Goal: Obtain resource: Download file/media

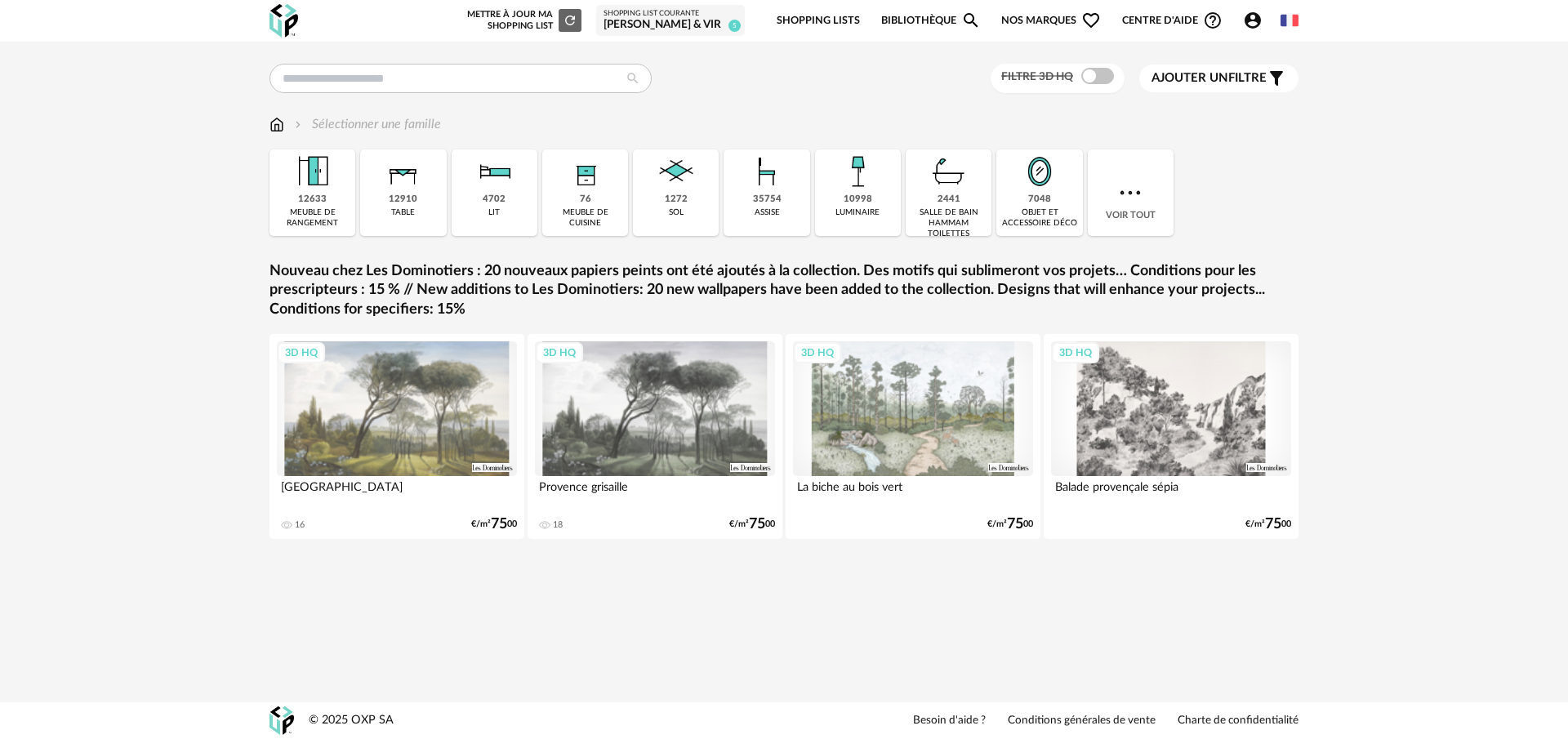
click at [530, 95] on div "Filtre 3D HQ Ajouter un filtre s Filter icon Filtrer par : Sélectionner une fam…" at bounding box center [784, 327] width 1058 height 528
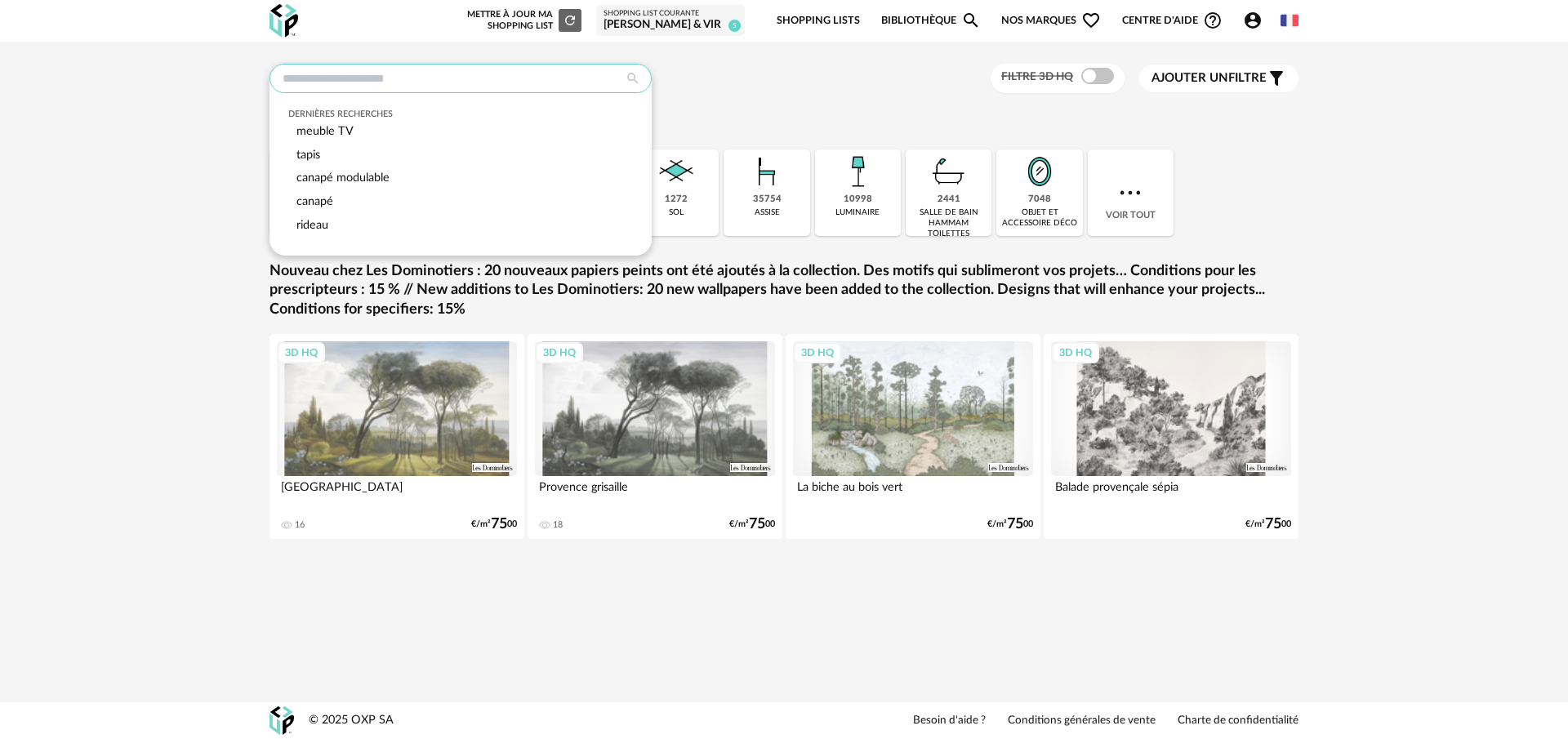
click at [464, 77] on input "text" at bounding box center [461, 78] width 383 height 30
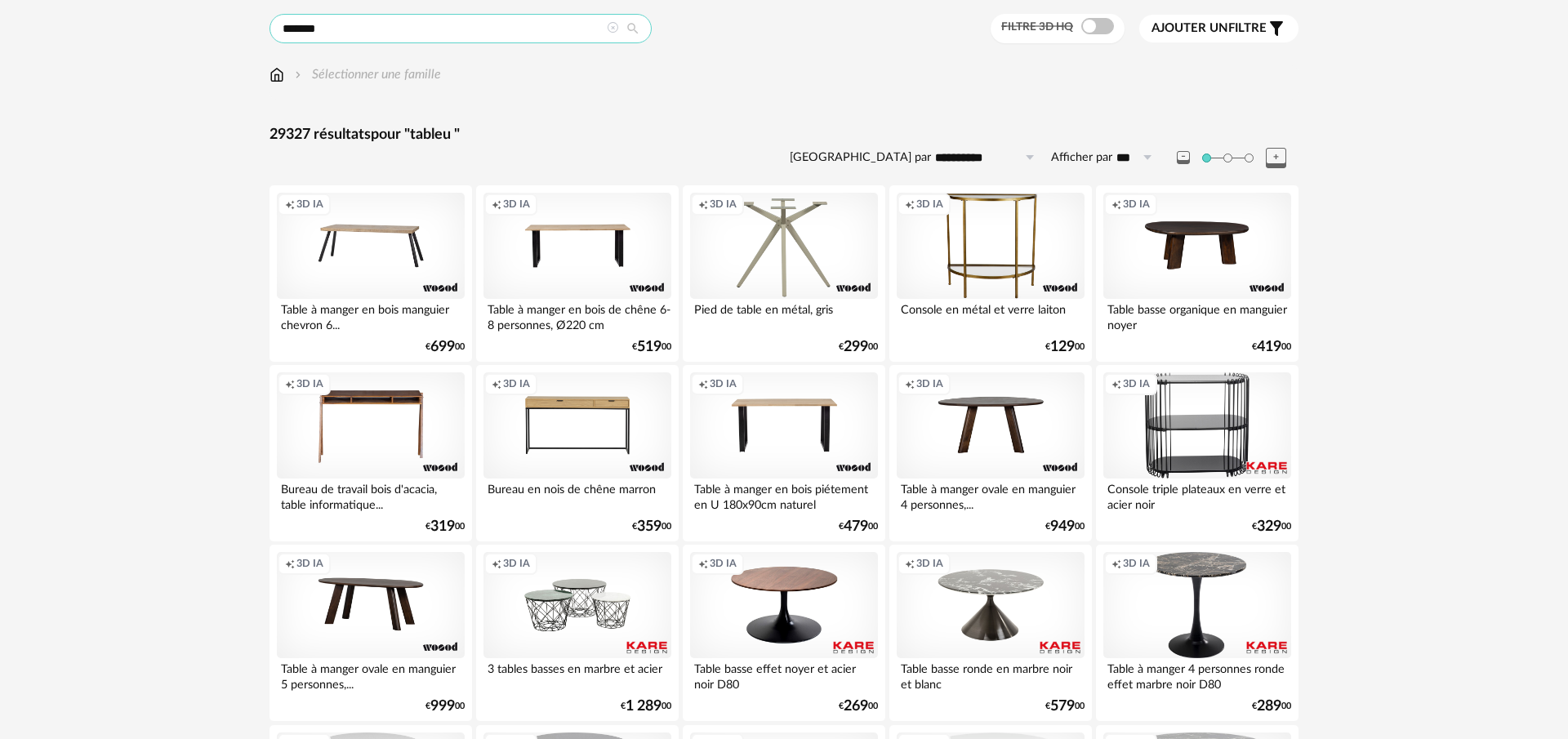
scroll to position [53, 0]
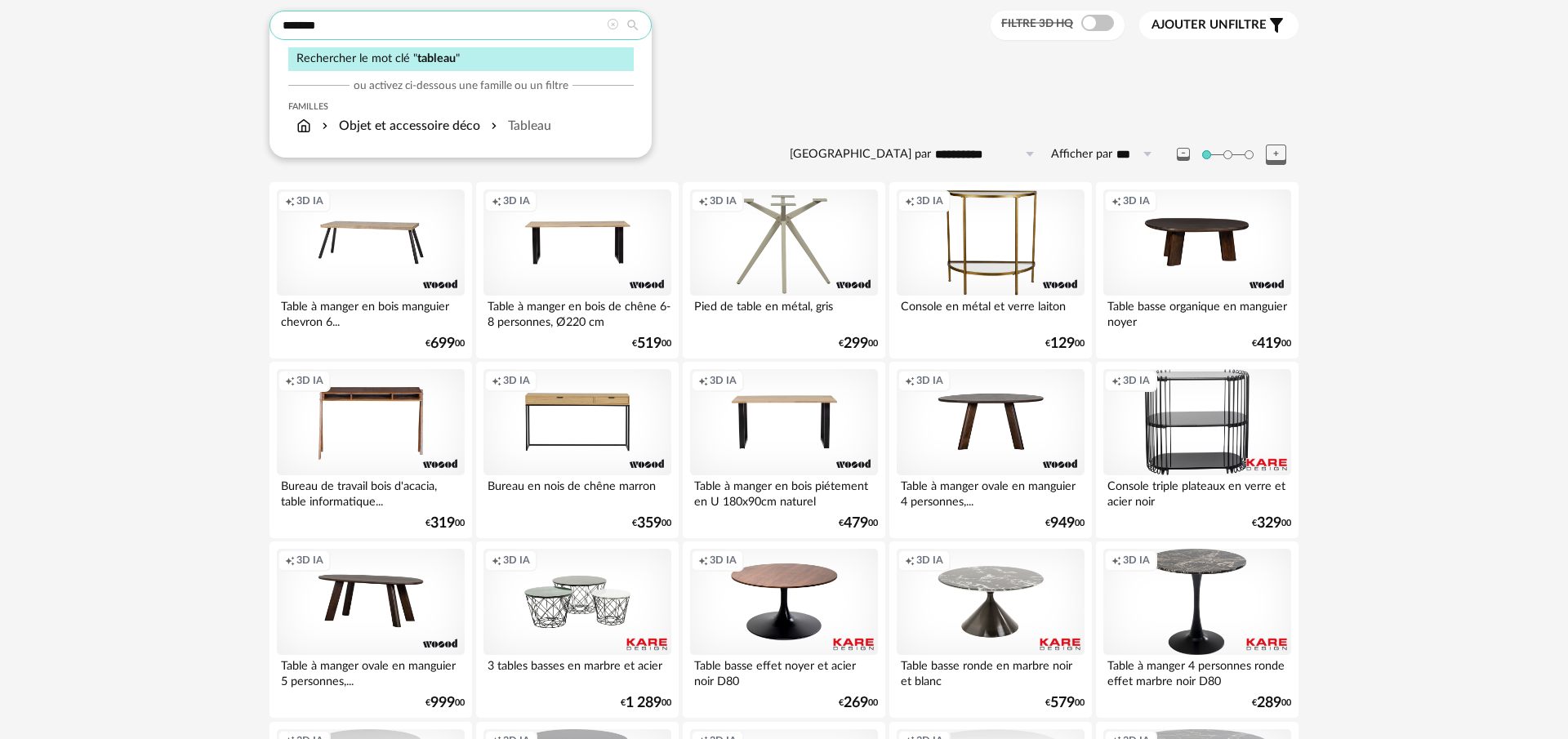
type input "*******"
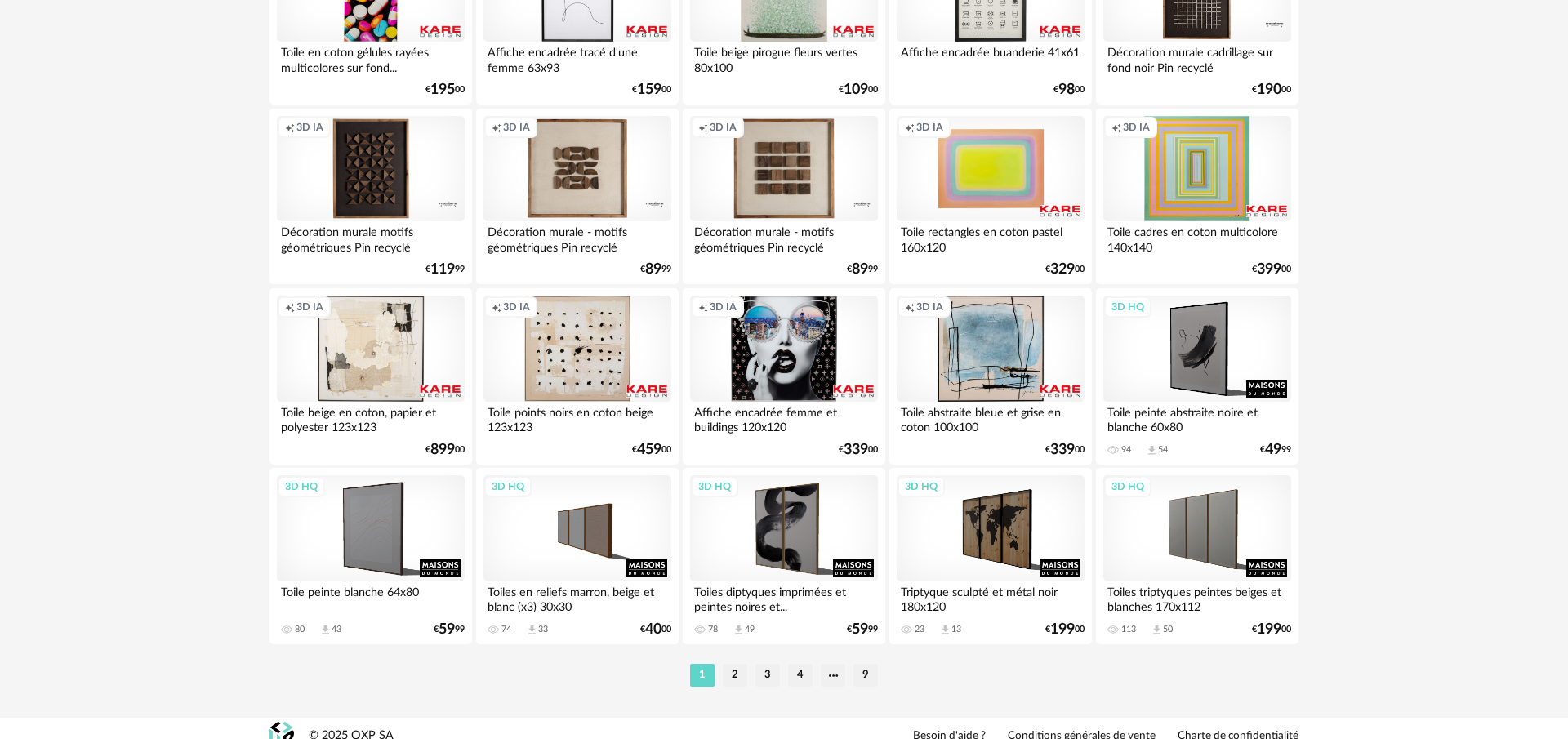
scroll to position [3210, 0]
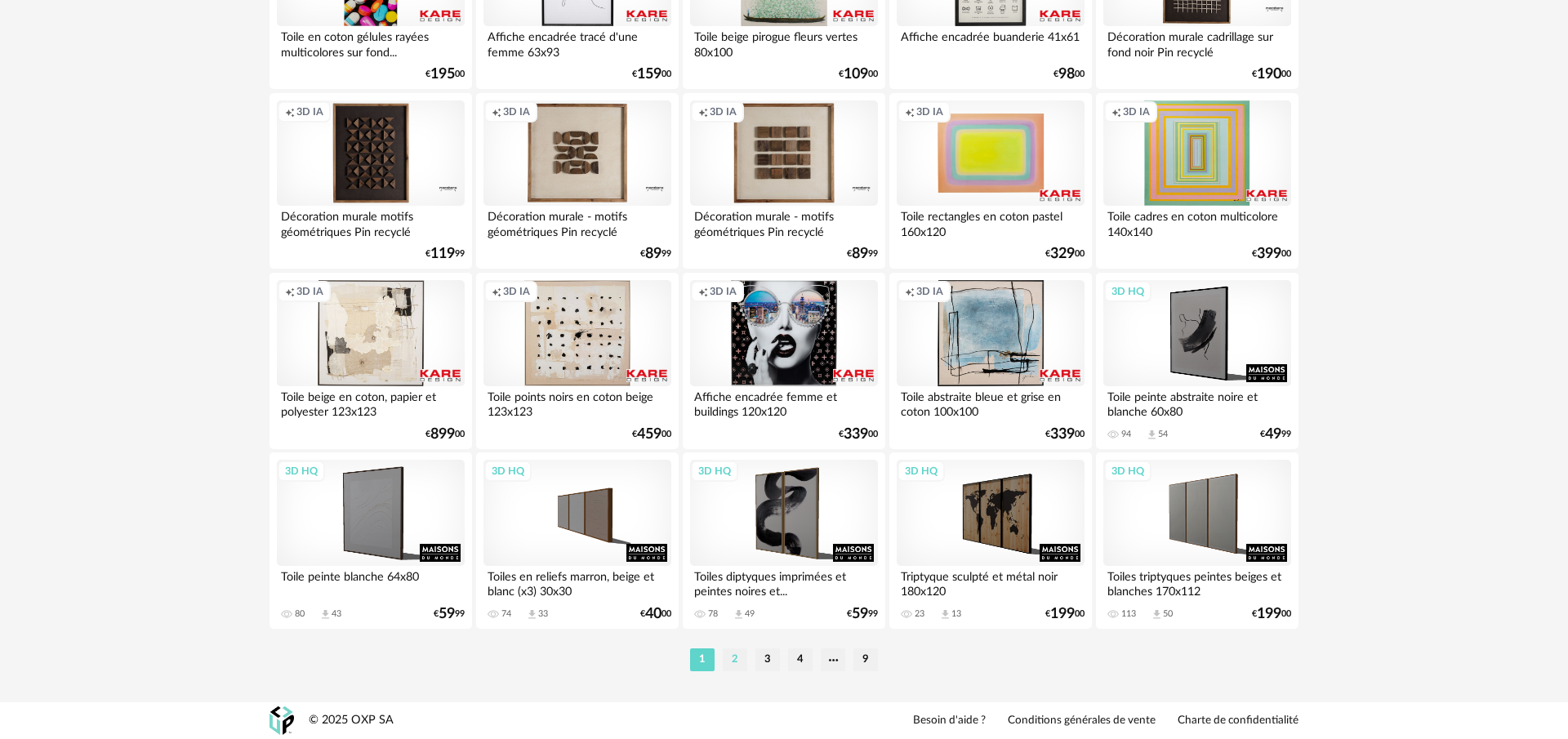
click at [734, 660] on li "2" at bounding box center [735, 660] width 24 height 23
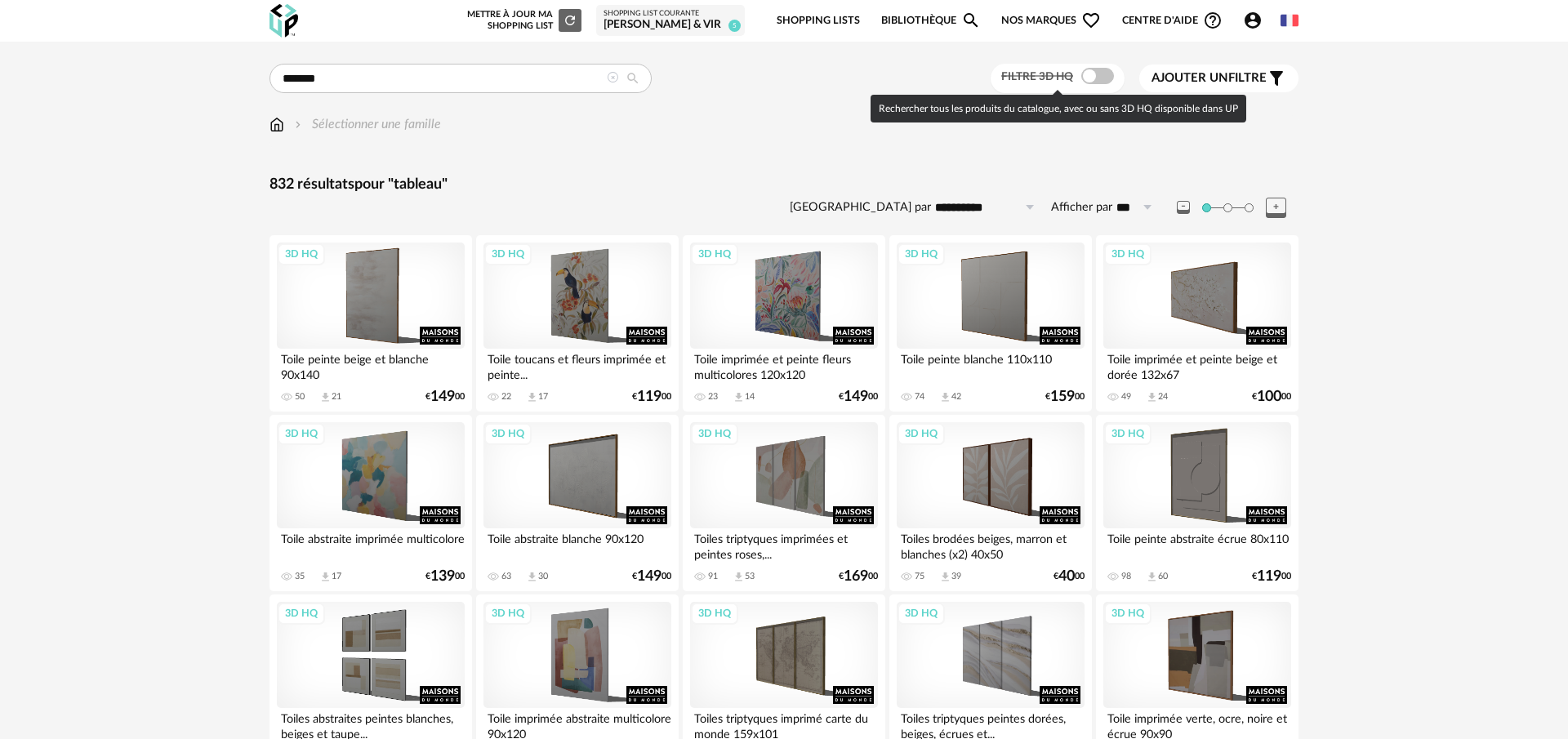
click at [1086, 77] on span at bounding box center [1098, 76] width 33 height 17
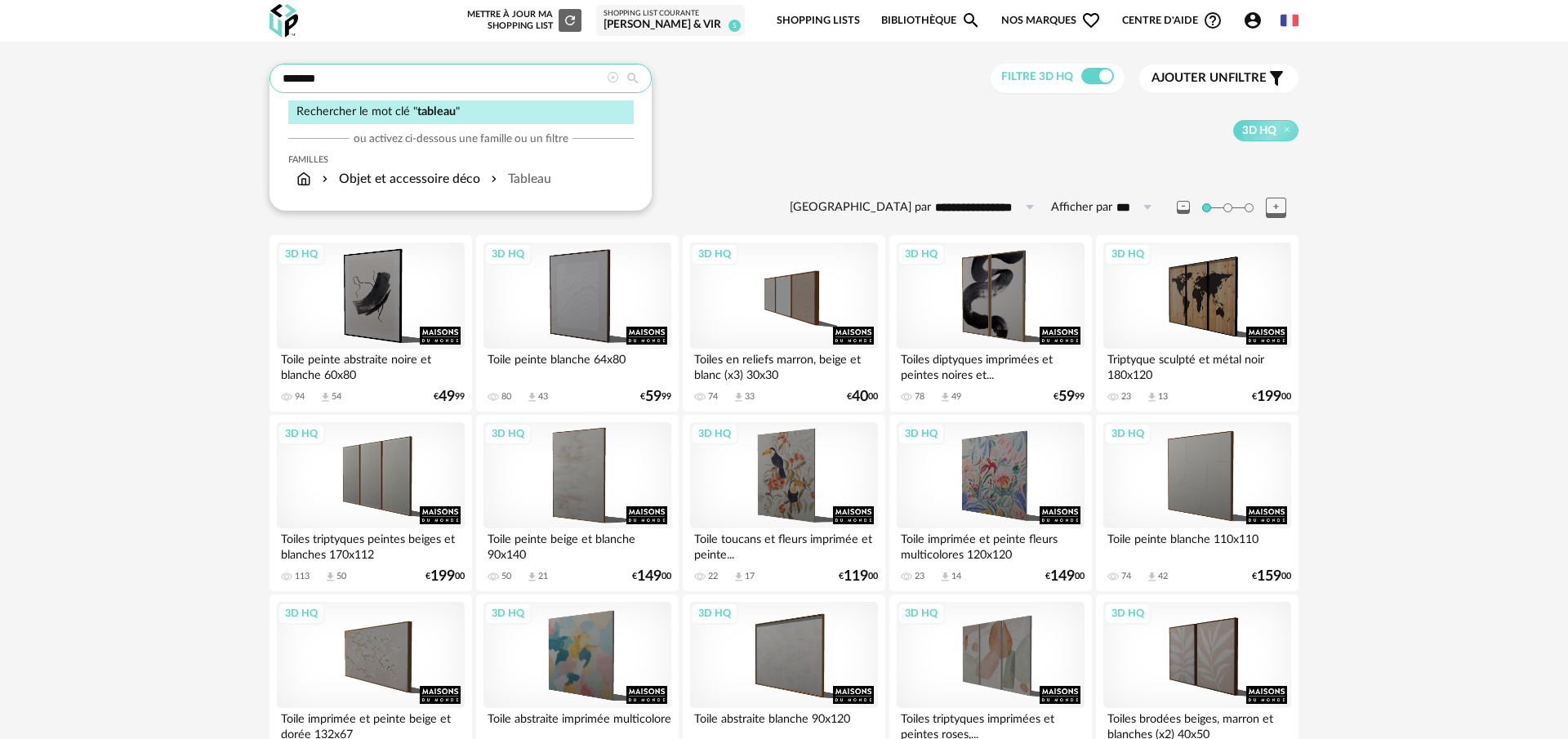
drag, startPoint x: 332, startPoint y: 86, endPoint x: 213, endPoint y: 79, distance: 119.2
type input "*****"
type input "**********"
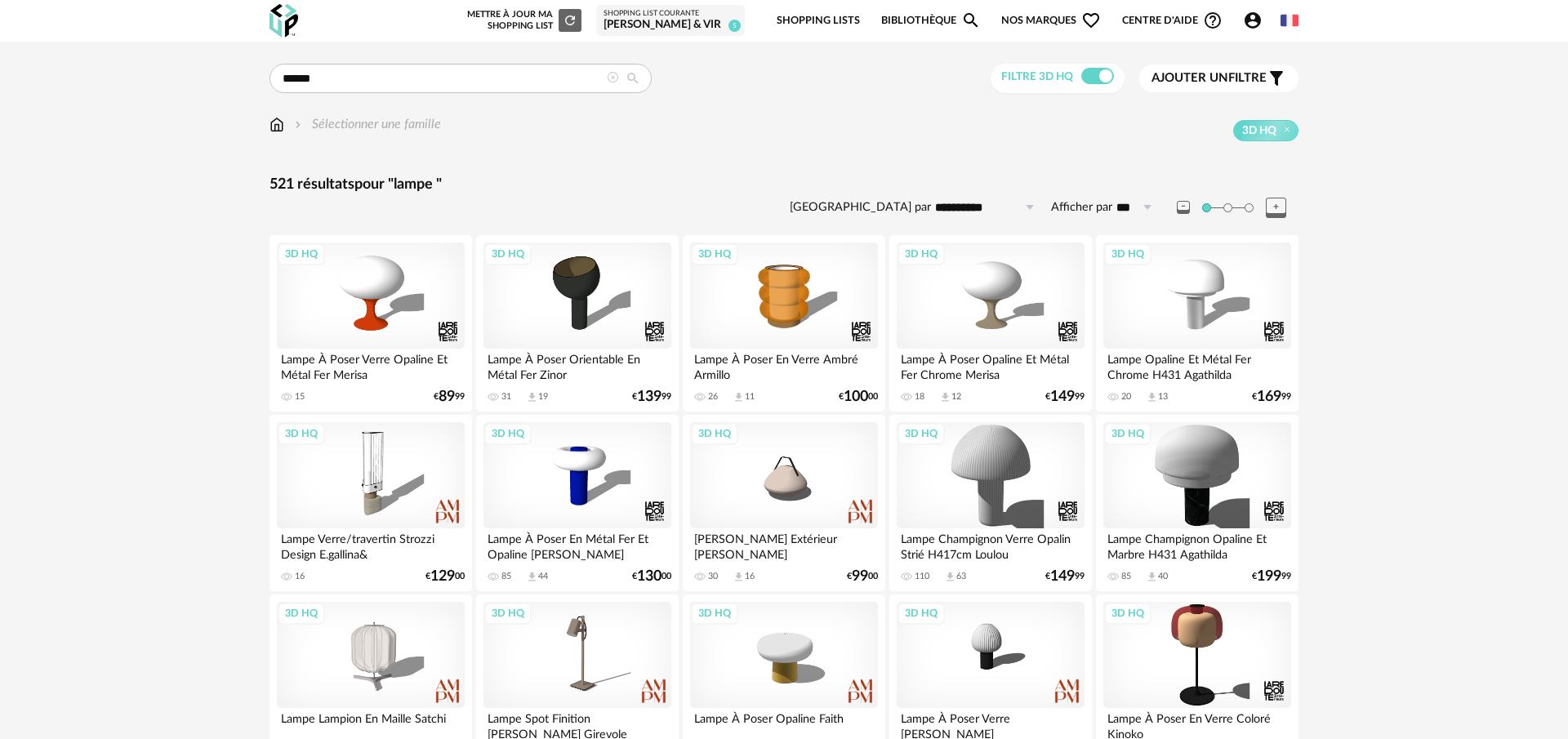
click at [1203, 73] on span "Ajouter un" at bounding box center [1190, 78] width 77 height 12
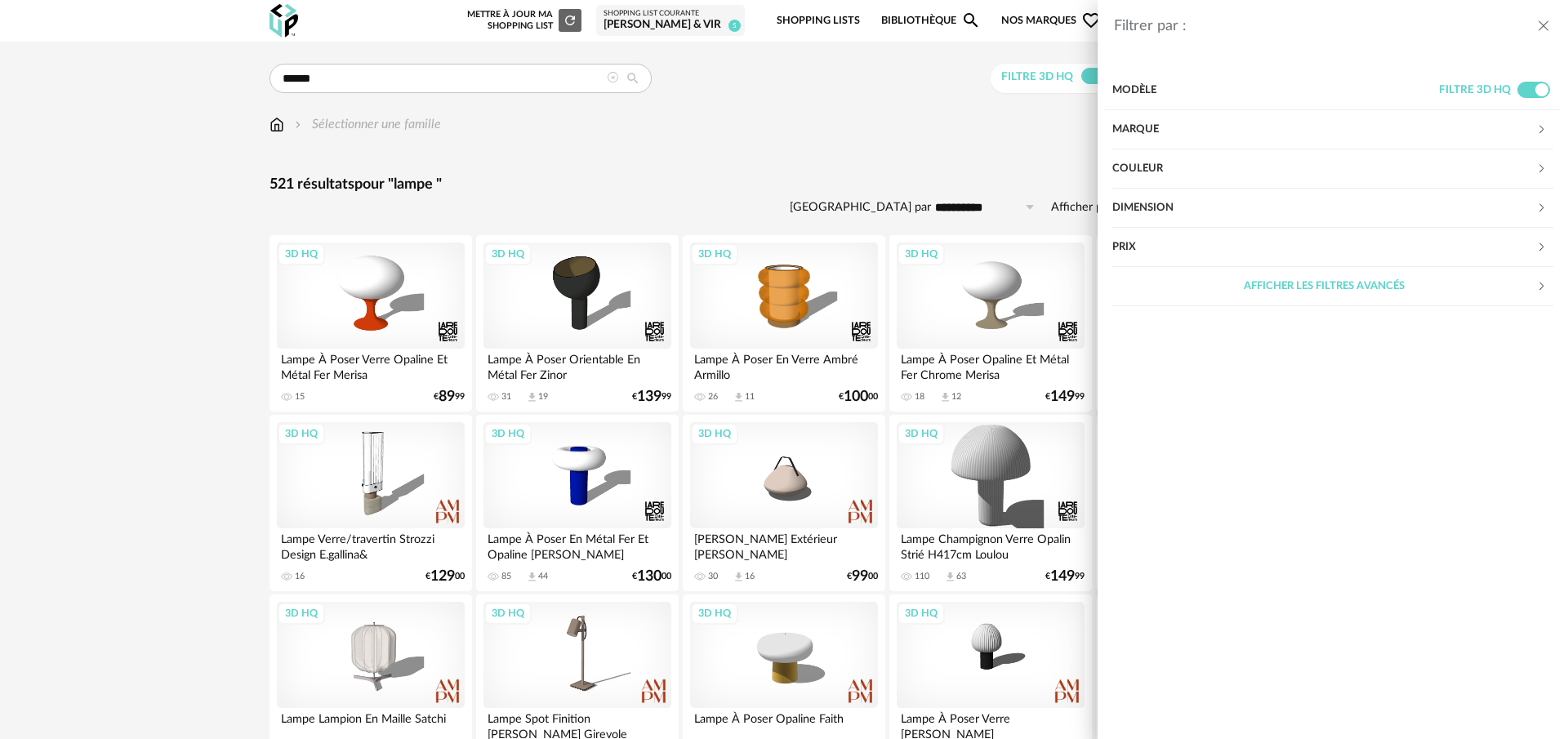
click at [1186, 130] on div "Marque" at bounding box center [1324, 130] width 424 height 39
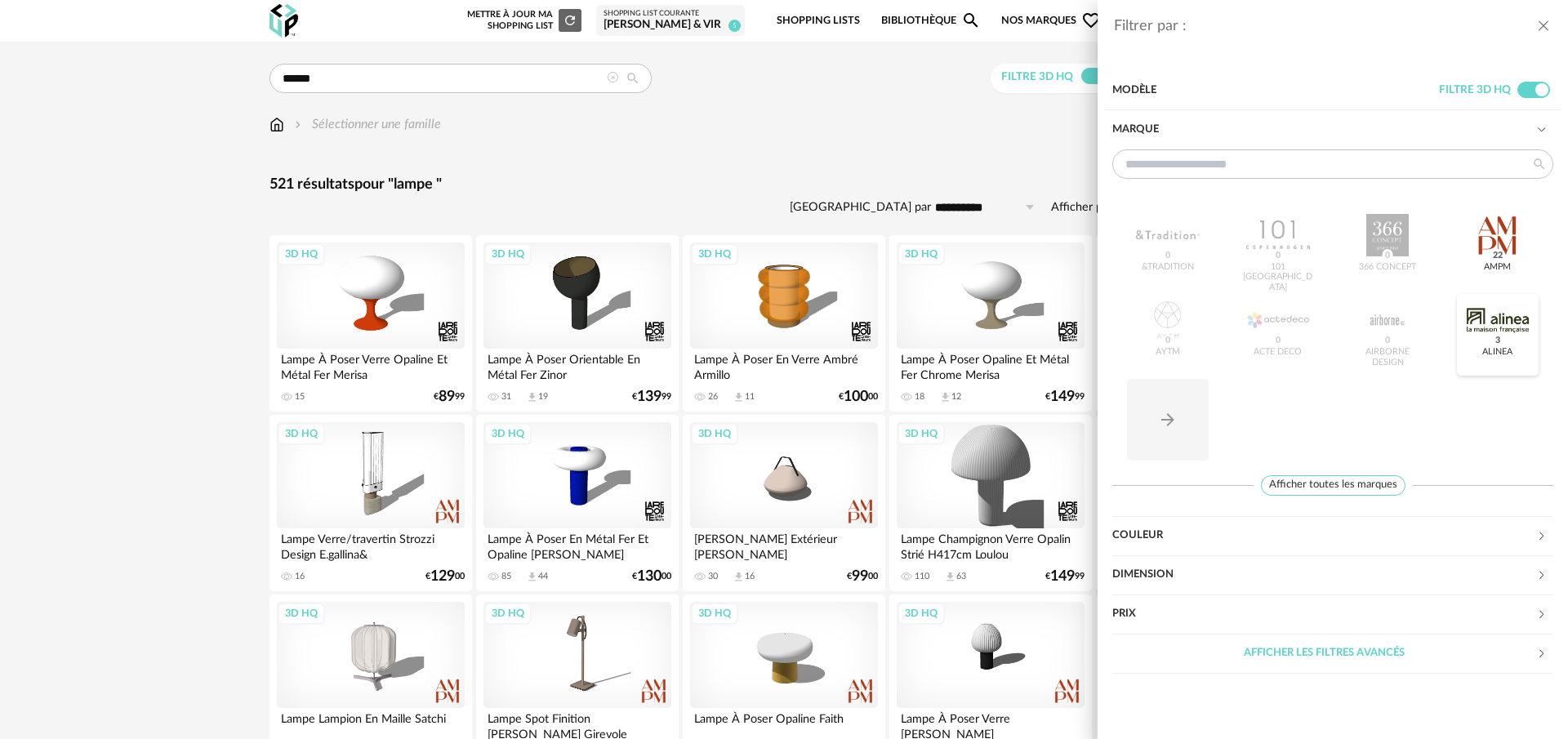
drag, startPoint x: 1499, startPoint y: 339, endPoint x: 1469, endPoint y: 355, distance: 34.0
click at [1499, 340] on span "3" at bounding box center [1498, 341] width 10 height 13
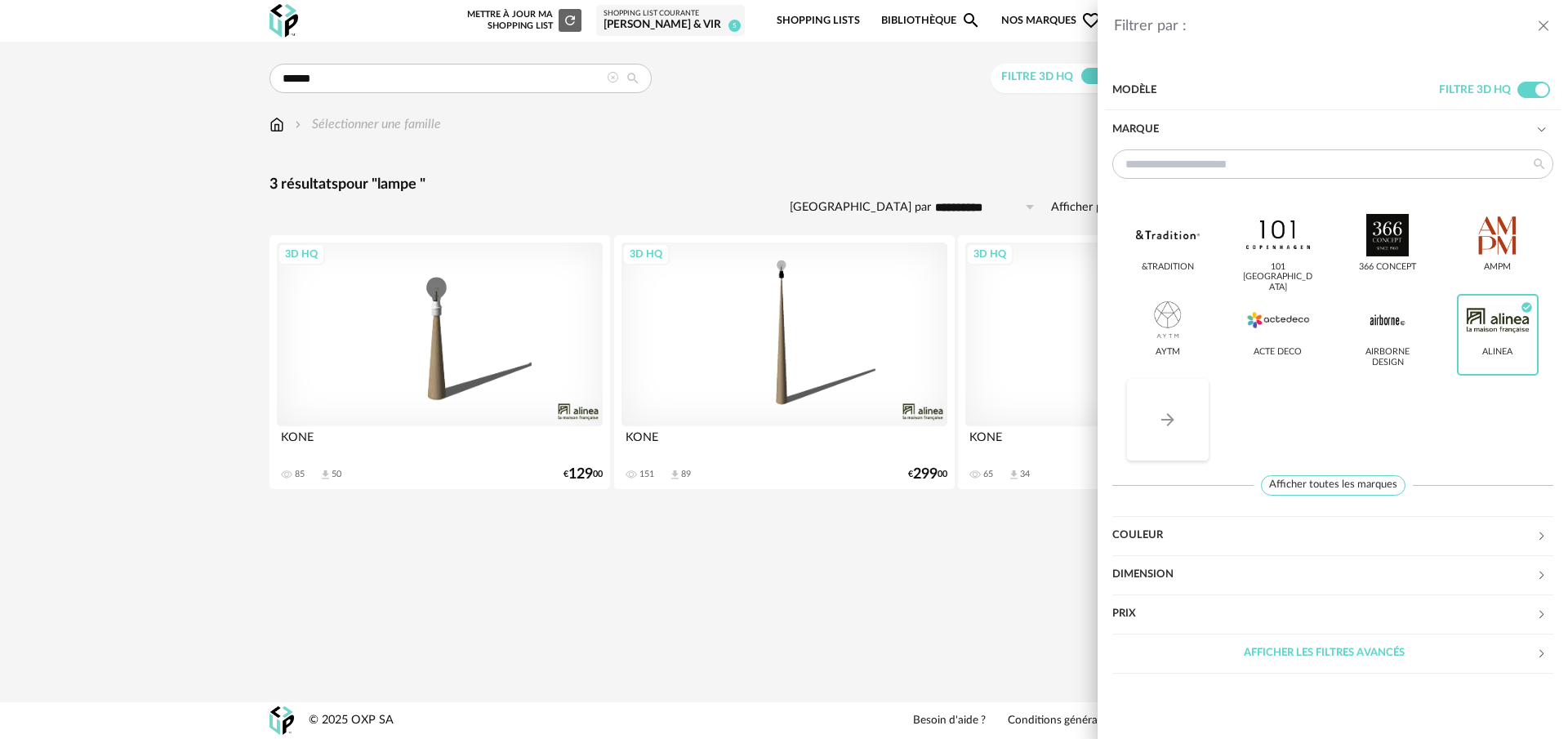
click at [1175, 435] on button "Arrow Right icon" at bounding box center [1168, 420] width 82 height 82
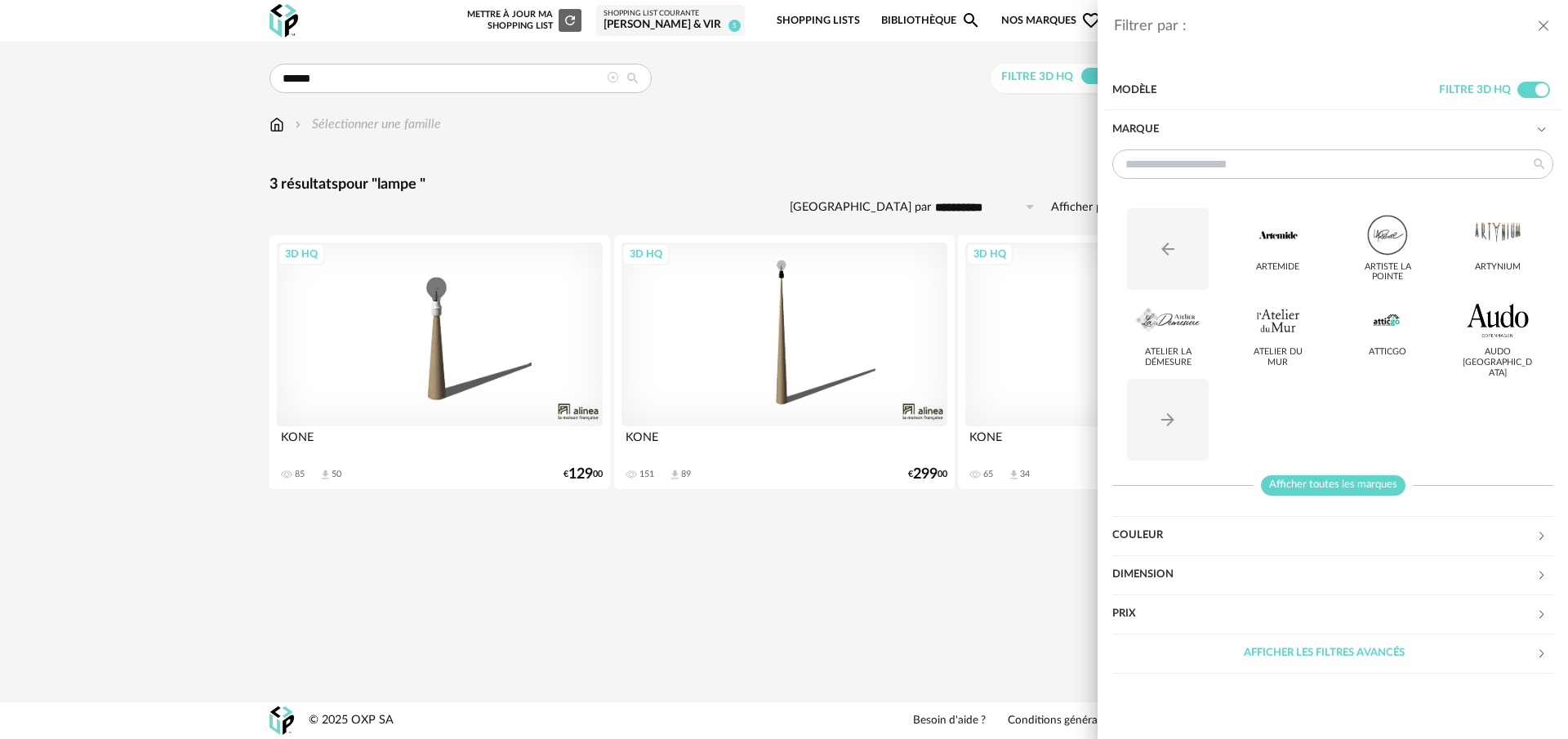
click at [1297, 482] on span "Afficher toutes les marques" at bounding box center [1333, 485] width 144 height 20
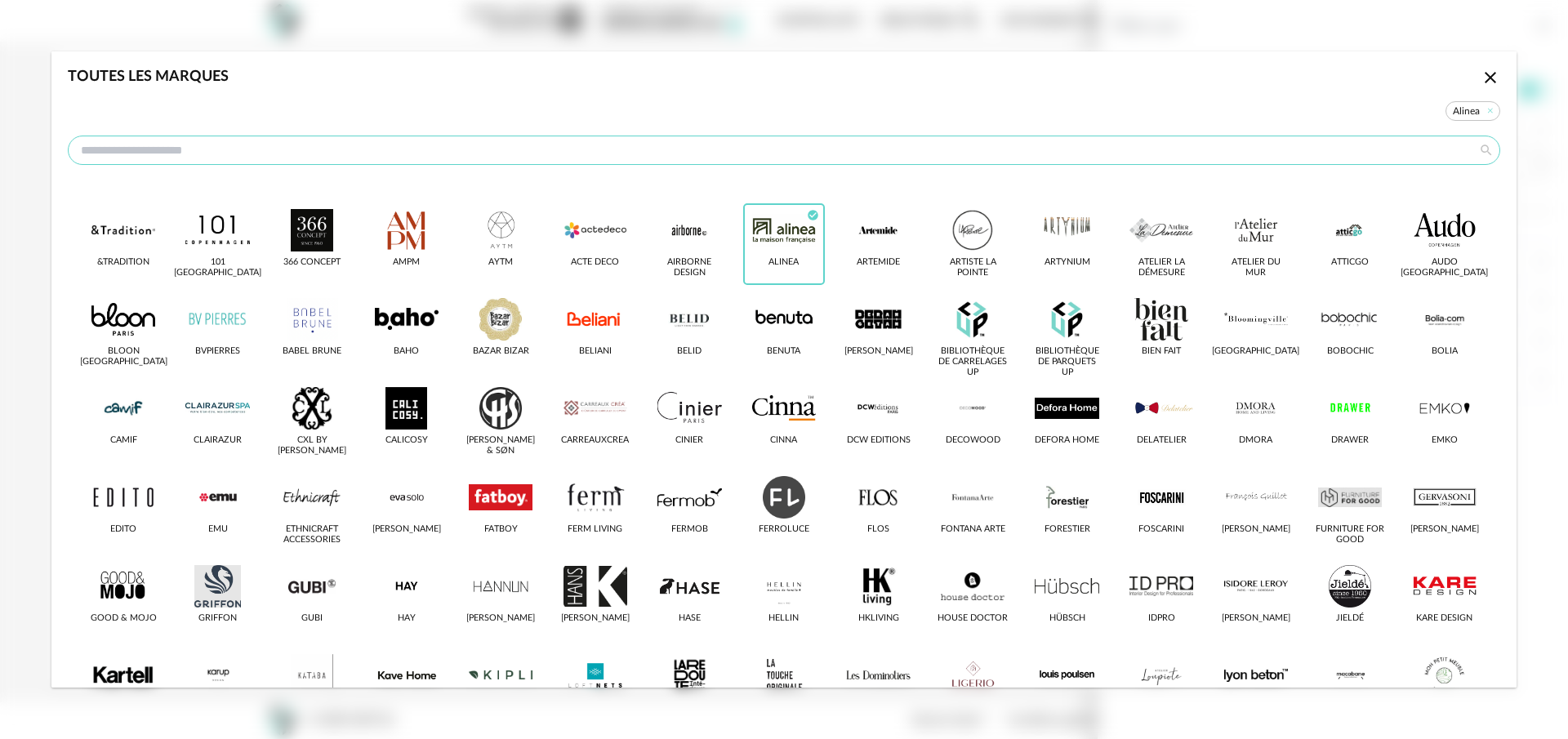
click at [350, 155] on input "dialog" at bounding box center [784, 150] width 1432 height 30
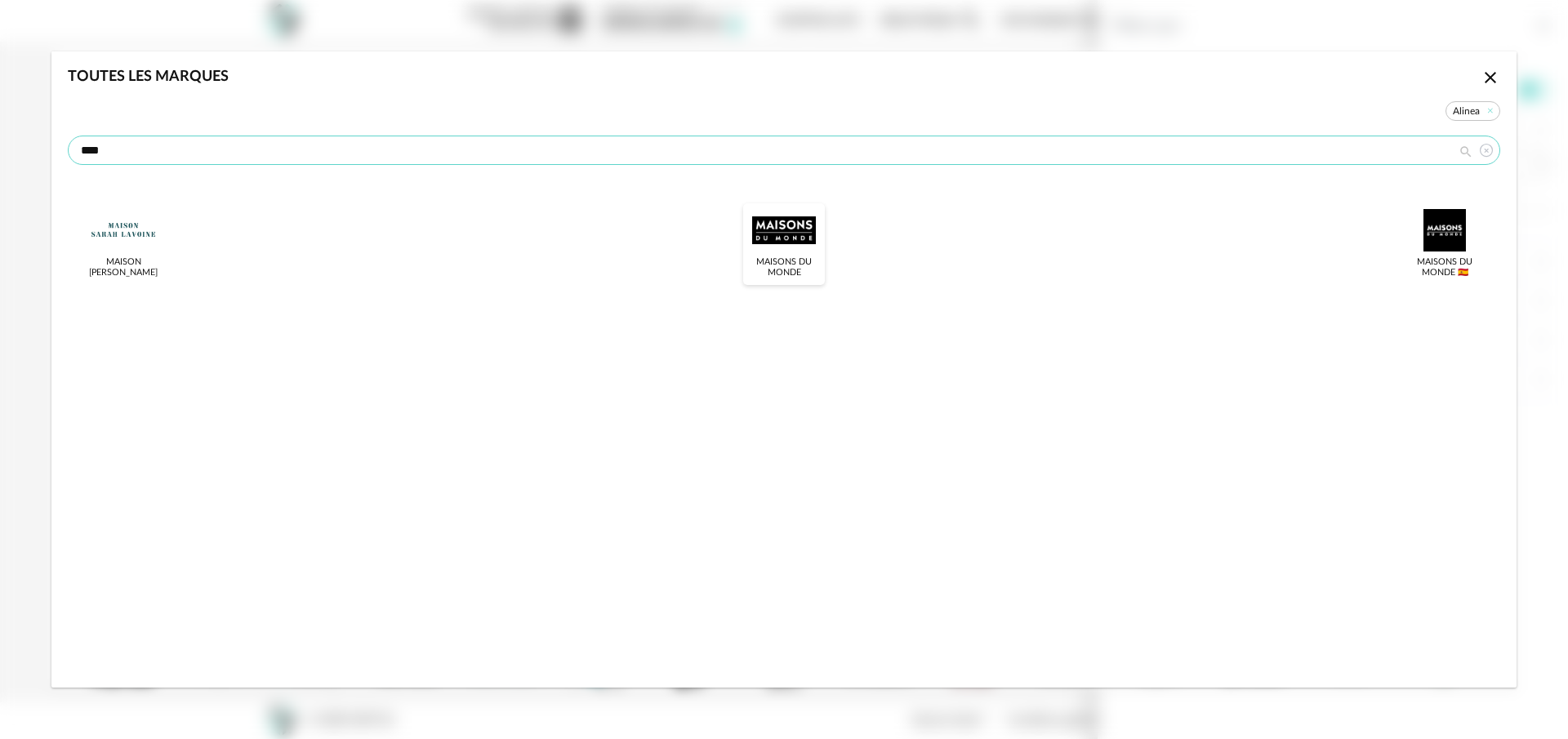
type input "****"
click at [794, 222] on div "dialog" at bounding box center [784, 230] width 63 height 43
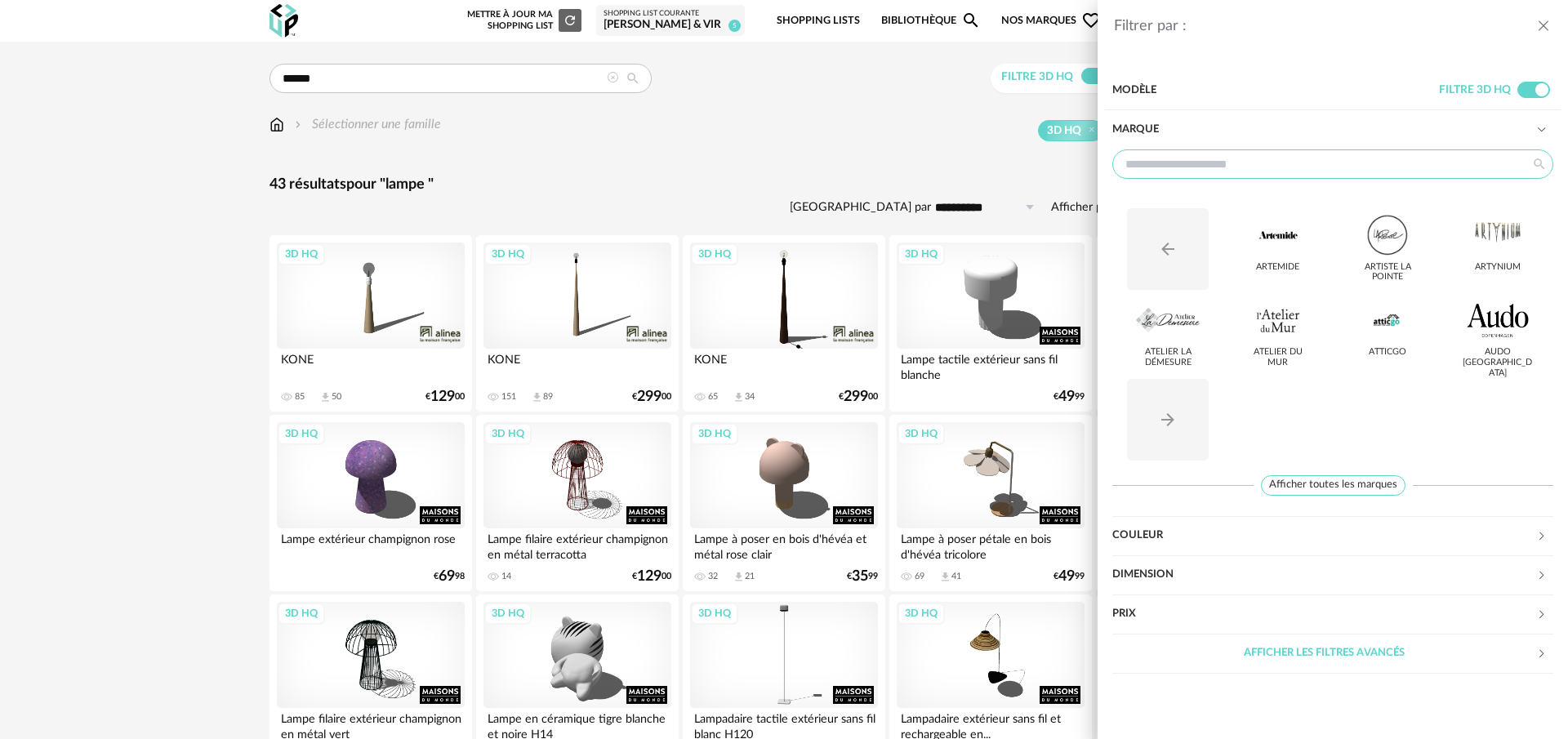
click at [1232, 166] on input "text" at bounding box center [1332, 164] width 441 height 30
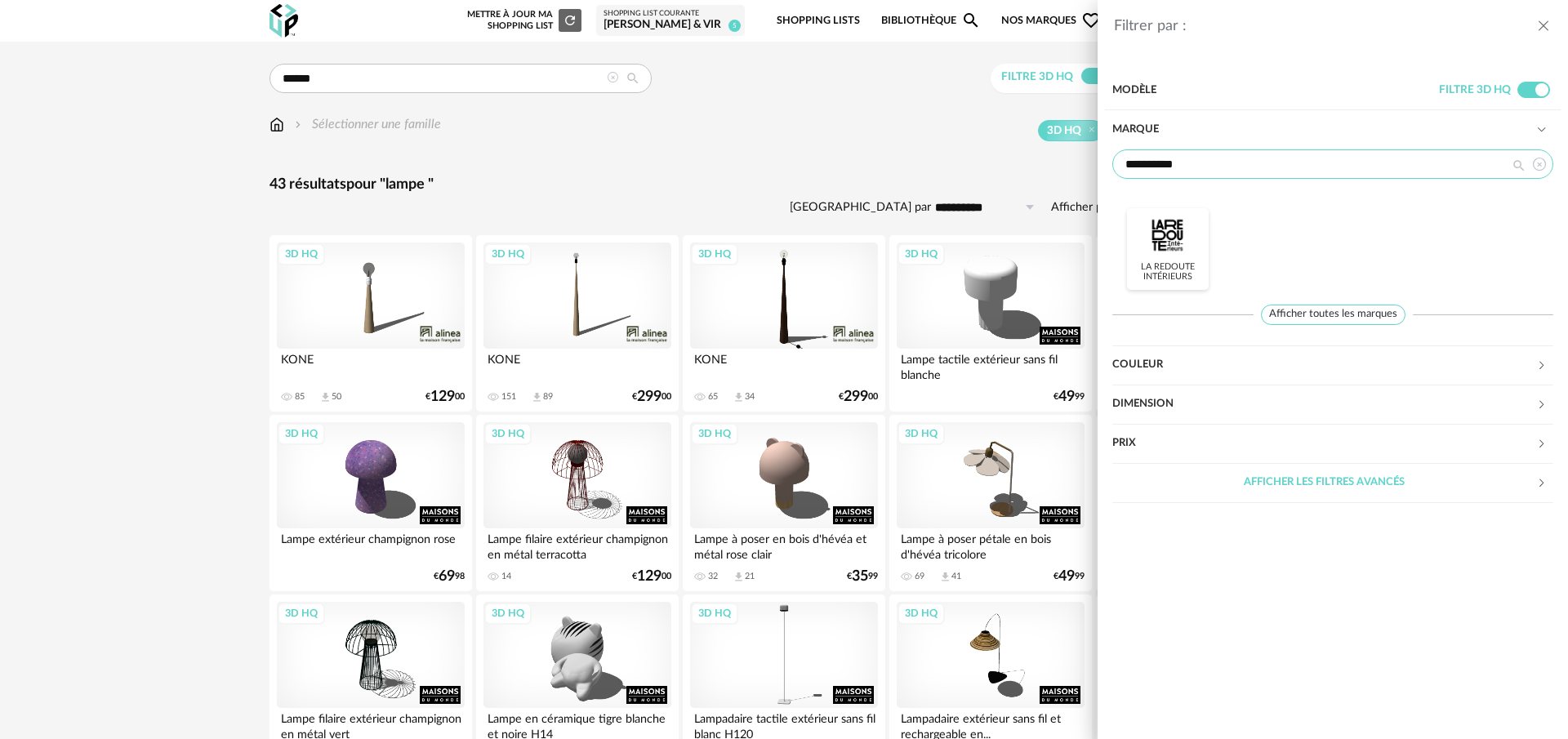
type input "**********"
click at [1180, 230] on div at bounding box center [1167, 235] width 63 height 43
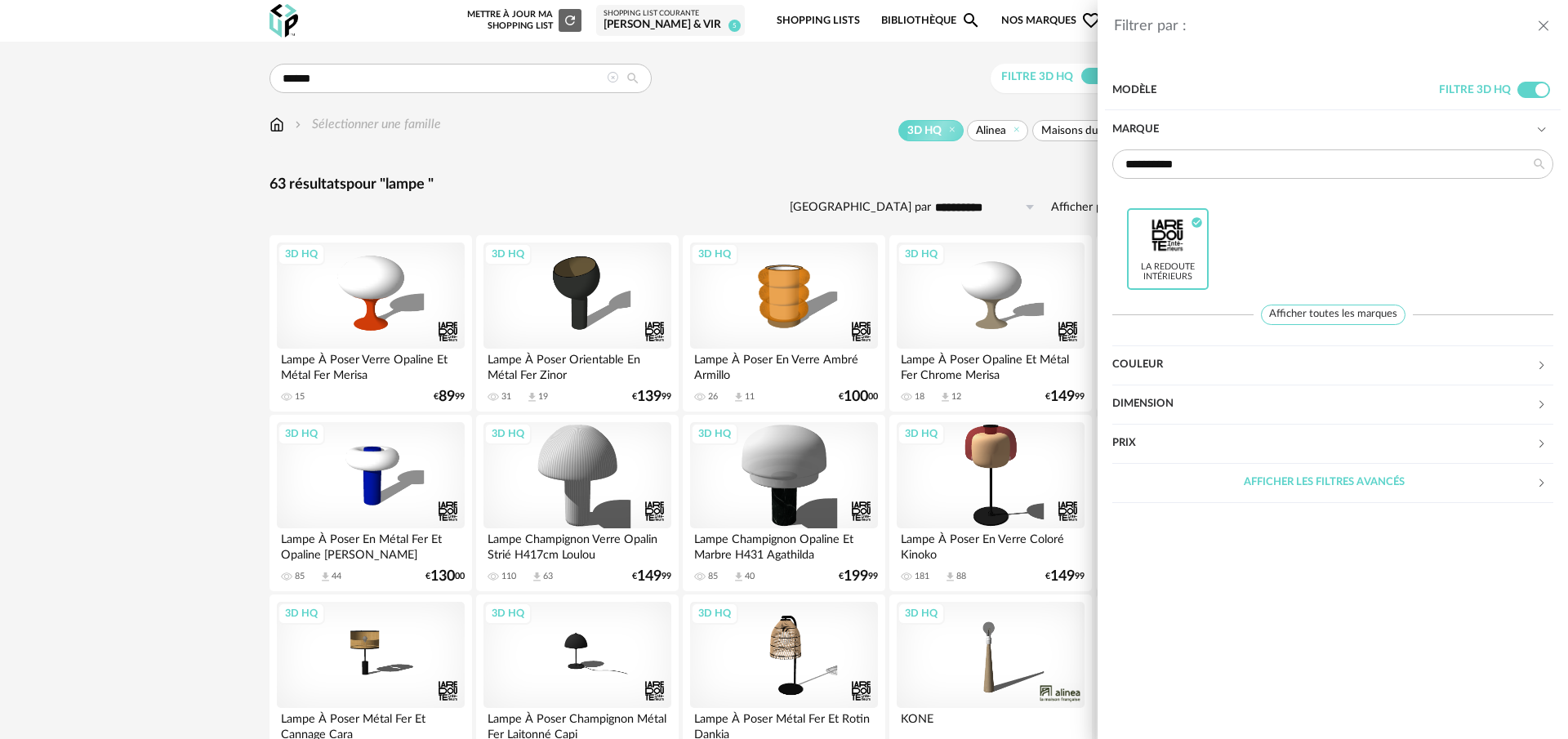
click at [1538, 26] on icon "close drawer" at bounding box center [1544, 26] width 17 height 17
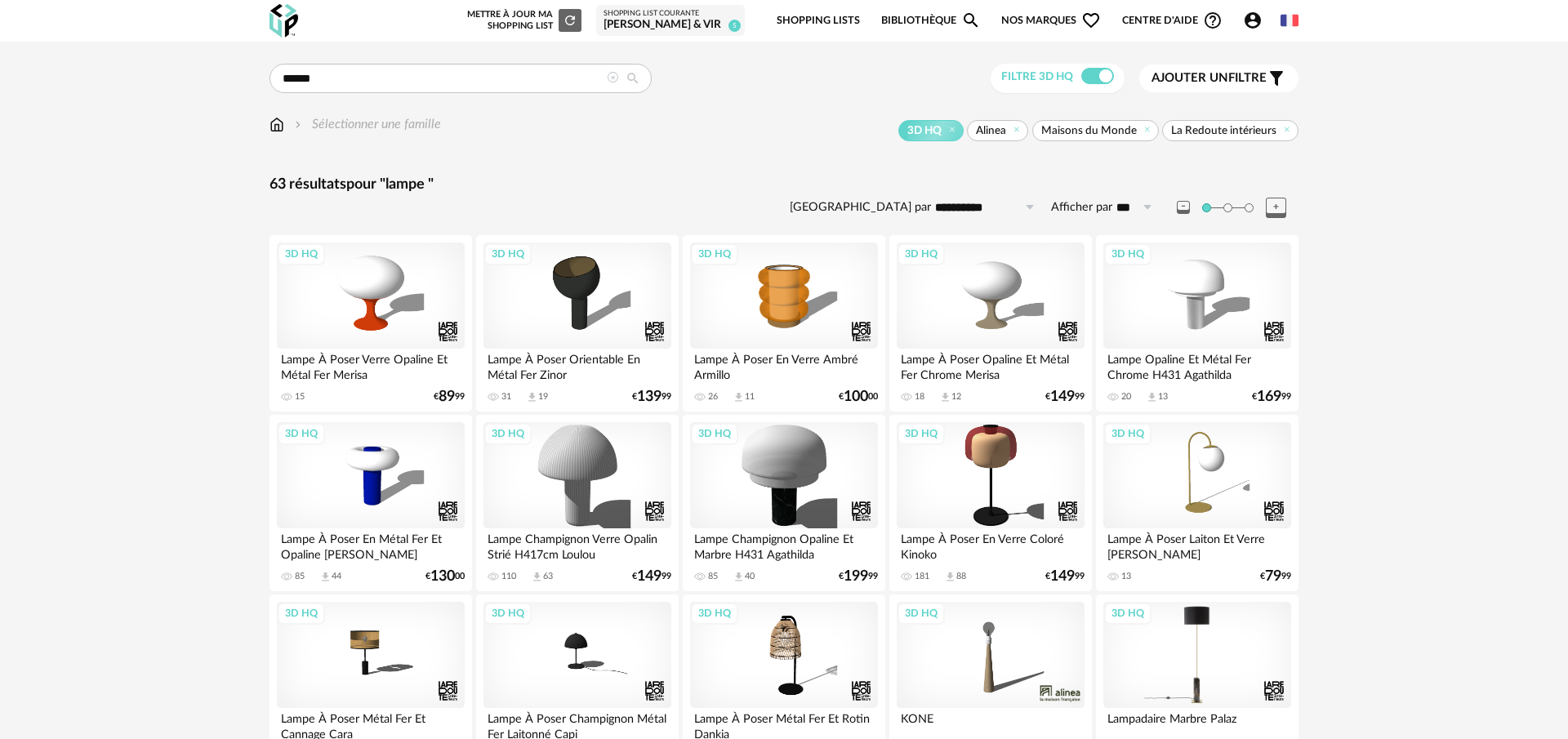
click at [1204, 641] on div "3D HQ" at bounding box center [1198, 655] width 188 height 106
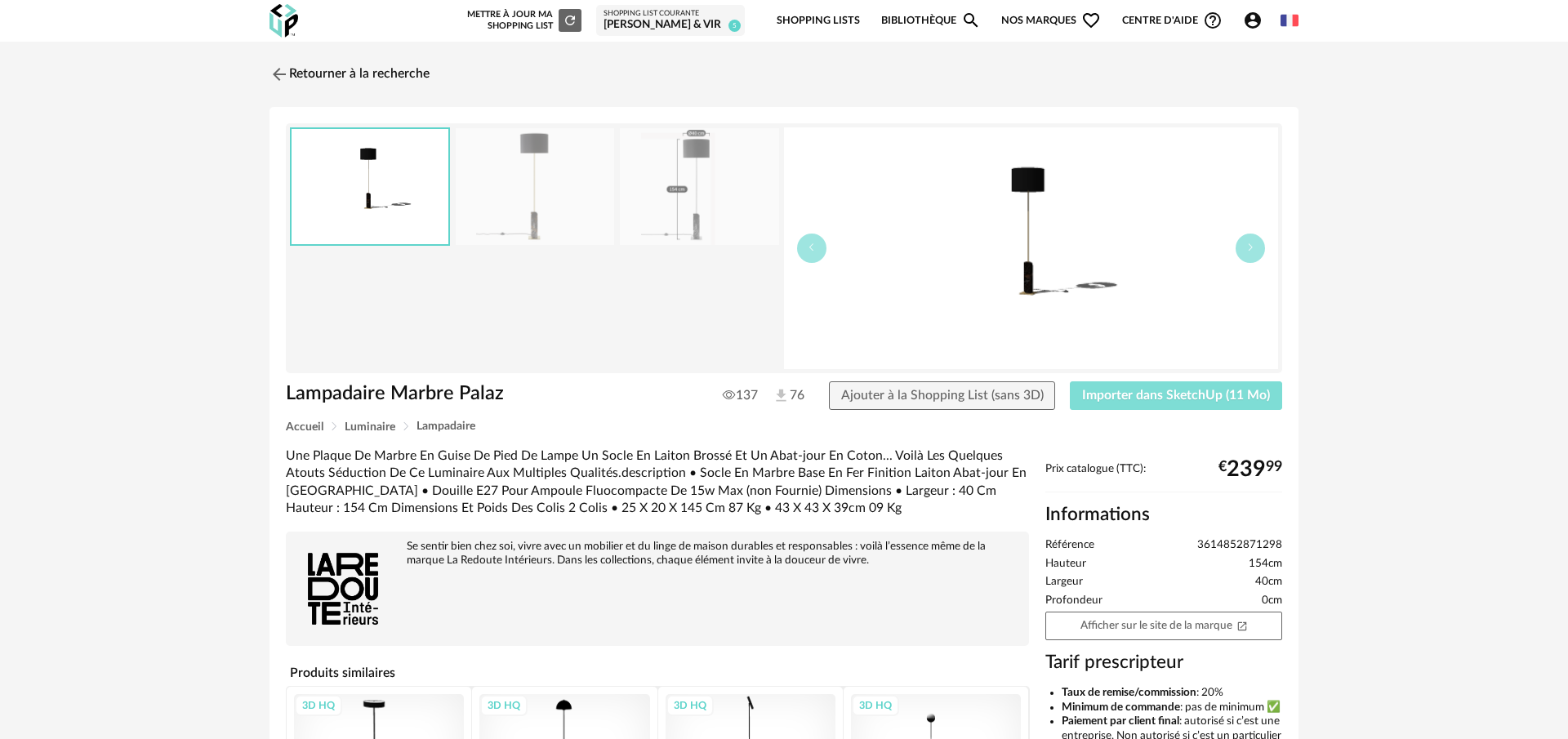
click at [1144, 396] on span "Importer dans SketchUp (11 Mo)" at bounding box center [1176, 395] width 188 height 13
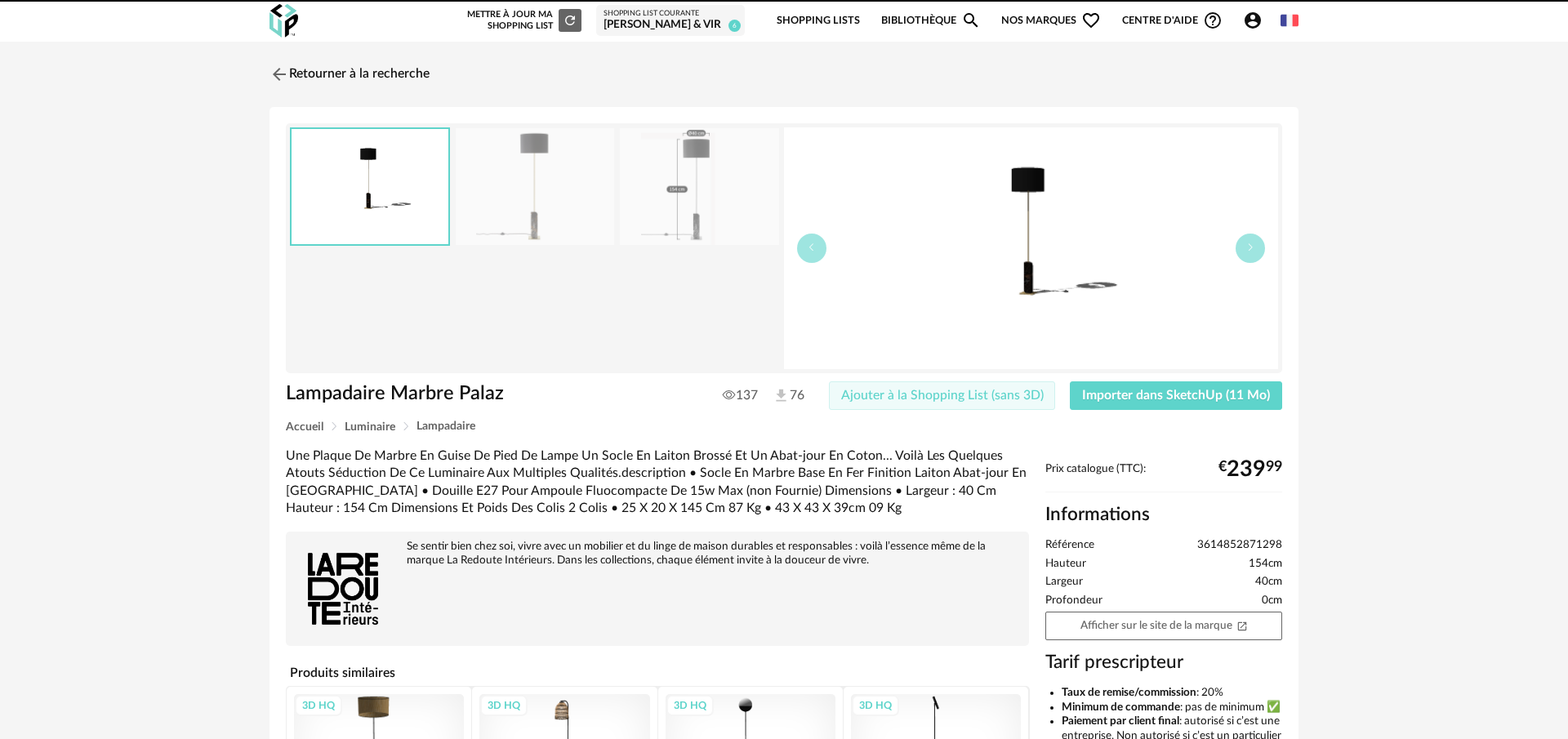
drag, startPoint x: 1070, startPoint y: 400, endPoint x: 1039, endPoint y: 397, distance: 31.1
click at [1070, 400] on div "137 76 Ajouter à la Shopping List (sans 3D) Importer dans SketchUp (11 Mo)" at bounding box center [995, 396] width 591 height 30
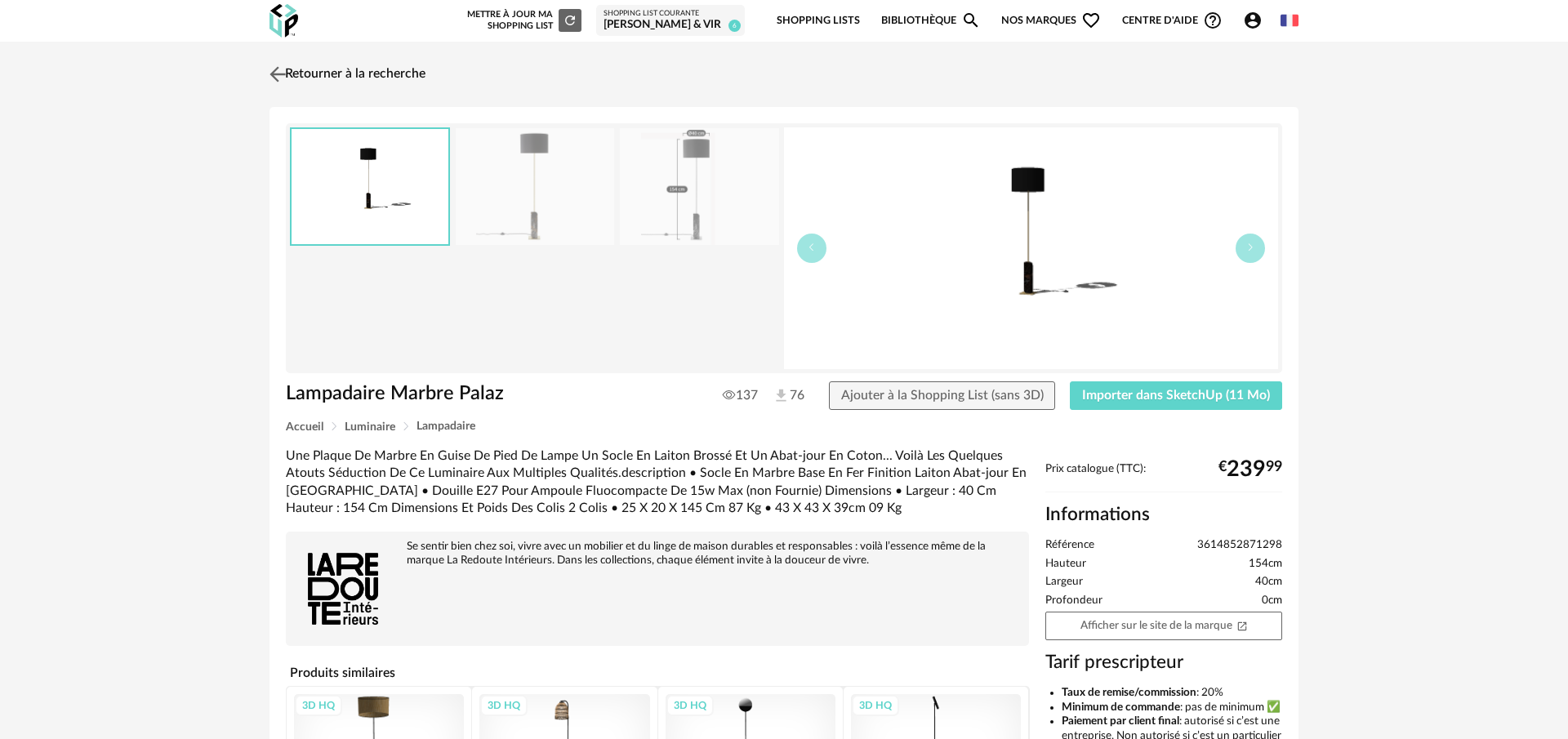
click at [276, 74] on img at bounding box center [277, 73] width 23 height 23
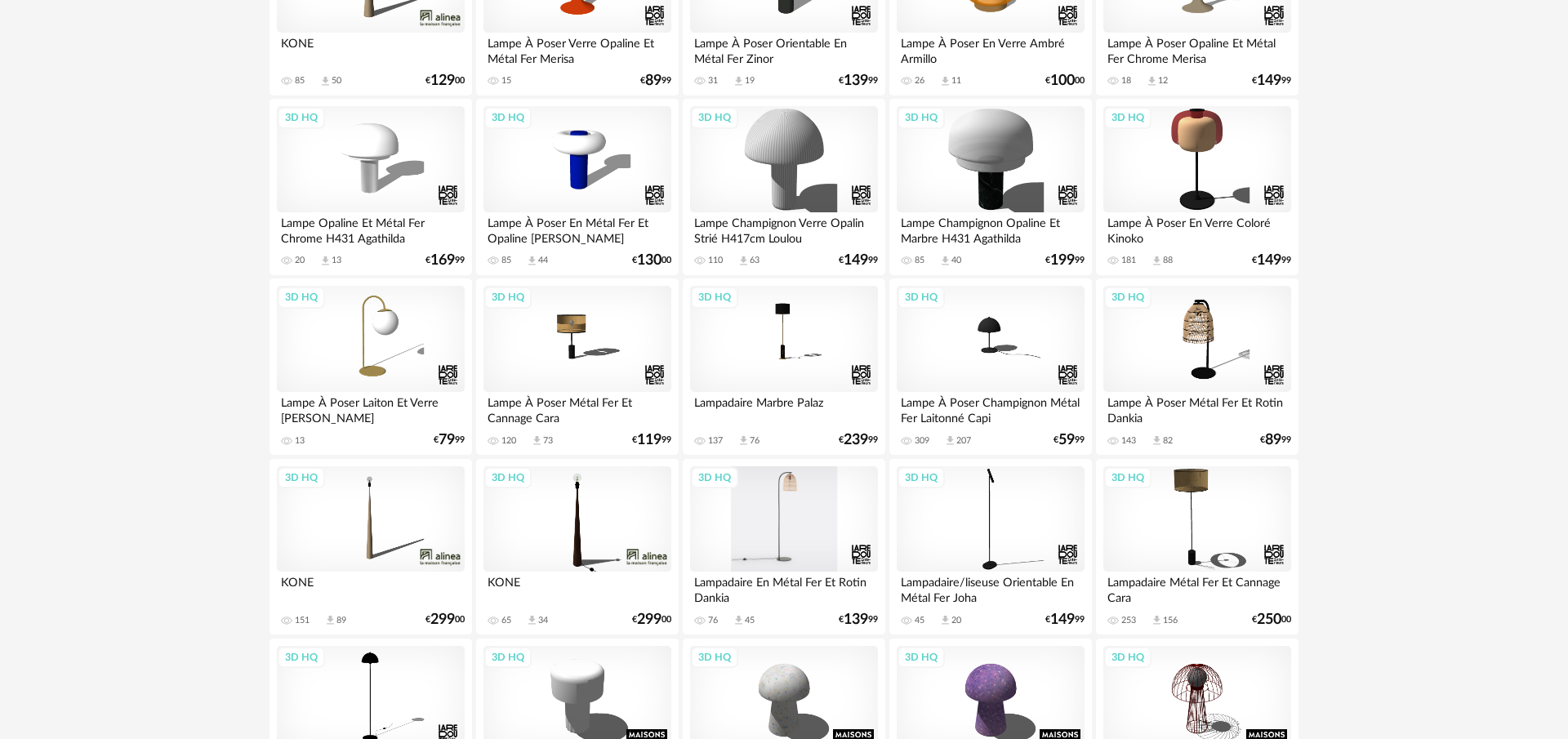
scroll to position [81, 0]
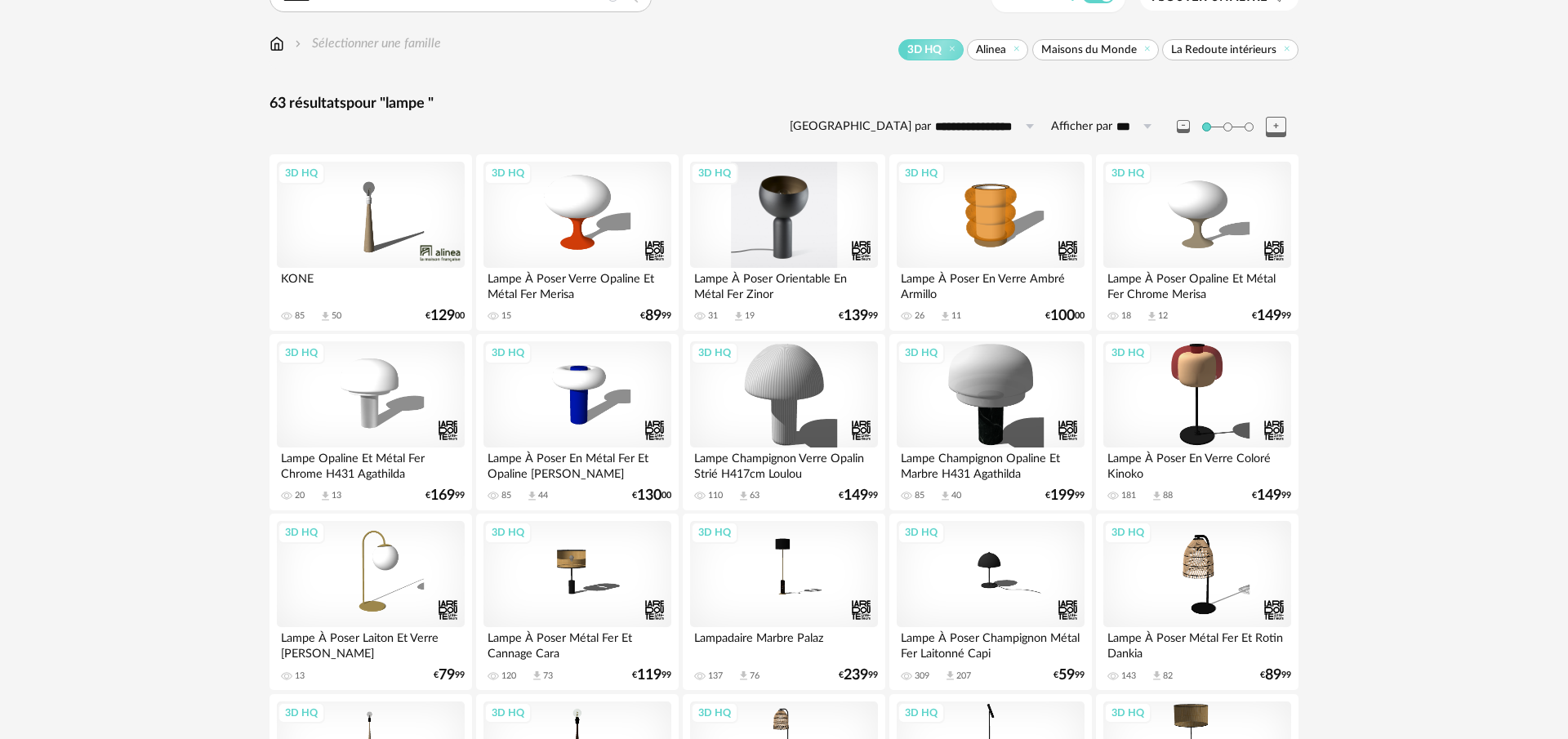
click at [775, 214] on div "3D HQ" at bounding box center [784, 215] width 188 height 106
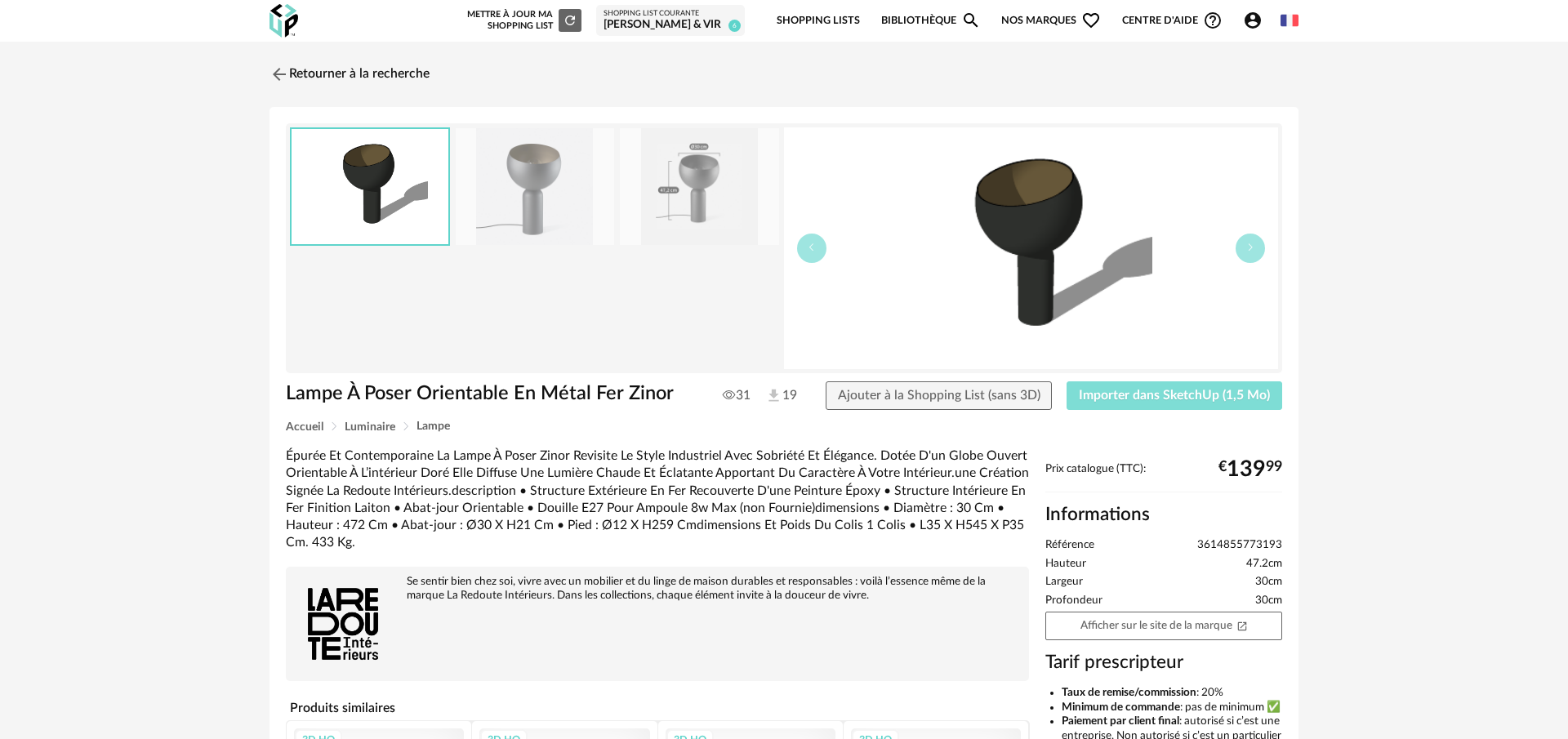
click at [1155, 398] on span "Importer dans SketchUp (1,5 Mo)" at bounding box center [1175, 395] width 191 height 13
click at [1004, 392] on span "Ajouter à la Shopping List (sans 3D)" at bounding box center [939, 395] width 203 height 13
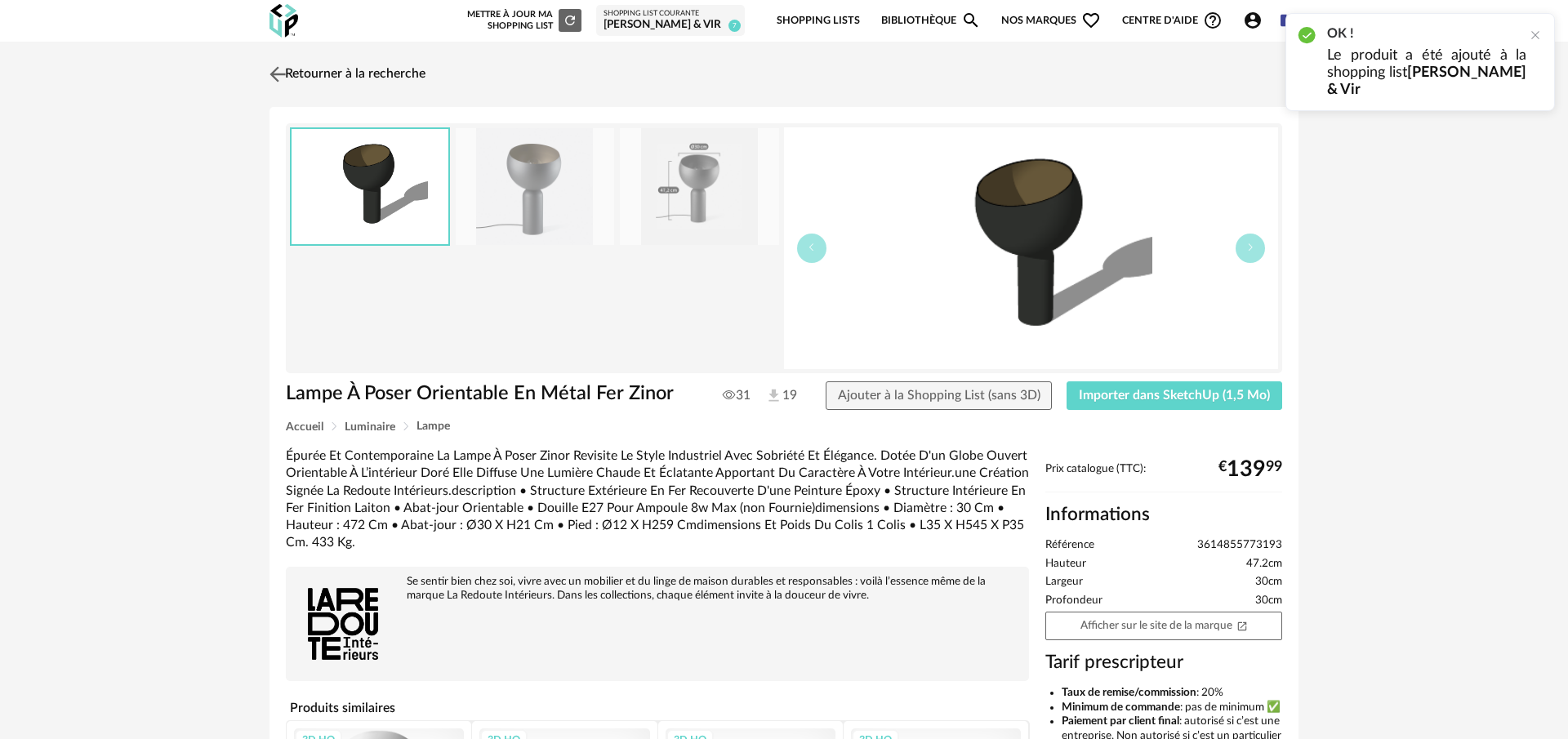
click at [280, 71] on img at bounding box center [277, 73] width 23 height 23
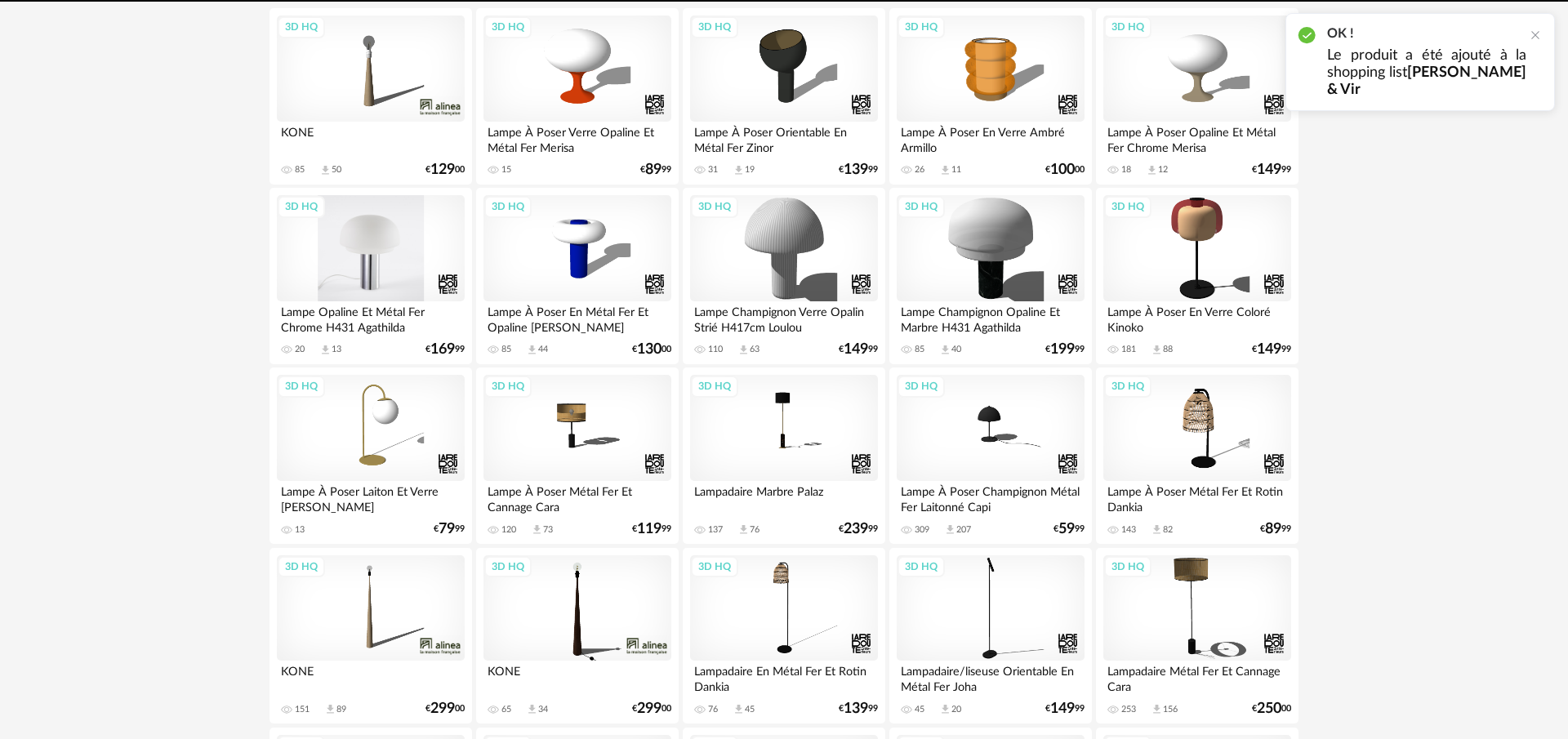
scroll to position [230, 0]
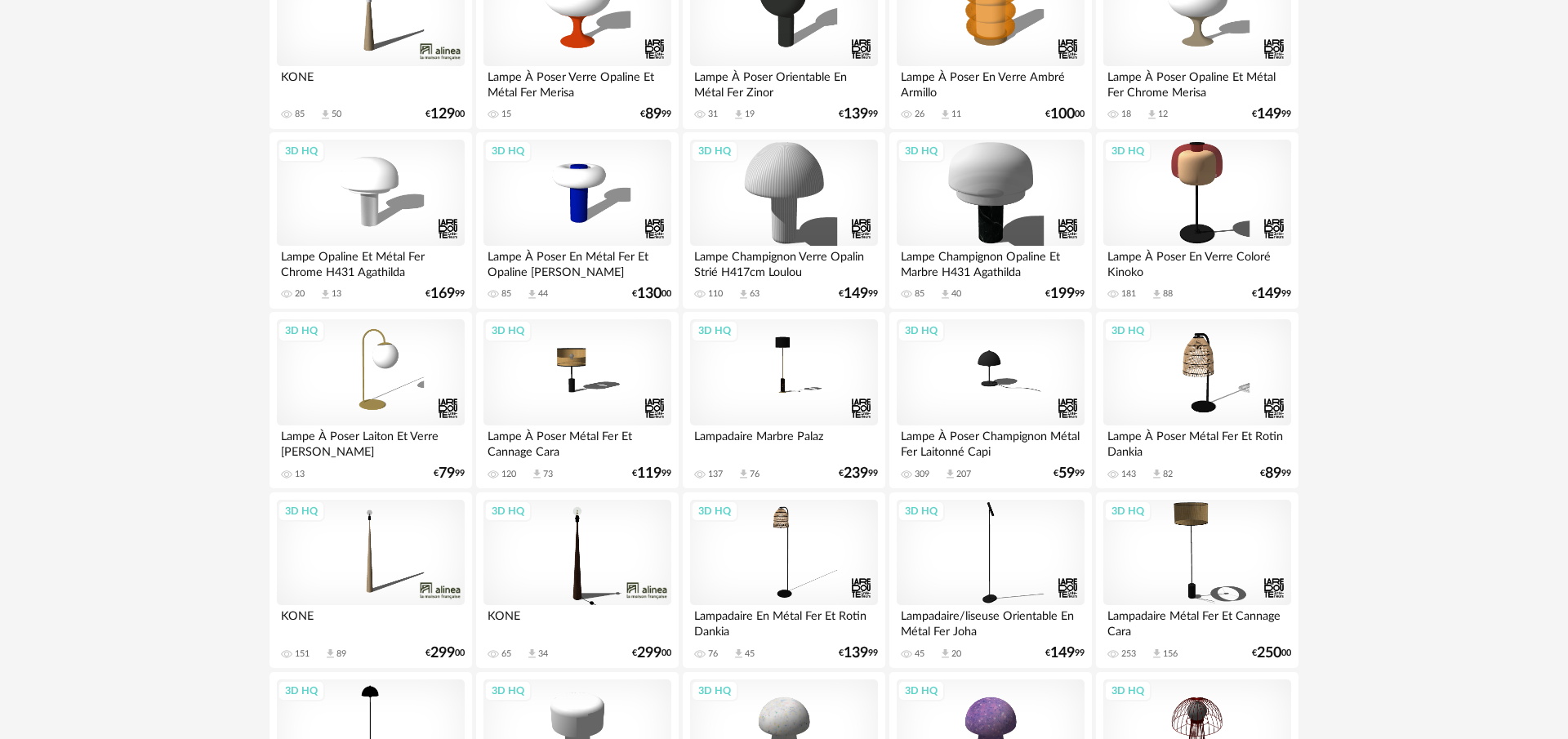
scroll to position [283, 0]
click at [944, 365] on div "3D HQ" at bounding box center [991, 371] width 188 height 106
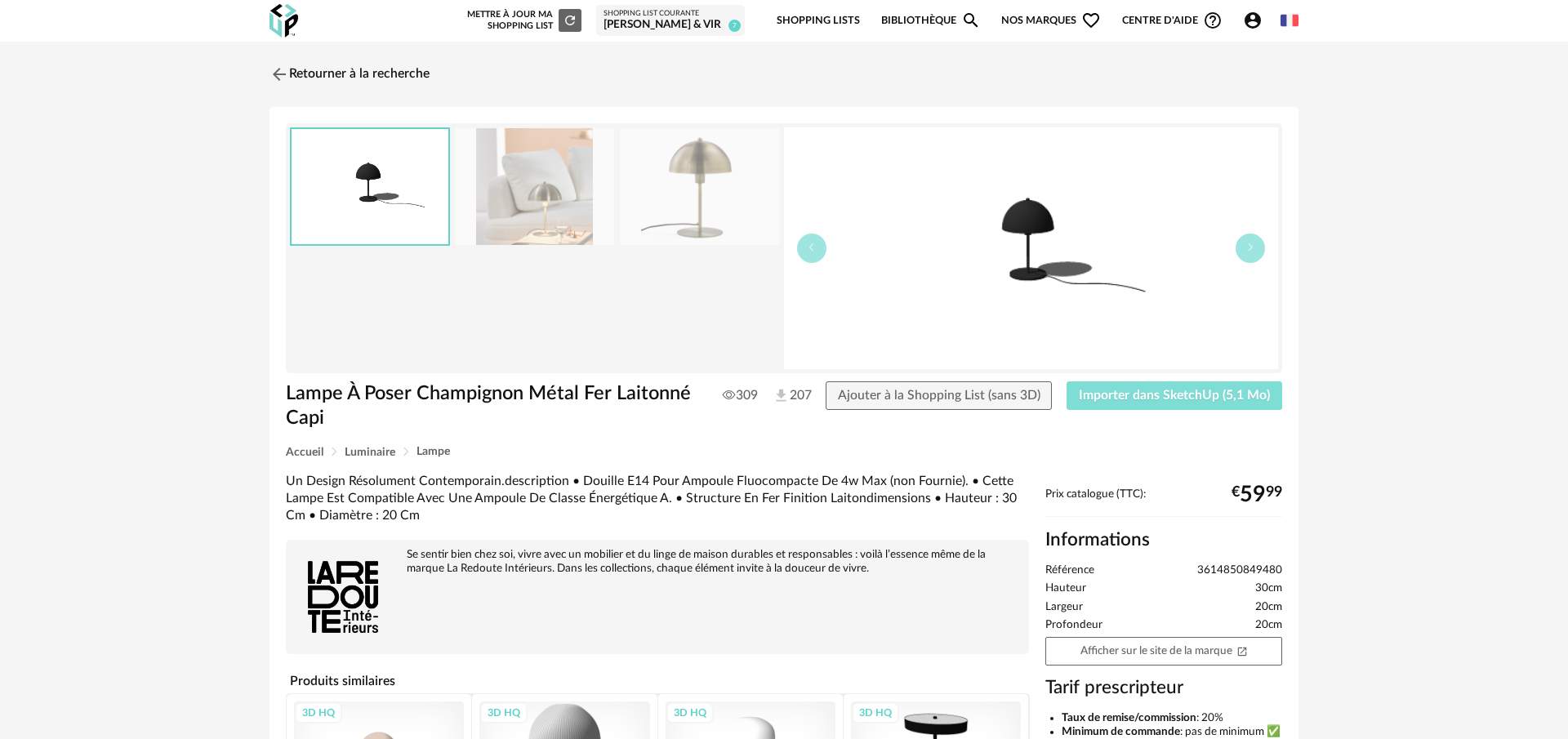
click at [1222, 395] on span "Importer dans SketchUp (5,1 Mo)" at bounding box center [1175, 395] width 191 height 13
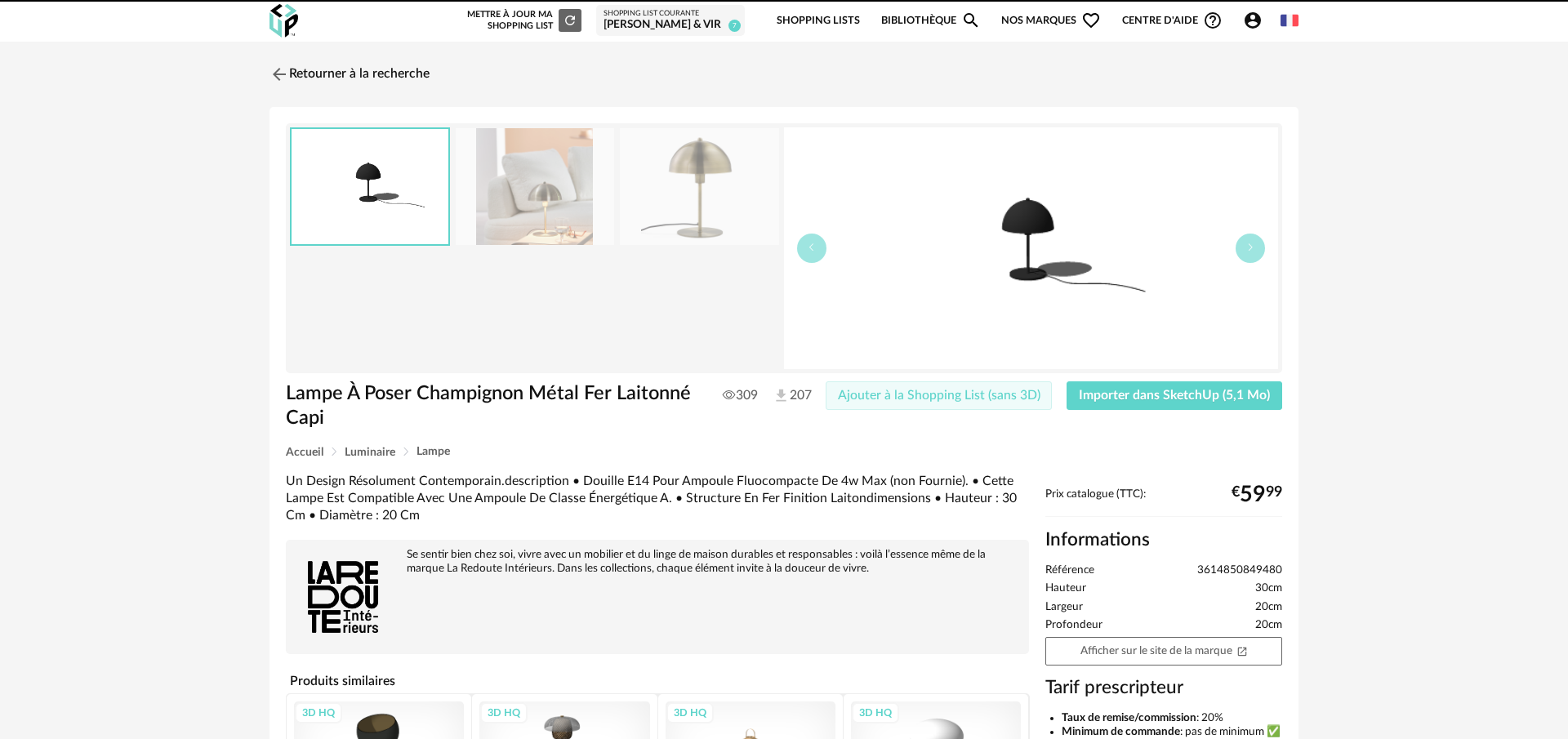
click at [1024, 403] on button "Ajouter à la Shopping List (sans 3D)" at bounding box center [939, 396] width 227 height 30
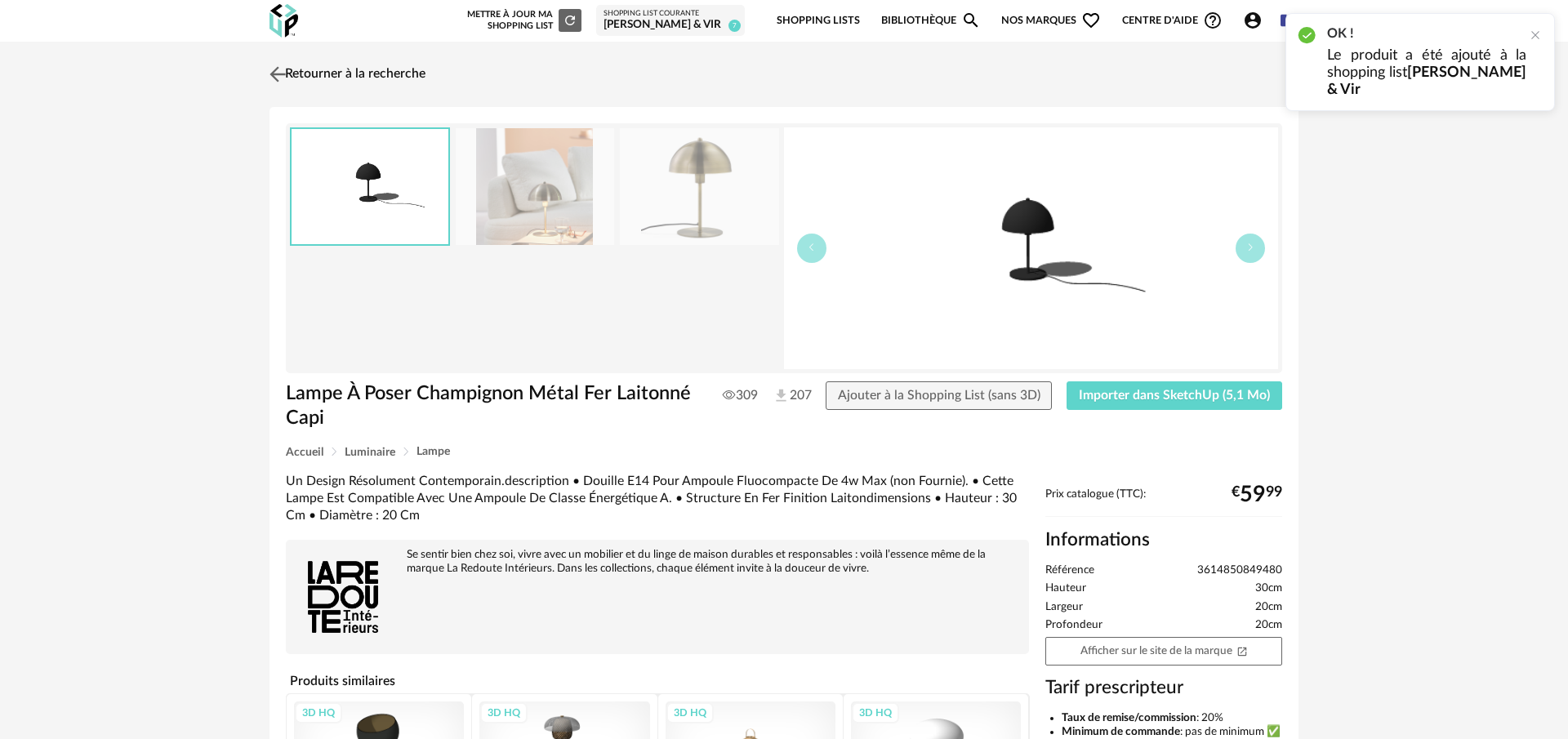
click at [277, 63] on img at bounding box center [277, 73] width 23 height 23
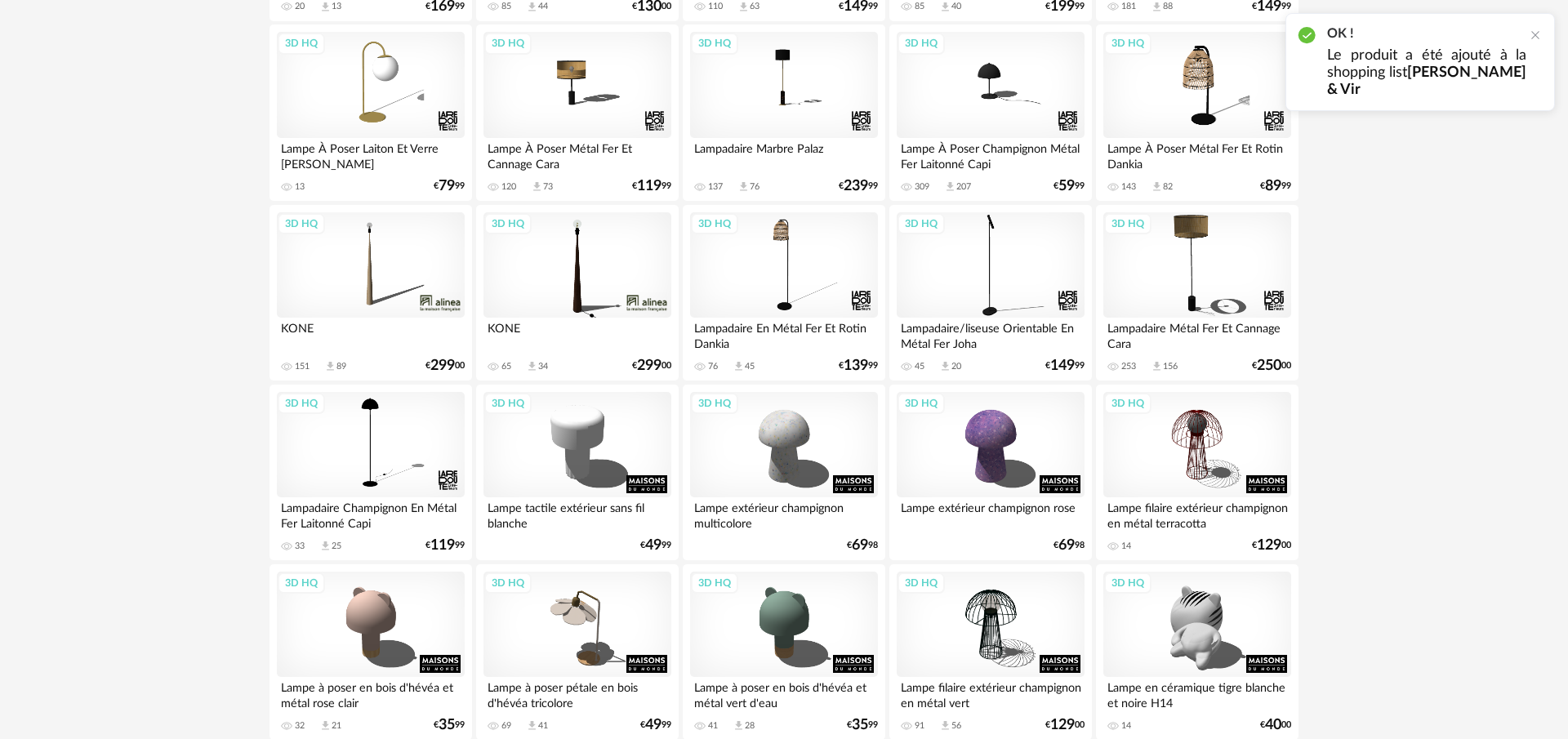
scroll to position [590, 0]
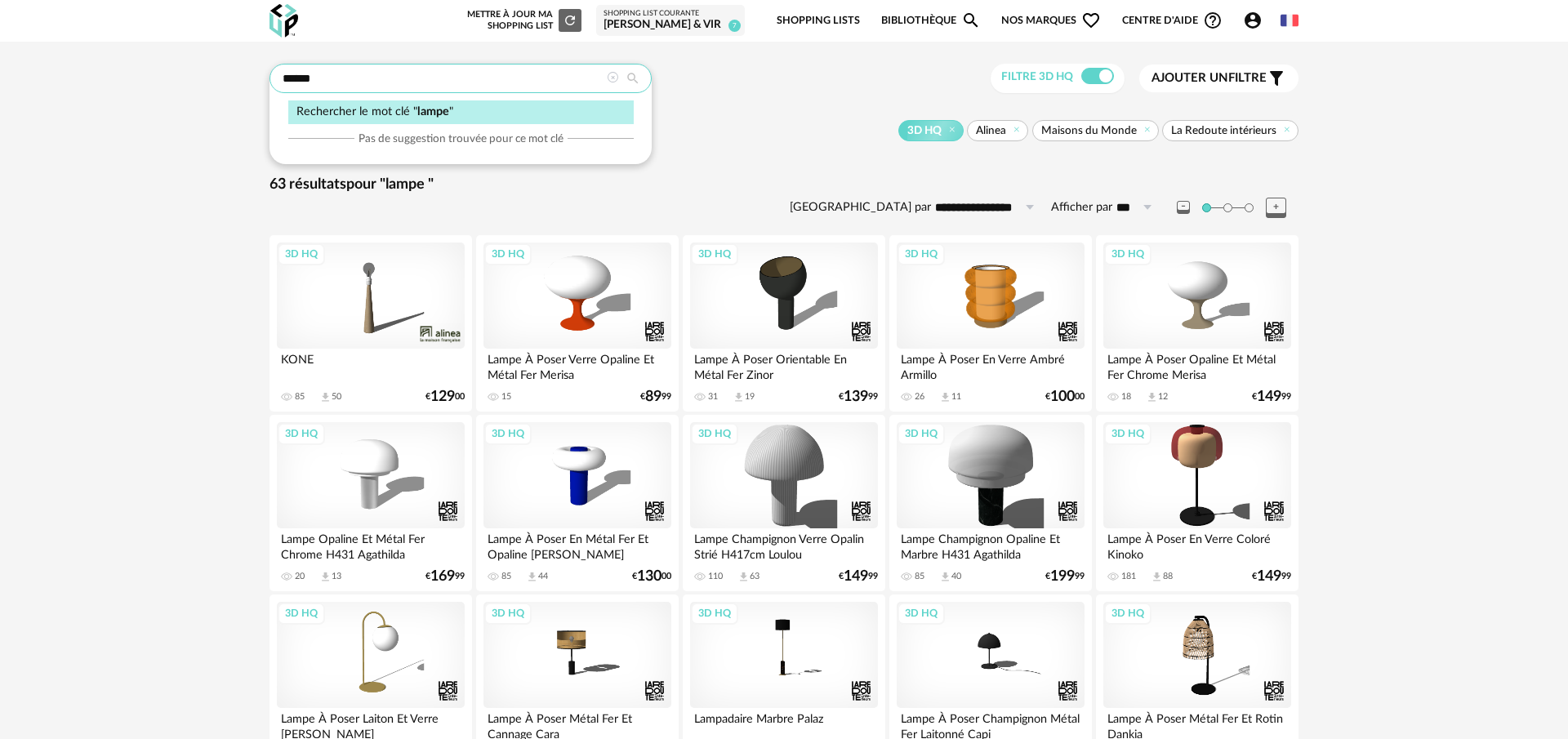
drag, startPoint x: 415, startPoint y: 83, endPoint x: 166, endPoint y: 77, distance: 249.1
type input "**********"
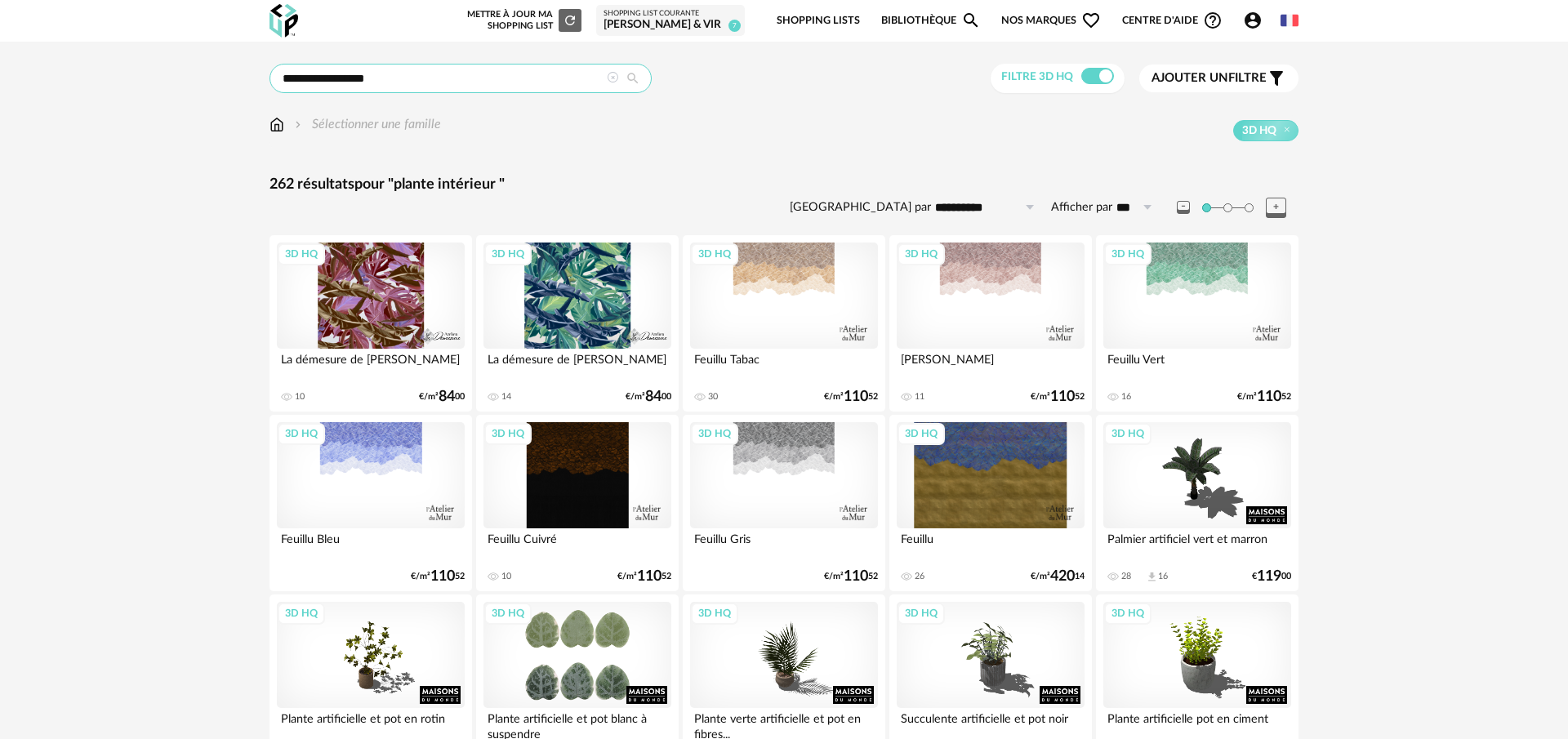
drag, startPoint x: 417, startPoint y: 81, endPoint x: 479, endPoint y: 82, distance: 62.0
click at [479, 82] on input "**********" at bounding box center [461, 78] width 383 height 30
type input "******"
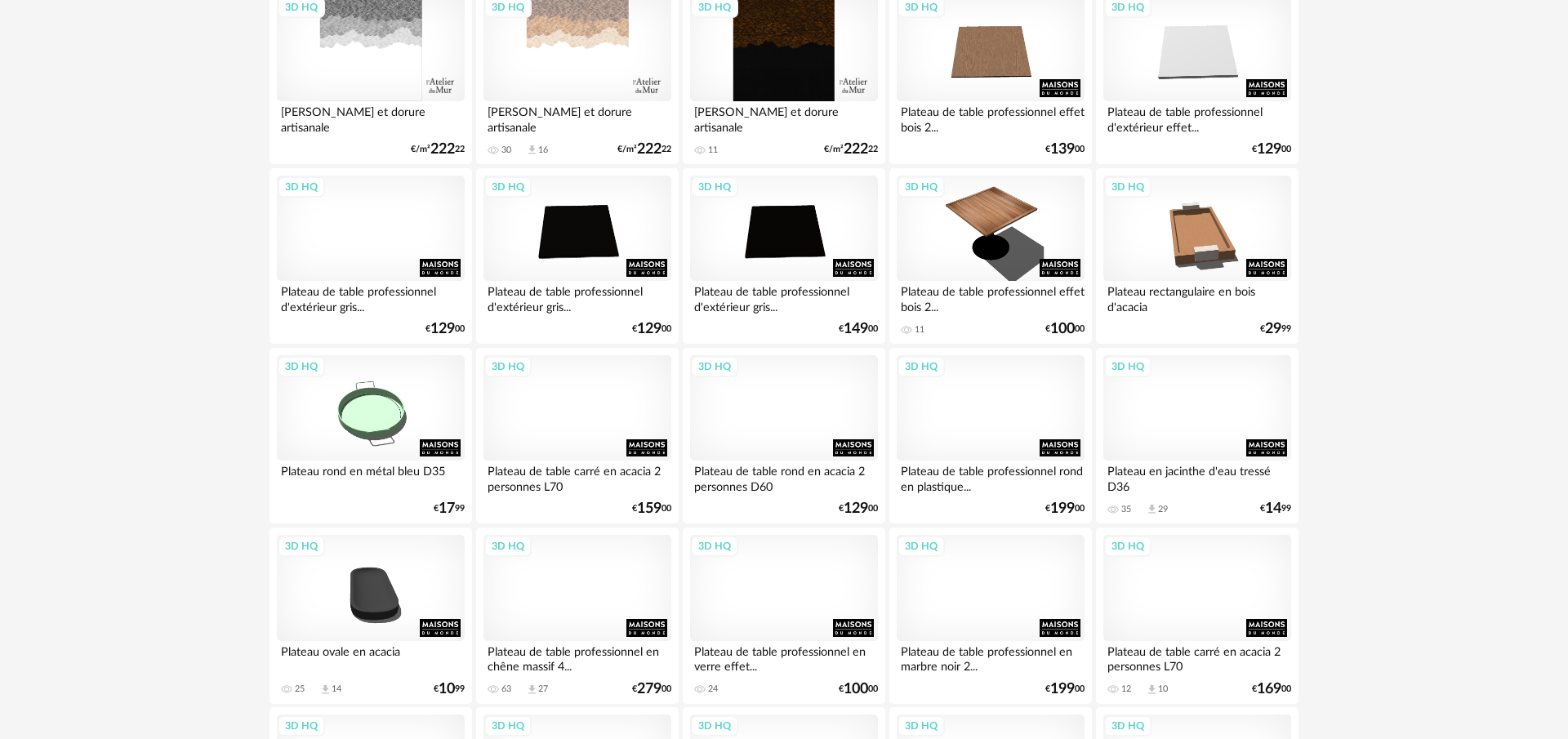
scroll to position [967, 0]
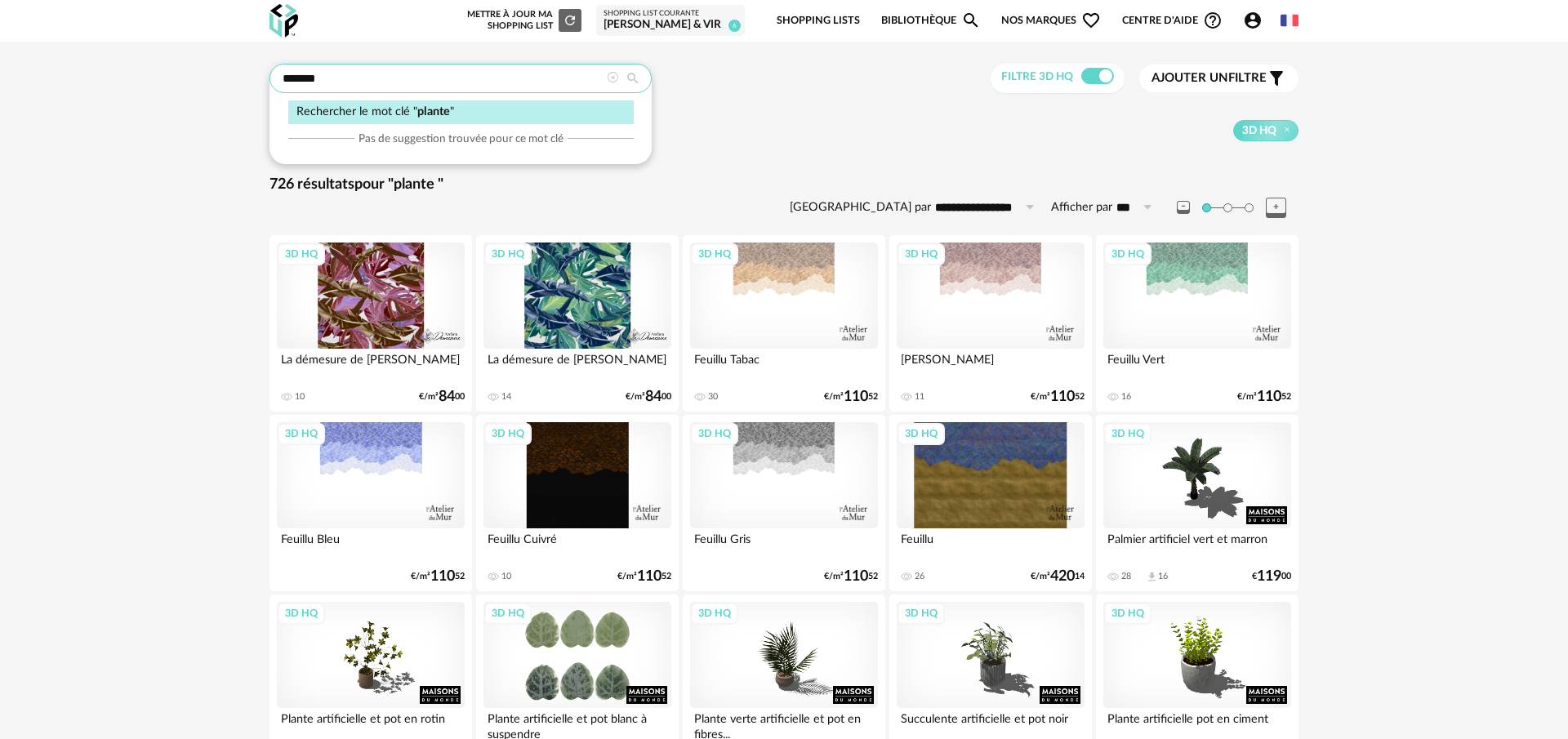
drag, startPoint x: 359, startPoint y: 77, endPoint x: 217, endPoint y: 71, distance: 142.1
type input "**********"
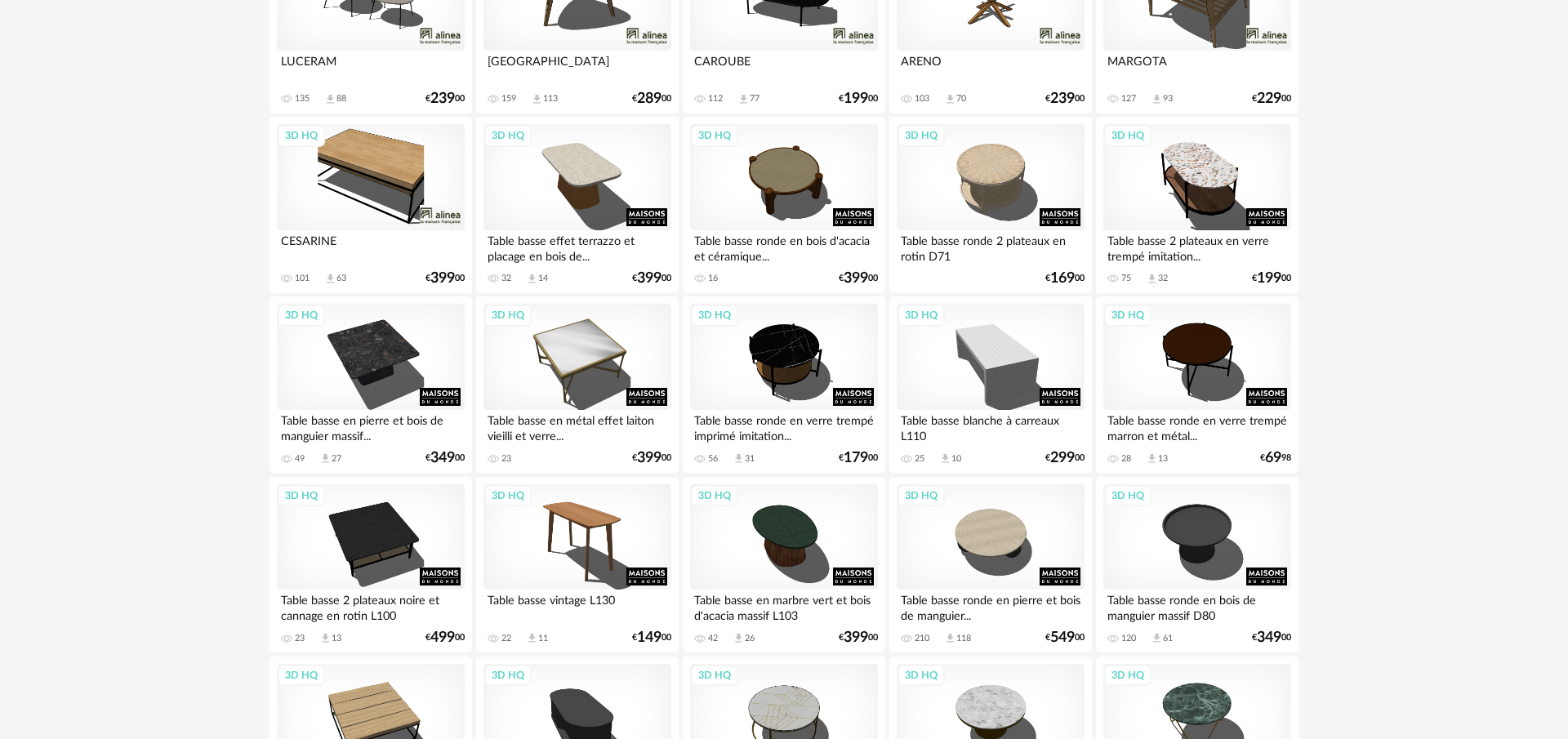
scroll to position [302, 0]
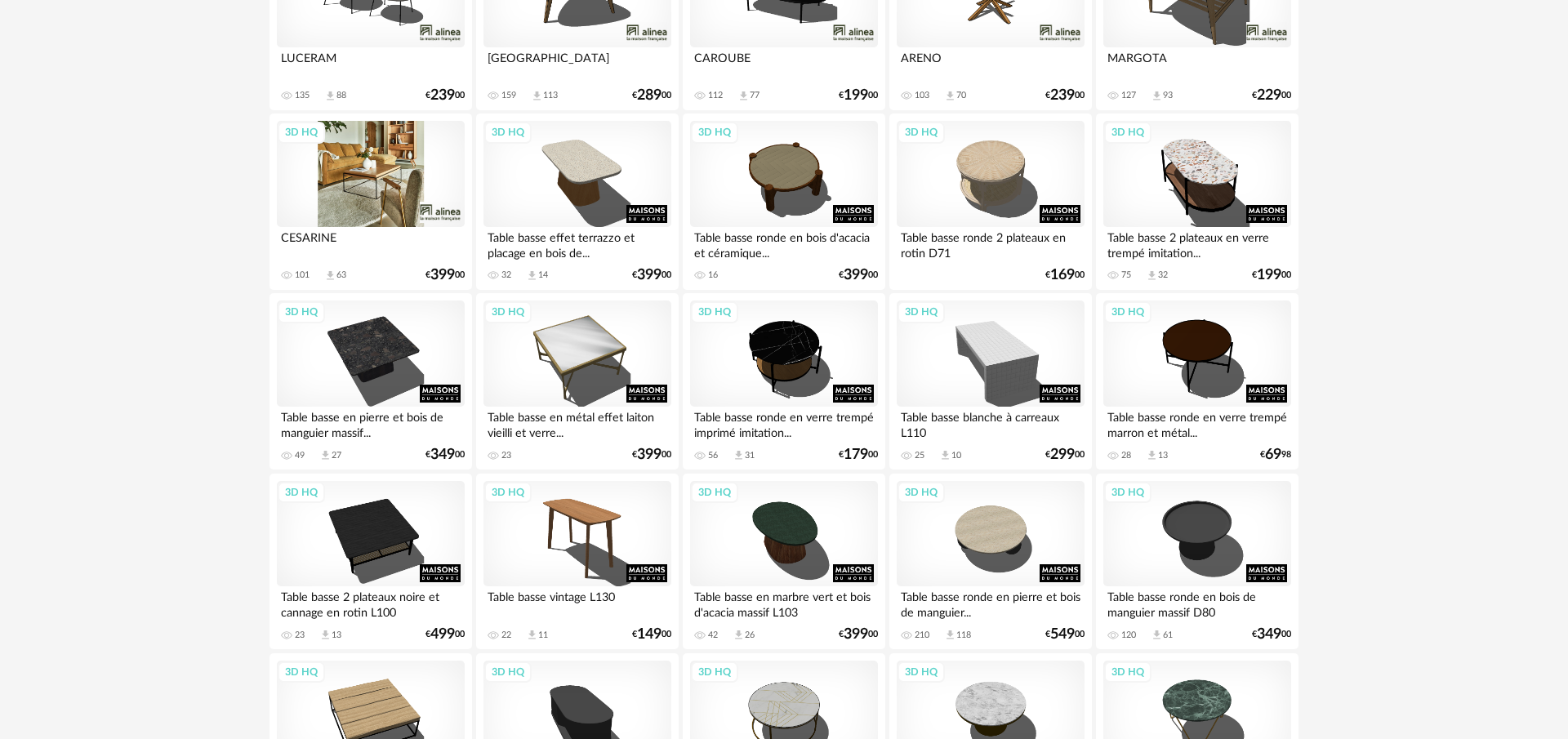
click at [337, 203] on div "3D HQ" at bounding box center [370, 174] width 188 height 106
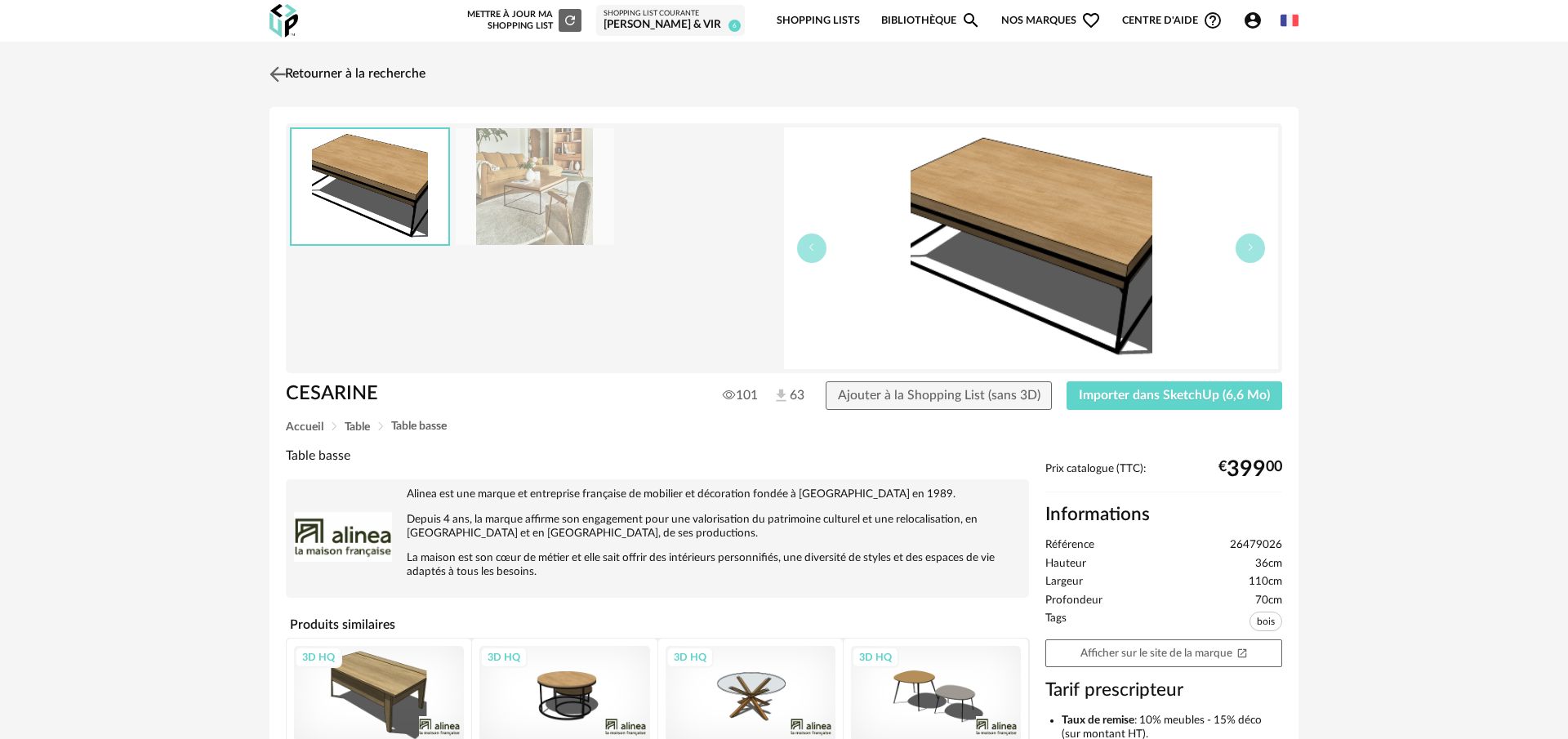
click at [289, 69] on img at bounding box center [277, 73] width 23 height 23
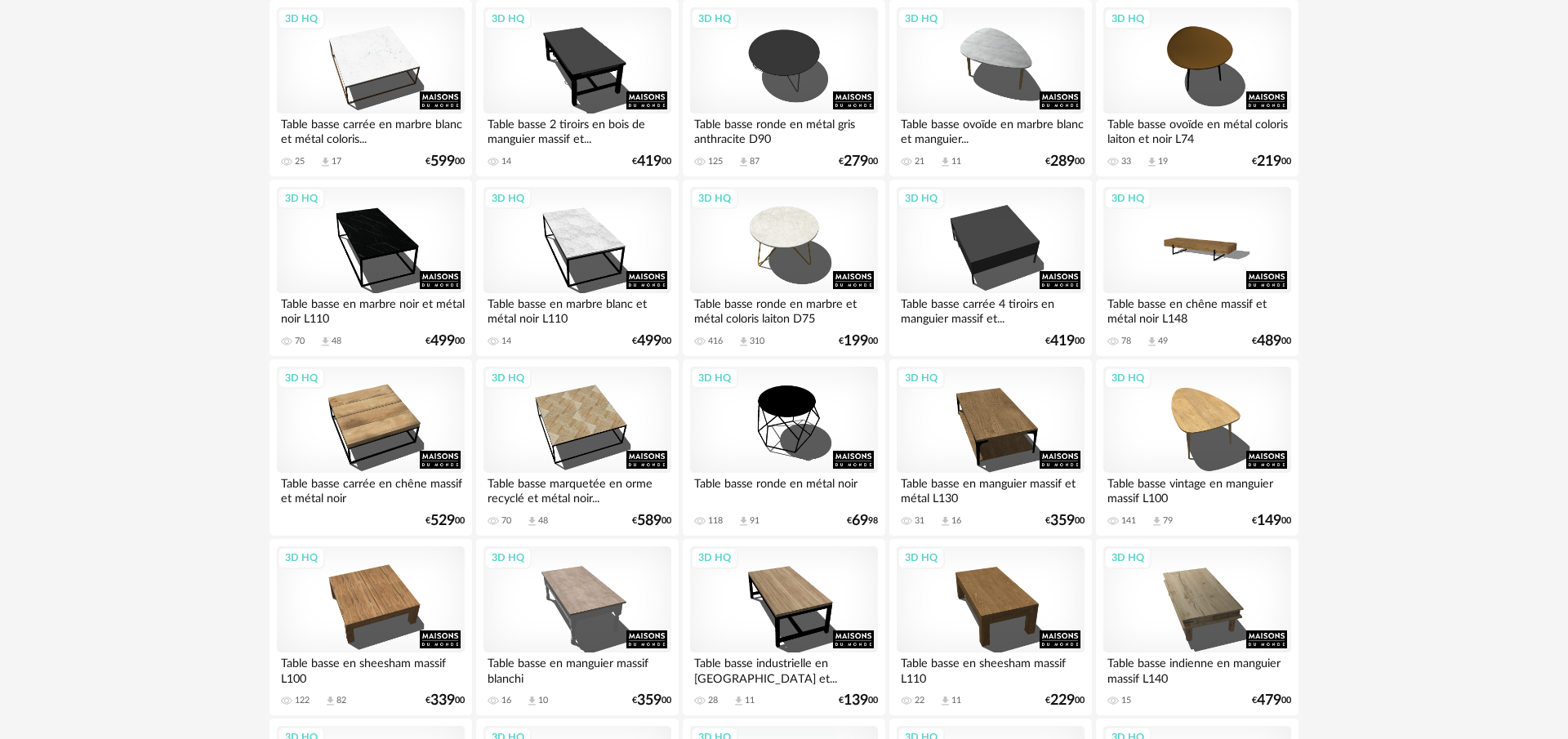
scroll to position [1522, 0]
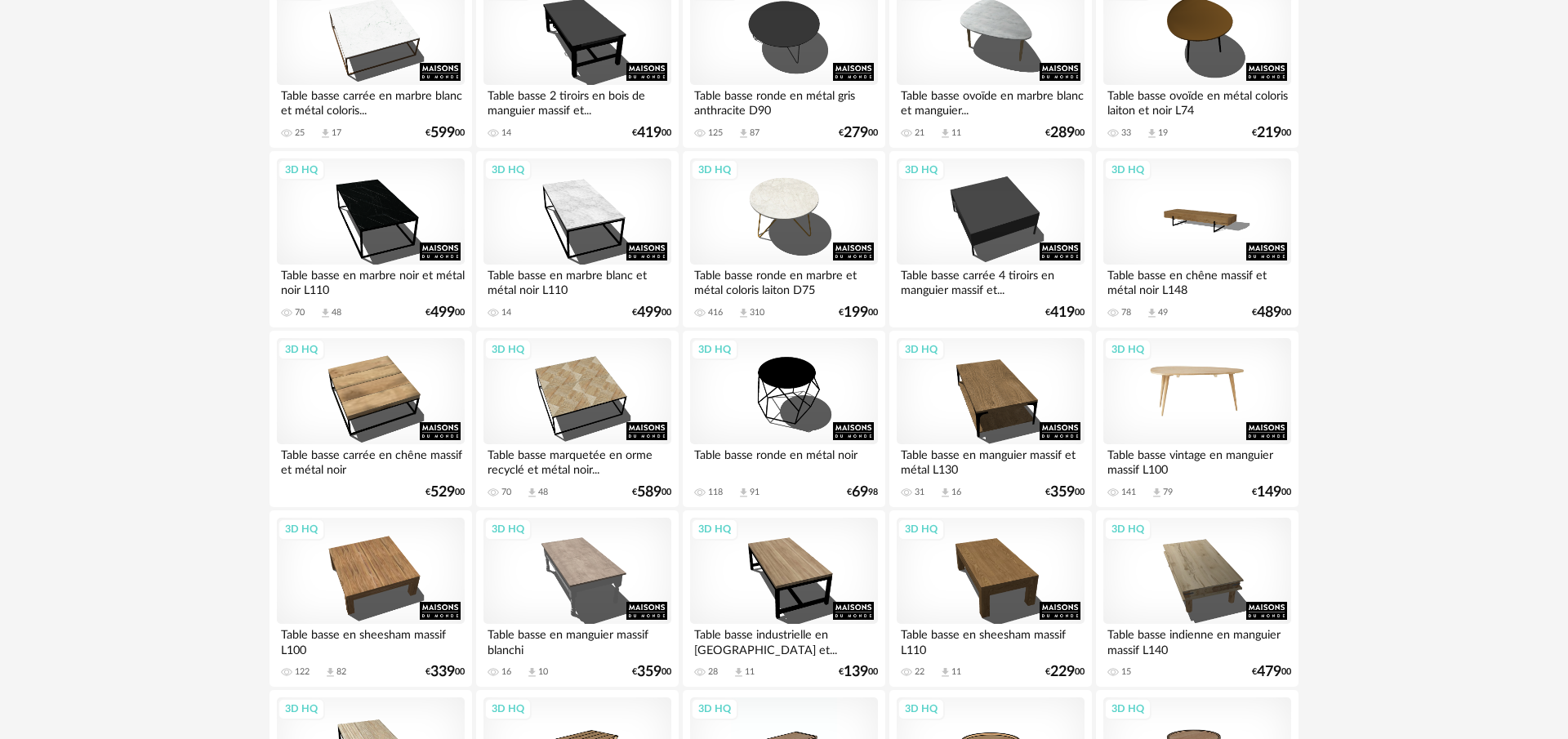
click at [1211, 396] on div "3D HQ" at bounding box center [1198, 391] width 188 height 106
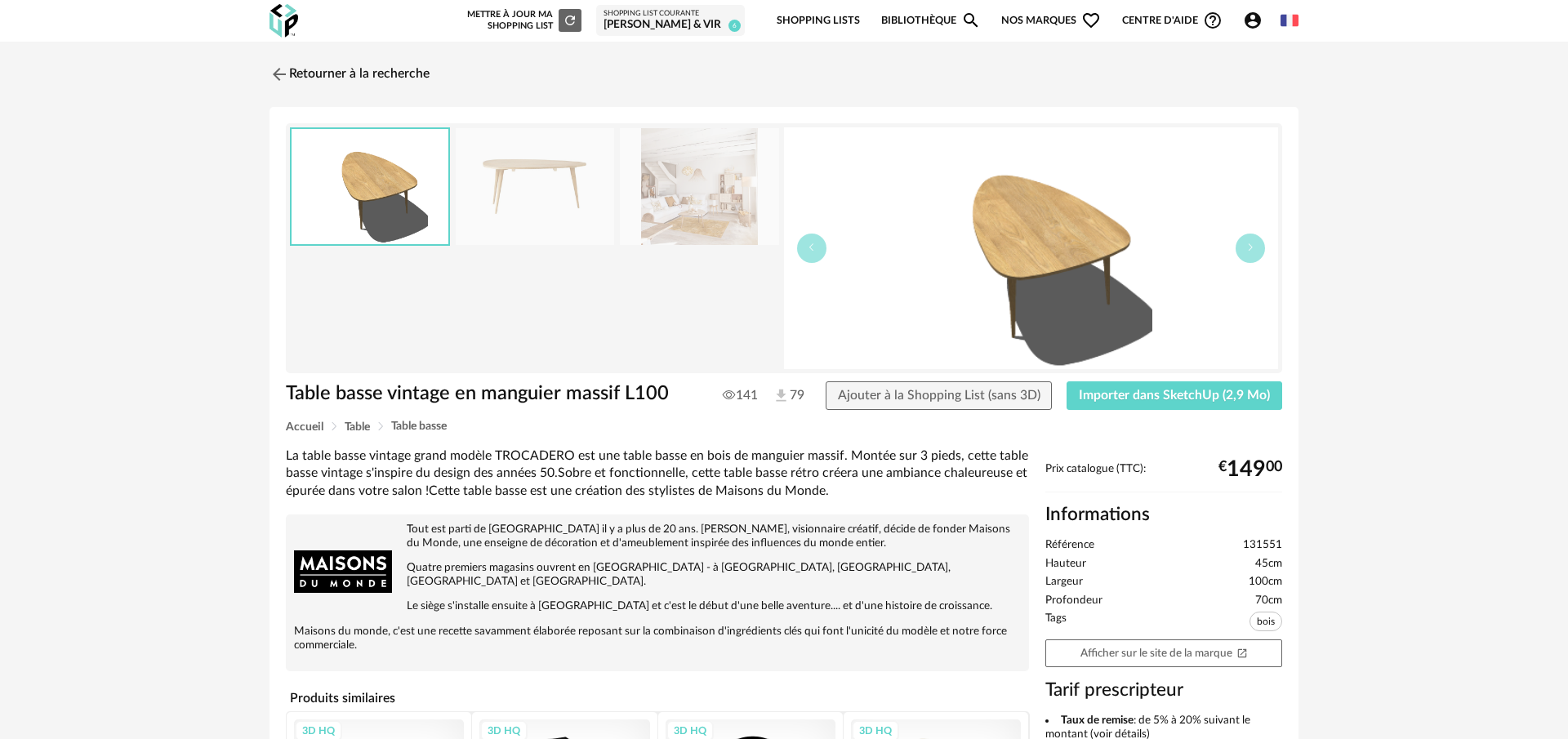
click at [584, 222] on img at bounding box center [535, 186] width 158 height 117
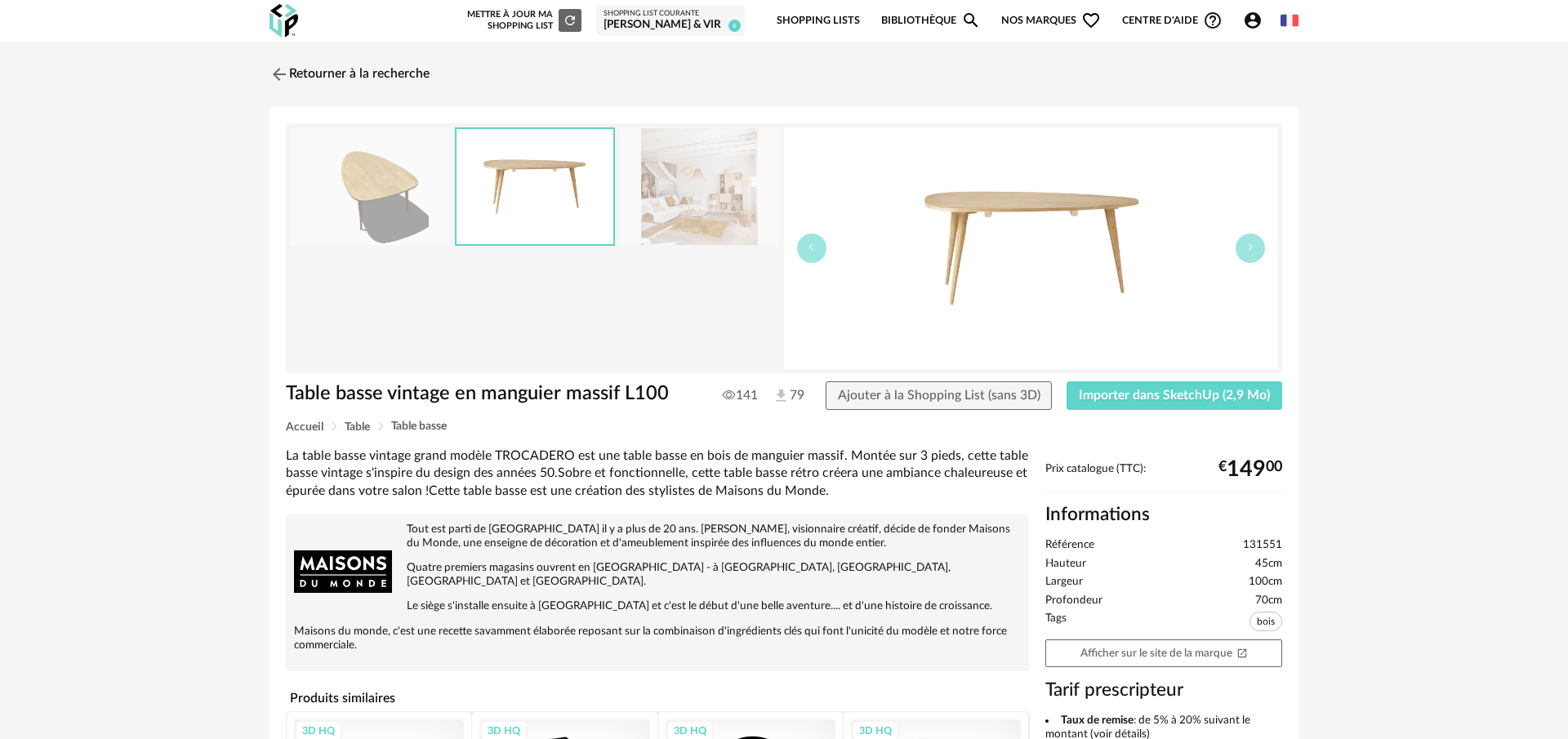
click at [679, 223] on img at bounding box center [699, 186] width 158 height 117
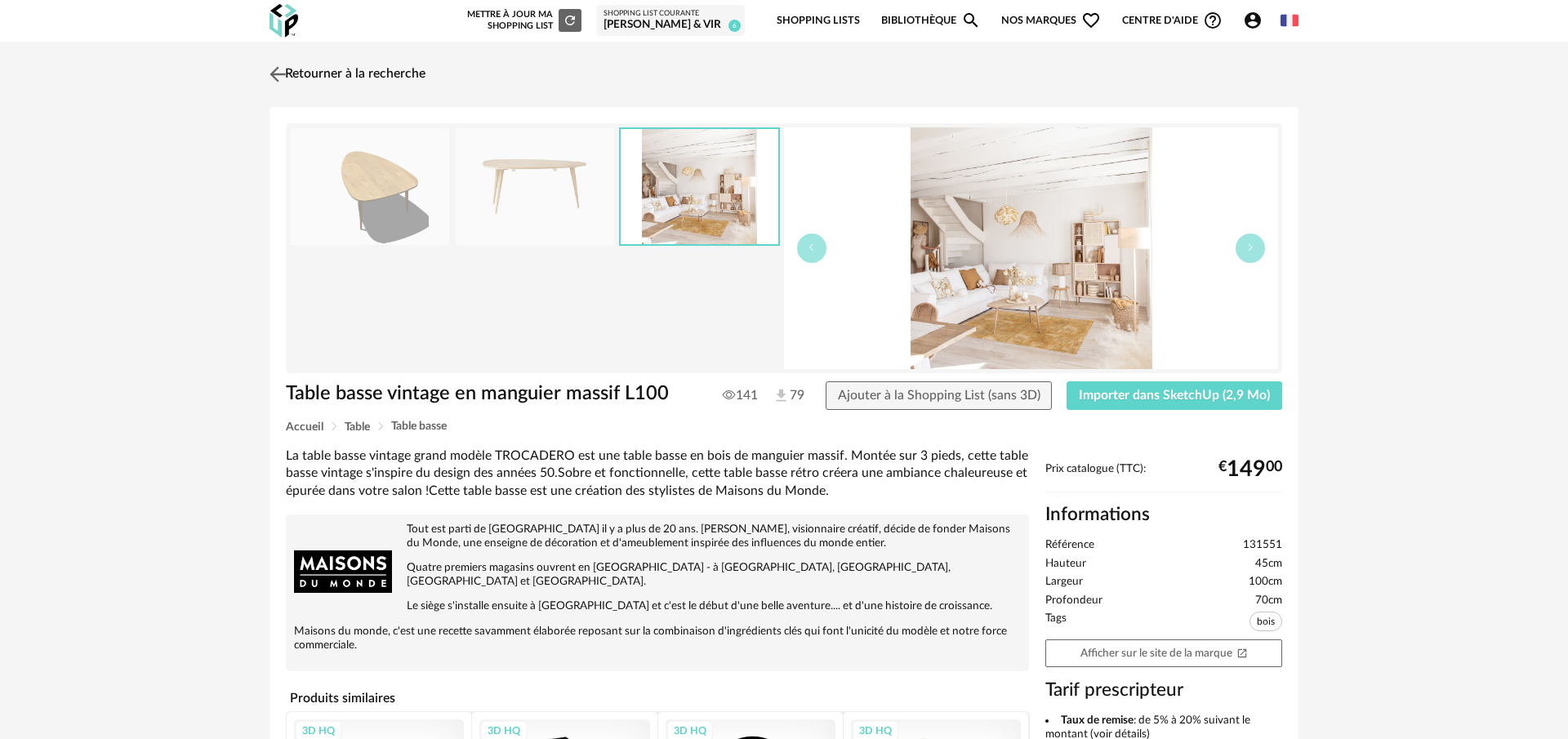
click at [277, 81] on img at bounding box center [277, 73] width 23 height 23
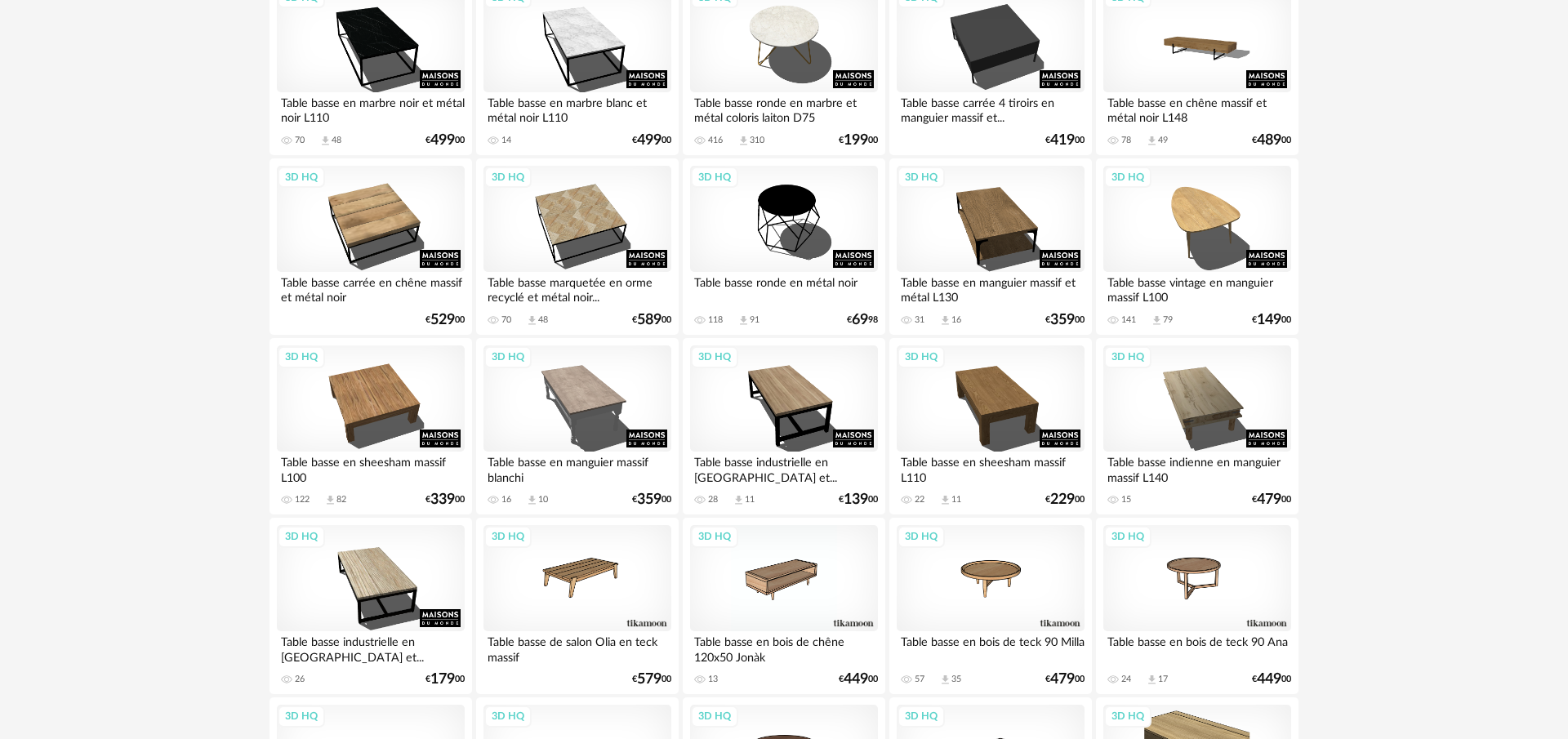
scroll to position [1704, 0]
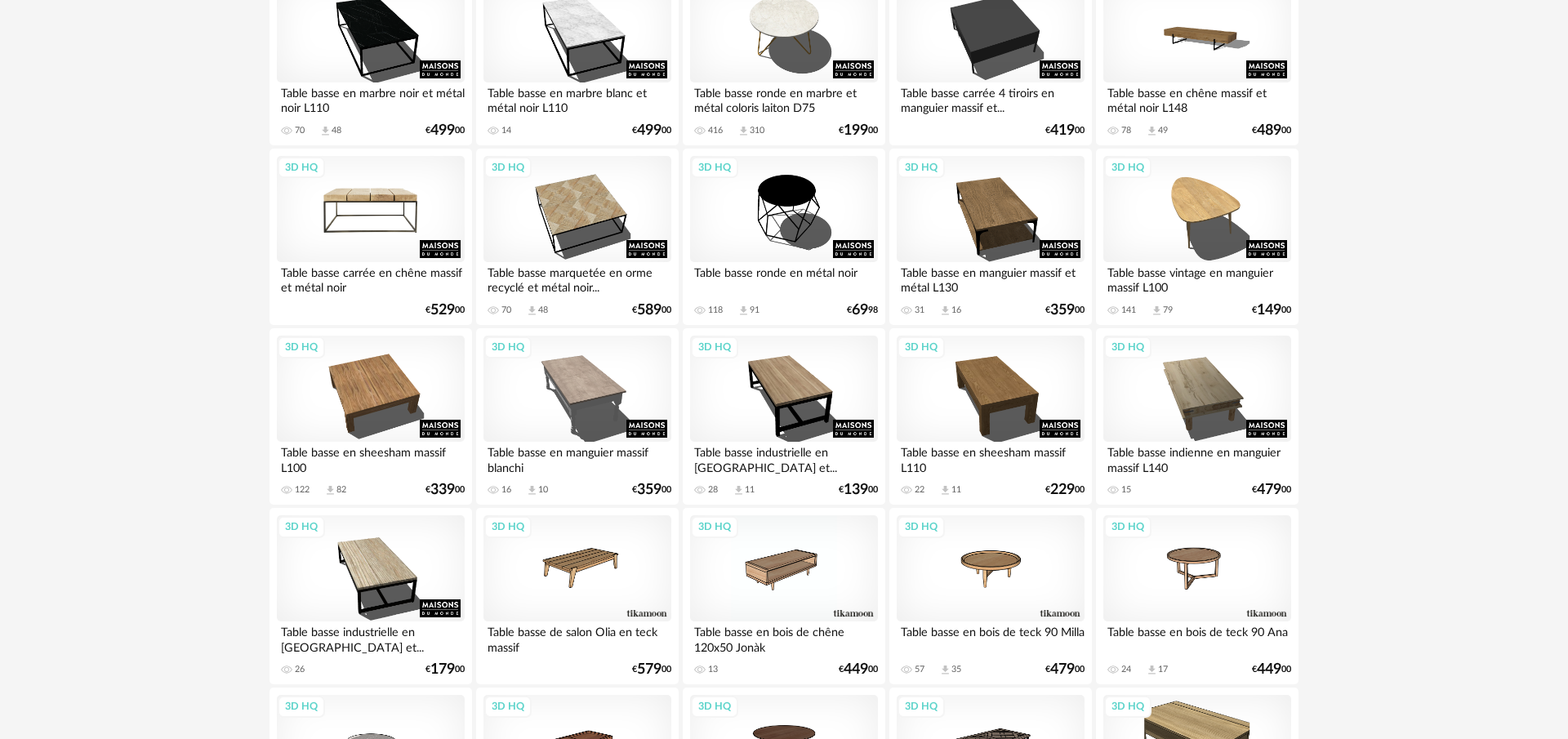
click at [412, 211] on div "3D HQ" at bounding box center [370, 209] width 188 height 106
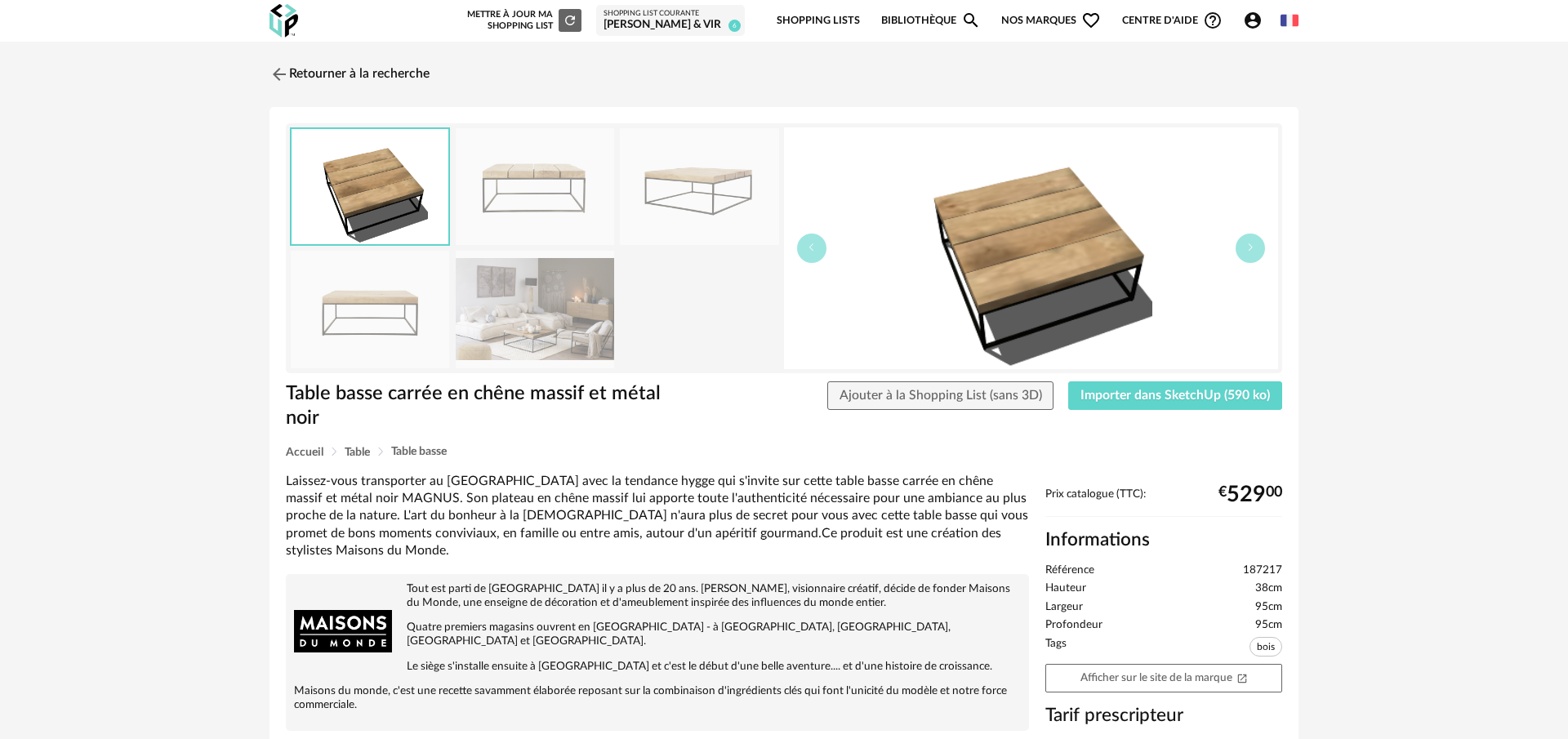
click at [535, 305] on img at bounding box center [535, 309] width 158 height 117
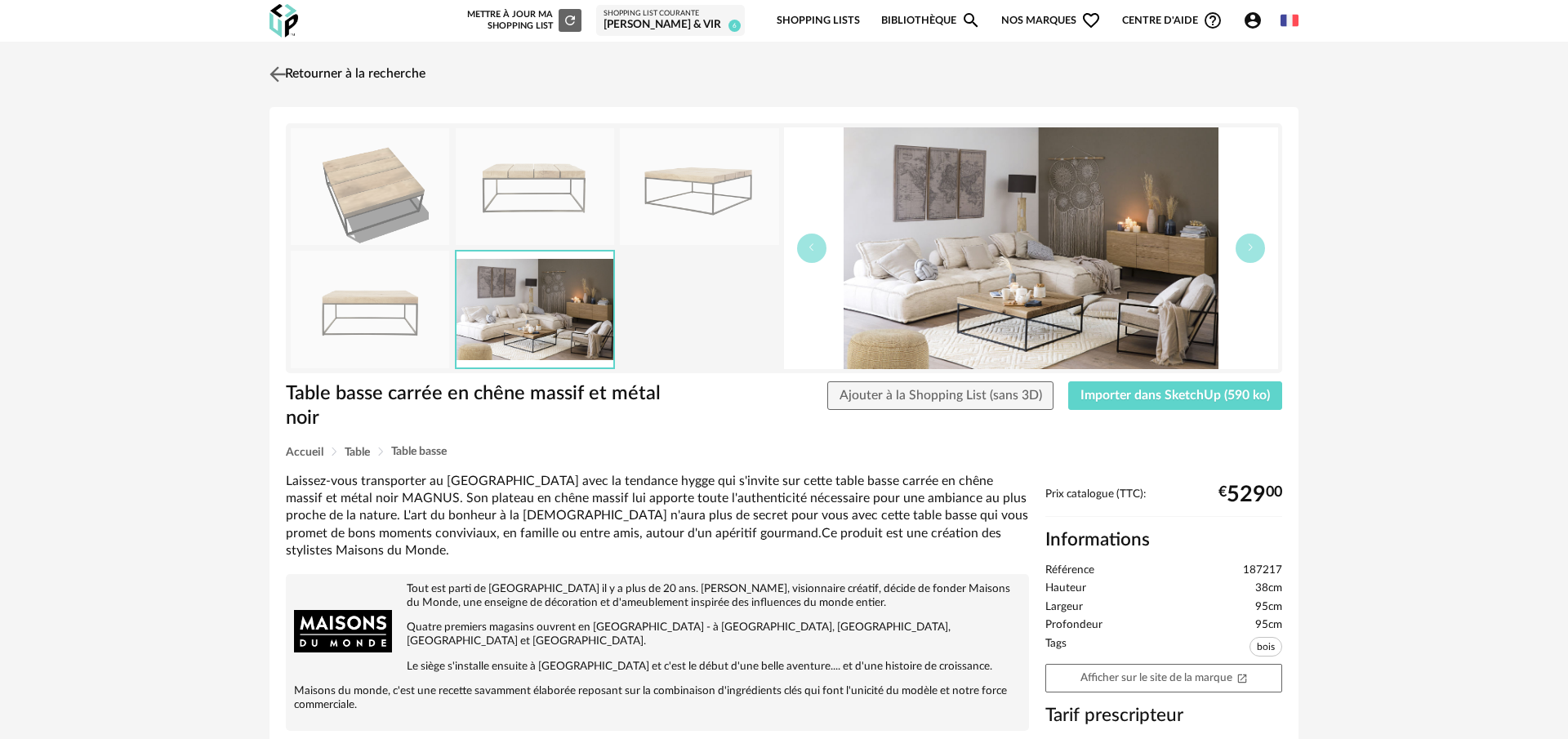
click at [276, 74] on img at bounding box center [277, 73] width 23 height 23
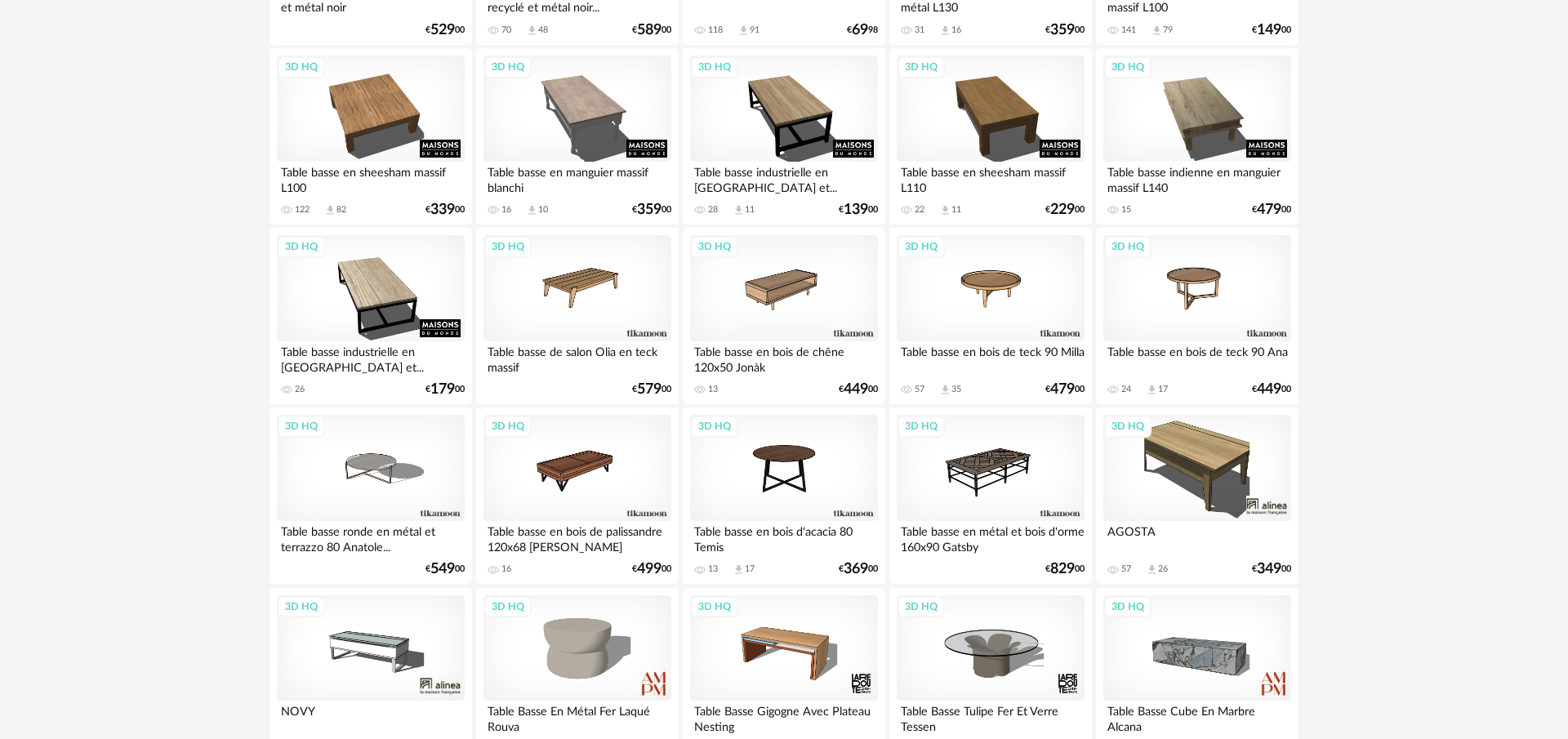
scroll to position [1980, 0]
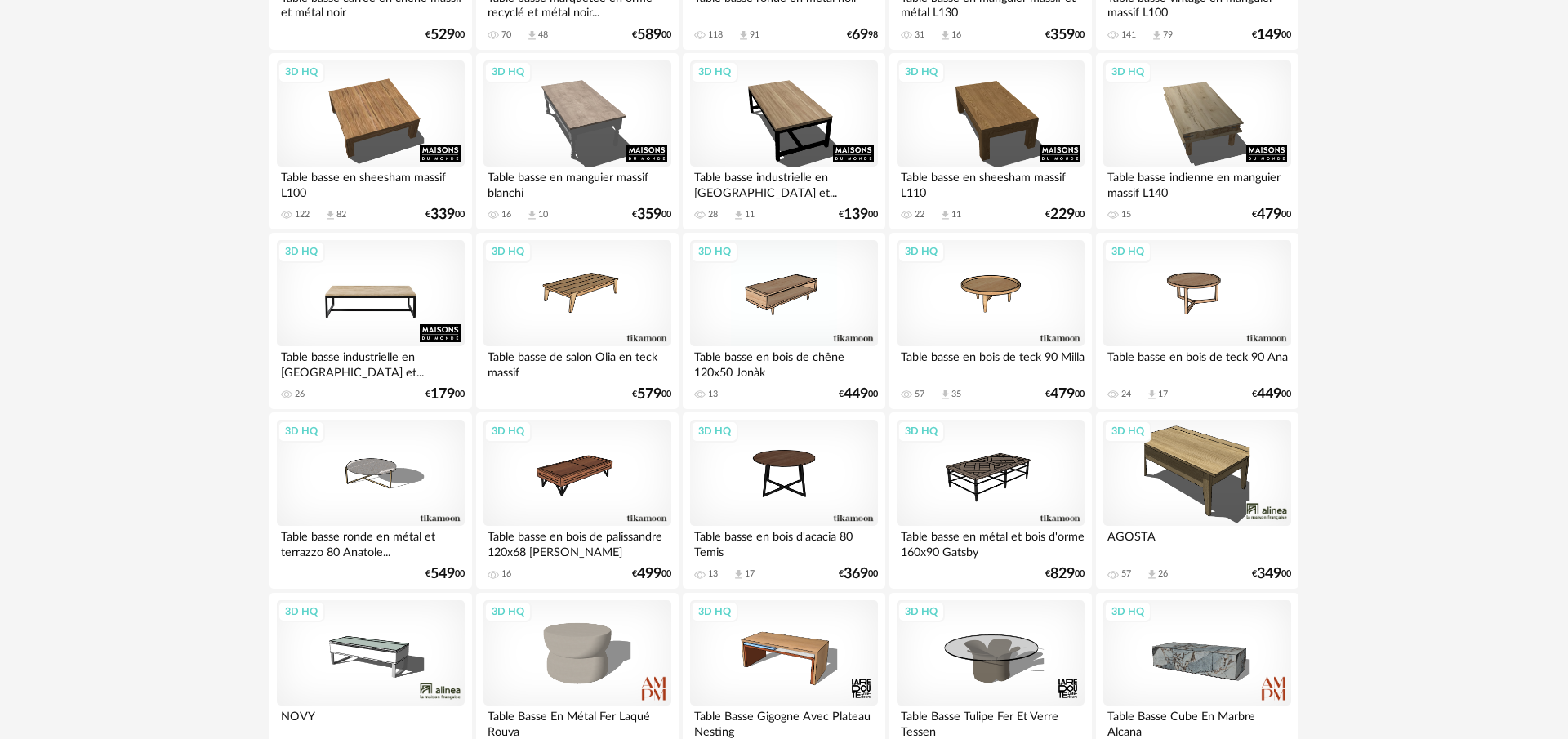
click at [417, 312] on div "3D HQ" at bounding box center [370, 293] width 188 height 106
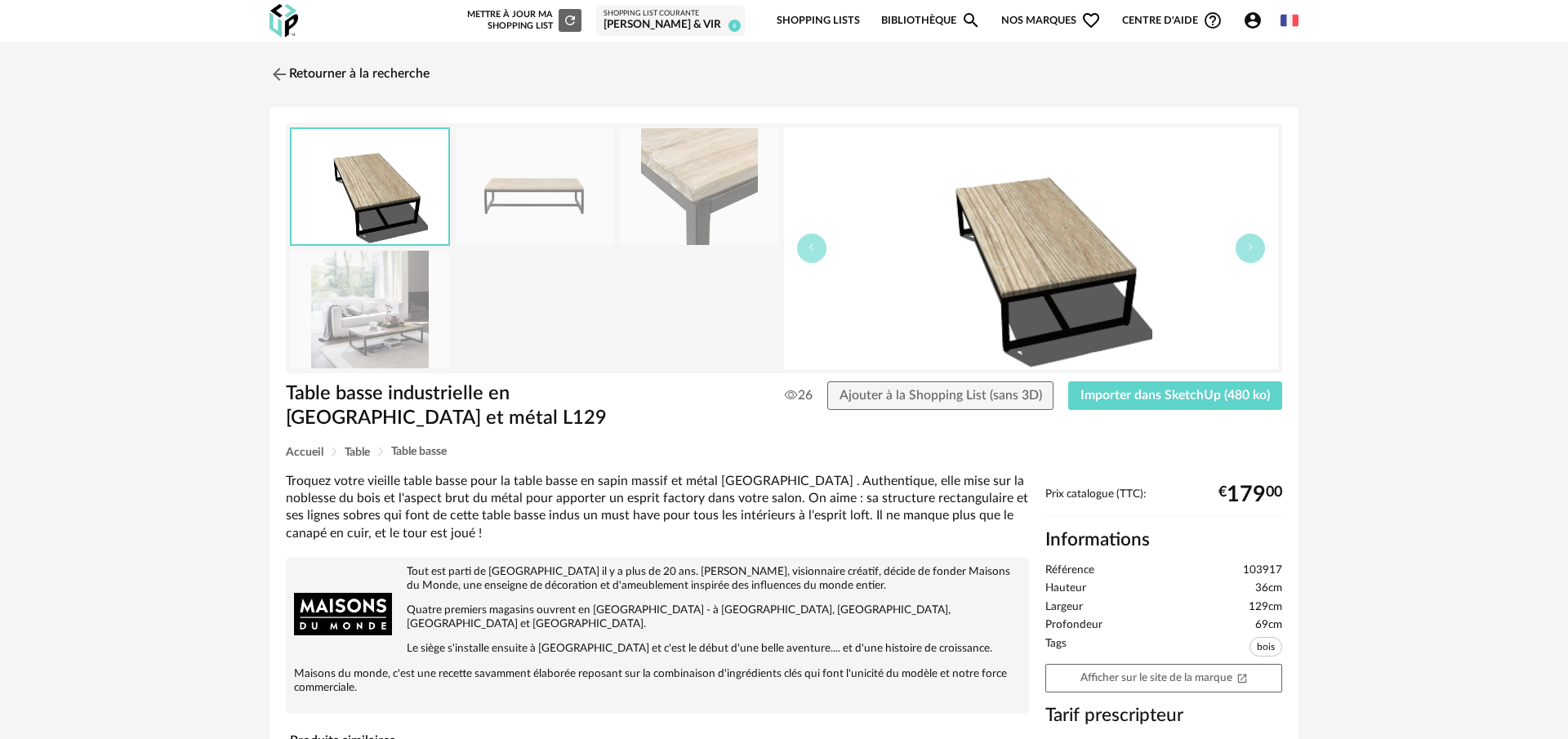
click at [369, 323] on img at bounding box center [370, 309] width 158 height 117
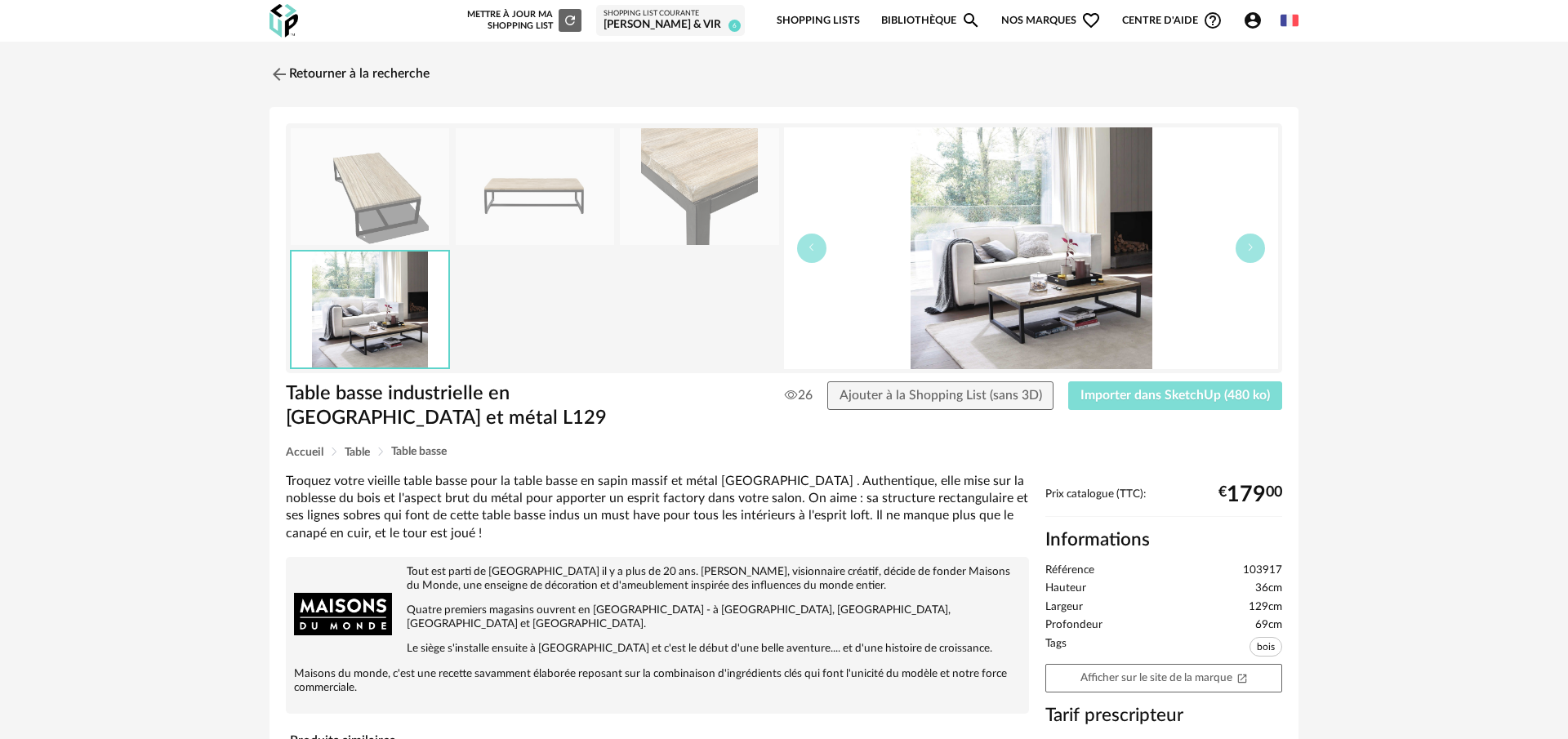
click at [1086, 396] on span "Importer dans SketchUp (480 ko)" at bounding box center [1176, 395] width 190 height 13
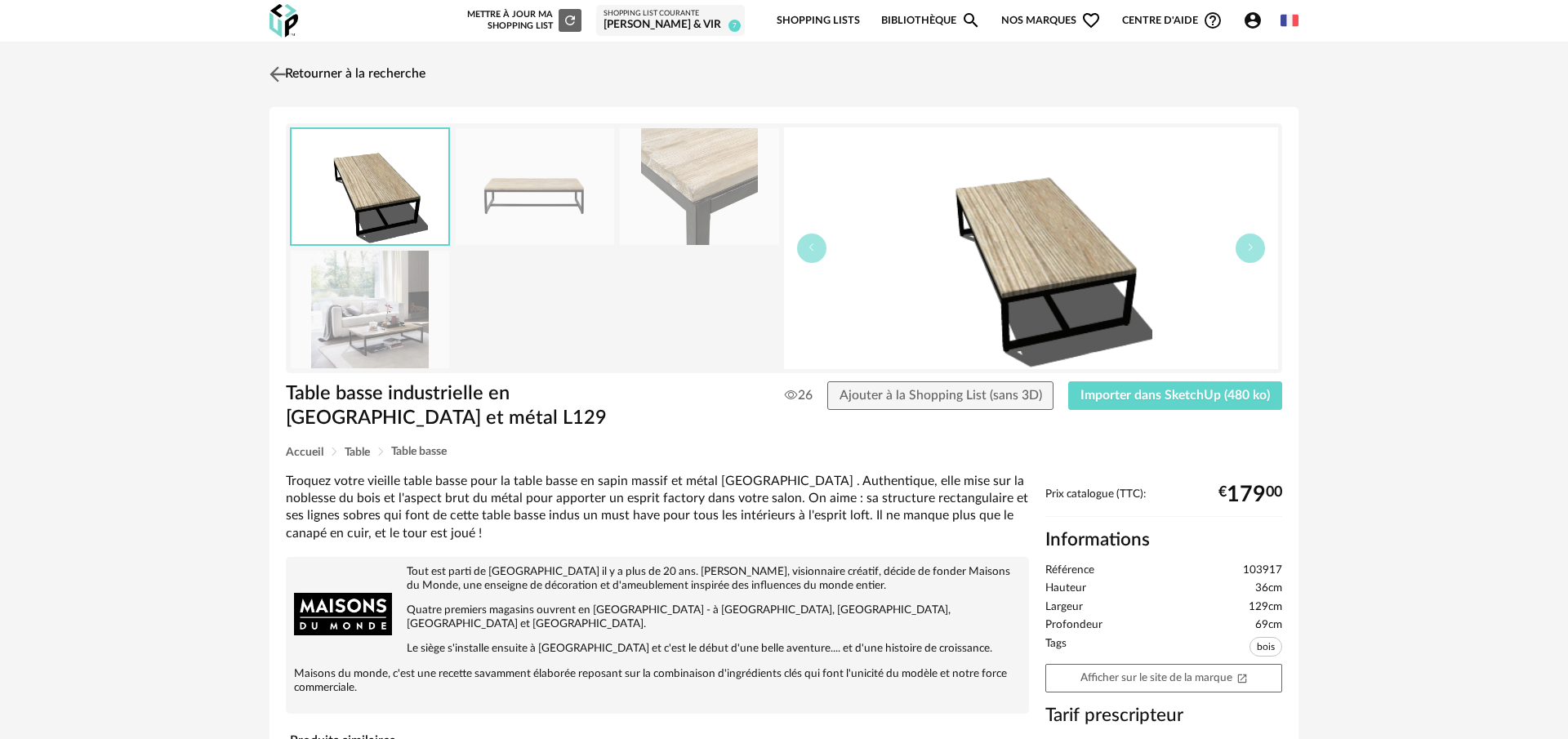
click at [277, 68] on img at bounding box center [277, 73] width 23 height 23
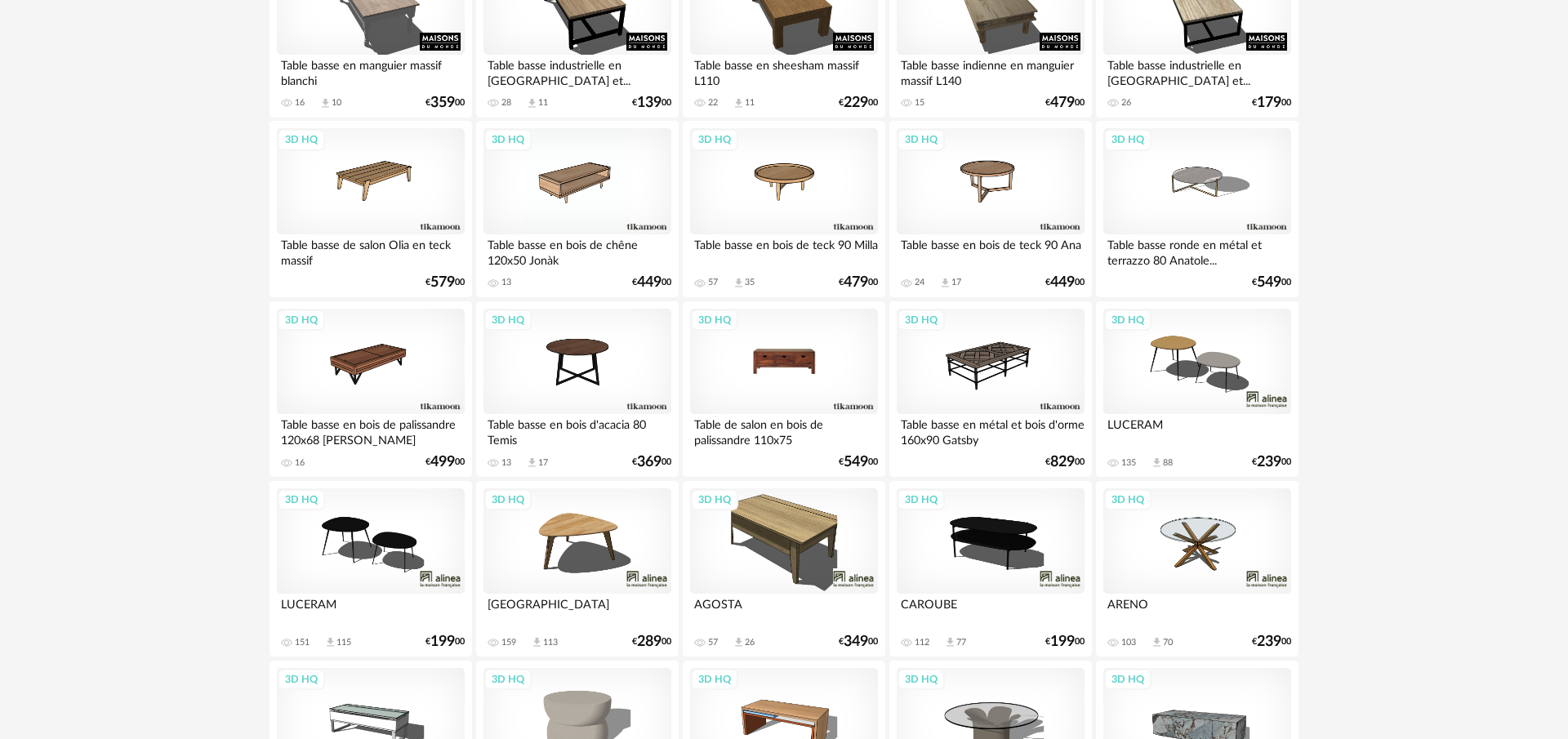
scroll to position [2272, 0]
click at [1191, 386] on div "3D HQ" at bounding box center [1198, 361] width 188 height 106
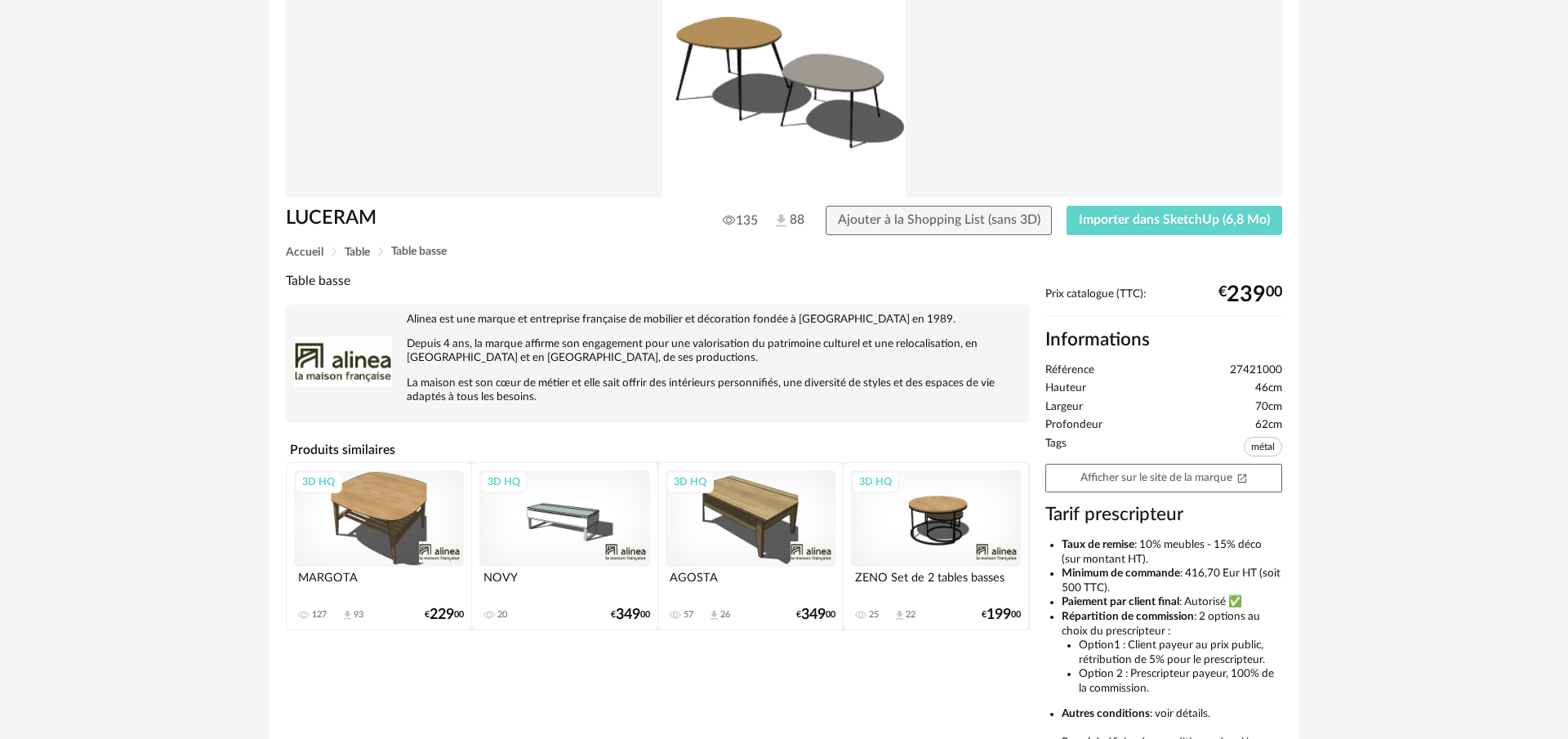
scroll to position [175, 0]
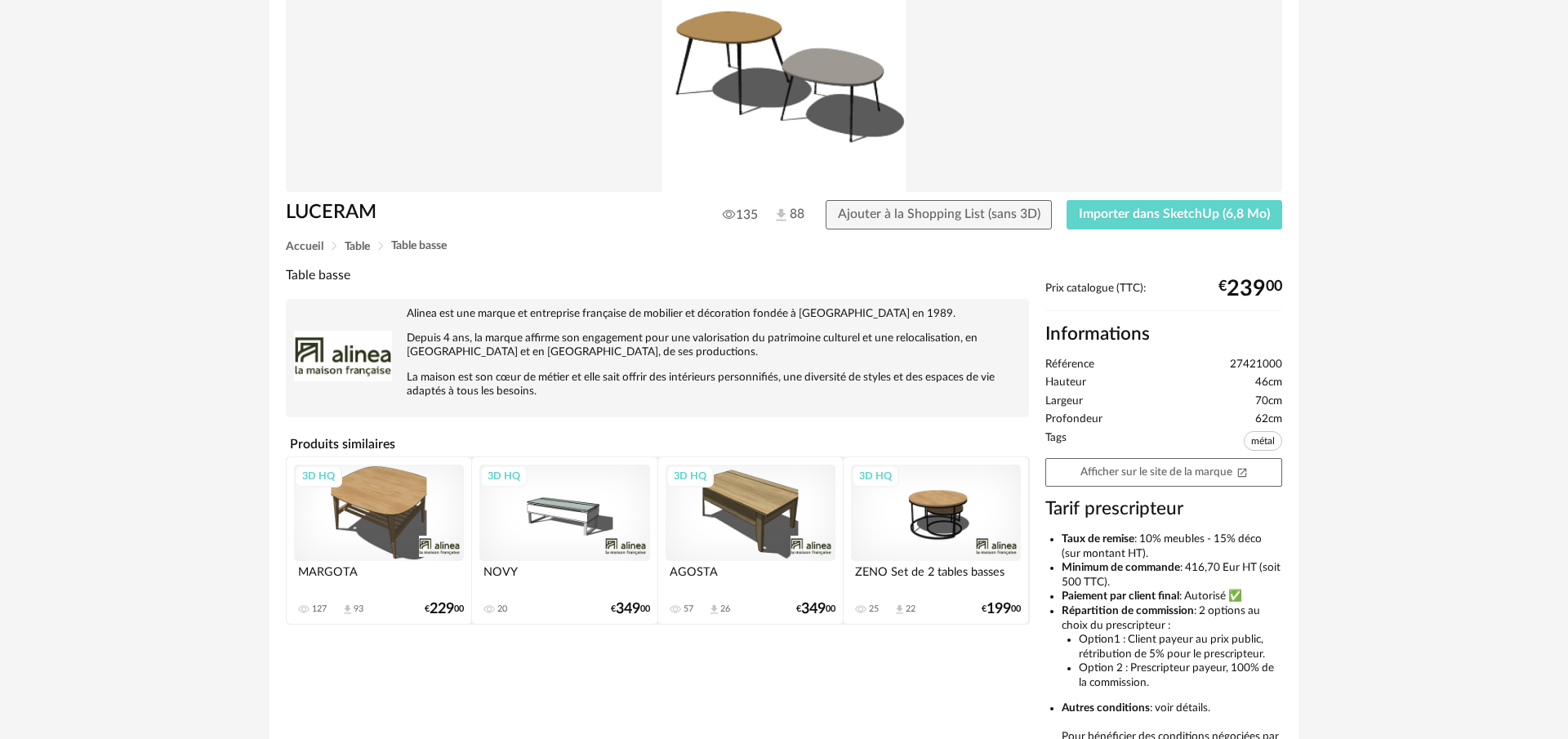
click at [743, 516] on div "3D HQ" at bounding box center [750, 512] width 170 height 96
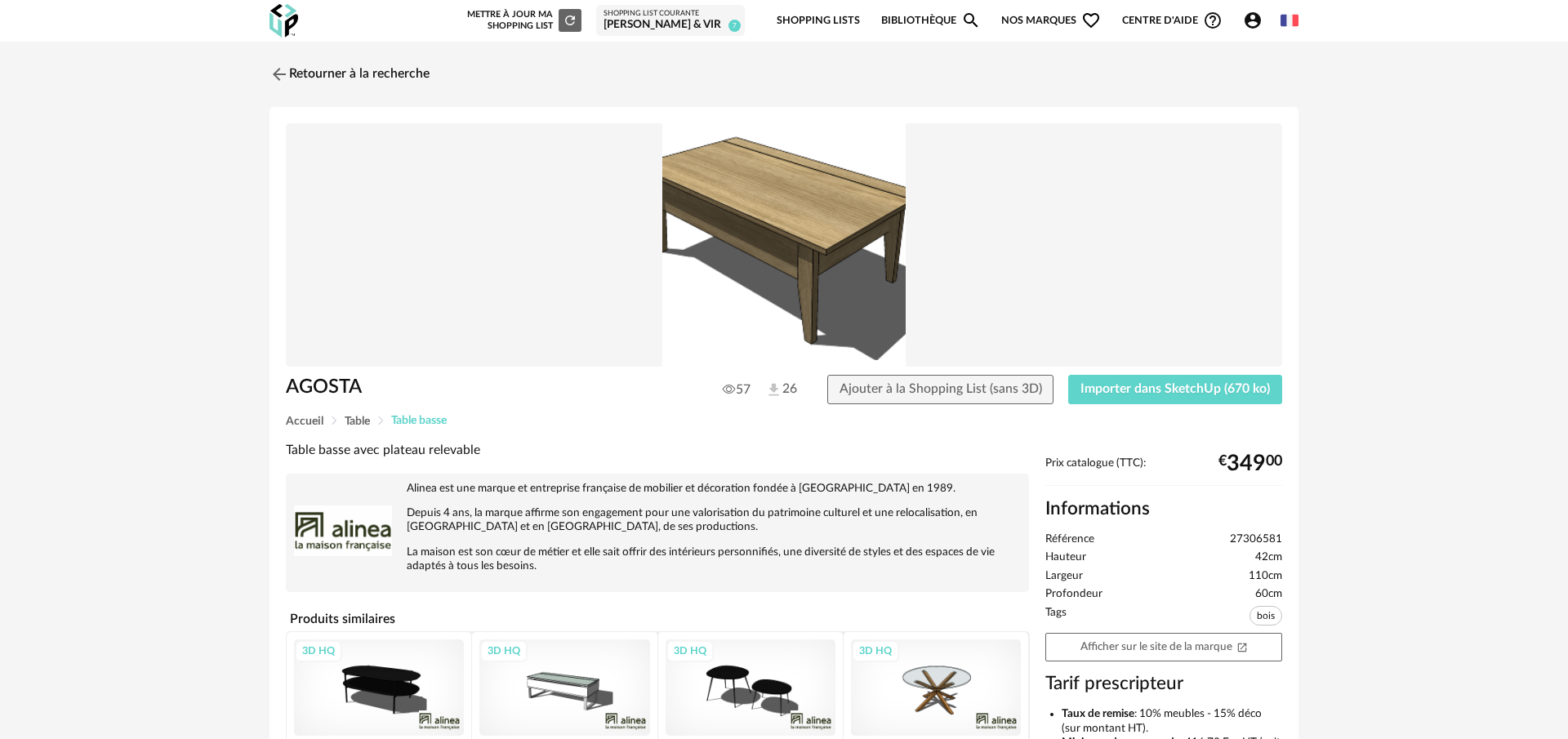
click at [423, 419] on span "Table basse" at bounding box center [419, 420] width 56 height 11
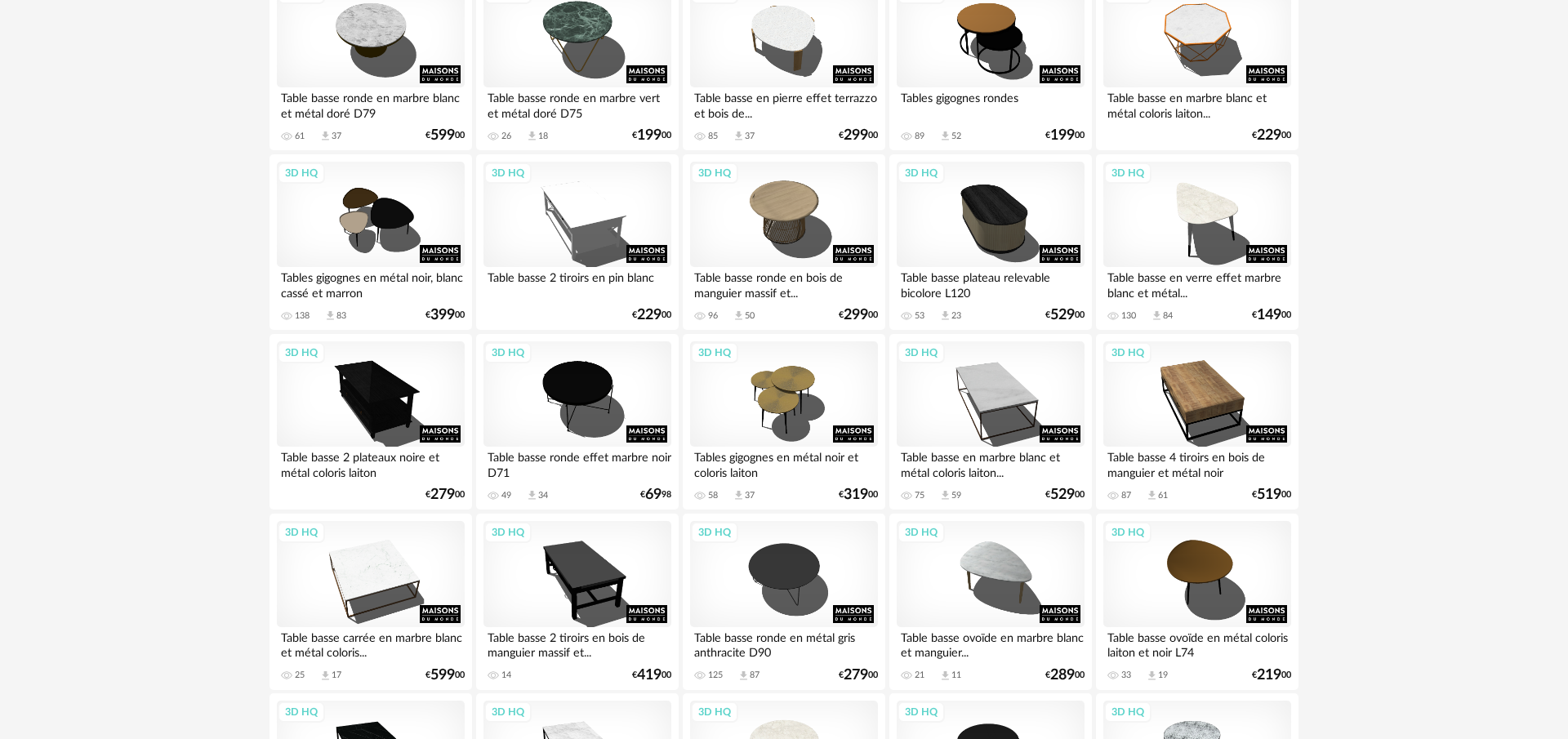
scroll to position [982, 0]
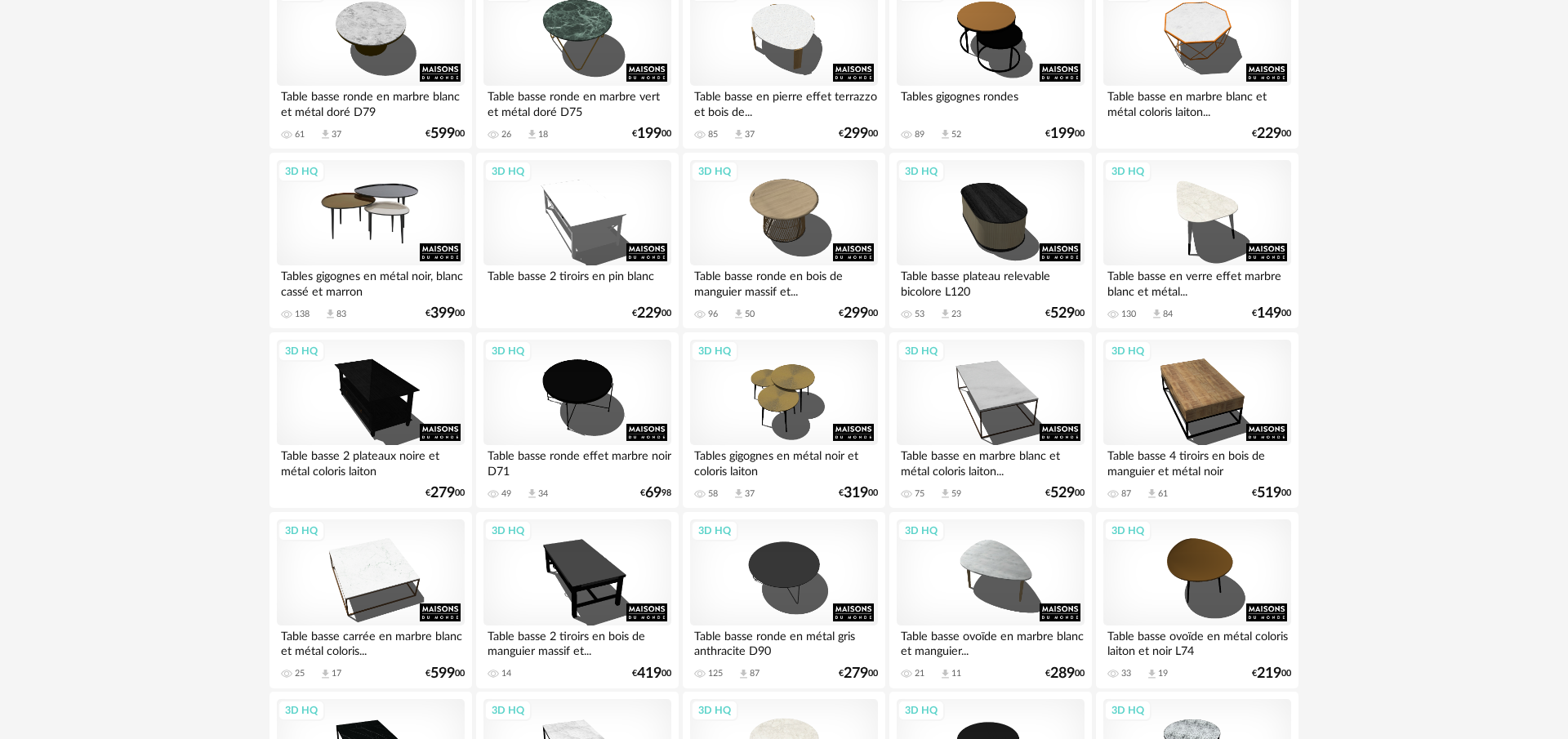
click at [383, 223] on div "3D HQ" at bounding box center [370, 213] width 188 height 106
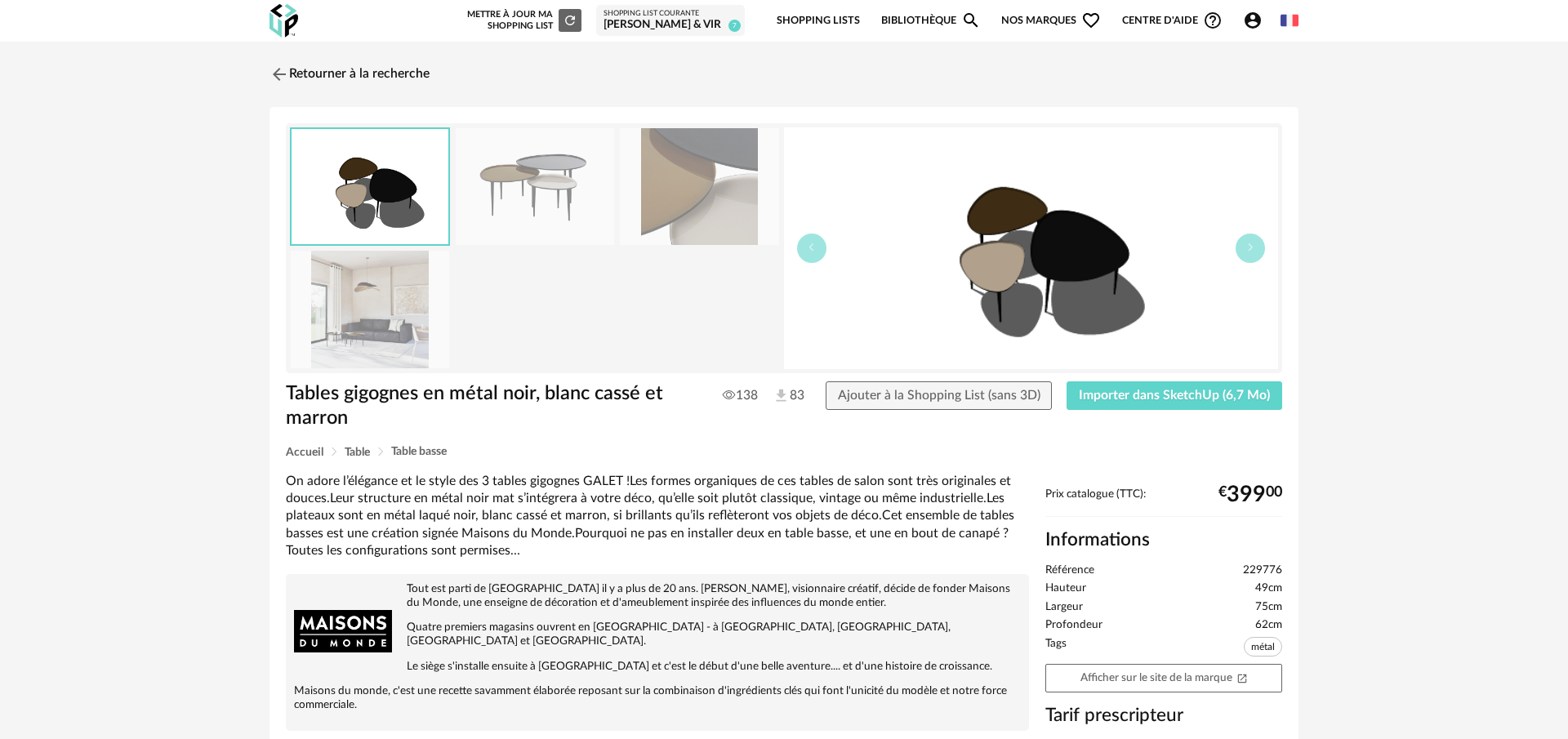
click at [378, 331] on img at bounding box center [370, 309] width 158 height 117
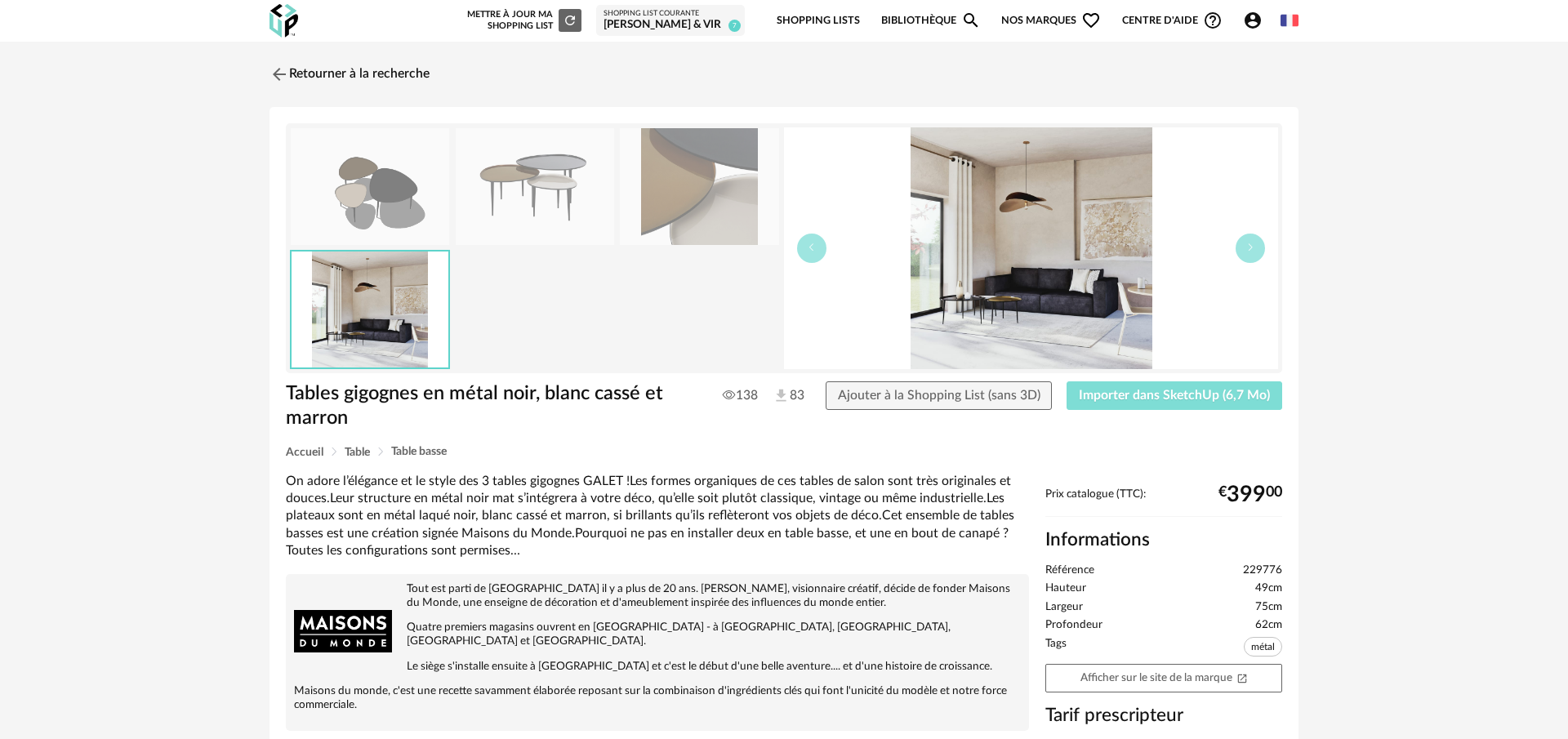
click at [1193, 403] on button "Importer dans SketchUp (6,7 Mo)" at bounding box center [1175, 396] width 216 height 30
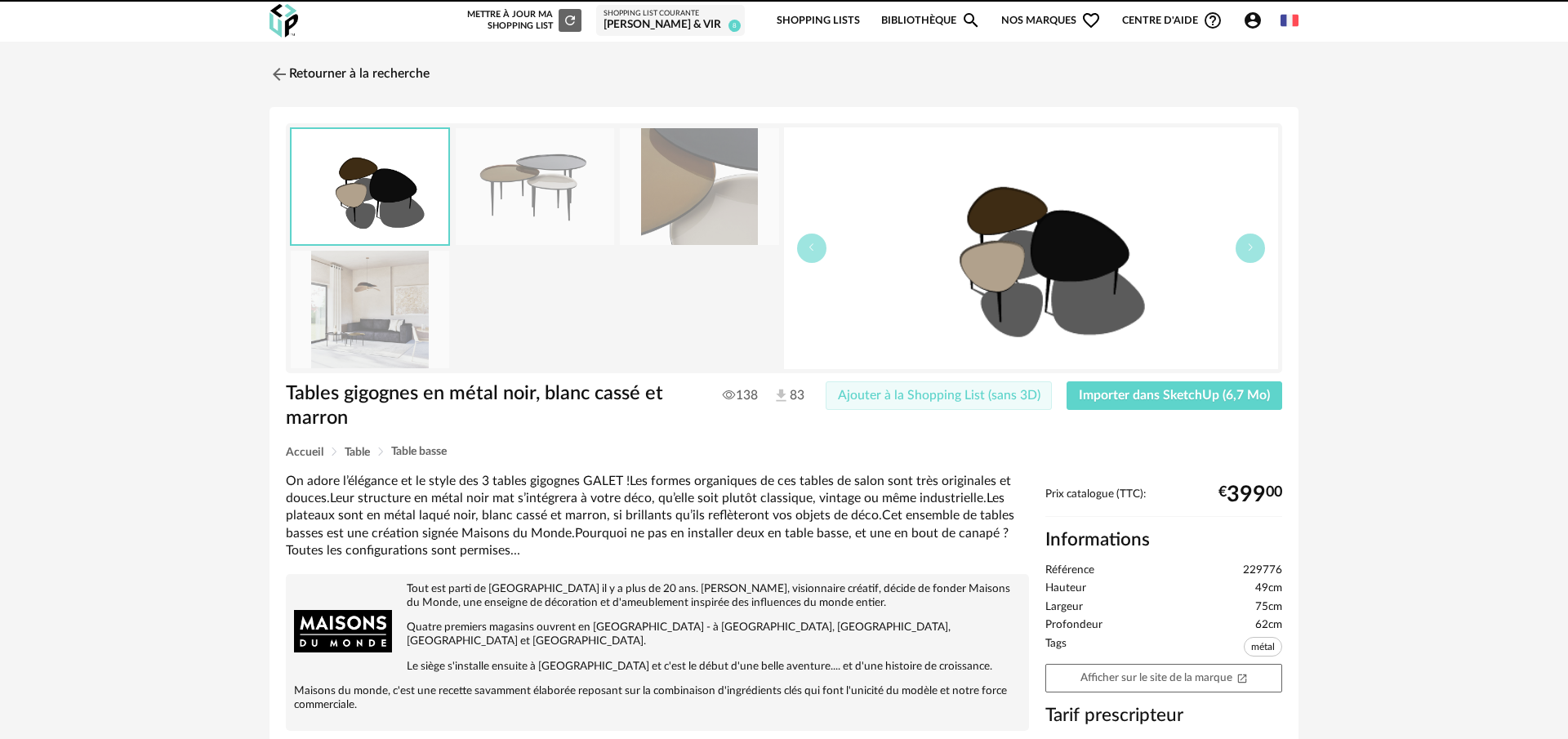
click at [1041, 396] on span "Ajouter à la Shopping List (sans 3D)" at bounding box center [939, 395] width 203 height 13
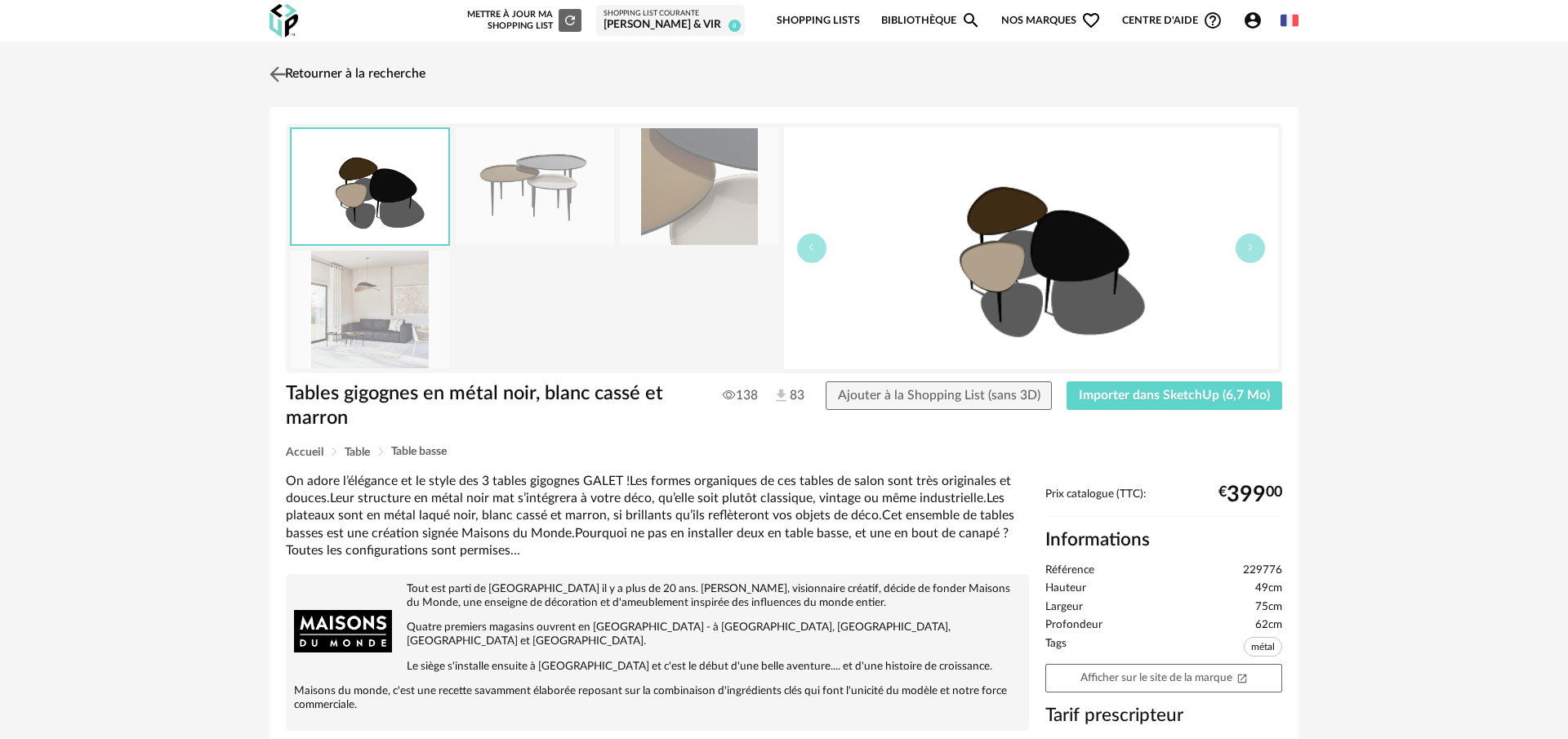
click at [275, 74] on img at bounding box center [277, 73] width 23 height 23
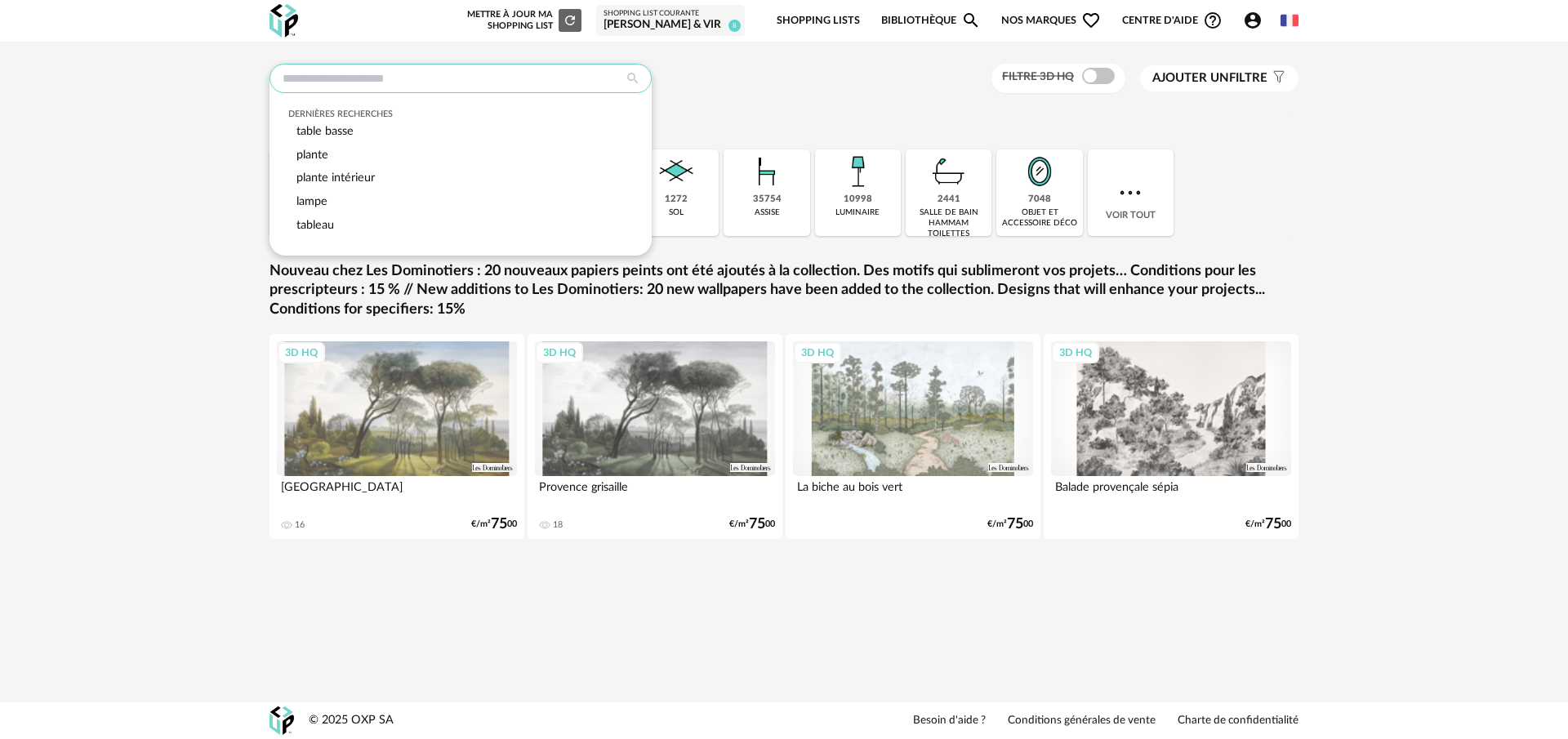
click at [433, 77] on input "text" at bounding box center [461, 78] width 383 height 30
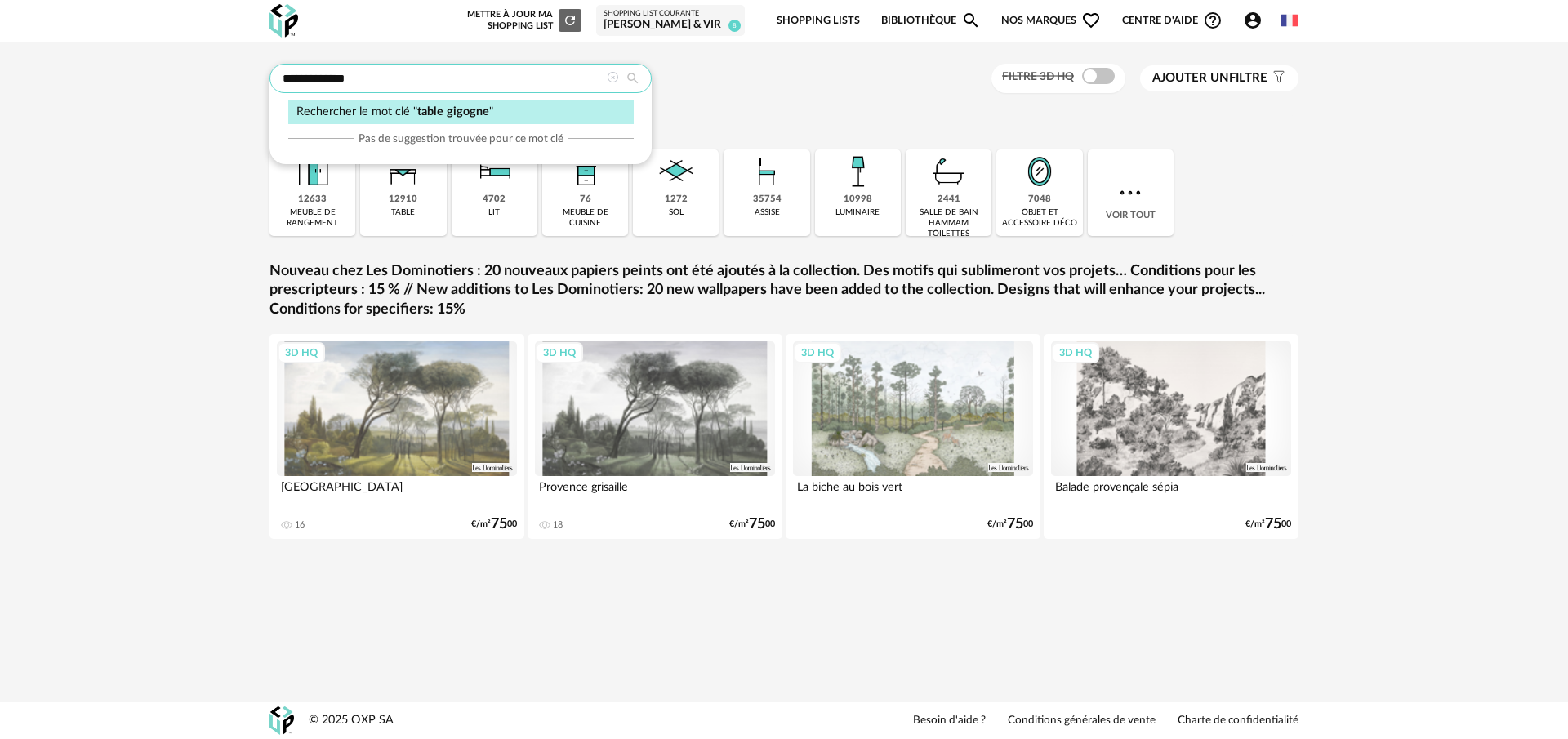
type input "**********"
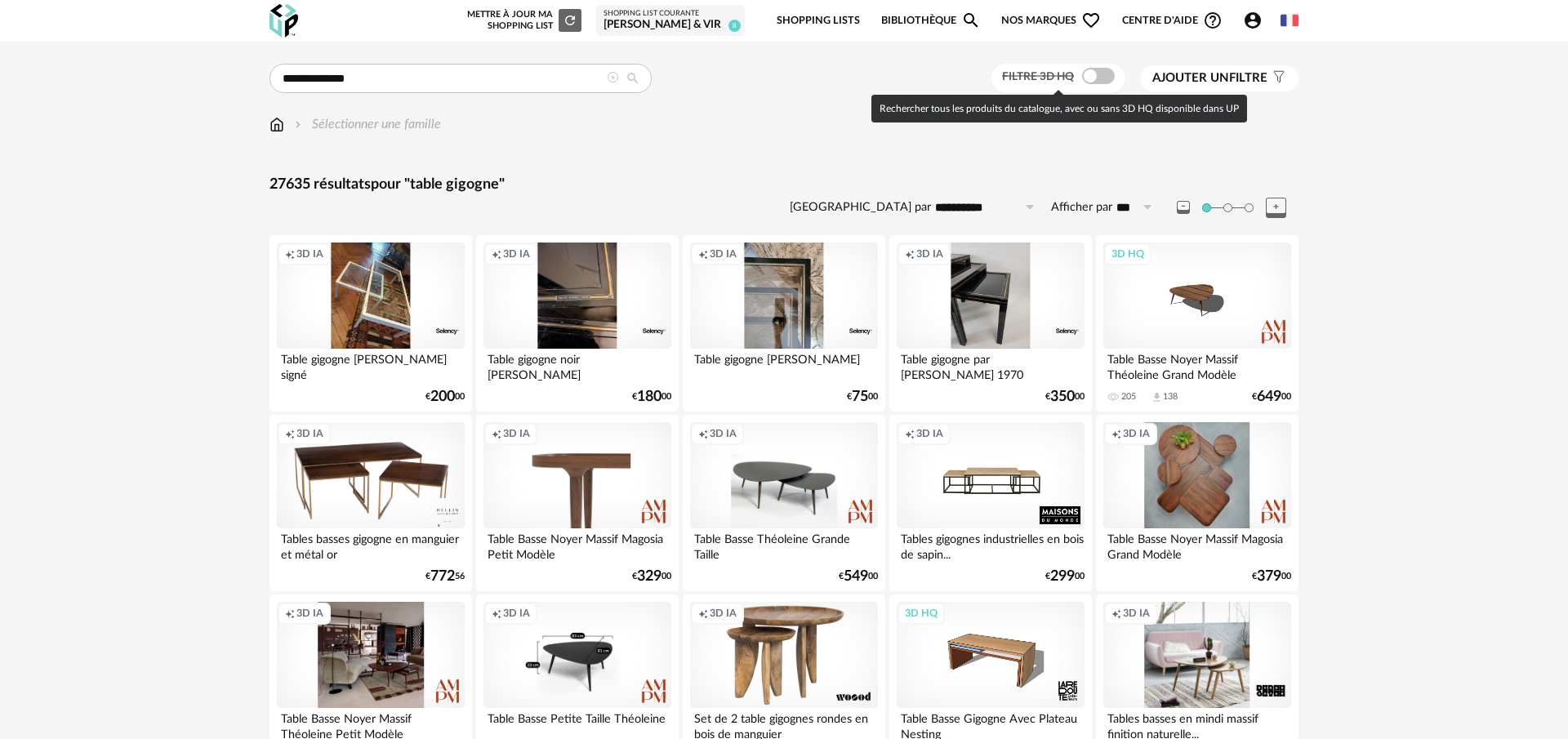
click at [1088, 72] on span at bounding box center [1098, 76] width 33 height 17
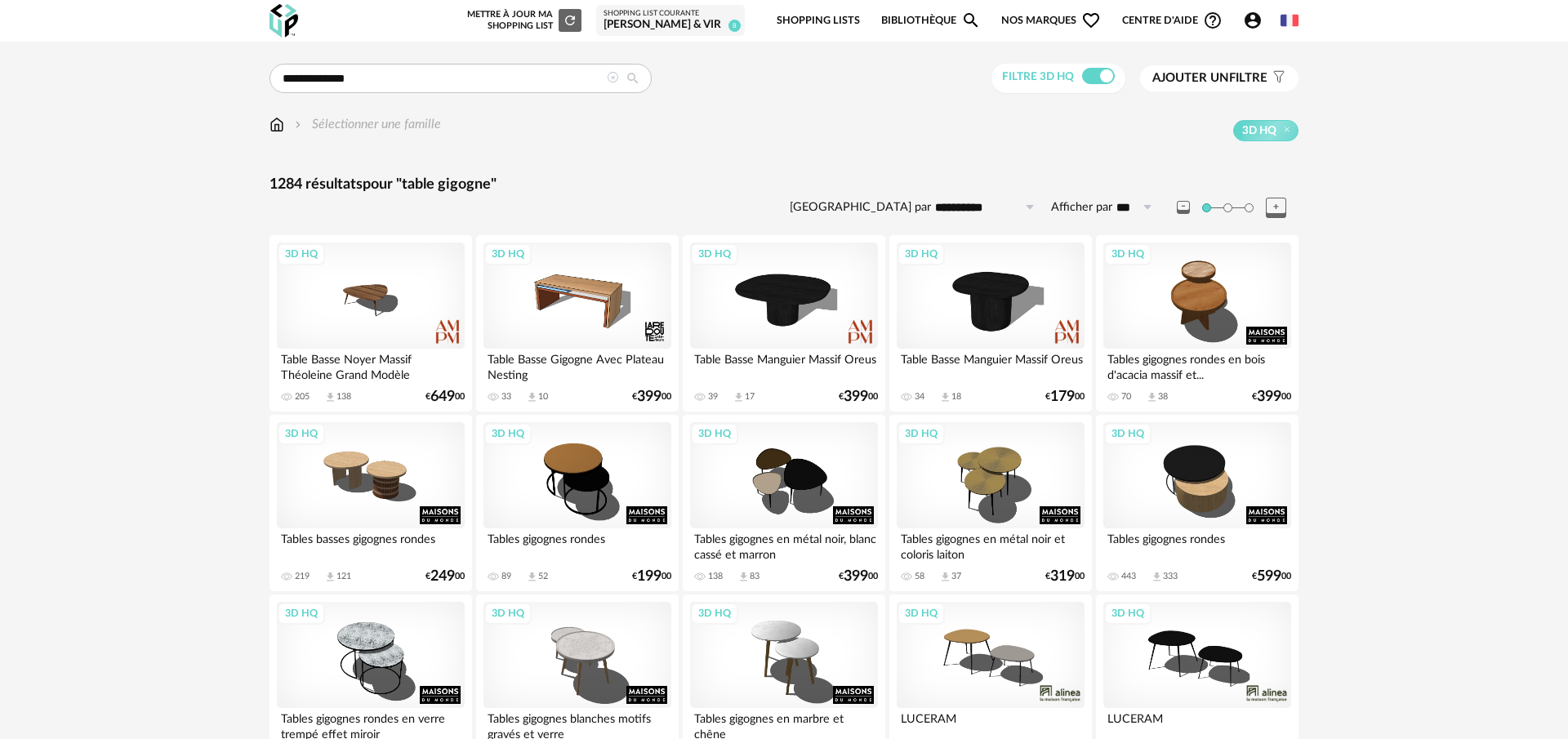
click at [1225, 72] on span "Ajouter un" at bounding box center [1191, 78] width 77 height 12
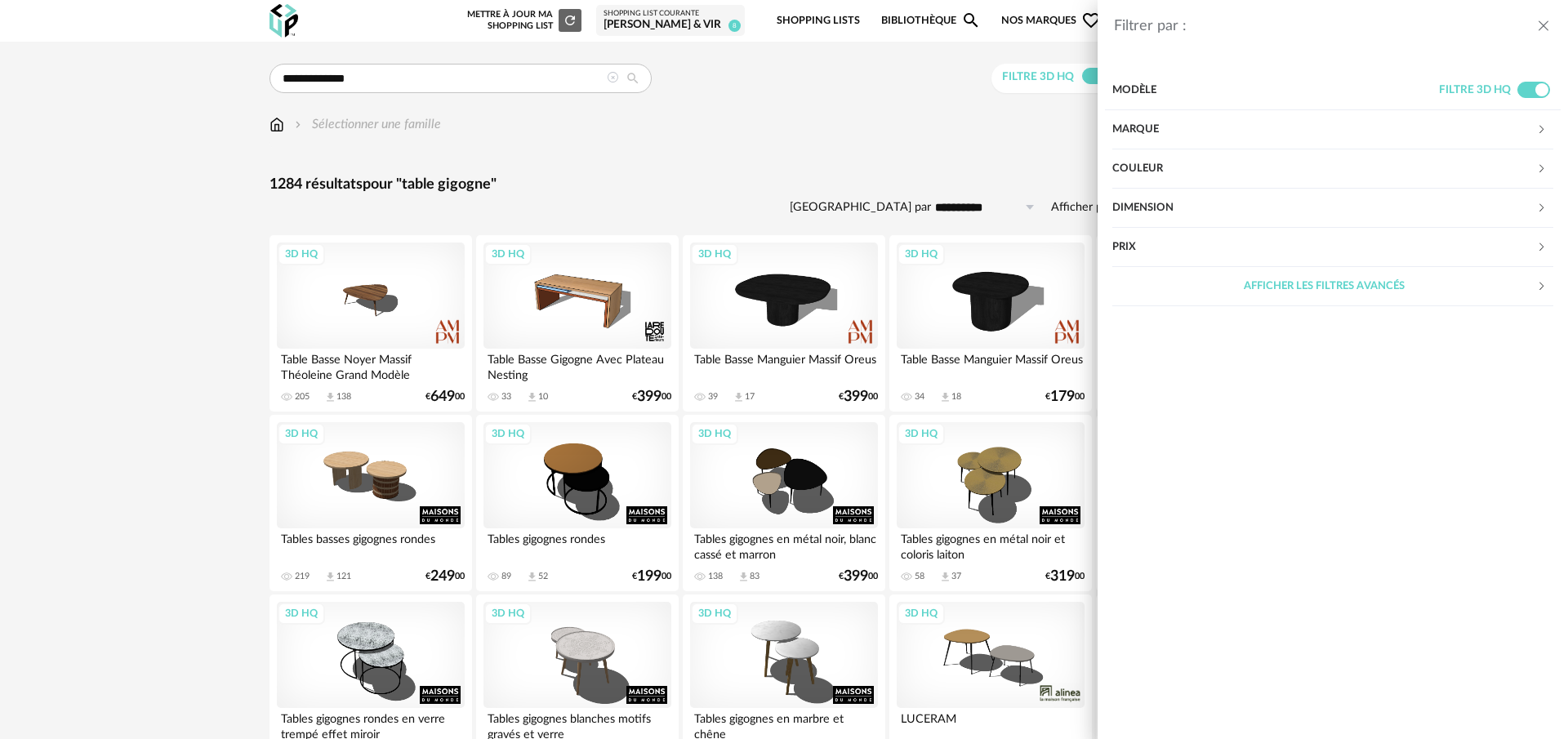
click at [768, 179] on div "Filtrer par : Modèle Filtre 3D HQ Marque &tradition 0 101 Copenhagen 0 366 Conc…" at bounding box center [784, 370] width 1568 height 739
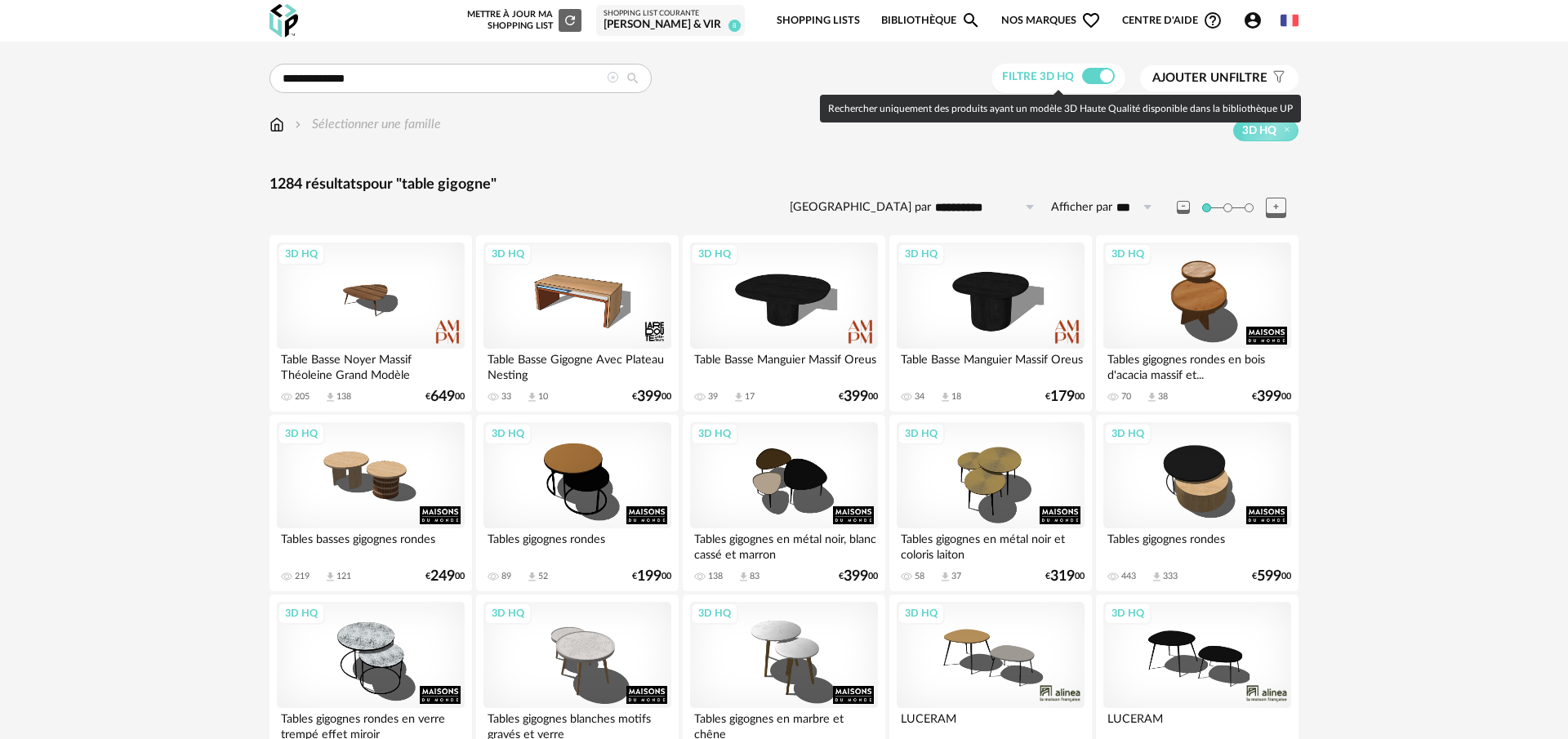
click at [1106, 73] on span at bounding box center [1098, 76] width 33 height 17
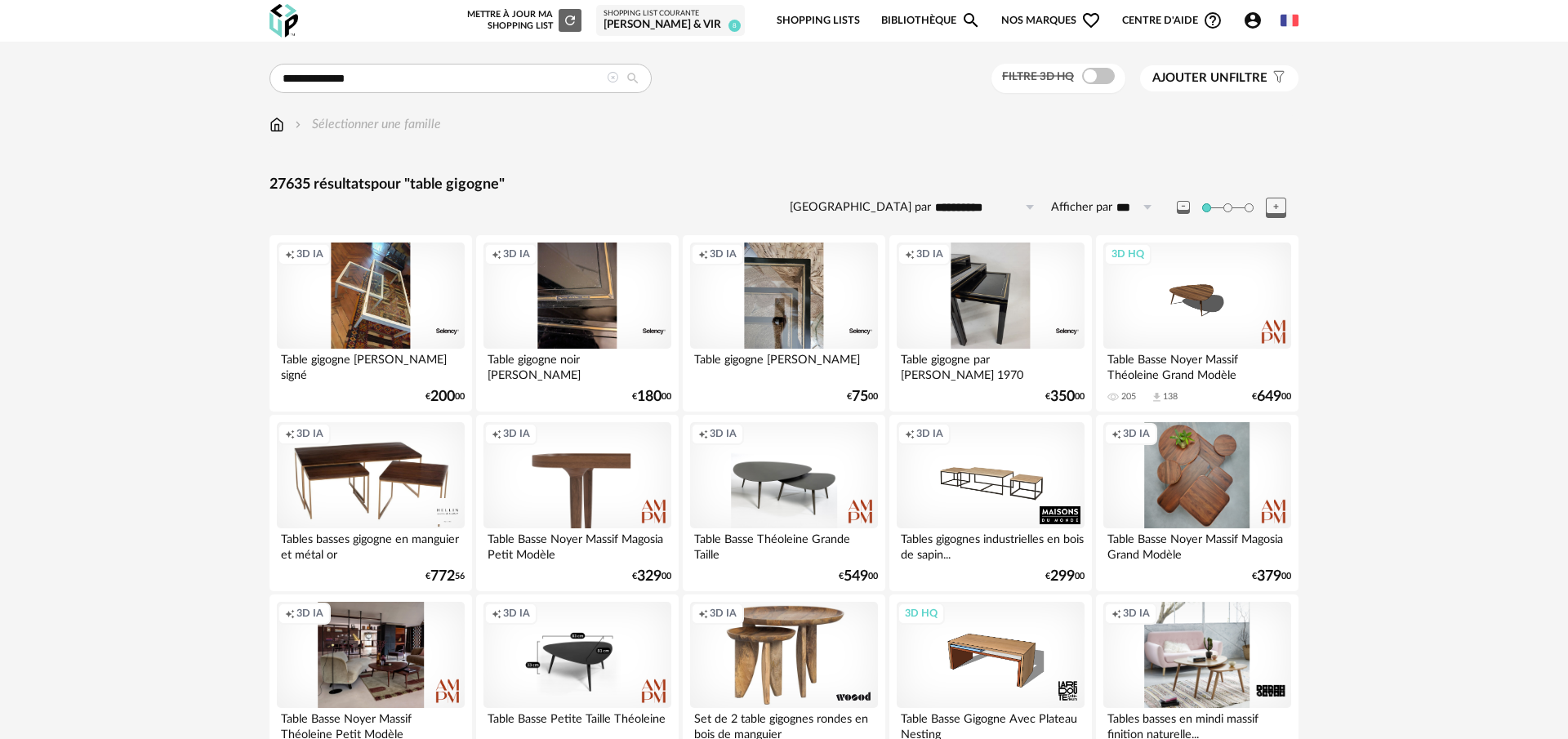
click at [1015, 469] on div "Creation icon 3D IA" at bounding box center [991, 476] width 188 height 106
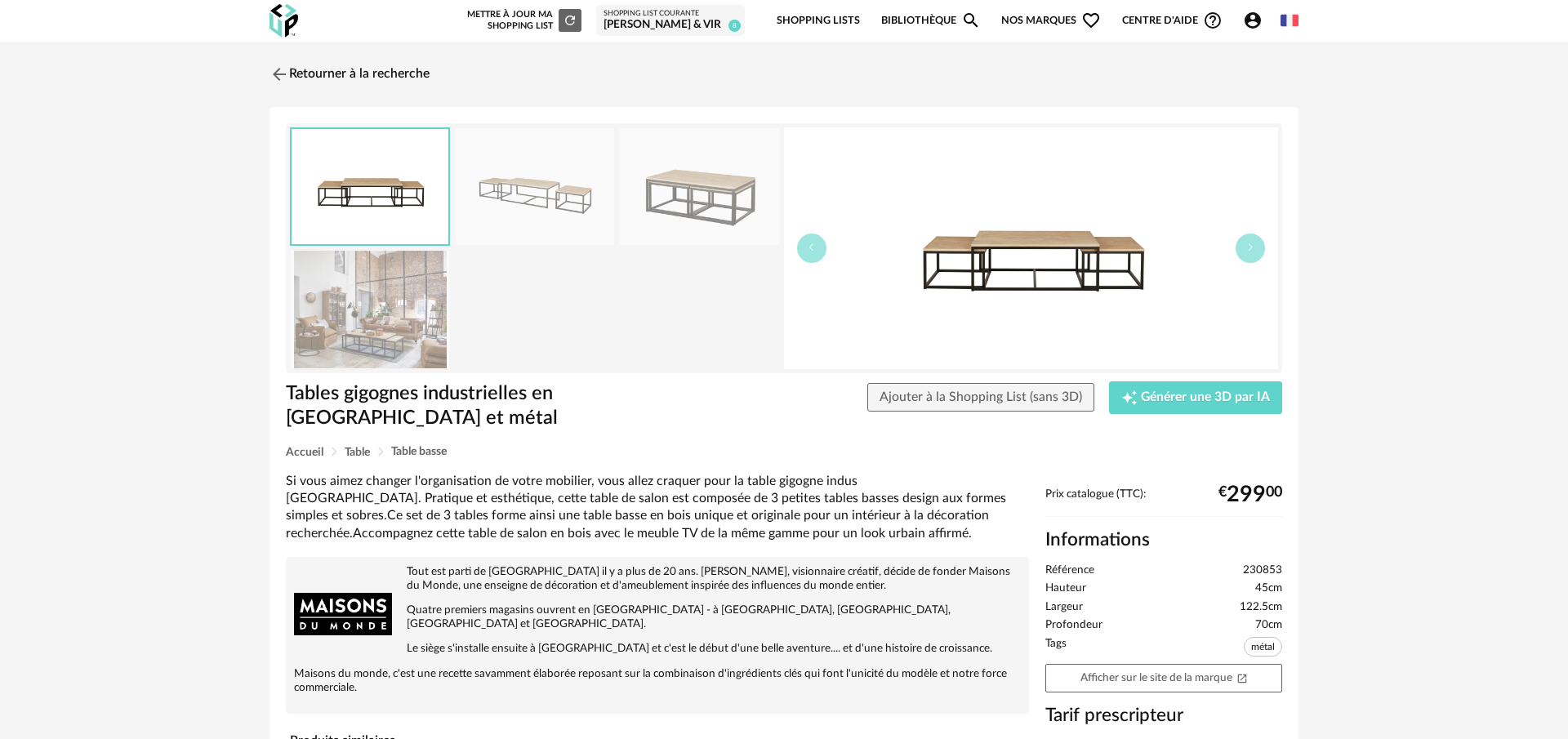
click at [544, 198] on img at bounding box center [535, 186] width 158 height 117
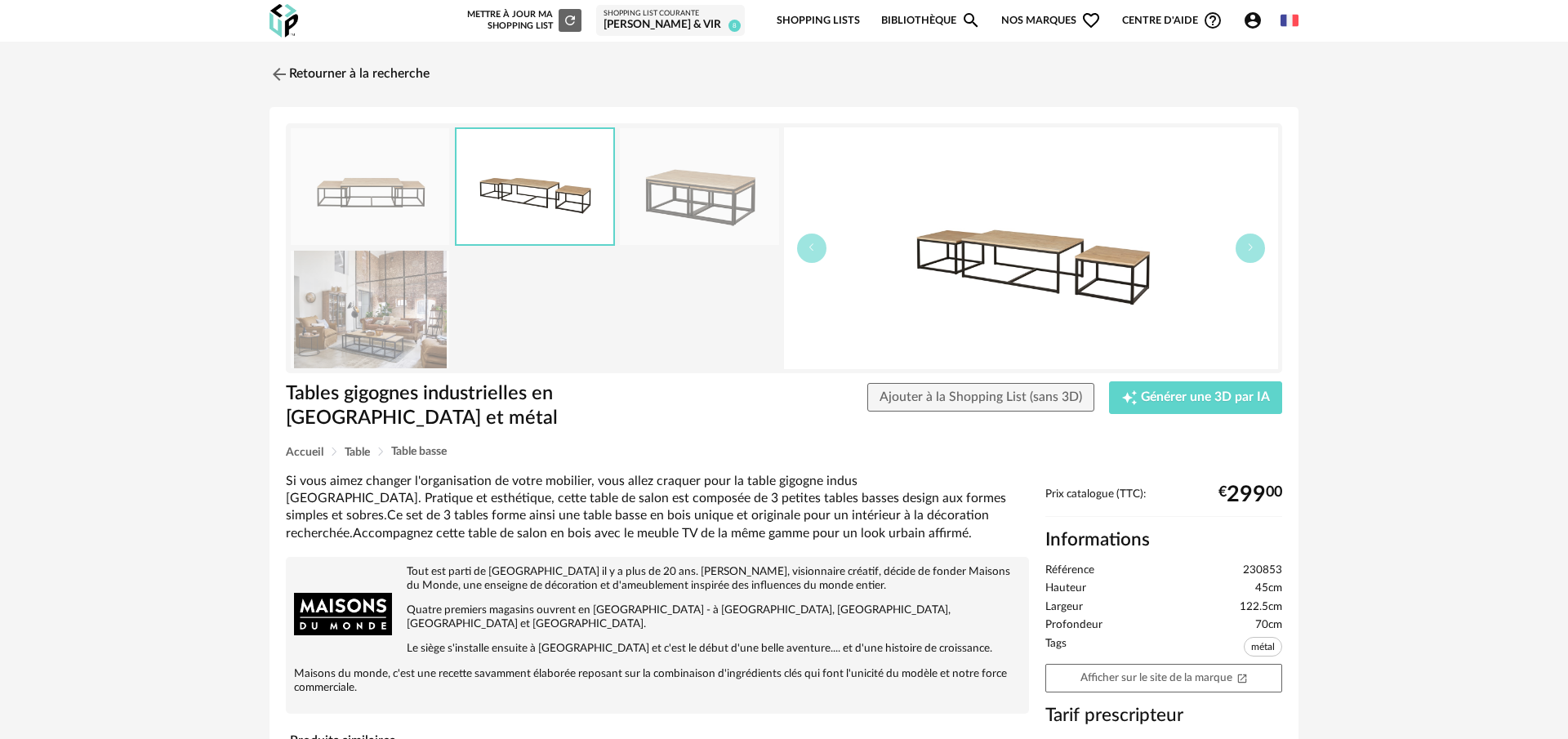
click at [403, 312] on img at bounding box center [370, 309] width 158 height 117
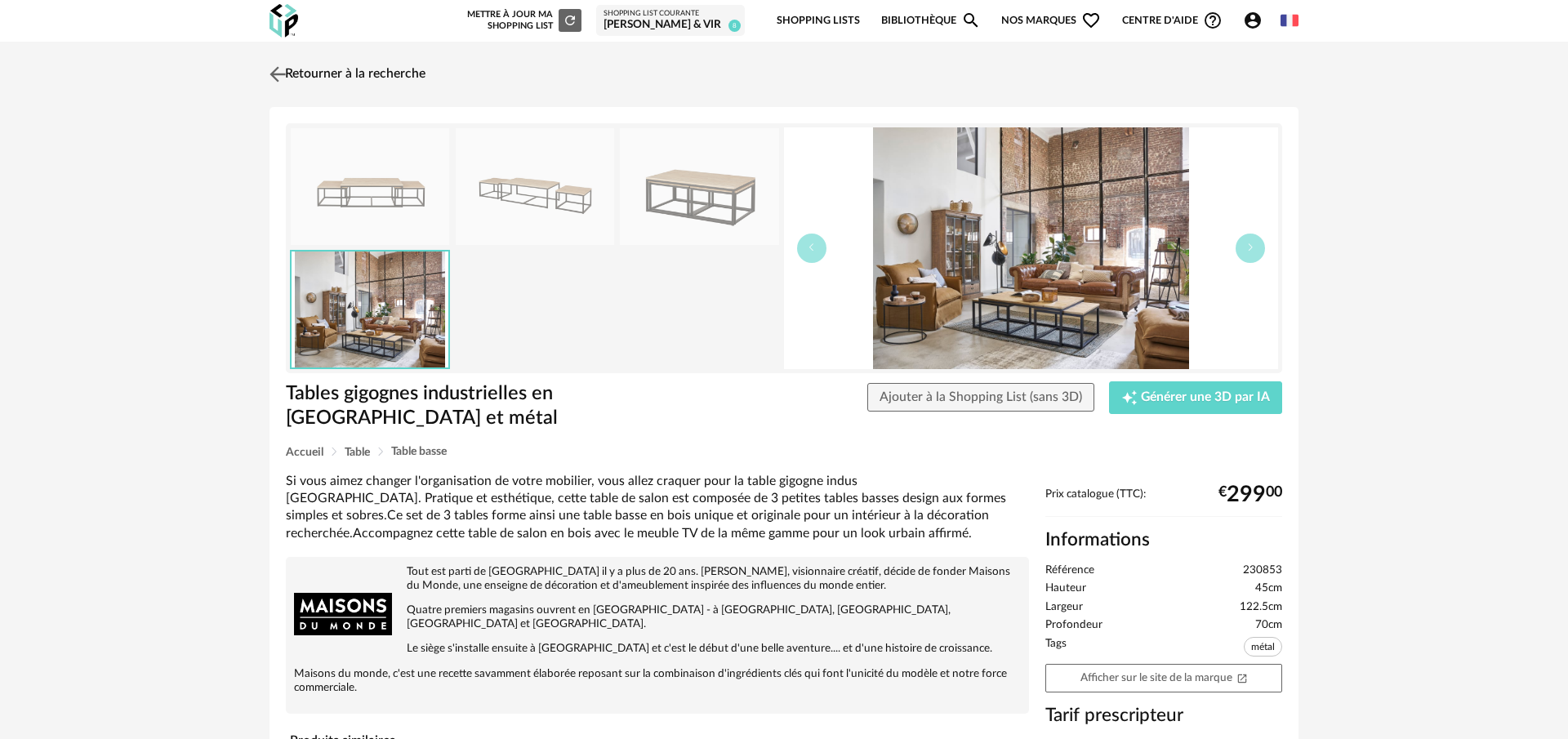
click at [270, 75] on img at bounding box center [277, 73] width 23 height 23
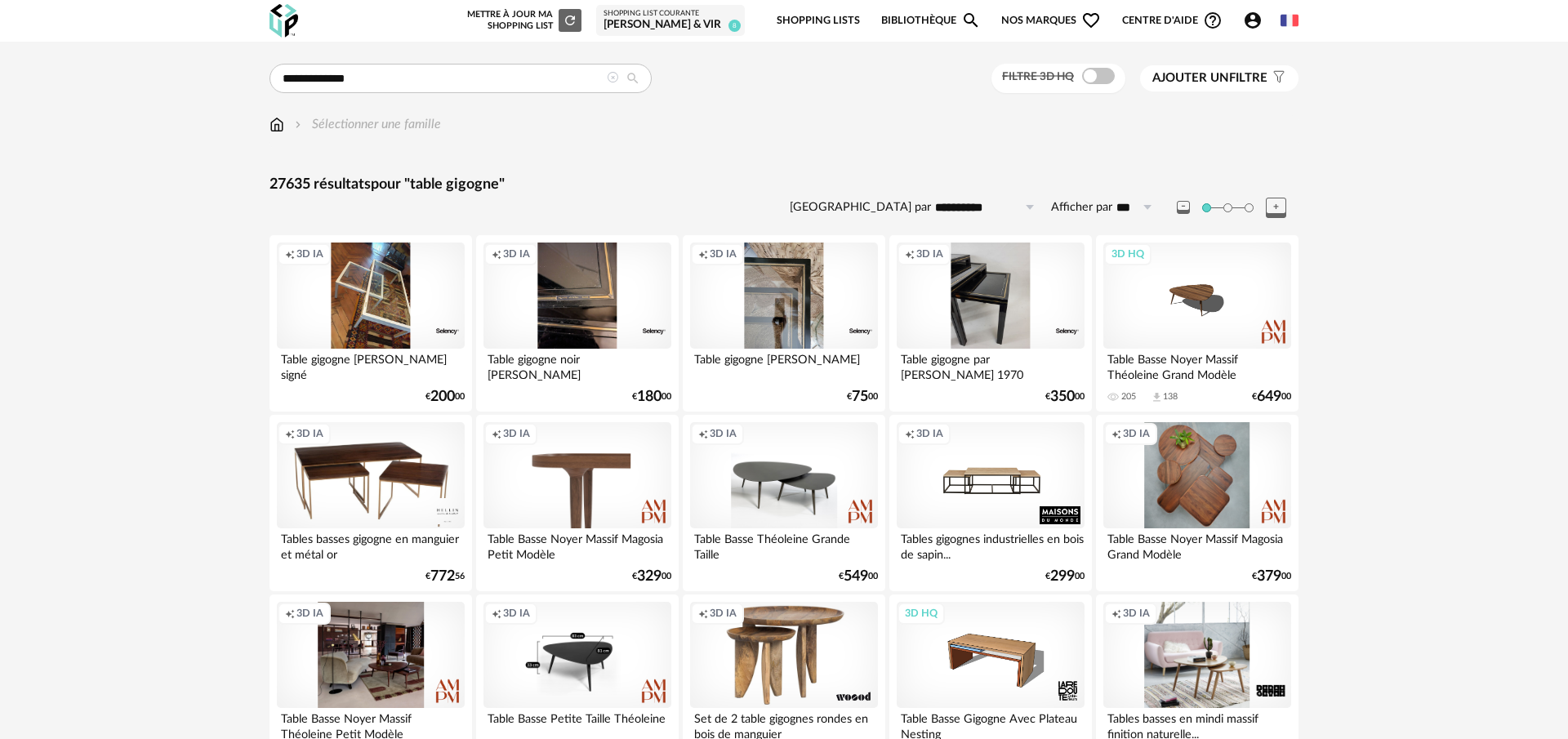
click at [1194, 77] on span "Ajouter un" at bounding box center [1191, 78] width 77 height 12
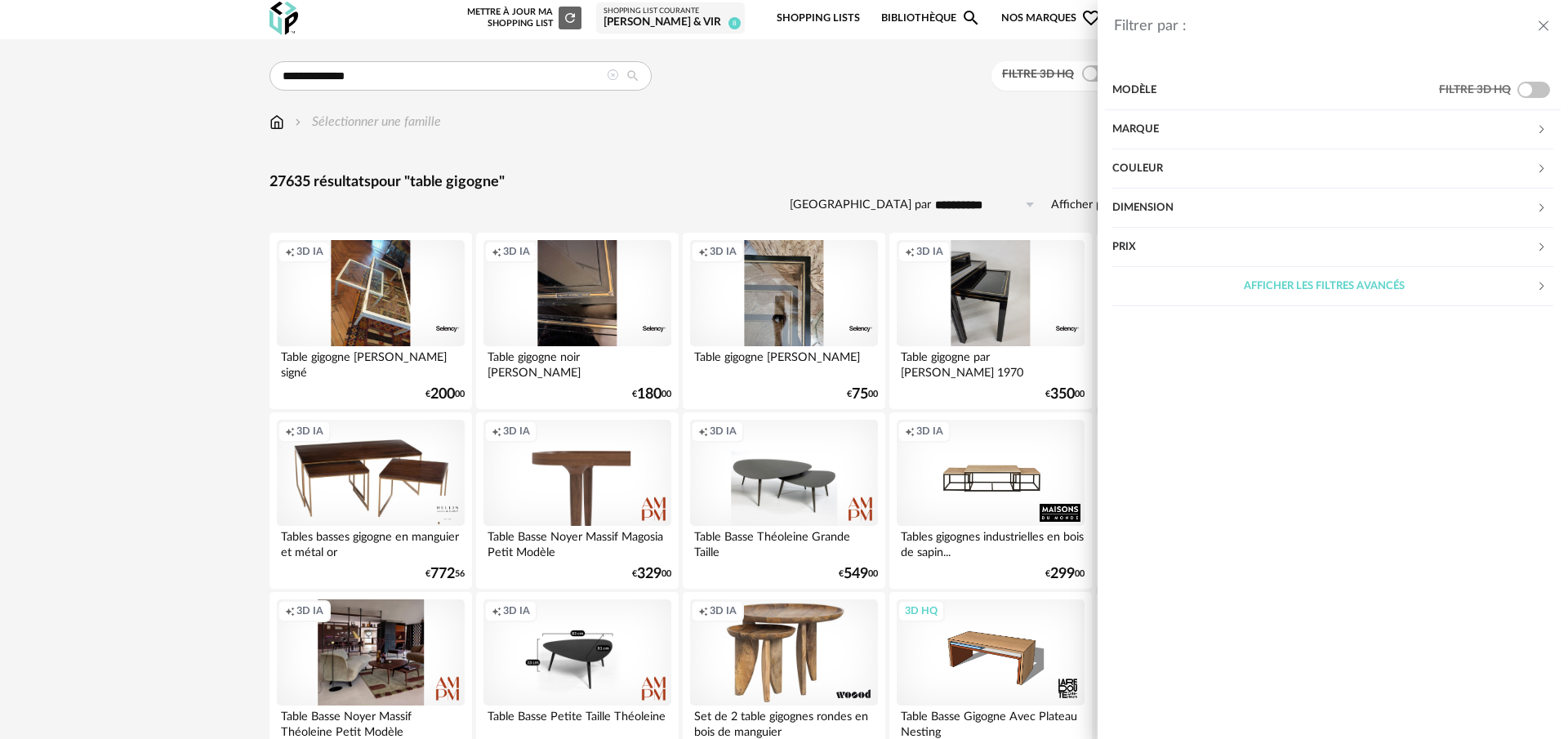
click at [851, 119] on div "Filtrer par : Modèle Filtre 3D HQ Marque &tradition 204 101 Copenhagen 5 366 Co…" at bounding box center [784, 370] width 1568 height 739
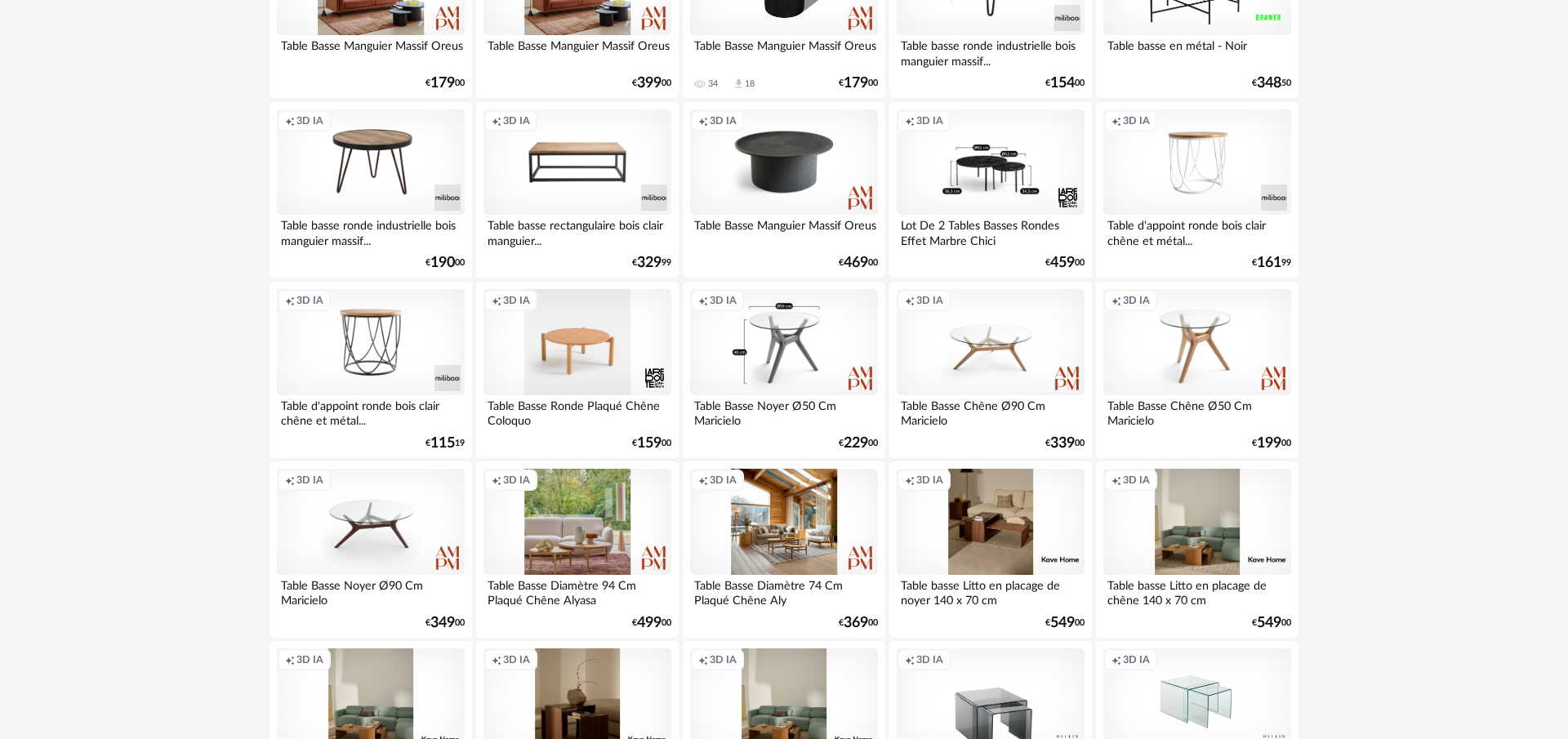
scroll to position [1239, 0]
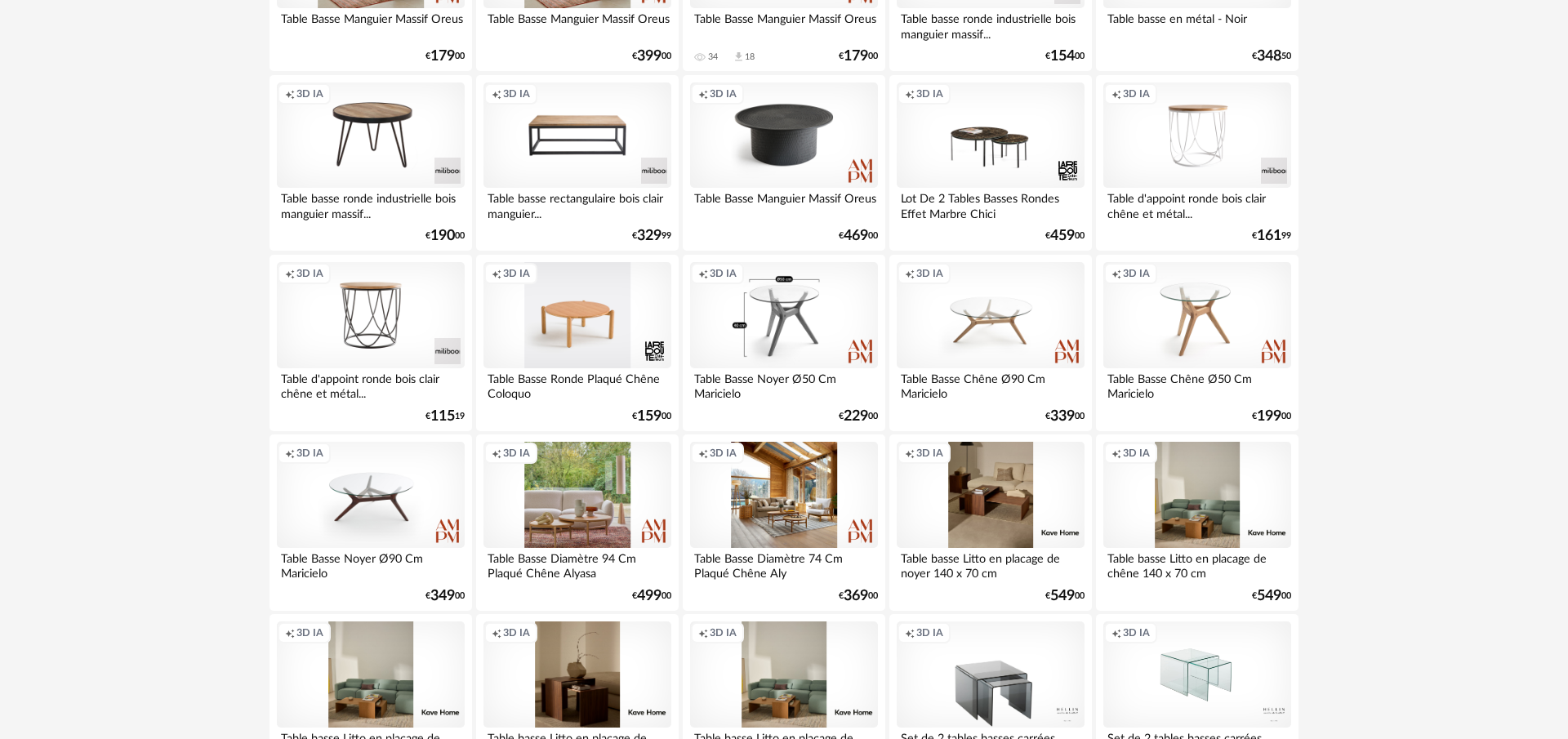
click at [953, 146] on div "Creation icon 3D IA" at bounding box center [991, 136] width 188 height 106
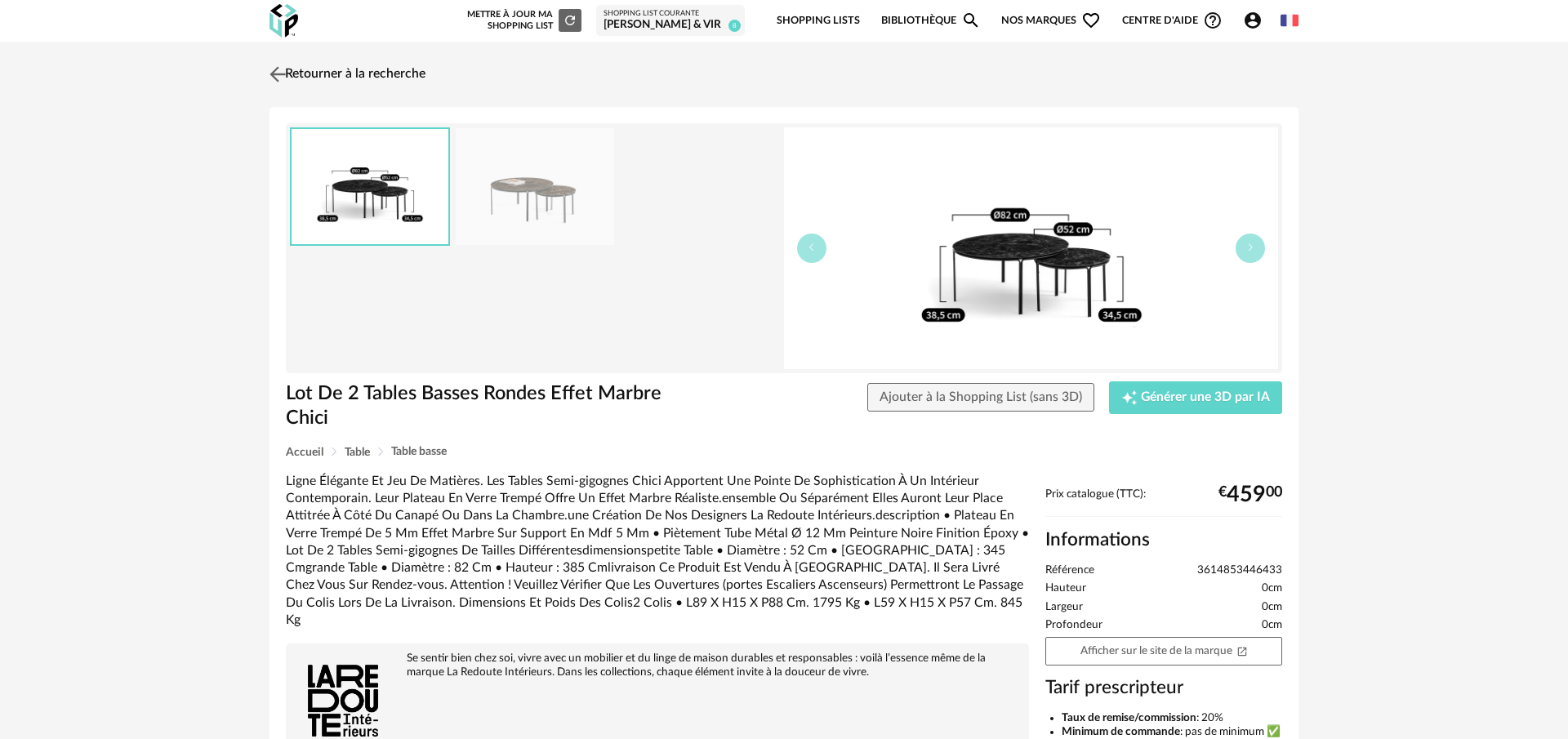
click at [285, 77] on img at bounding box center [277, 73] width 23 height 23
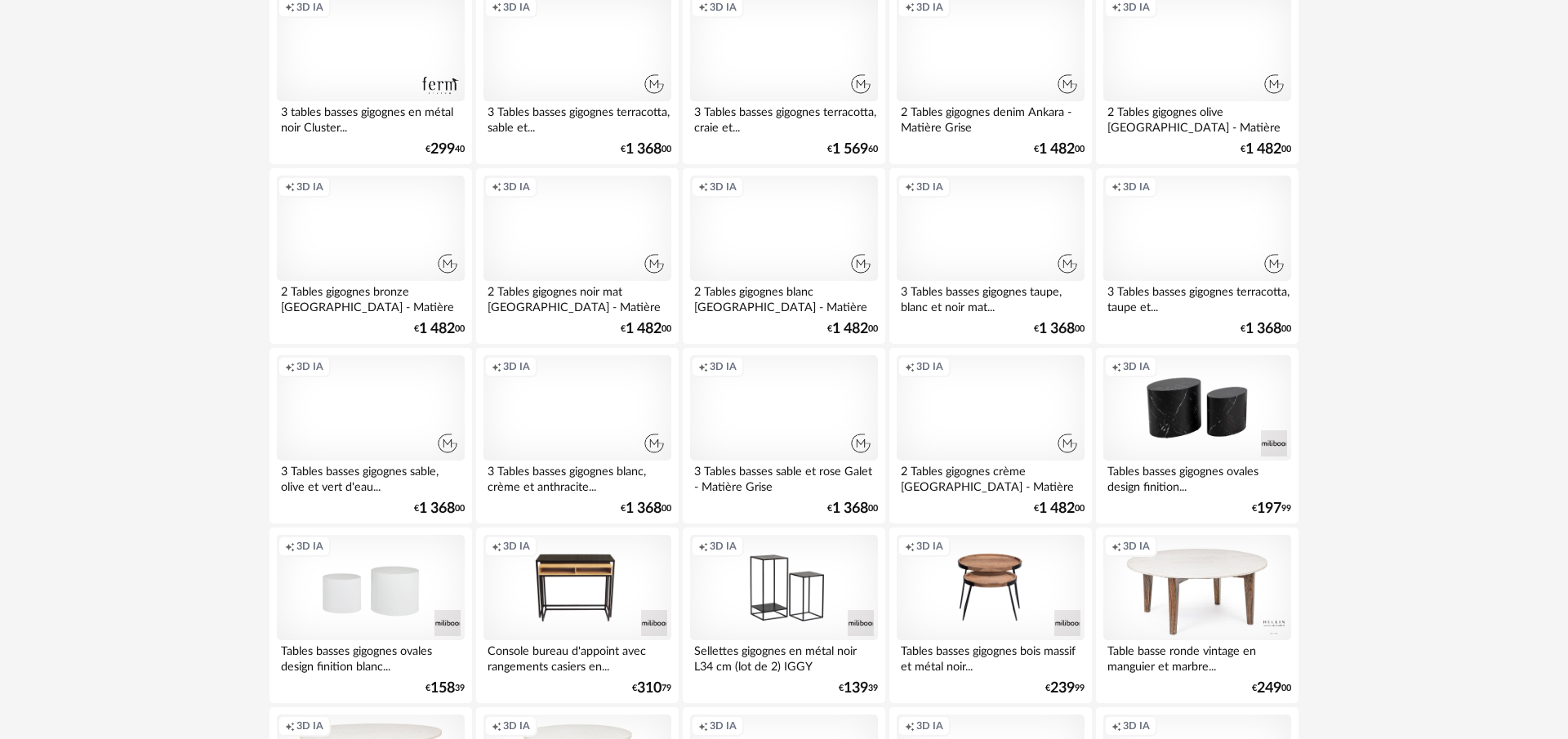
scroll to position [2774, 0]
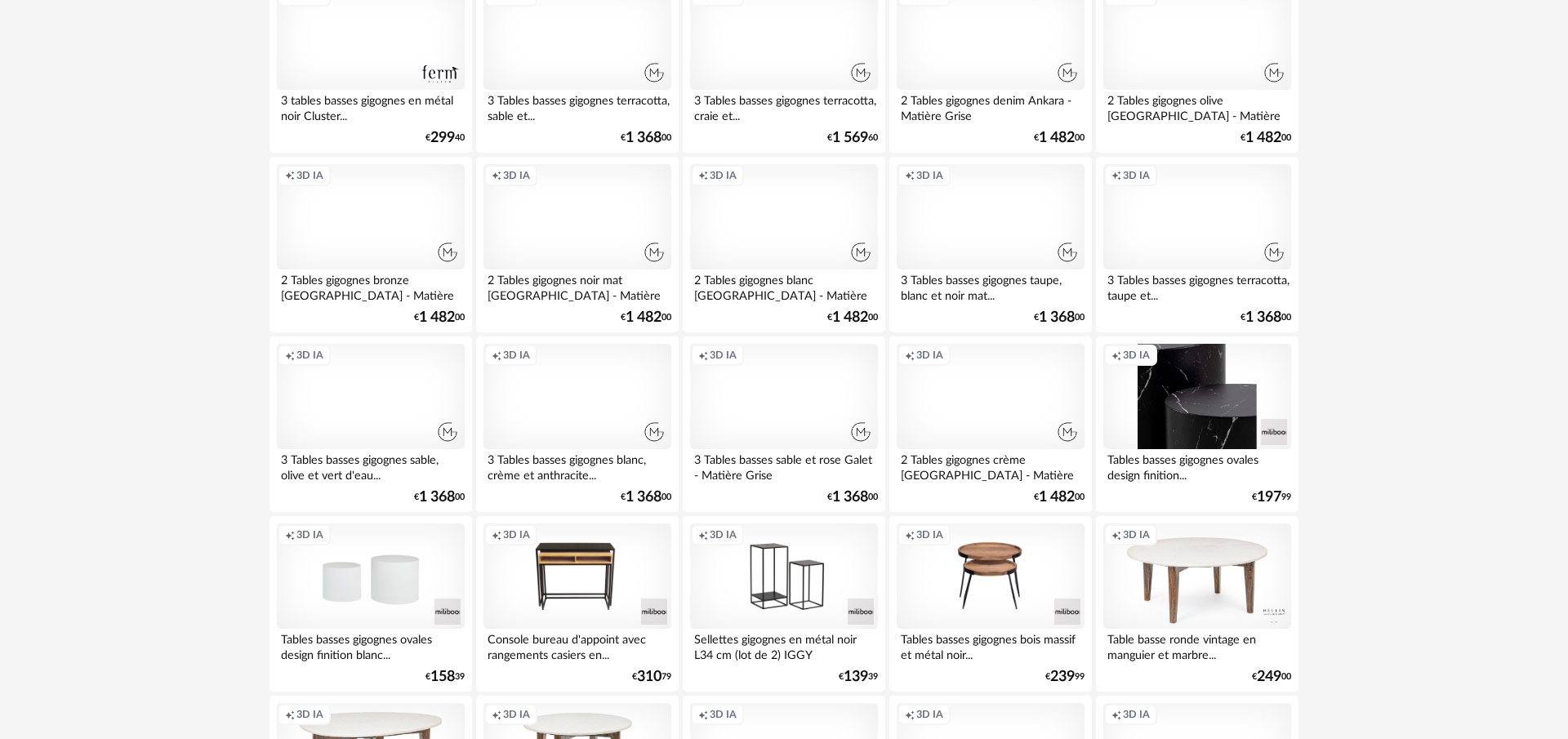
click at [1185, 398] on div "Creation icon 3D IA" at bounding box center [1198, 396] width 188 height 106
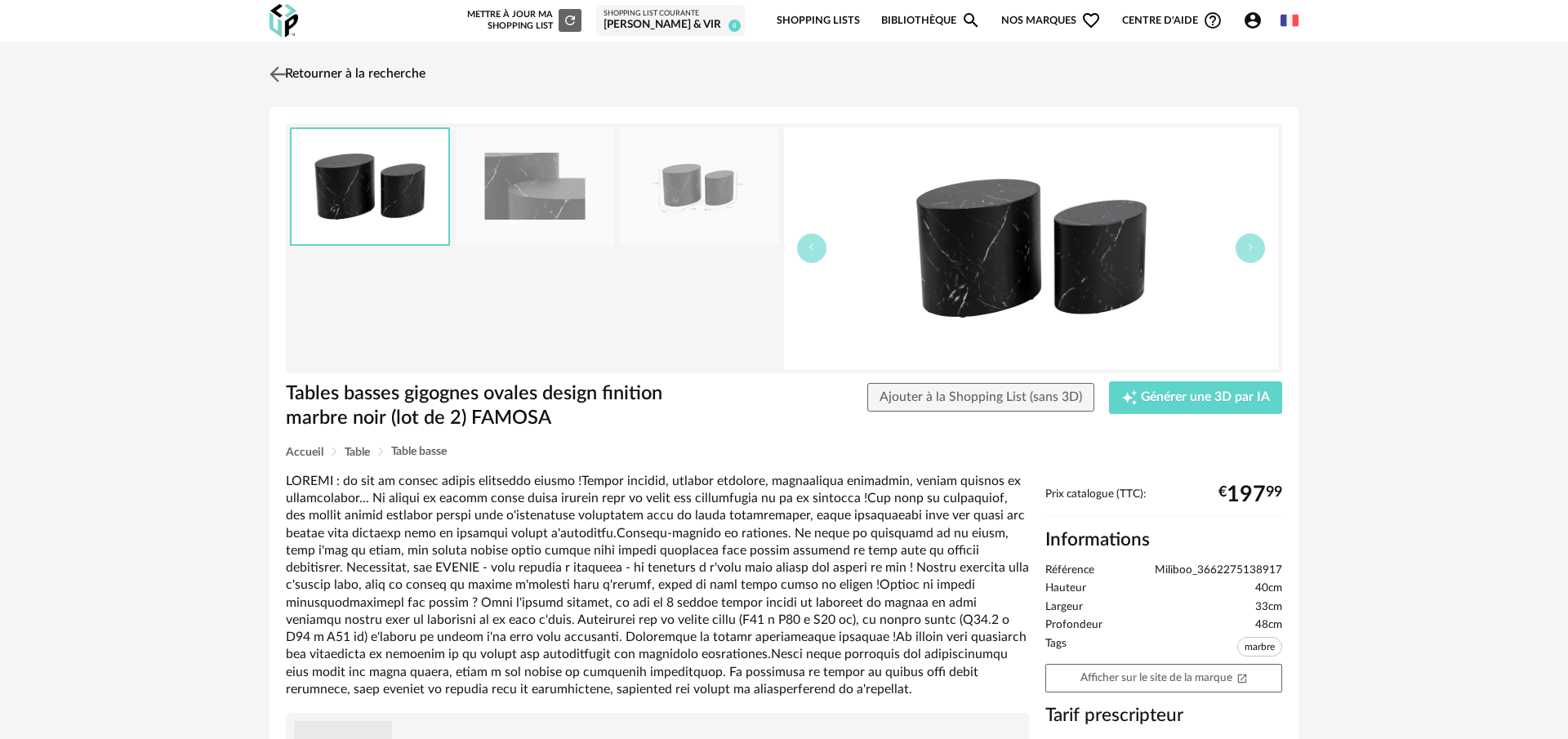
drag, startPoint x: 258, startPoint y: 74, endPoint x: 316, endPoint y: 87, distance: 59.4
click at [260, 74] on div "Retourner à la recherche Tables basses gigognes ovales design finition marbre n…" at bounding box center [784, 475] width 1058 height 836
click at [272, 75] on img at bounding box center [277, 73] width 23 height 23
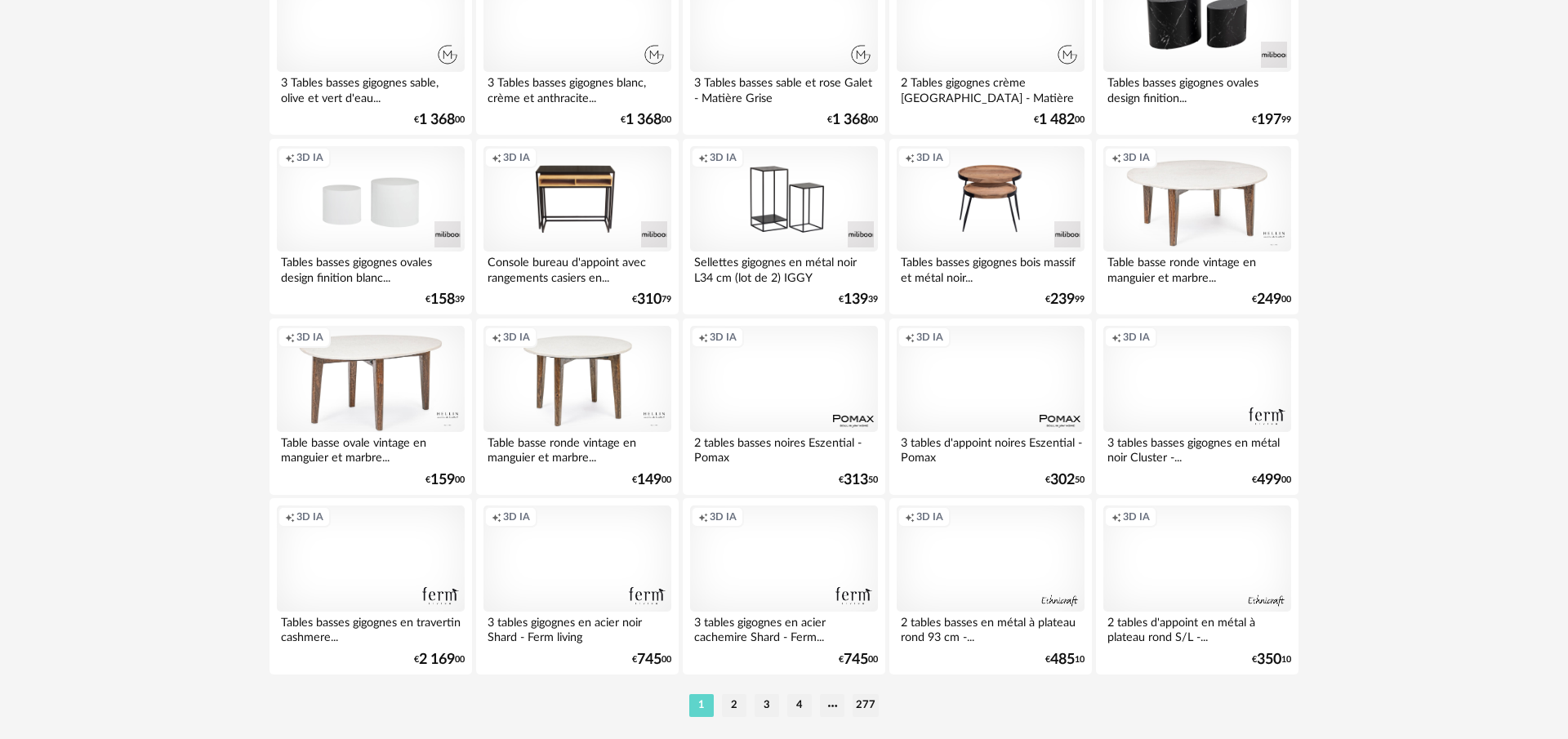
scroll to position [3210, 0]
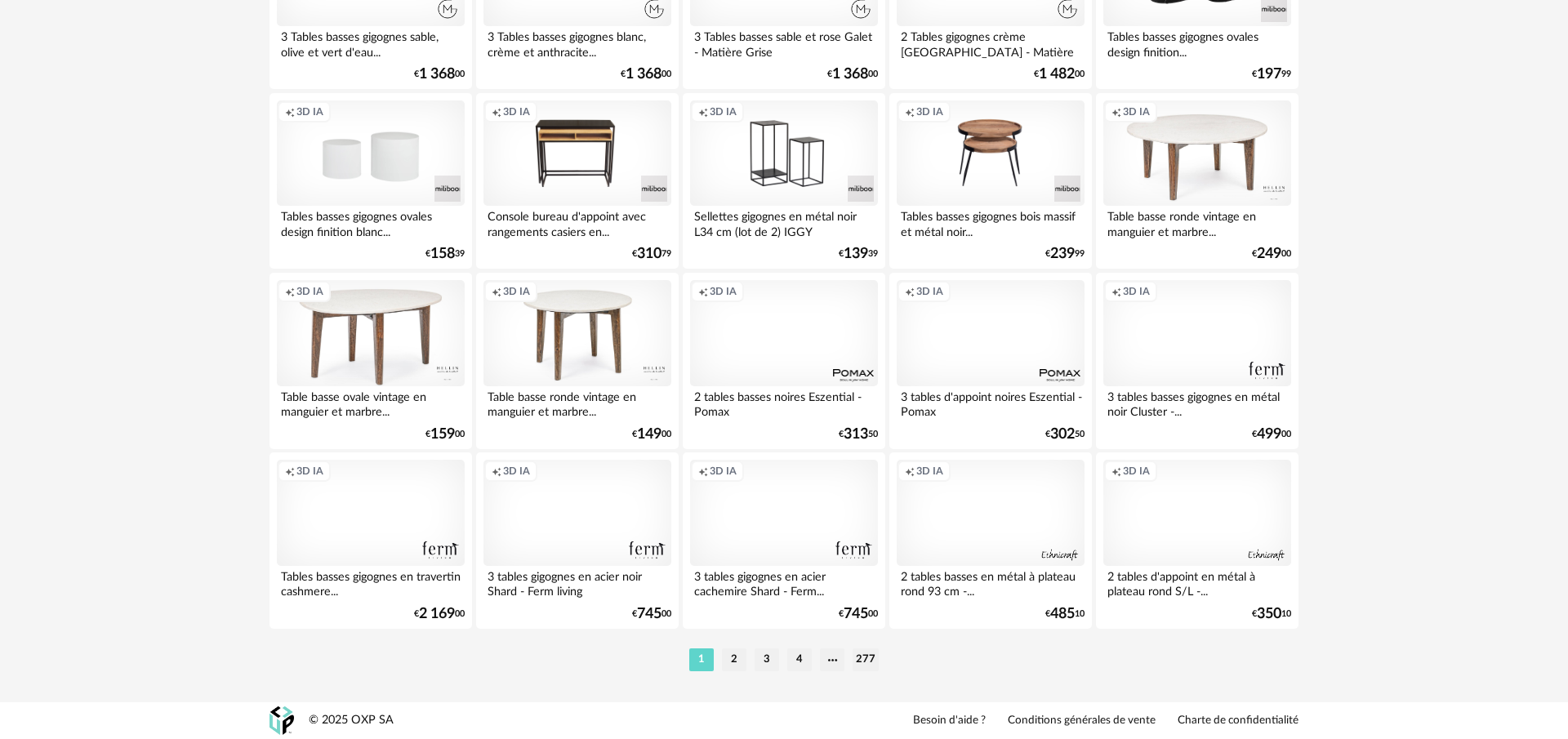
click at [816, 503] on div "Creation icon 3D IA" at bounding box center [784, 513] width 188 height 106
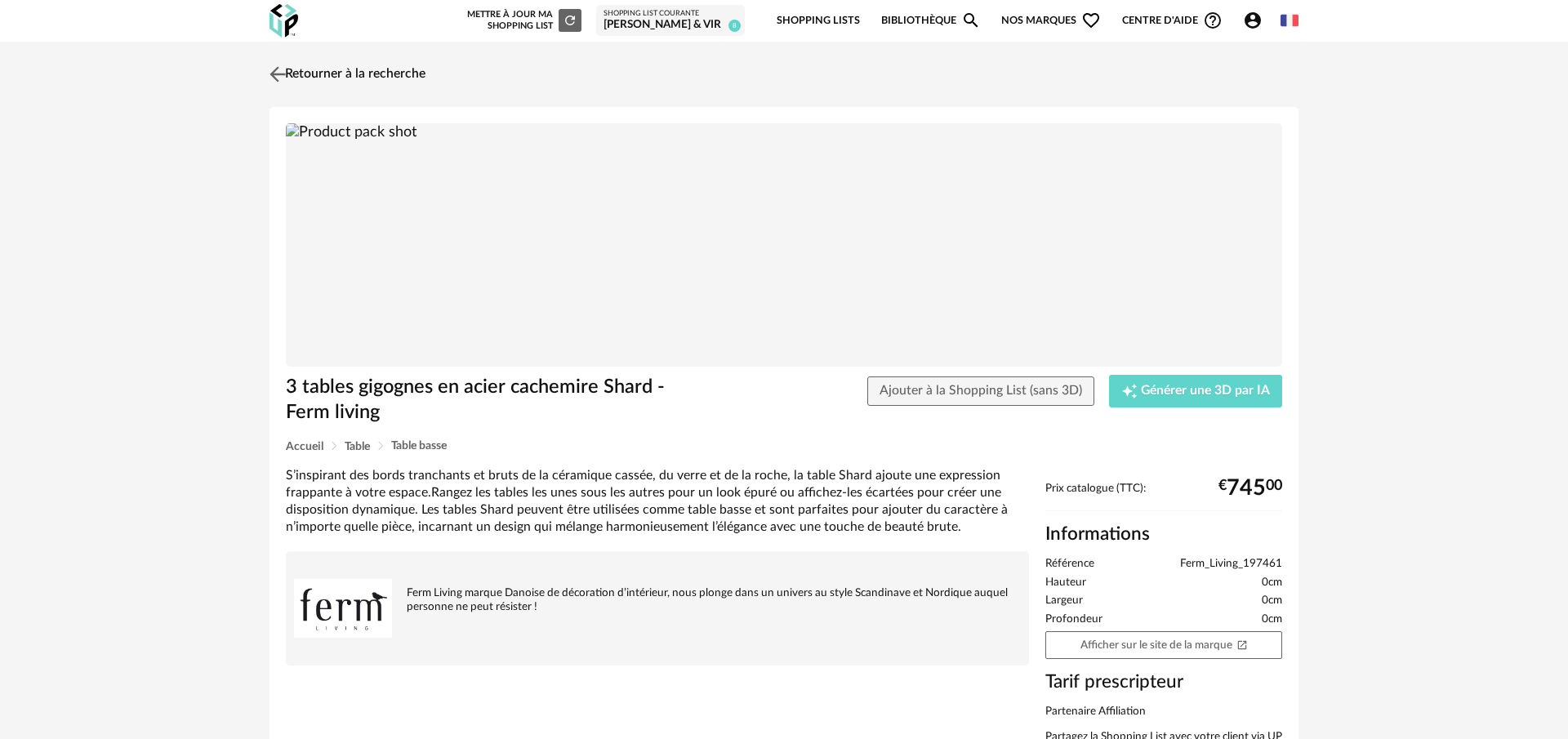
click at [268, 67] on img at bounding box center [277, 73] width 23 height 23
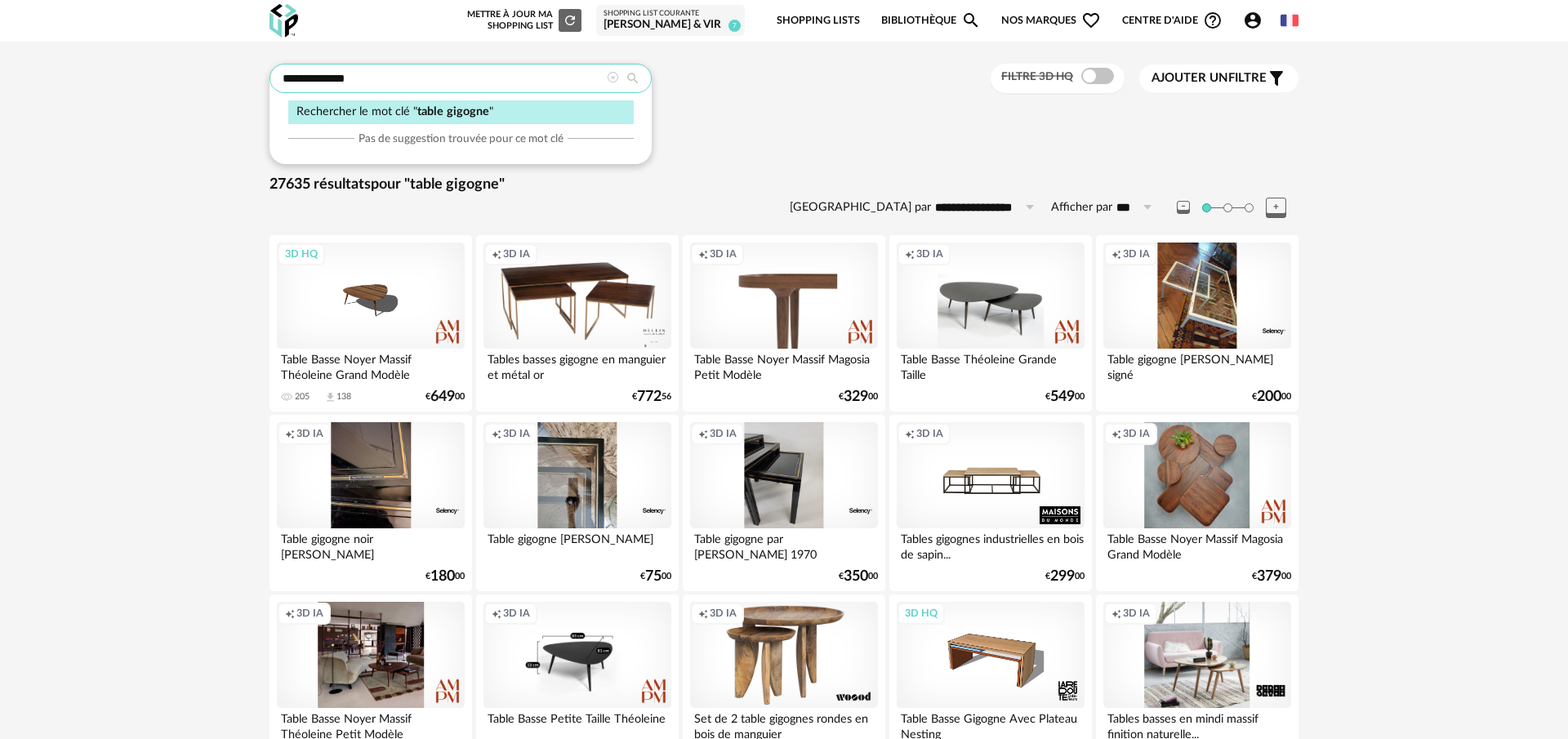
drag, startPoint x: 439, startPoint y: 74, endPoint x: 244, endPoint y: 73, distance: 195.0
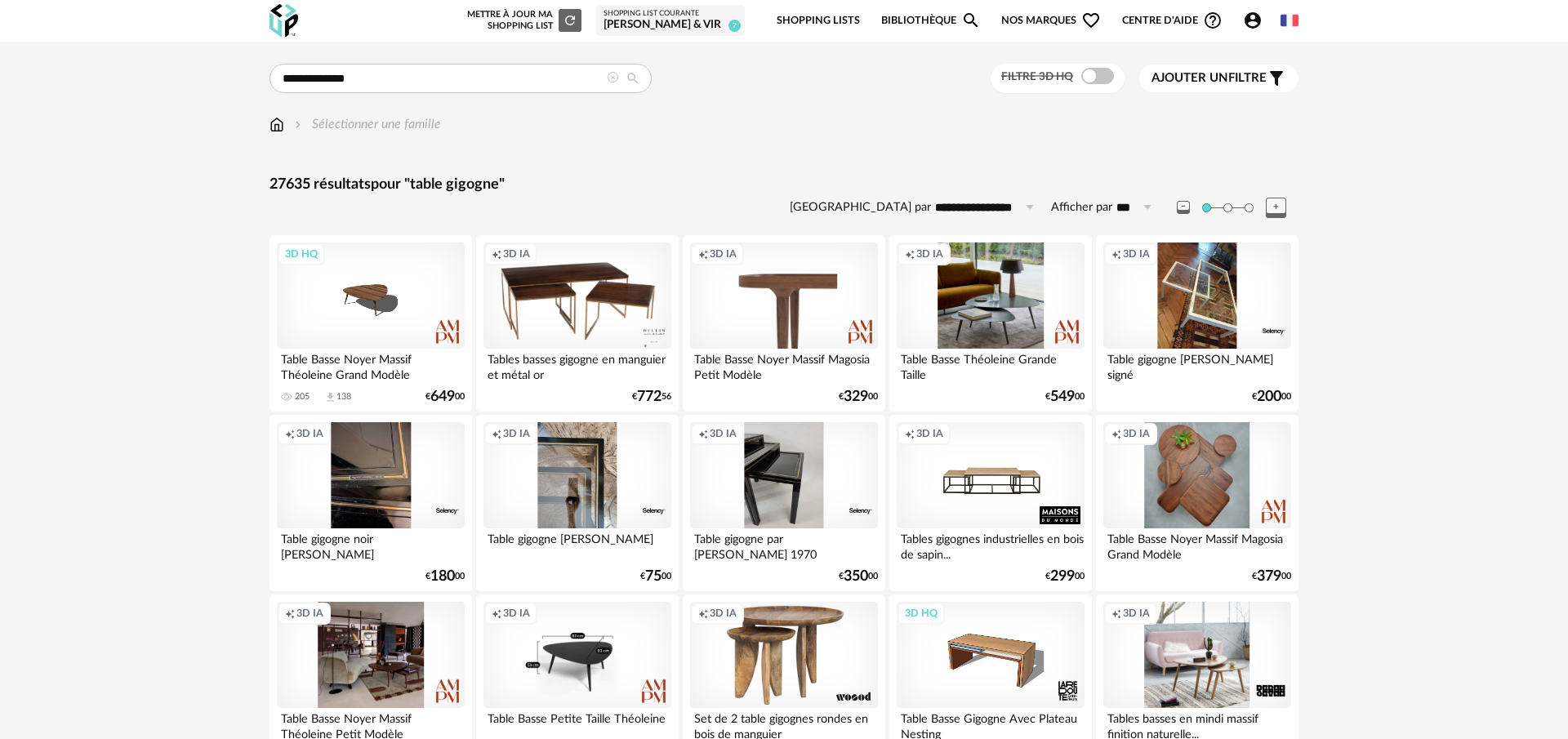
click at [953, 290] on div "Creation icon 3D IA" at bounding box center [991, 296] width 188 height 106
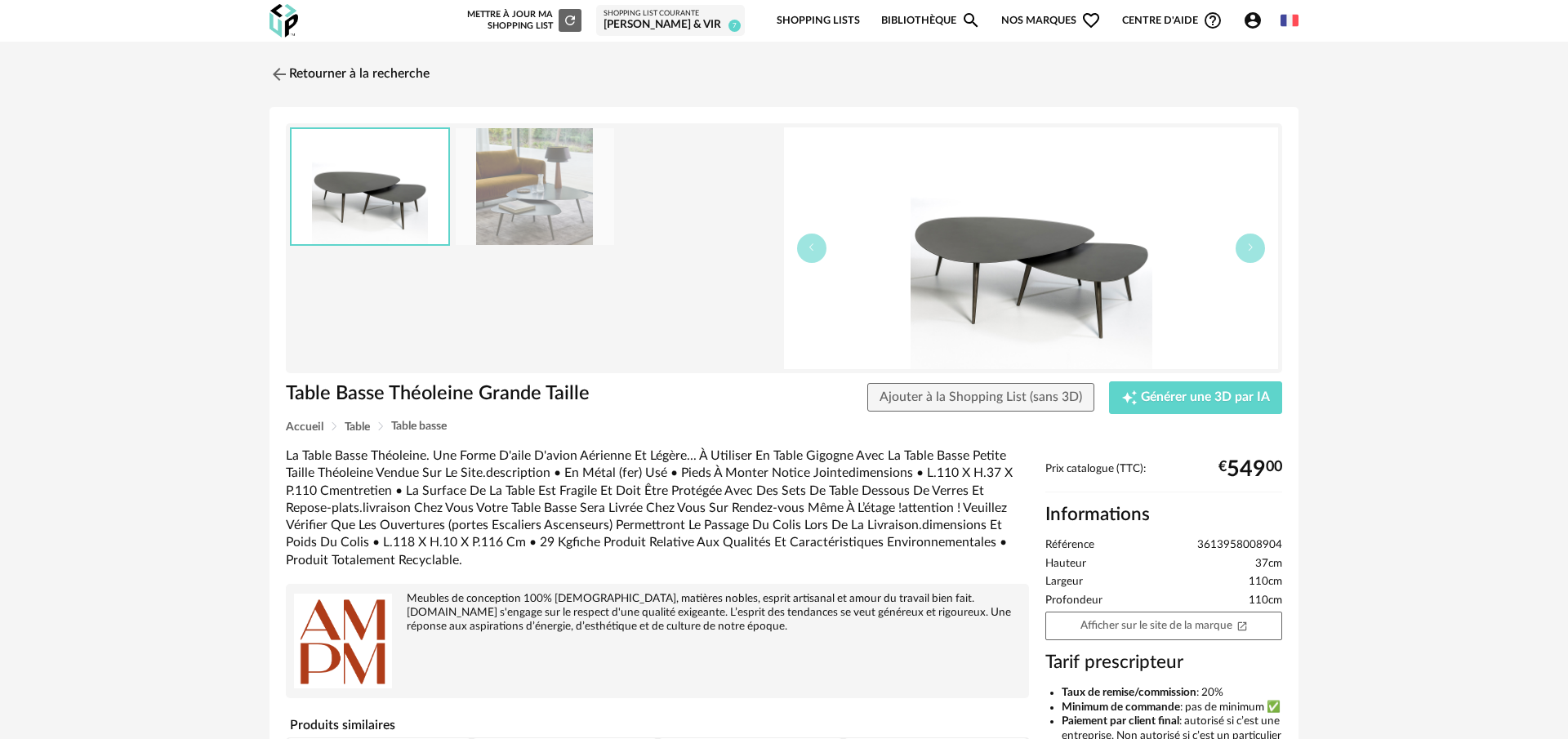
click at [572, 208] on img at bounding box center [535, 186] width 158 height 117
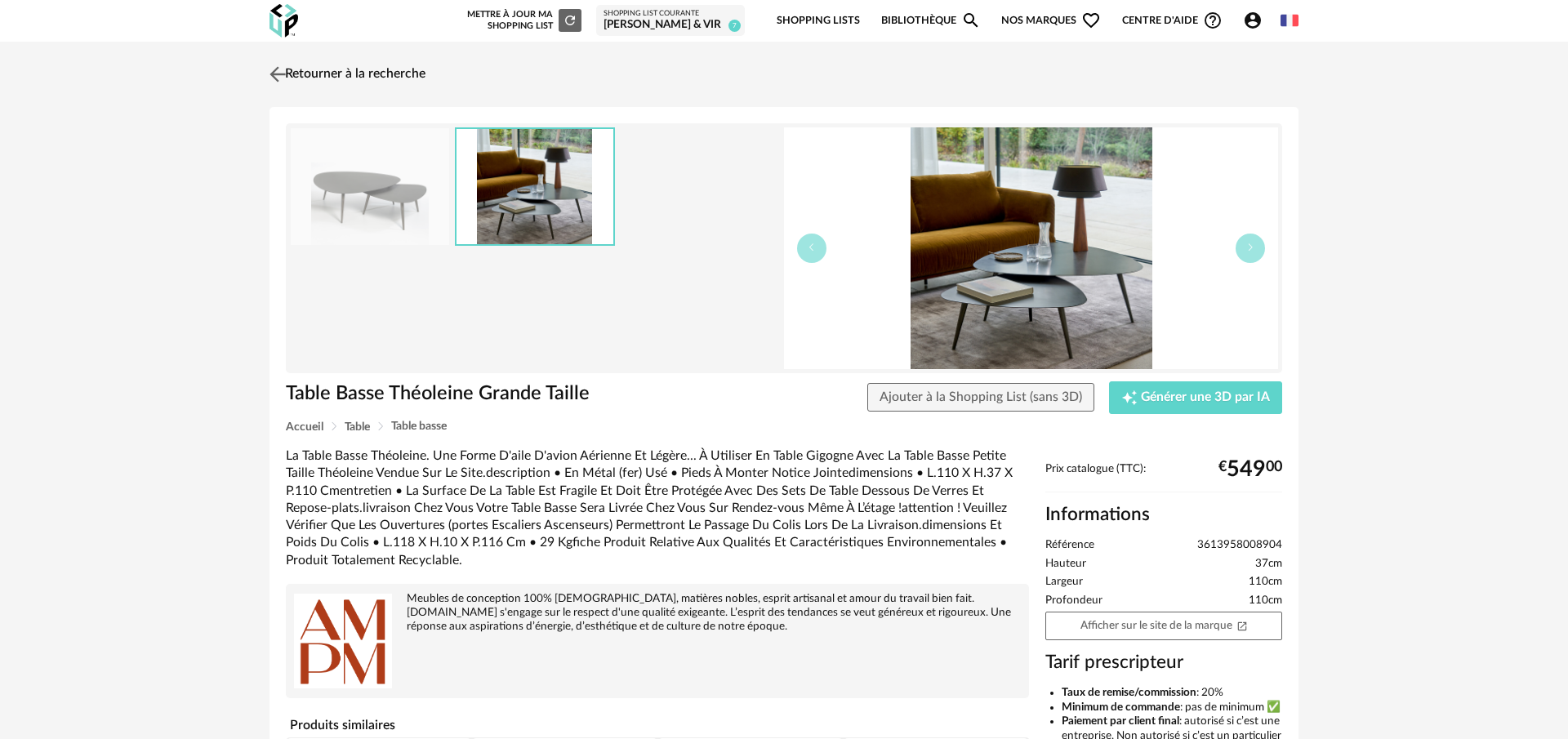
click at [273, 77] on img at bounding box center [277, 73] width 23 height 23
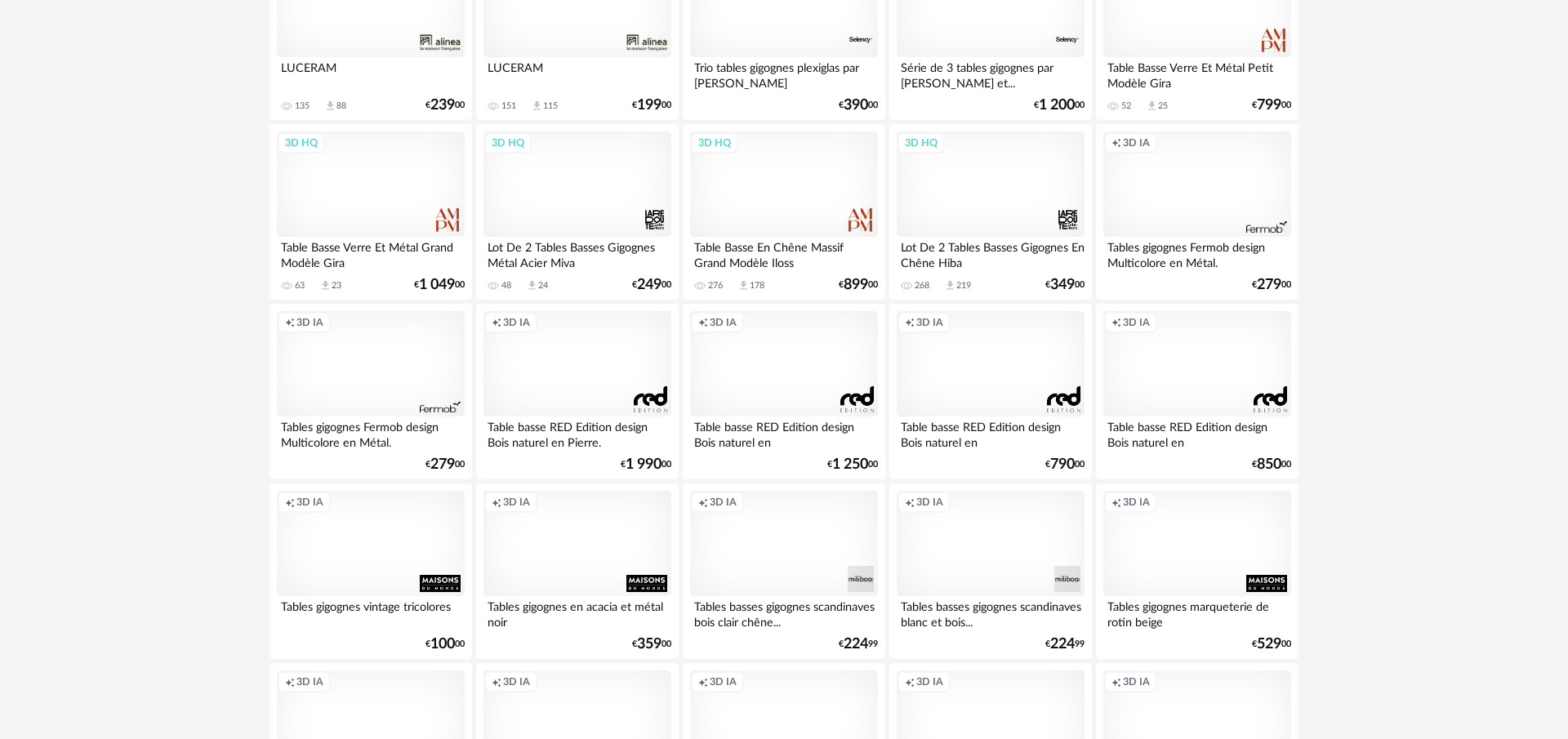
scroll to position [2629, 0]
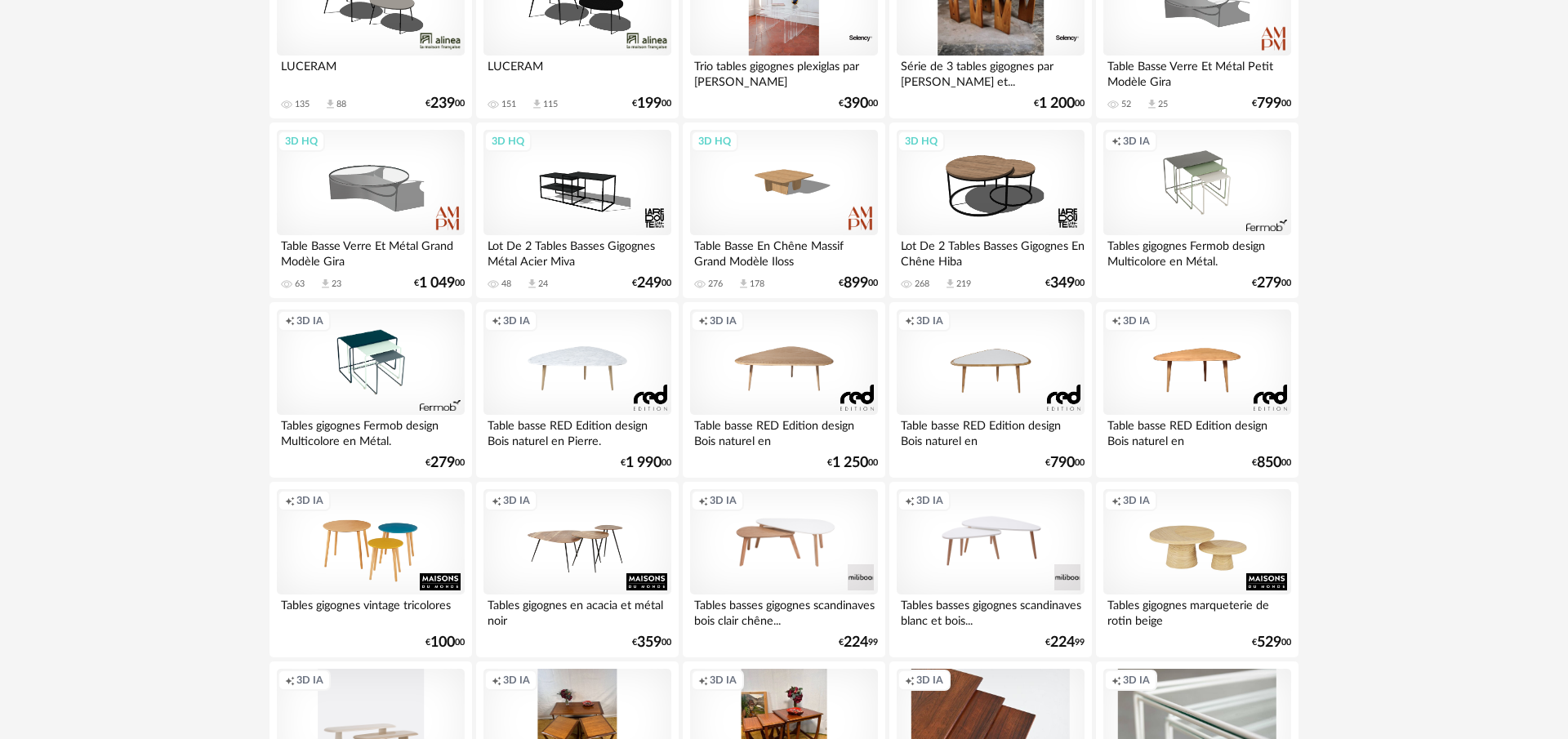
click at [782, 383] on div "Creation icon 3D IA" at bounding box center [784, 363] width 188 height 106
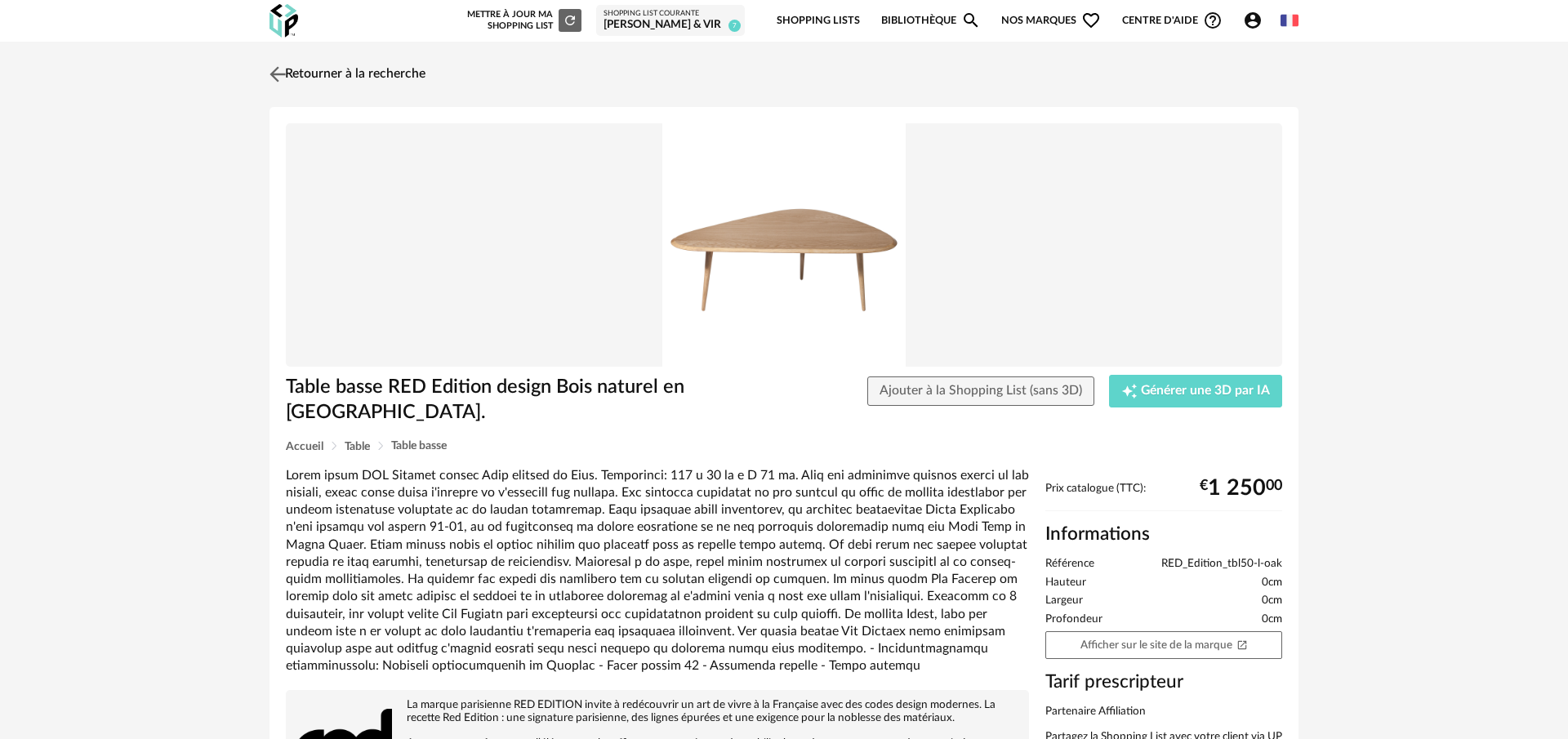
click at [274, 74] on img at bounding box center [277, 73] width 23 height 23
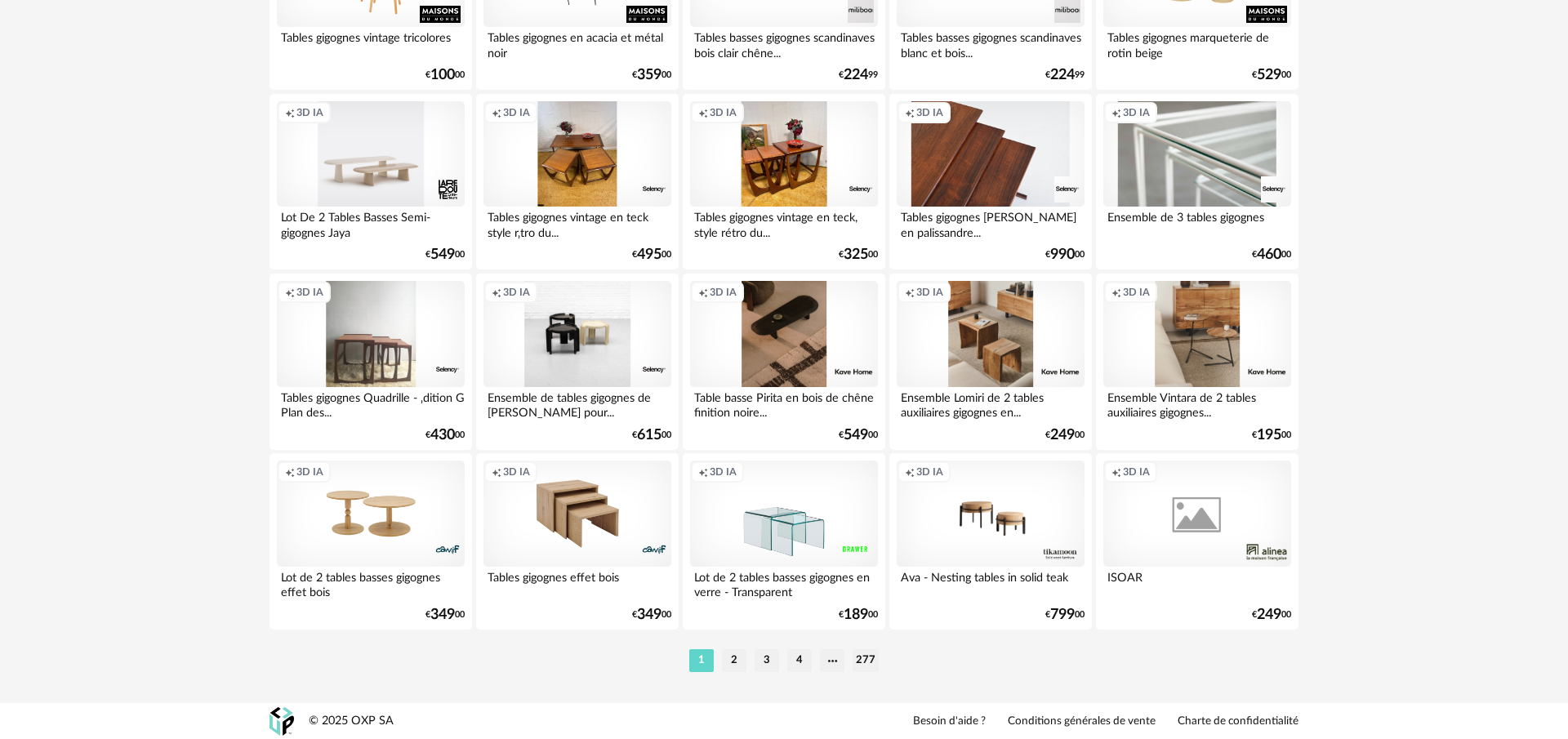
scroll to position [3210, 0]
click at [731, 663] on li "2" at bounding box center [734, 660] width 24 height 23
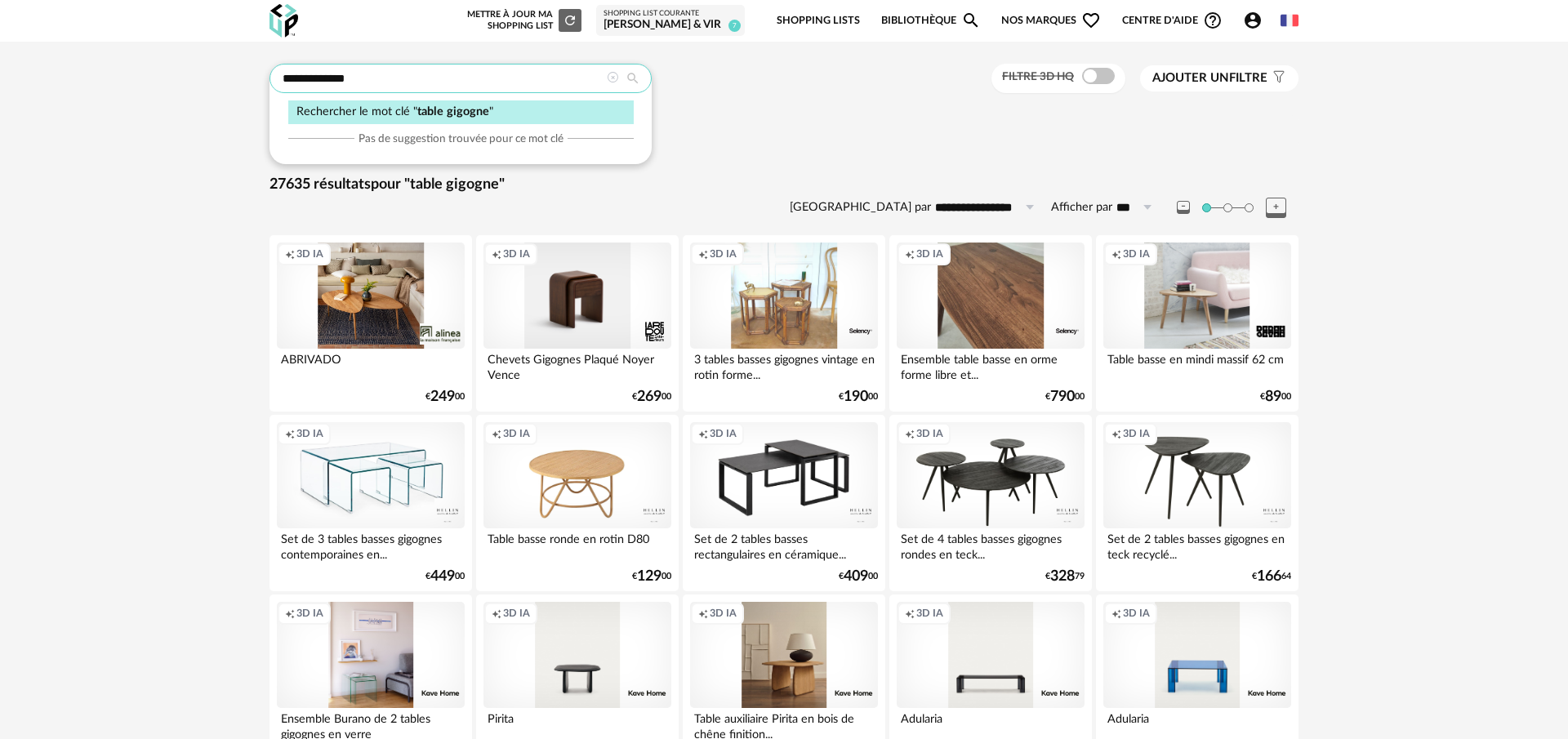
drag, startPoint x: 364, startPoint y: 81, endPoint x: 310, endPoint y: 77, distance: 54.1
click at [310, 77] on input "**********" at bounding box center [461, 78] width 383 height 30
type input "**********"
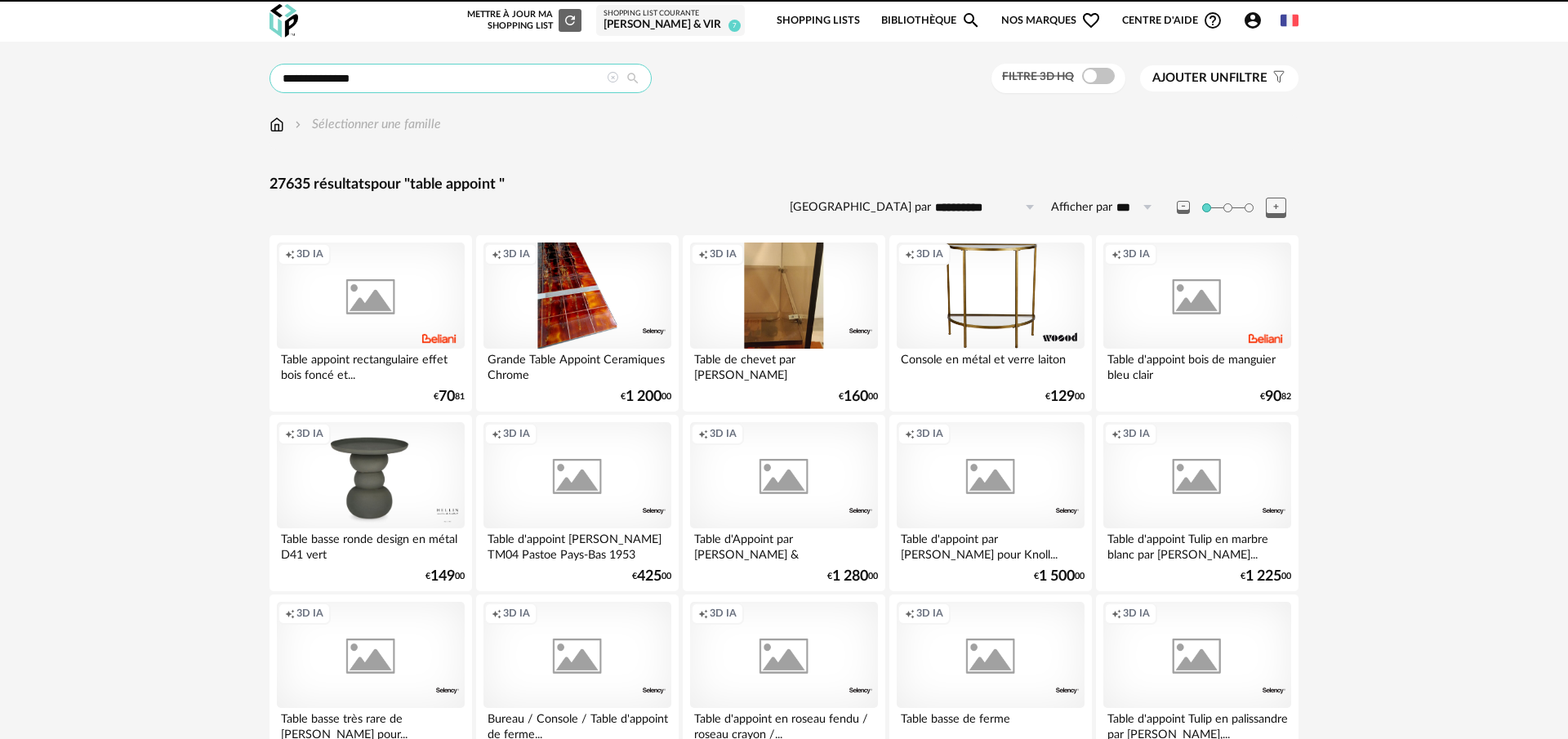
scroll to position [3, 0]
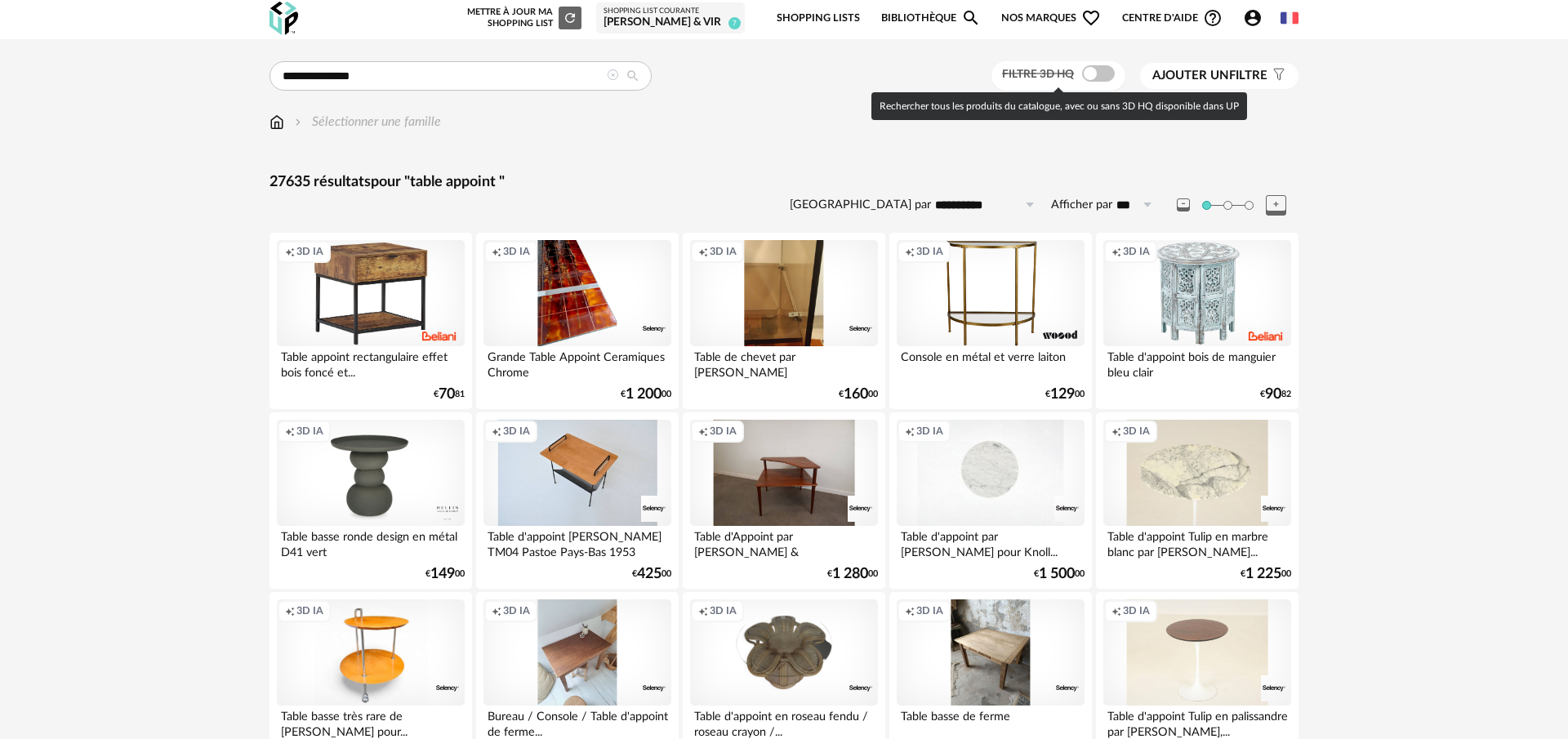
click at [1088, 75] on span at bounding box center [1098, 73] width 33 height 17
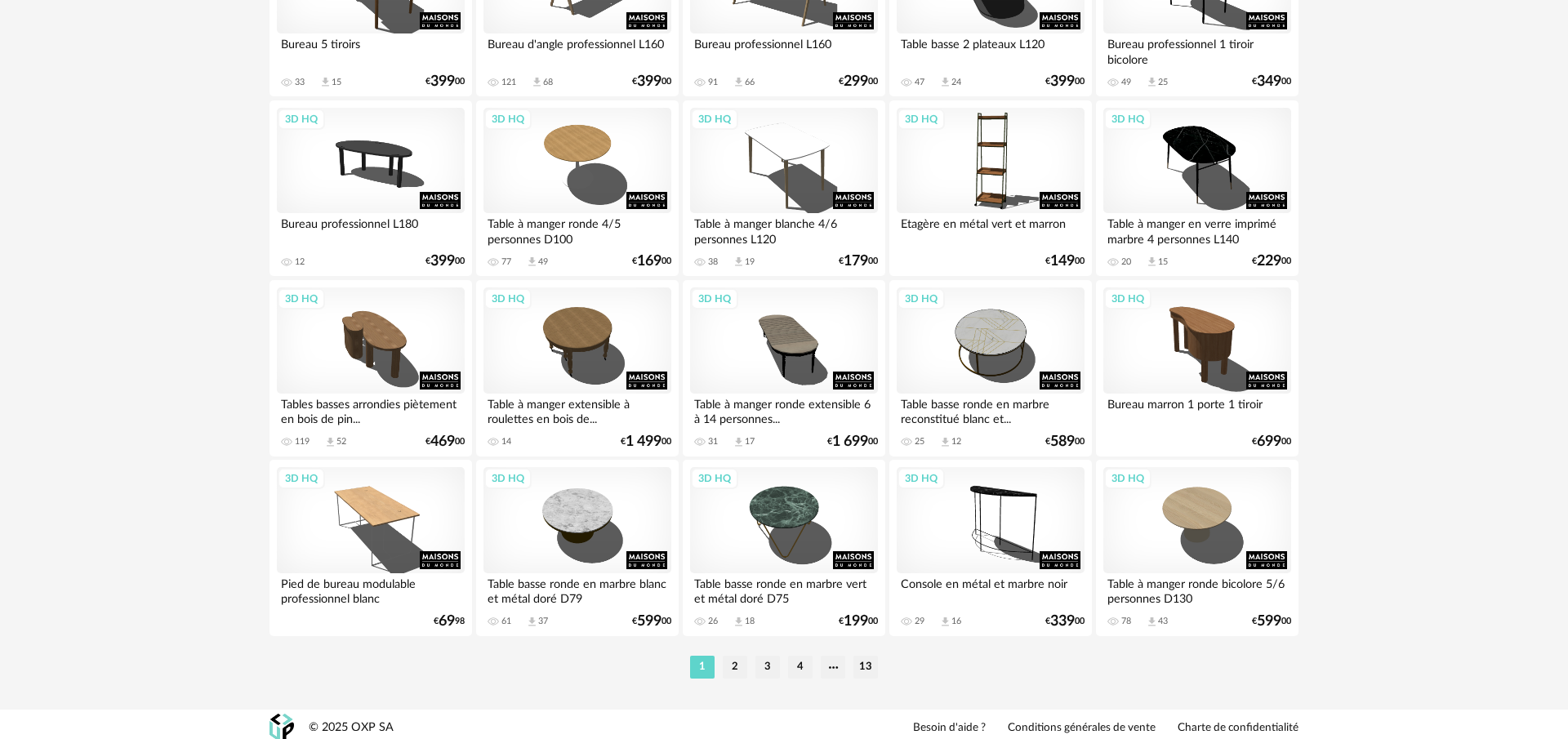
scroll to position [3210, 0]
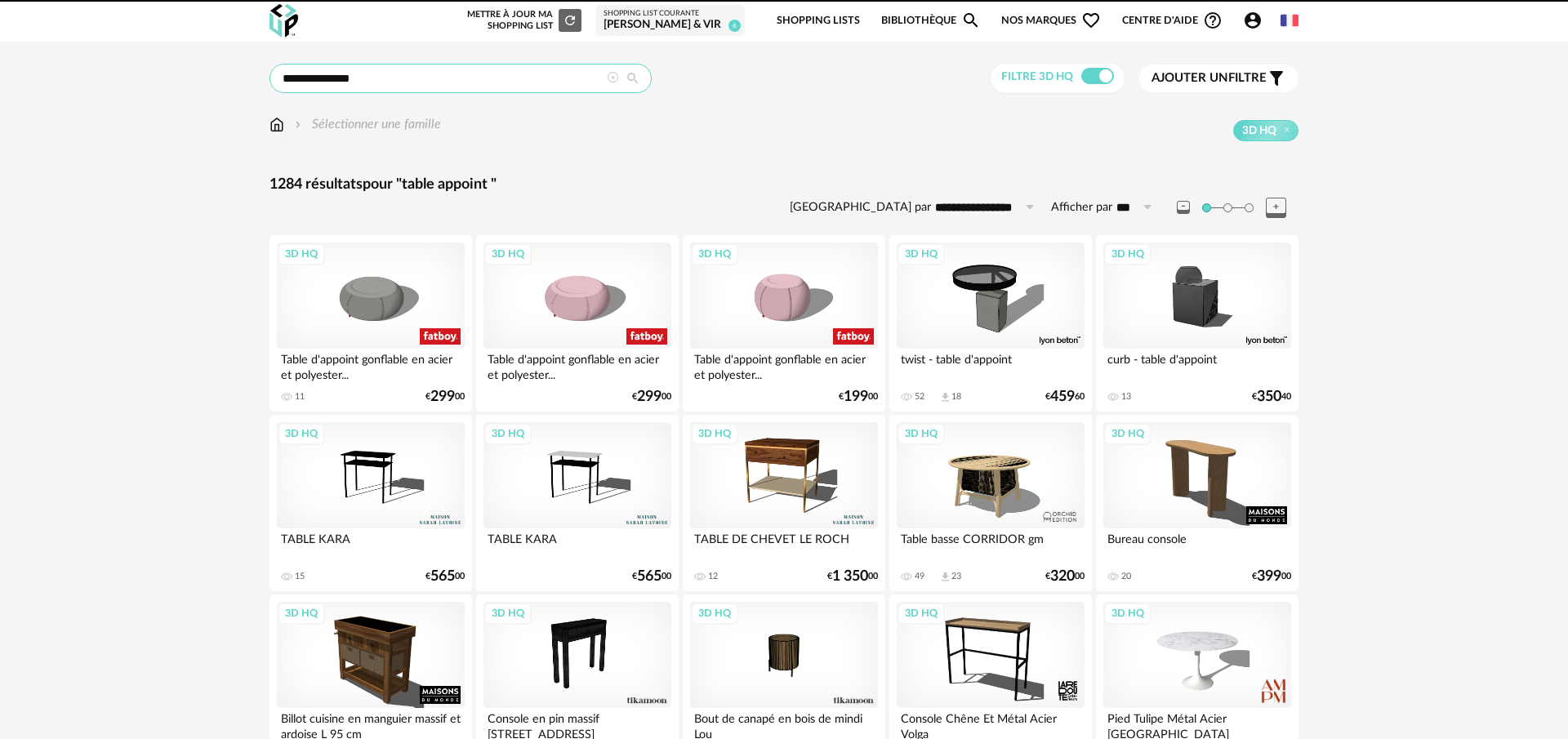
click at [320, 77] on input "**********" at bounding box center [461, 78] width 383 height 30
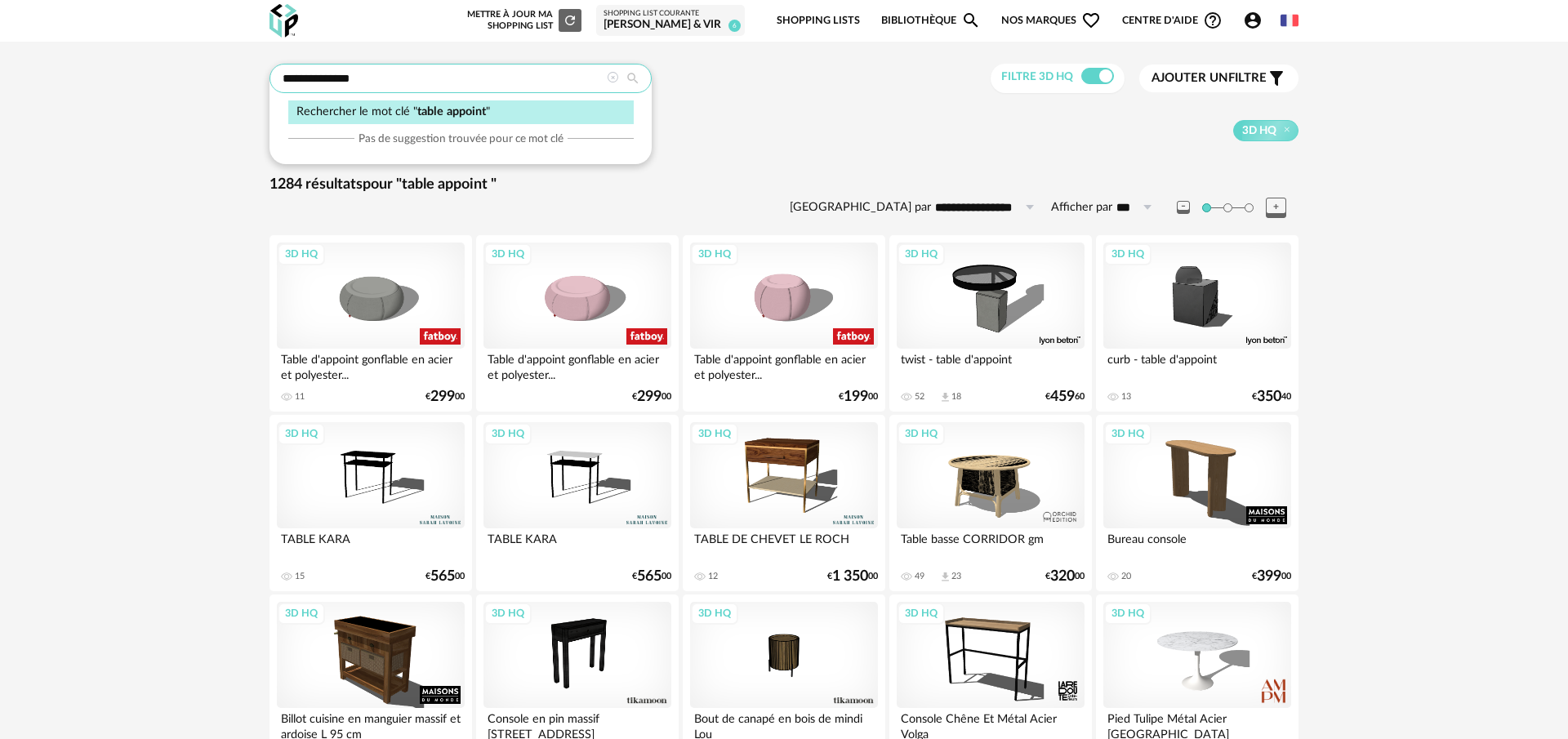
drag, startPoint x: 383, startPoint y: 84, endPoint x: 143, endPoint y: 69, distance: 240.5
type input "**********"
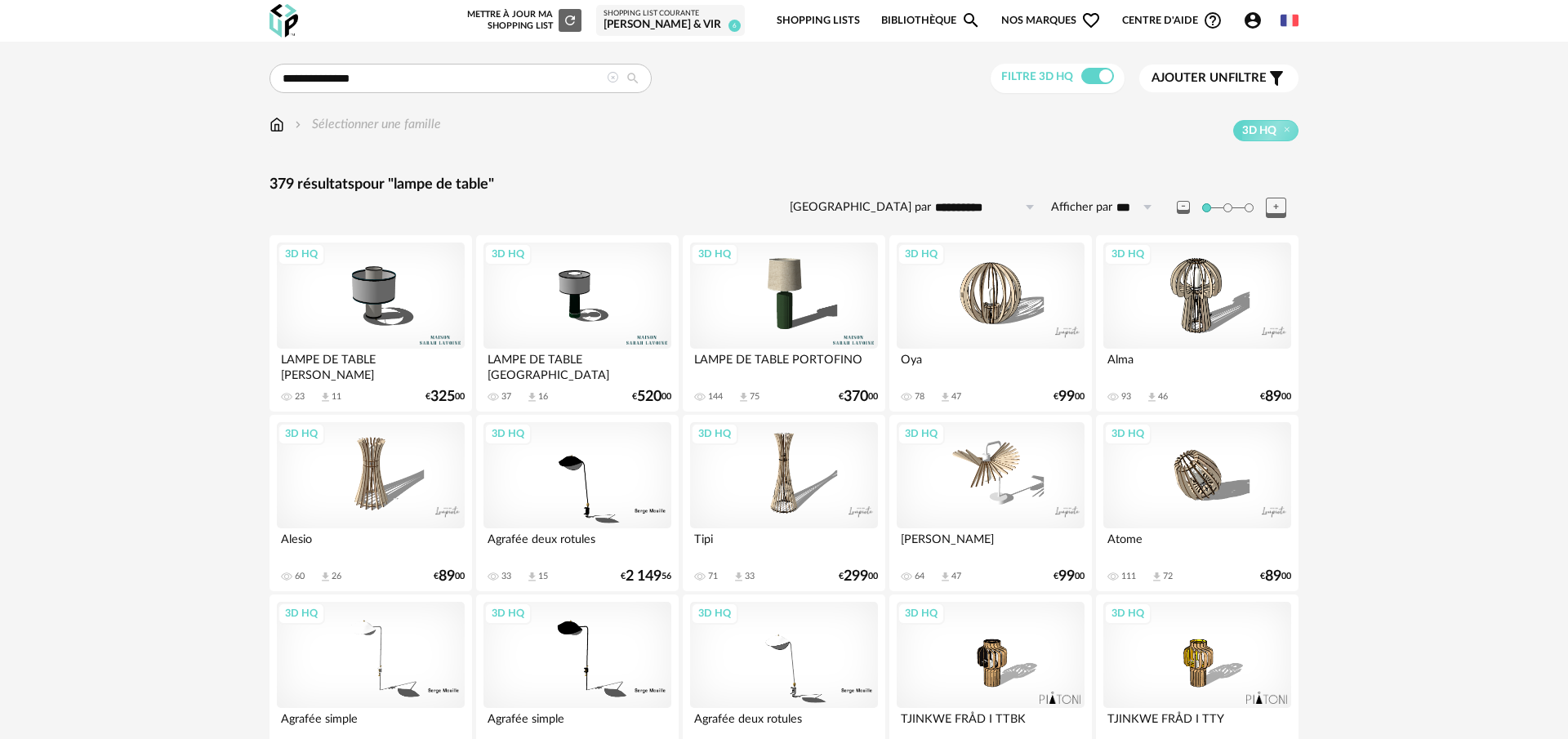
drag, startPoint x: 1169, startPoint y: 74, endPoint x: 1161, endPoint y: 99, distance: 26.2
click at [1169, 74] on span "Ajouter un" at bounding box center [1190, 78] width 77 height 12
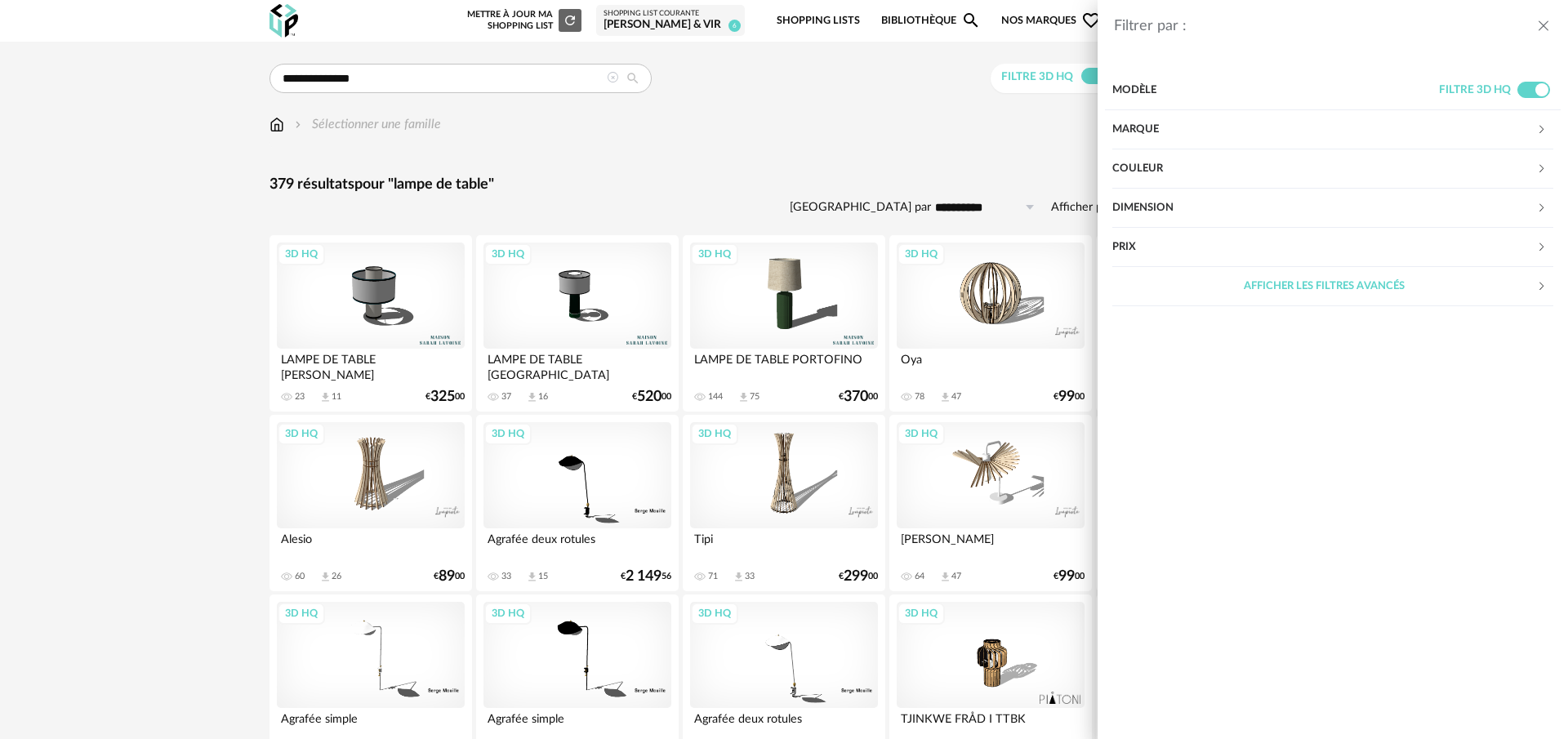
click at [1164, 174] on div "Couleur" at bounding box center [1324, 169] width 424 height 39
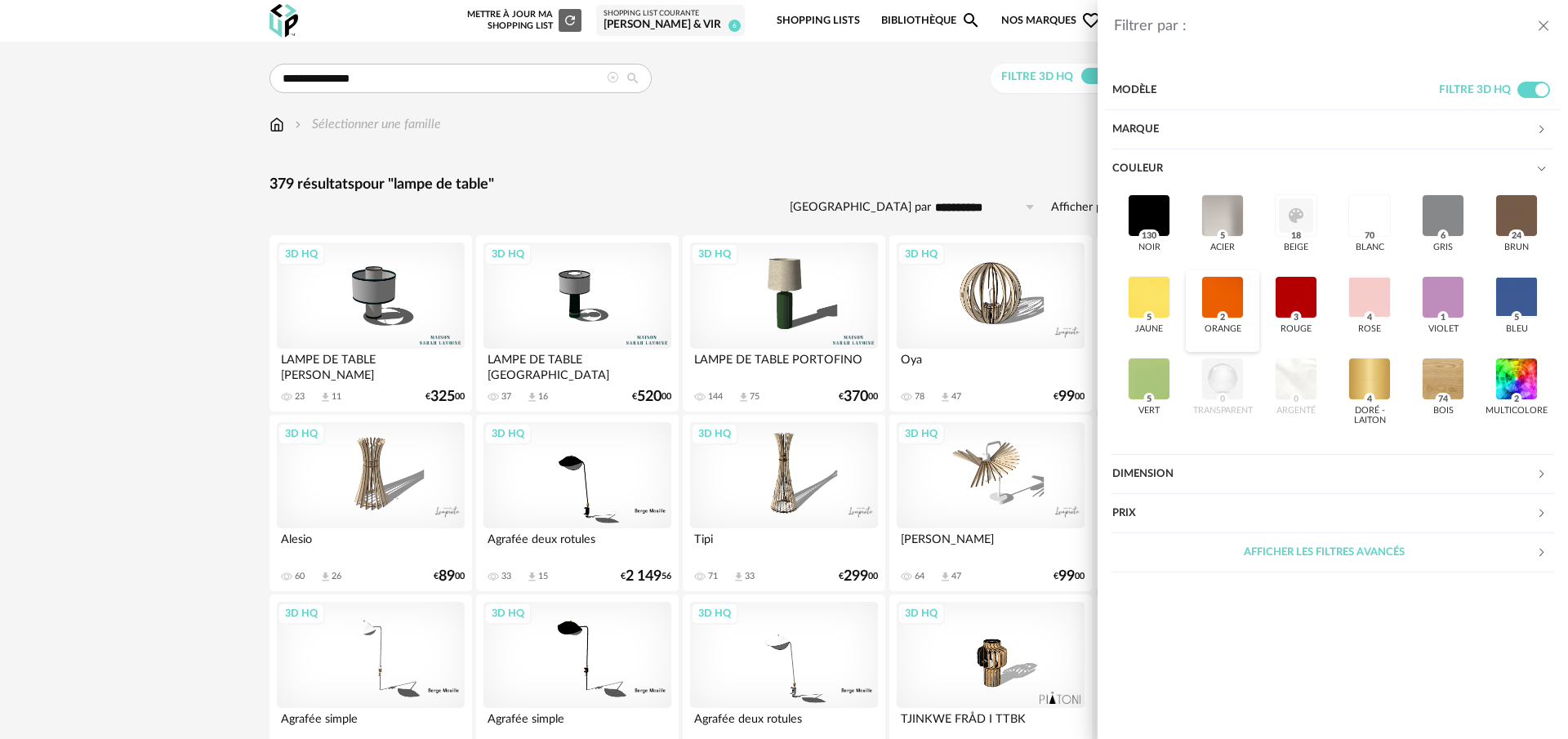
drag, startPoint x: 1220, startPoint y: 296, endPoint x: 1243, endPoint y: 297, distance: 23.0
click at [1220, 296] on div at bounding box center [1223, 296] width 43 height 43
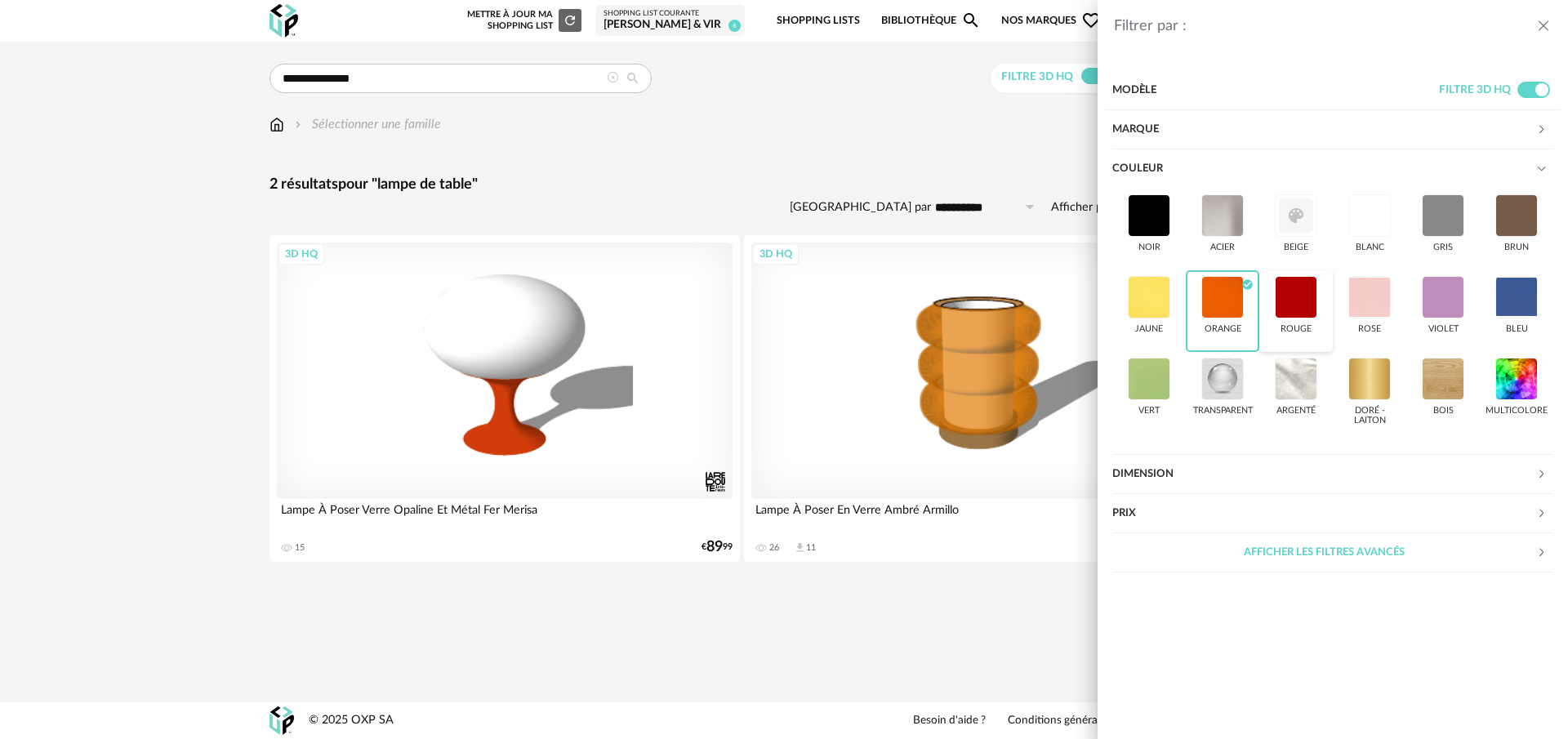
click at [1287, 297] on div at bounding box center [1296, 296] width 43 height 43
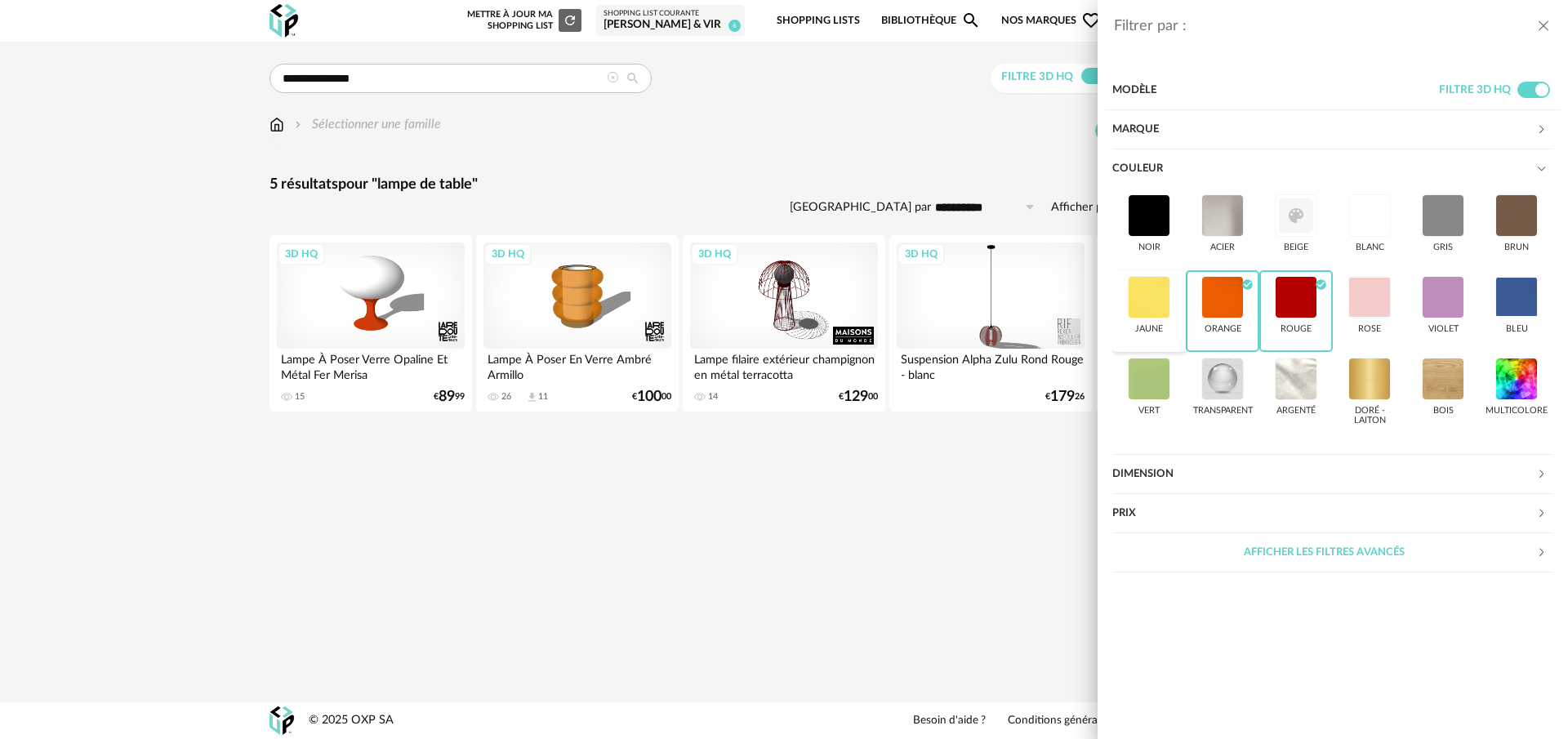
click at [1154, 297] on div at bounding box center [1149, 296] width 43 height 43
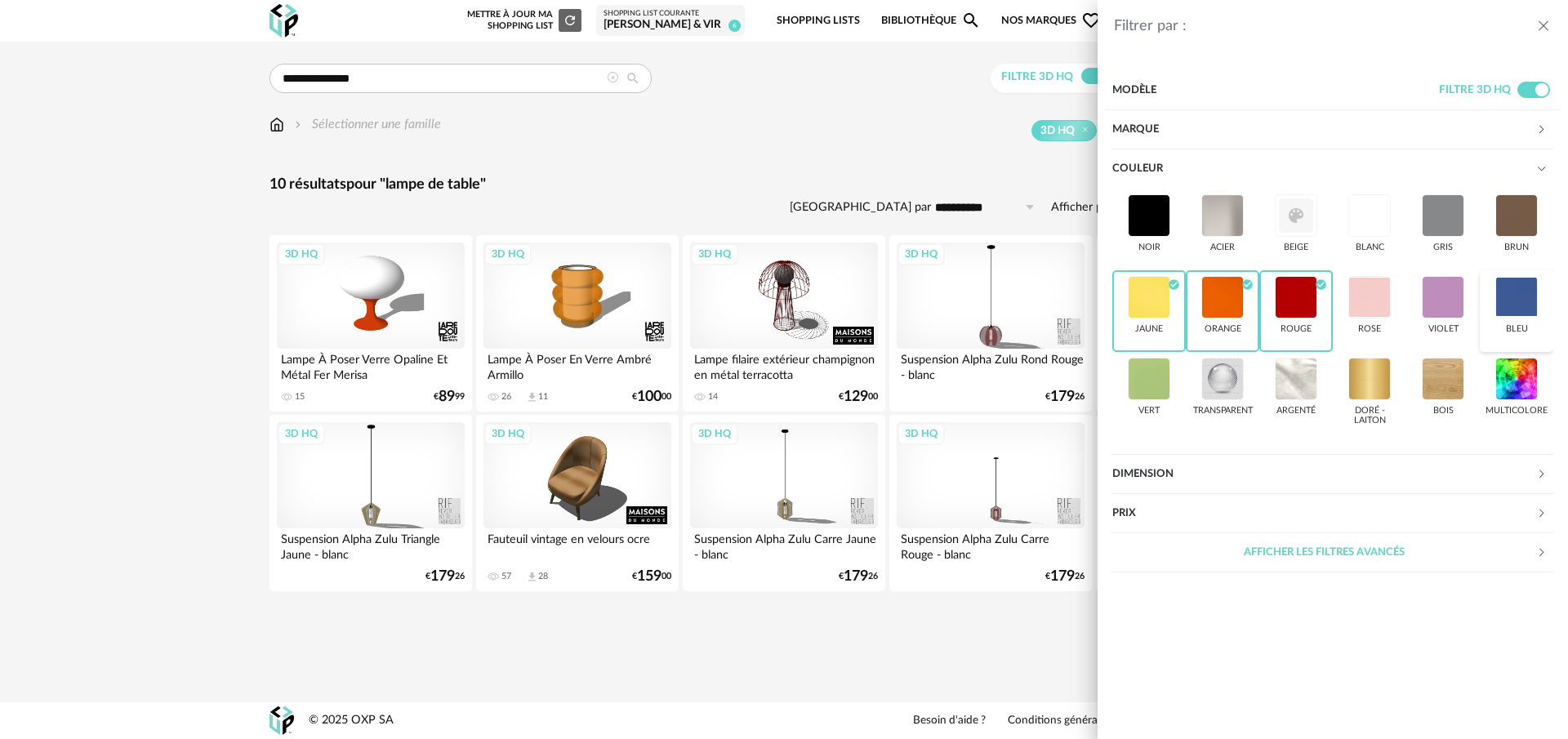
click at [1525, 292] on div at bounding box center [1517, 296] width 43 height 43
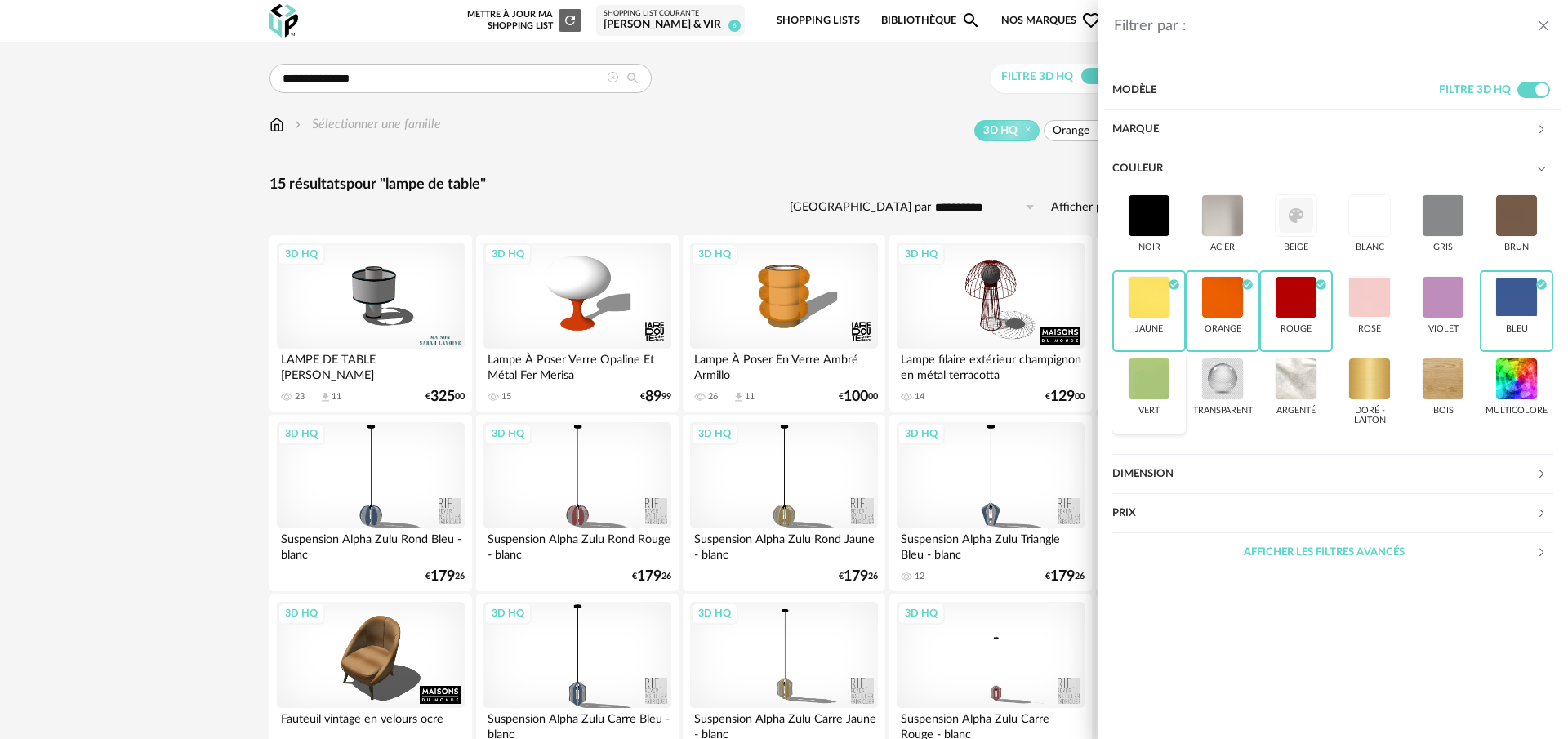
click at [1144, 389] on div at bounding box center [1149, 378] width 43 height 43
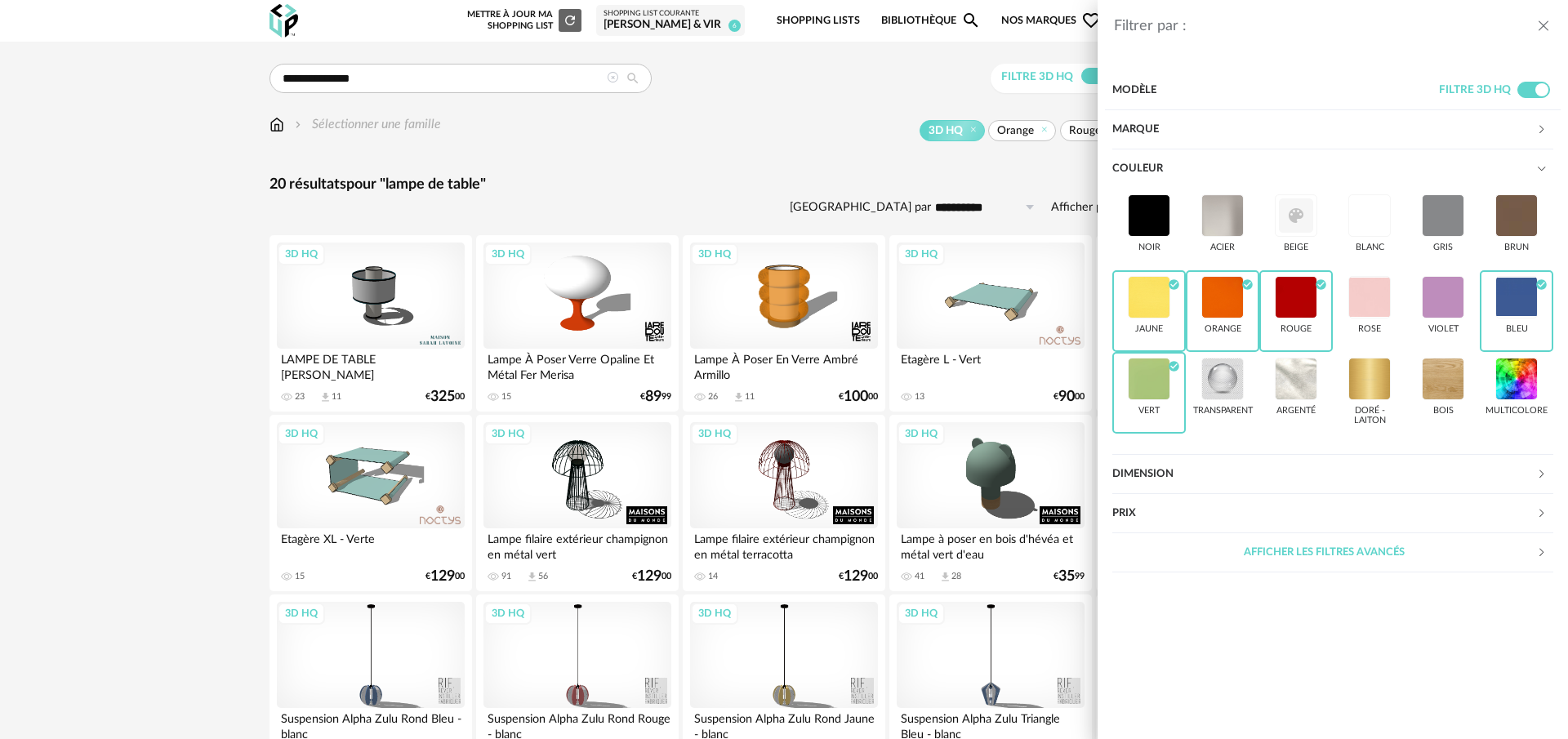
click at [575, 295] on div "Filtrer par : Modèle Filtre 3D HQ Marque &tradition 0 101 Copenhagen 0 366 Conc…" at bounding box center [784, 370] width 1568 height 739
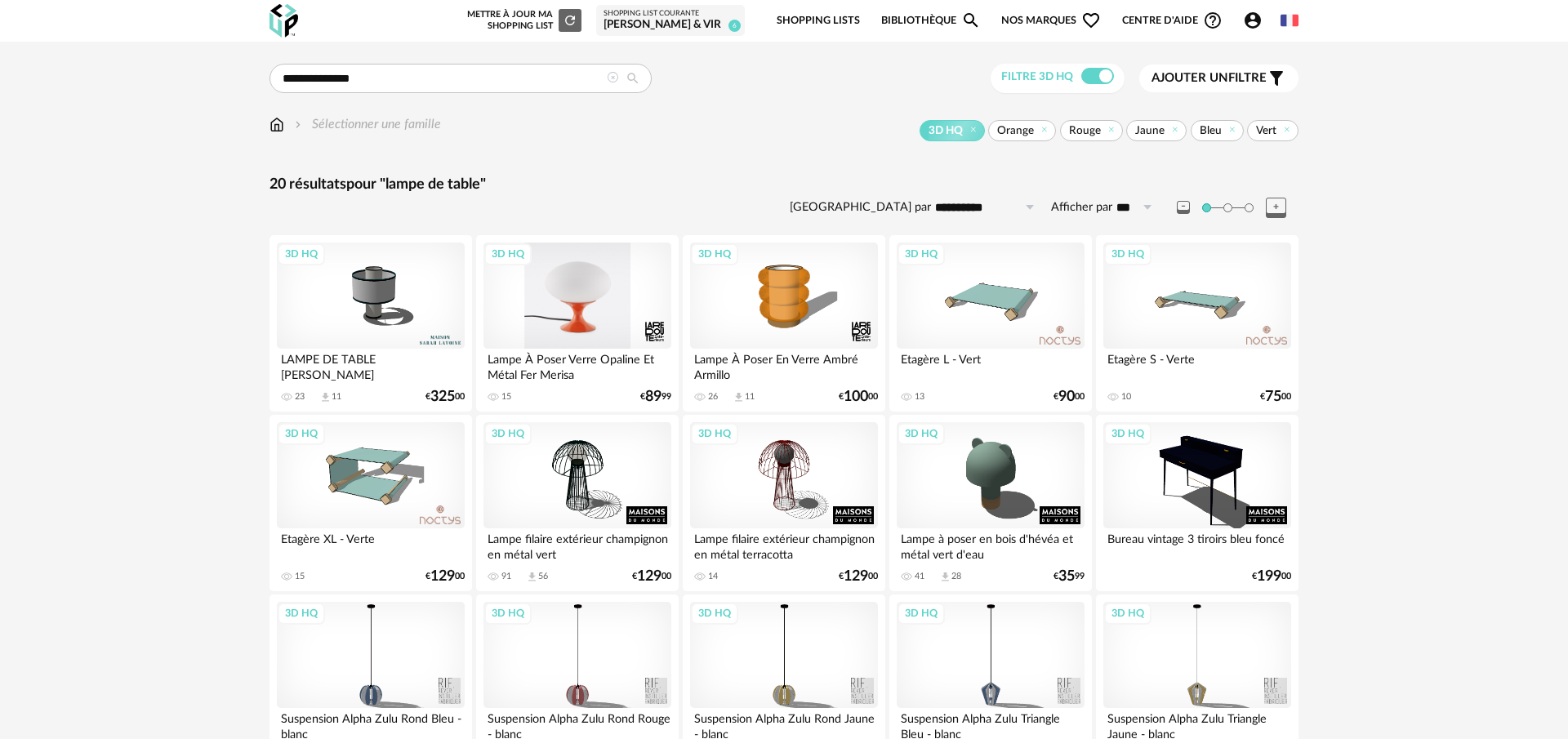
click at [599, 290] on div "3D HQ" at bounding box center [577, 296] width 188 height 106
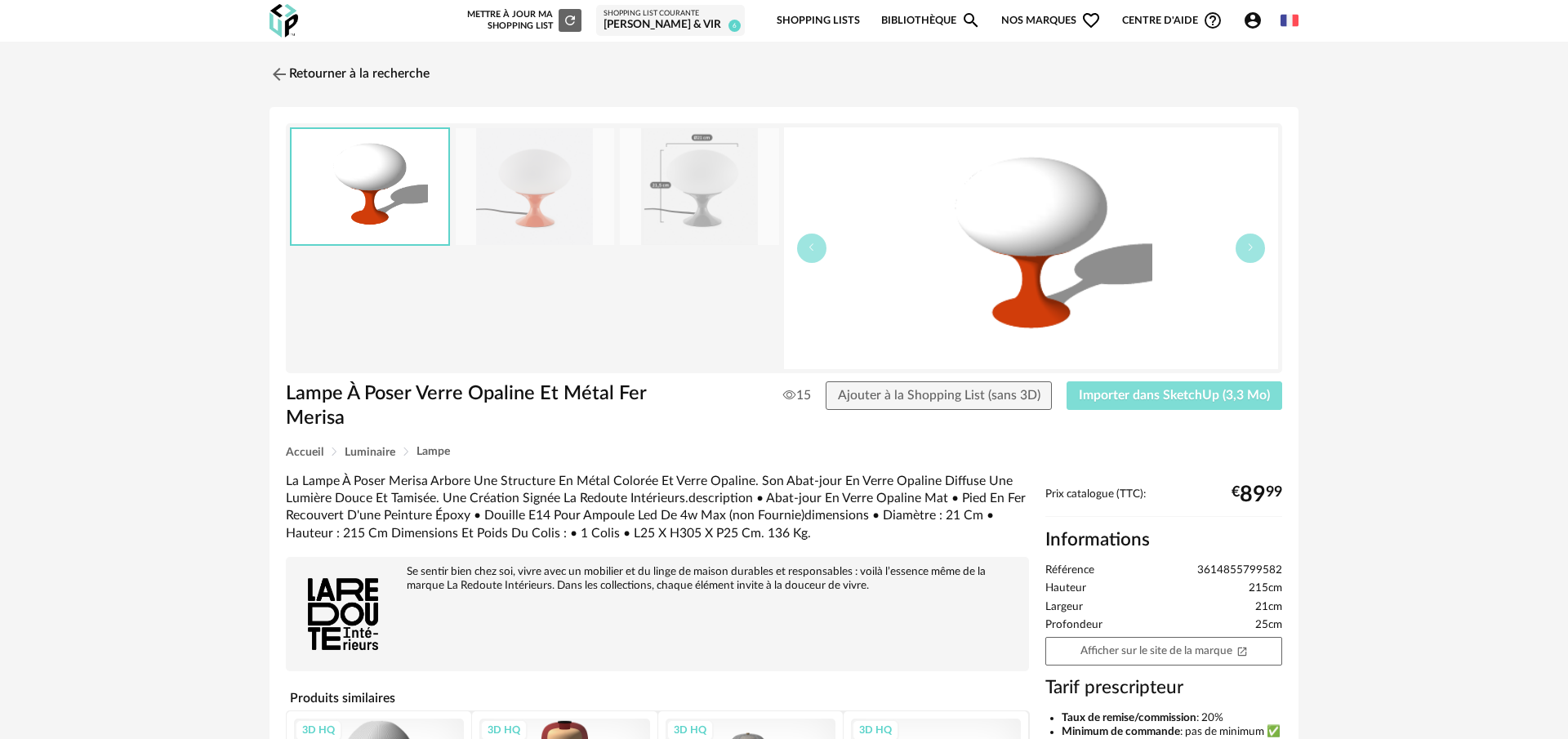
click at [1140, 394] on span "Importer dans SketchUp (3,3 Mo)" at bounding box center [1175, 395] width 191 height 13
click at [284, 70] on img at bounding box center [277, 73] width 23 height 23
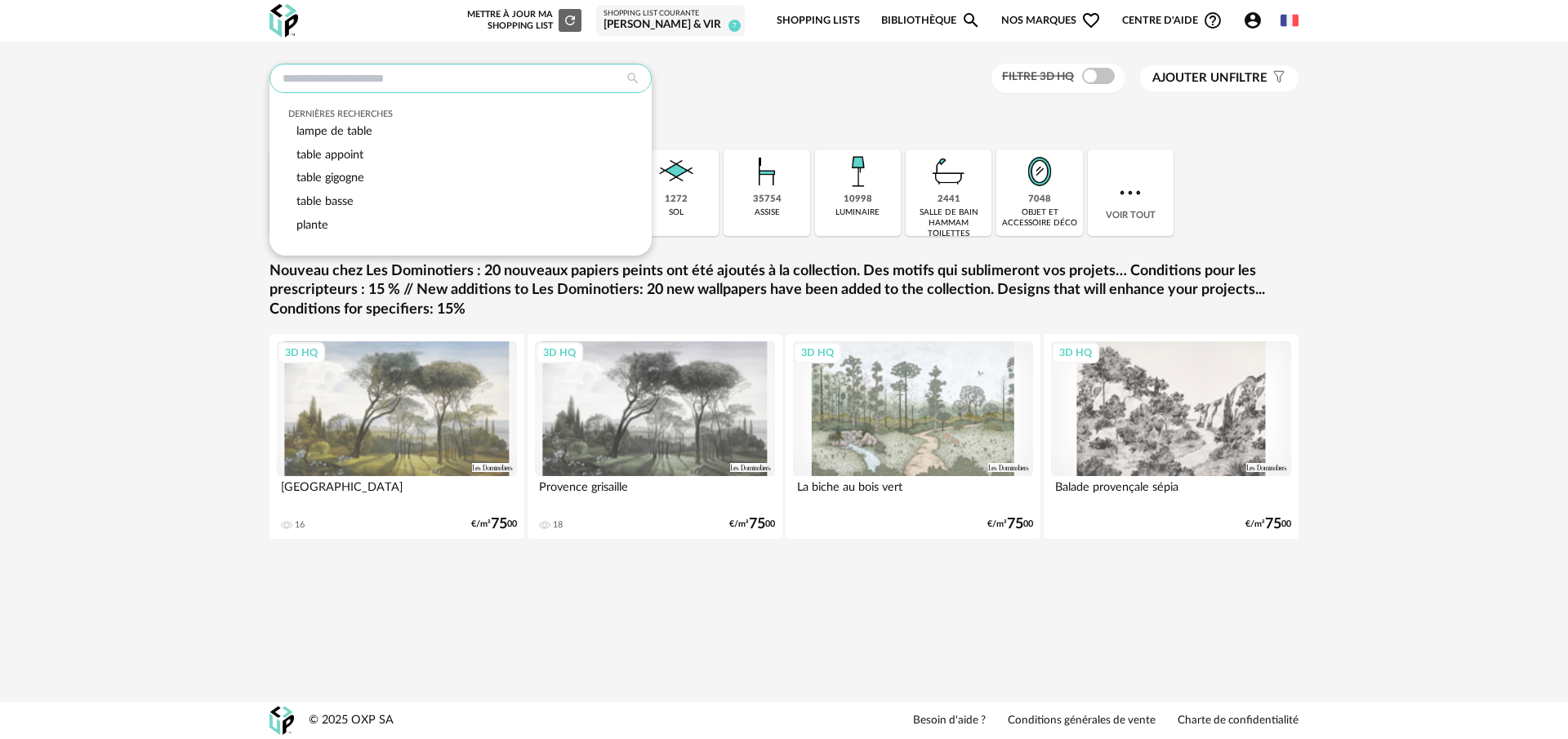
click at [395, 75] on input "text" at bounding box center [461, 78] width 383 height 30
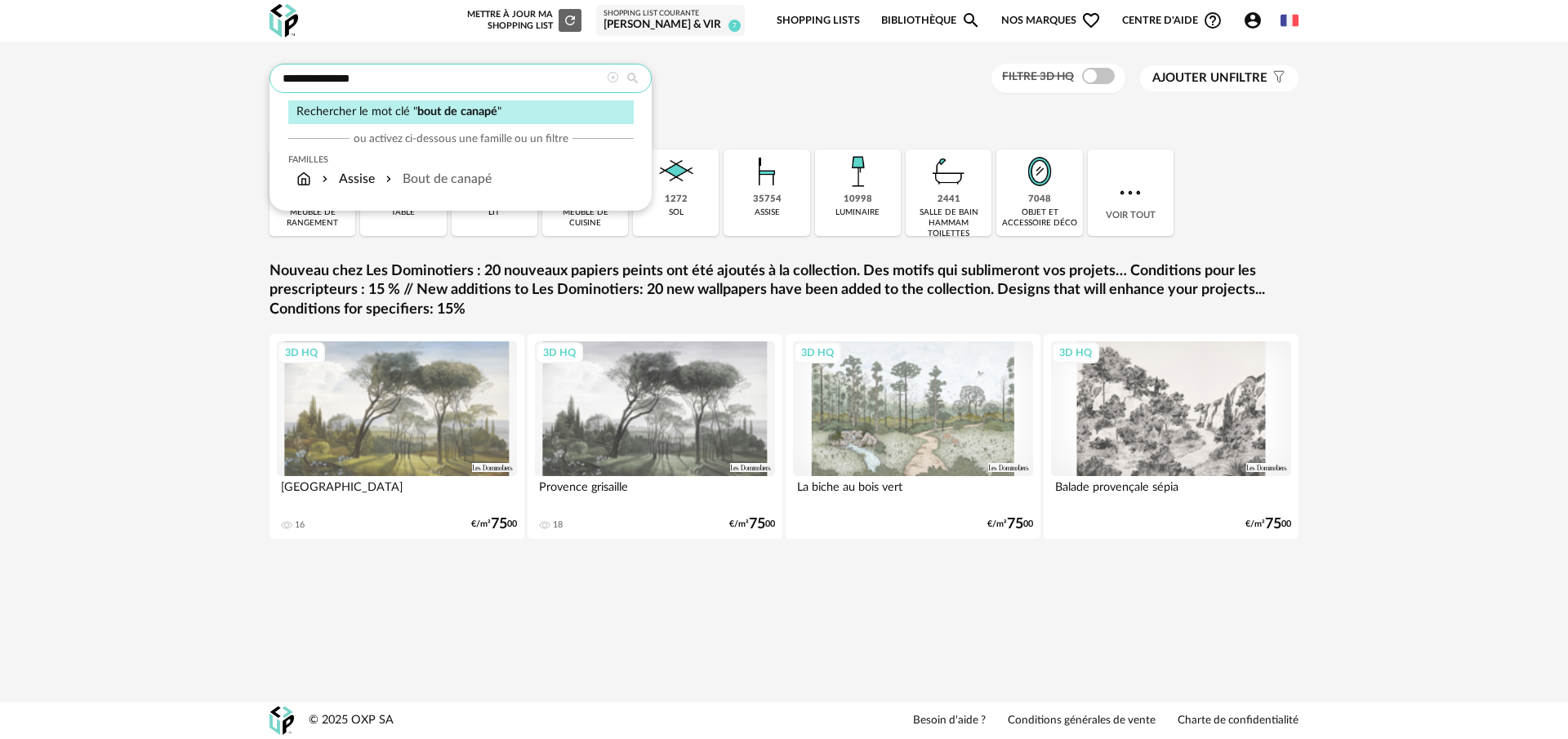
type input "**********"
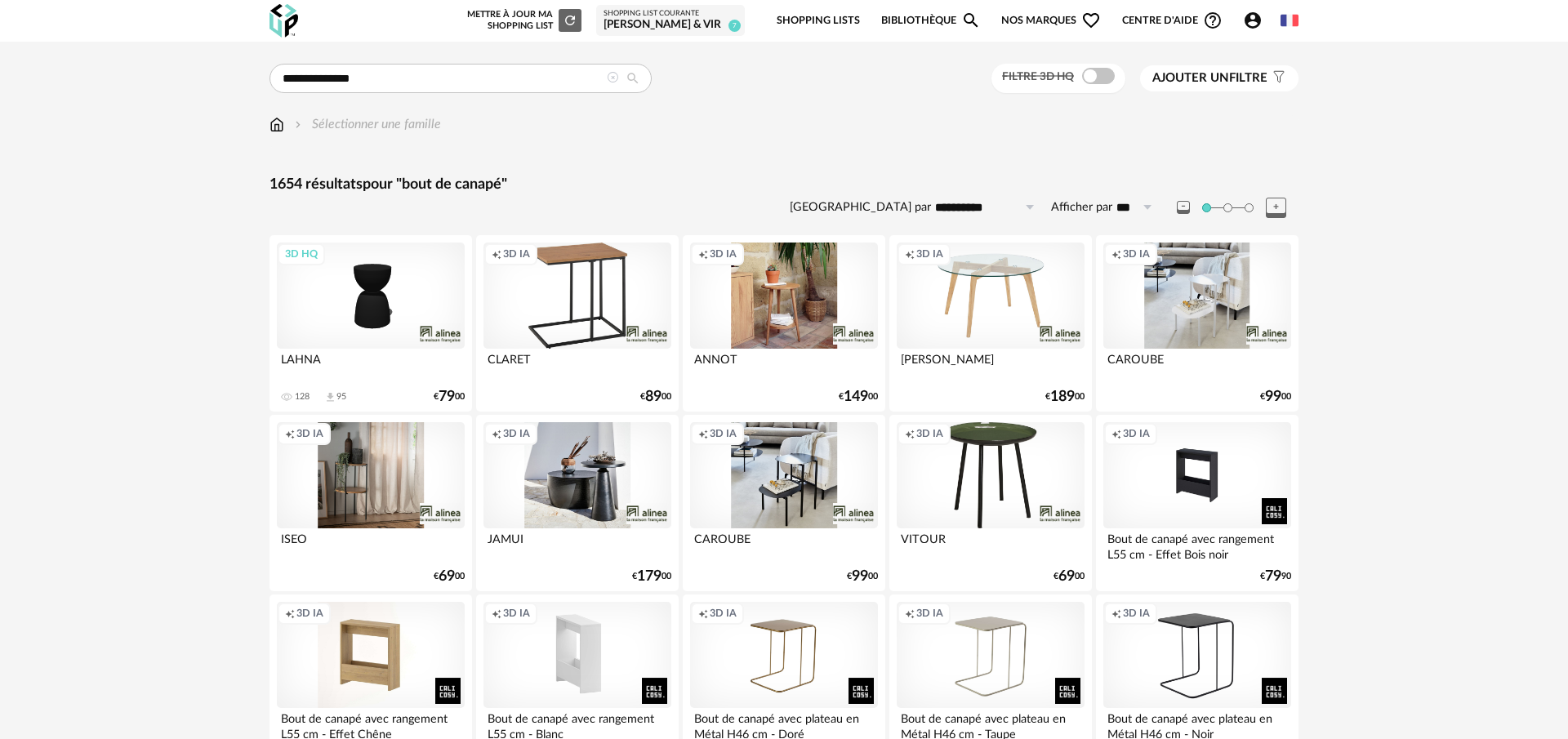
click at [1176, 79] on span "Ajouter un" at bounding box center [1191, 78] width 77 height 12
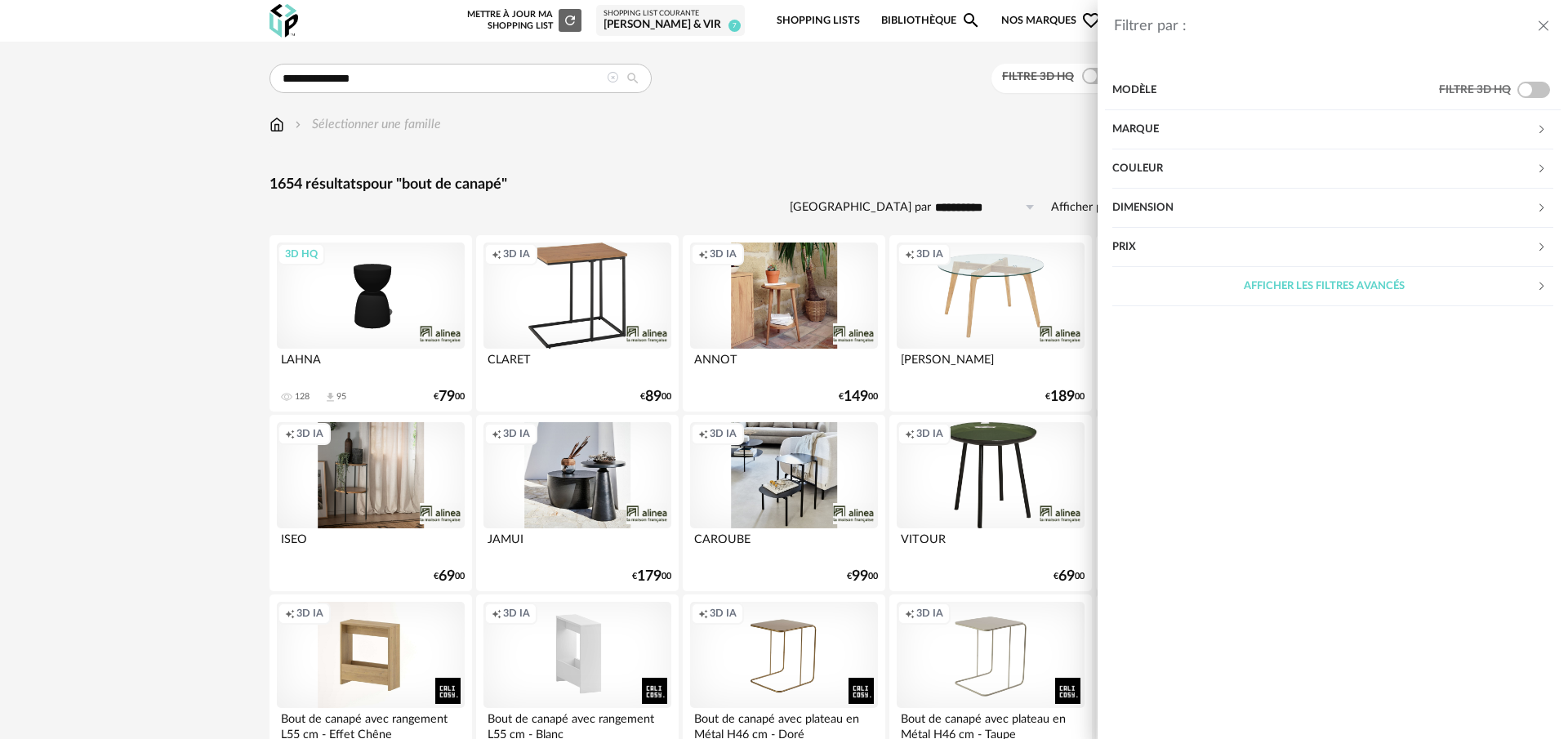
click at [1178, 173] on div "Couleur" at bounding box center [1324, 169] width 424 height 39
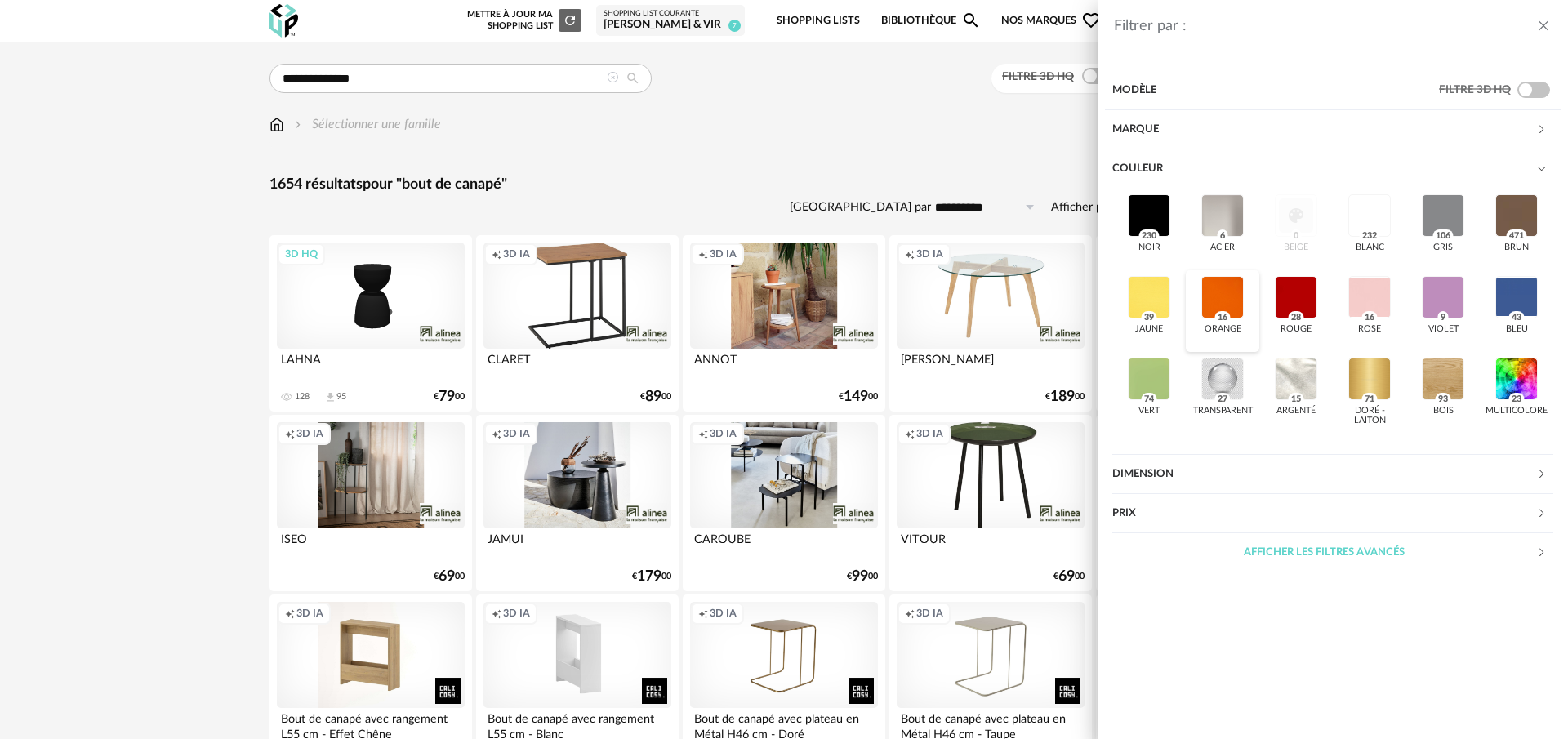
drag, startPoint x: 1149, startPoint y: 291, endPoint x: 1189, endPoint y: 294, distance: 40.1
click at [1150, 291] on div at bounding box center [1149, 296] width 43 height 43
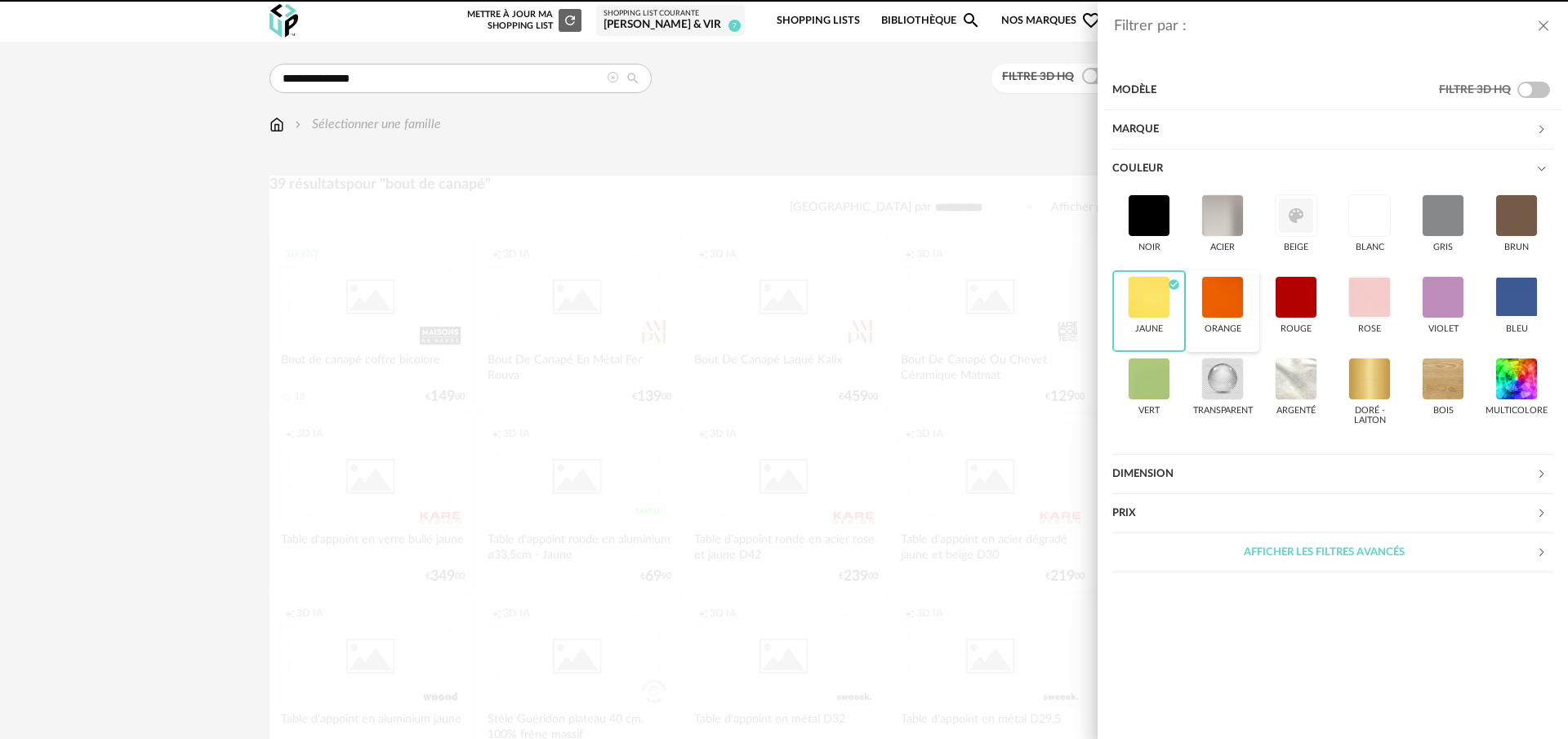
drag, startPoint x: 1208, startPoint y: 295, endPoint x: 1230, endPoint y: 296, distance: 22.0
click at [1211, 295] on div at bounding box center [1223, 296] width 43 height 43
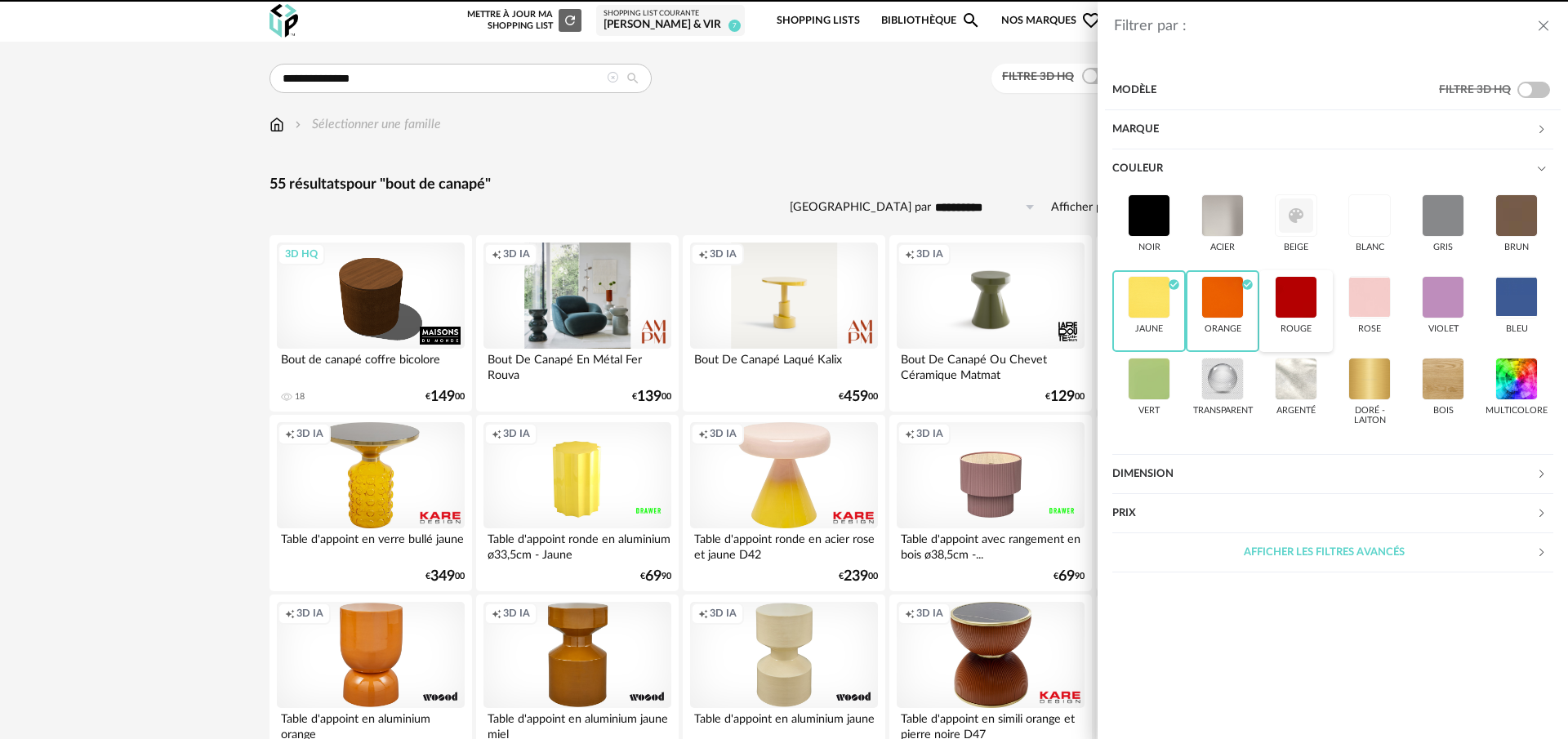
click at [1297, 298] on div at bounding box center [1296, 296] width 43 height 43
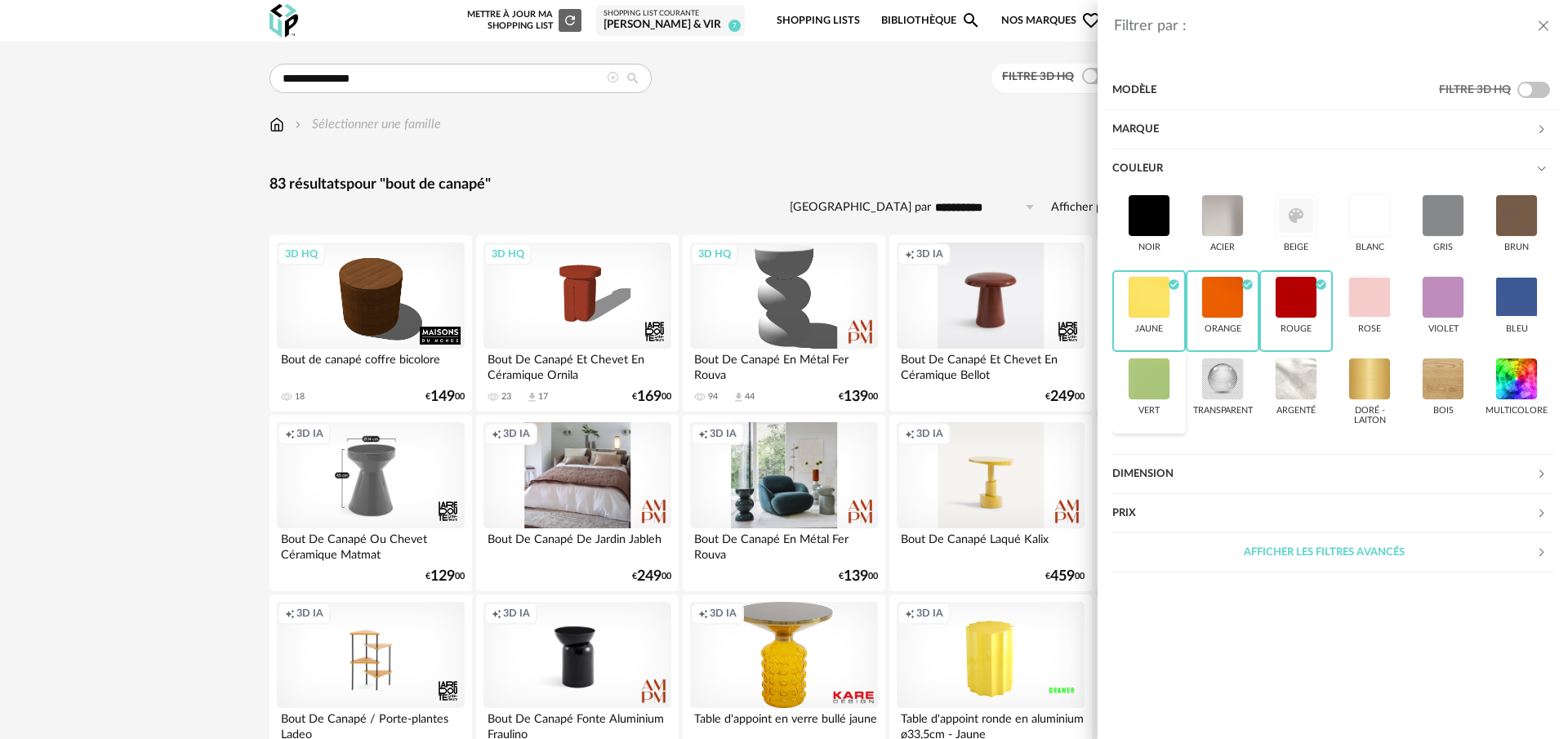
click at [1150, 386] on div at bounding box center [1149, 378] width 43 height 43
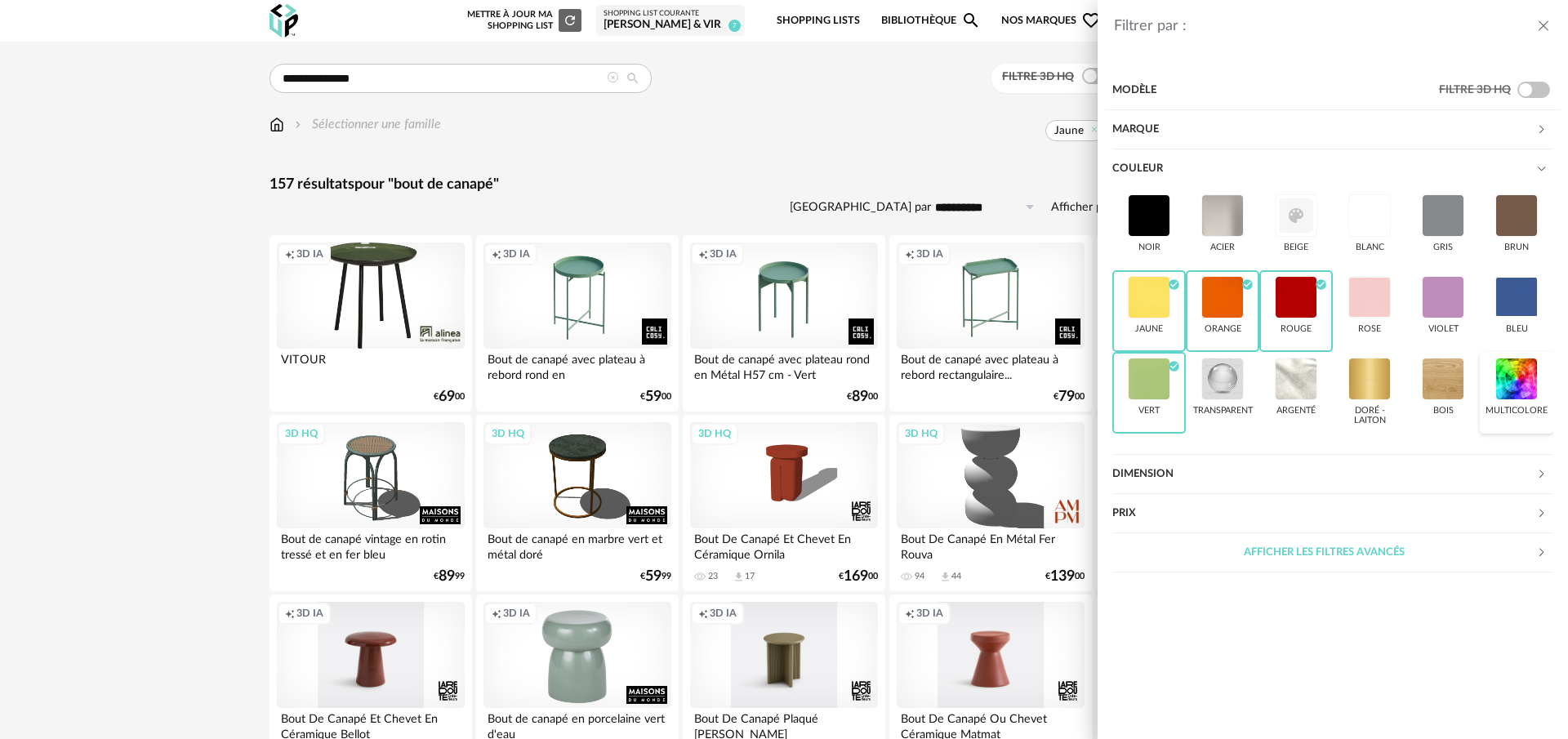
click at [1537, 387] on div at bounding box center [1517, 378] width 43 height 43
click at [1534, 303] on div at bounding box center [1517, 296] width 43 height 43
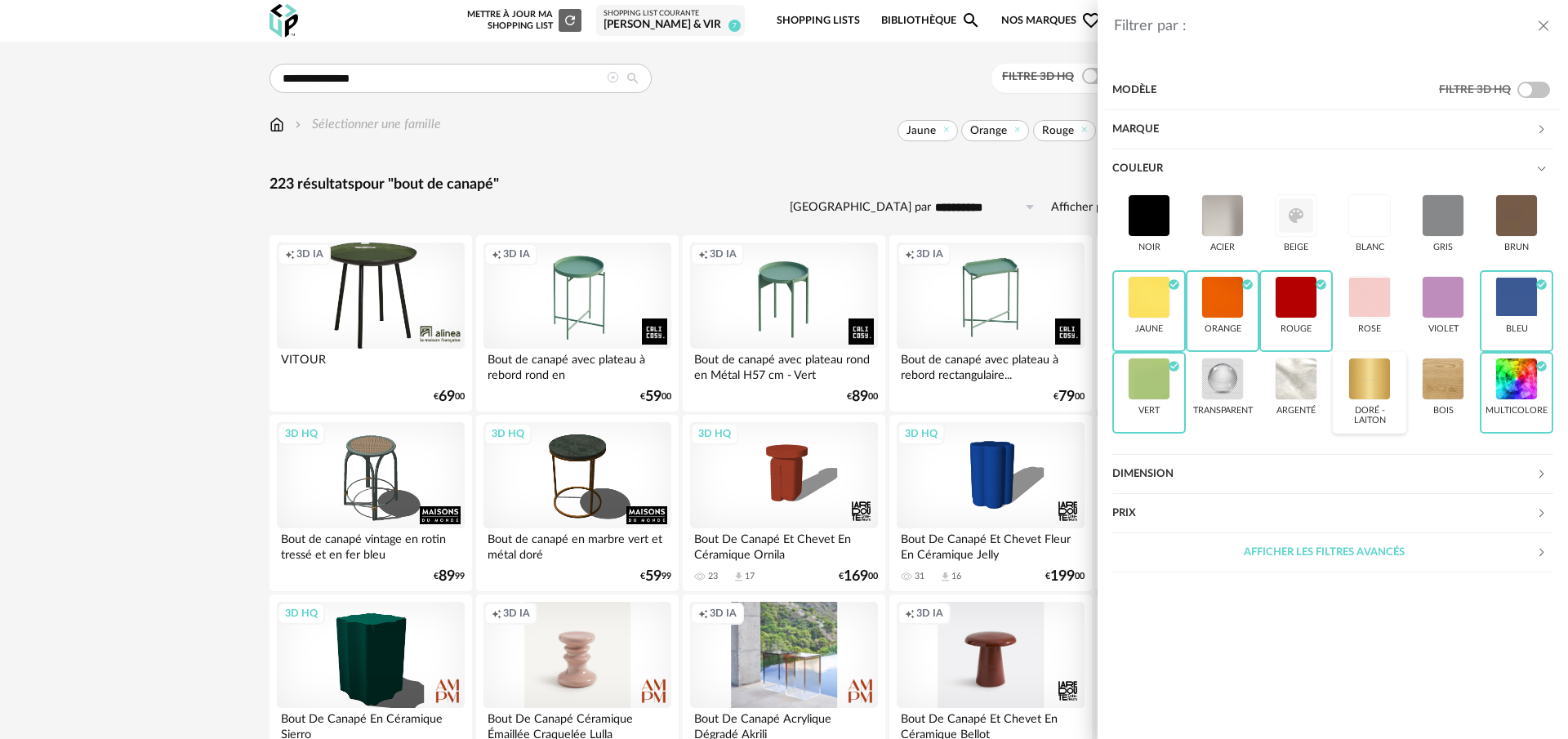
click at [1382, 383] on div at bounding box center [1370, 378] width 43 height 43
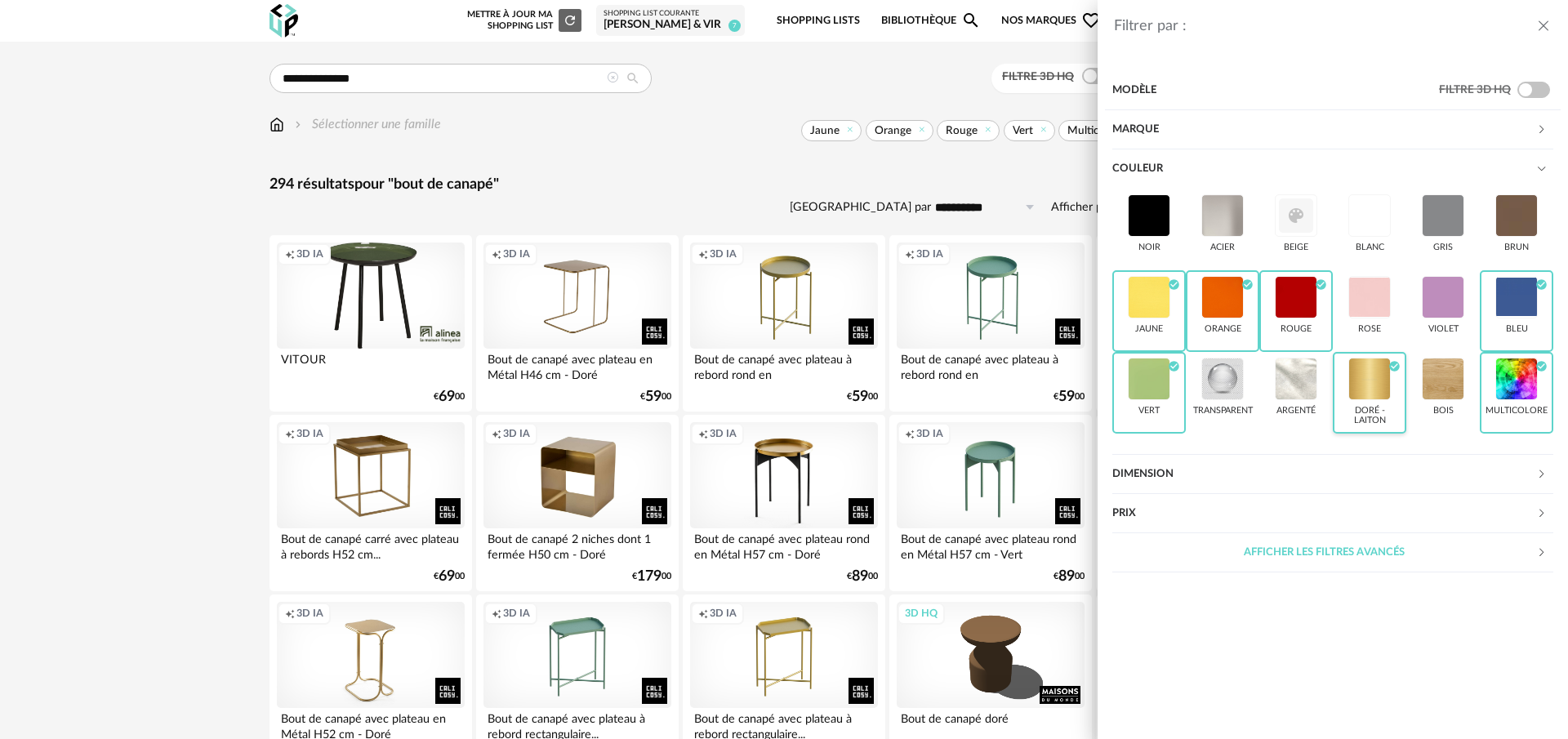
click at [1366, 375] on div at bounding box center [1370, 378] width 43 height 43
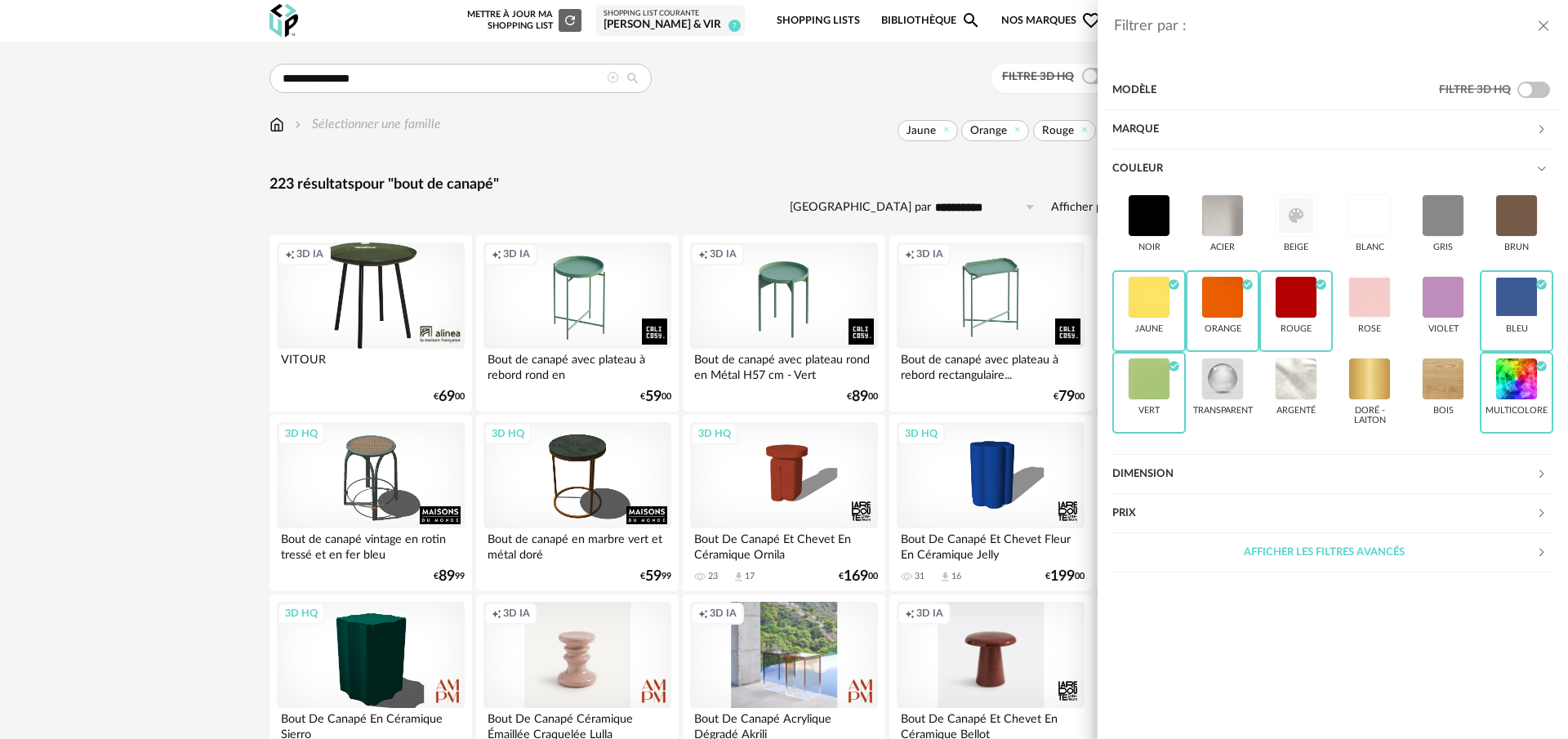
click at [1031, 182] on div "Filtrer par : Modèle Filtre 3D HQ Marque &tradition 0 101 Copenhagen 0 366 Conc…" at bounding box center [784, 370] width 1568 height 739
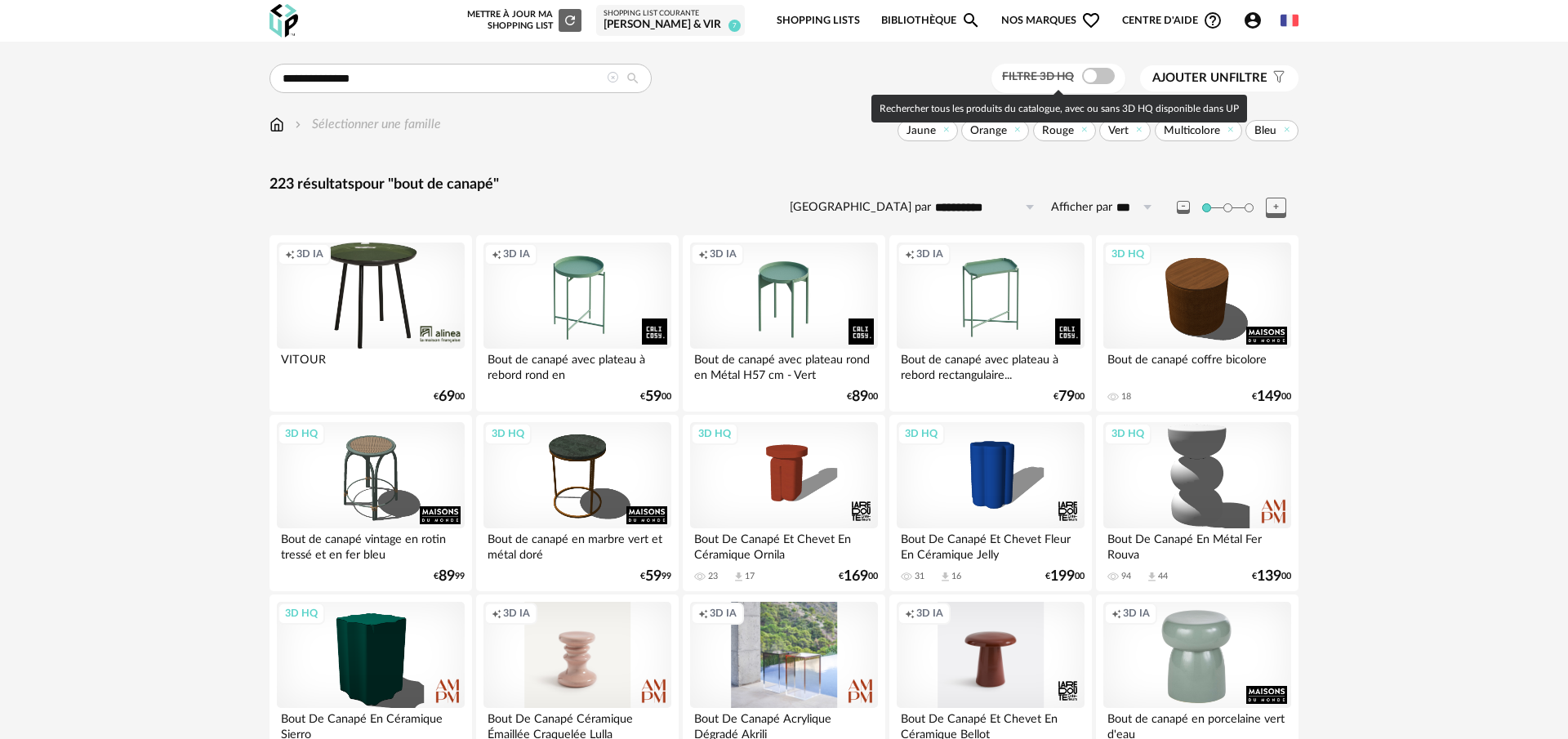
click at [1093, 78] on span at bounding box center [1098, 76] width 33 height 17
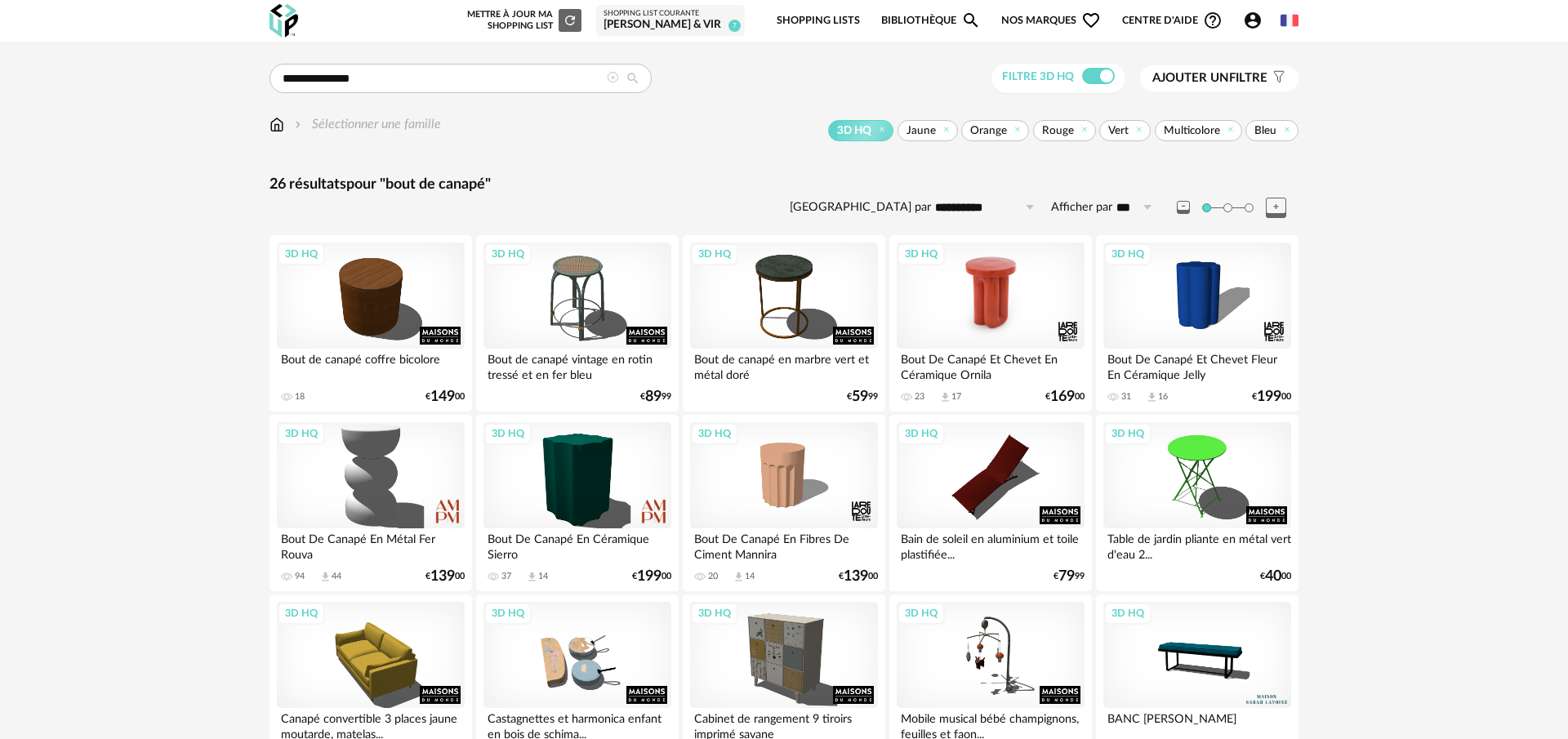
click at [1048, 305] on div "3D HQ" at bounding box center [991, 296] width 188 height 106
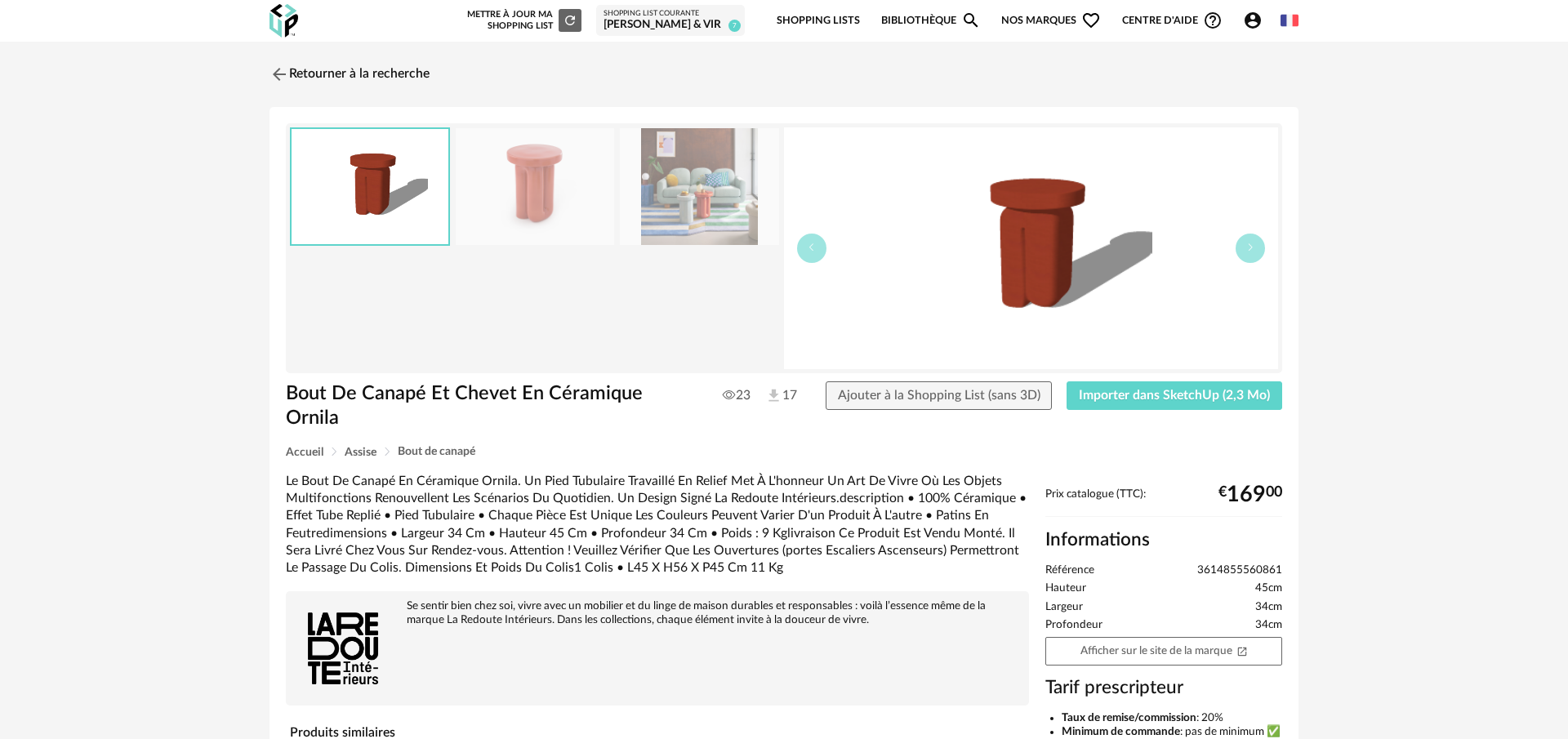
click at [692, 194] on img at bounding box center [699, 186] width 158 height 117
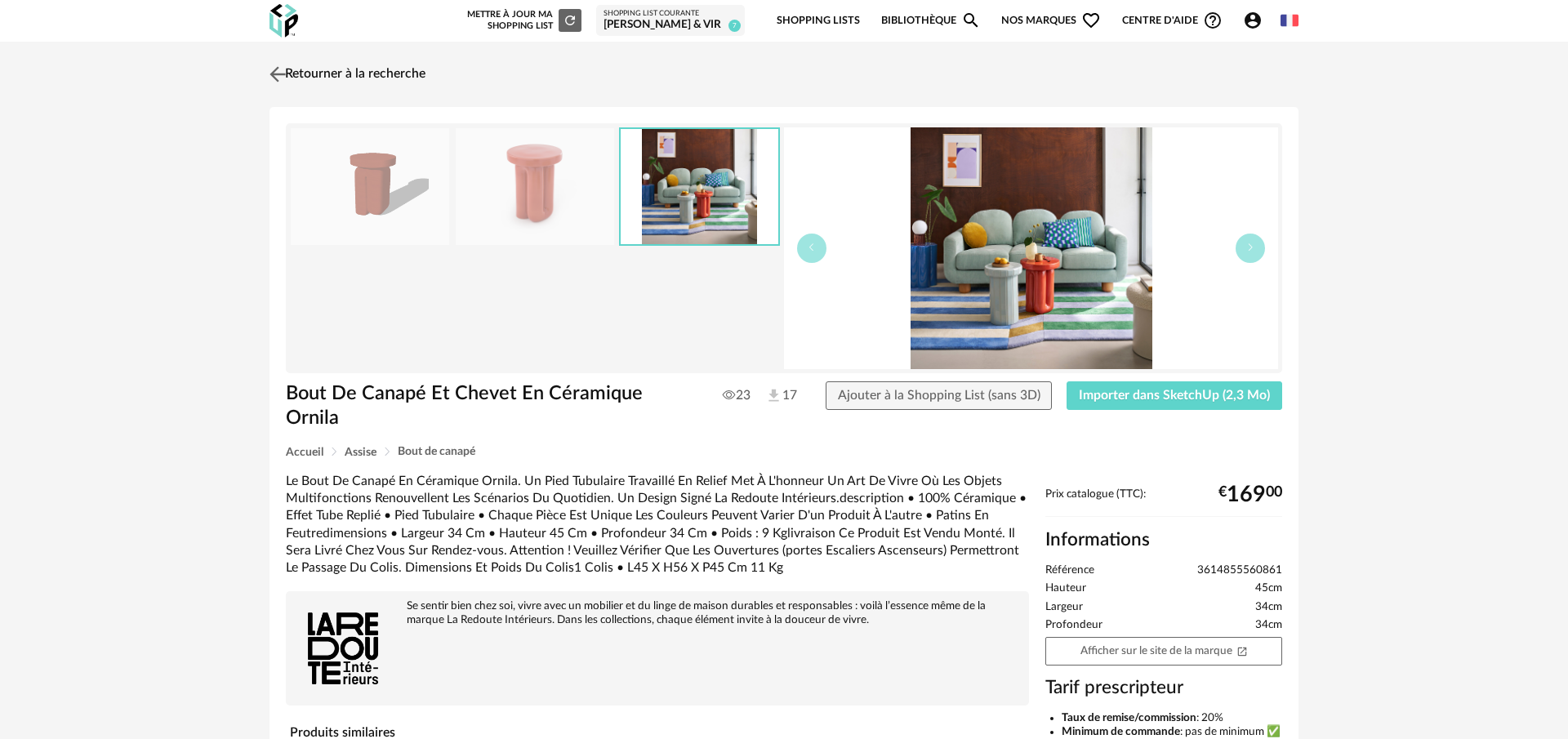
click at [276, 64] on img at bounding box center [277, 73] width 23 height 23
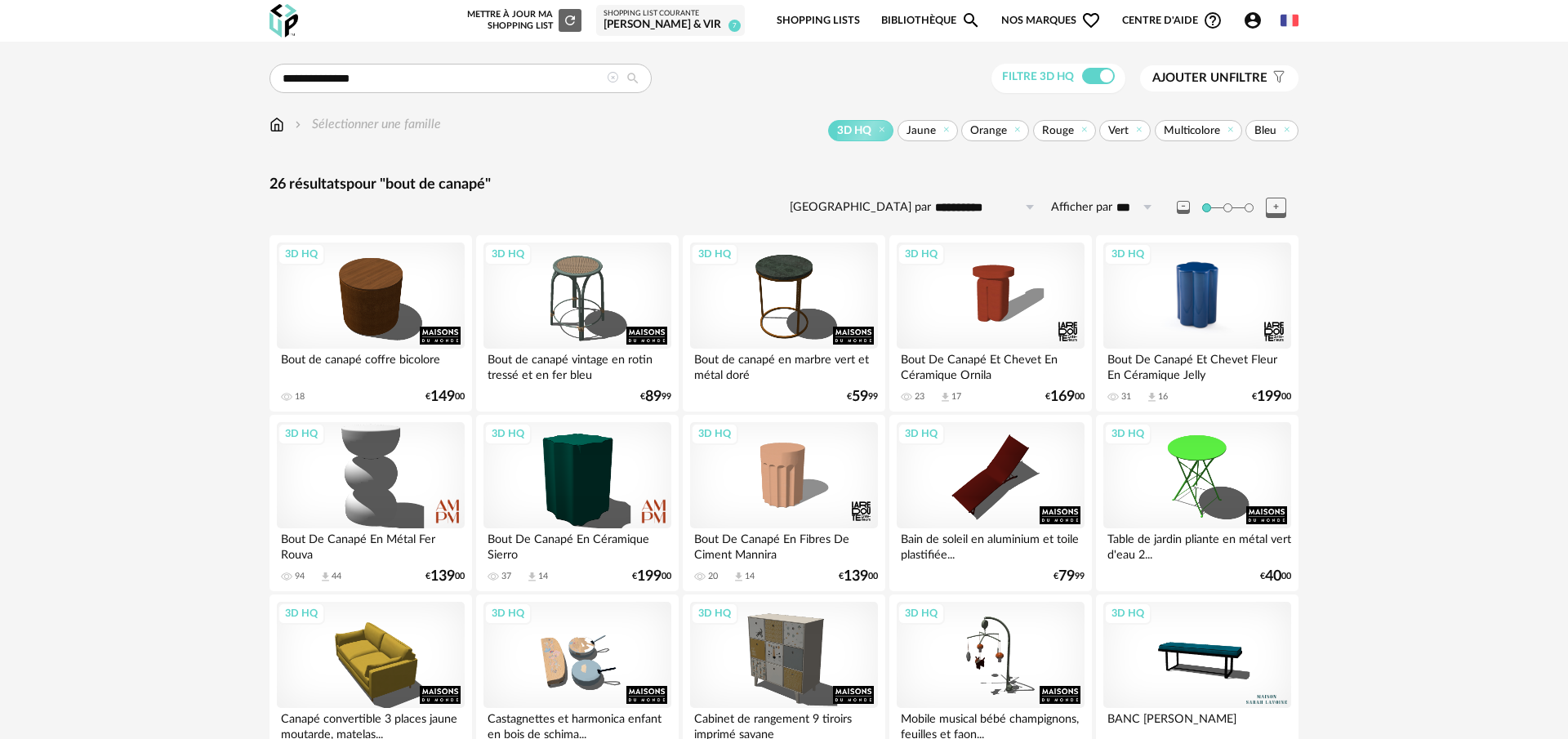
click at [1202, 289] on div "3D HQ" at bounding box center [1198, 296] width 188 height 106
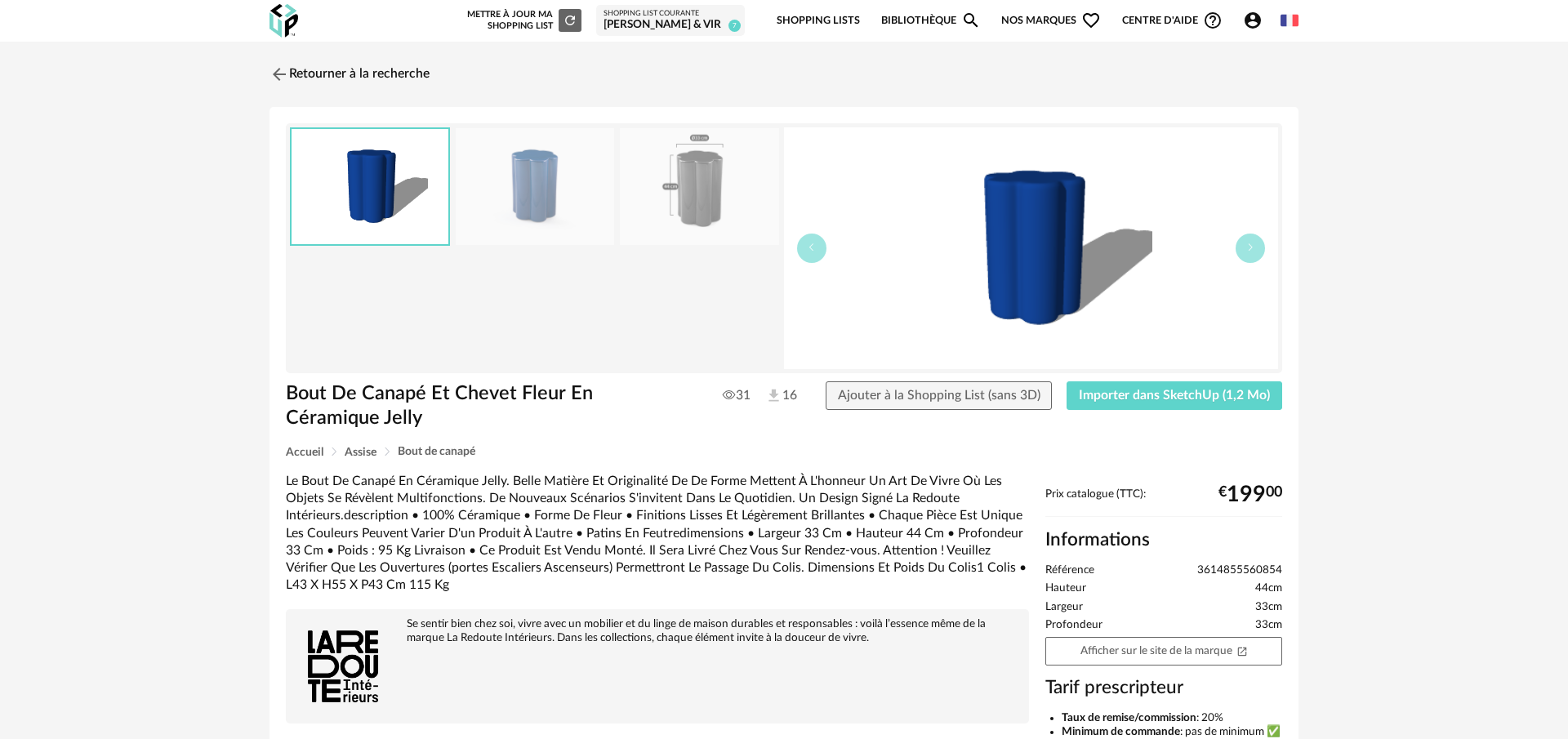
click at [696, 208] on img at bounding box center [699, 186] width 158 height 117
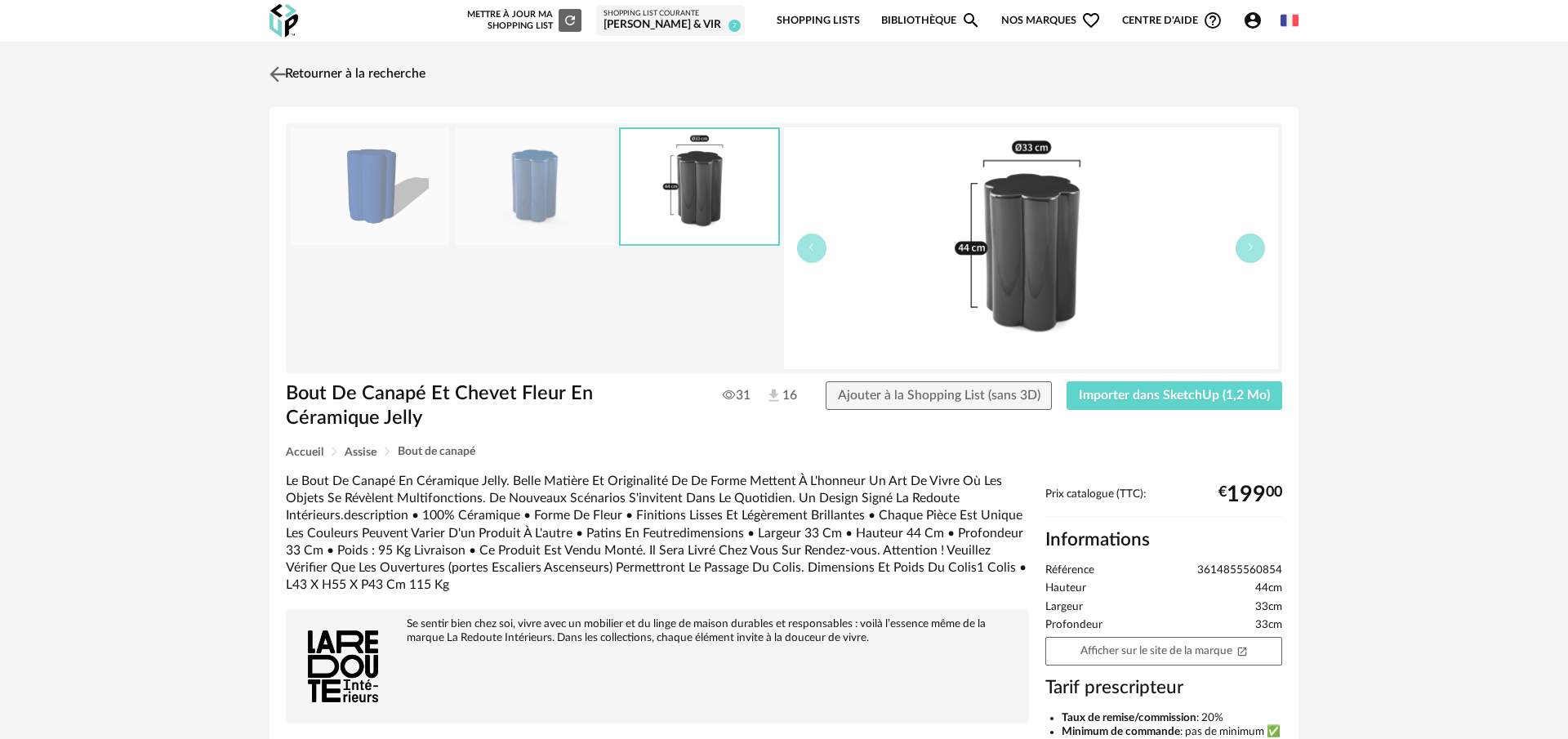
click at [276, 72] on img at bounding box center [277, 73] width 23 height 23
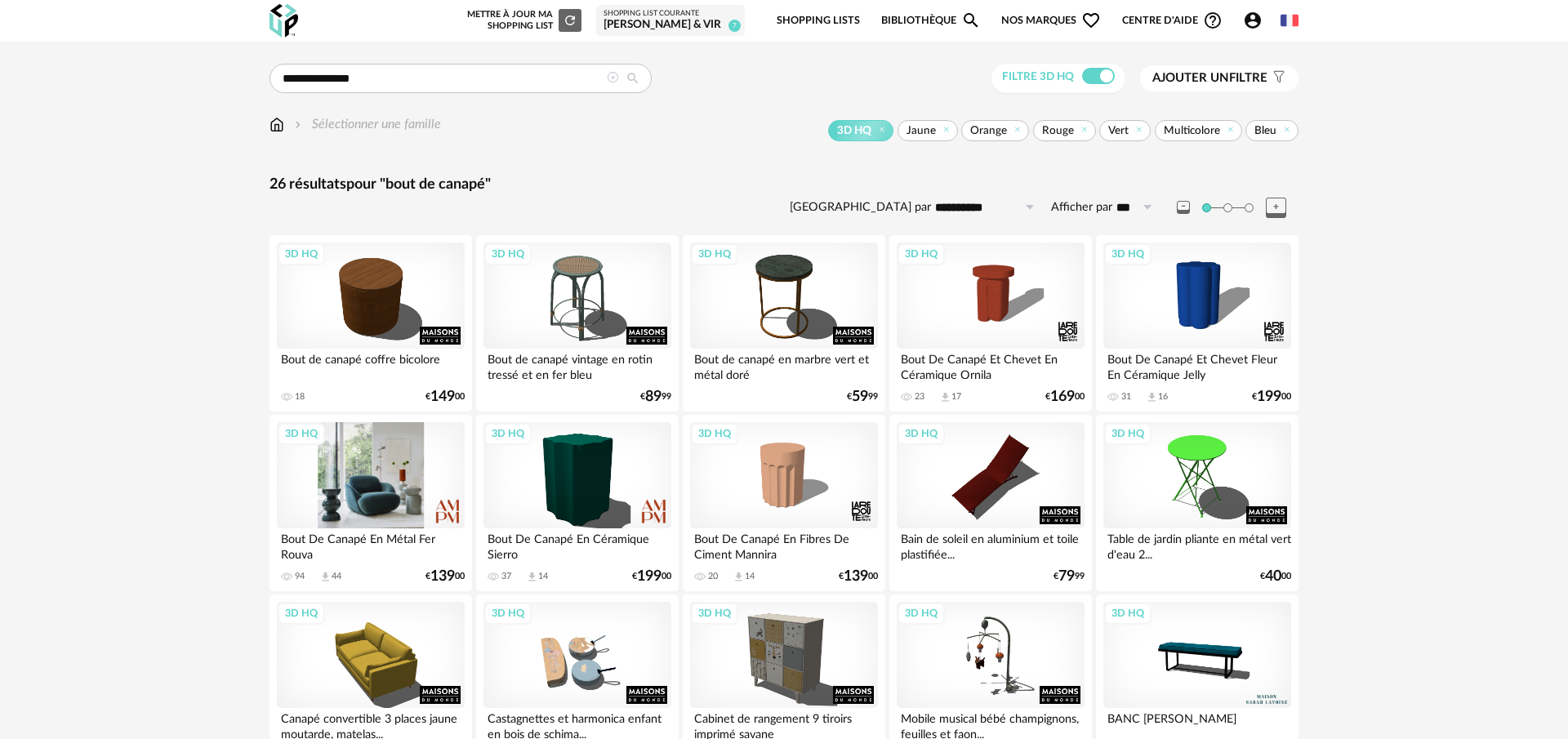
click at [393, 477] on div "3D HQ" at bounding box center [370, 476] width 188 height 106
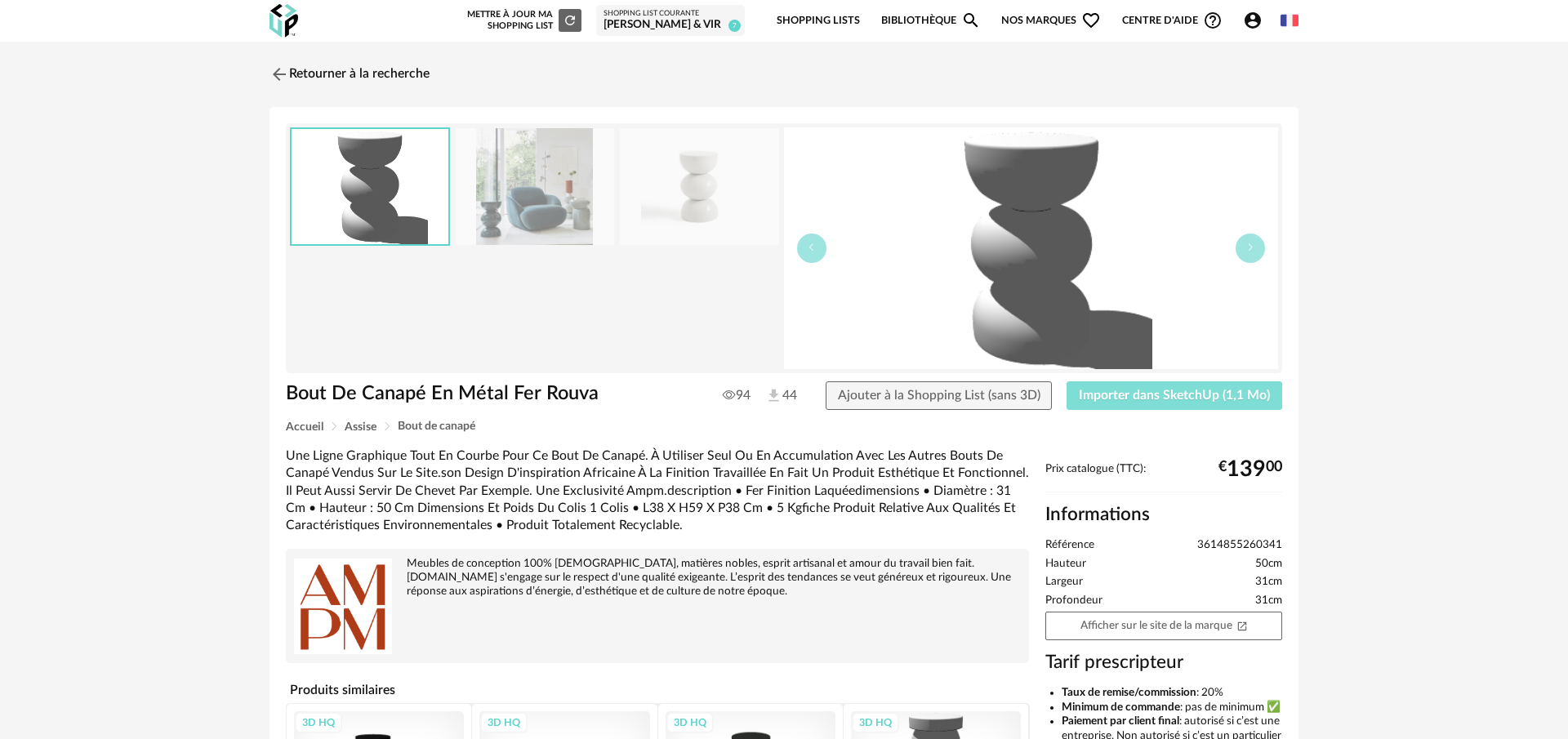
click at [1203, 400] on span "Importer dans SketchUp (1,1 Mo)" at bounding box center [1175, 395] width 191 height 13
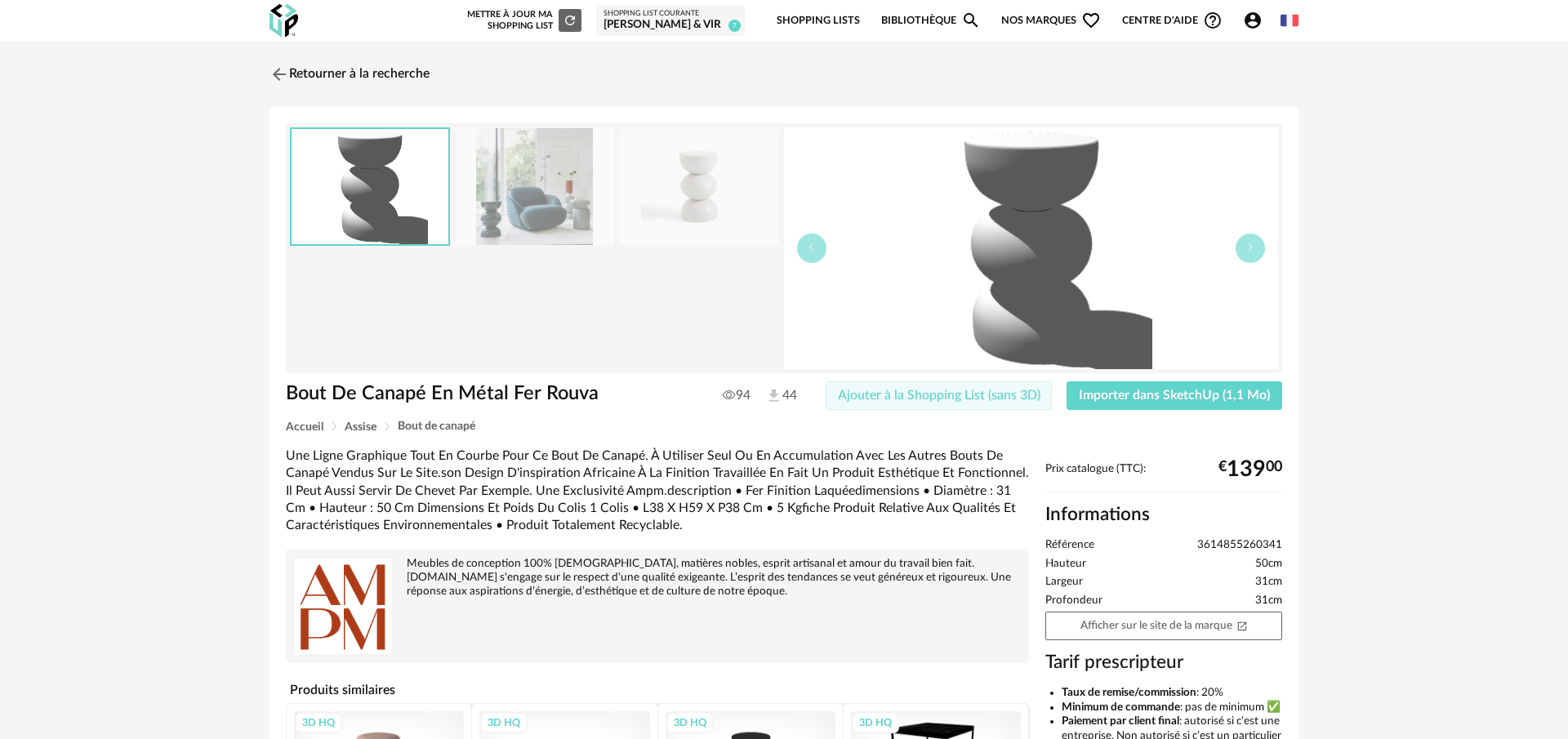
click at [987, 390] on span "Ajouter à la Shopping List (sans 3D)" at bounding box center [939, 395] width 203 height 13
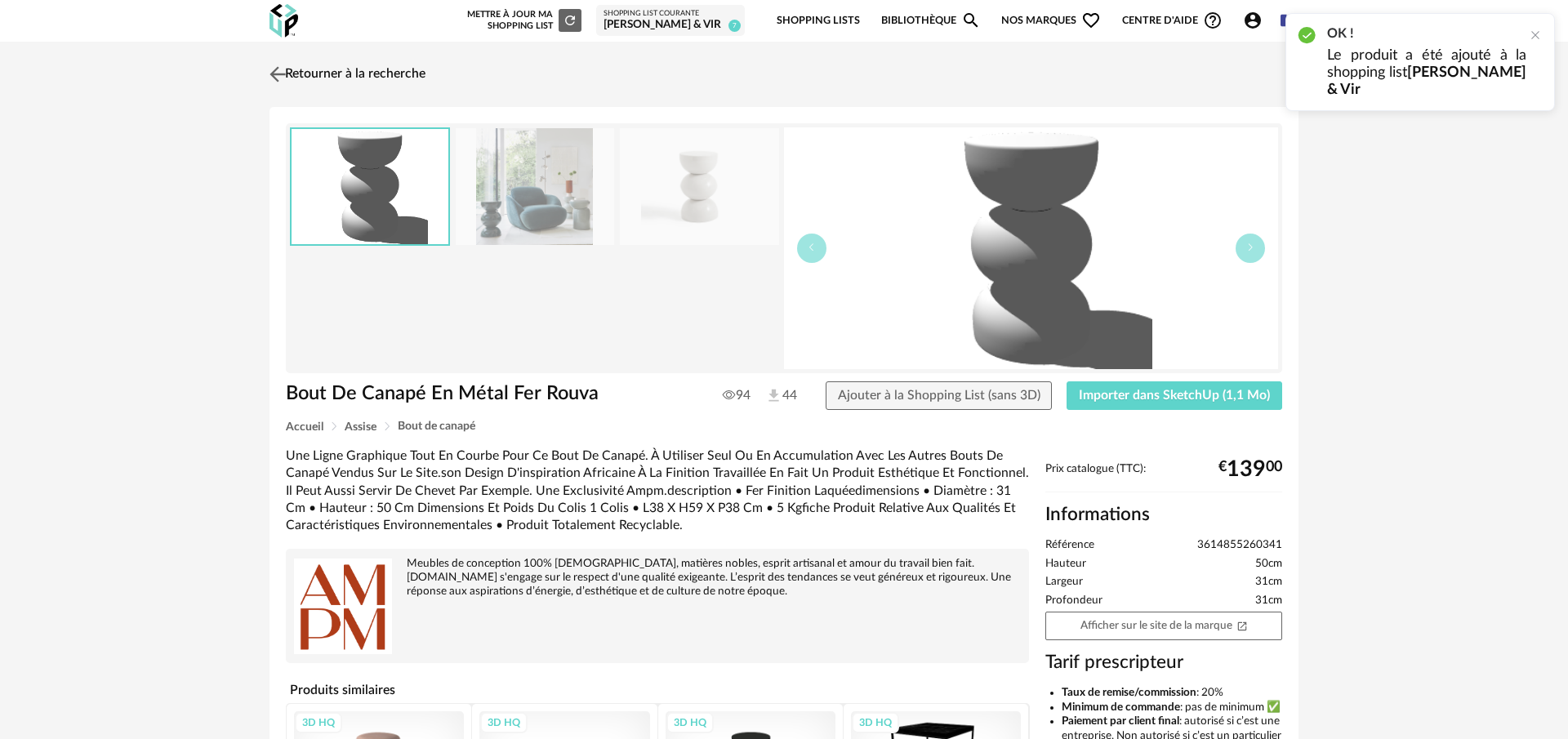
click at [278, 73] on img at bounding box center [277, 73] width 23 height 23
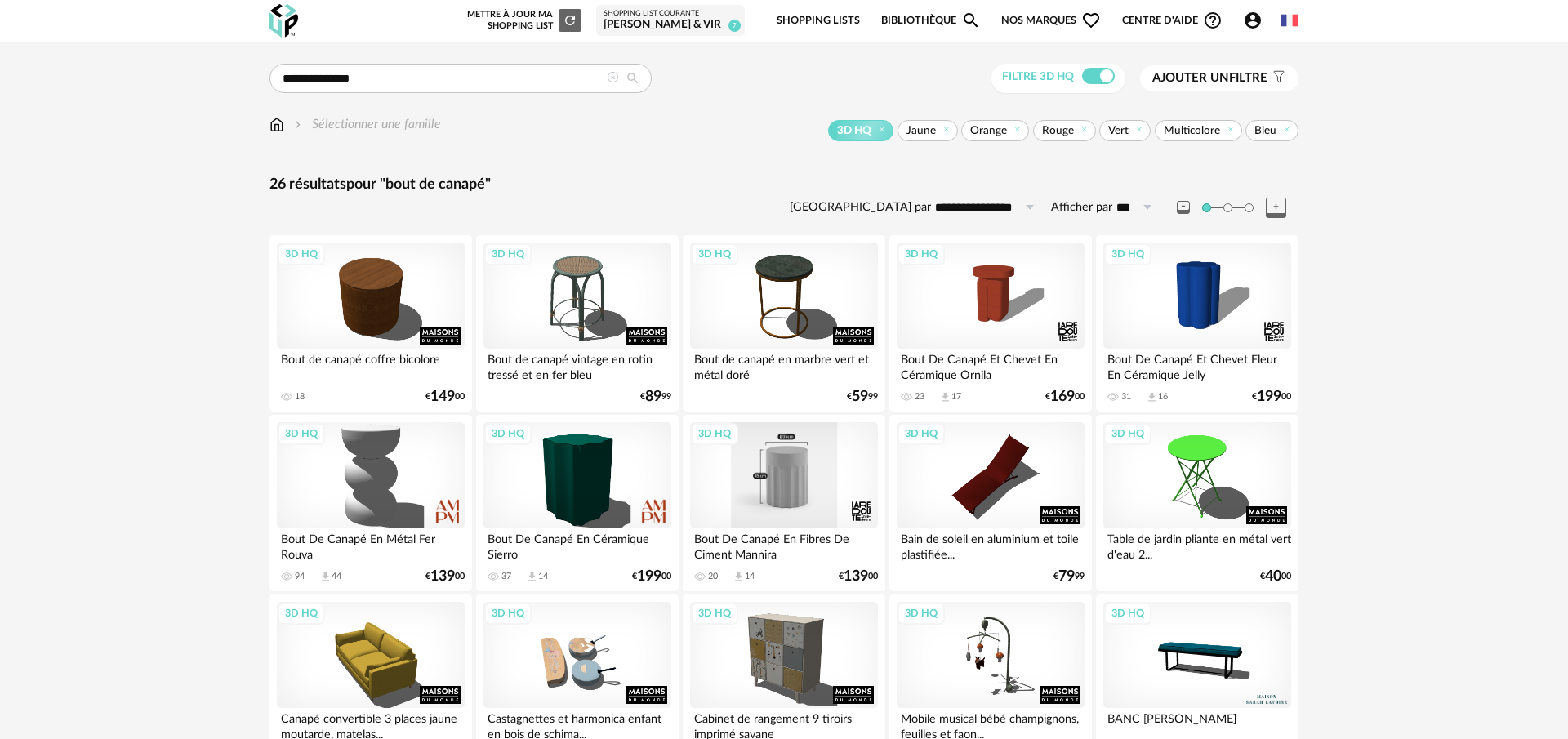
click at [816, 495] on div "3D HQ" at bounding box center [784, 476] width 188 height 106
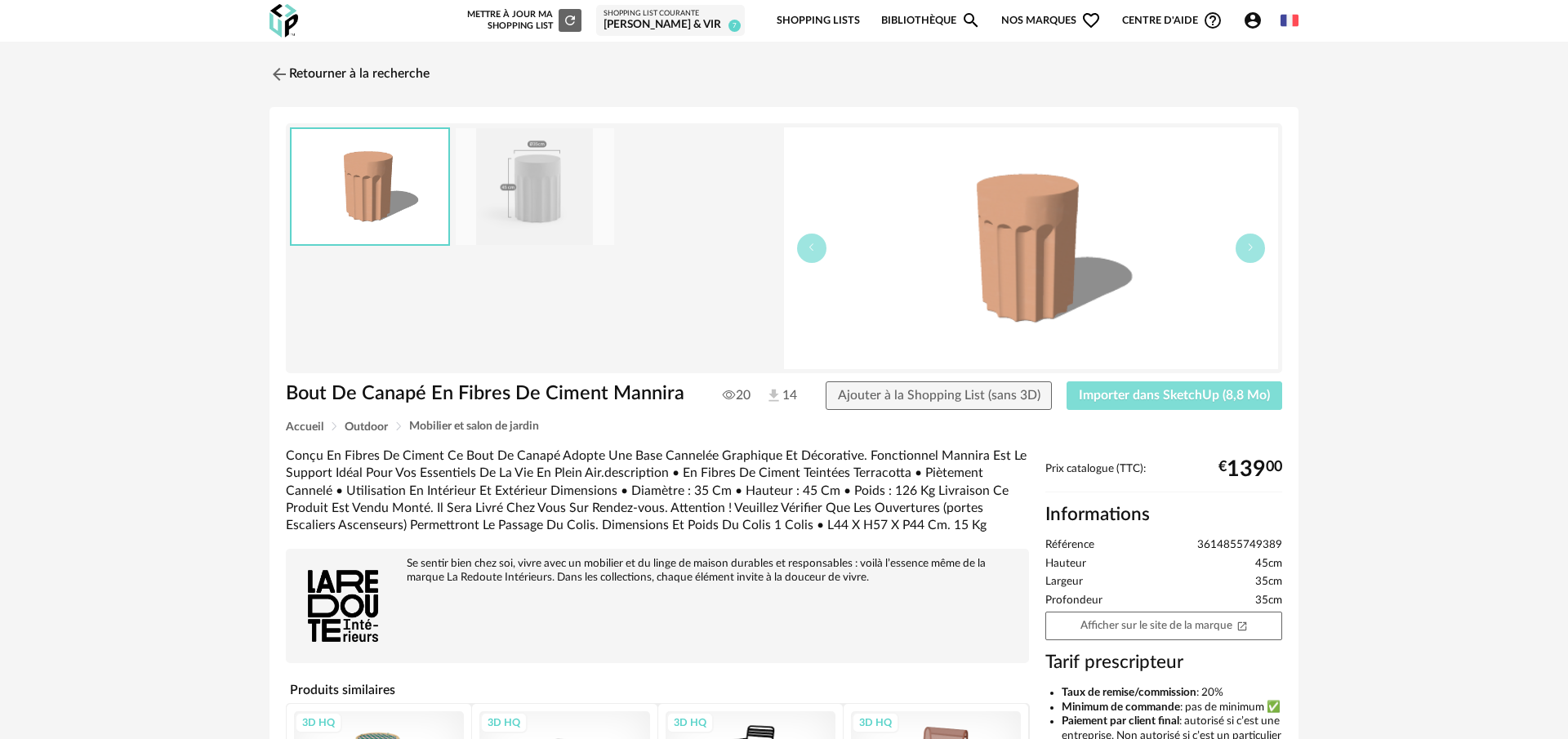
click at [1144, 391] on span "Importer dans SketchUp (8,8 Mo)" at bounding box center [1175, 395] width 191 height 13
click at [280, 71] on img at bounding box center [277, 73] width 23 height 23
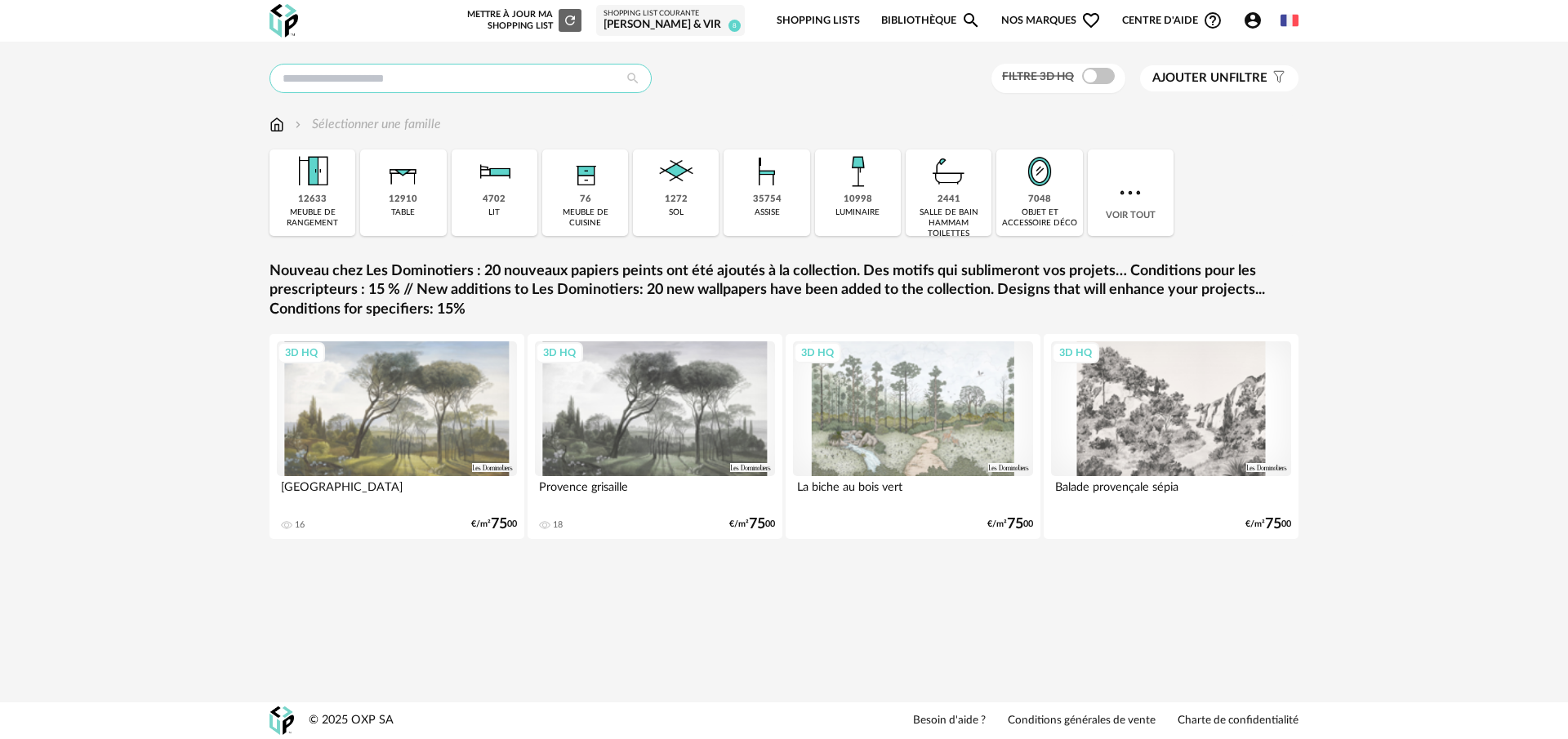
drag, startPoint x: 318, startPoint y: 83, endPoint x: 311, endPoint y: 77, distance: 9.2
click at [315, 79] on input "text" at bounding box center [461, 78] width 383 height 30
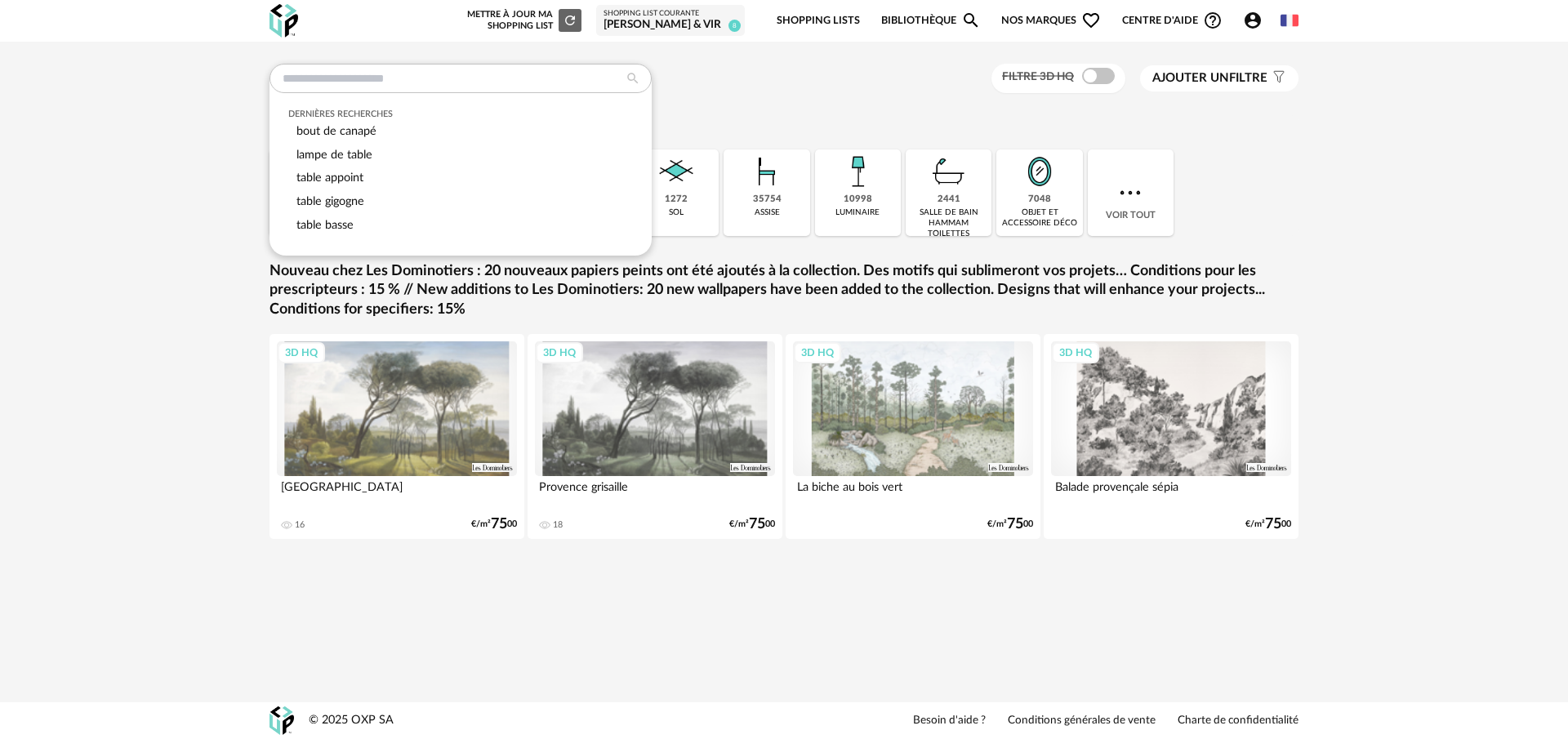
click at [374, 131] on span "bout de canapé" at bounding box center [337, 131] width 80 height 12
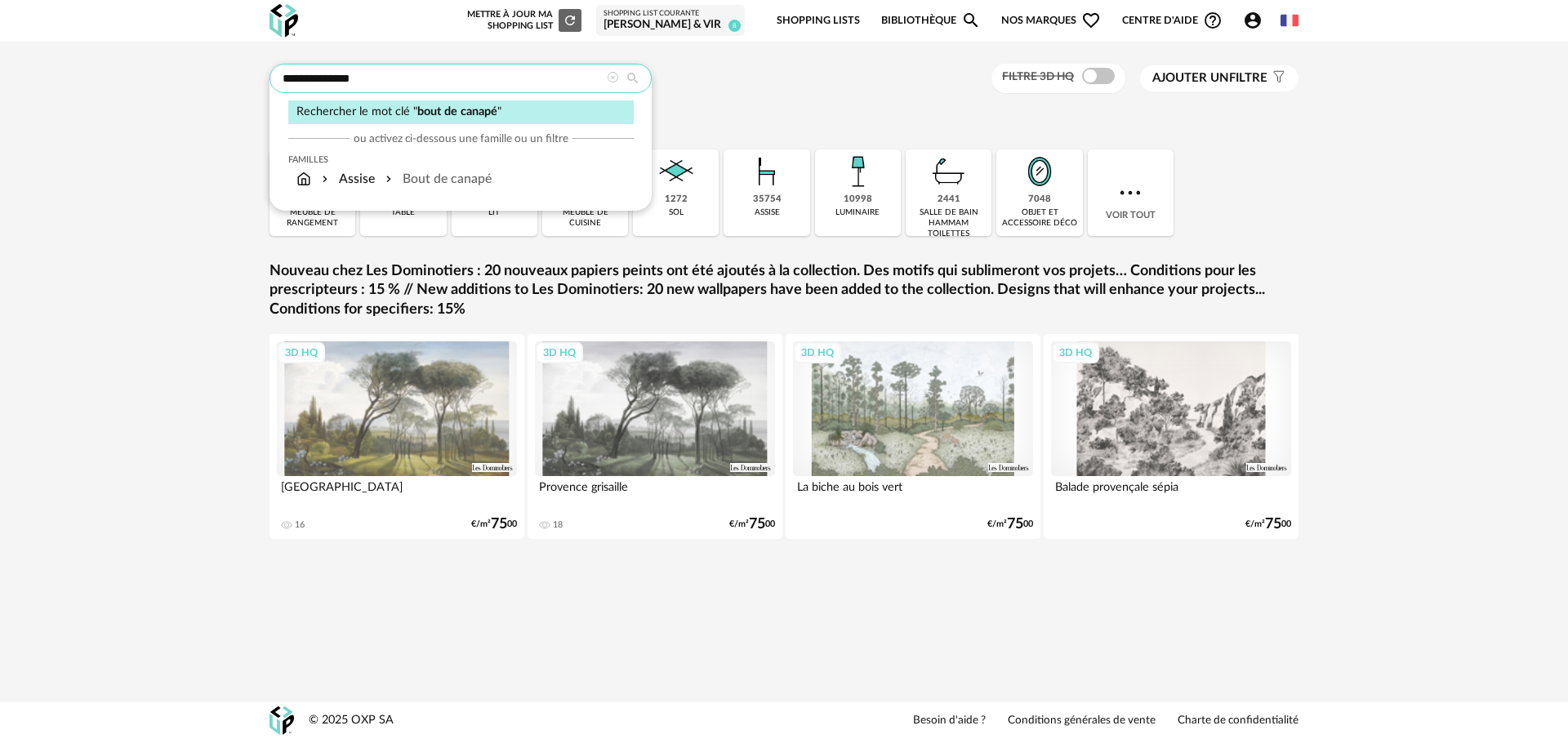
type input "**********"
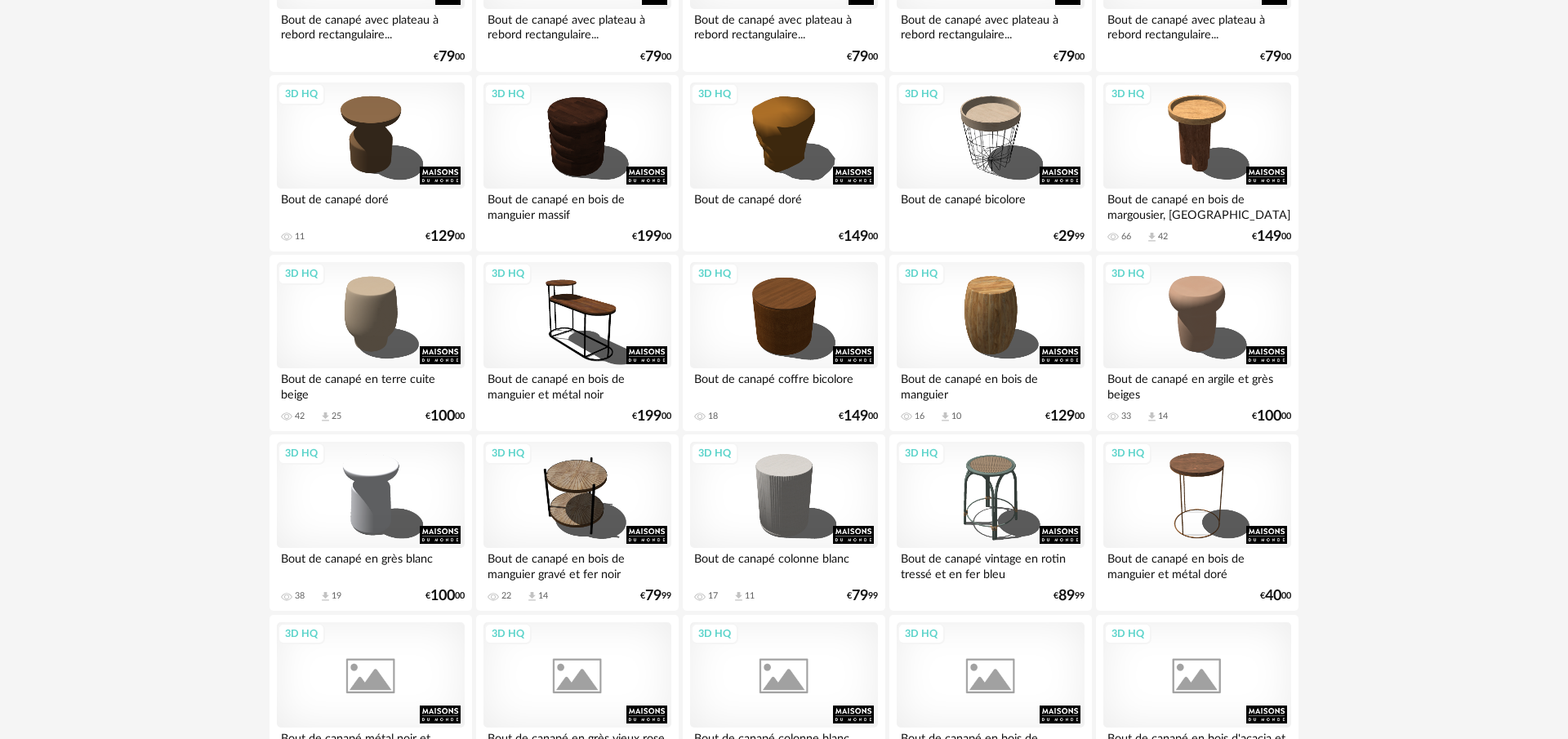
scroll to position [2034, 0]
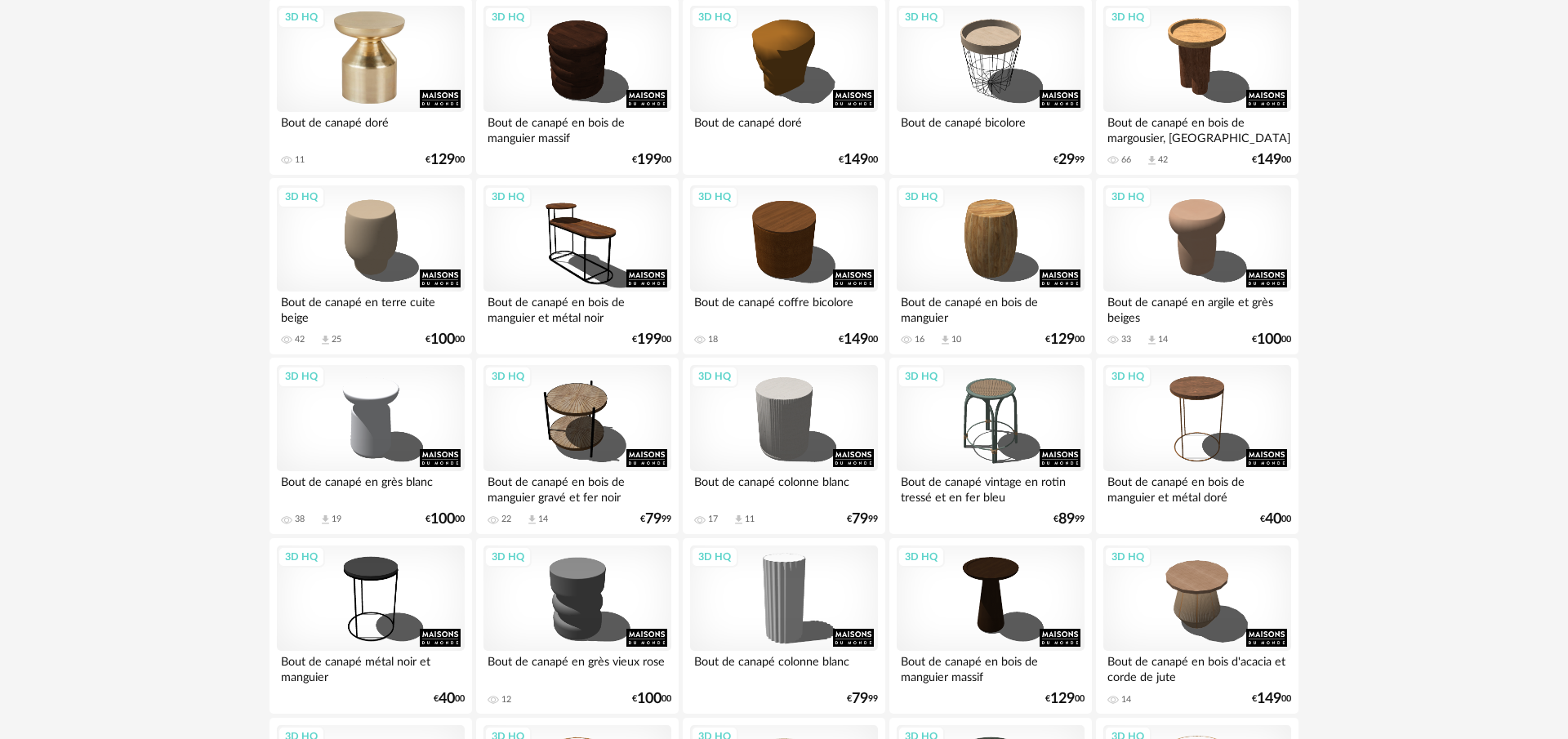
click at [359, 42] on div "3D HQ" at bounding box center [370, 59] width 188 height 106
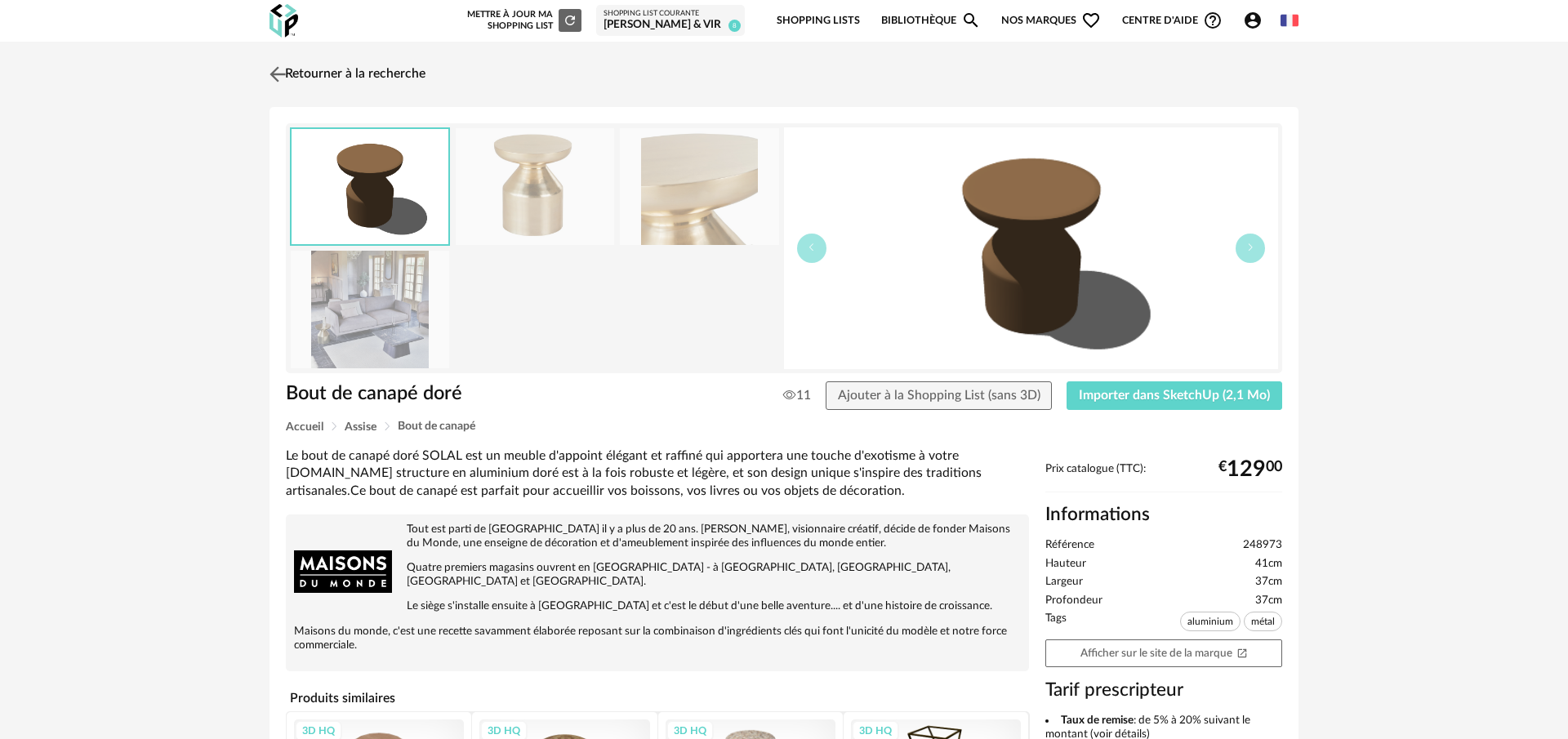
click at [277, 75] on img at bounding box center [277, 73] width 23 height 23
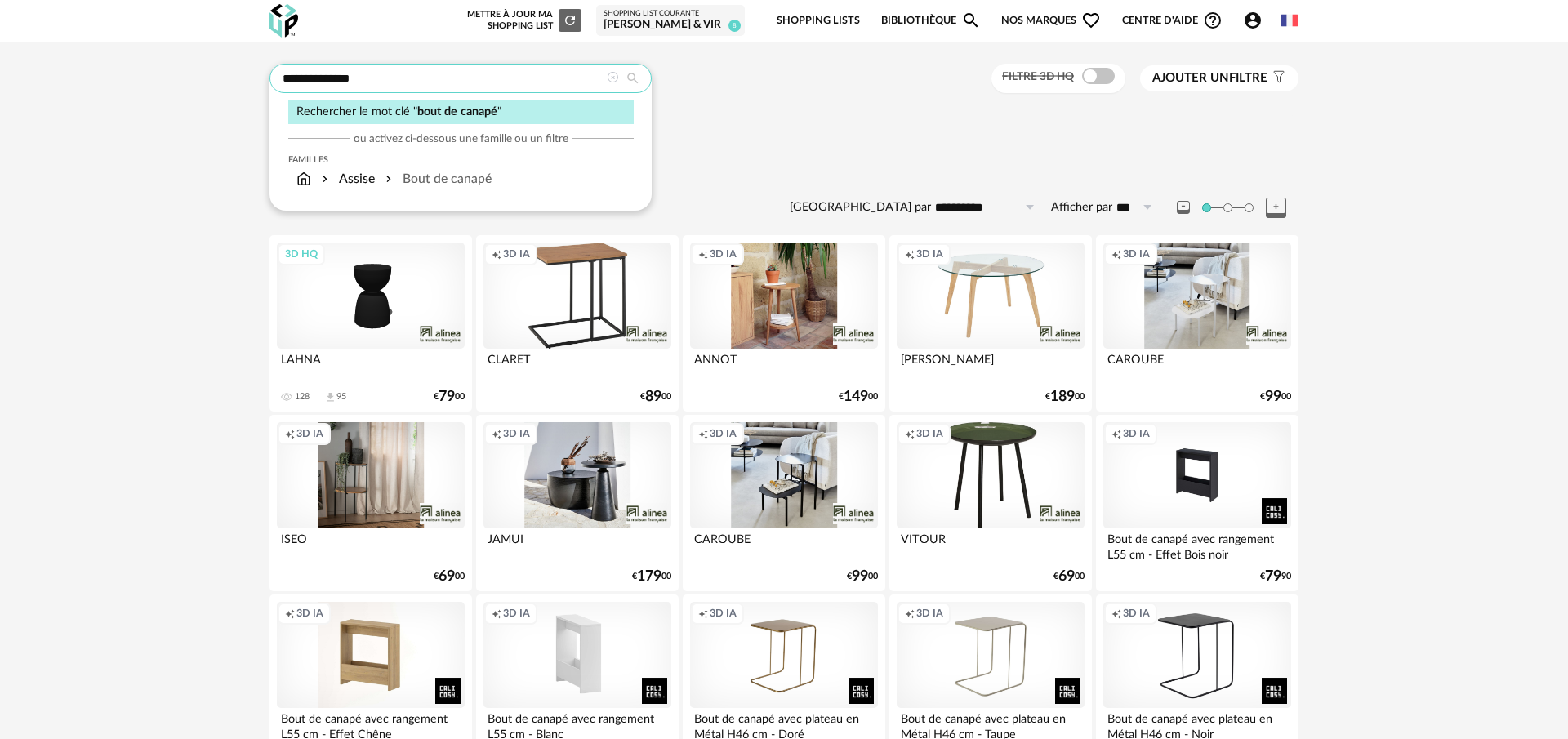
drag, startPoint x: 474, startPoint y: 75, endPoint x: 218, endPoint y: 114, distance: 259.0
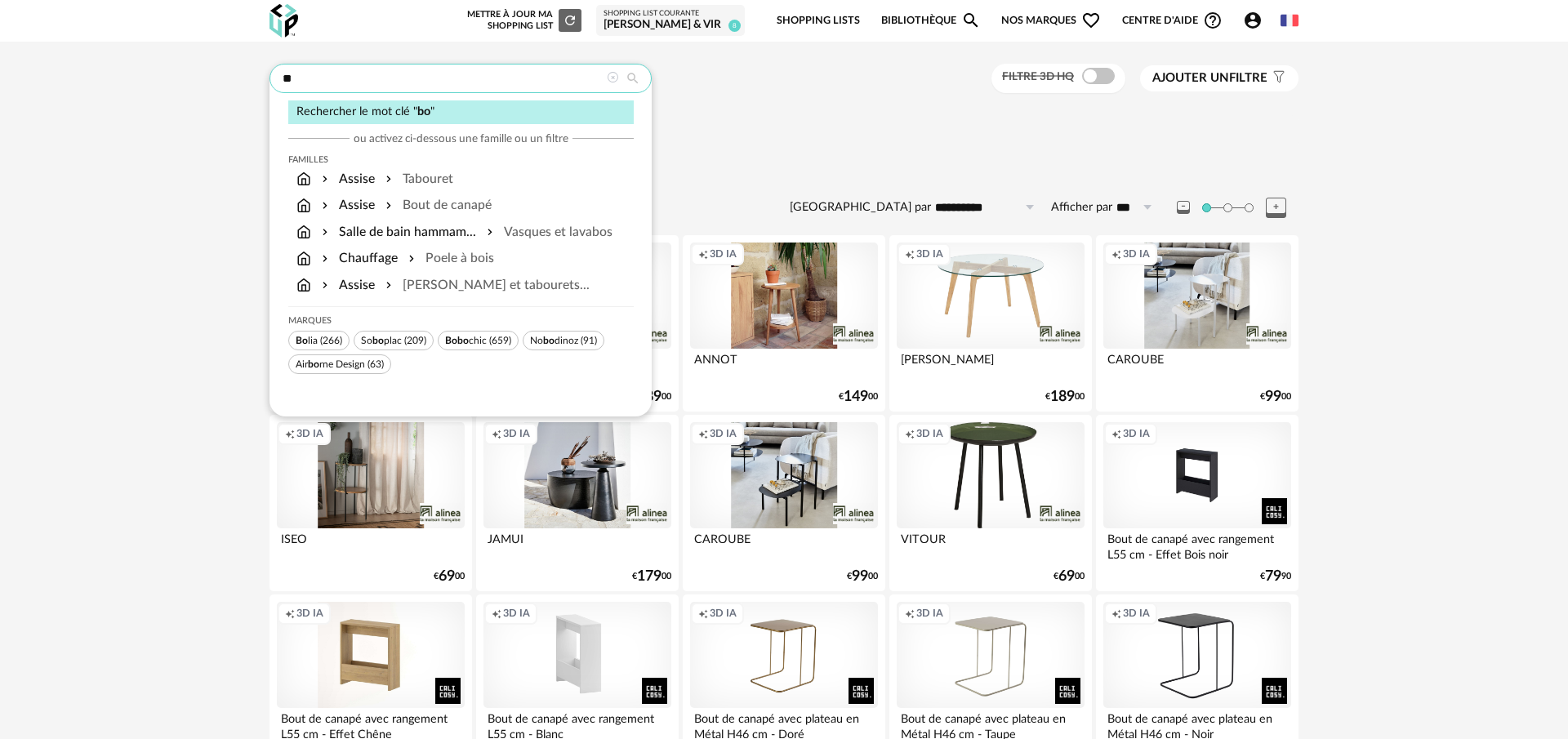
type input "*"
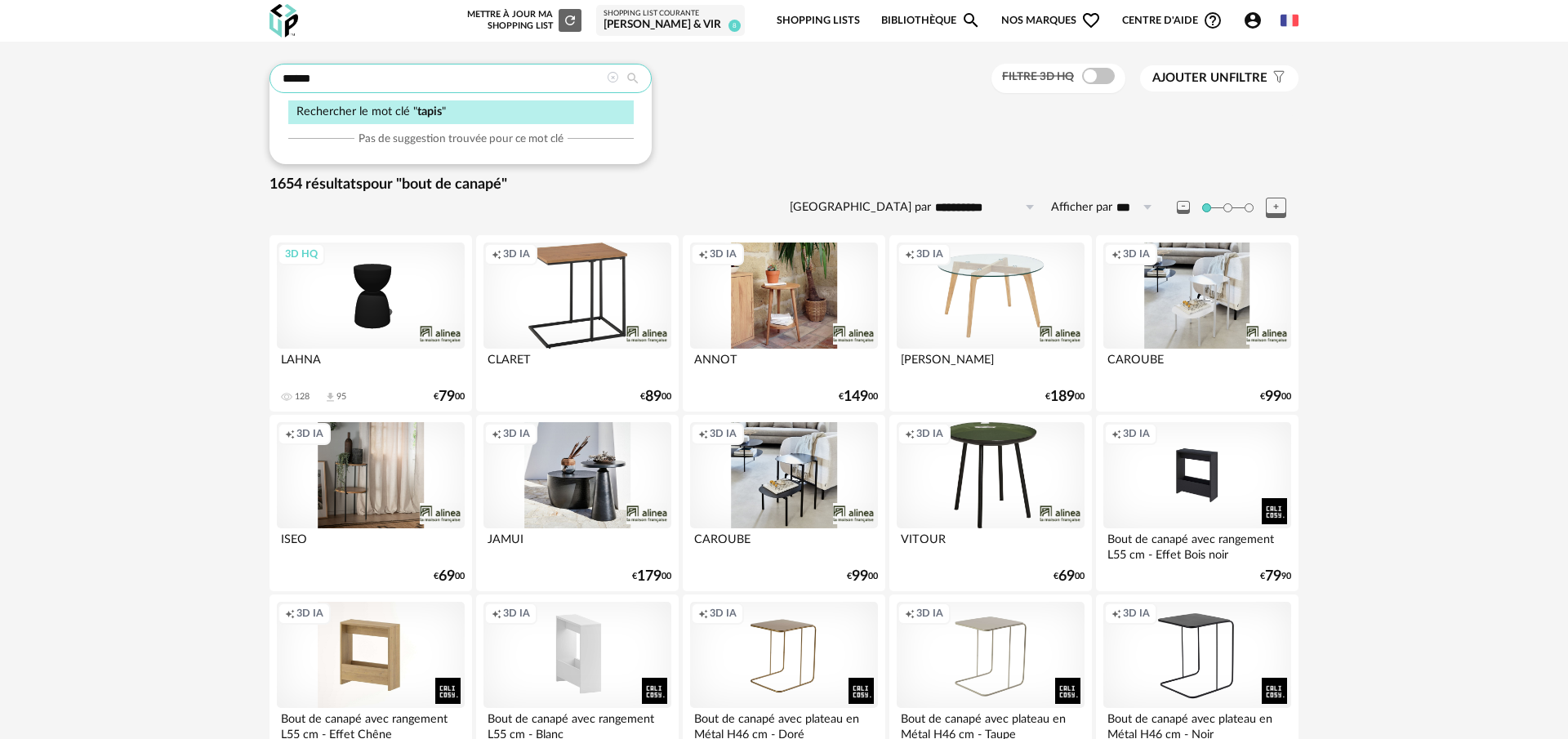
type input "*****"
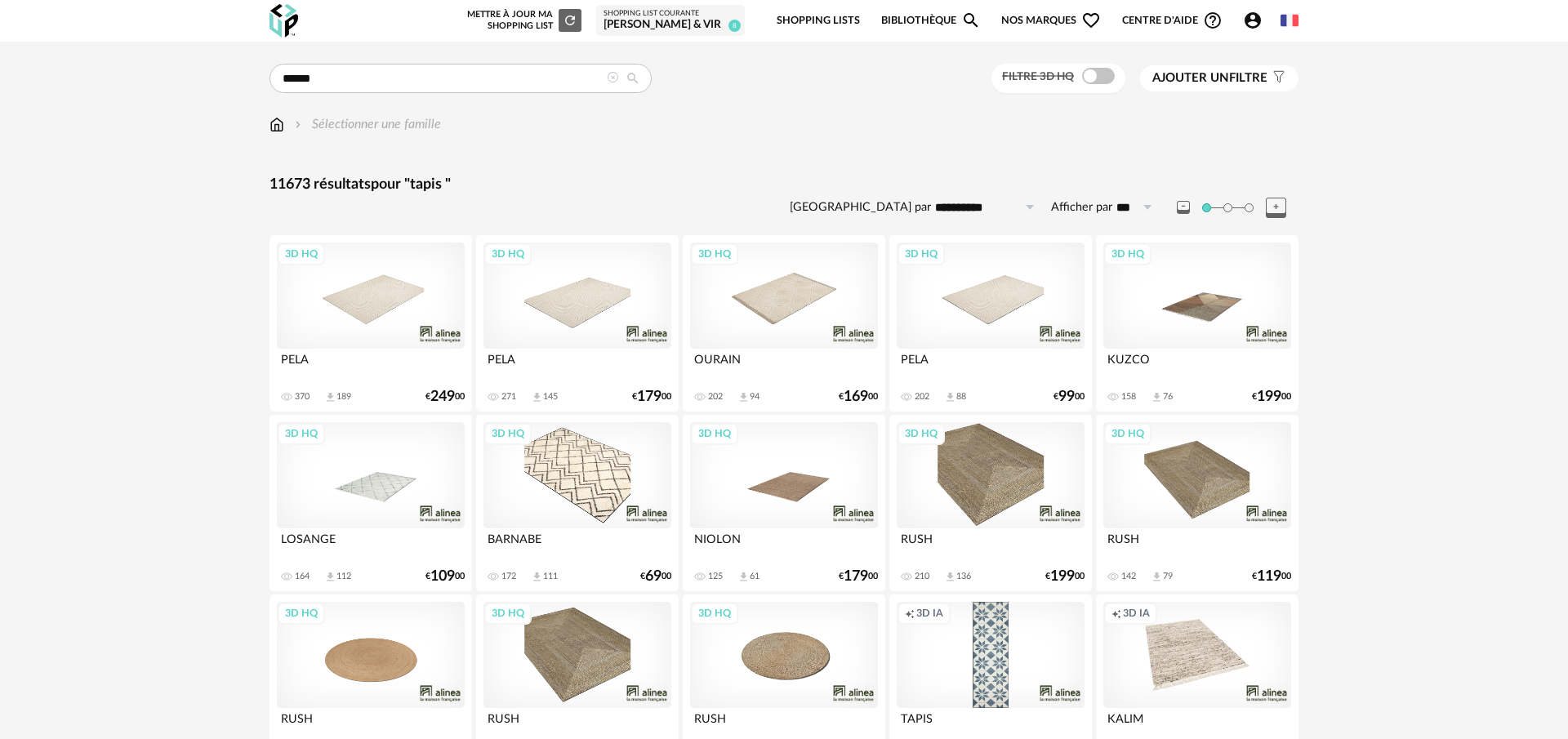
click at [1227, 83] on span "Ajouter un" at bounding box center [1191, 78] width 77 height 12
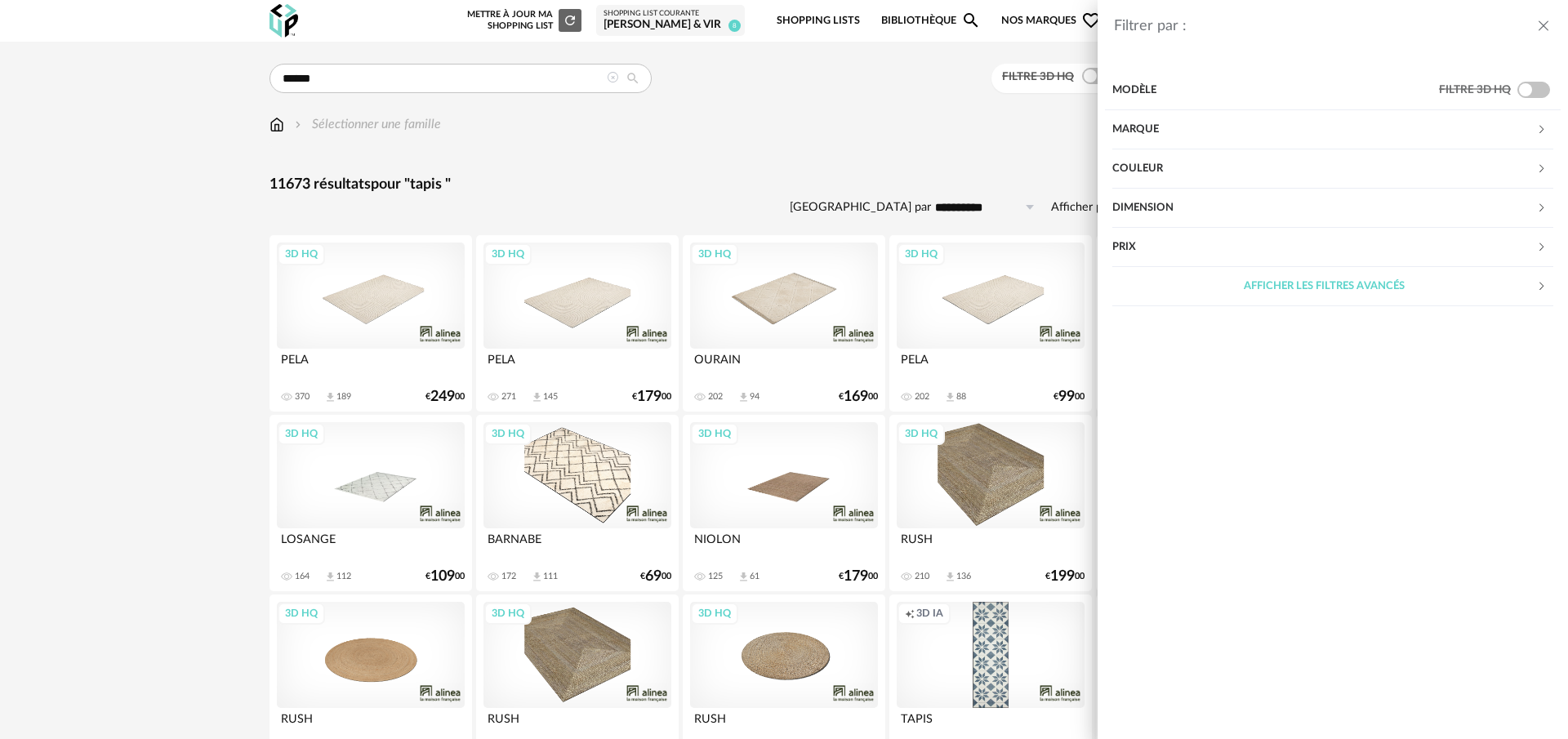
click at [1184, 211] on div "Dimension" at bounding box center [1324, 208] width 424 height 39
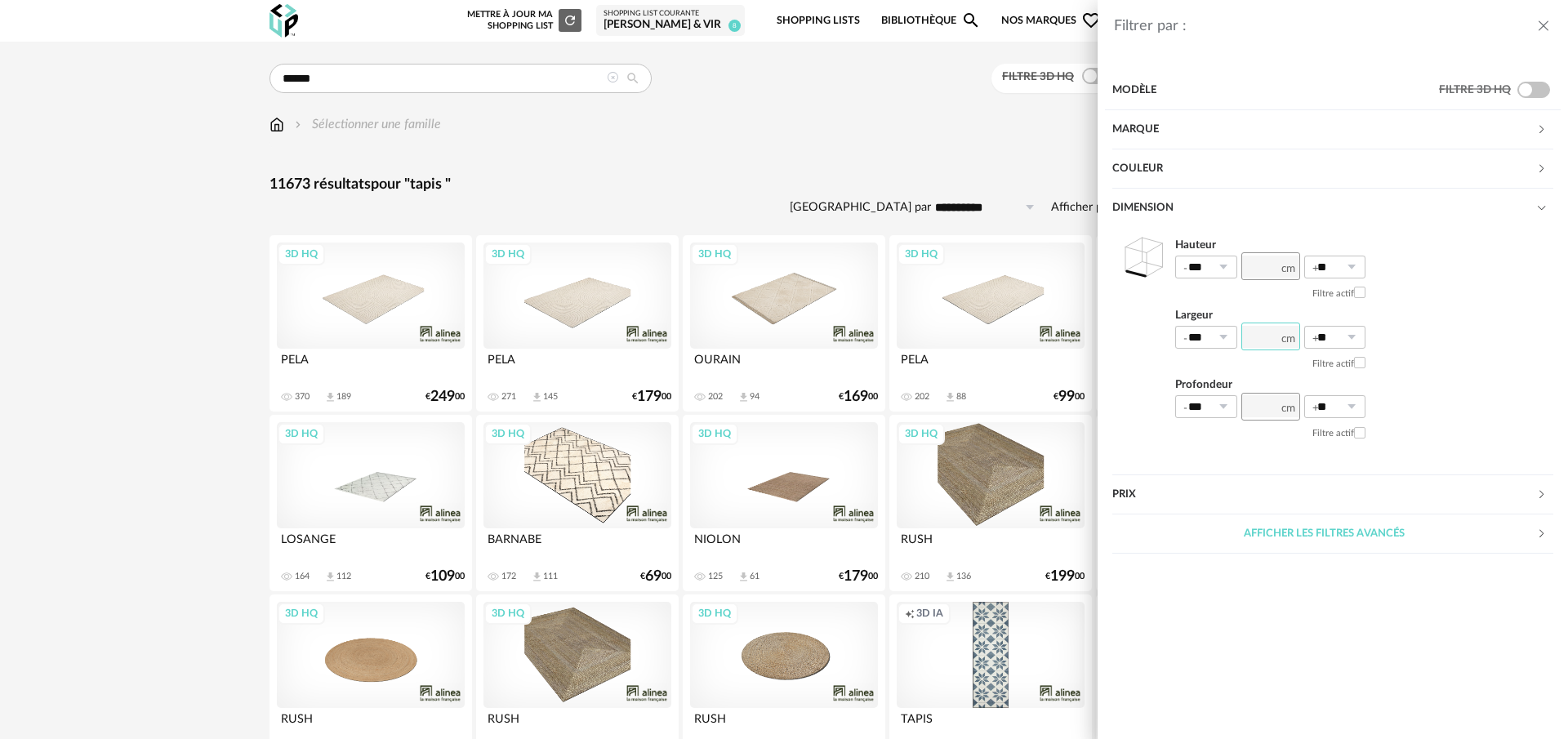
click at [1264, 336] on input "number" at bounding box center [1271, 336] width 59 height 28
type input "***"
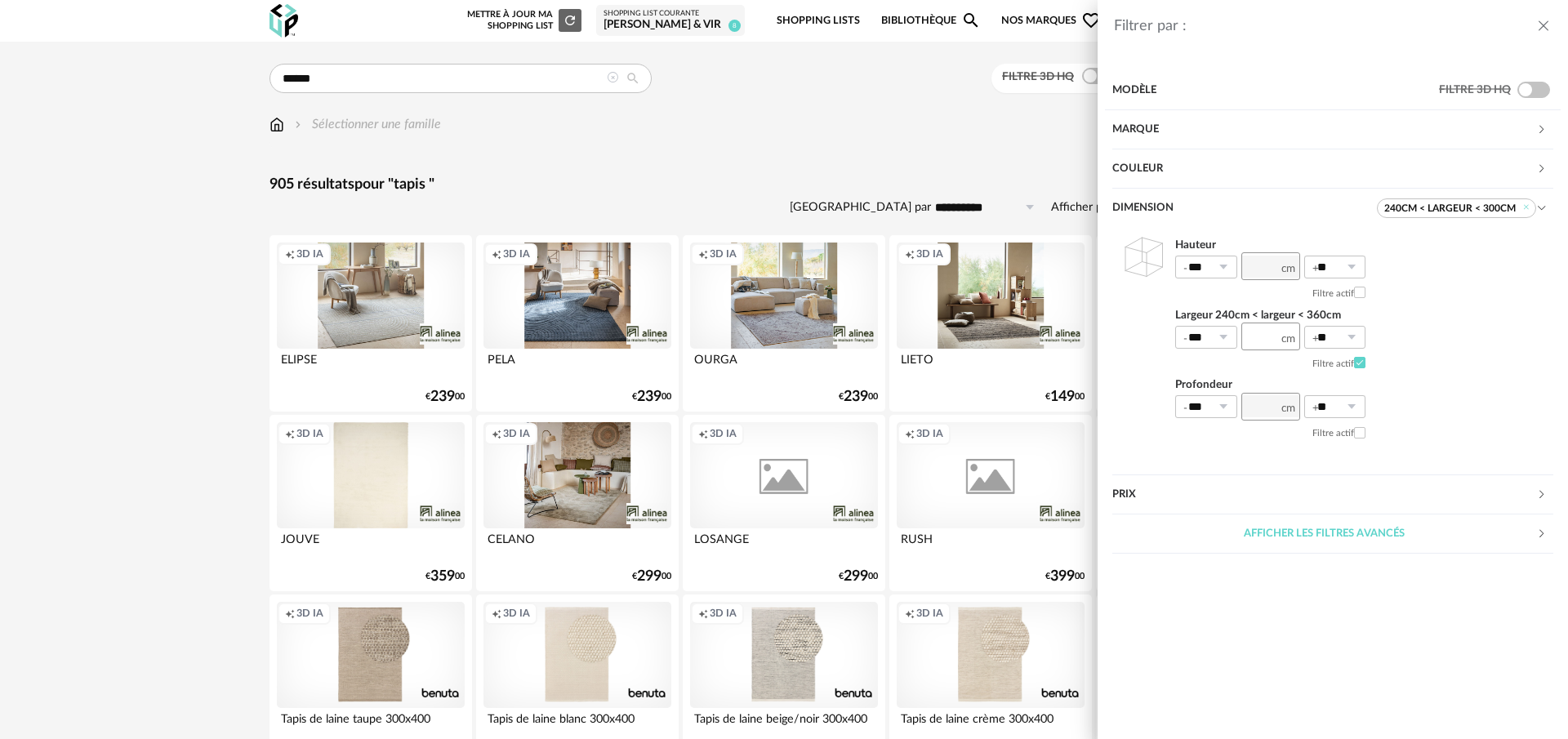
click at [826, 179] on div "Filtrer par : Modèle Filtre 3D HQ Marque &tradition 0 101 Copenhagen 0 366 Conc…" at bounding box center [784, 370] width 1568 height 739
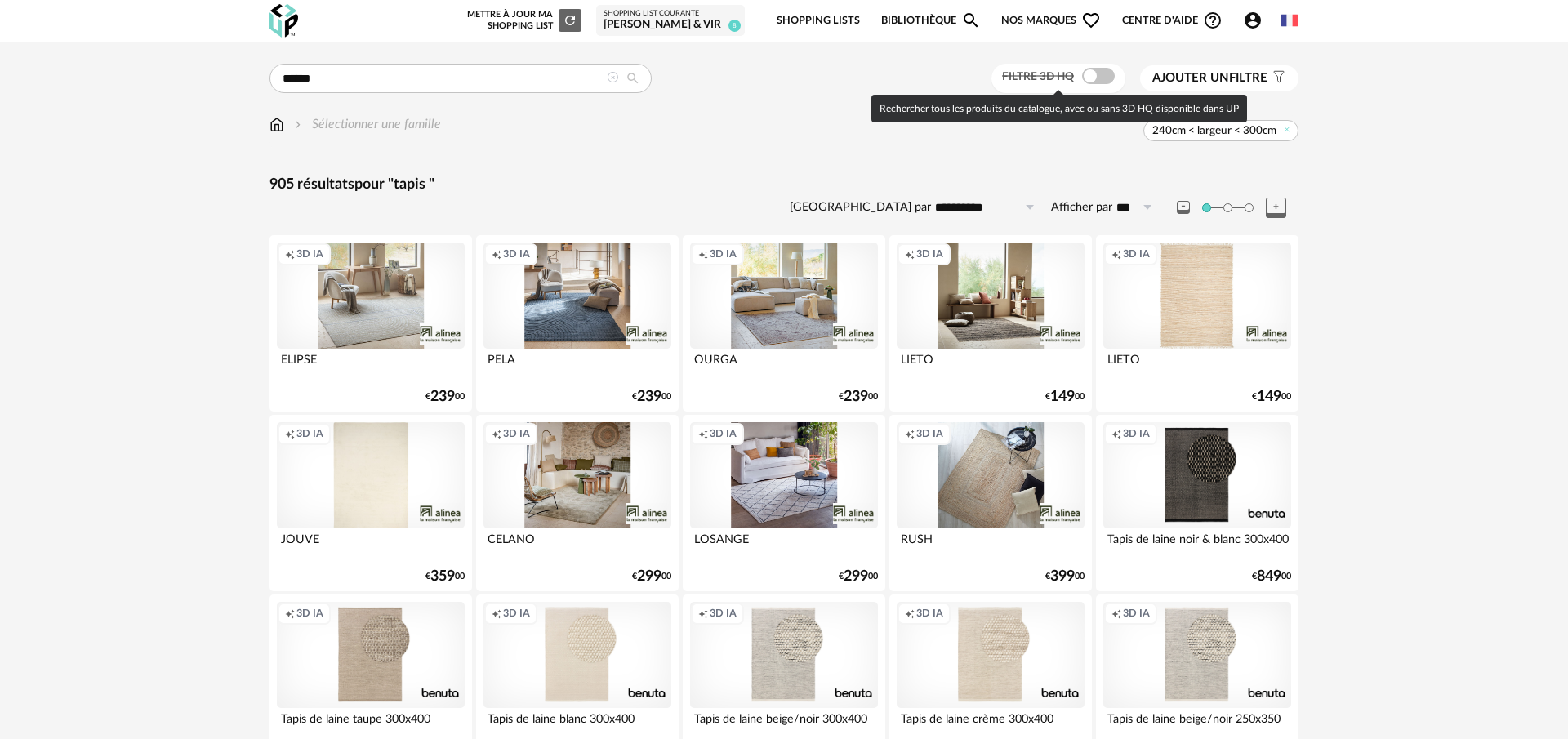
drag, startPoint x: 1078, startPoint y: 75, endPoint x: 1088, endPoint y: 75, distance: 10.0
click at [1084, 75] on label "Filtre 3D HQ" at bounding box center [1059, 76] width 116 height 15
click at [1095, 76] on span at bounding box center [1098, 76] width 33 height 17
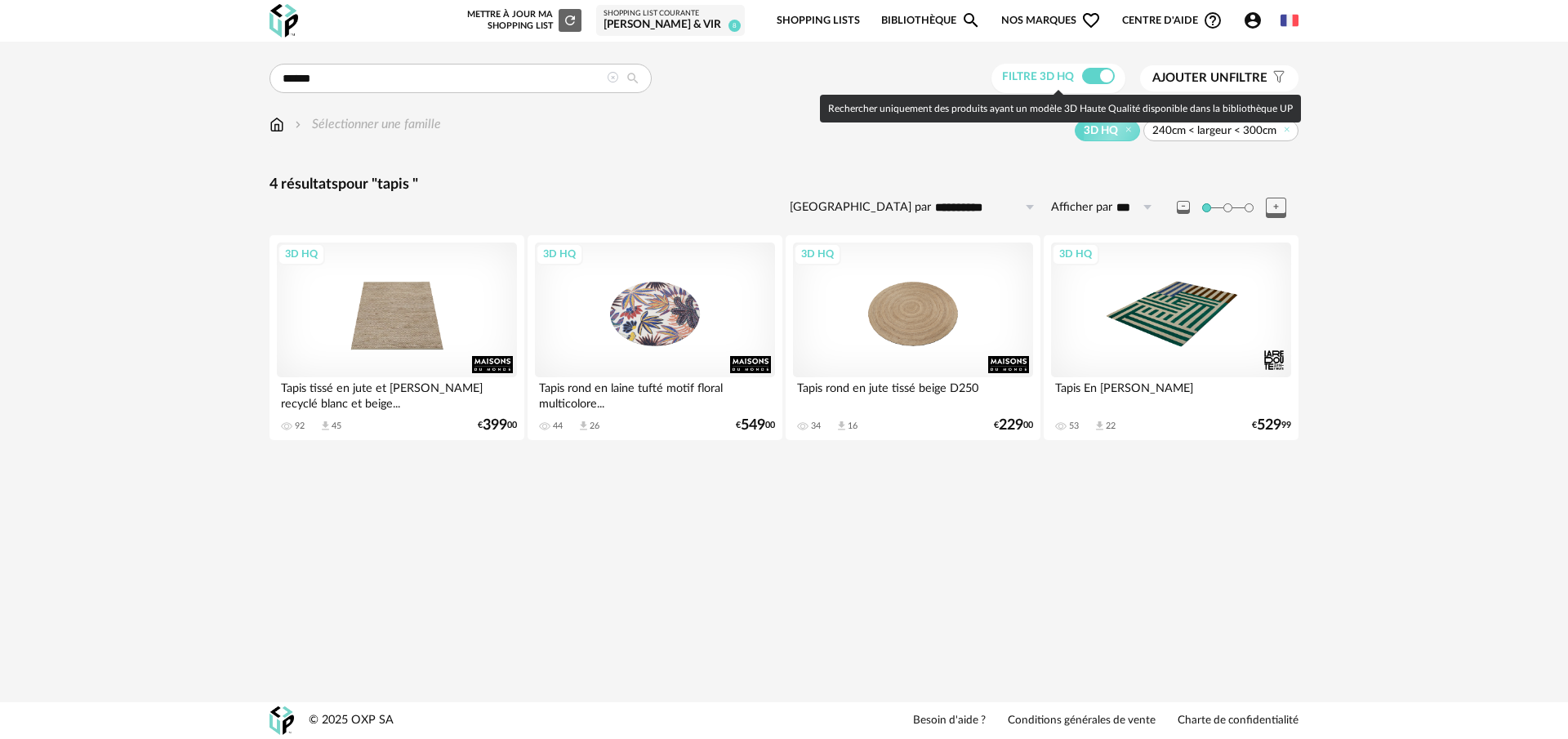
drag, startPoint x: 1102, startPoint y: 77, endPoint x: 1094, endPoint y: 87, distance: 12.8
click at [1102, 77] on span at bounding box center [1098, 76] width 33 height 17
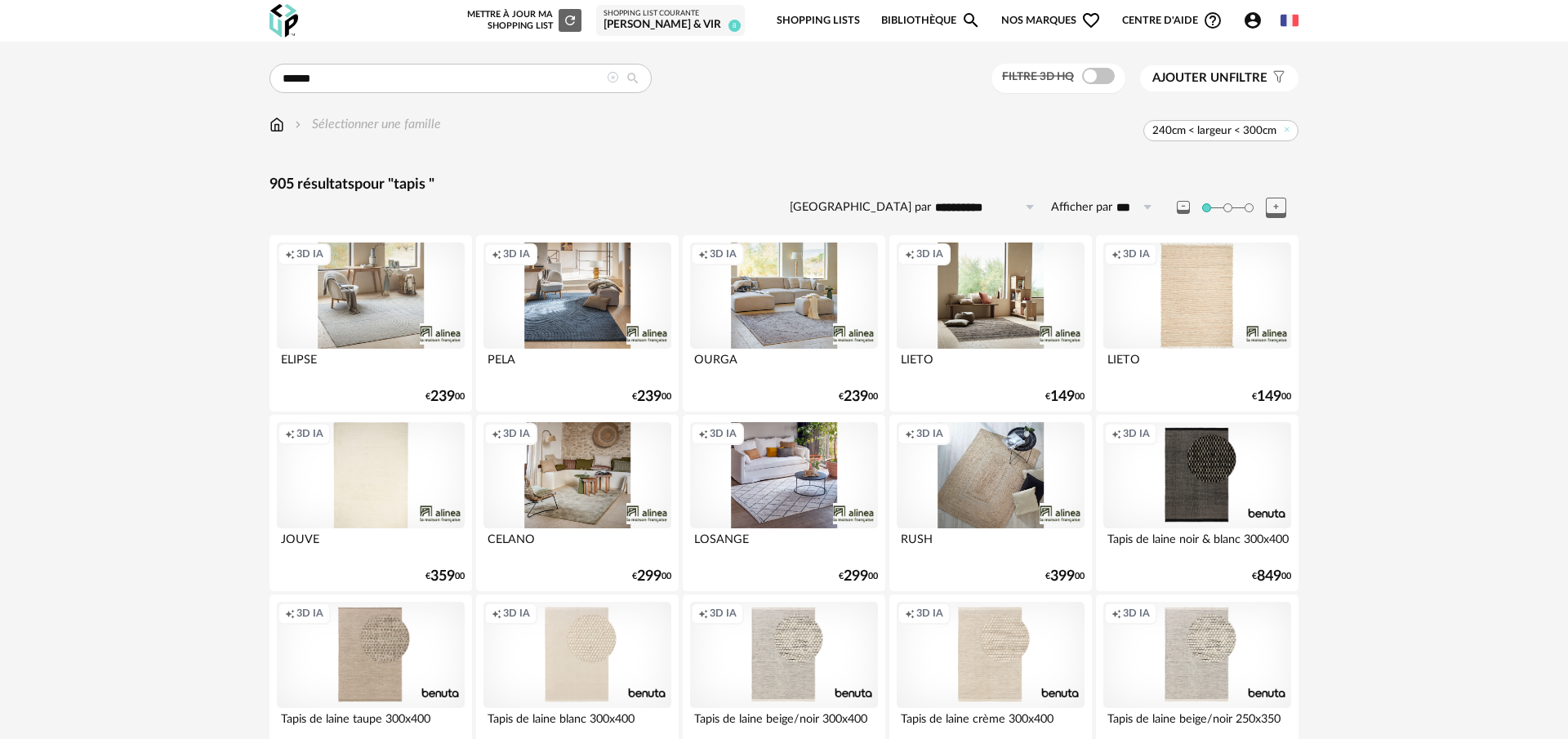
click at [1144, 203] on icon at bounding box center [1146, 208] width 20 height 26
drag, startPoint x: 1151, startPoint y: 333, endPoint x: 1133, endPoint y: 330, distance: 18.2
click at [1151, 333] on span "200" at bounding box center [1142, 333] width 24 height 15
type input "***"
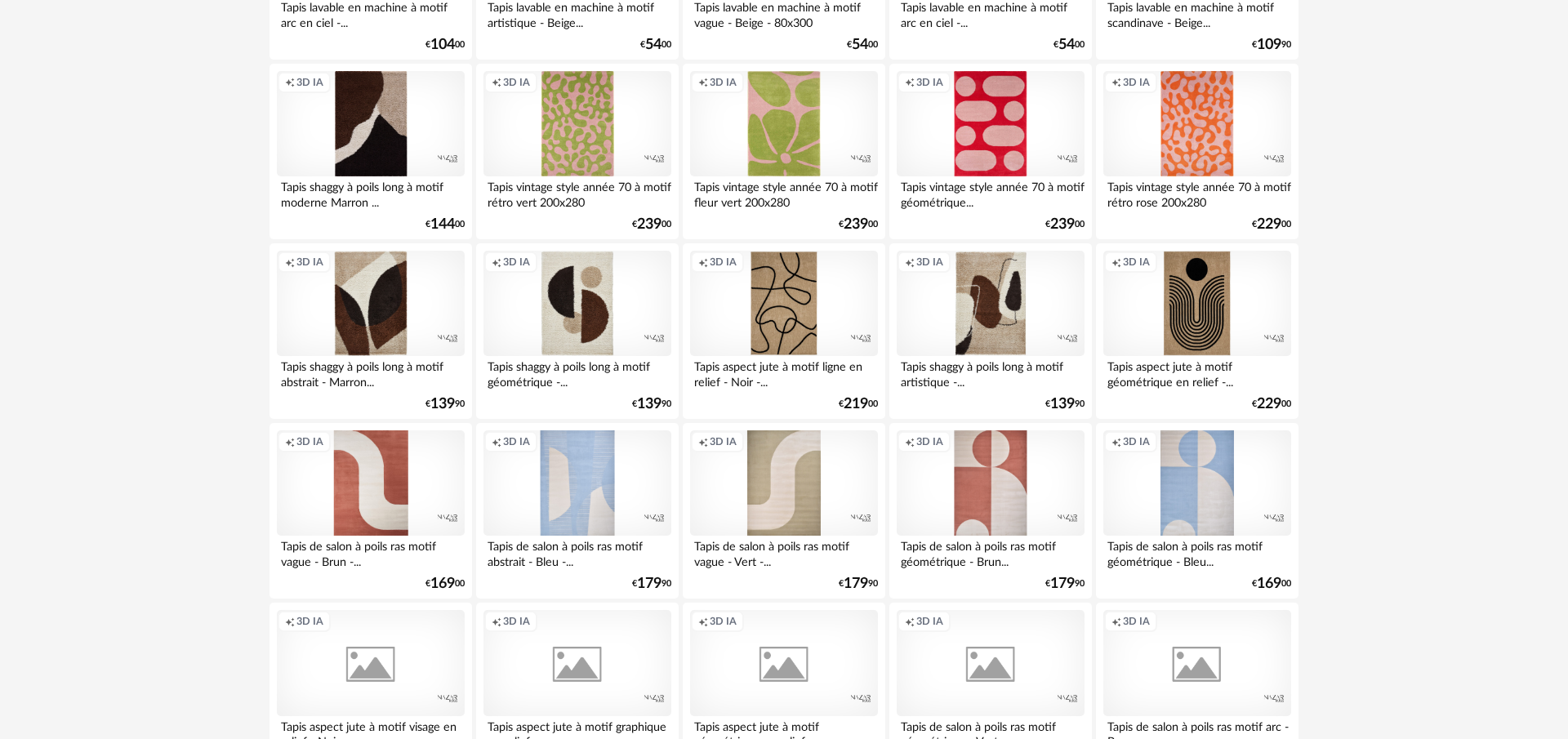
scroll to position [6817, 0]
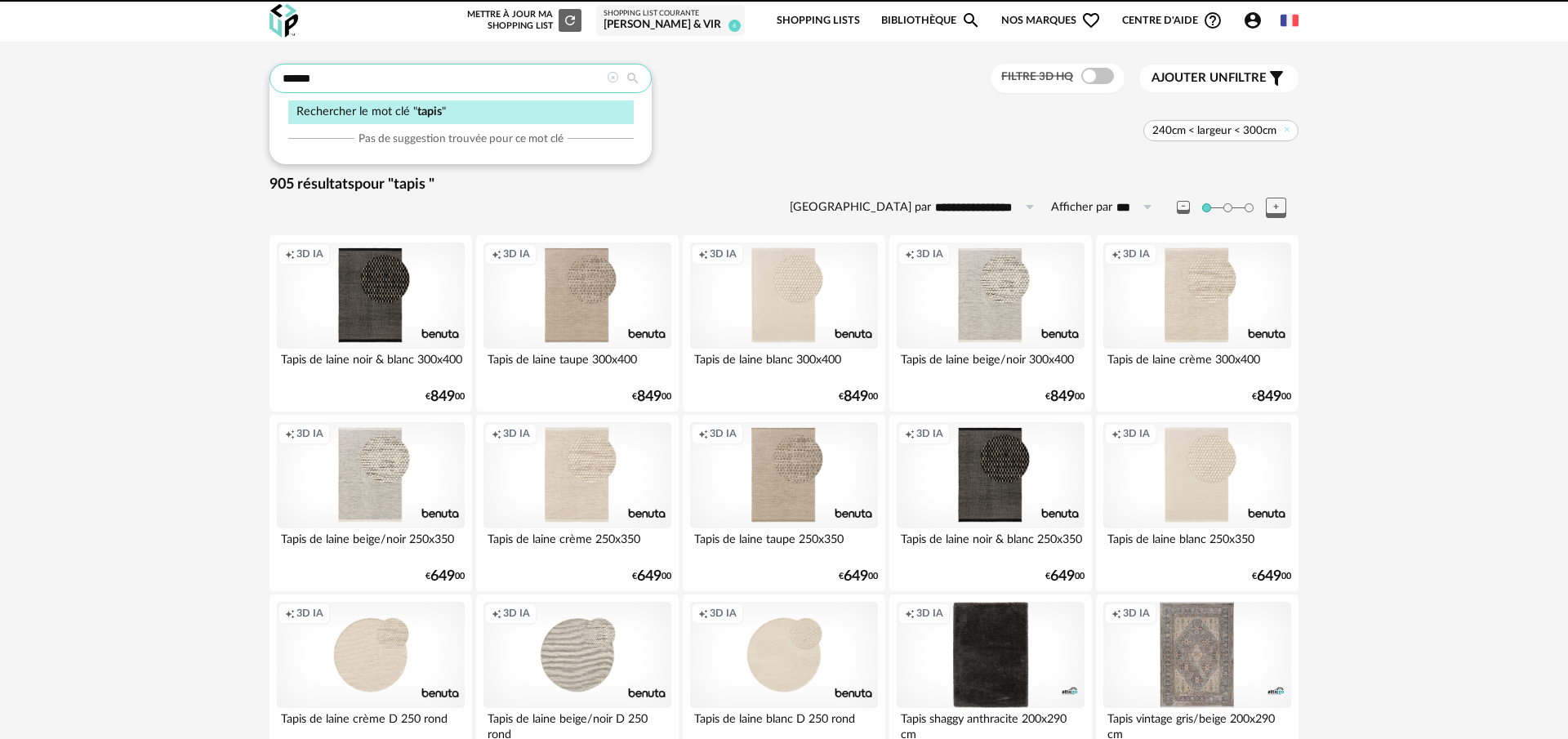
drag, startPoint x: 379, startPoint y: 79, endPoint x: 154, endPoint y: 83, distance: 225.0
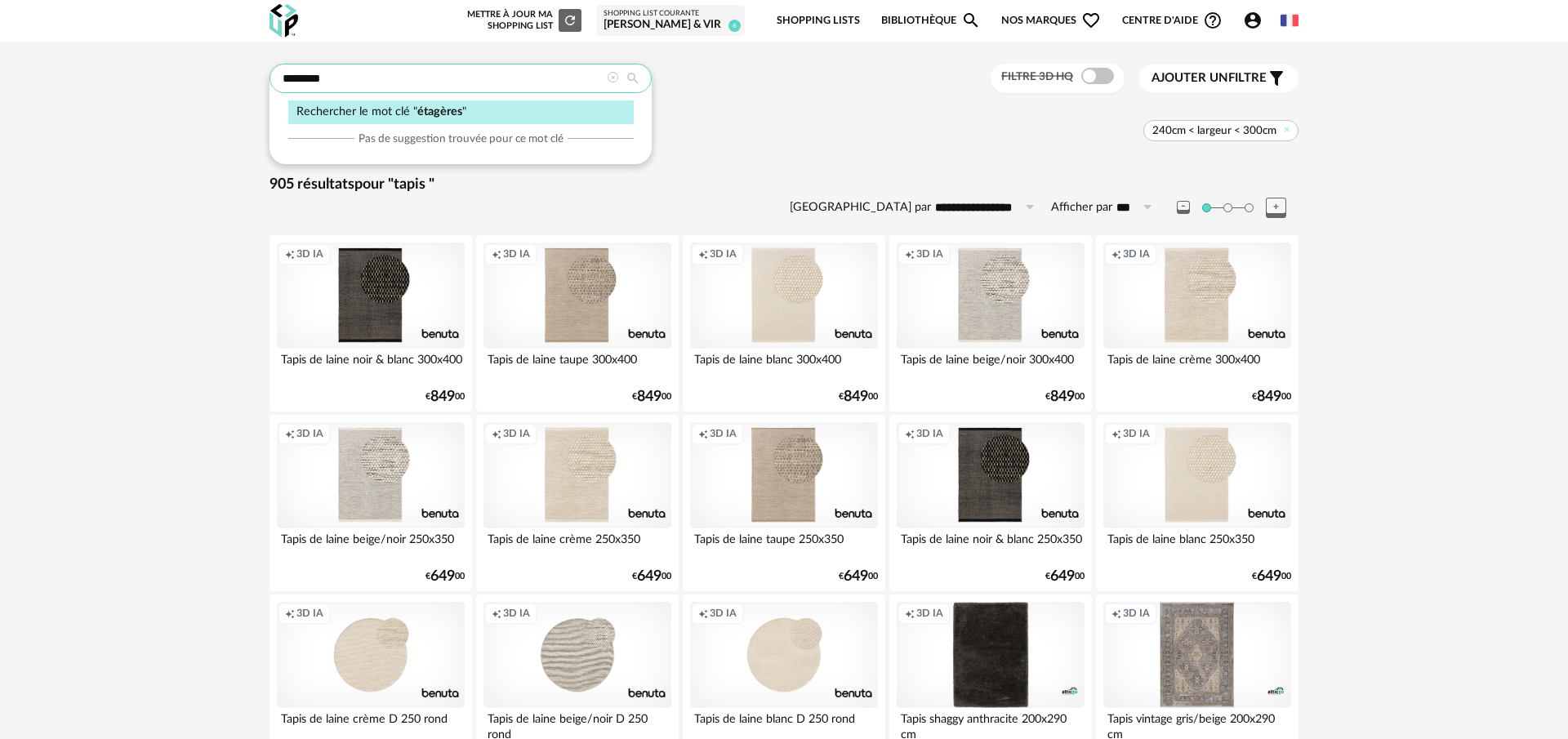
type input "********"
type input "**********"
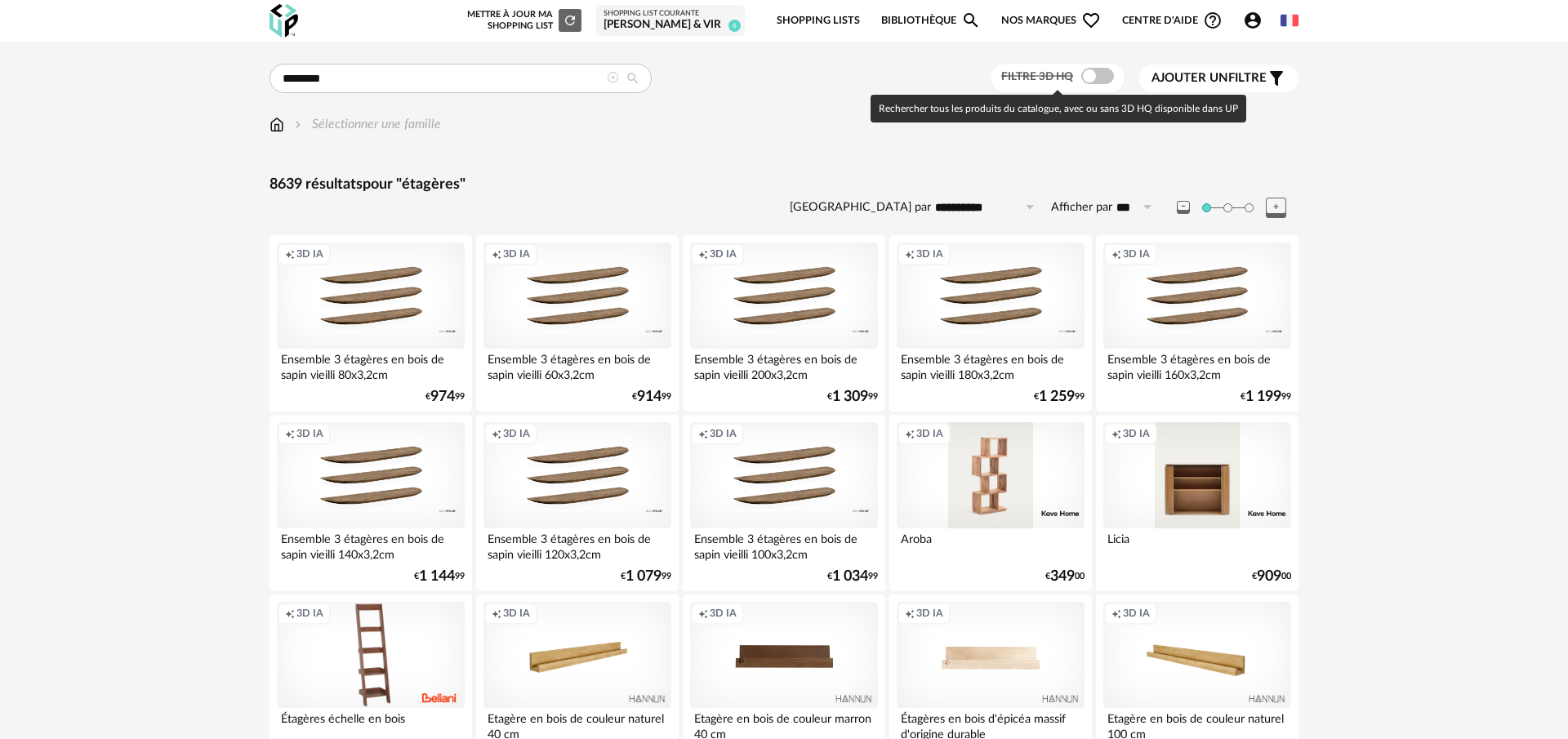
click at [1090, 78] on span at bounding box center [1098, 76] width 33 height 17
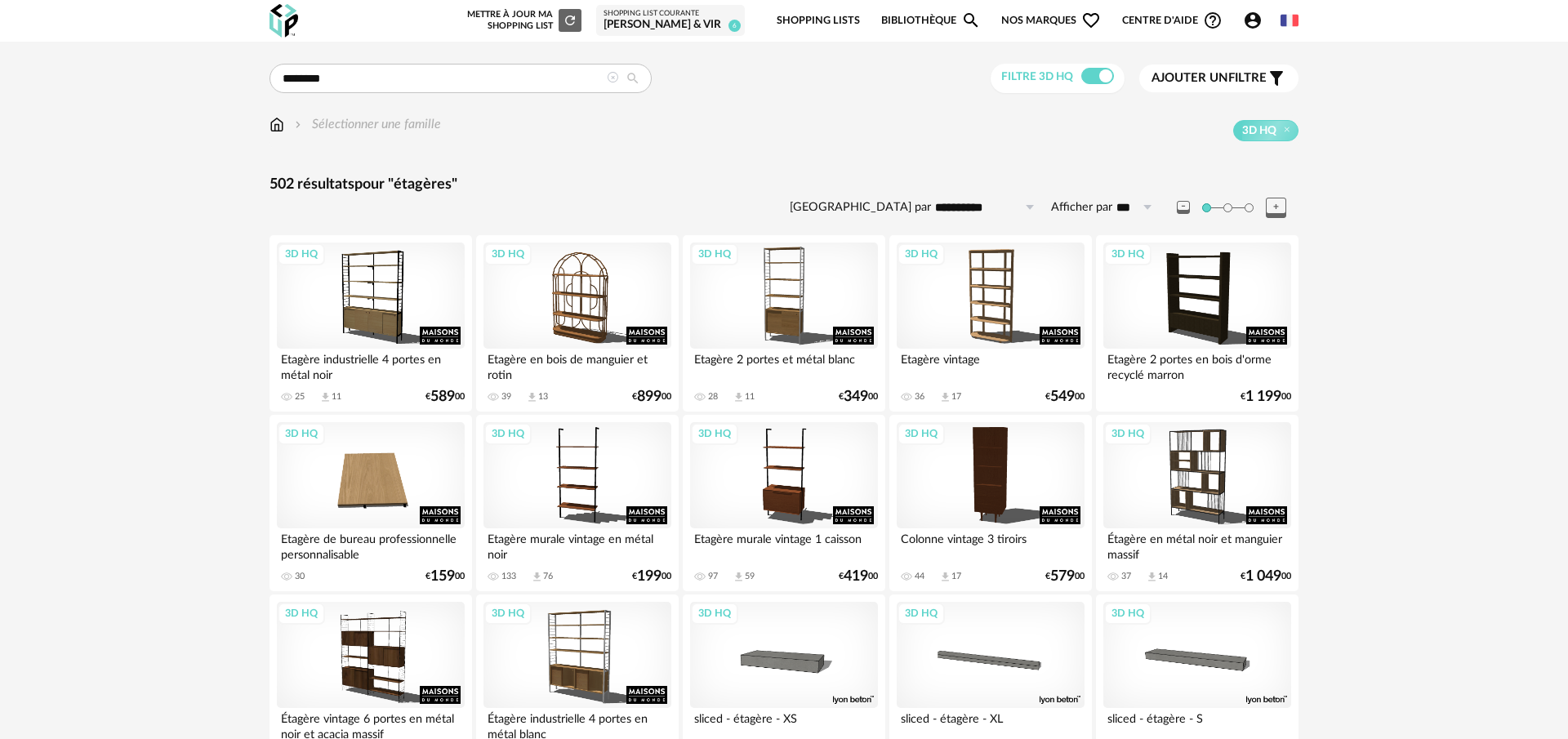
click at [1235, 74] on span "Ajouter un filtre" at bounding box center [1209, 78] width 115 height 17
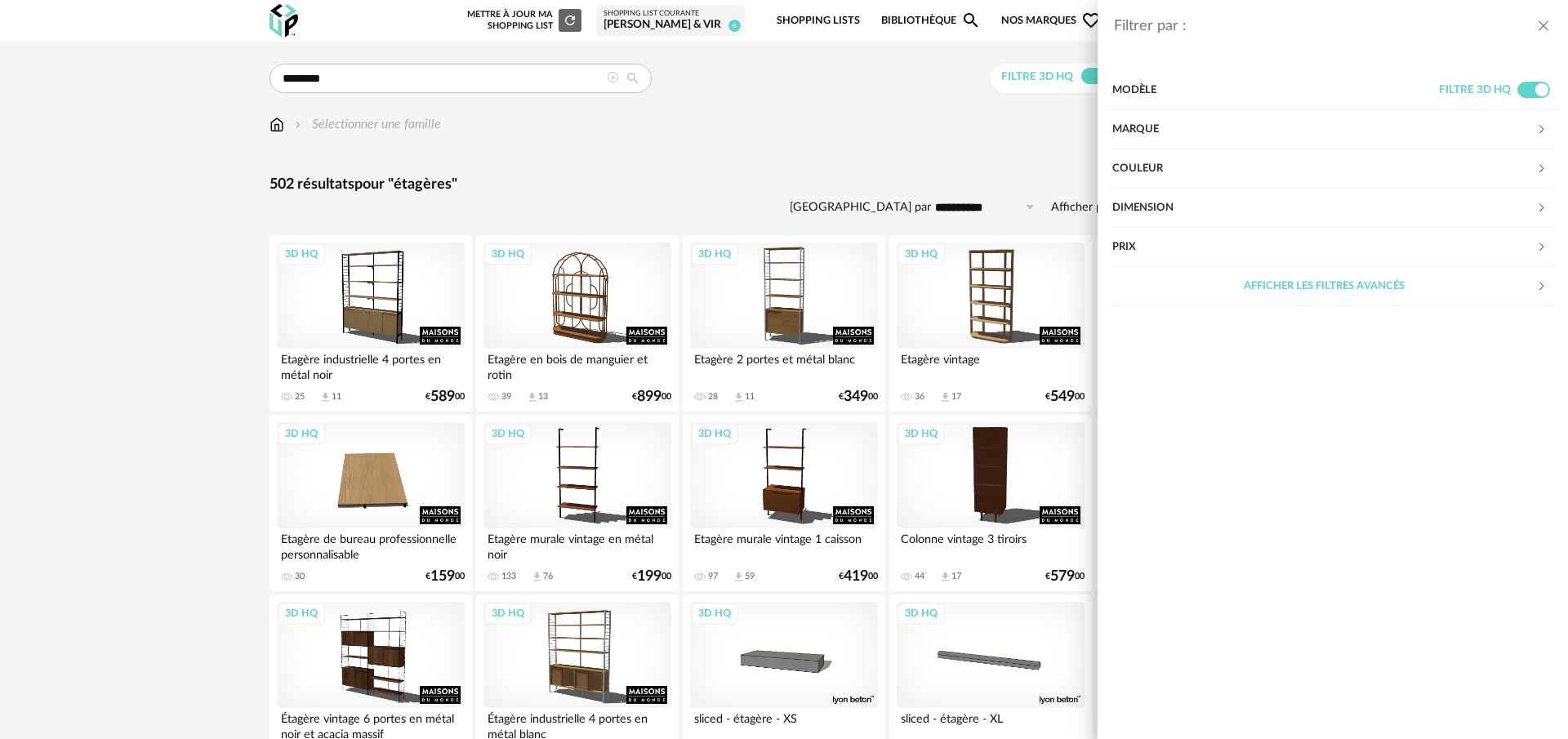
click at [1167, 253] on div "Prix" at bounding box center [1324, 247] width 424 height 39
click at [1548, 296] on input "text" at bounding box center [1519, 297] width 70 height 28
type input "**"
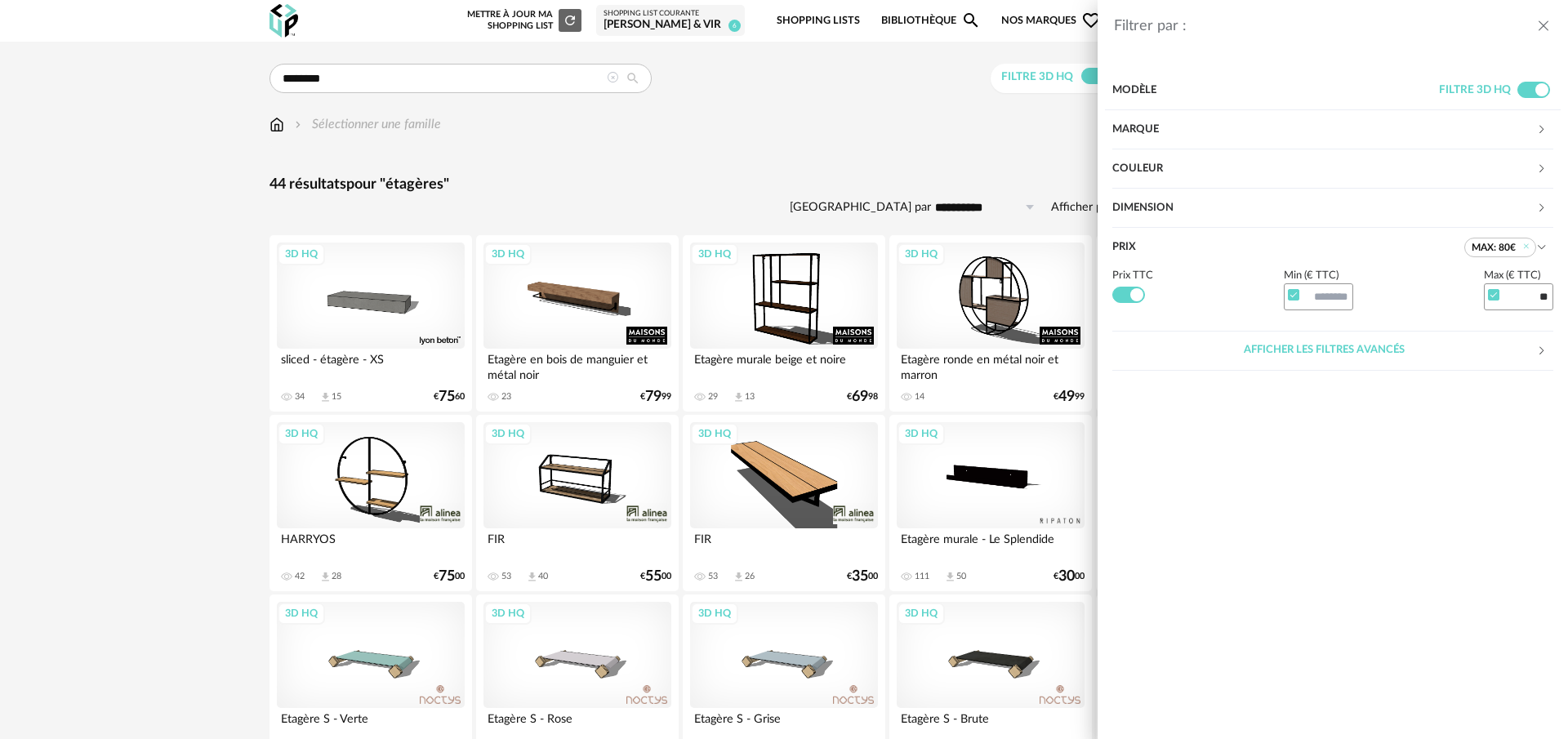
click at [860, 147] on div "Filtrer par : Modèle Filtre 3D HQ Marque &tradition 0 101 Copenhagen 0 366 Conc…" at bounding box center [784, 370] width 1568 height 739
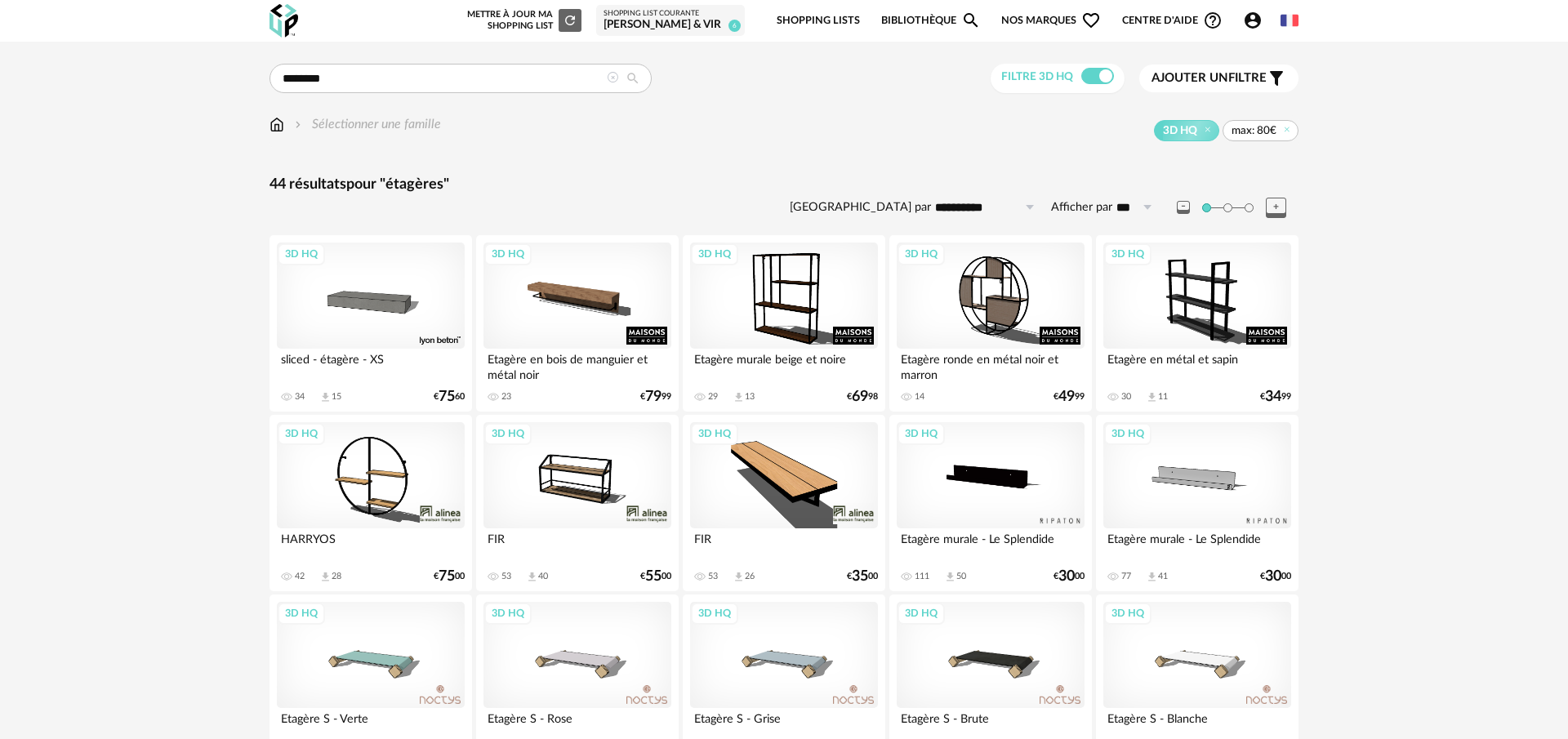
click at [1281, 123] on span "max: 80€" at bounding box center [1260, 130] width 76 height 21
drag, startPoint x: 1287, startPoint y: 130, endPoint x: 1283, endPoint y: 159, distance: 29.3
click at [1287, 130] on icon at bounding box center [1288, 130] width 10 height 10
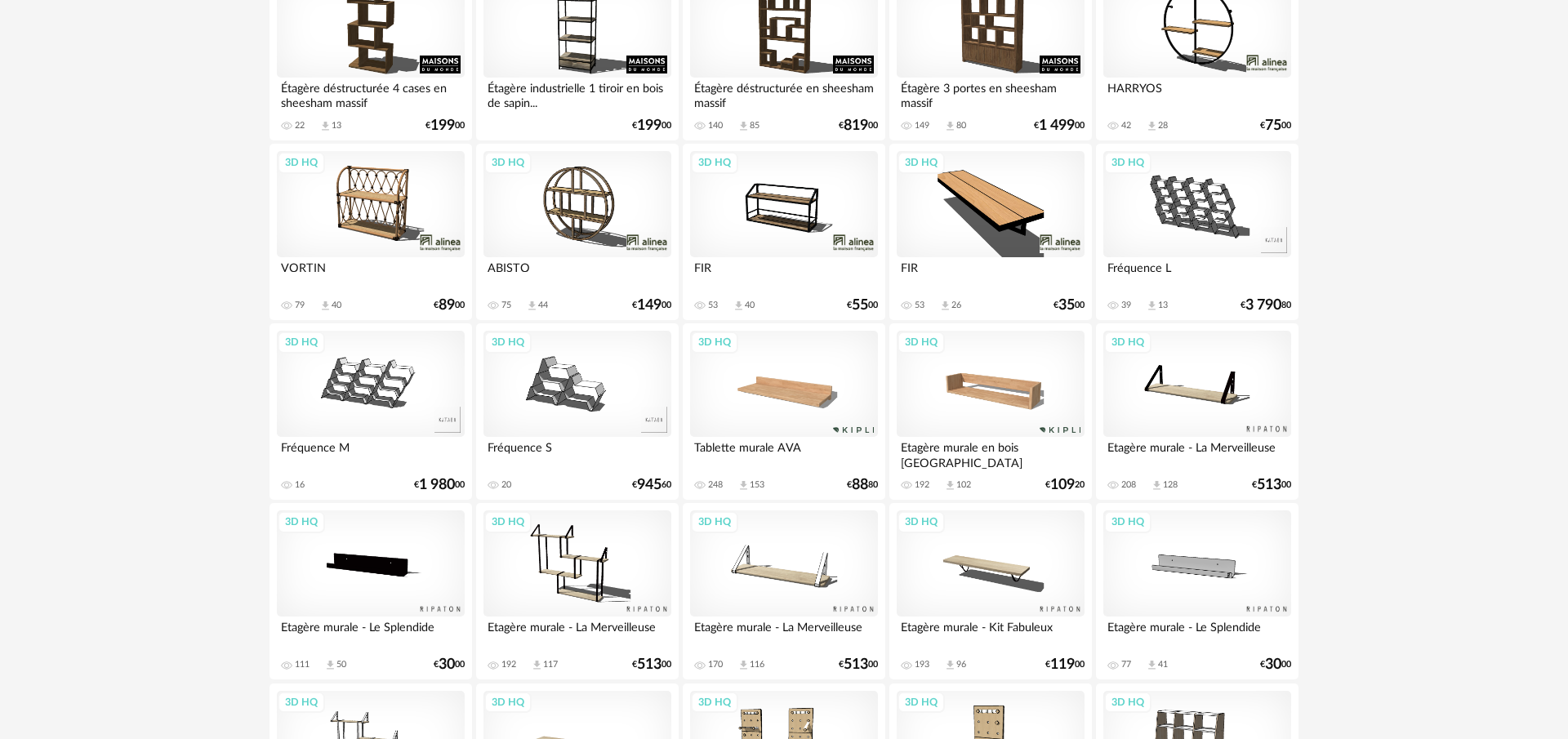
click at [990, 410] on div "3D HQ" at bounding box center [991, 383] width 188 height 106
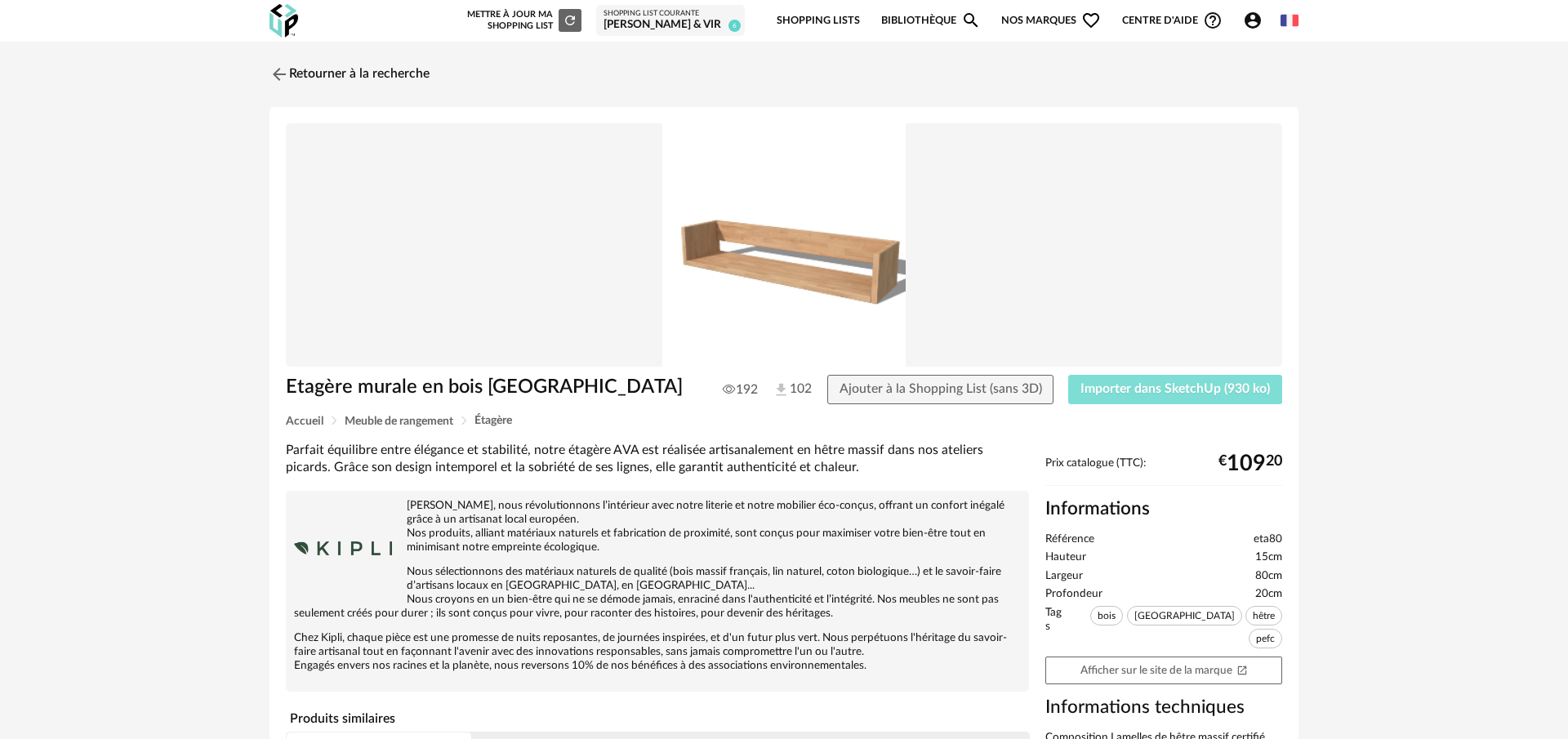
click at [1174, 383] on span "Importer dans SketchUp (930 ko)" at bounding box center [1176, 389] width 190 height 13
click at [278, 73] on img at bounding box center [277, 73] width 23 height 23
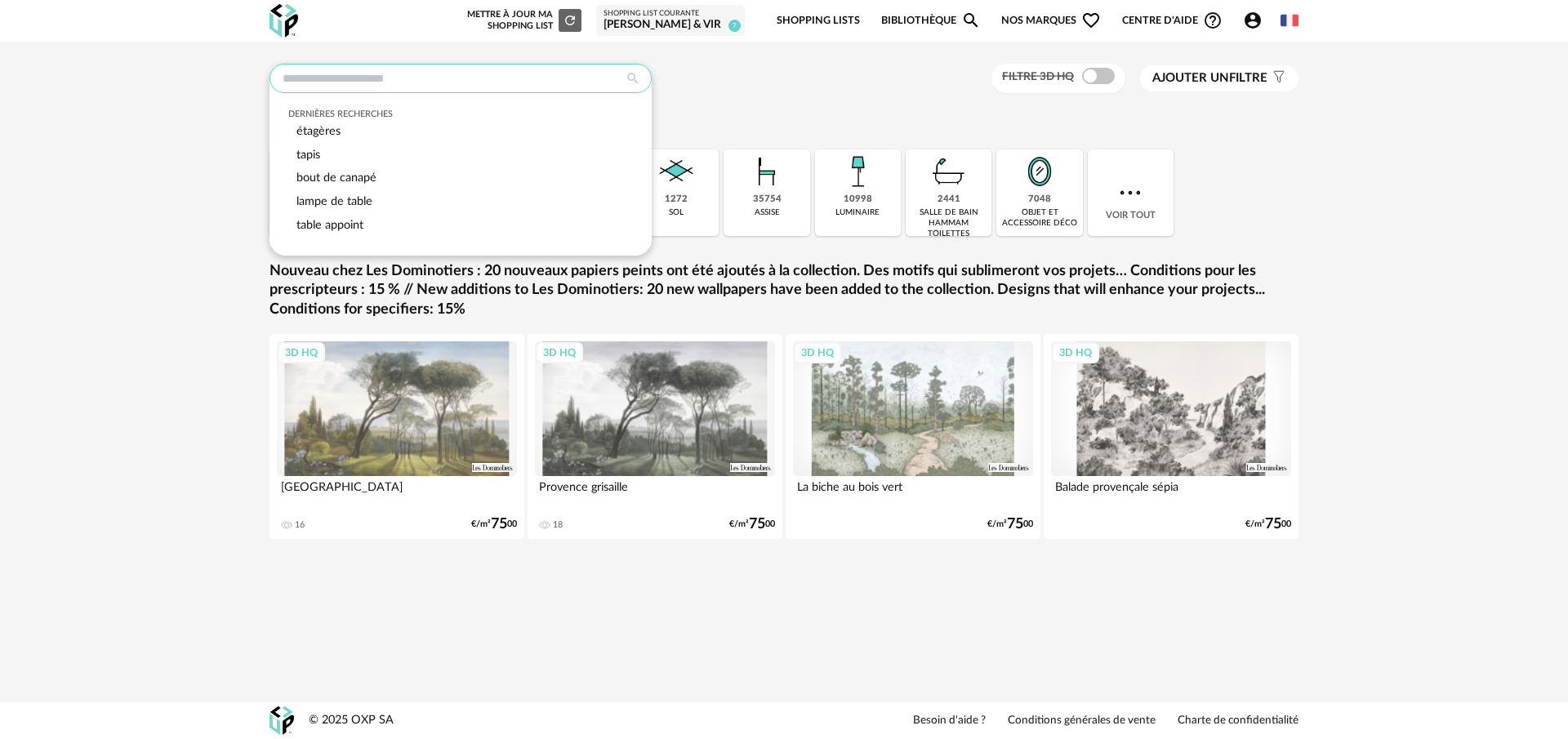
click at [477, 77] on input "text" at bounding box center [461, 78] width 383 height 30
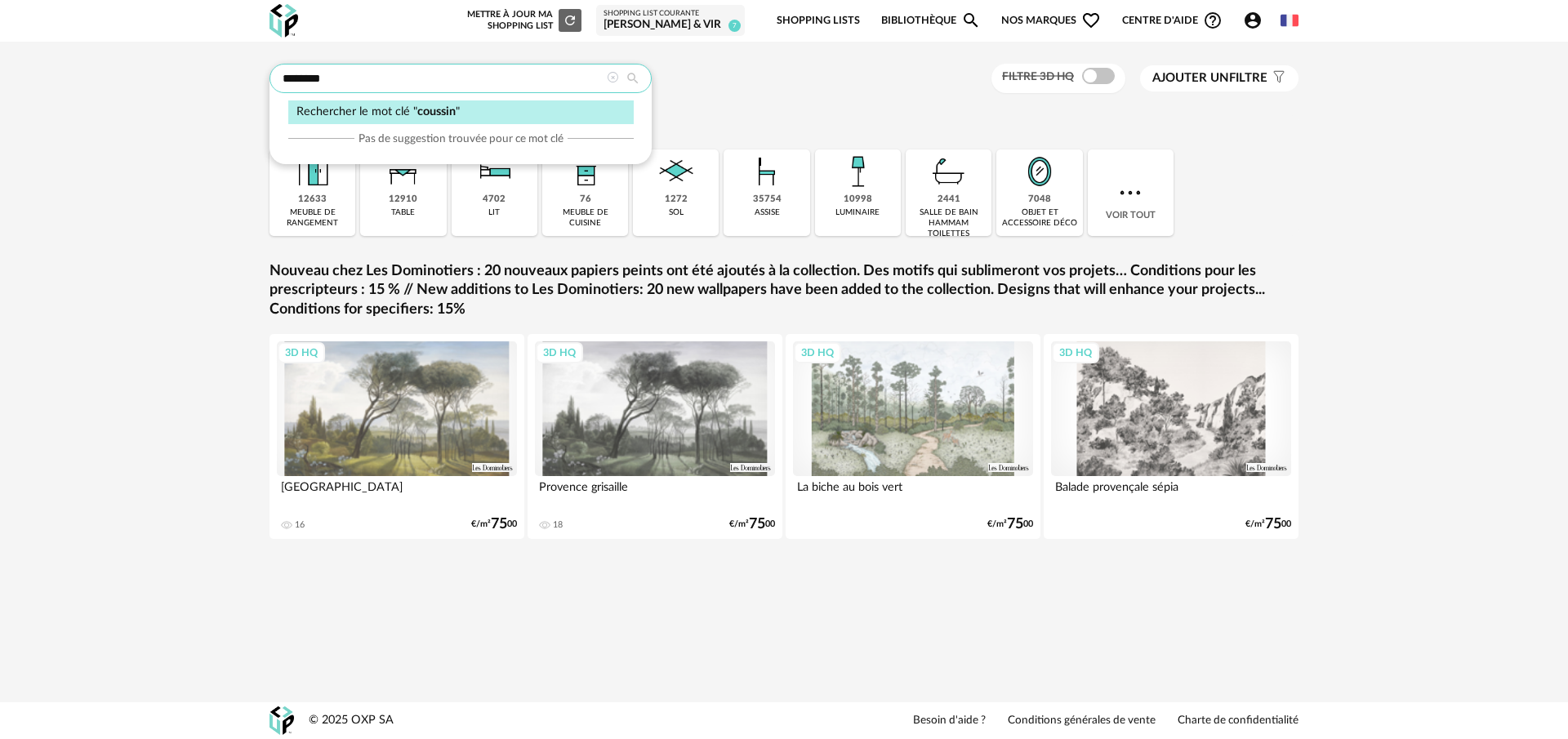
type input "*******"
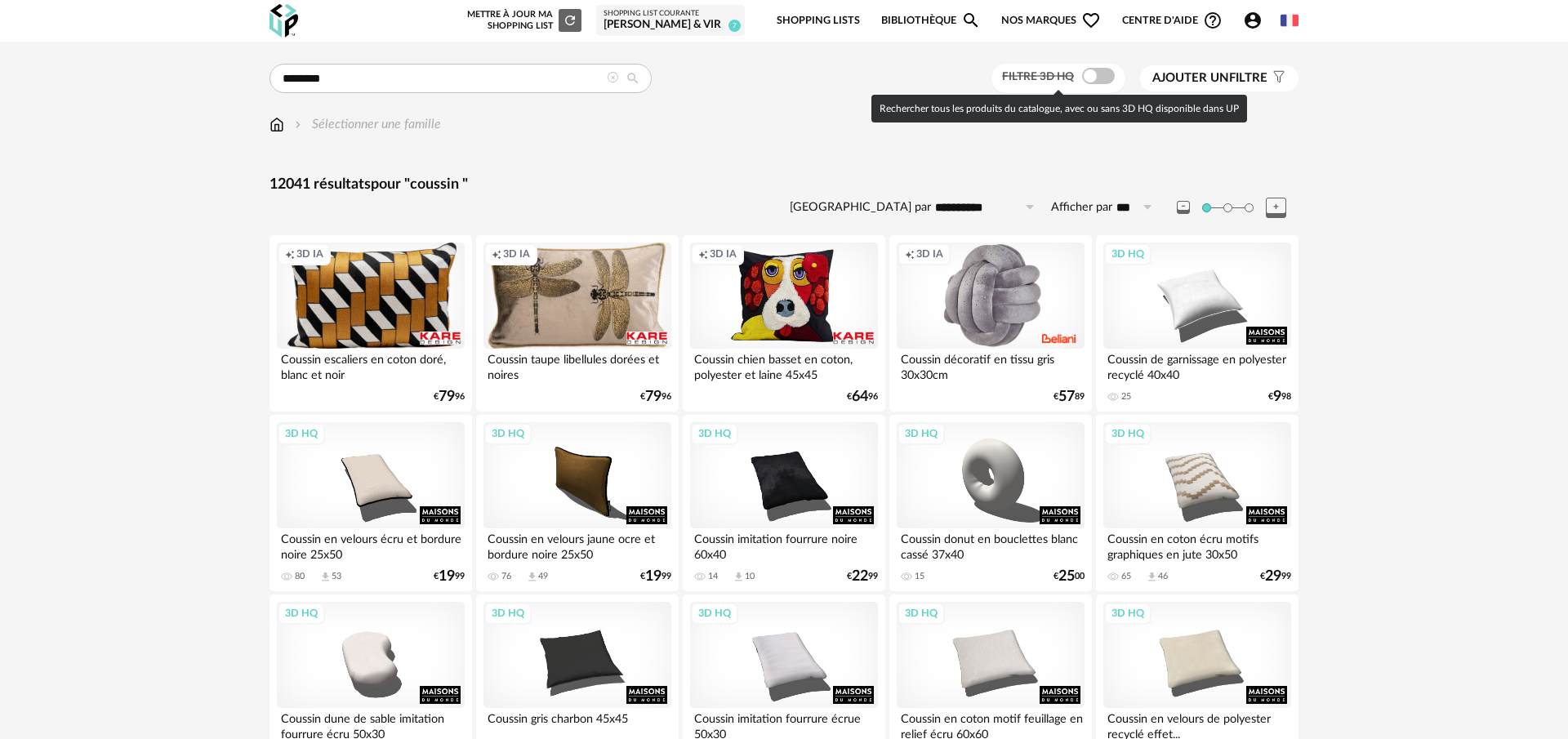
click at [1086, 77] on span at bounding box center [1098, 76] width 33 height 17
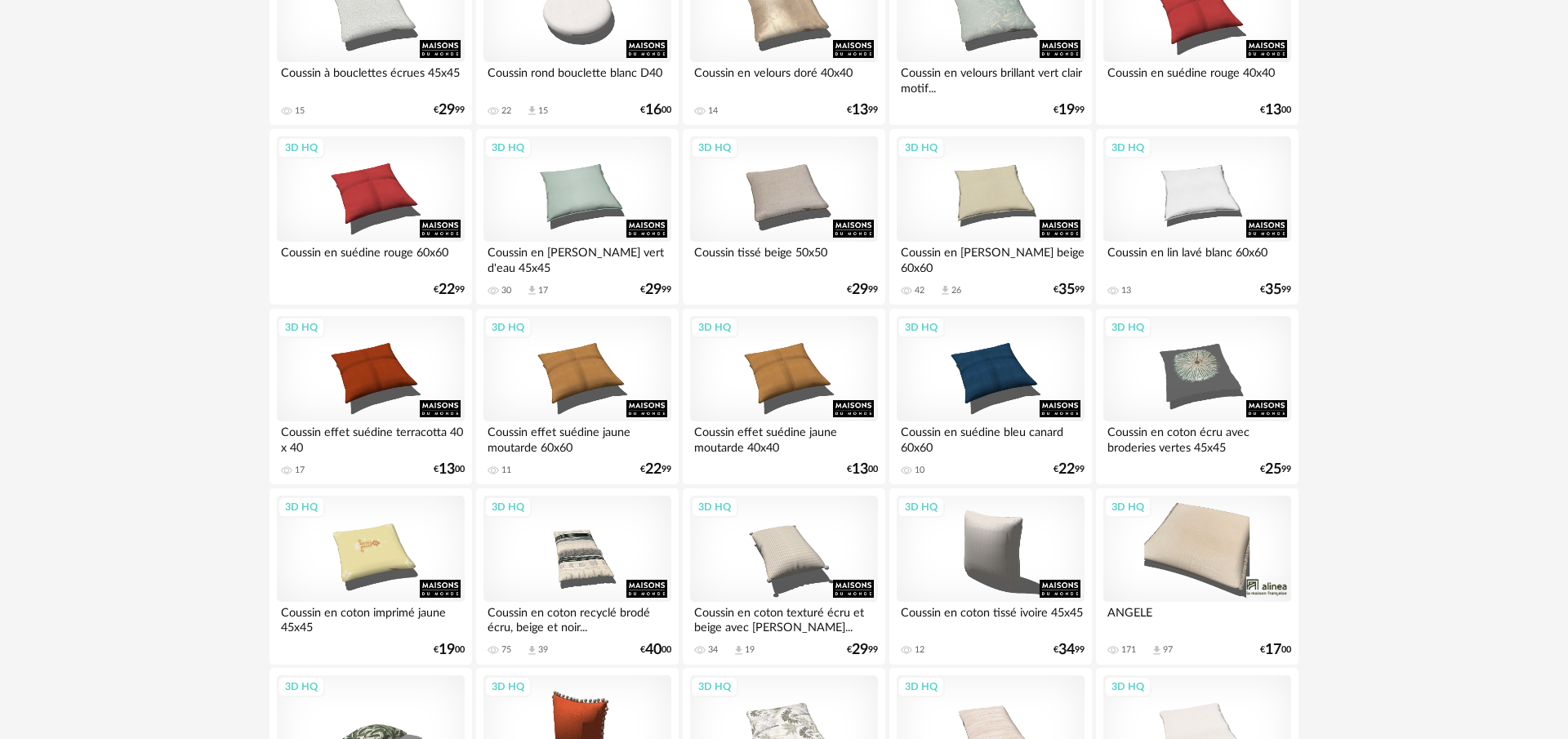
scroll to position [1135, 0]
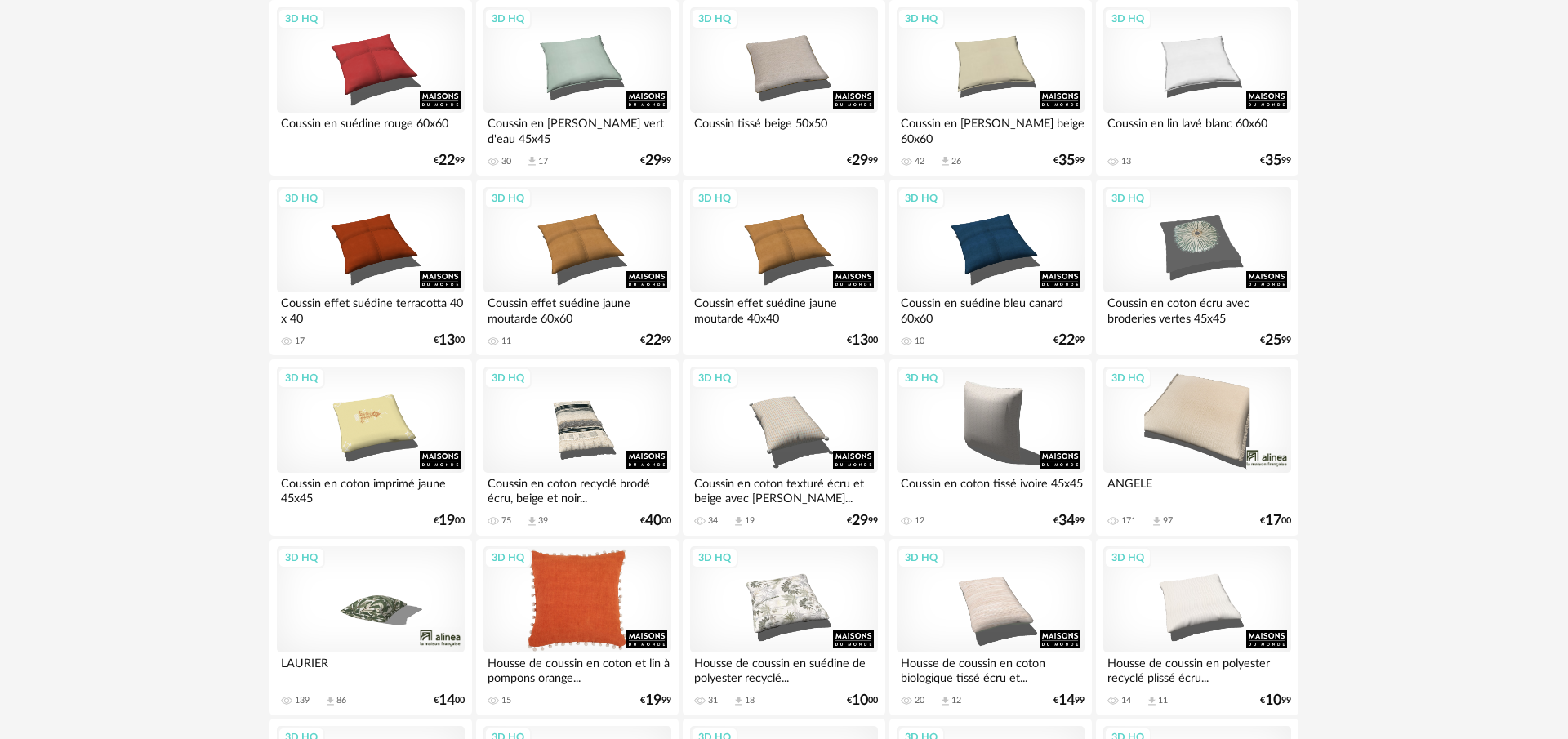
click at [590, 611] on div "3D HQ" at bounding box center [577, 599] width 188 height 106
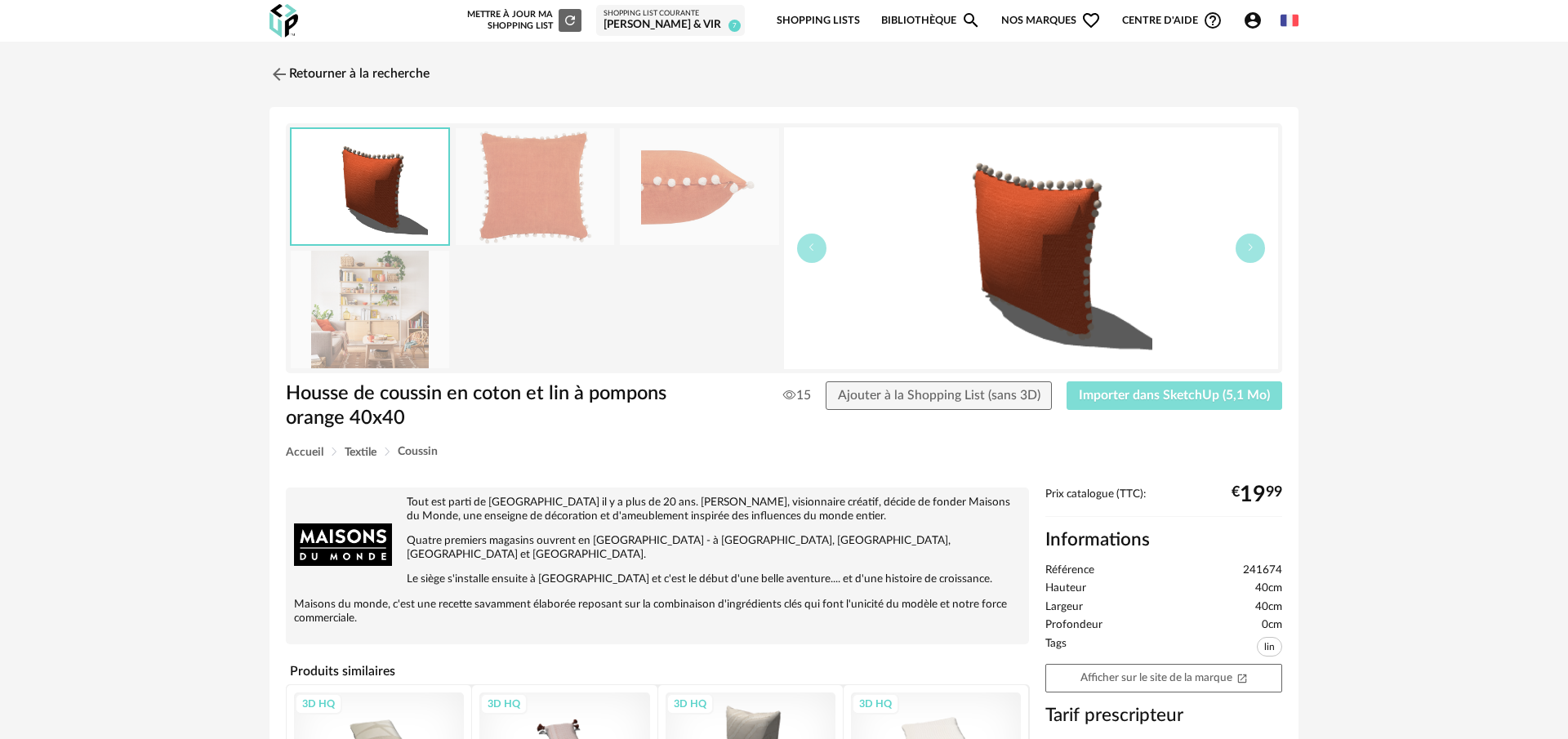
click at [1148, 391] on span "Importer dans SketchUp (5,1 Mo)" at bounding box center [1175, 395] width 191 height 13
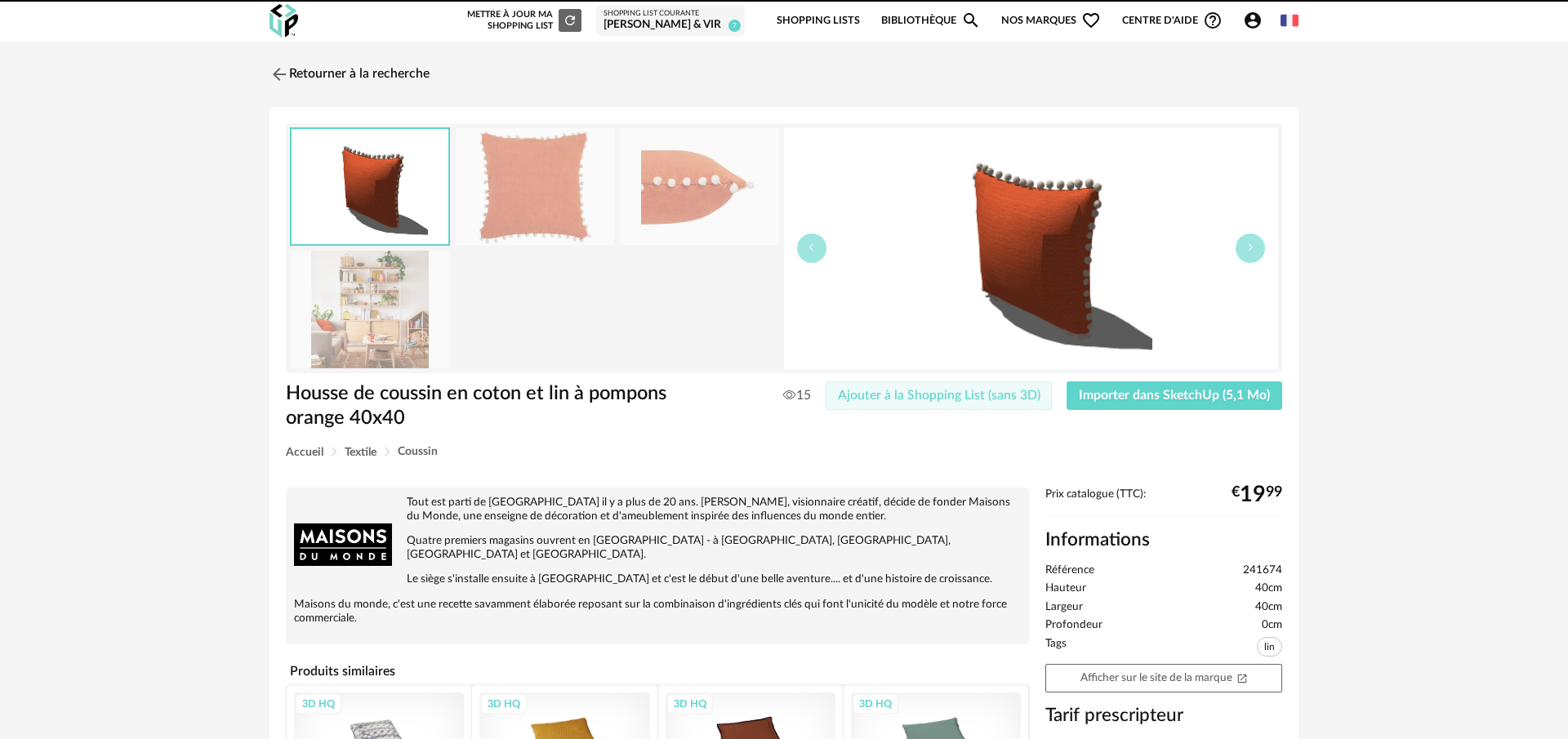
click at [1011, 389] on span "Ajouter à la Shopping List (sans 3D)" at bounding box center [939, 395] width 203 height 13
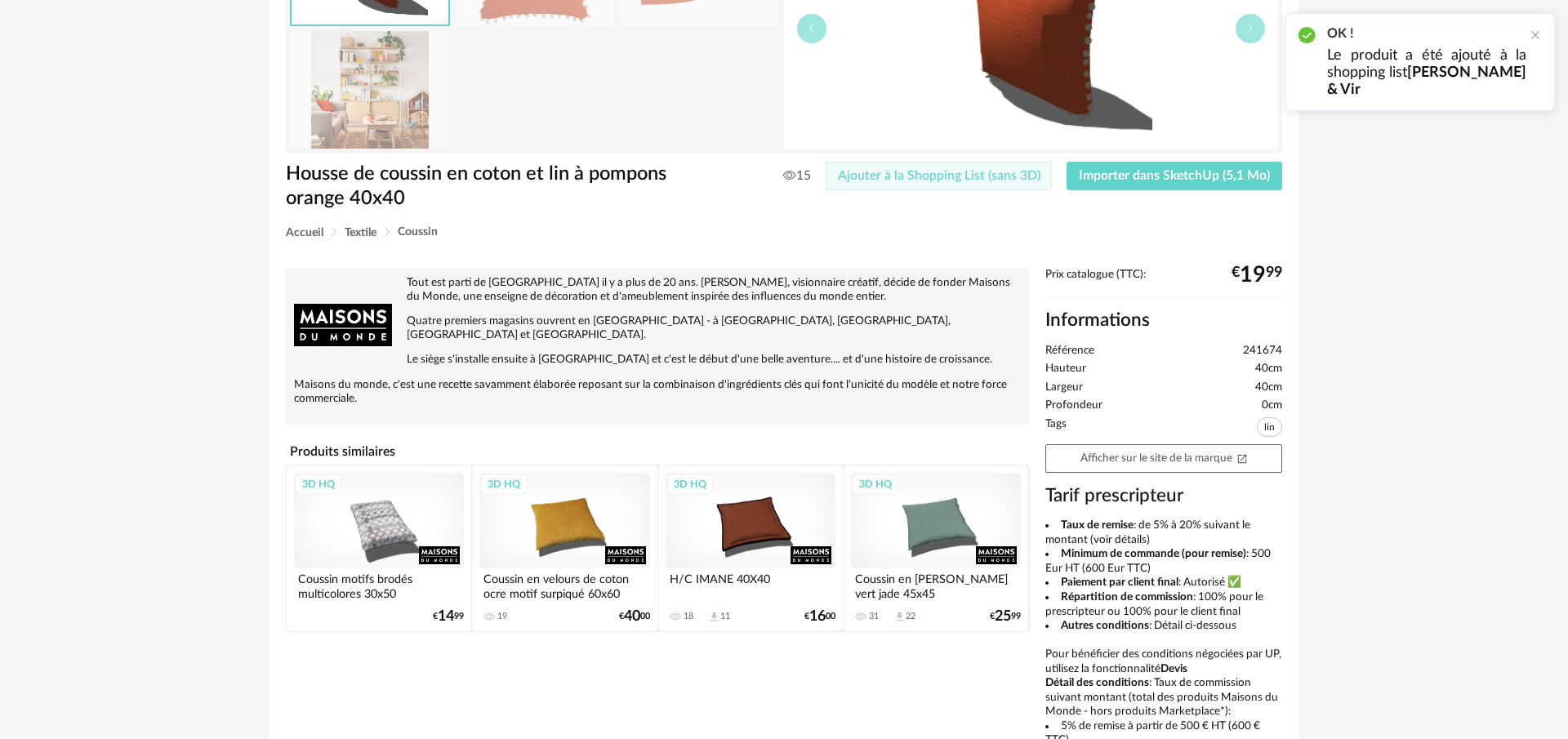
scroll to position [221, 0]
click at [562, 502] on div "3D HQ" at bounding box center [564, 520] width 170 height 96
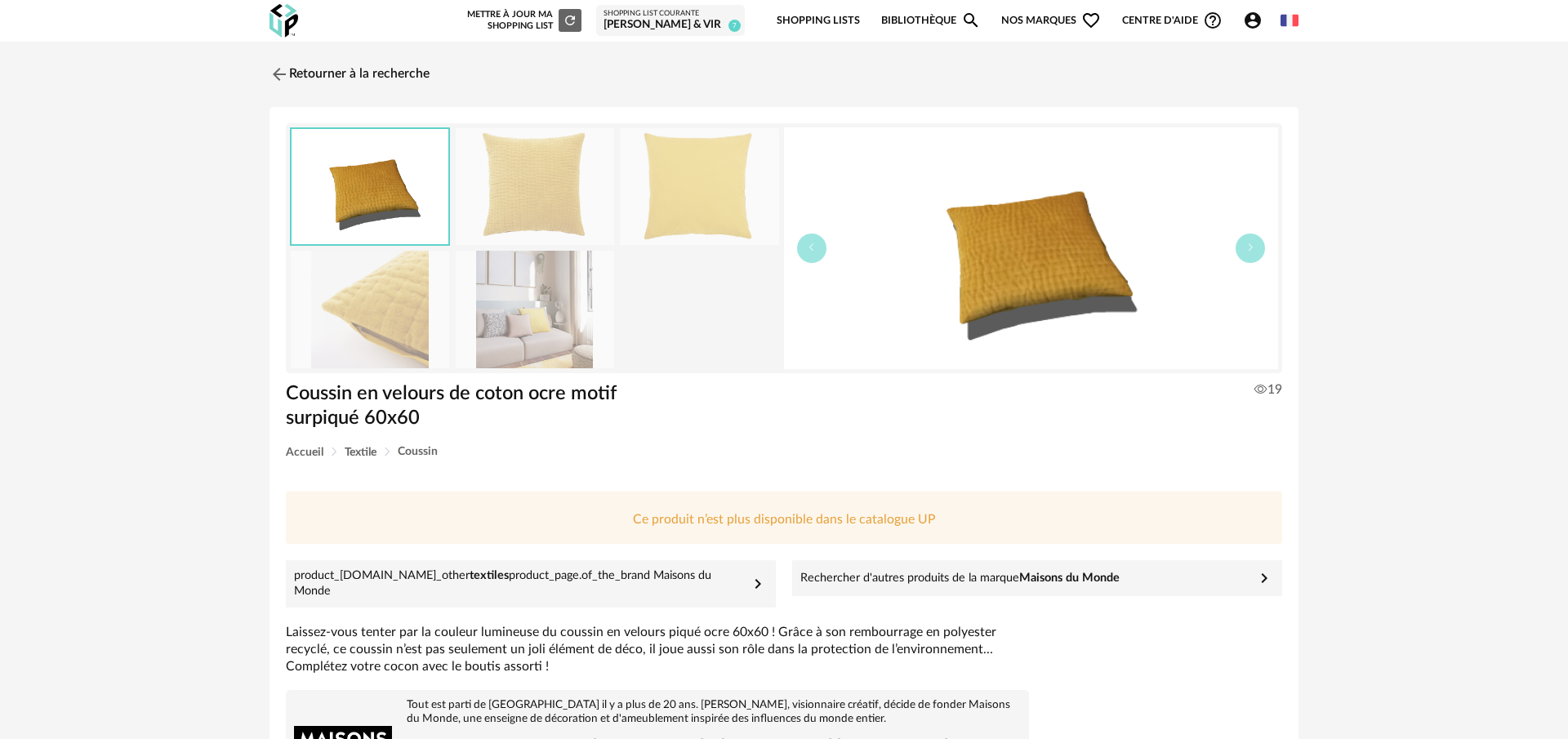
click at [512, 315] on img at bounding box center [535, 309] width 158 height 117
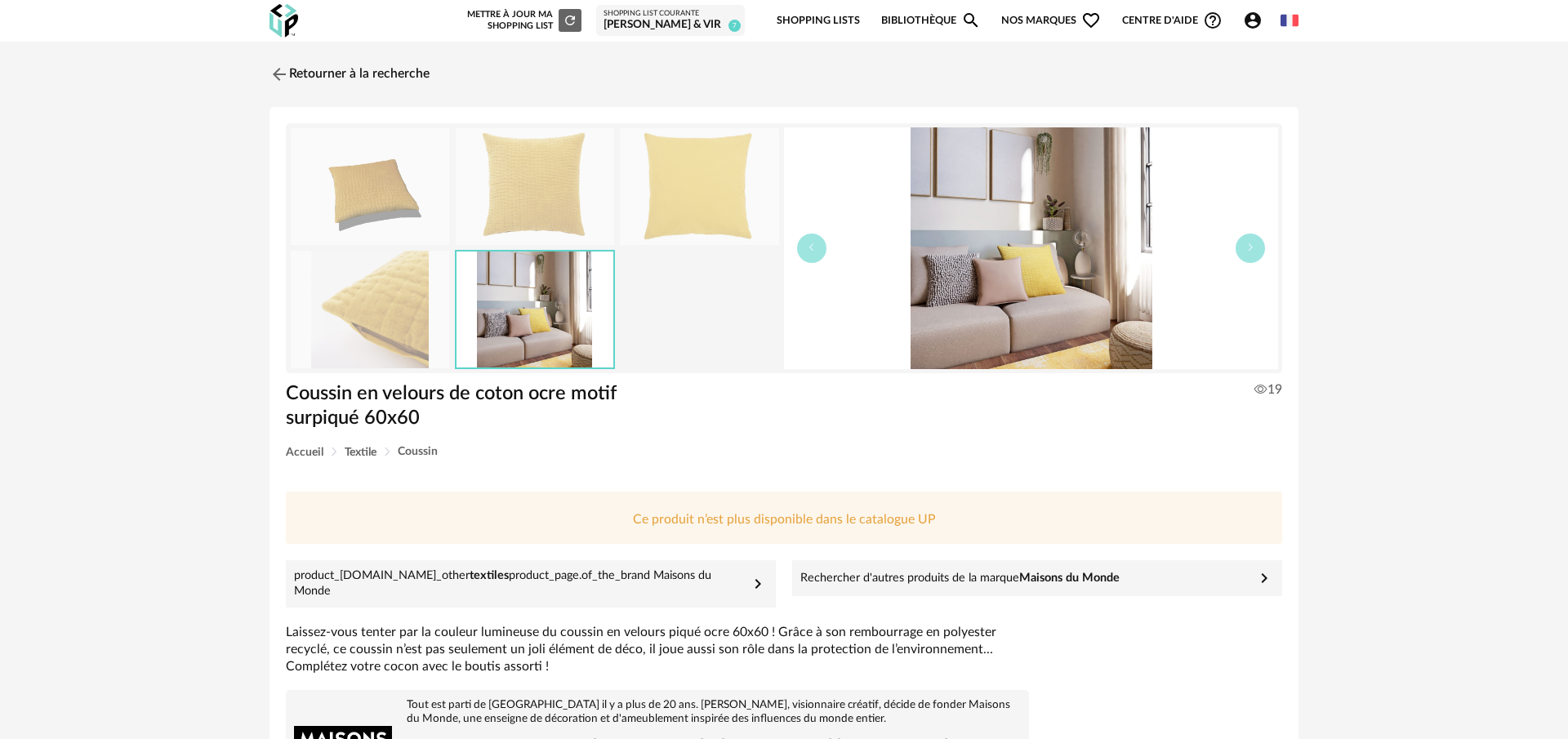
click at [404, 300] on img at bounding box center [370, 309] width 158 height 117
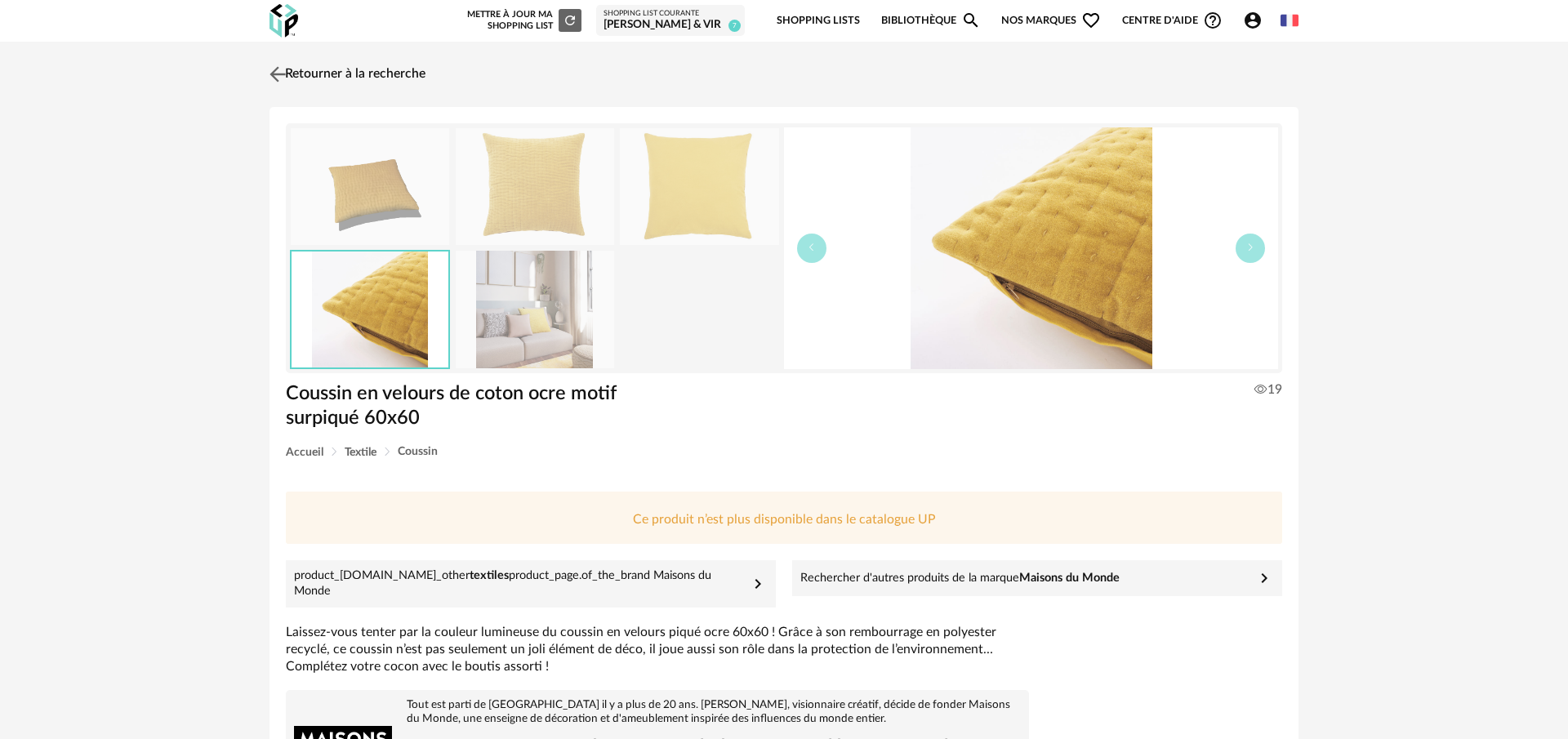
click at [277, 75] on img at bounding box center [277, 73] width 23 height 23
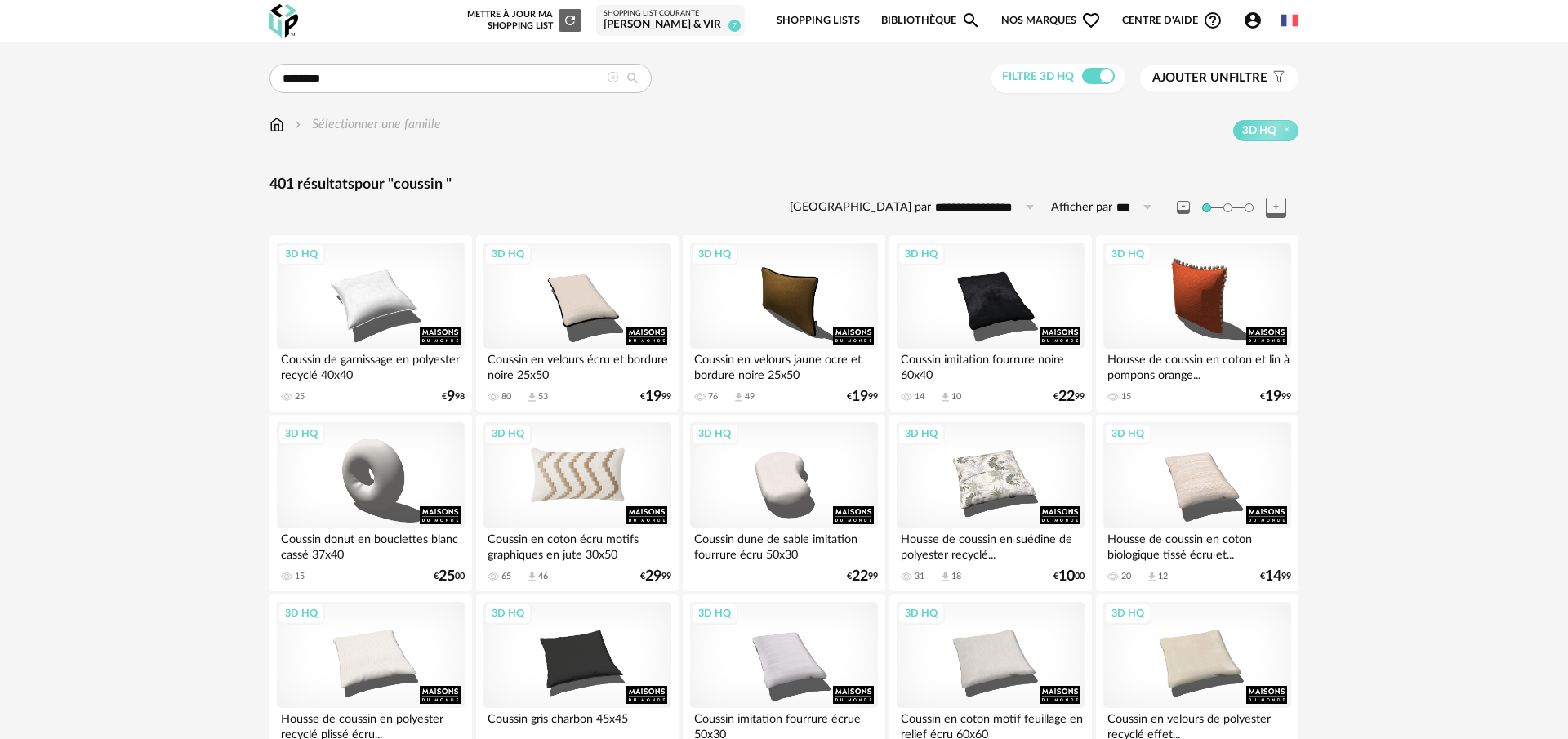
click at [615, 479] on div "3D HQ" at bounding box center [577, 476] width 188 height 106
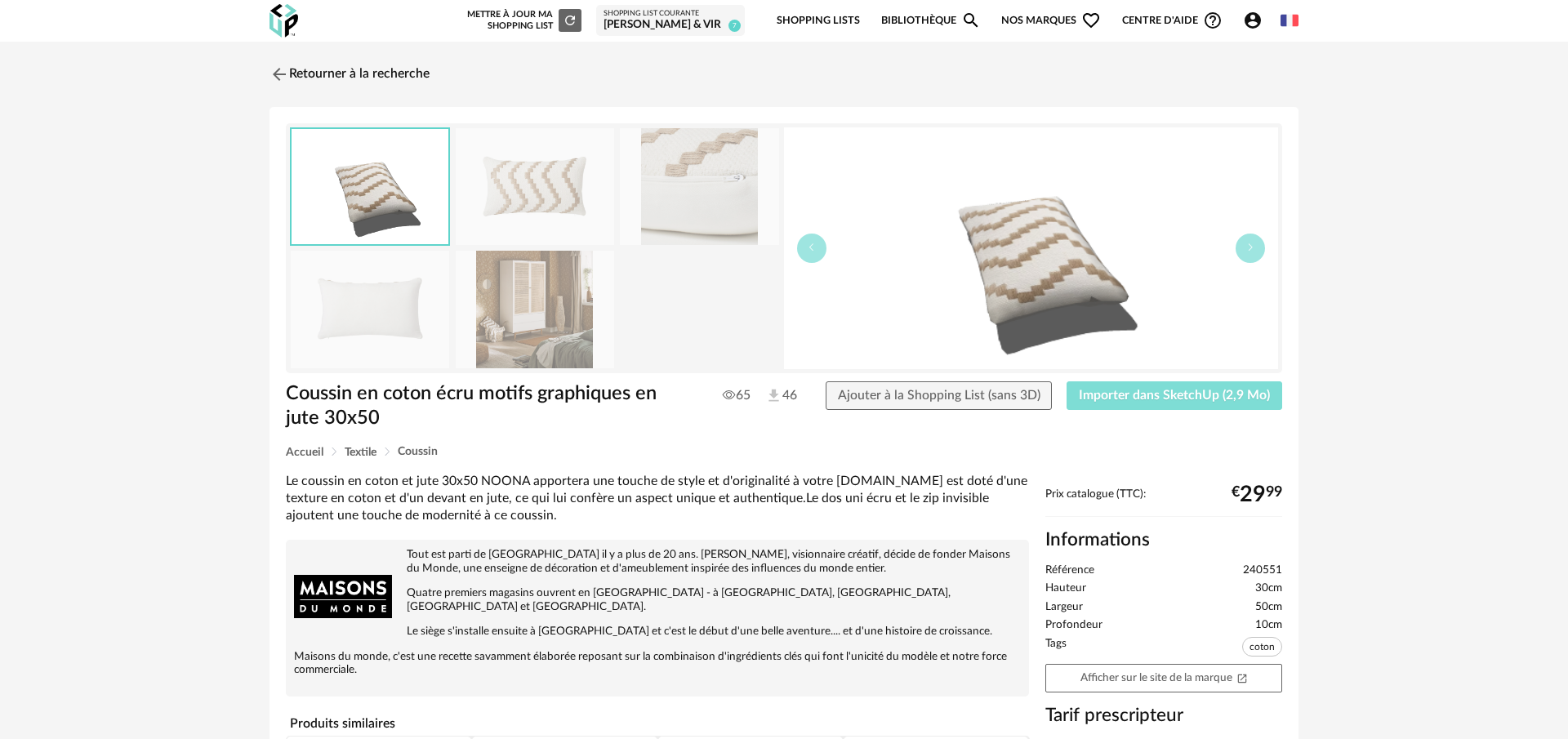
drag, startPoint x: 1211, startPoint y: 409, endPoint x: 1167, endPoint y: 406, distance: 44.1
click at [1211, 409] on button "Importer dans SketchUp (2,9 Mo)" at bounding box center [1175, 396] width 216 height 30
click at [988, 390] on span "Ajouter à la Shopping List (sans 3D)" at bounding box center [939, 395] width 203 height 13
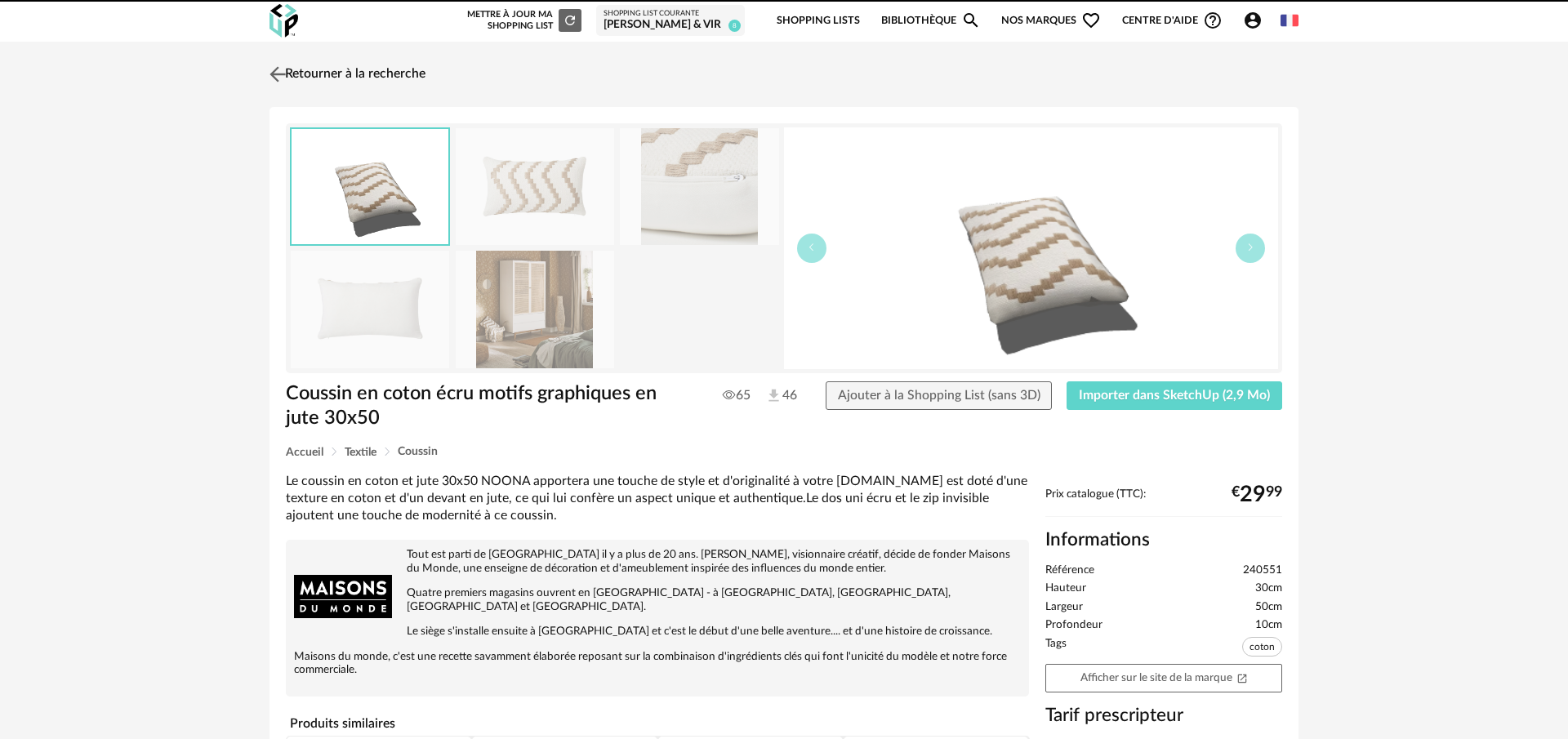
click at [281, 71] on img at bounding box center [277, 73] width 23 height 23
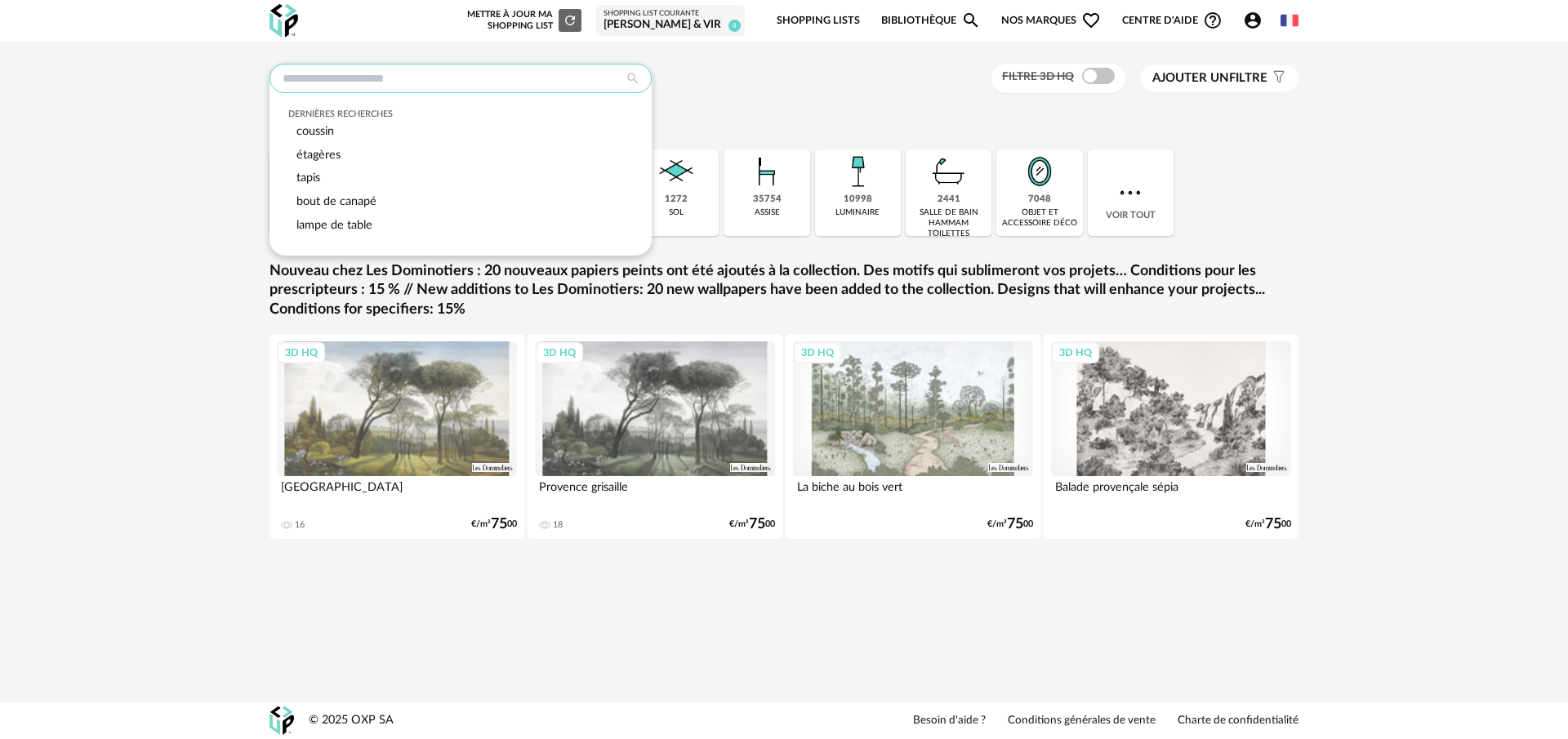
click at [448, 72] on input "text" at bounding box center [461, 78] width 383 height 30
click at [369, 136] on div "coussin" at bounding box center [461, 131] width 345 height 23
type input "*******"
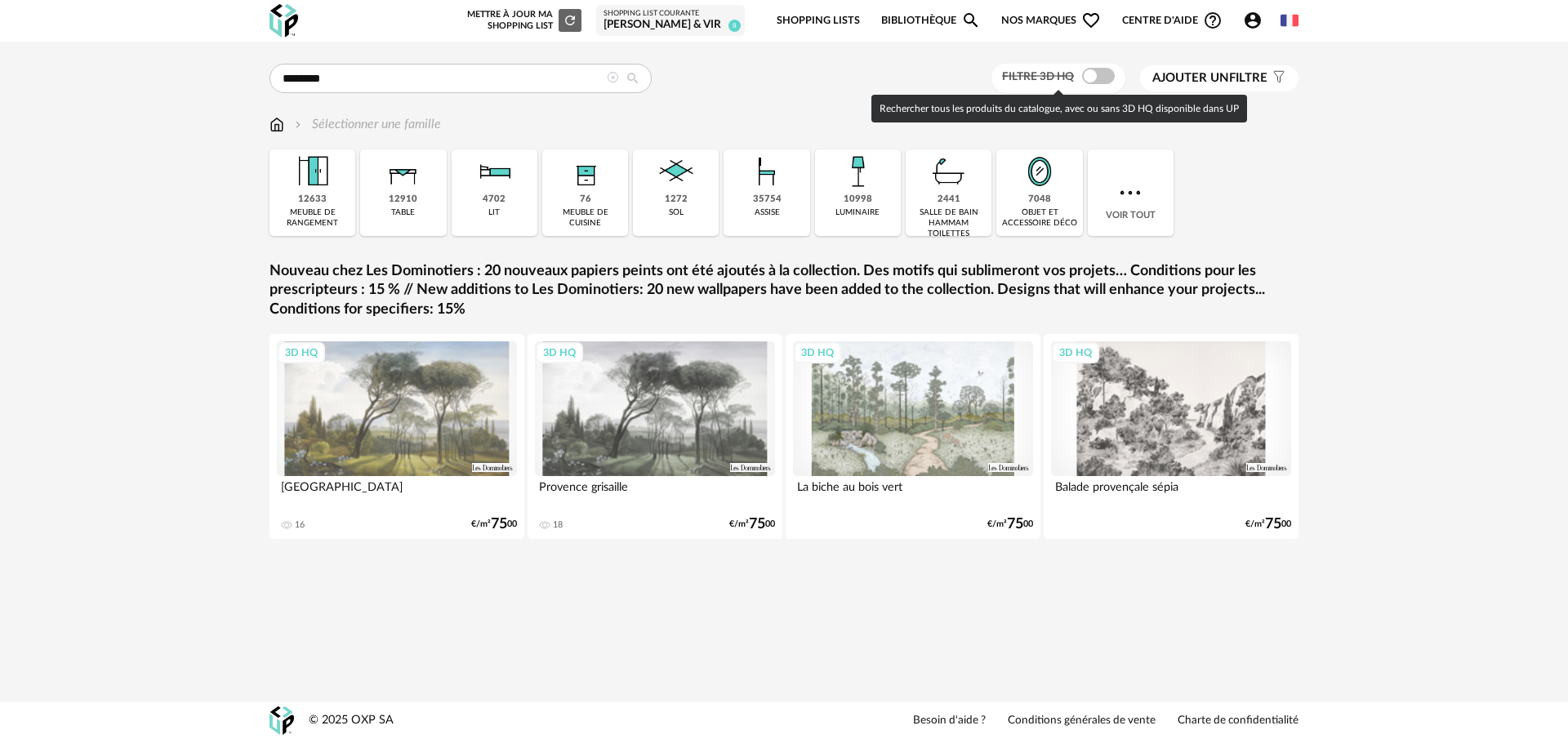
click at [1088, 77] on span at bounding box center [1098, 76] width 33 height 17
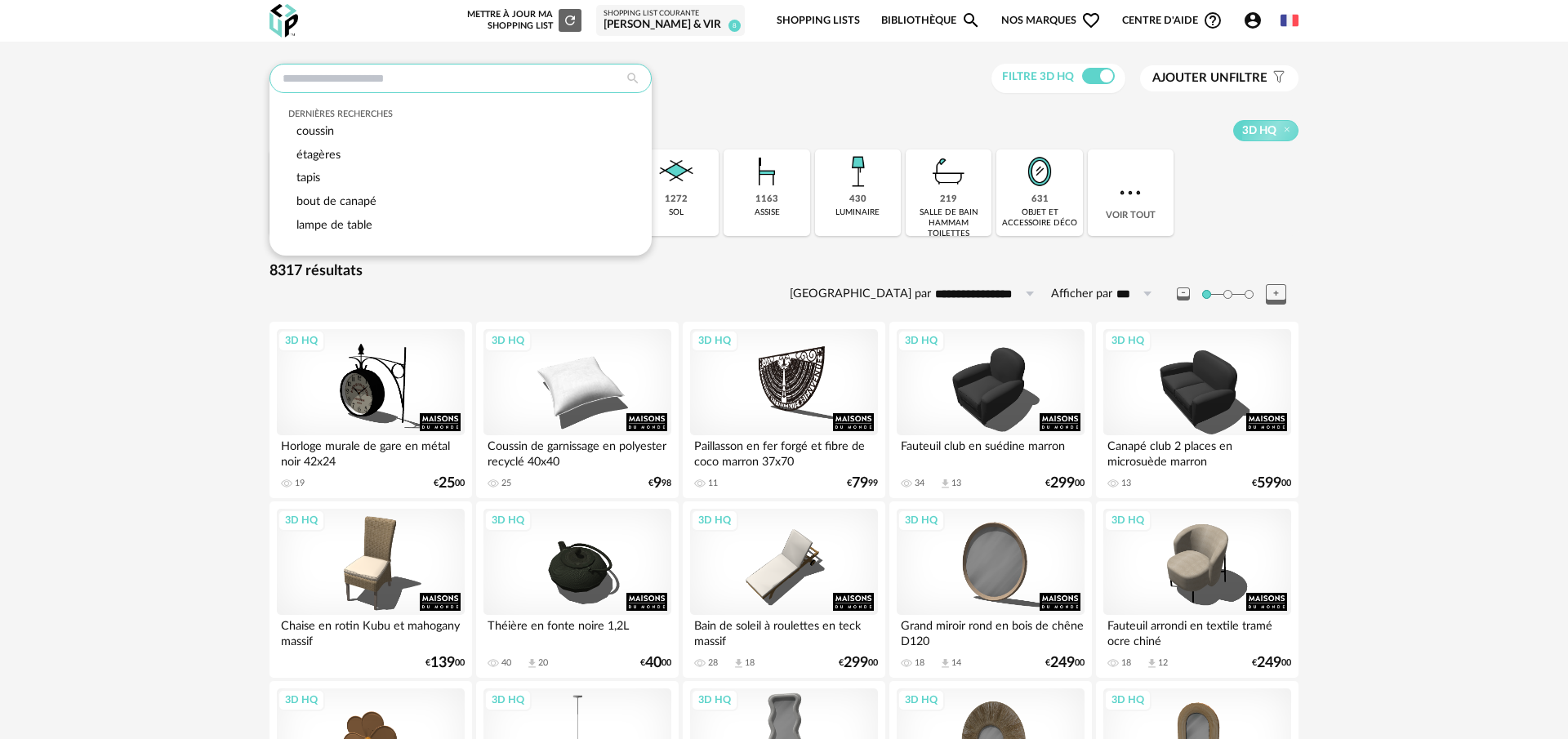
click at [359, 87] on input "text" at bounding box center [461, 78] width 383 height 30
click at [324, 131] on span "coussin" at bounding box center [315, 131] width 37 height 12
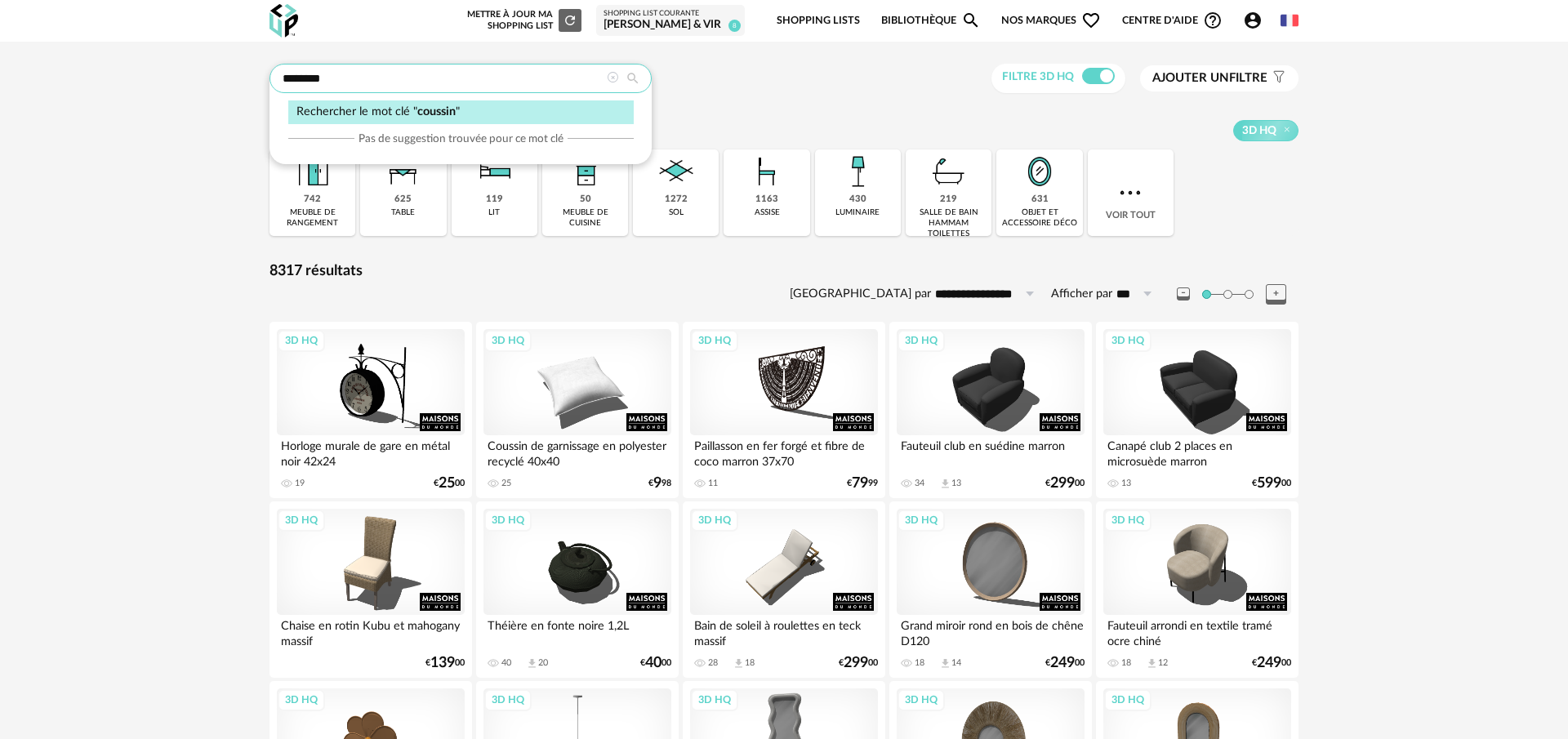
type input "*******"
type input "**********"
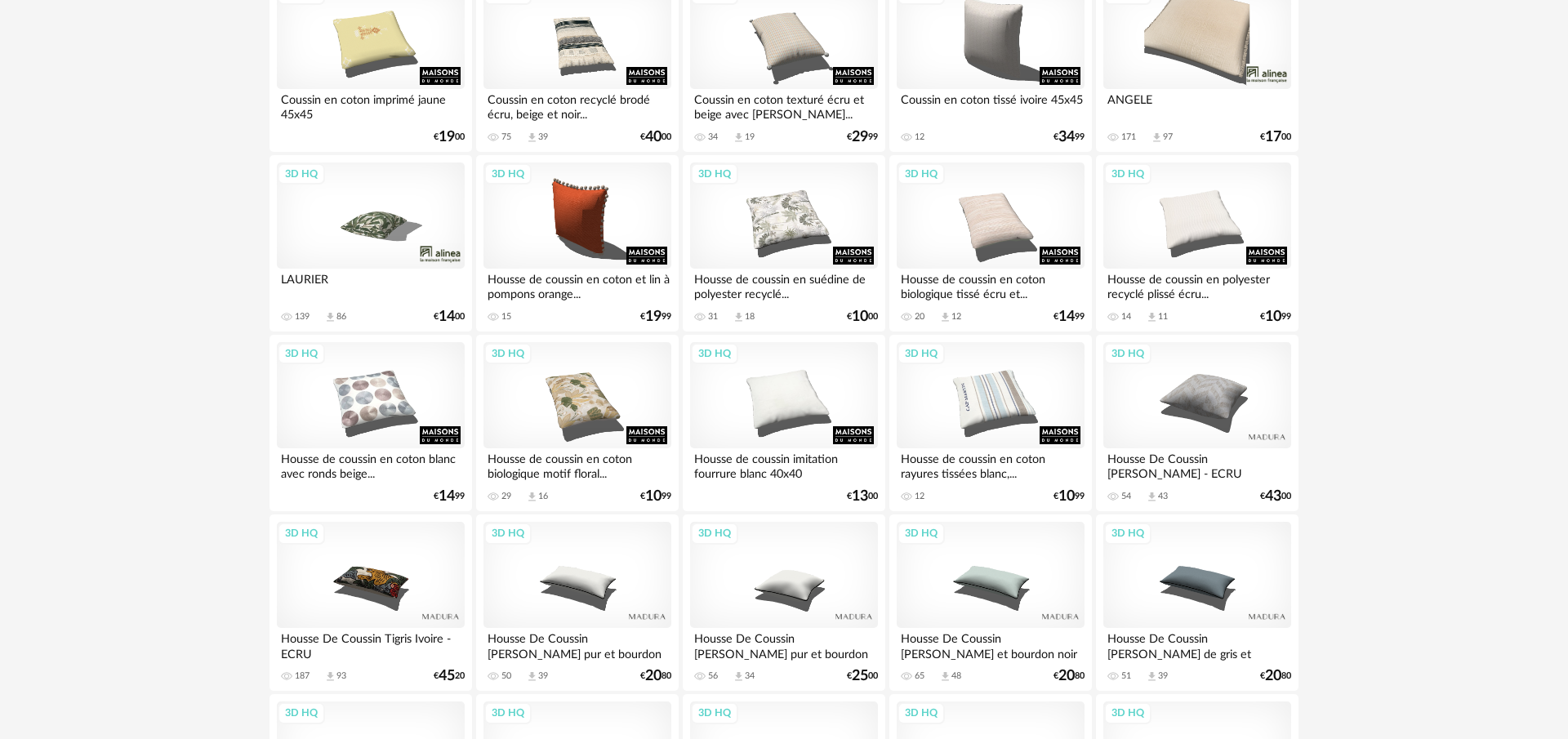
scroll to position [1521, 0]
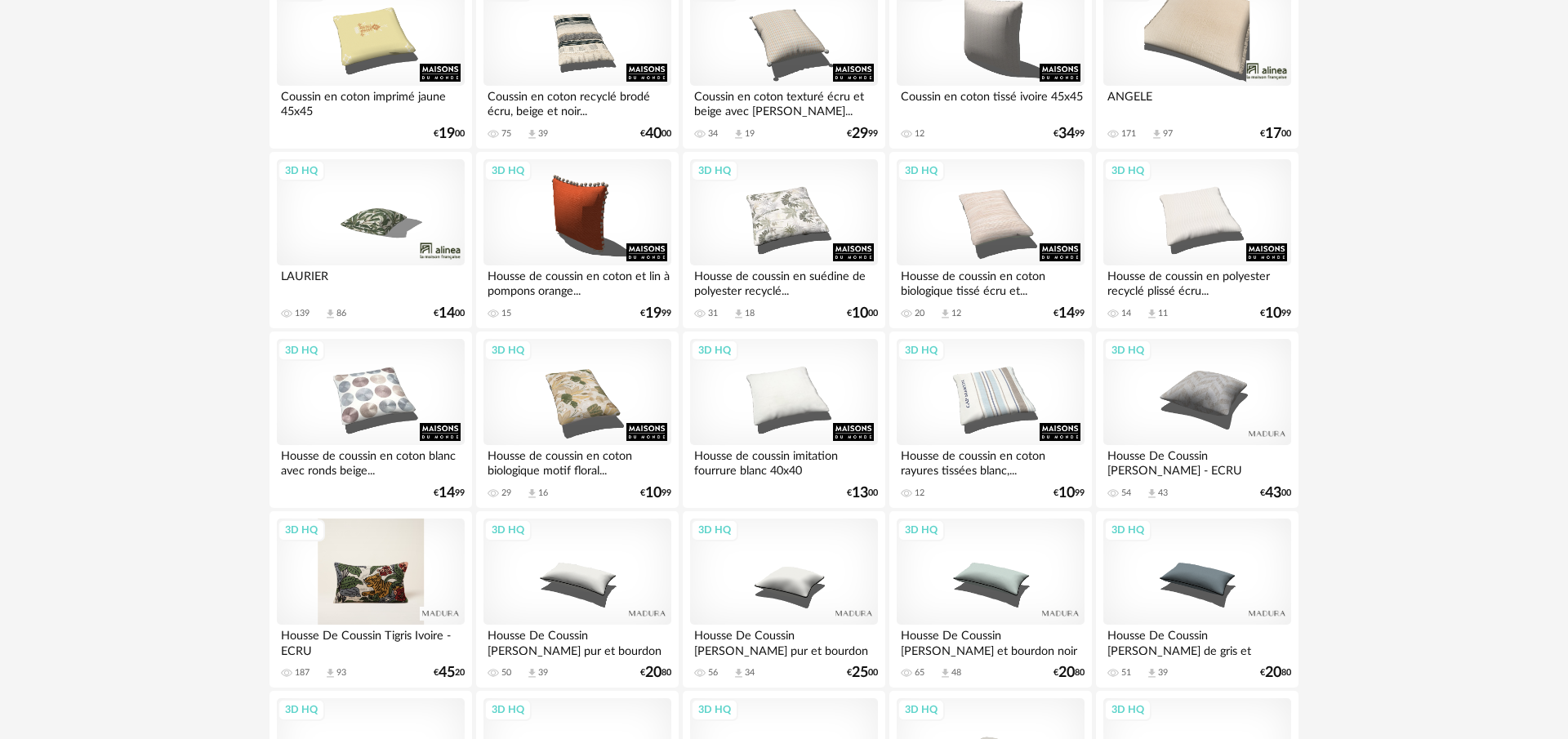
click at [404, 587] on div "3D HQ" at bounding box center [370, 571] width 188 height 106
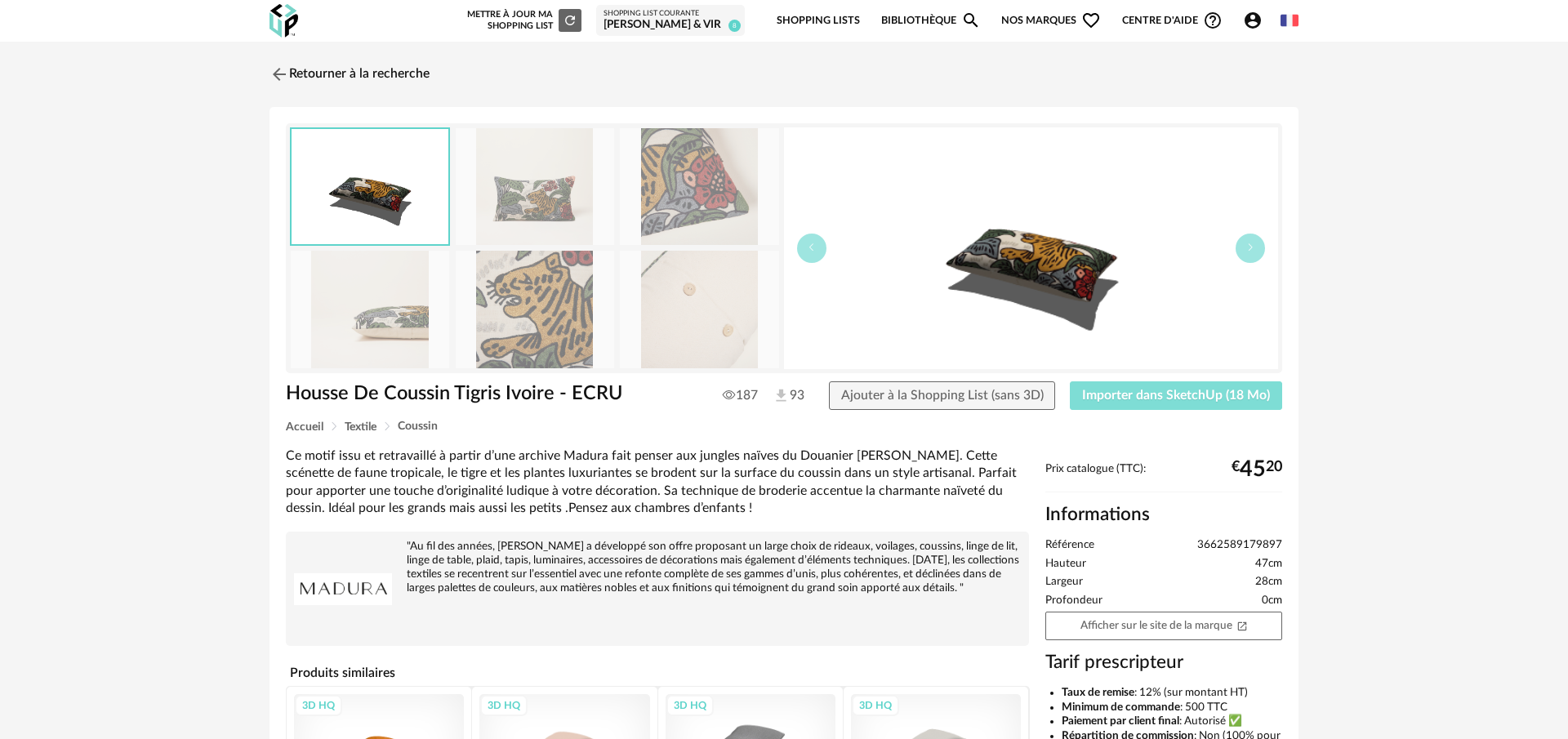
click at [1138, 394] on span "Importer dans SketchUp (18 Mo)" at bounding box center [1176, 395] width 188 height 13
click at [280, 76] on img at bounding box center [277, 73] width 23 height 23
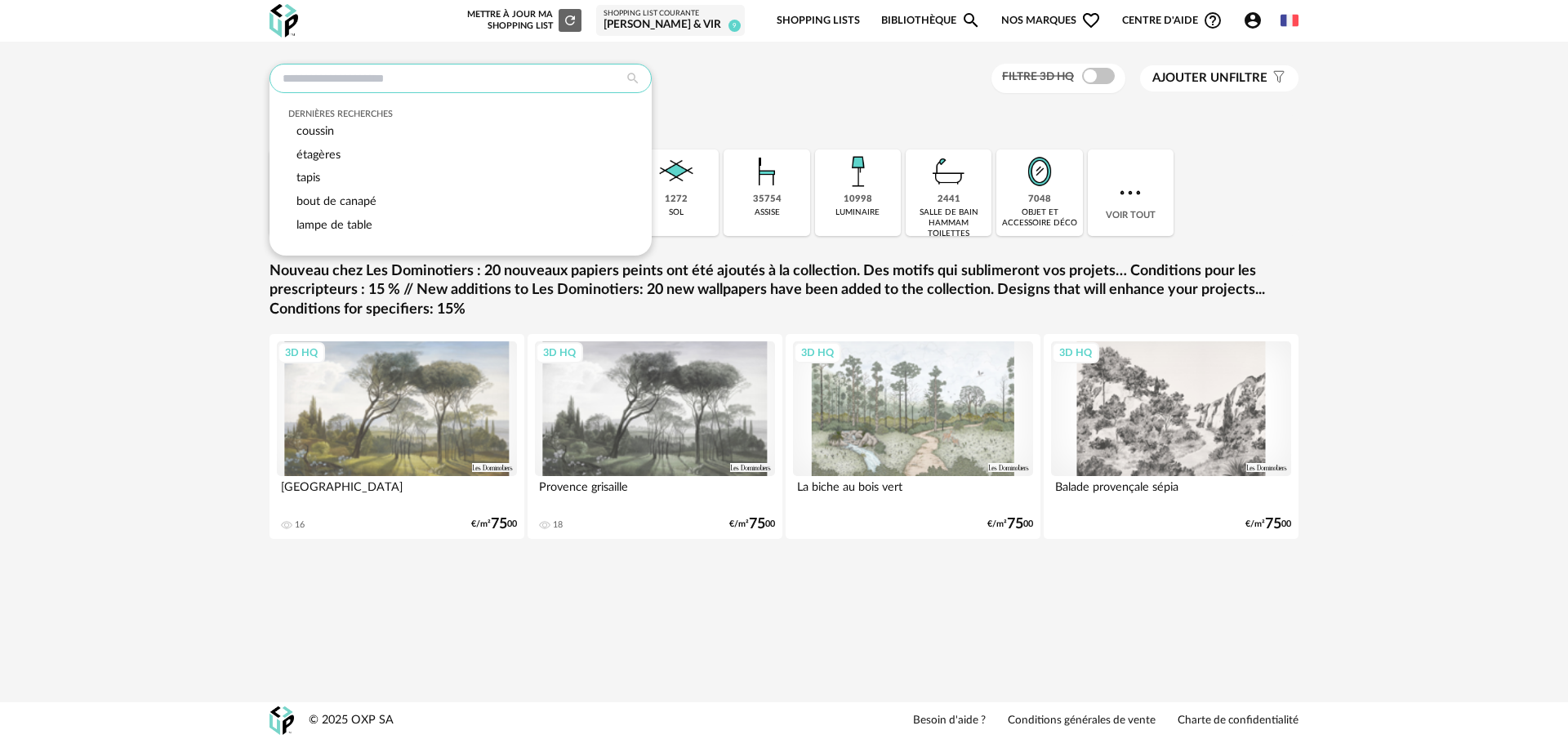
drag, startPoint x: 520, startPoint y: 93, endPoint x: 521, endPoint y: 83, distance: 10.0
click at [521, 89] on div "Dernières recherches coussin étagères tapis bout de canapé lampe de table Filtr…" at bounding box center [784, 78] width 1029 height 30
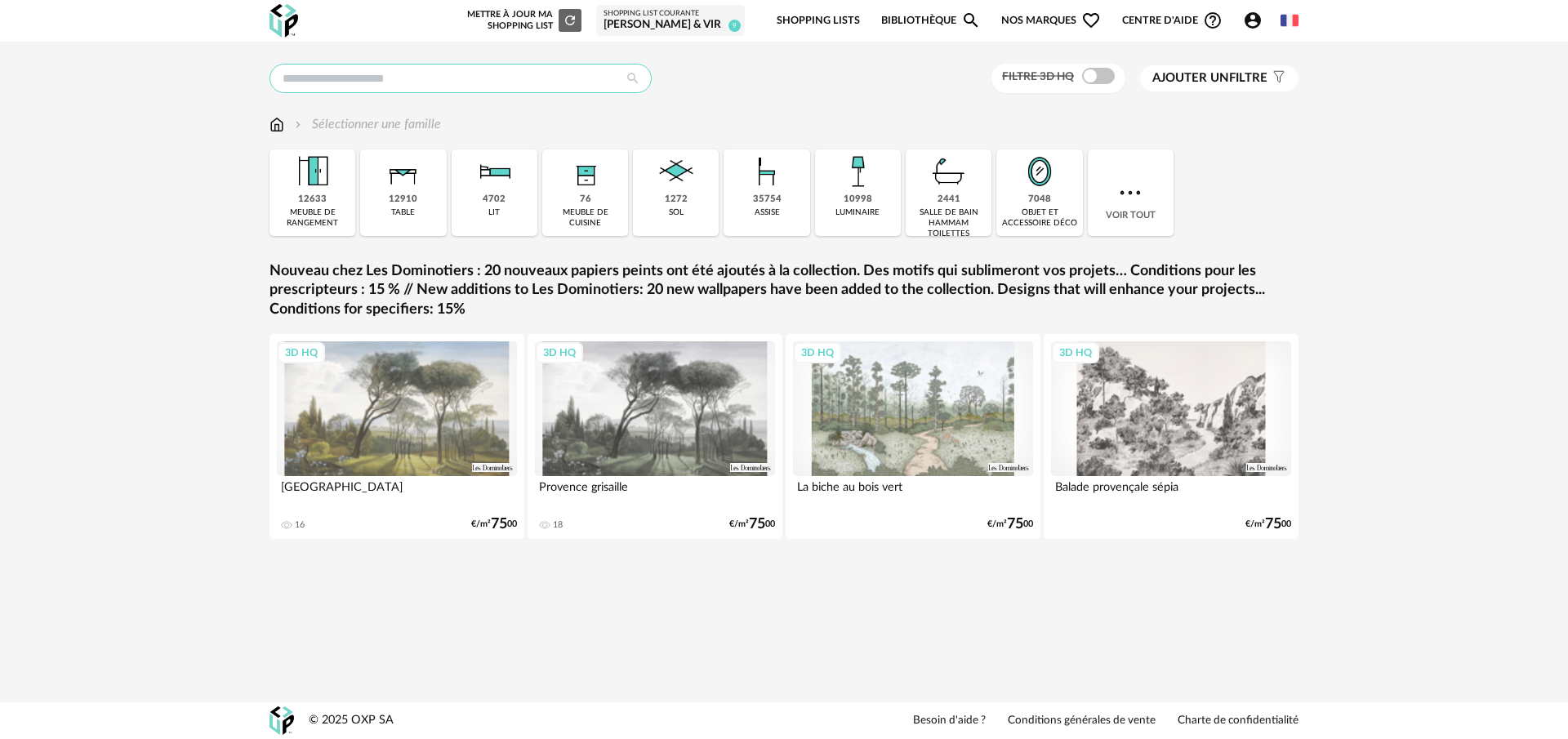
click at [520, 83] on input "text" at bounding box center [461, 78] width 383 height 30
click at [341, 73] on input "text" at bounding box center [461, 78] width 383 height 30
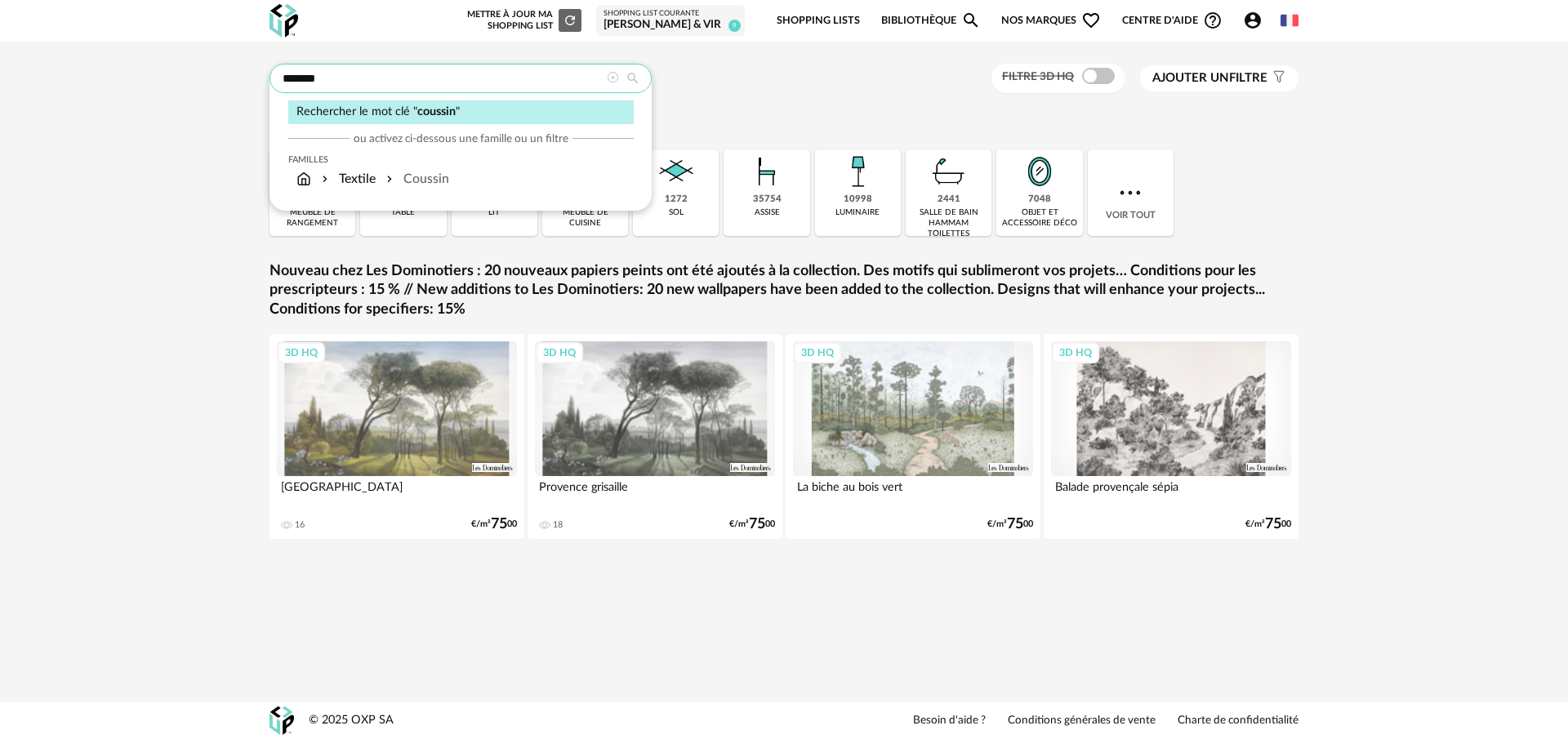
type input "*******"
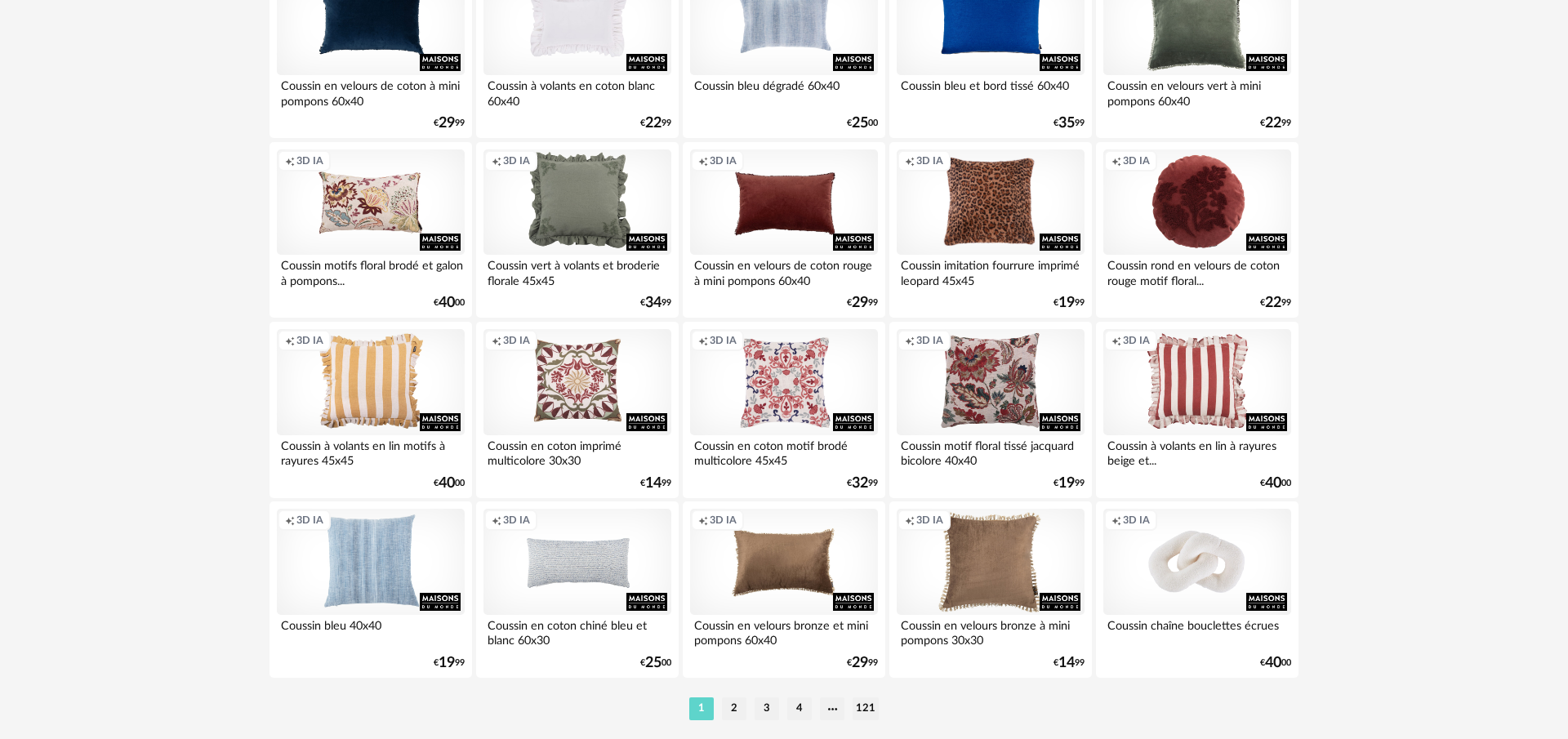
scroll to position [3158, 0]
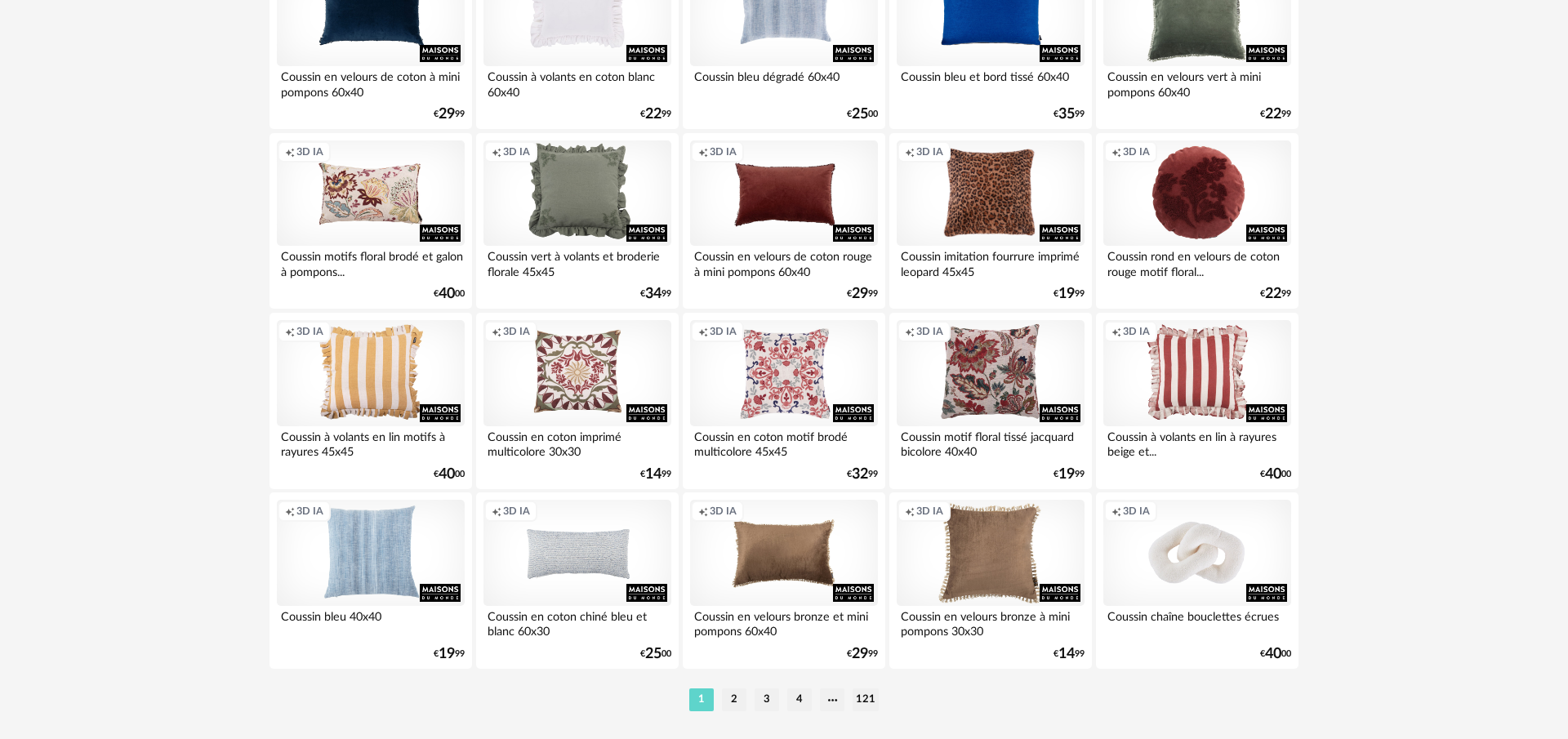
click at [1179, 389] on div "Creation icon 3D IA" at bounding box center [1198, 373] width 188 height 106
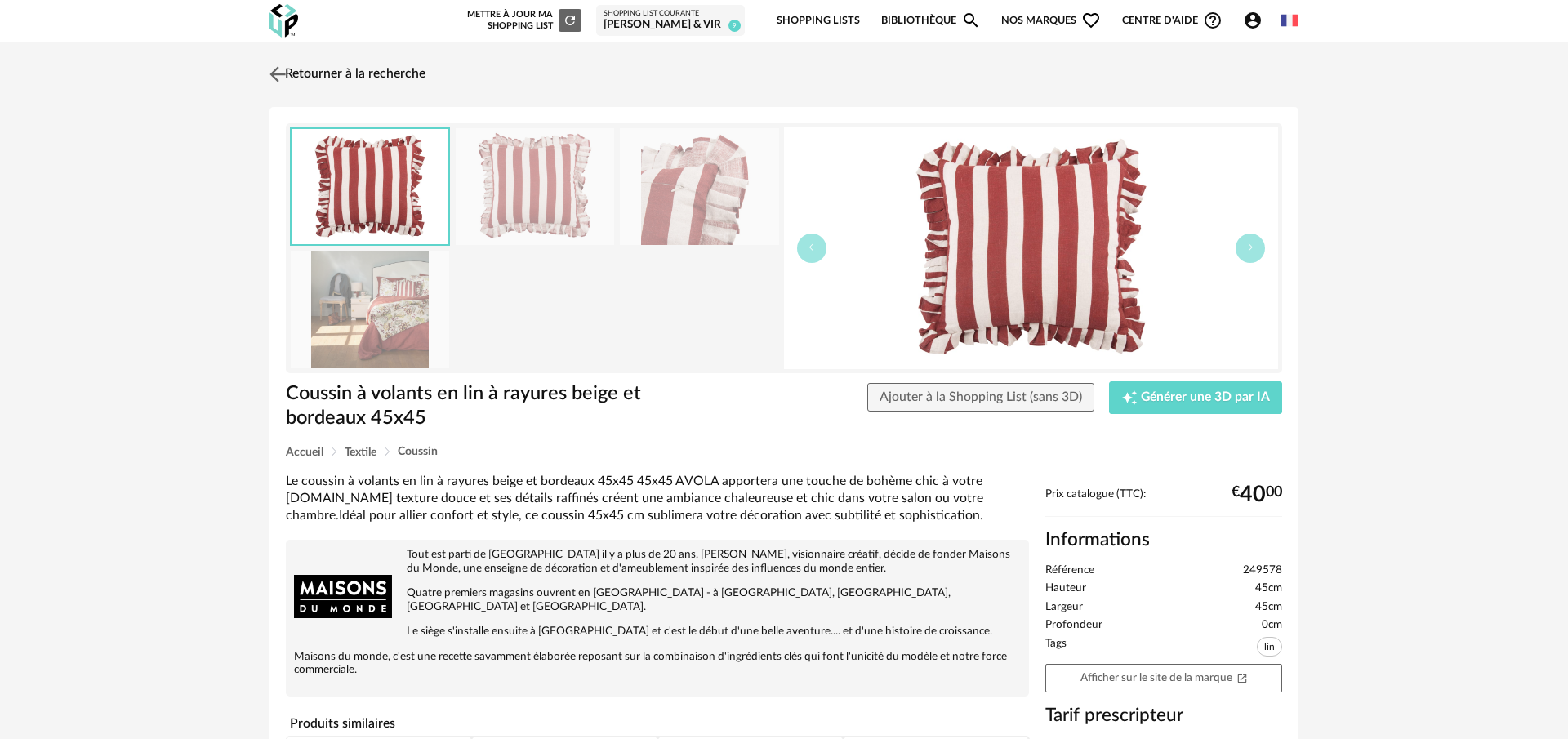
click at [270, 72] on img at bounding box center [277, 73] width 23 height 23
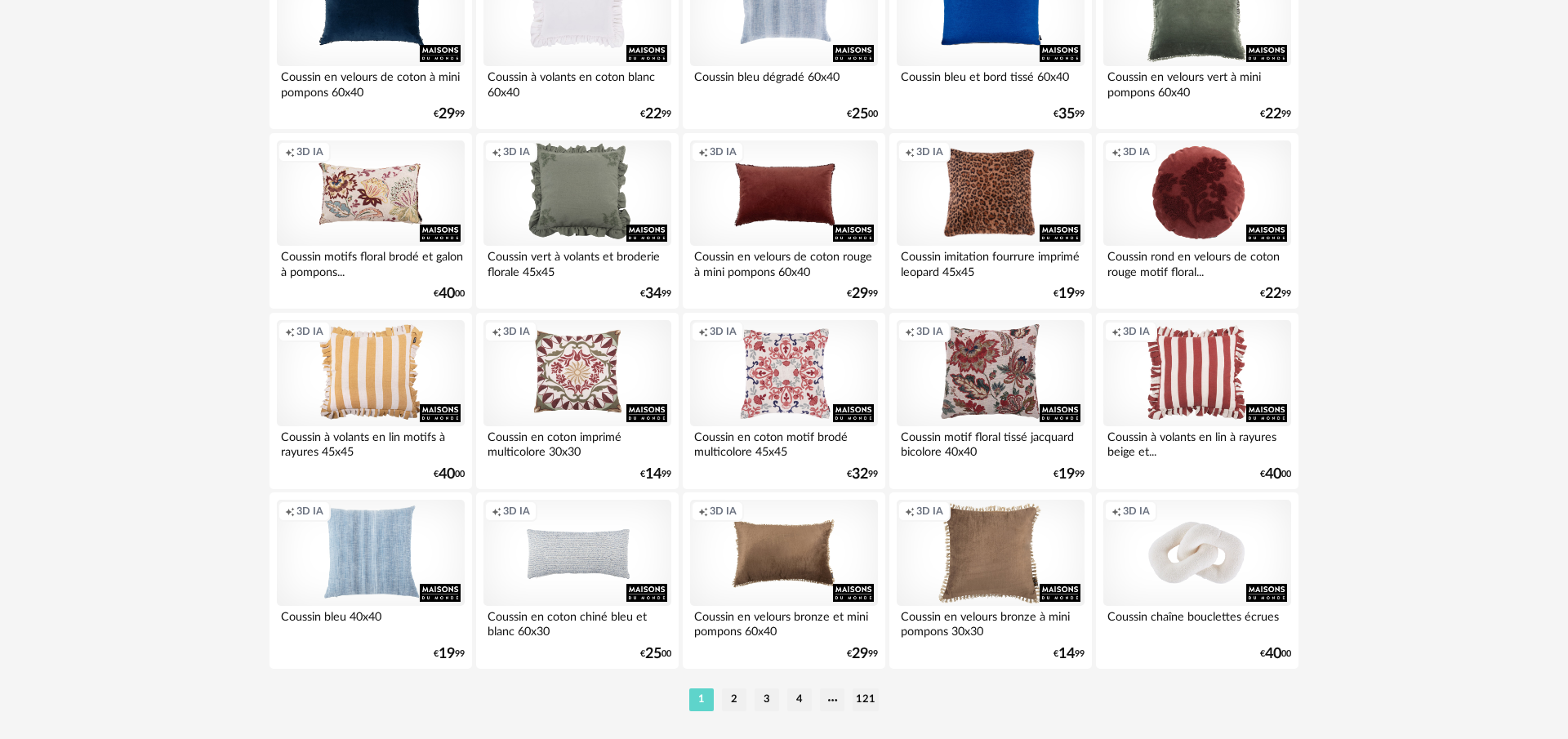
scroll to position [3210, 0]
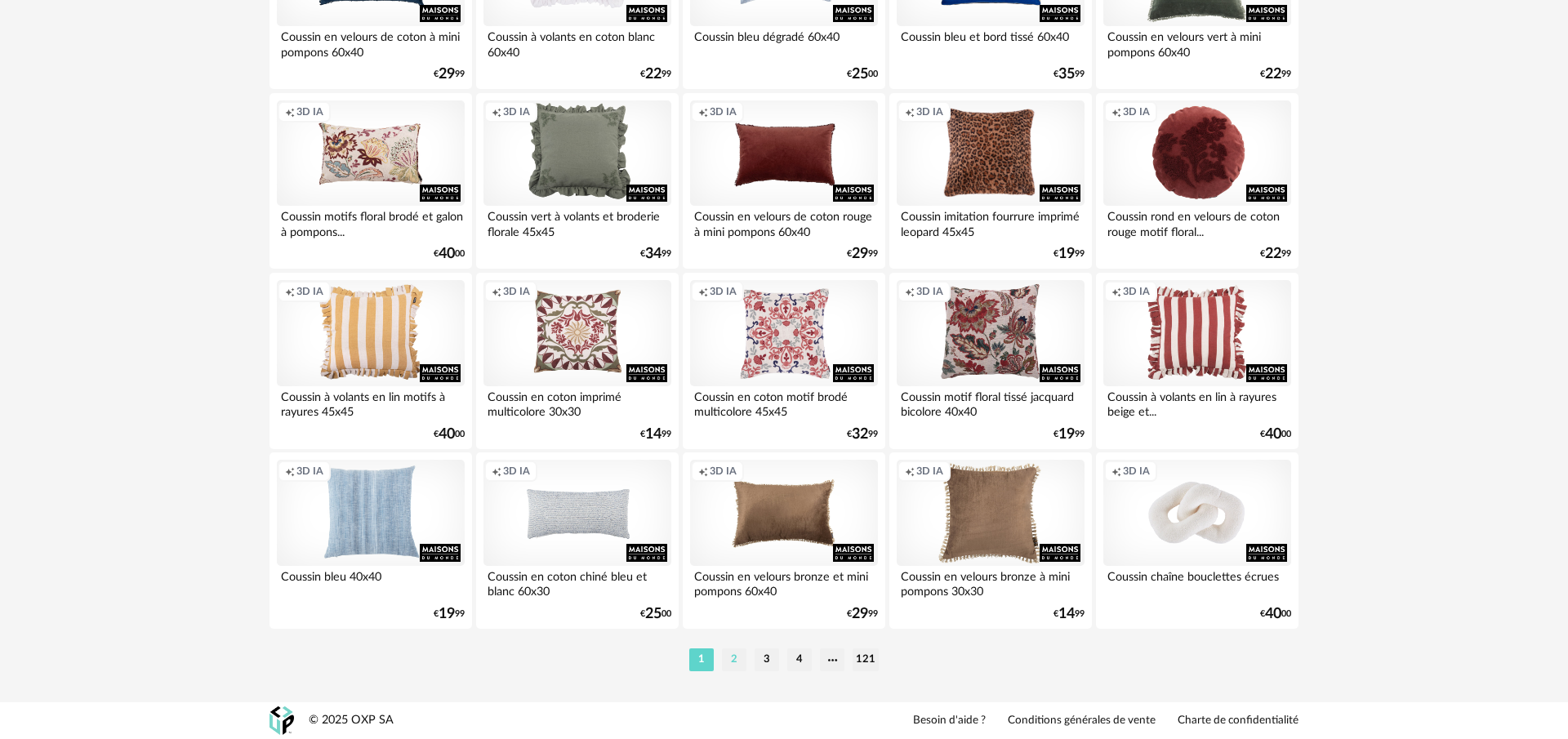
click at [736, 654] on li "2" at bounding box center [734, 660] width 24 height 23
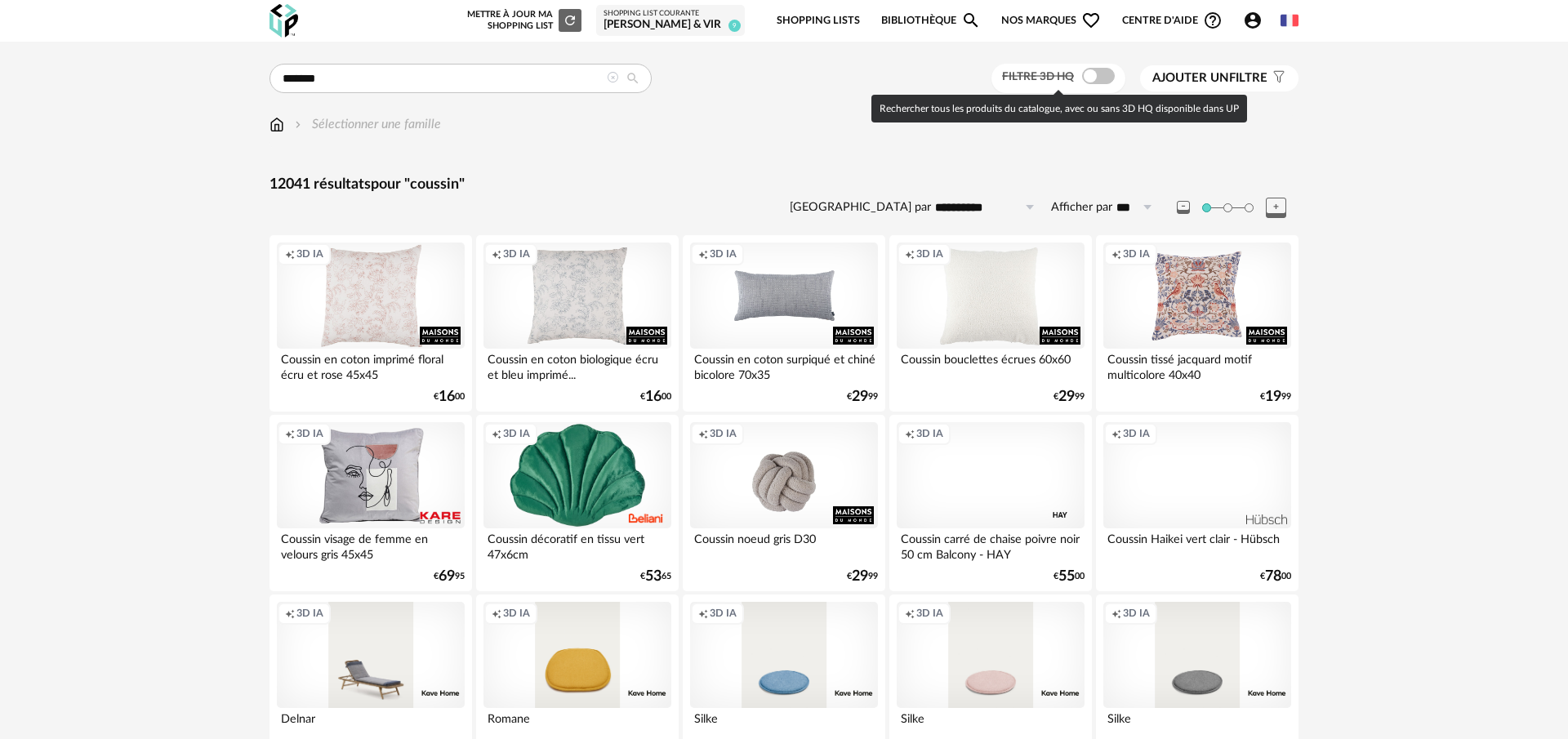
click at [1088, 72] on span at bounding box center [1098, 76] width 33 height 17
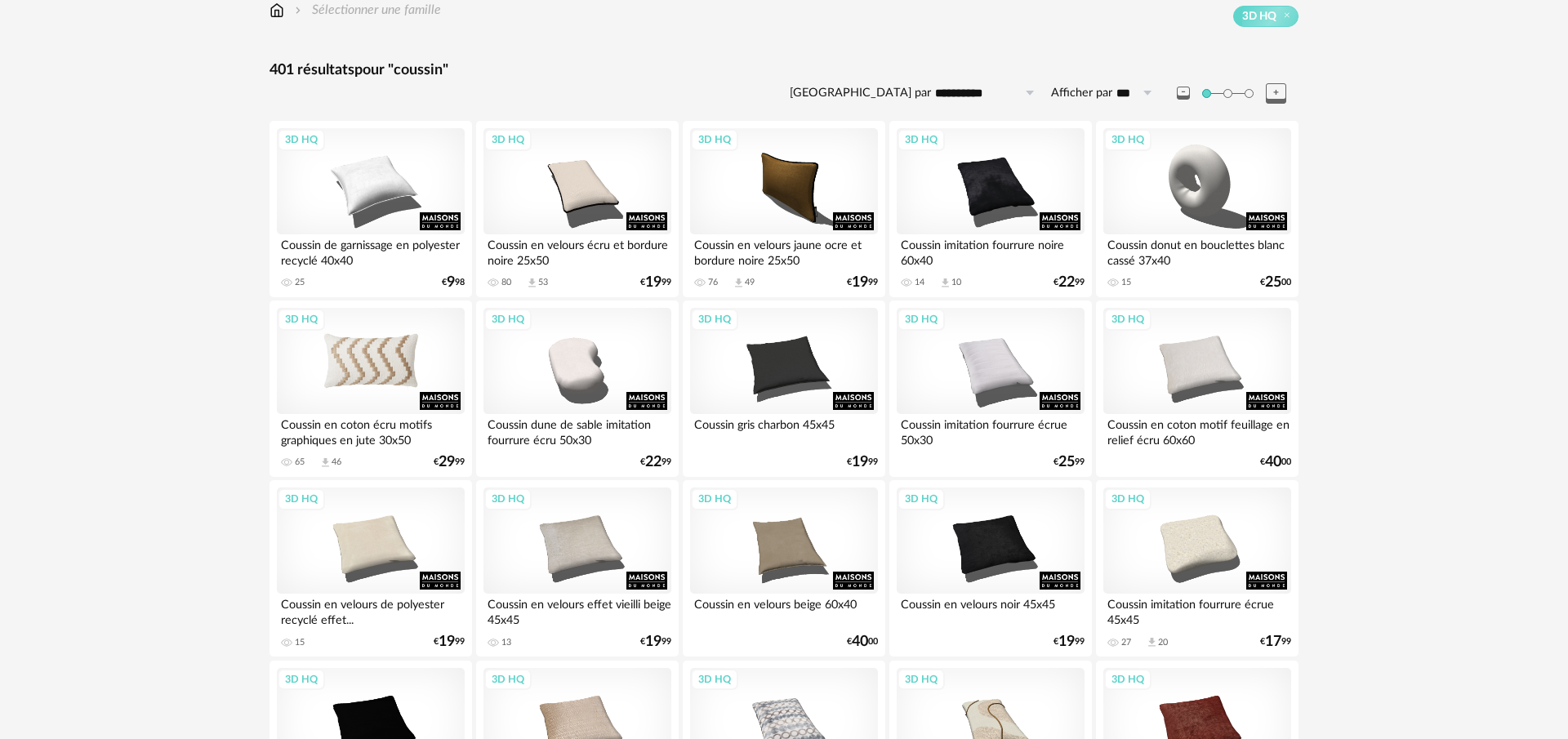
scroll to position [52, 0]
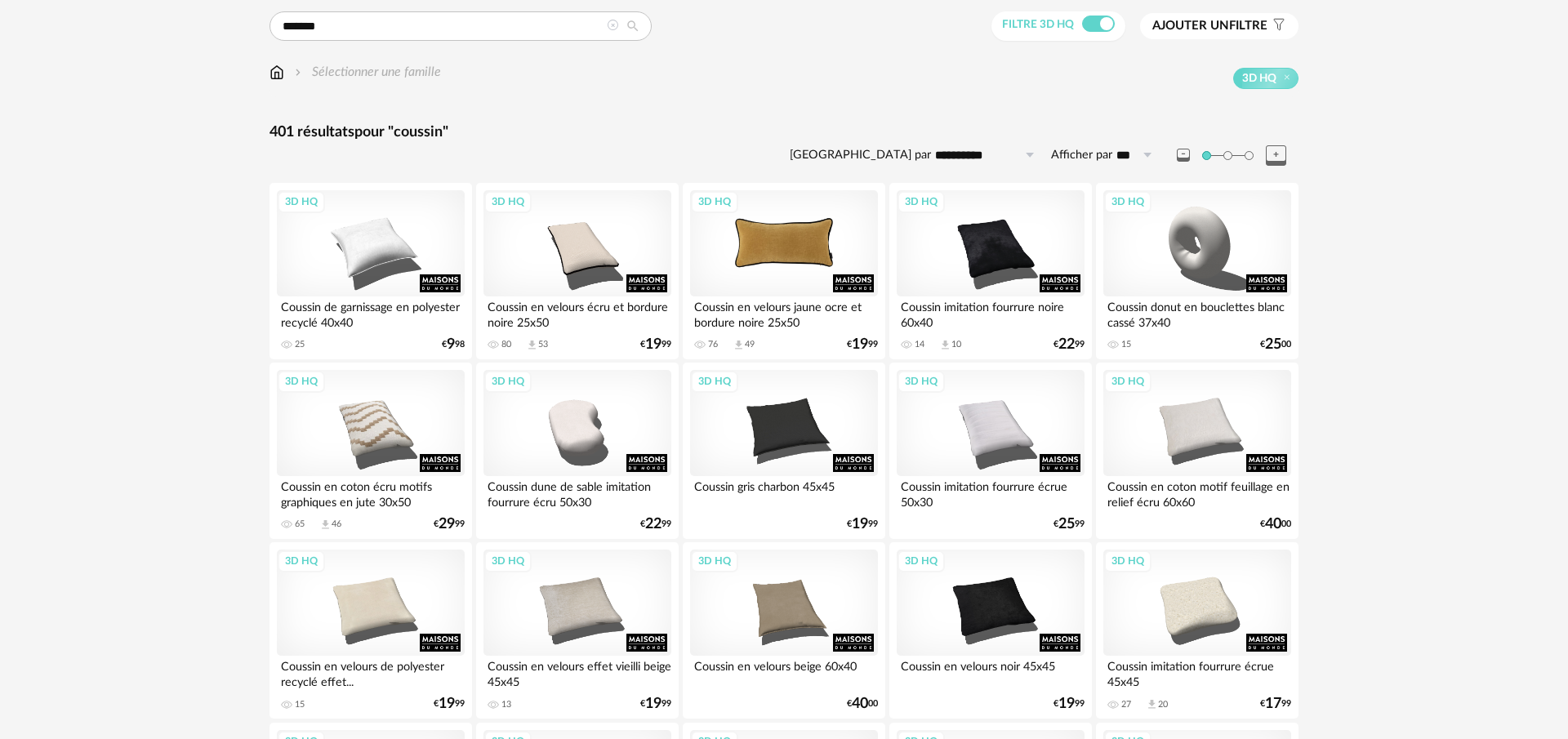
click at [840, 256] on div "3D HQ" at bounding box center [784, 243] width 188 height 106
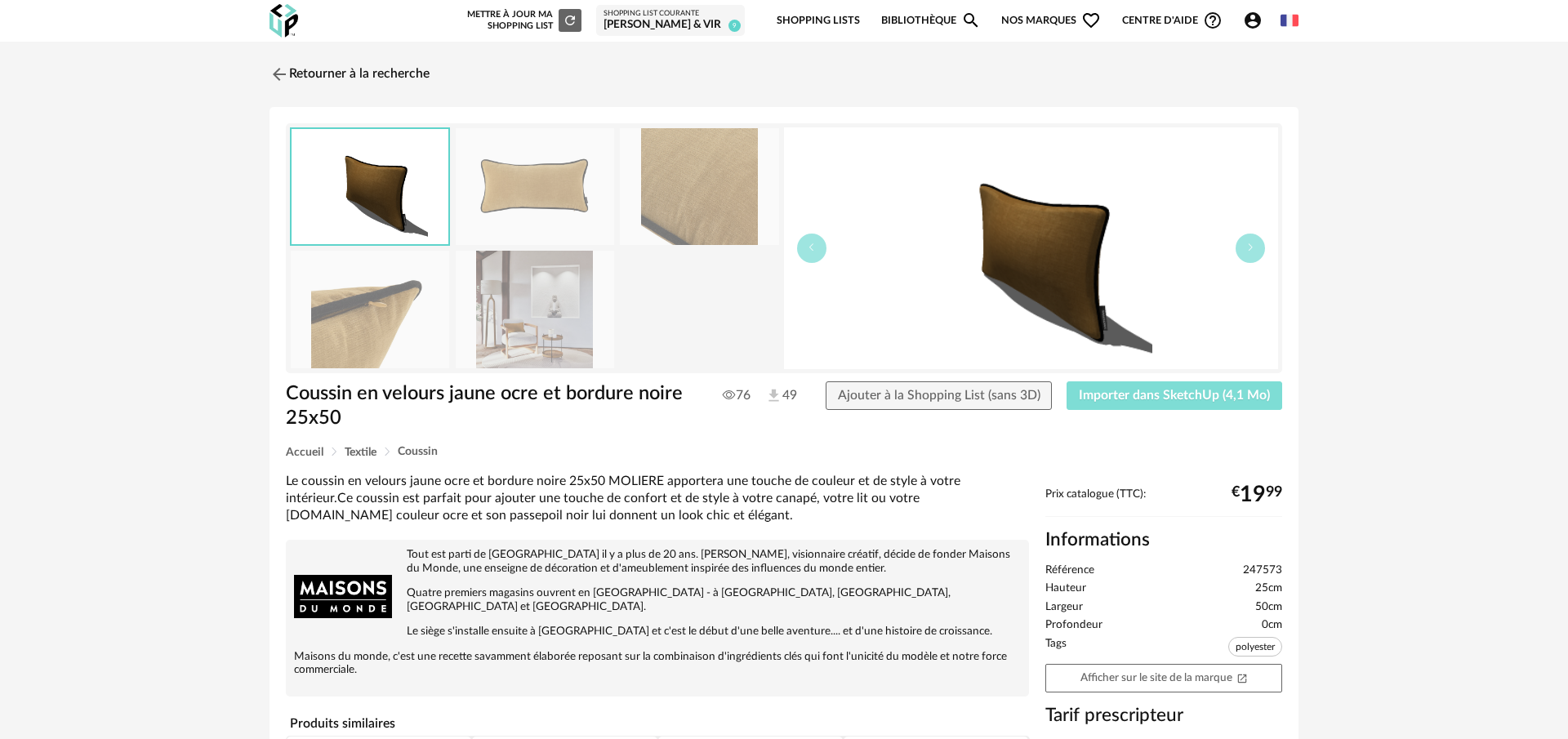
click at [1236, 392] on span "Importer dans SketchUp (4,1 Mo)" at bounding box center [1175, 395] width 191 height 13
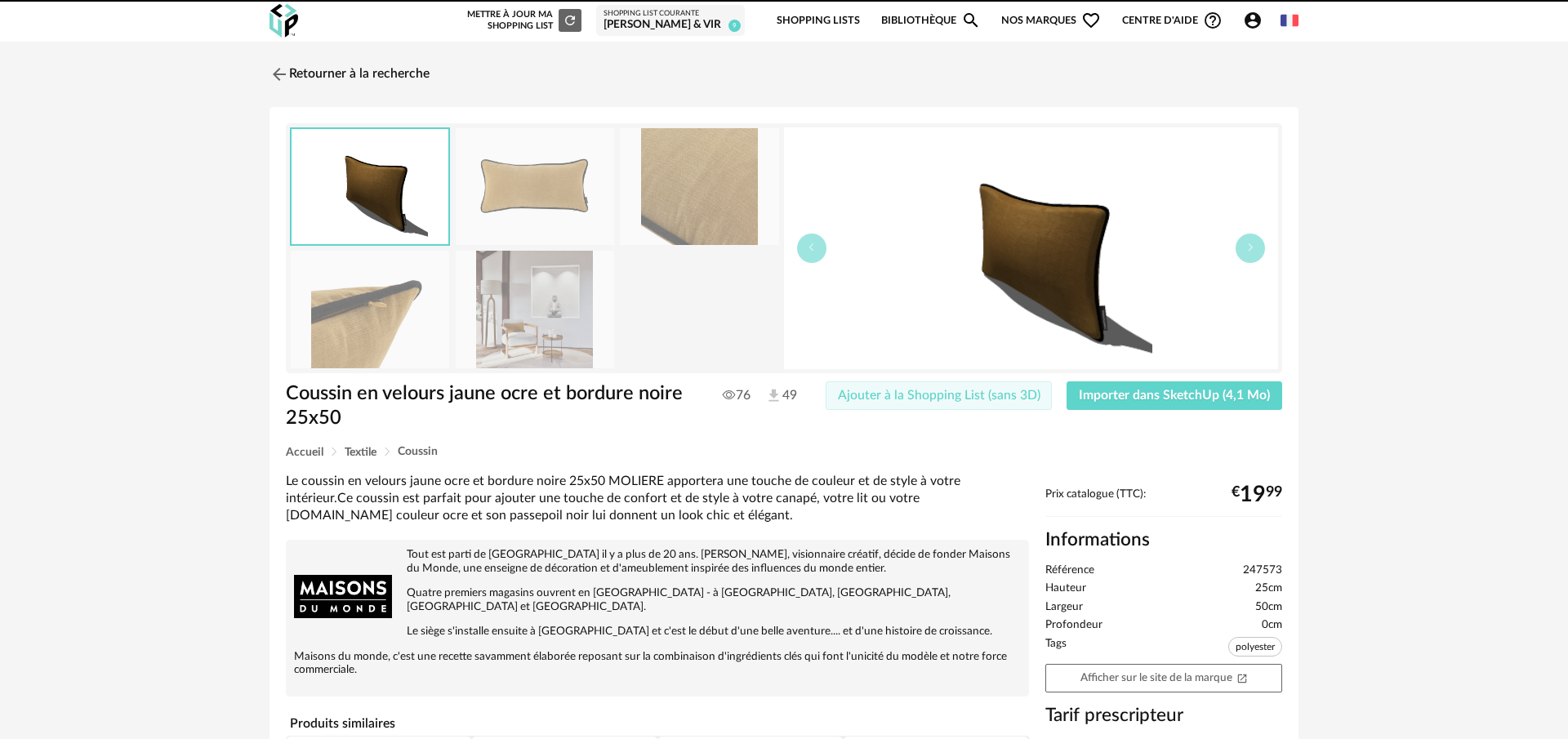
drag, startPoint x: 1017, startPoint y: 392, endPoint x: 871, endPoint y: 331, distance: 158.2
click at [1017, 392] on span "Ajouter à la Shopping List (sans 3D)" at bounding box center [939, 395] width 203 height 13
click at [272, 74] on img at bounding box center [277, 73] width 23 height 23
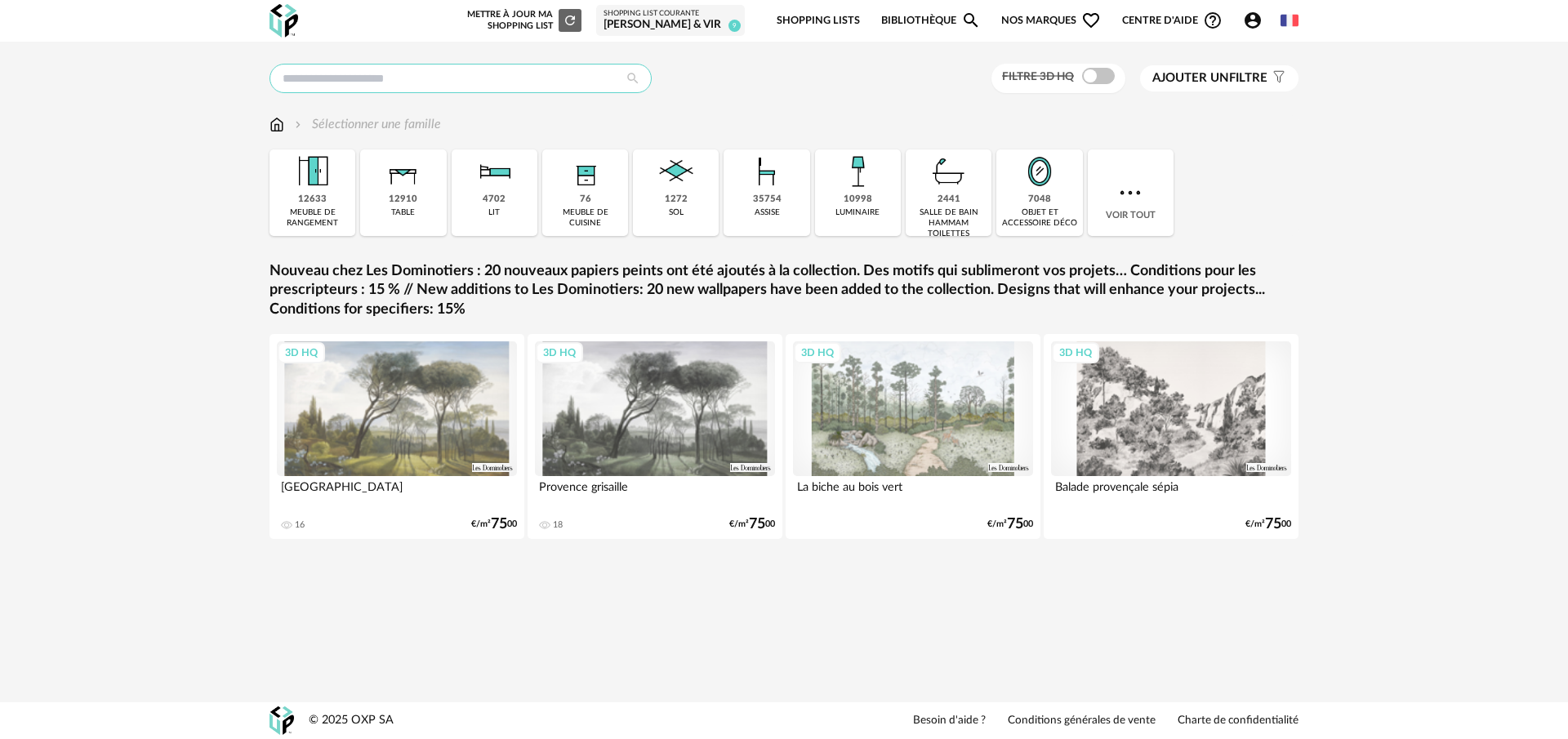
click at [398, 76] on input "text" at bounding box center [461, 78] width 383 height 30
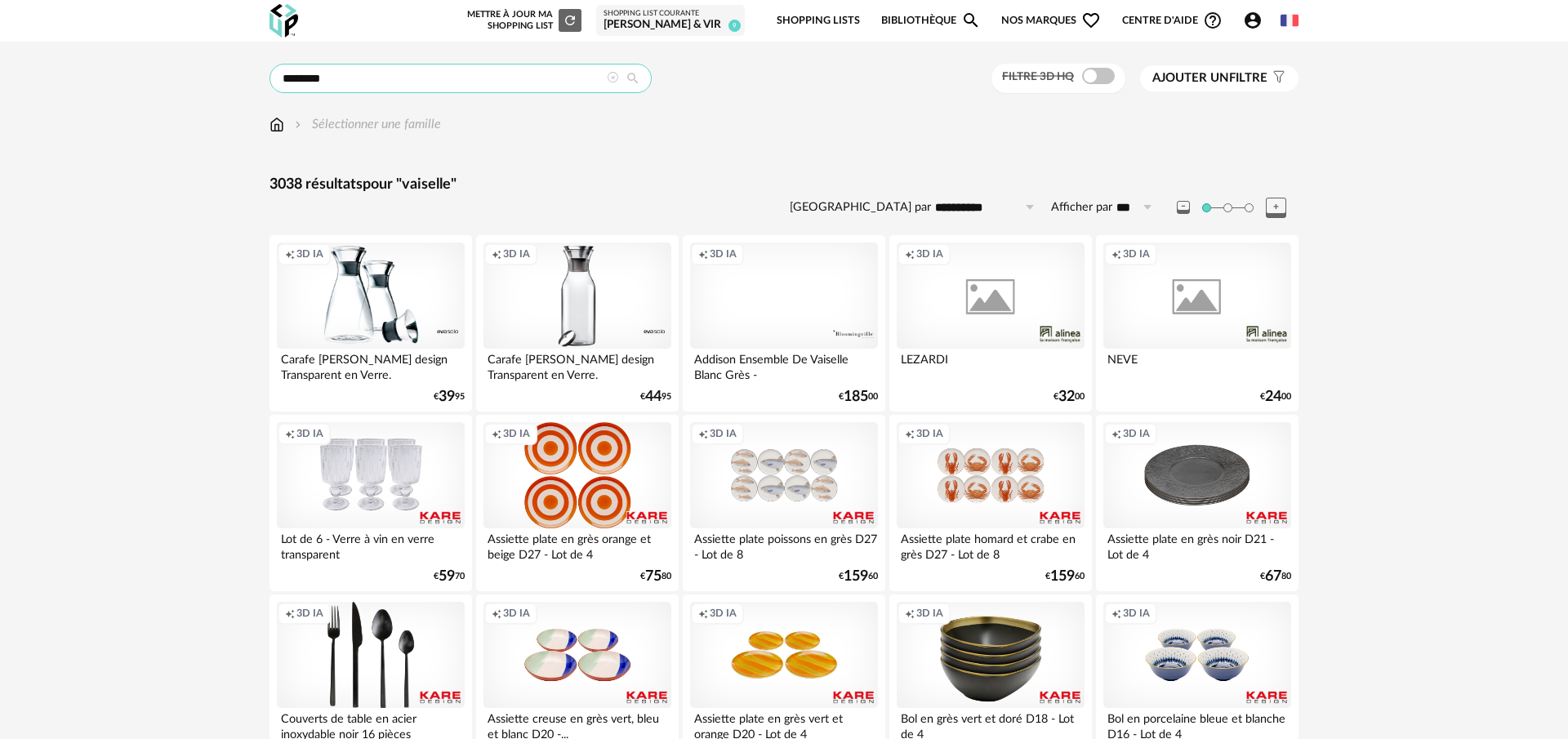
click at [298, 87] on input "********" at bounding box center [461, 78] width 383 height 30
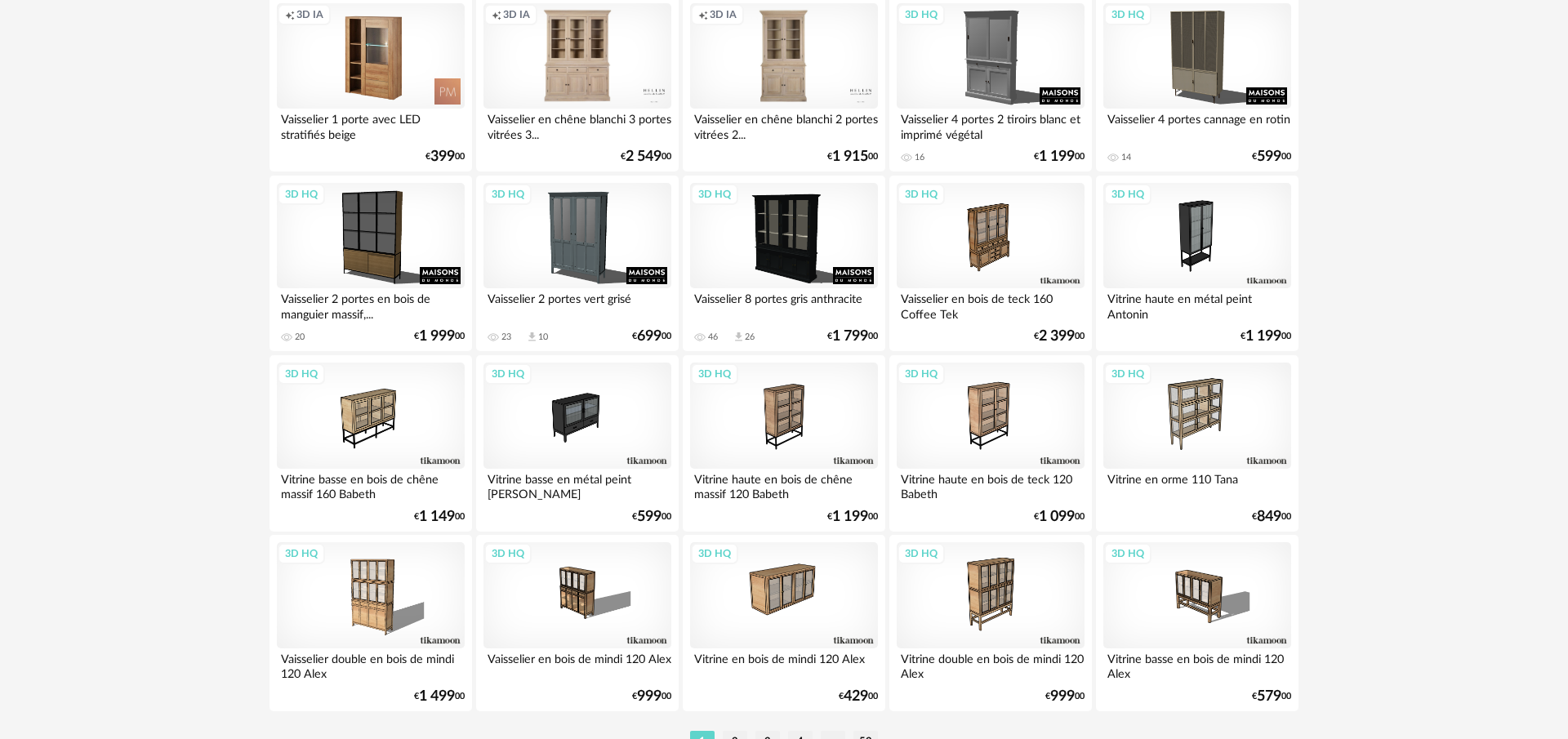
scroll to position [3210, 0]
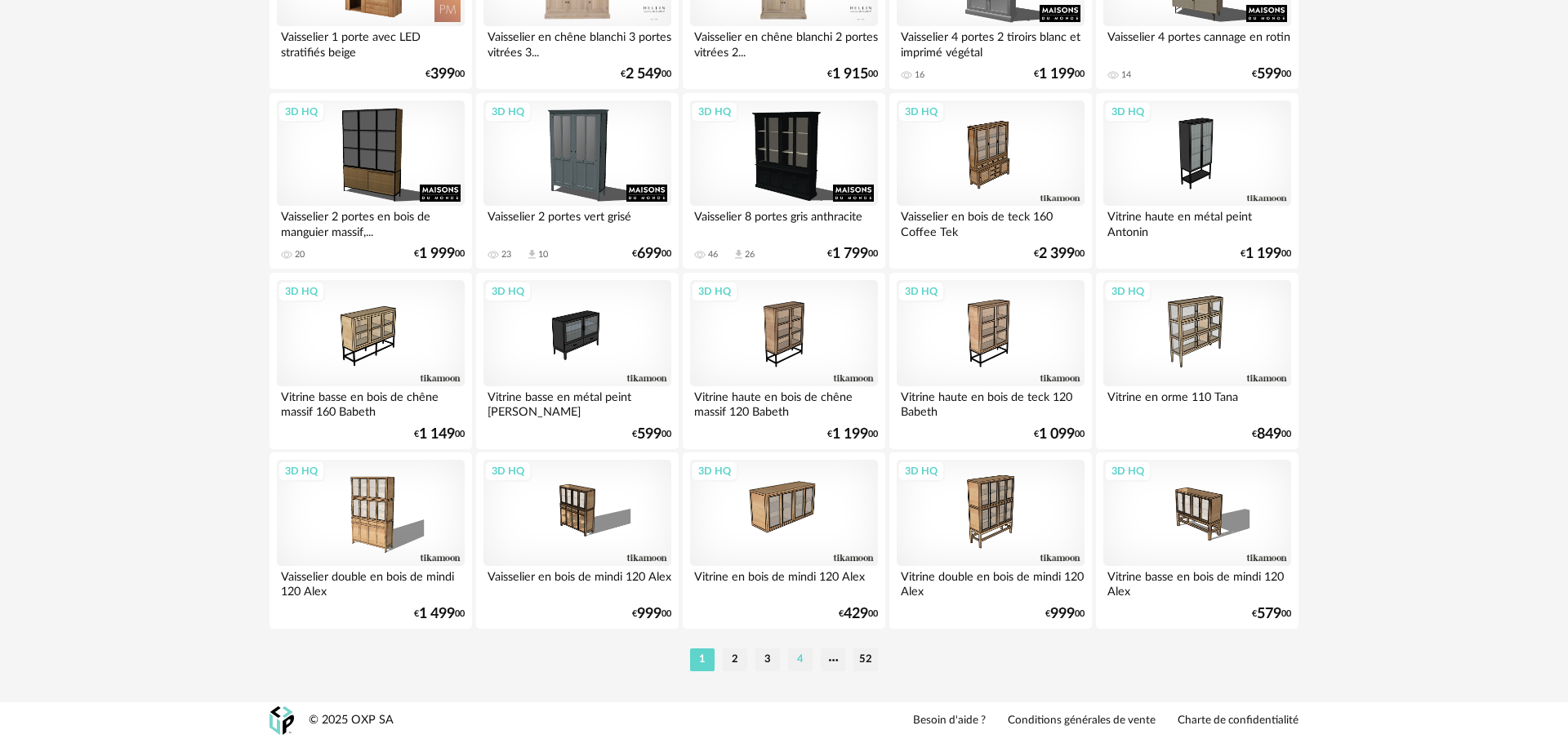
click at [799, 663] on li "4" at bounding box center [800, 660] width 24 height 23
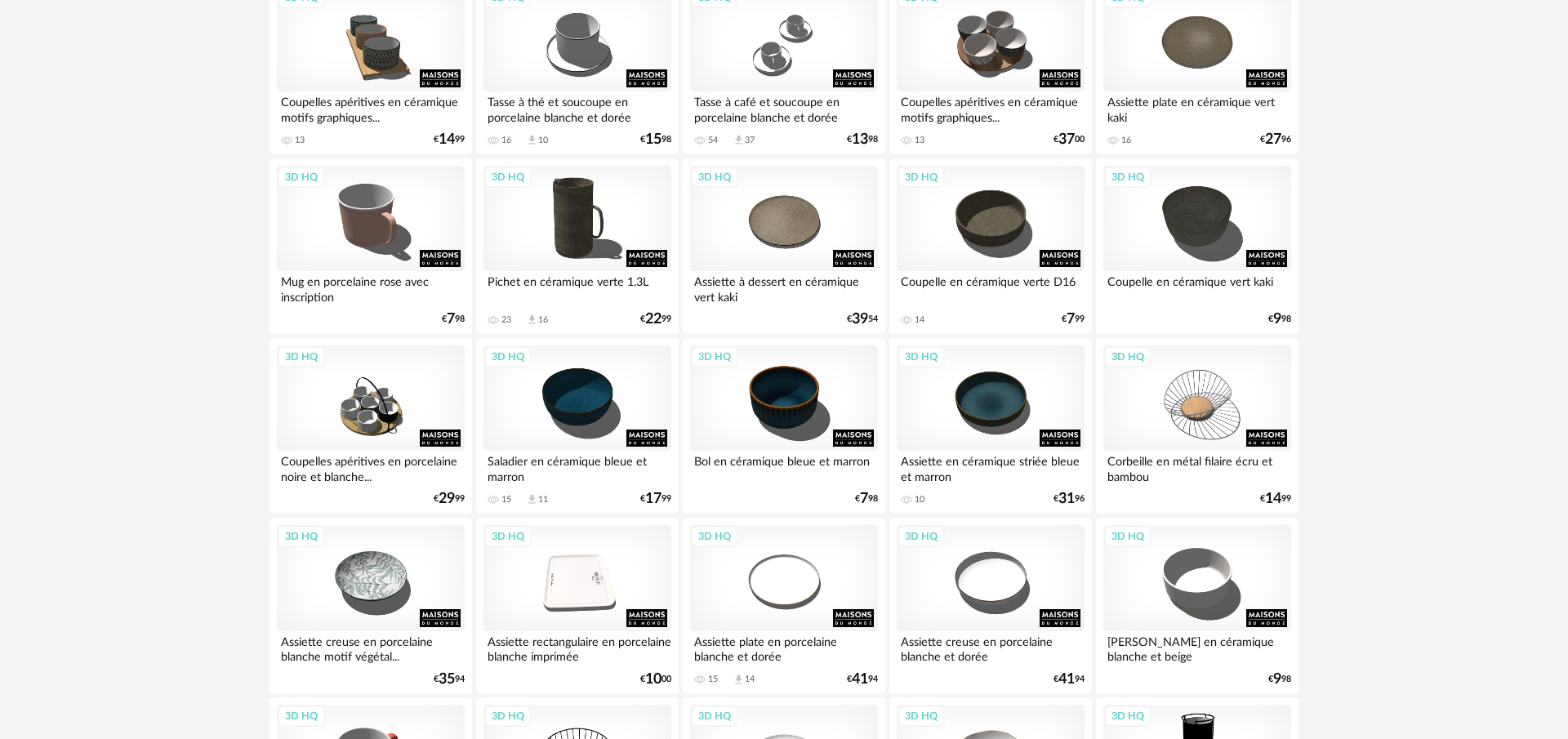
scroll to position [3210, 0]
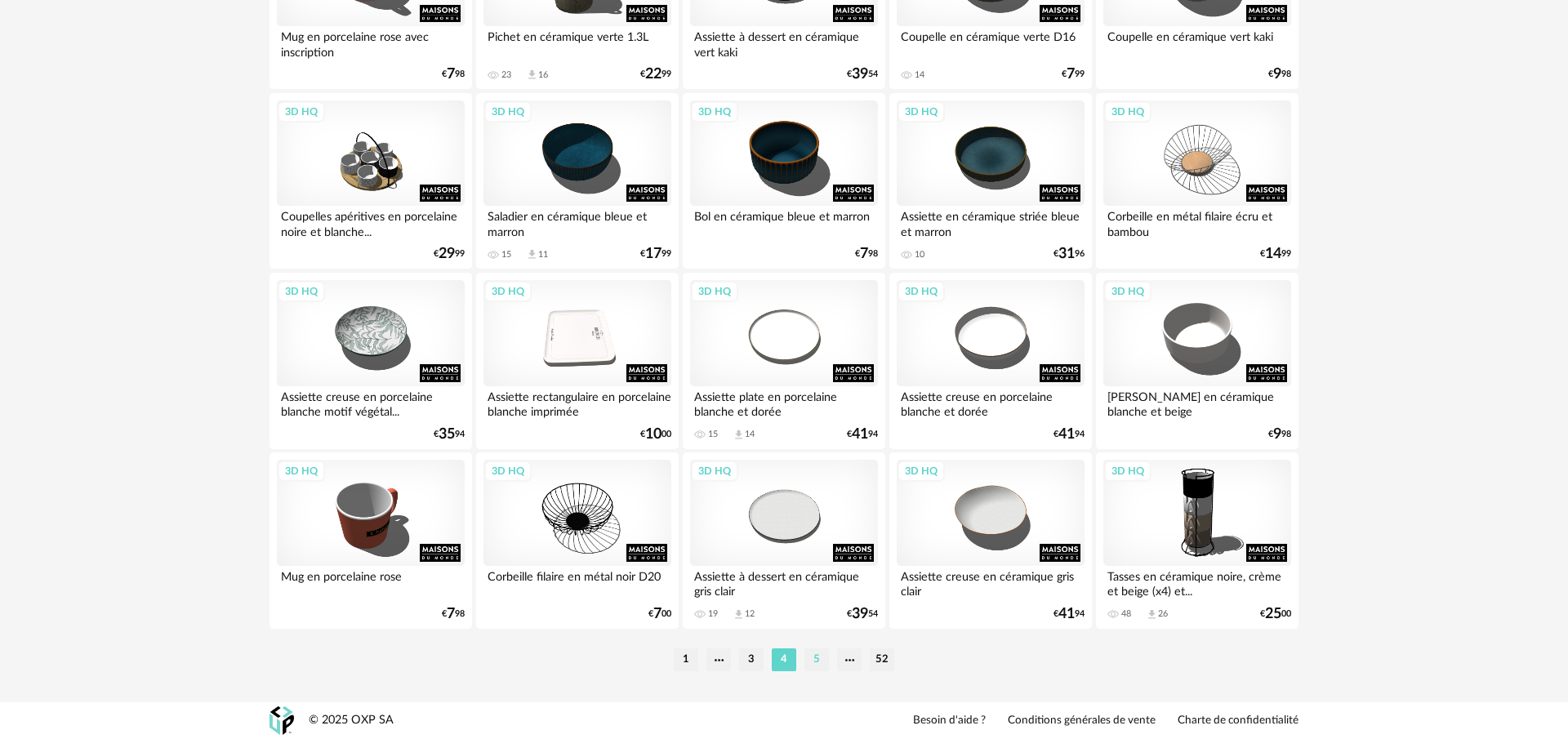
click at [815, 663] on li "5" at bounding box center [817, 660] width 24 height 23
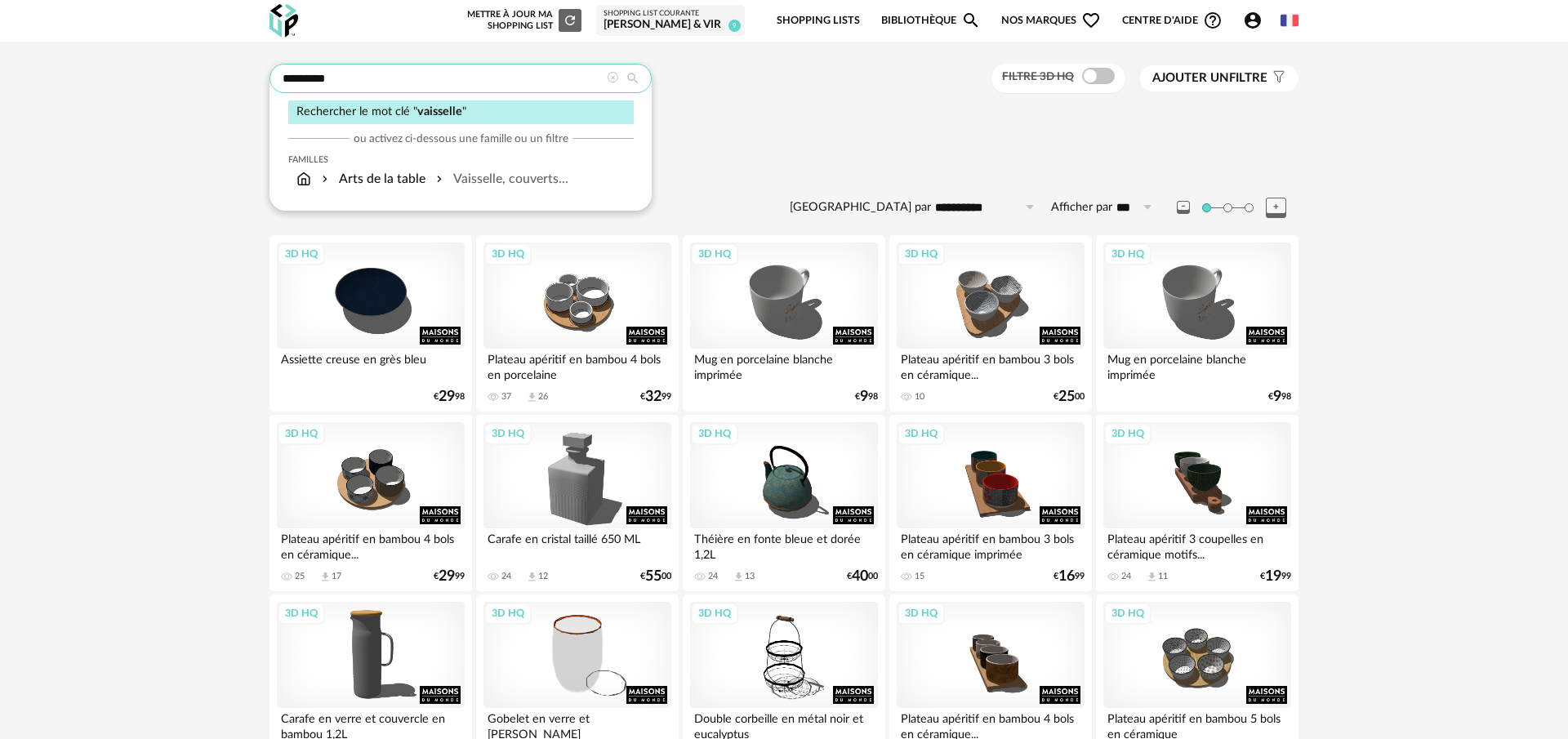
drag, startPoint x: 330, startPoint y: 79, endPoint x: 217, endPoint y: 80, distance: 113.0
type input "*******"
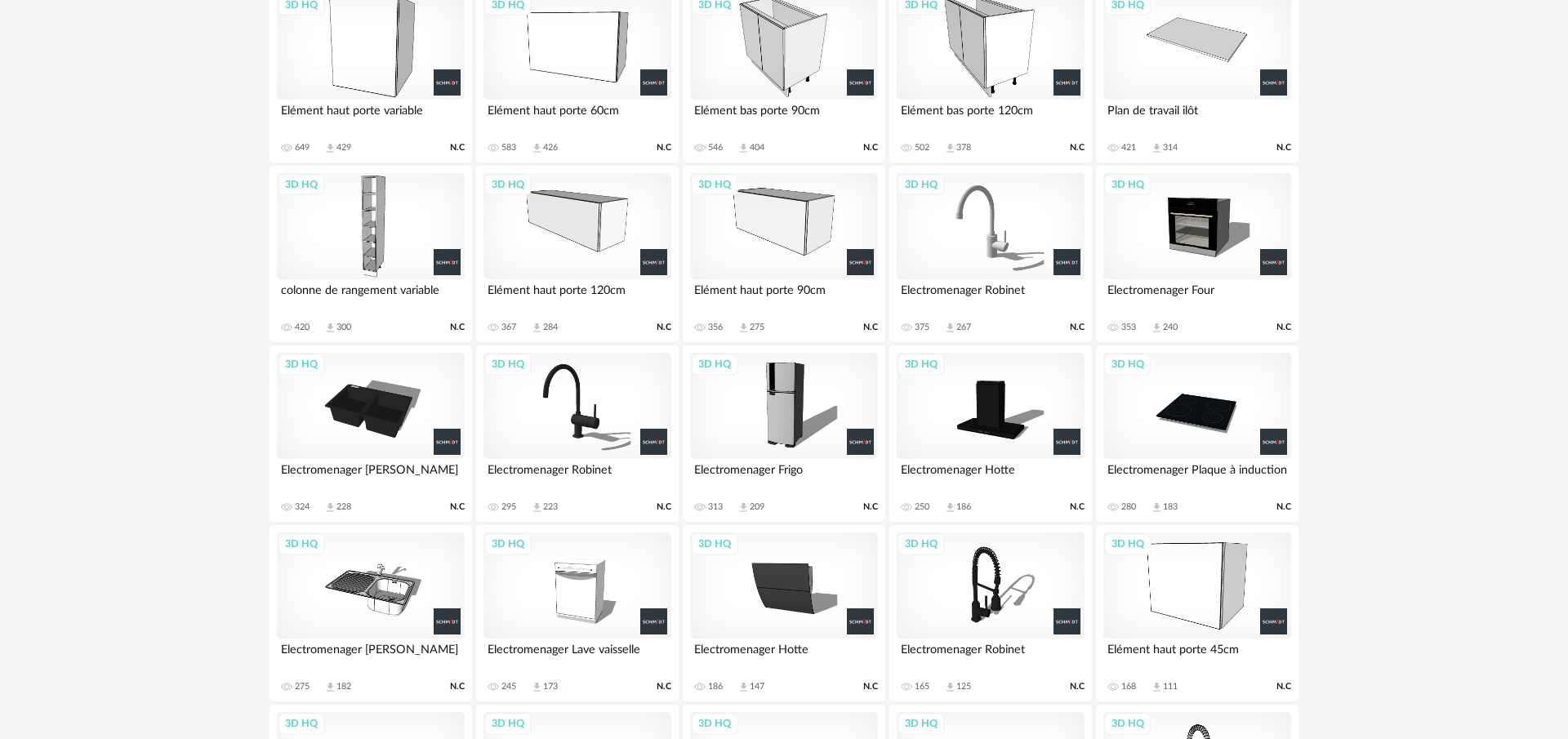
scroll to position [1442, 0]
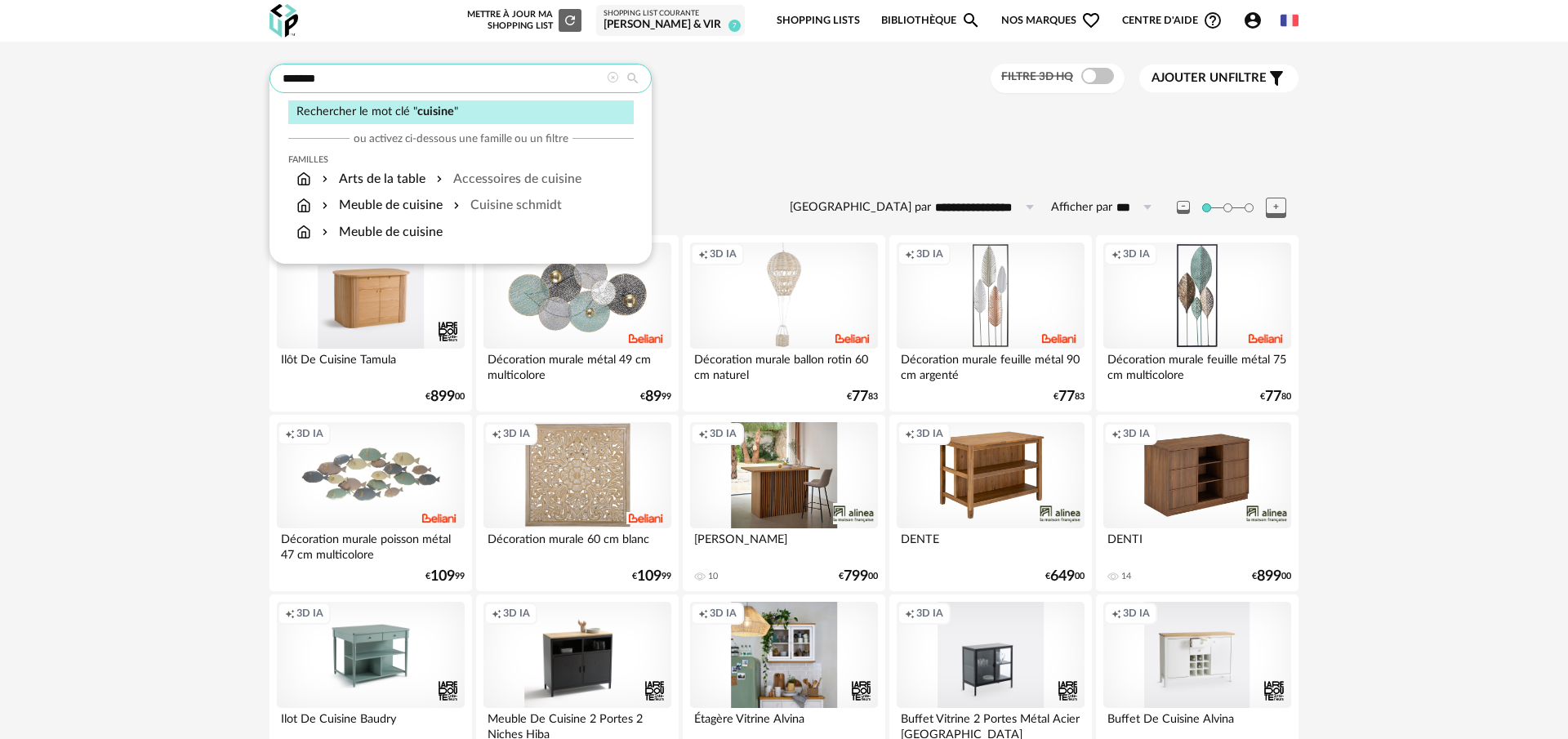
drag, startPoint x: 400, startPoint y: 86, endPoint x: 225, endPoint y: 80, distance: 175.1
type input "*****"
type input "**********"
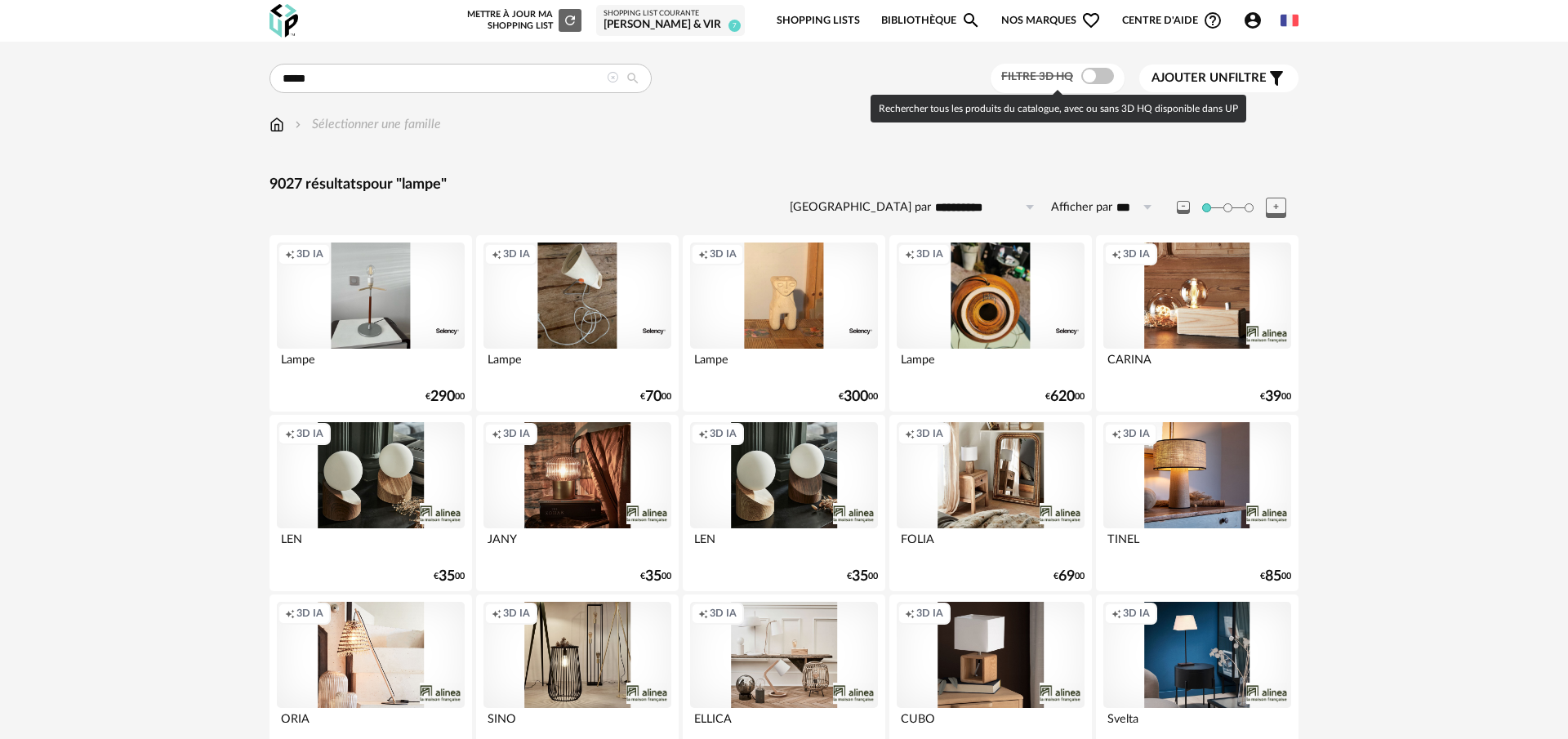
click at [1089, 81] on span at bounding box center [1098, 76] width 33 height 17
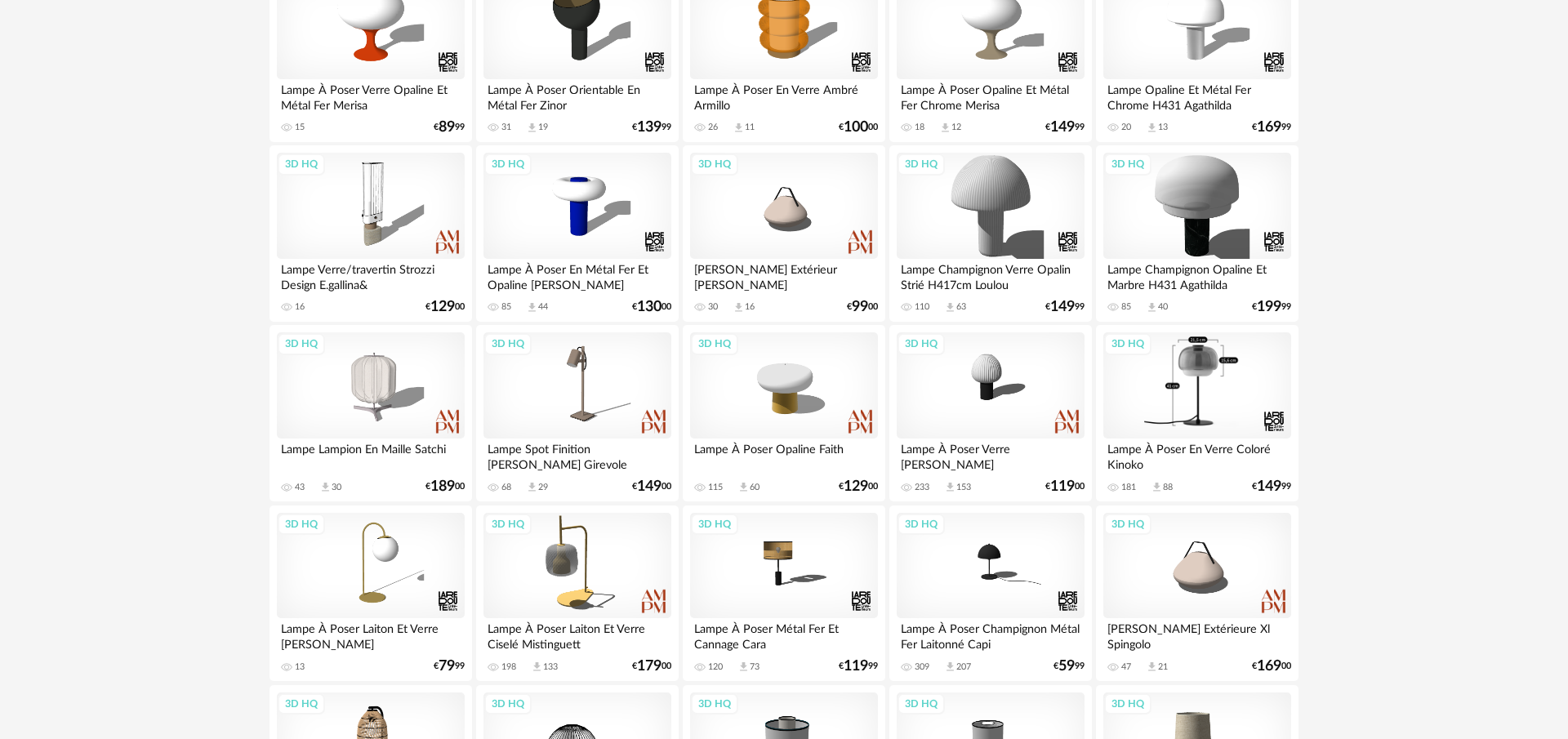
click at [1144, 380] on div "3D HQ" at bounding box center [1198, 385] width 188 height 106
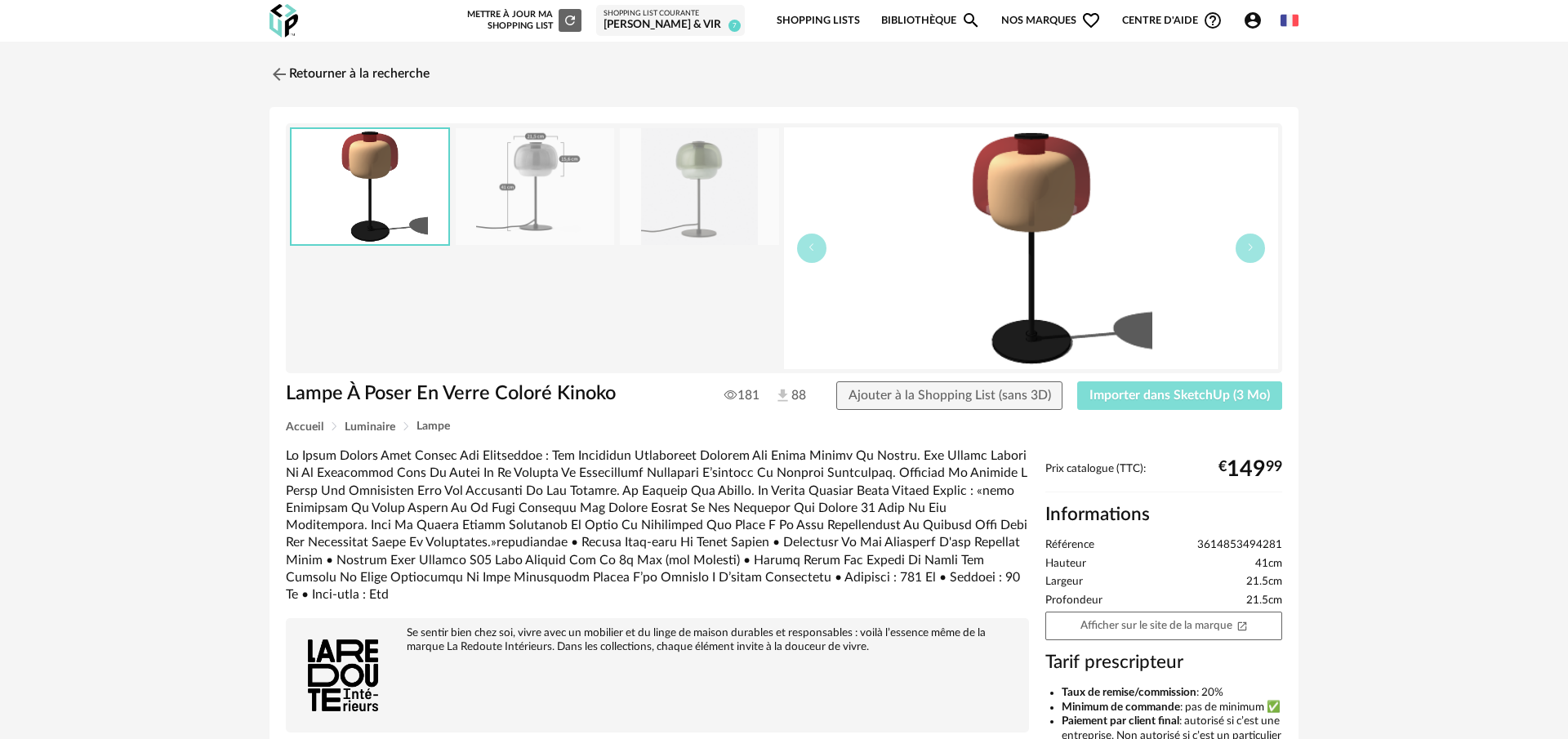
click at [1179, 391] on span "Importer dans SketchUp (3 Mo)" at bounding box center [1180, 395] width 181 height 13
click at [272, 70] on img at bounding box center [277, 73] width 23 height 23
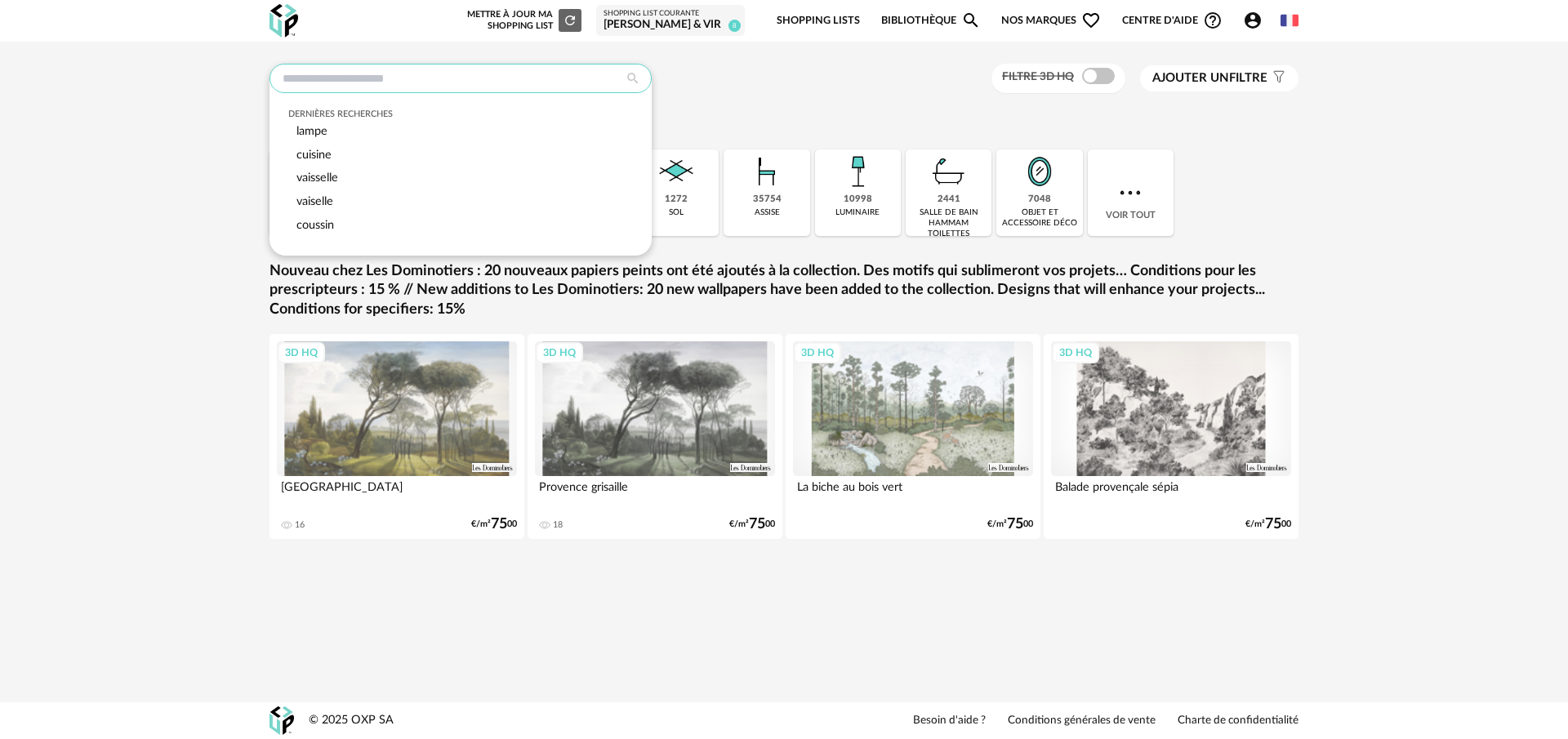
click at [504, 72] on input "text" at bounding box center [461, 78] width 383 height 30
click at [340, 130] on div "lampe" at bounding box center [461, 131] width 345 height 23
type input "*****"
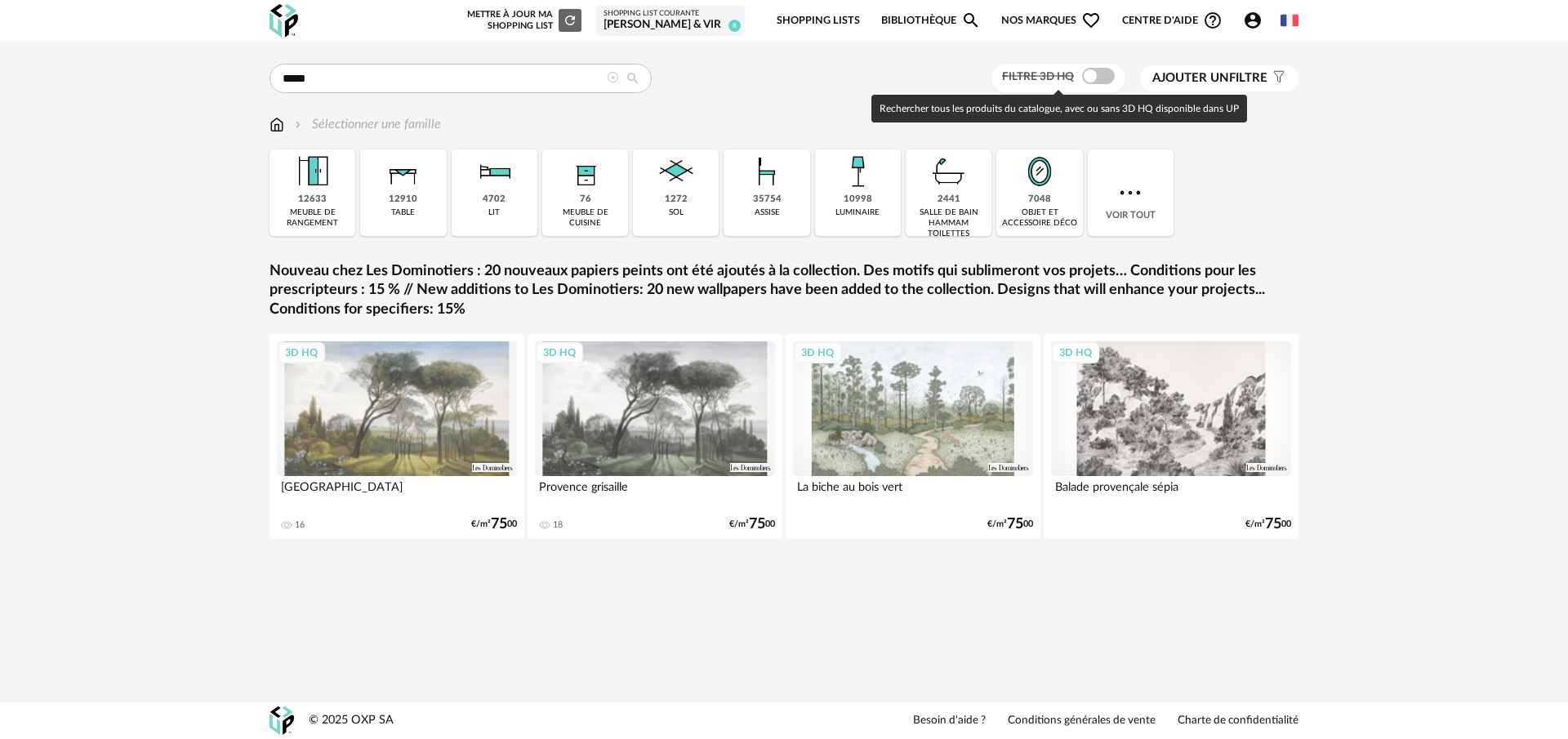
click at [1094, 77] on span at bounding box center [1098, 76] width 33 height 17
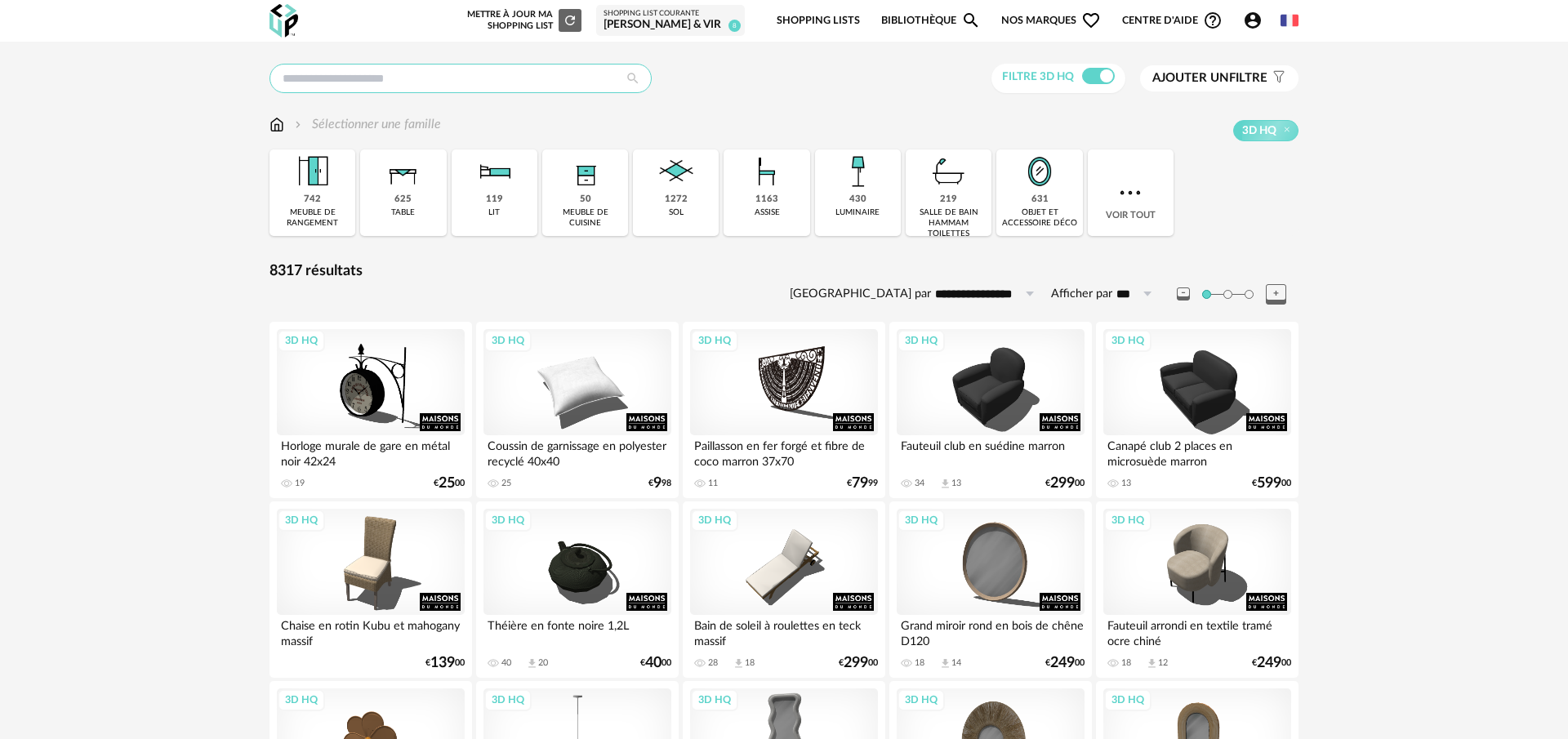
click at [484, 85] on input "text" at bounding box center [461, 78] width 383 height 30
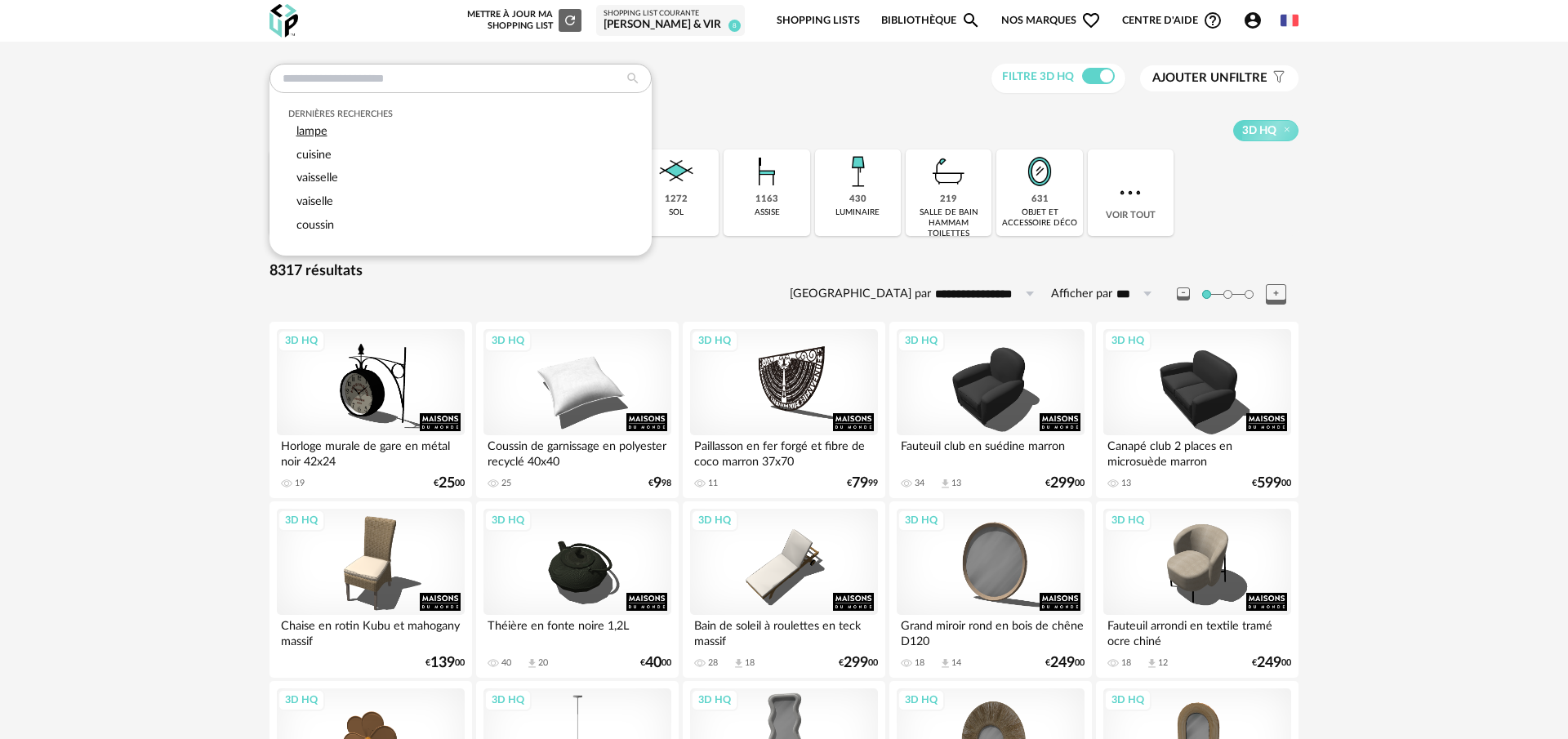
click at [442, 130] on div "lampe" at bounding box center [461, 131] width 345 height 23
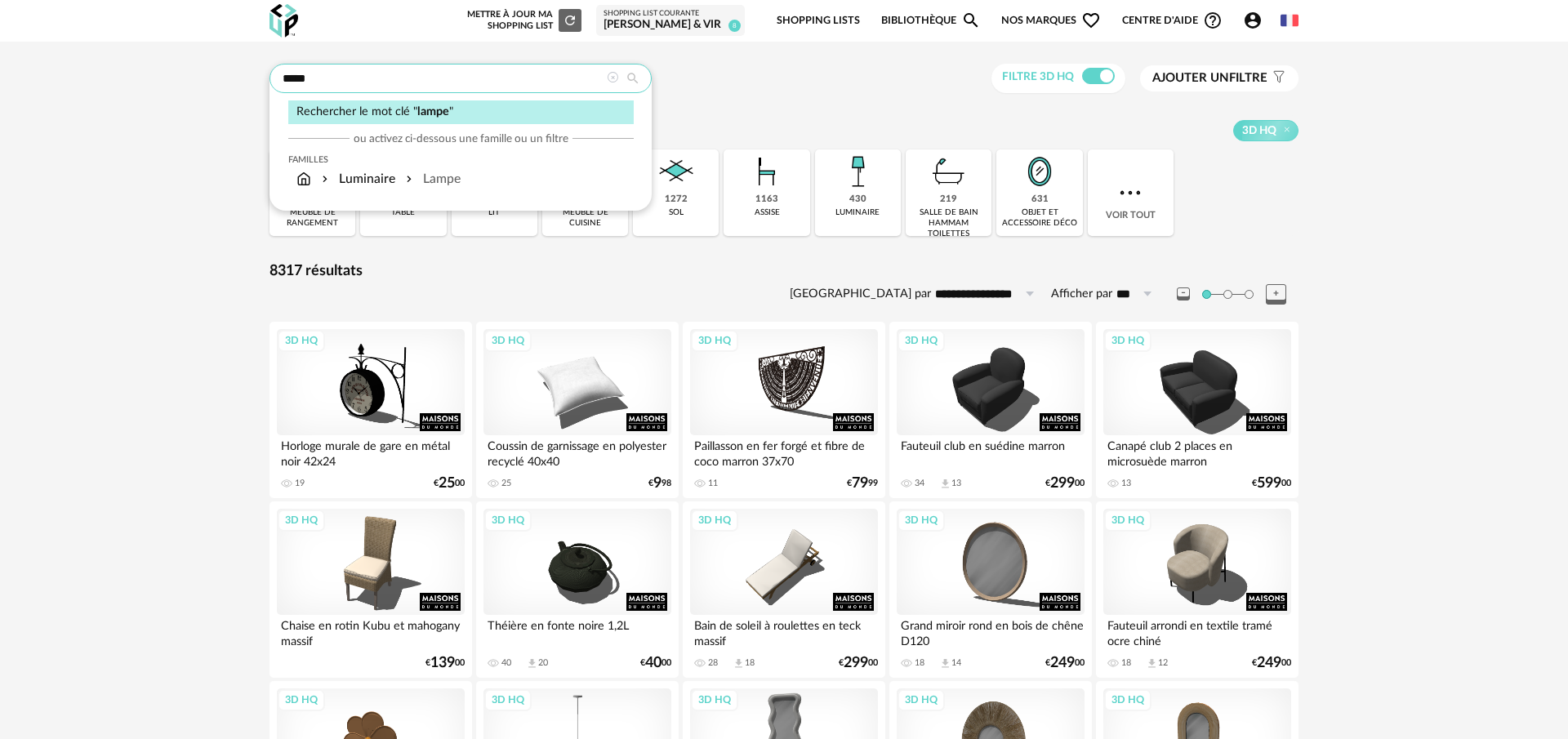
type input "*****"
type input "**********"
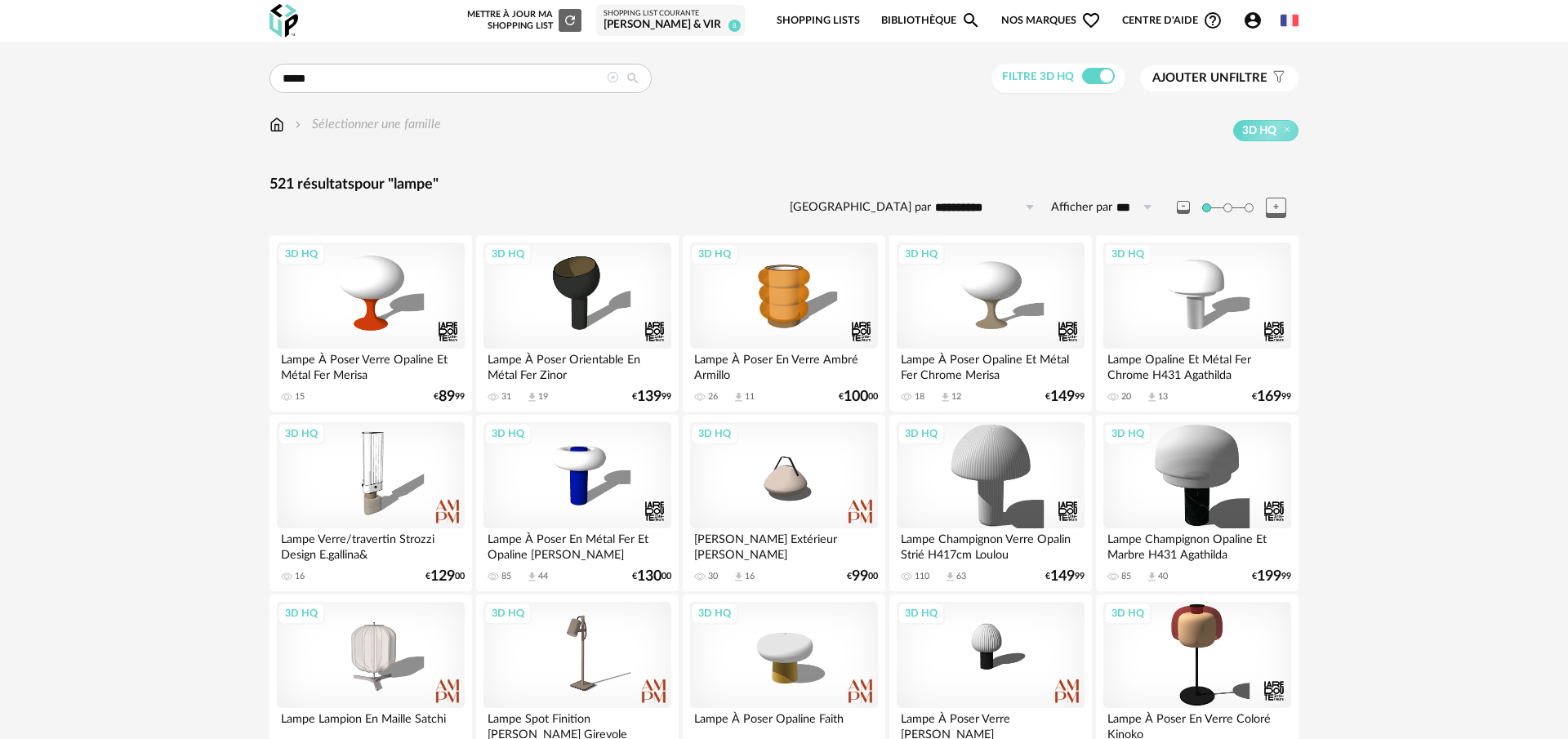
drag, startPoint x: 1216, startPoint y: 80, endPoint x: 1191, endPoint y: 87, distance: 26.0
click at [1216, 80] on span "Ajouter un" at bounding box center [1191, 78] width 77 height 12
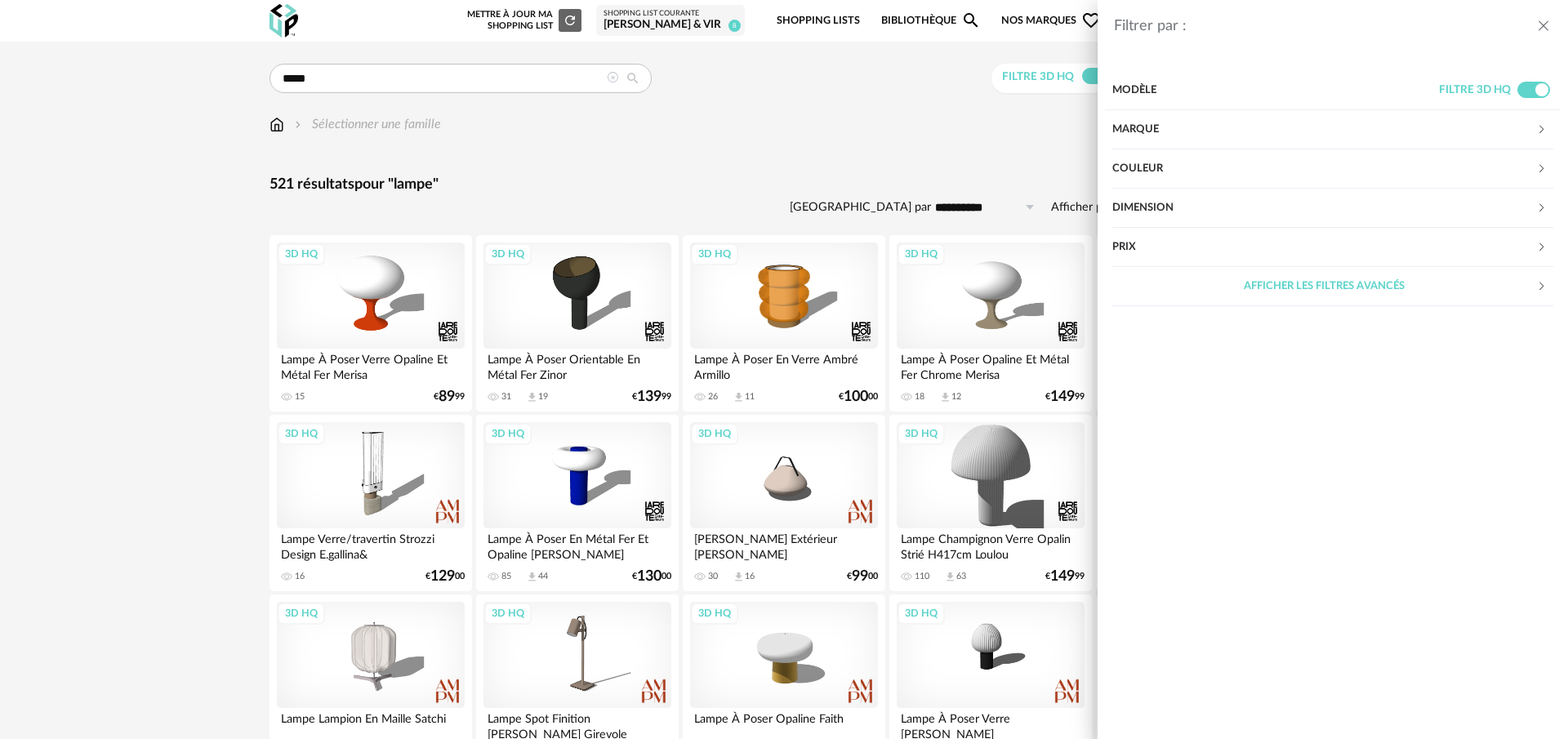
click at [1163, 163] on div "Couleur" at bounding box center [1324, 169] width 424 height 39
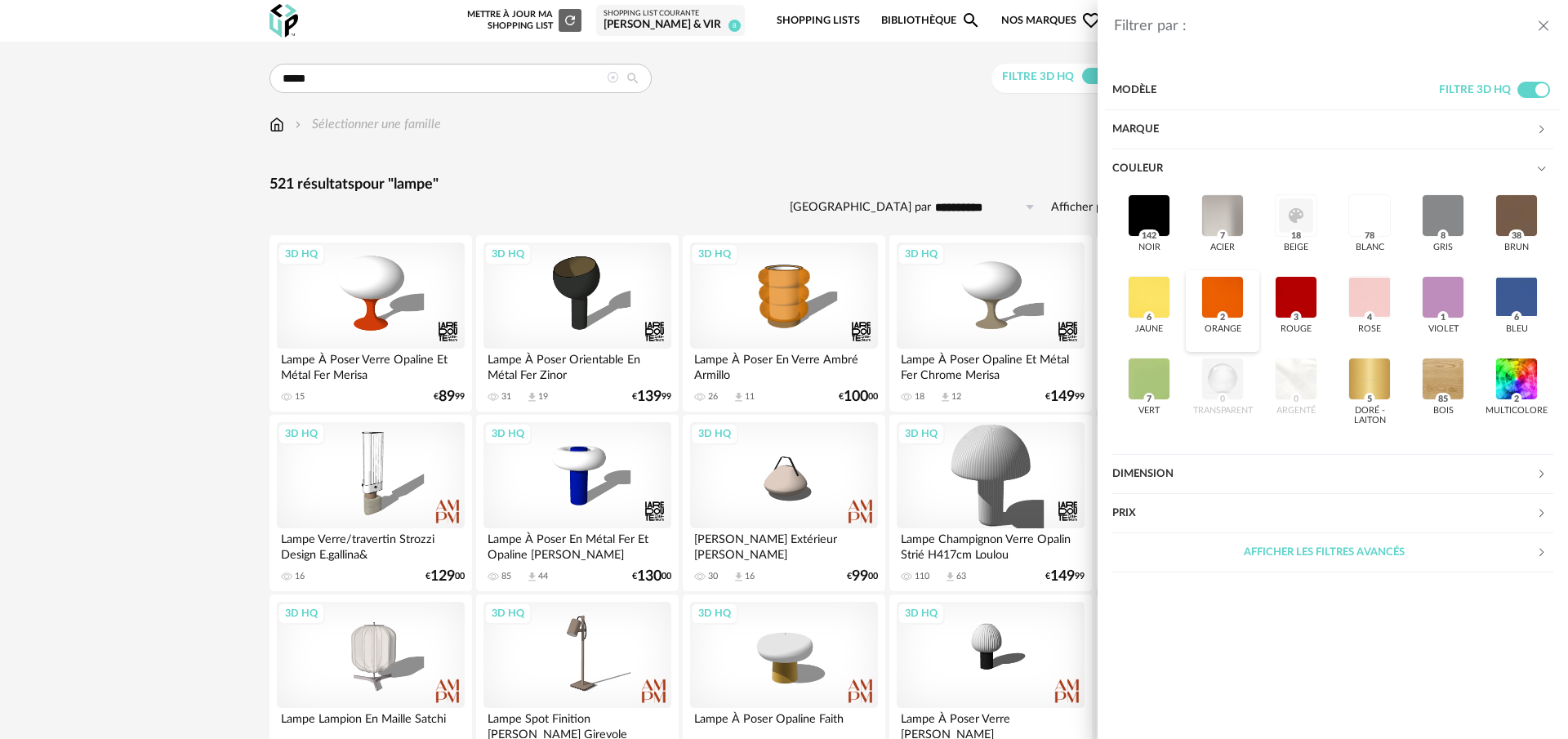
drag, startPoint x: 1224, startPoint y: 303, endPoint x: 1237, endPoint y: 303, distance: 13.0
click at [1224, 303] on div at bounding box center [1223, 296] width 43 height 43
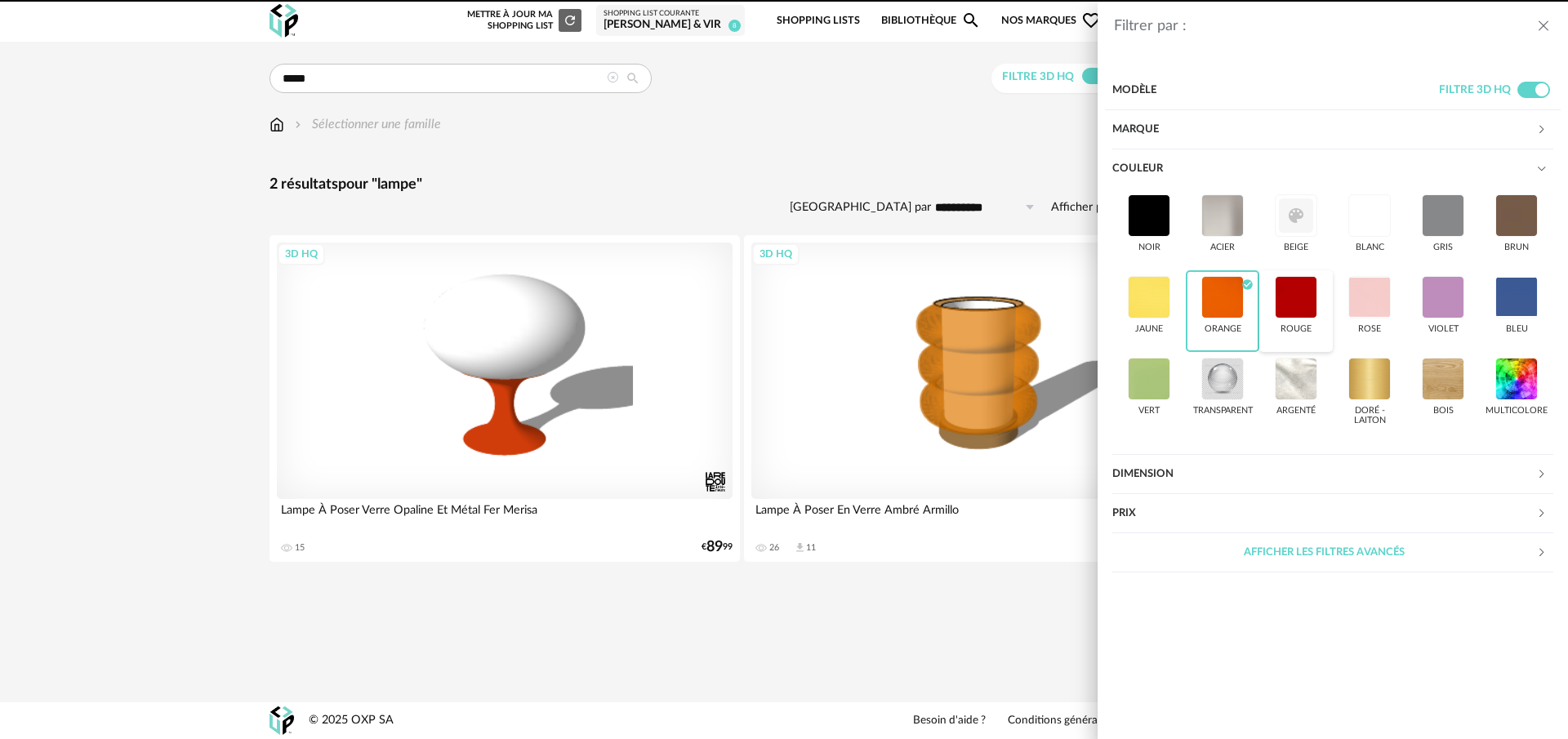
click at [1281, 301] on div at bounding box center [1296, 296] width 43 height 43
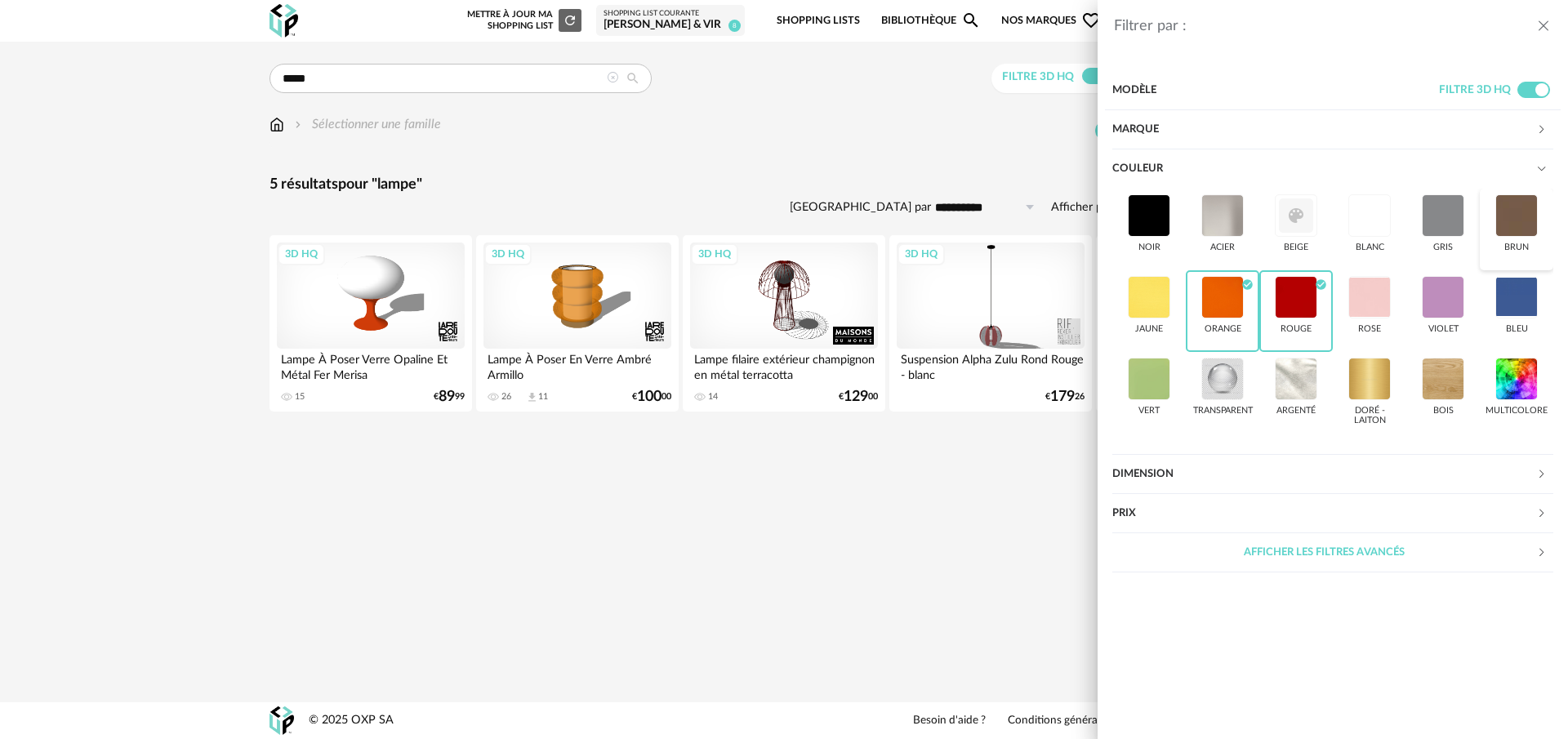
click at [1500, 224] on div at bounding box center [1517, 216] width 43 height 43
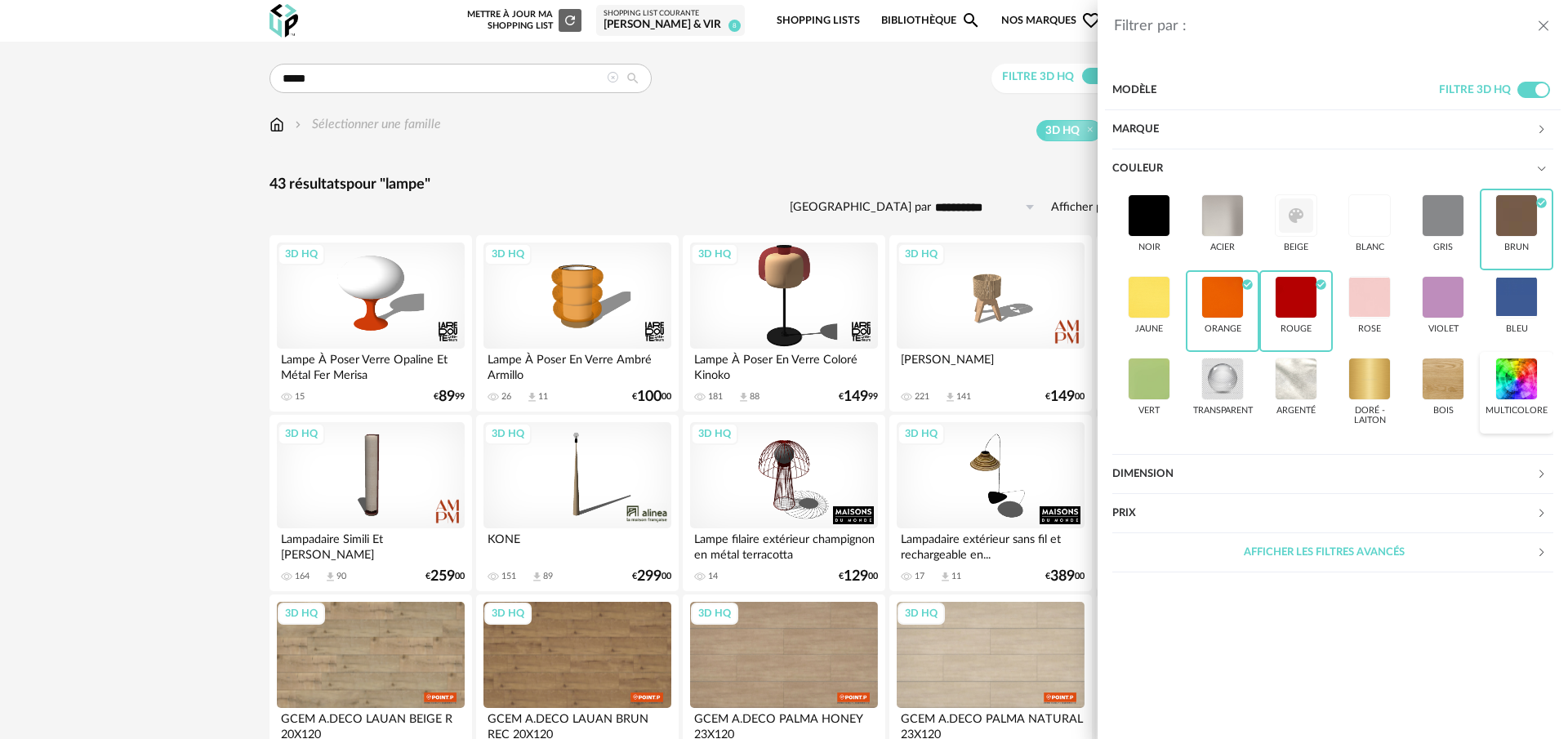
click at [1517, 384] on div at bounding box center [1517, 378] width 43 height 43
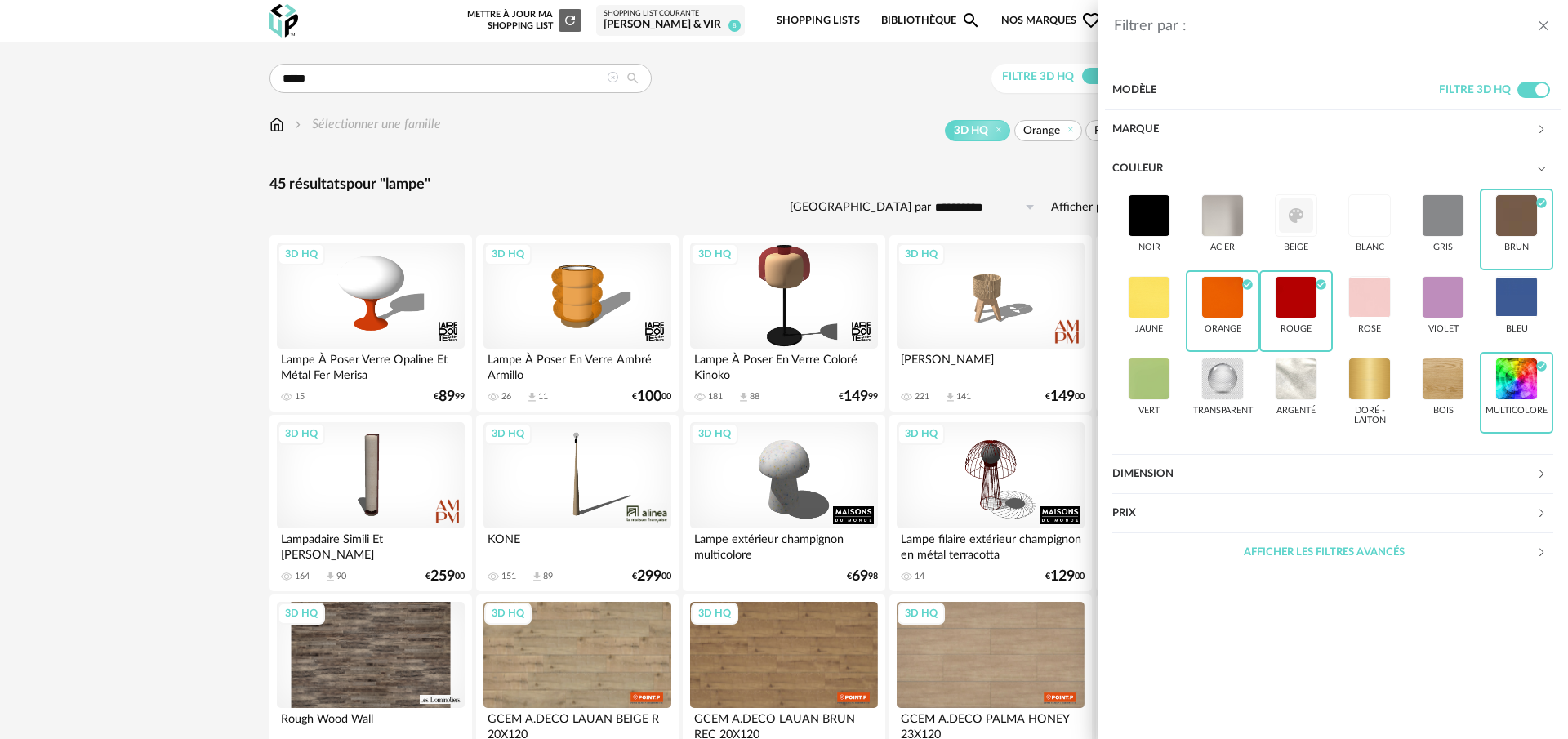
click at [818, 137] on div "Filtrer par : Modèle Filtre 3D HQ Marque &tradition 0 101 Copenhagen 0 366 Conc…" at bounding box center [784, 370] width 1568 height 739
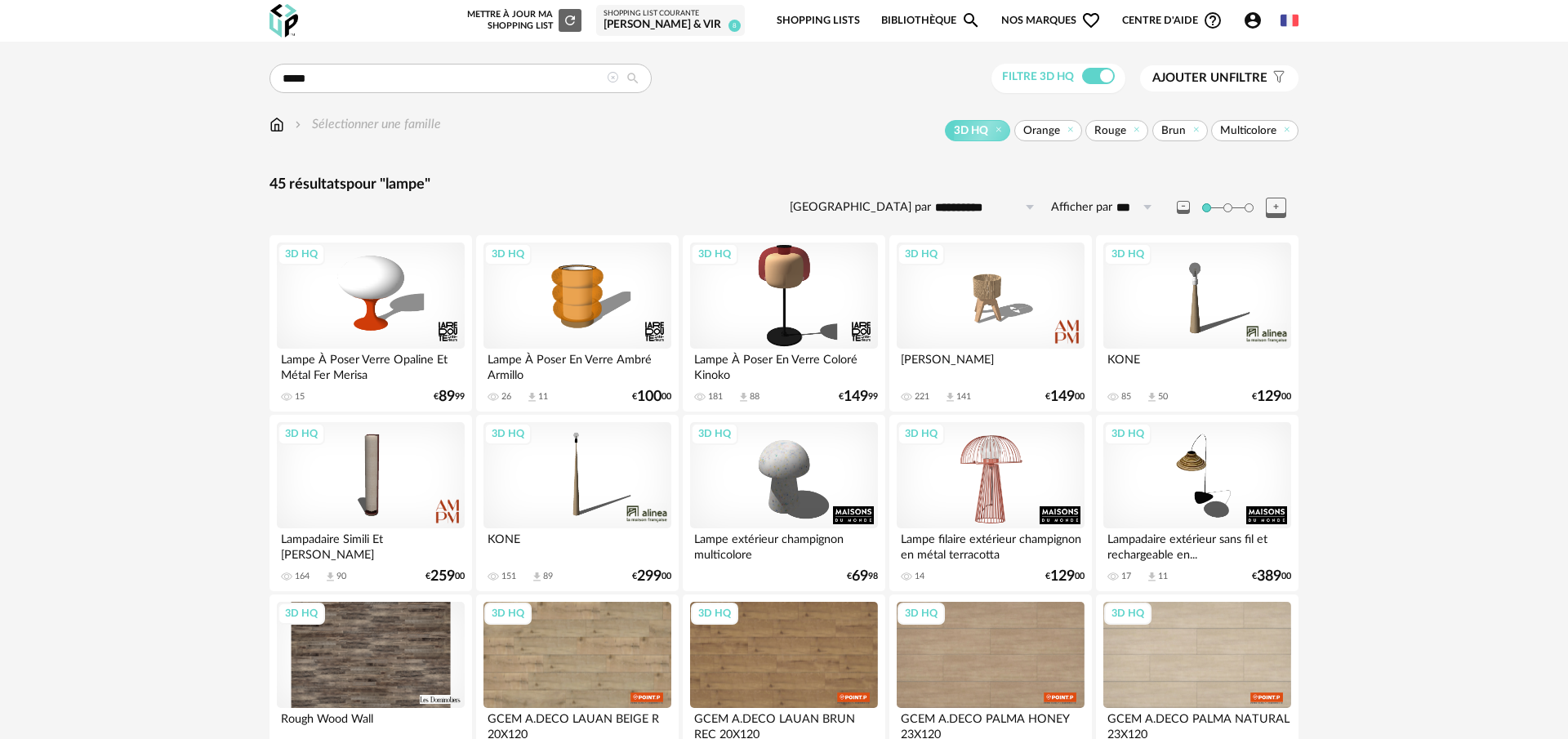
click at [998, 467] on div "3D HQ" at bounding box center [991, 476] width 188 height 106
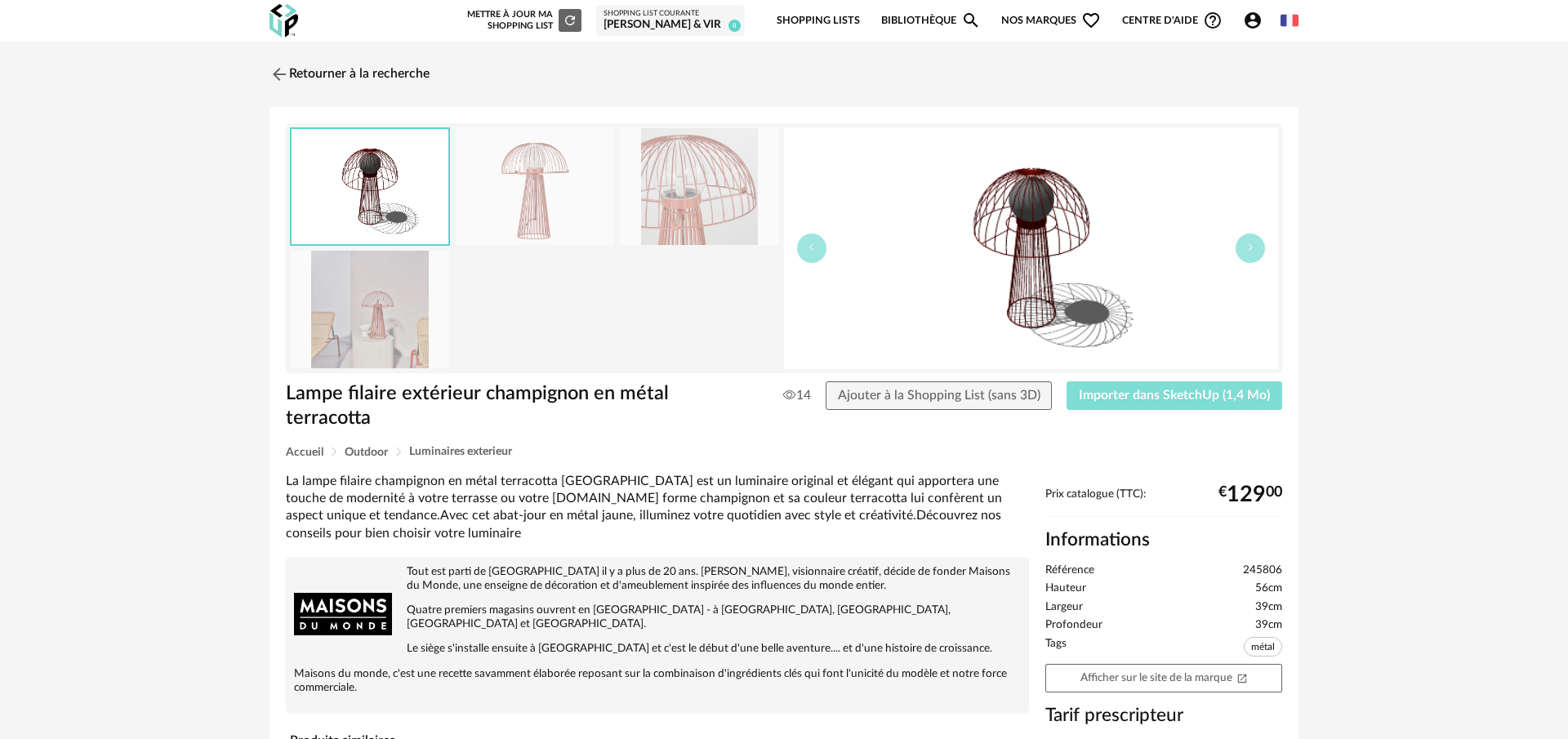
click at [1171, 396] on span "Importer dans SketchUp (1,4 Mo)" at bounding box center [1175, 395] width 191 height 13
click at [279, 77] on img at bounding box center [277, 73] width 23 height 23
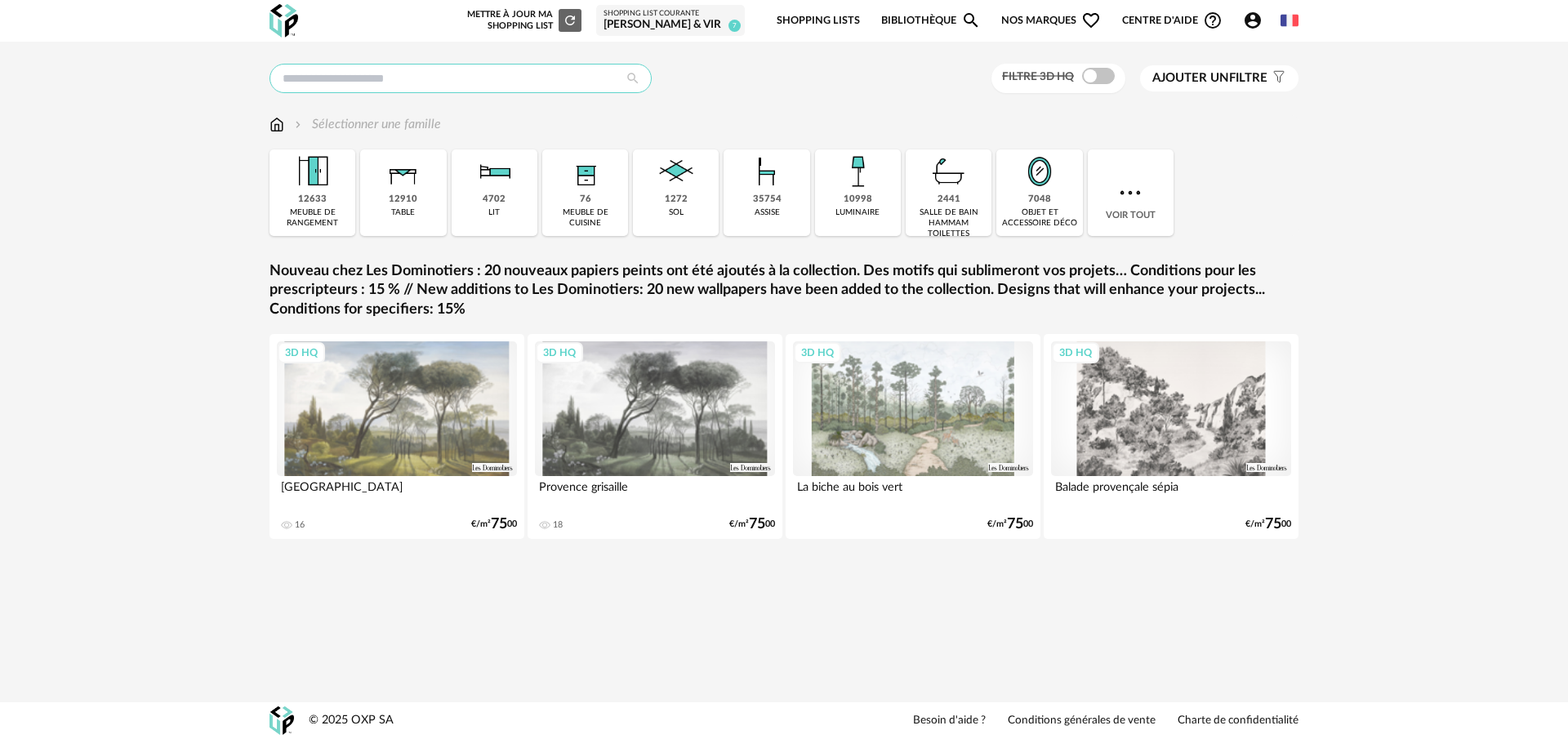
click at [364, 74] on input "text" at bounding box center [461, 78] width 383 height 30
type input "**********"
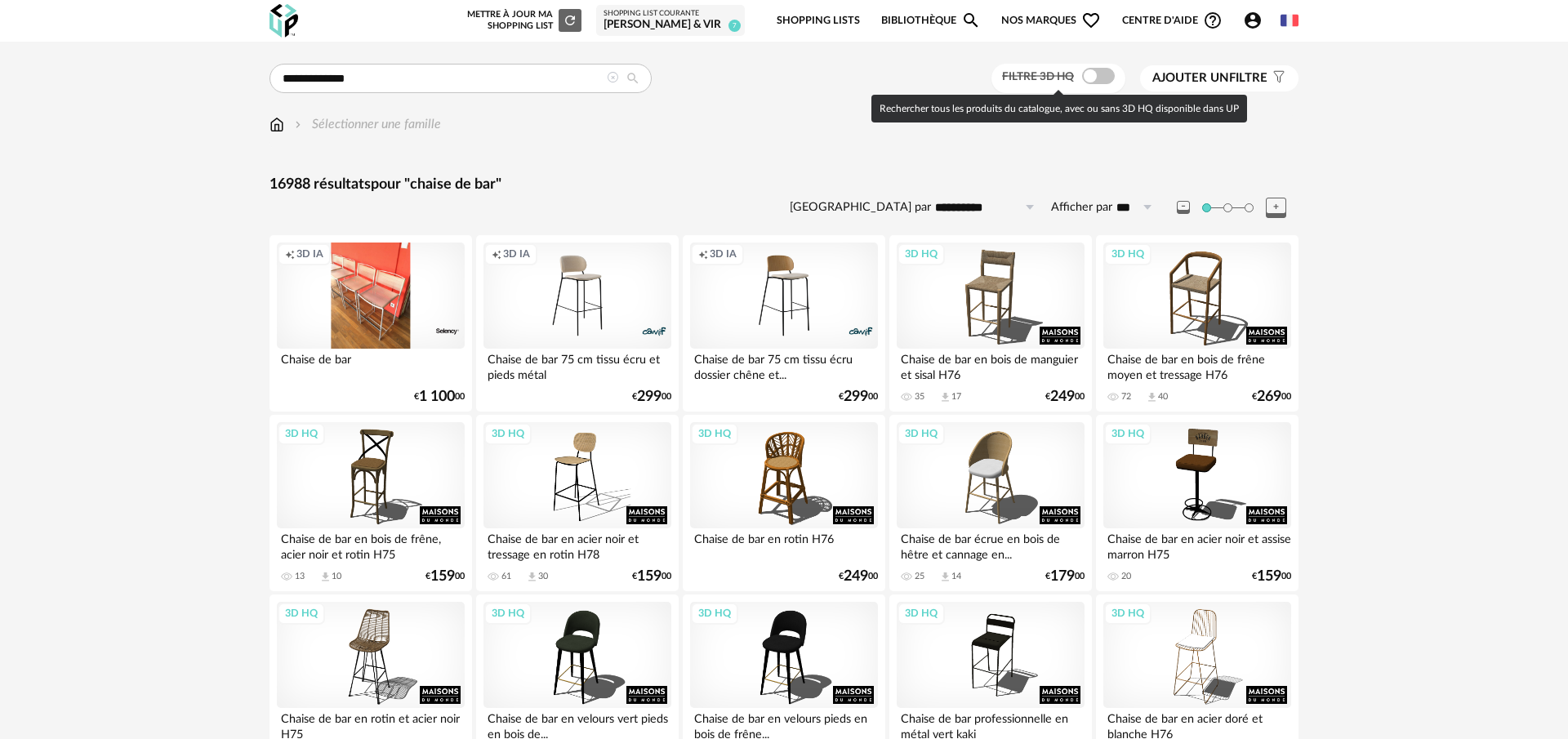
click at [1087, 75] on span at bounding box center [1098, 76] width 33 height 17
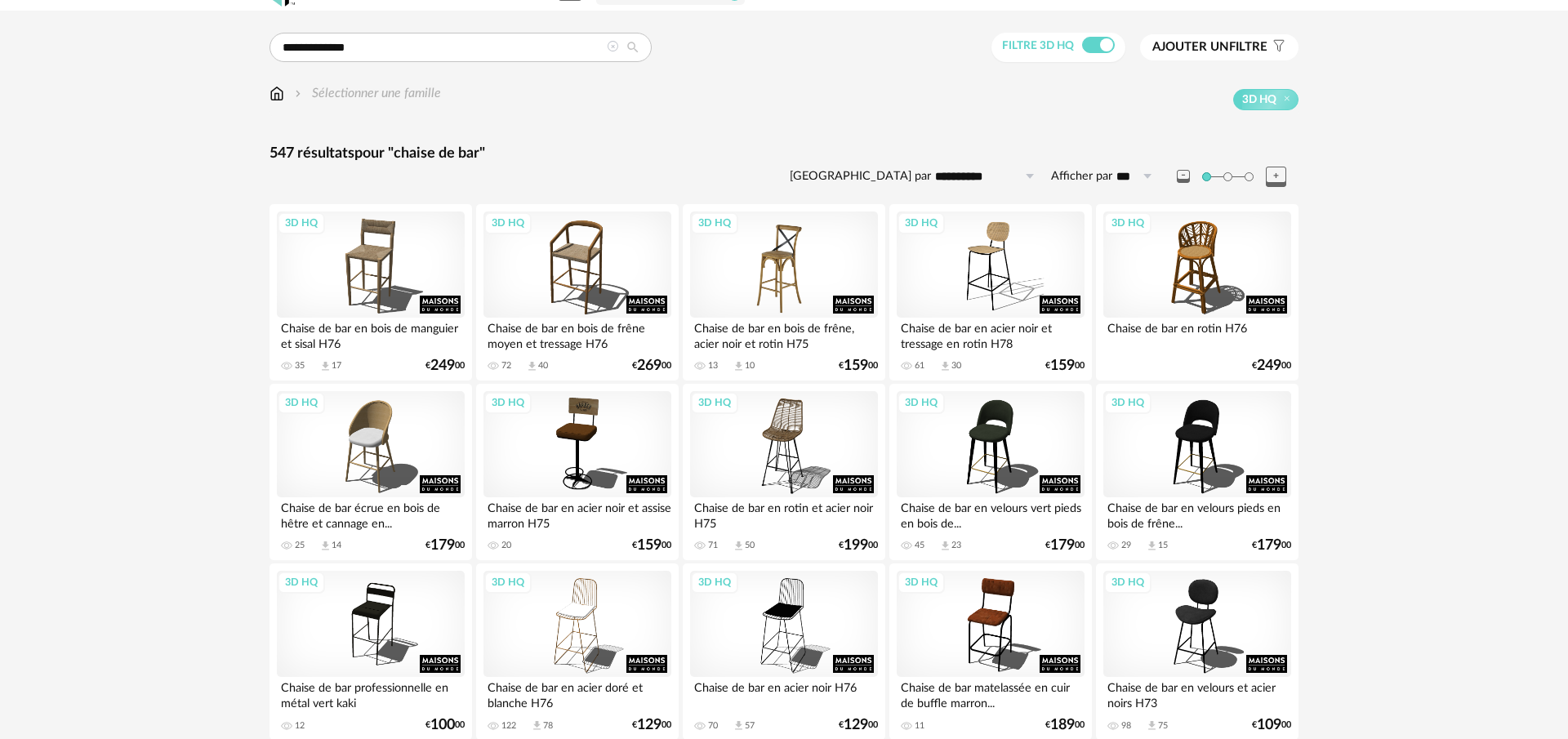
scroll to position [33, 0]
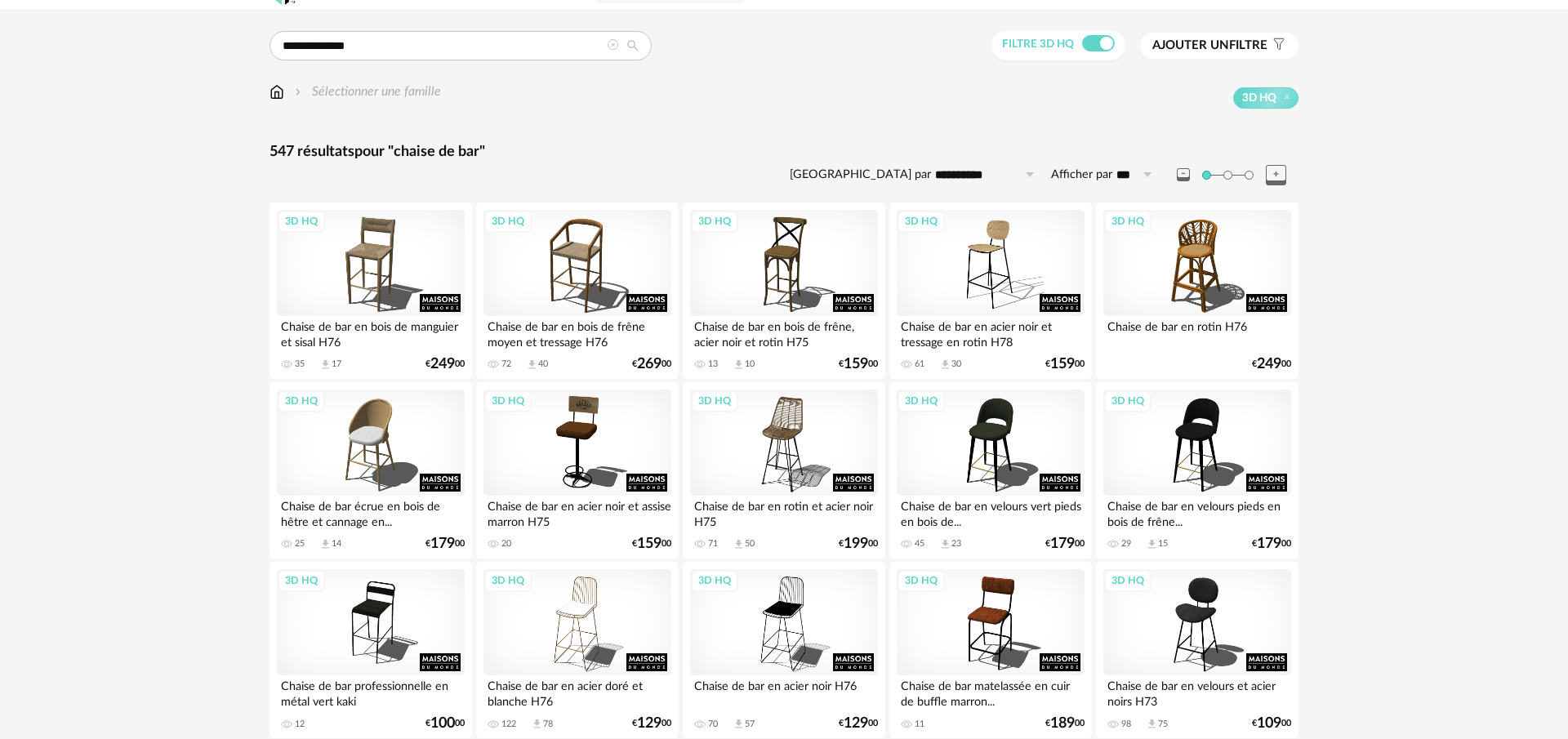
click at [1017, 181] on input "**********" at bounding box center [988, 175] width 113 height 26
click at [1009, 244] on span "Prix croissant" at bounding box center [992, 244] width 87 height 15
type input "**********"
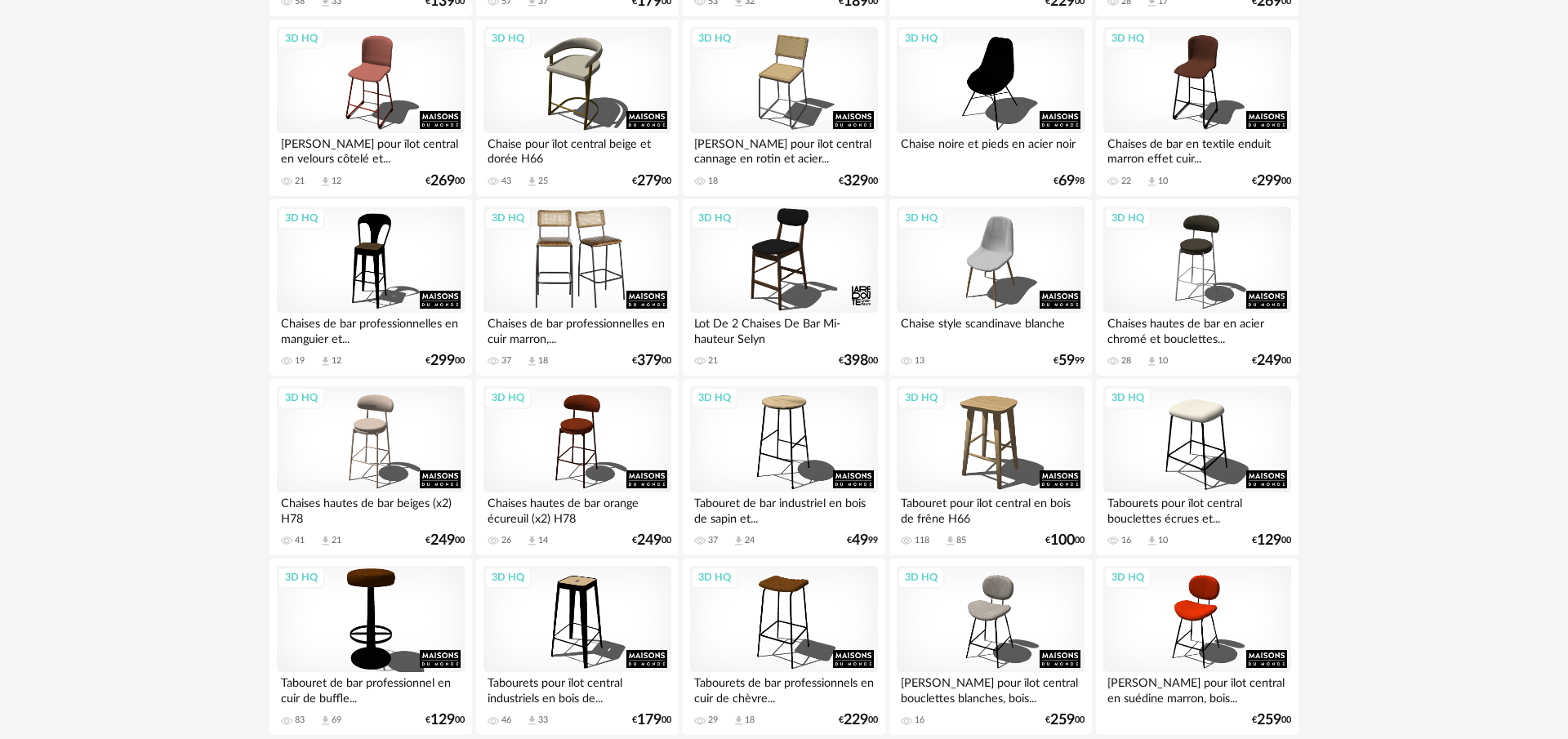
scroll to position [1834, 0]
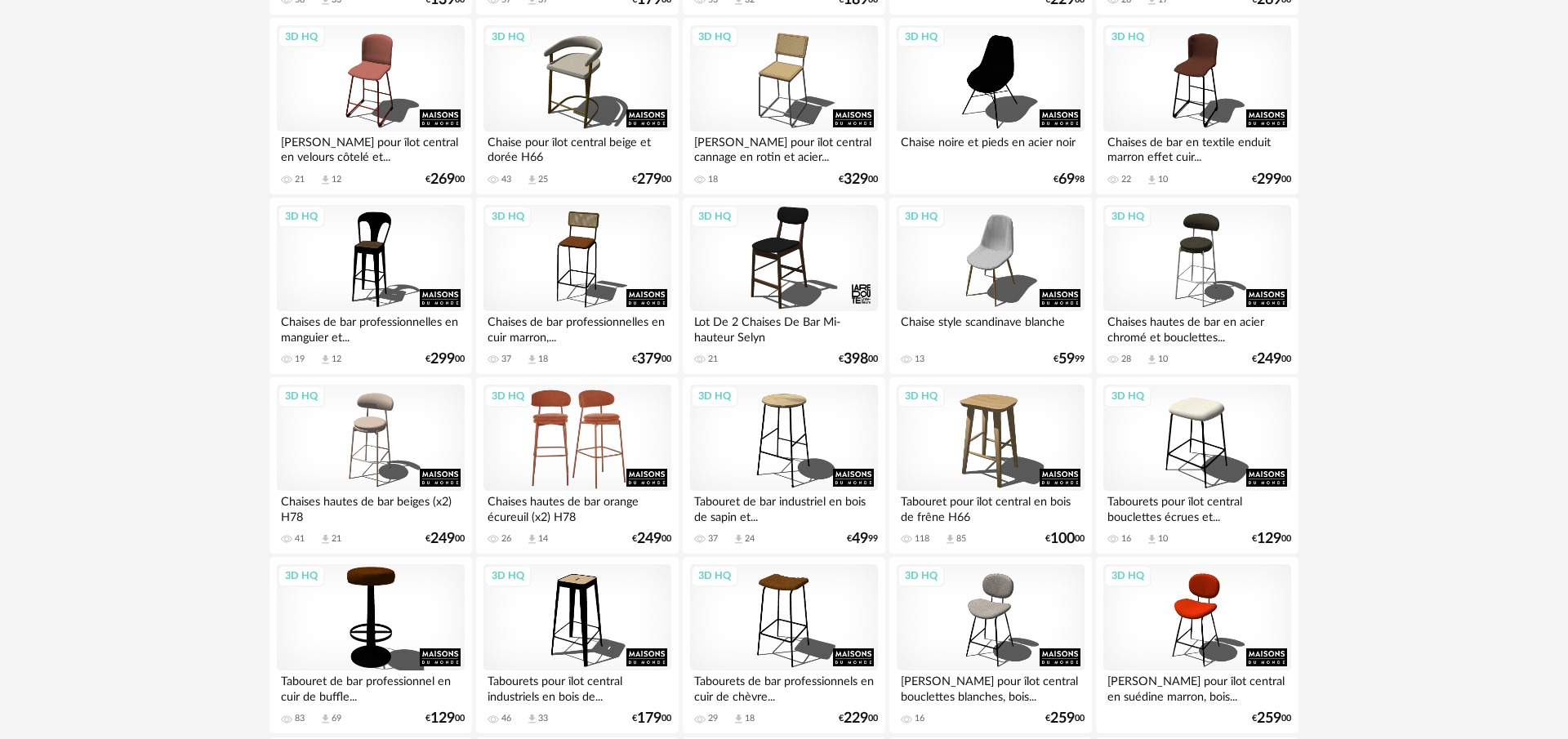
click at [585, 456] on div "3D HQ" at bounding box center [577, 437] width 188 height 106
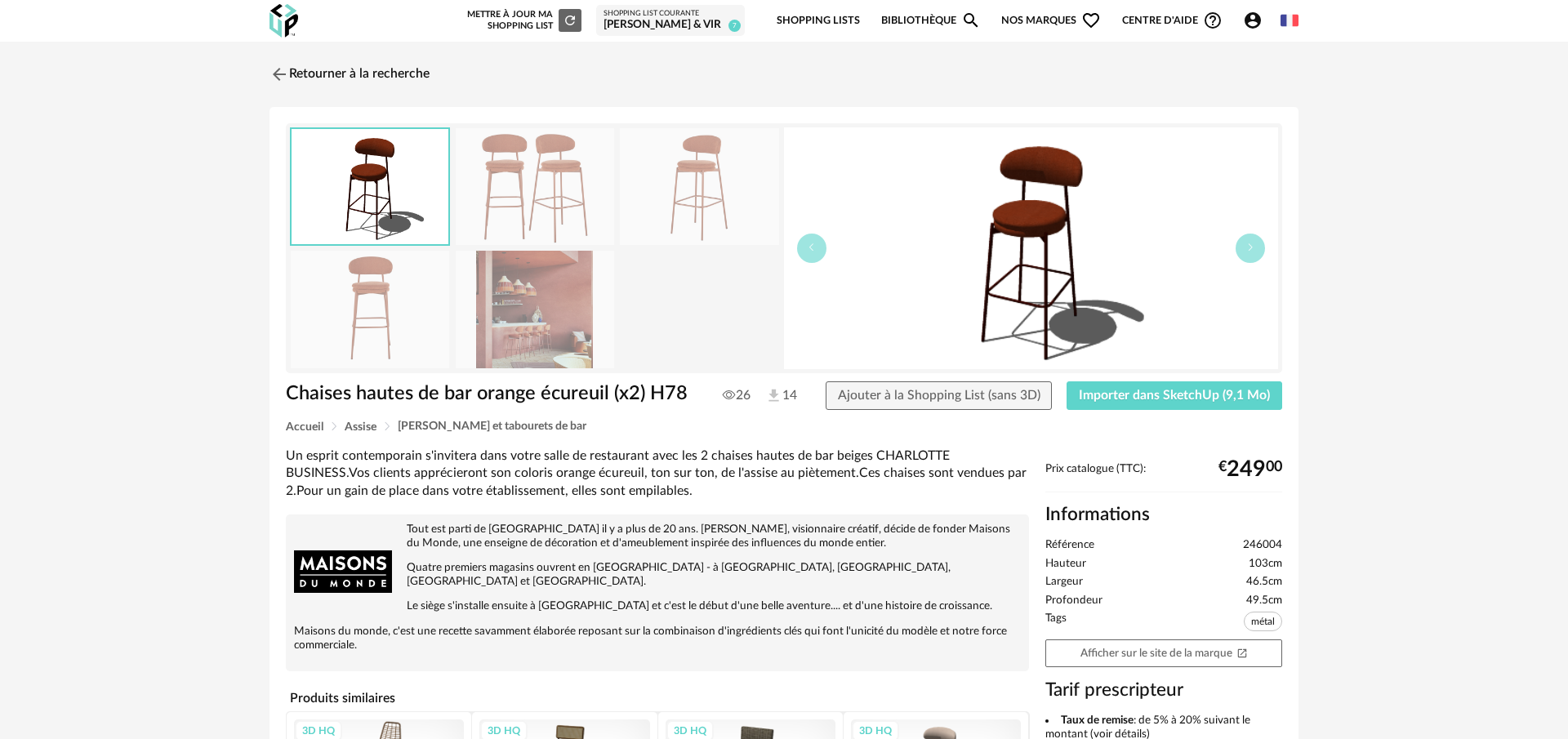
click at [557, 203] on img at bounding box center [535, 186] width 158 height 117
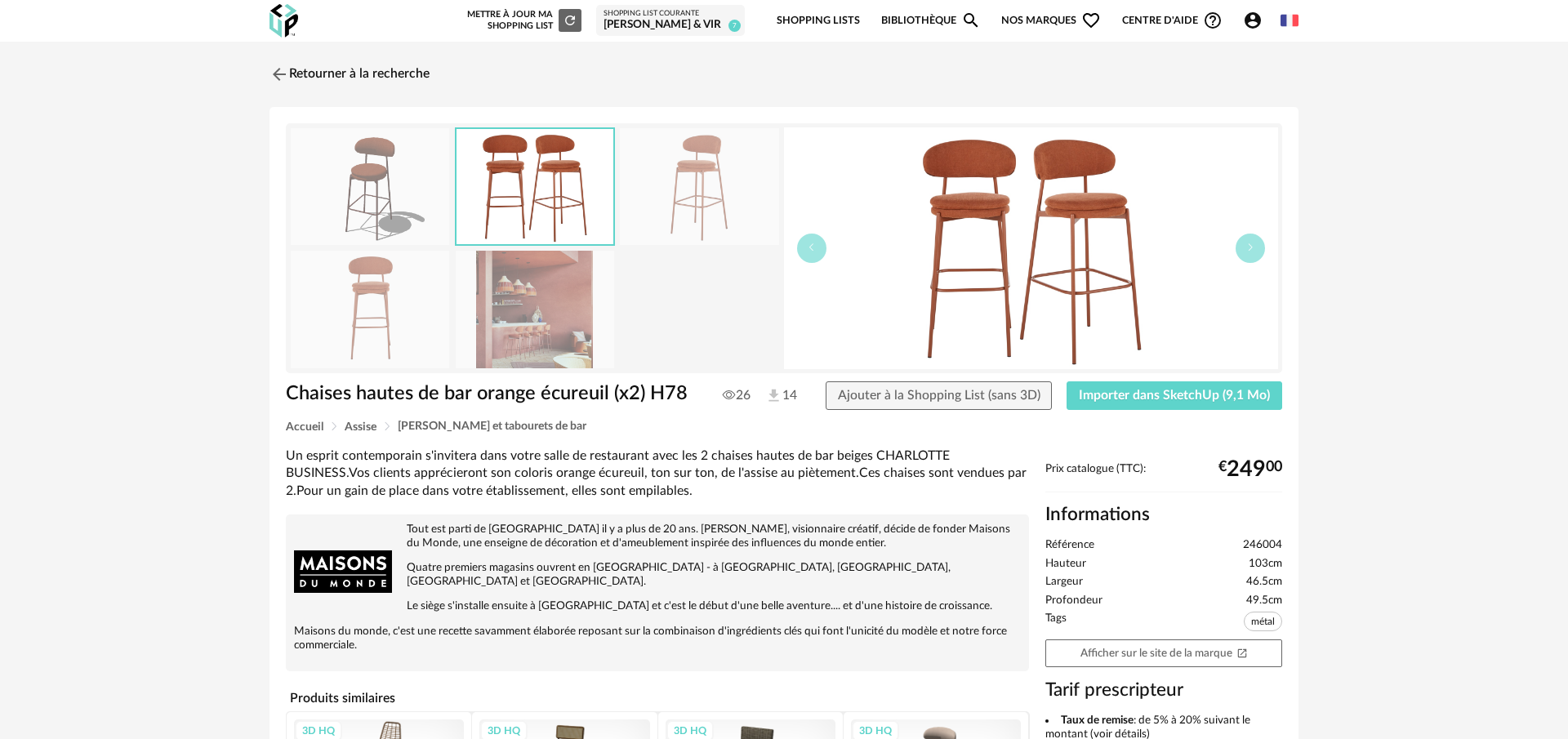
click at [697, 208] on img at bounding box center [699, 186] width 158 height 117
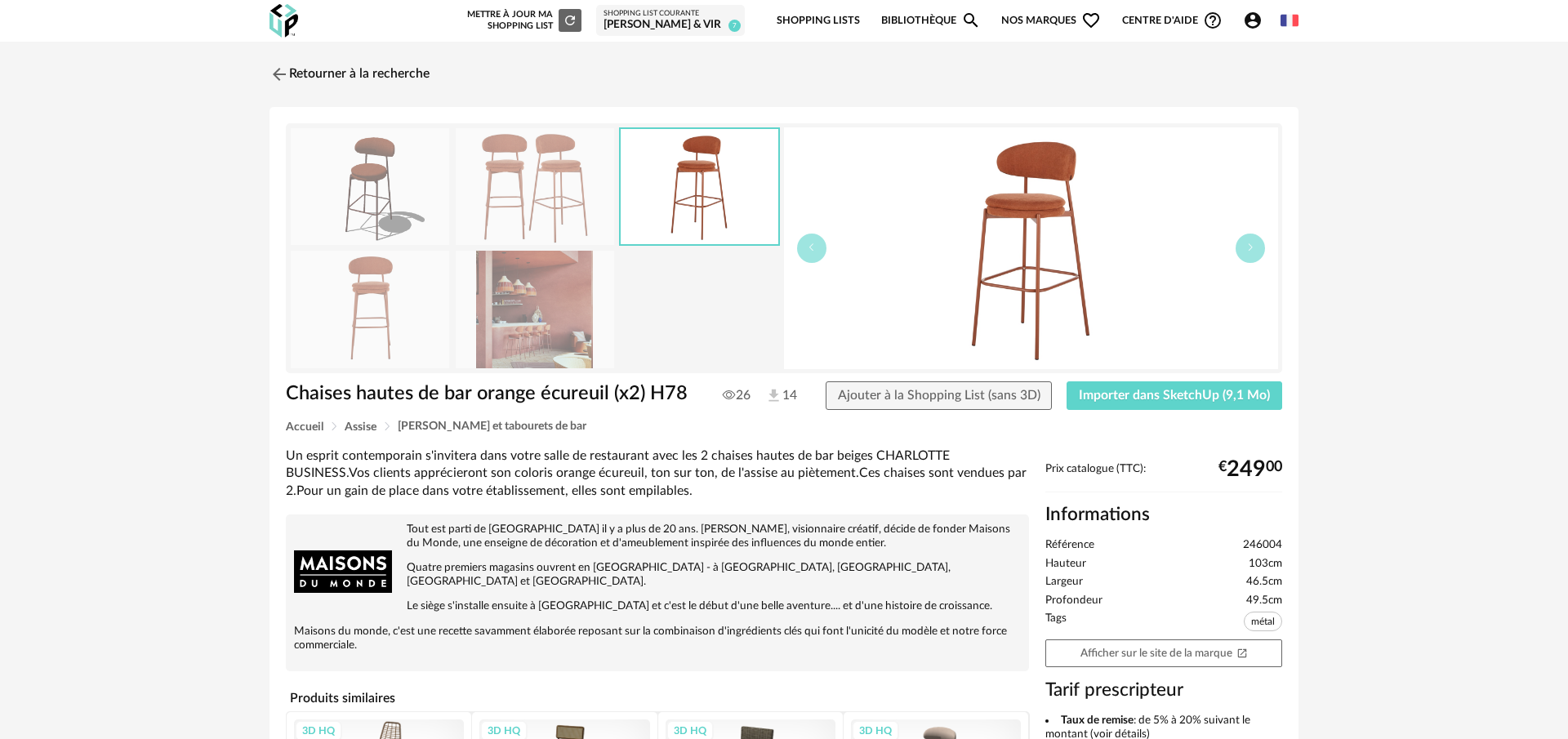
click at [545, 321] on img at bounding box center [535, 309] width 158 height 117
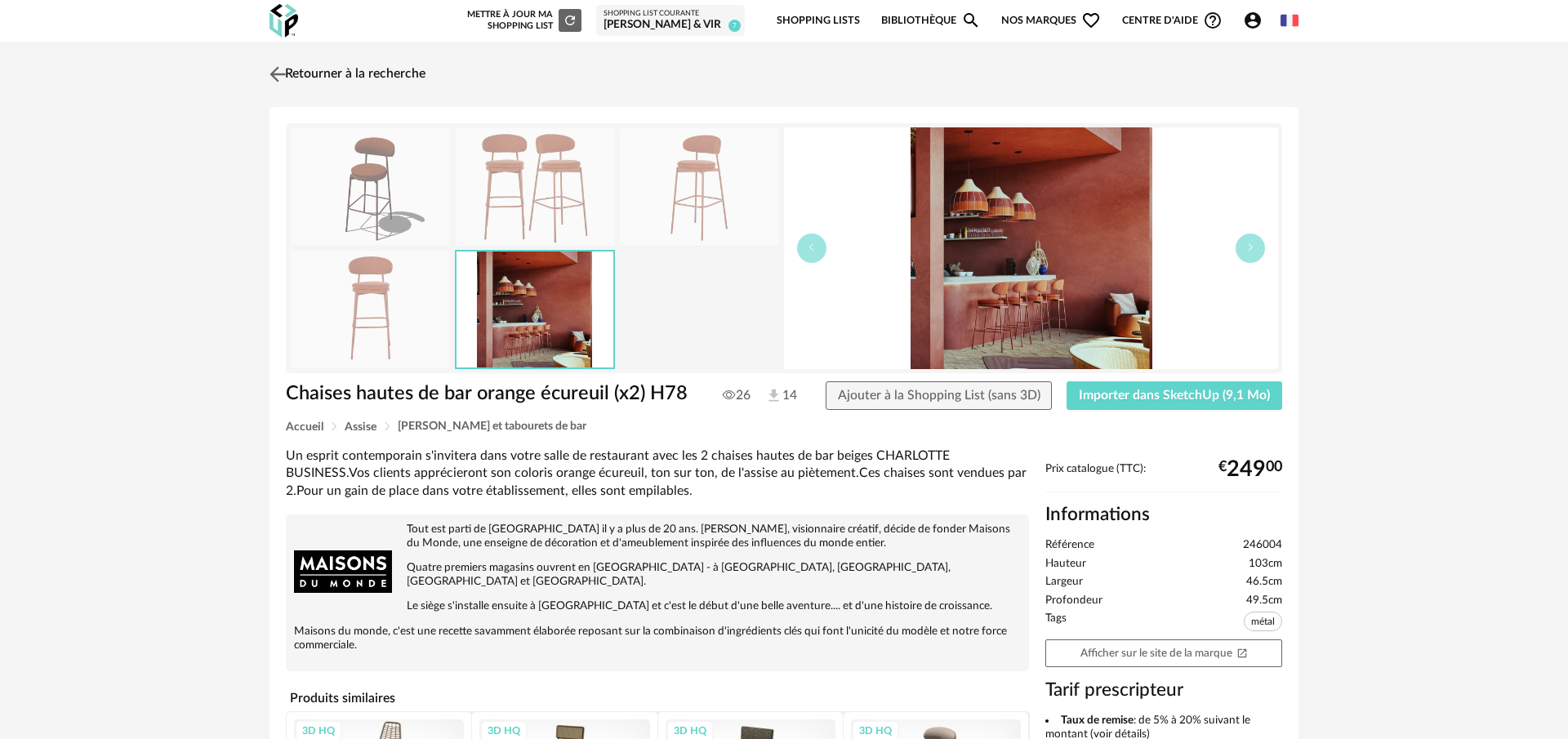
click at [274, 70] on img at bounding box center [277, 73] width 23 height 23
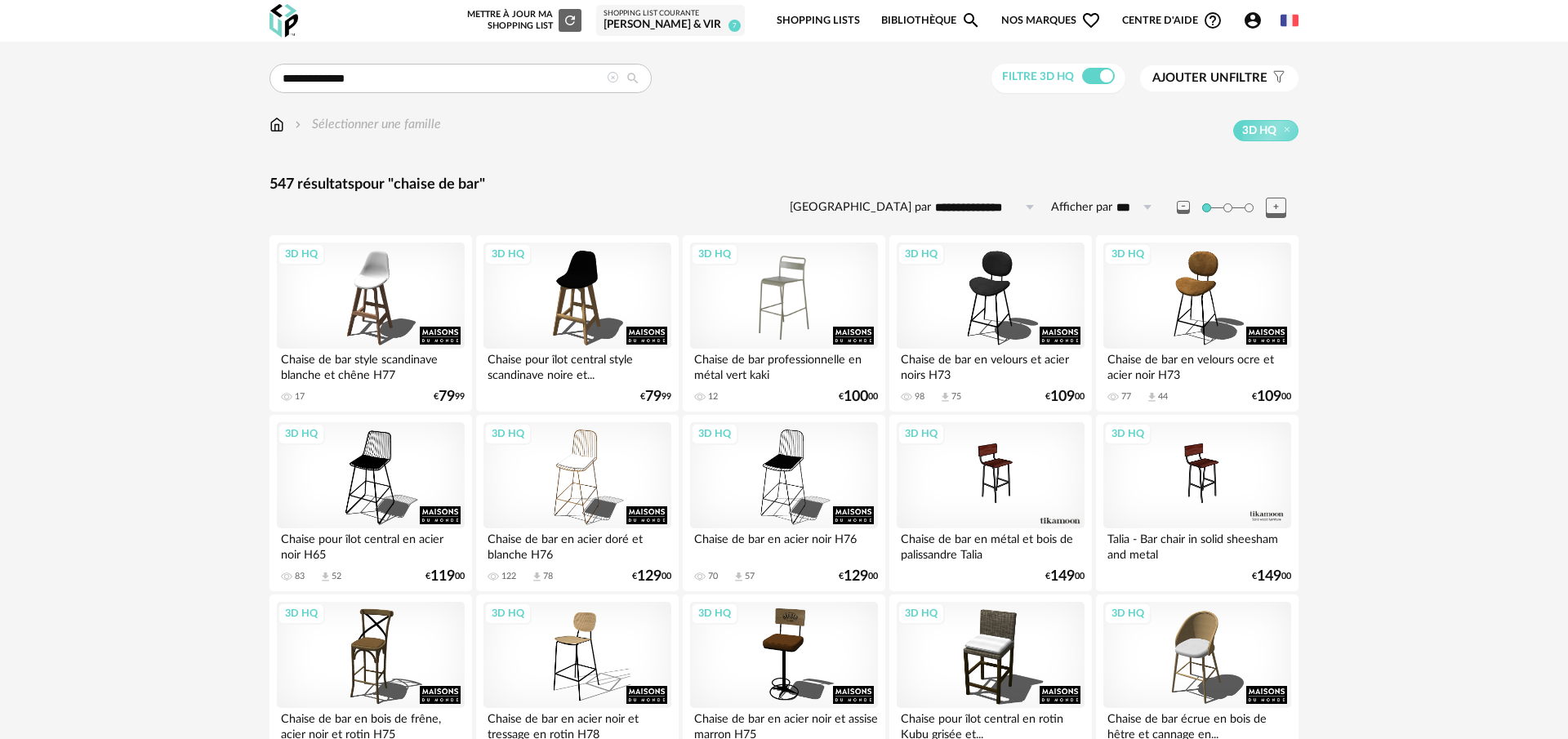
click at [798, 305] on div "3D HQ" at bounding box center [784, 296] width 188 height 106
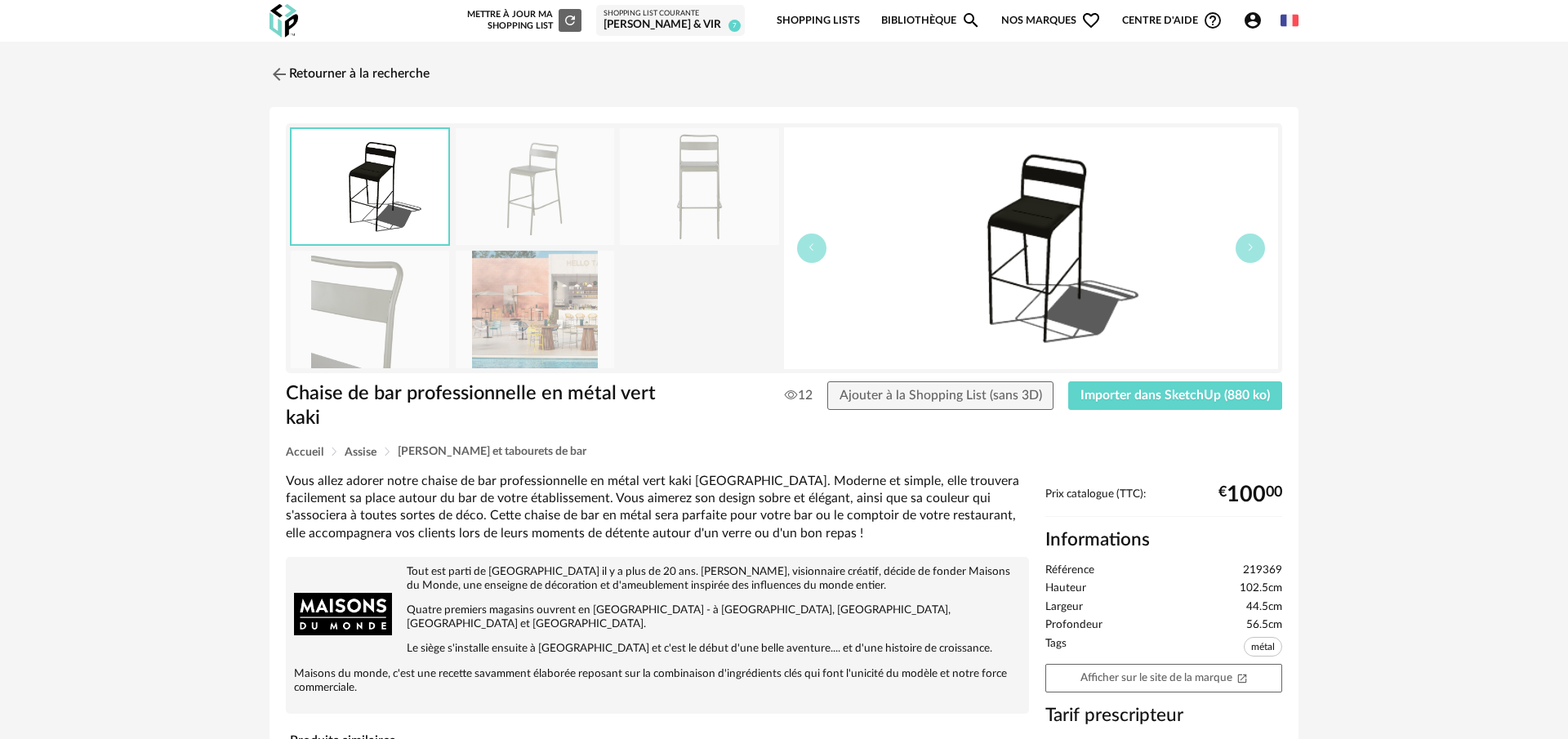
click at [532, 188] on img at bounding box center [535, 186] width 158 height 117
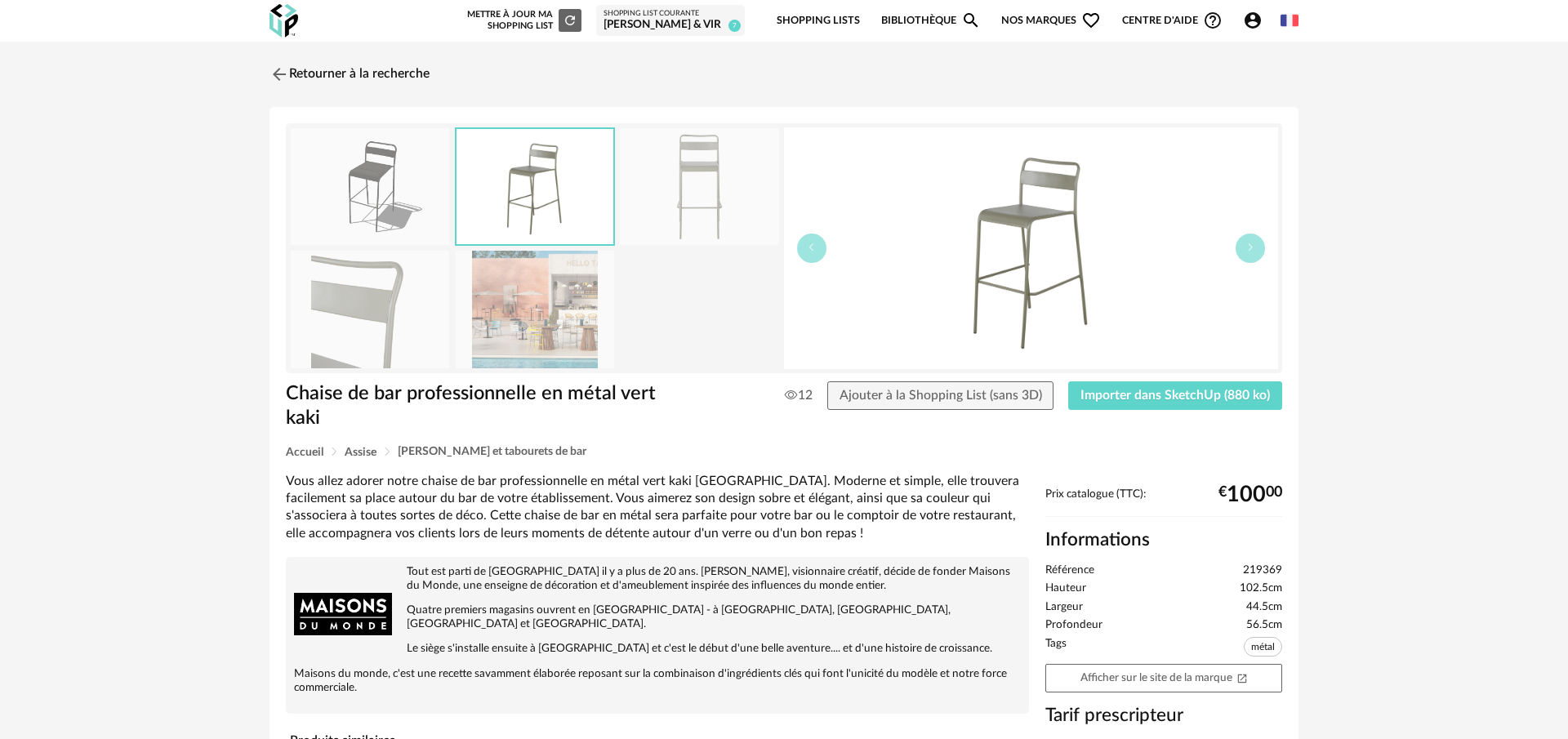
click at [684, 185] on img at bounding box center [699, 186] width 158 height 117
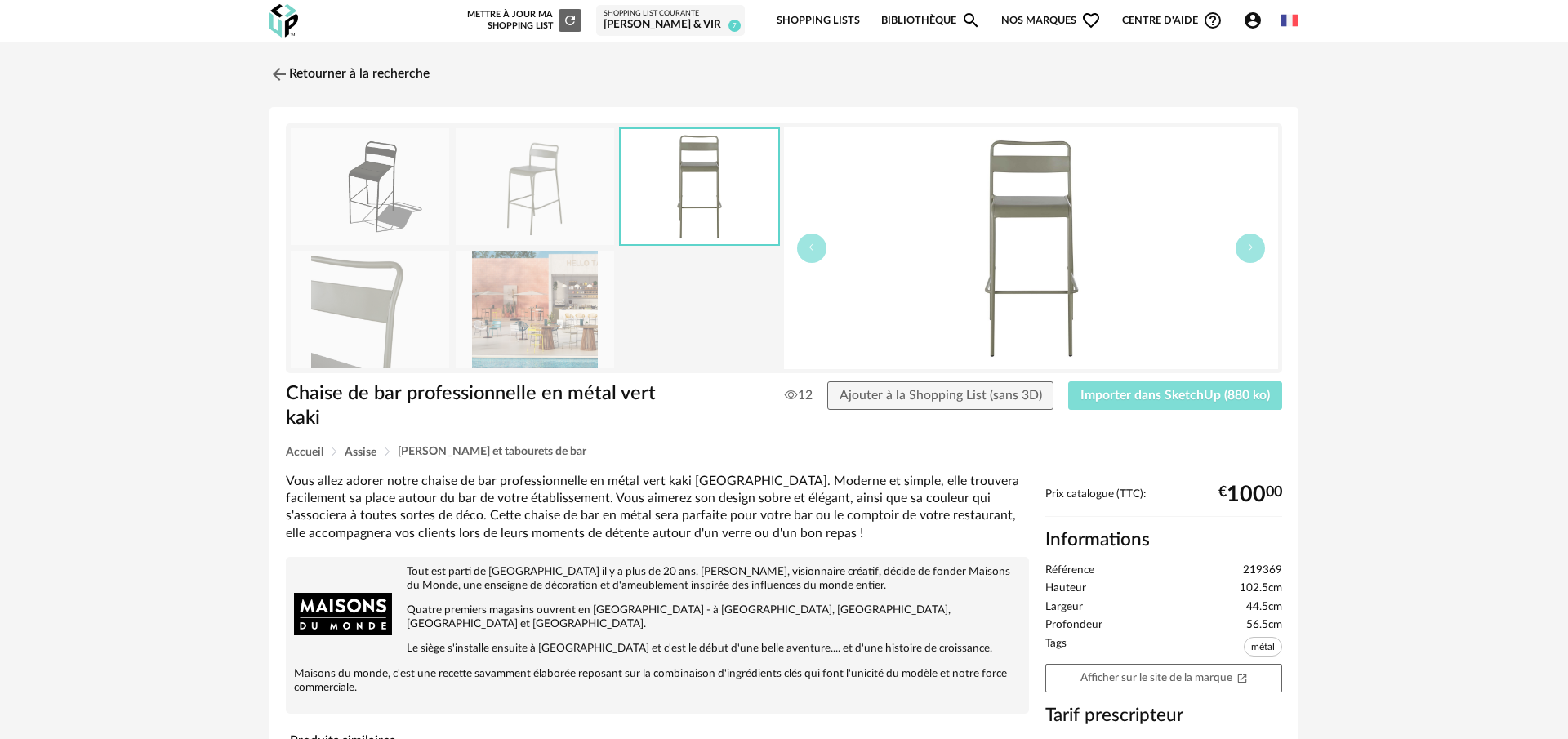
click at [1169, 396] on span "Importer dans SketchUp (880 ko)" at bounding box center [1176, 395] width 190 height 13
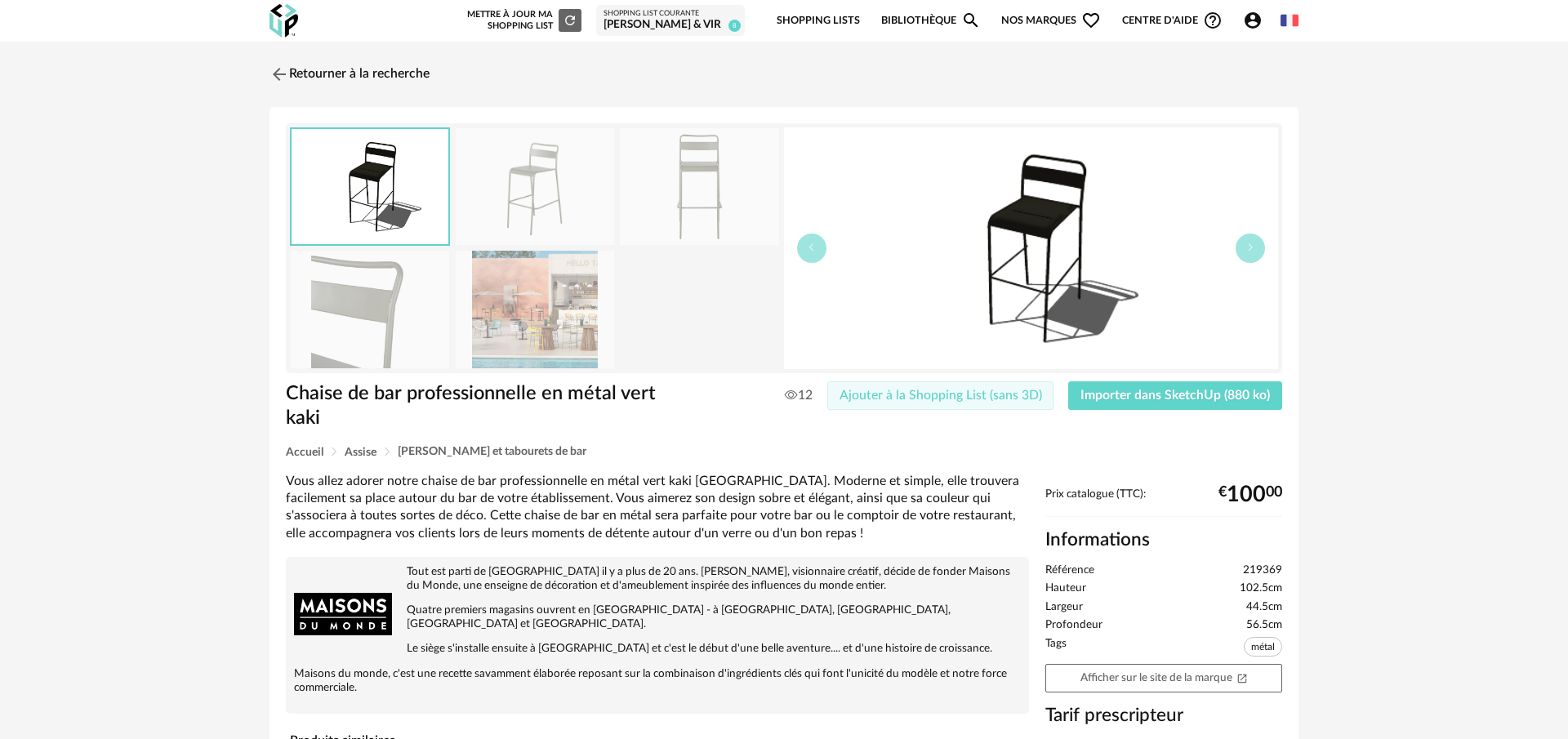
click at [978, 392] on span "Ajouter à la Shopping List (sans 3D)" at bounding box center [941, 395] width 203 height 13
click at [276, 67] on img at bounding box center [277, 73] width 23 height 23
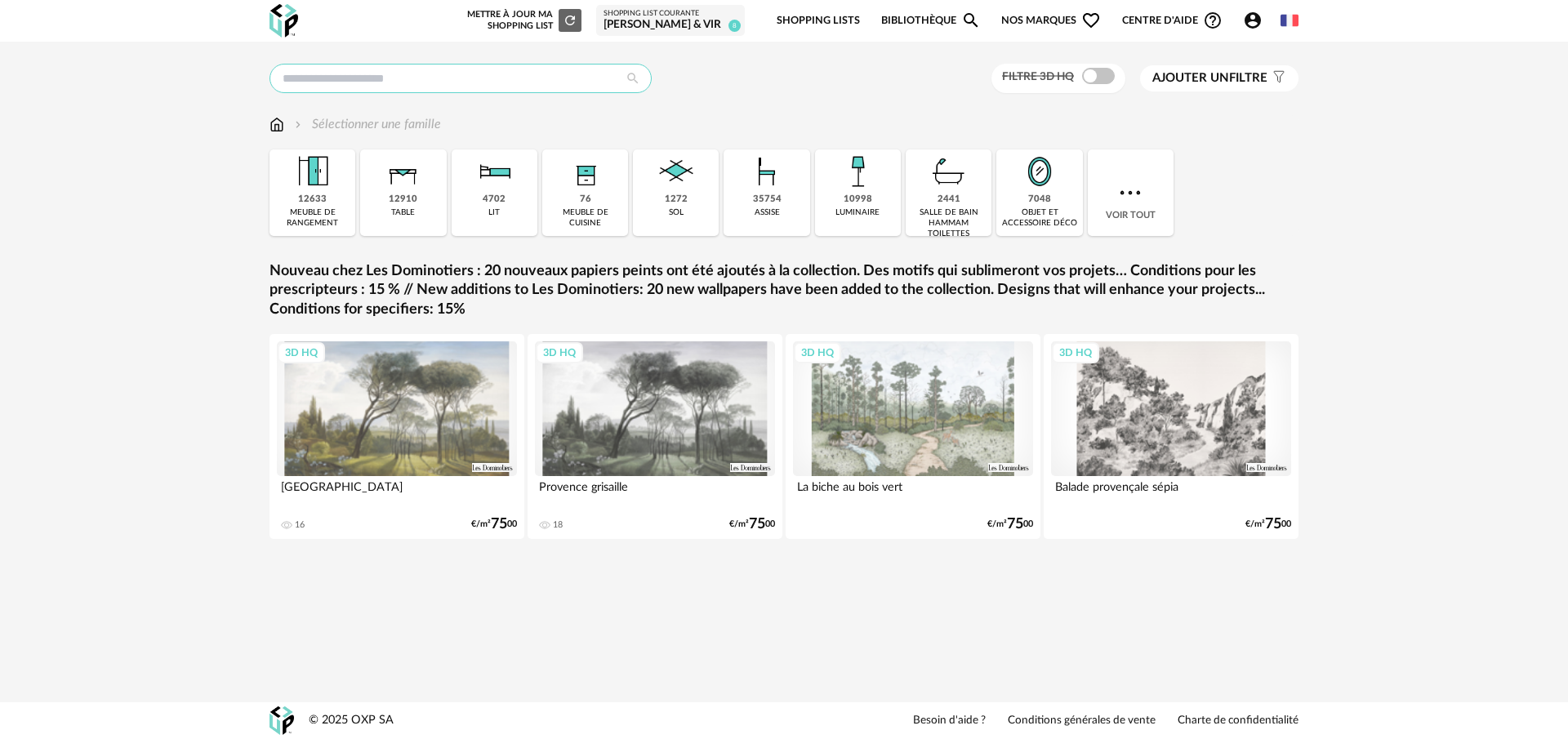
click at [577, 78] on input "text" at bounding box center [461, 78] width 383 height 30
type input "*******"
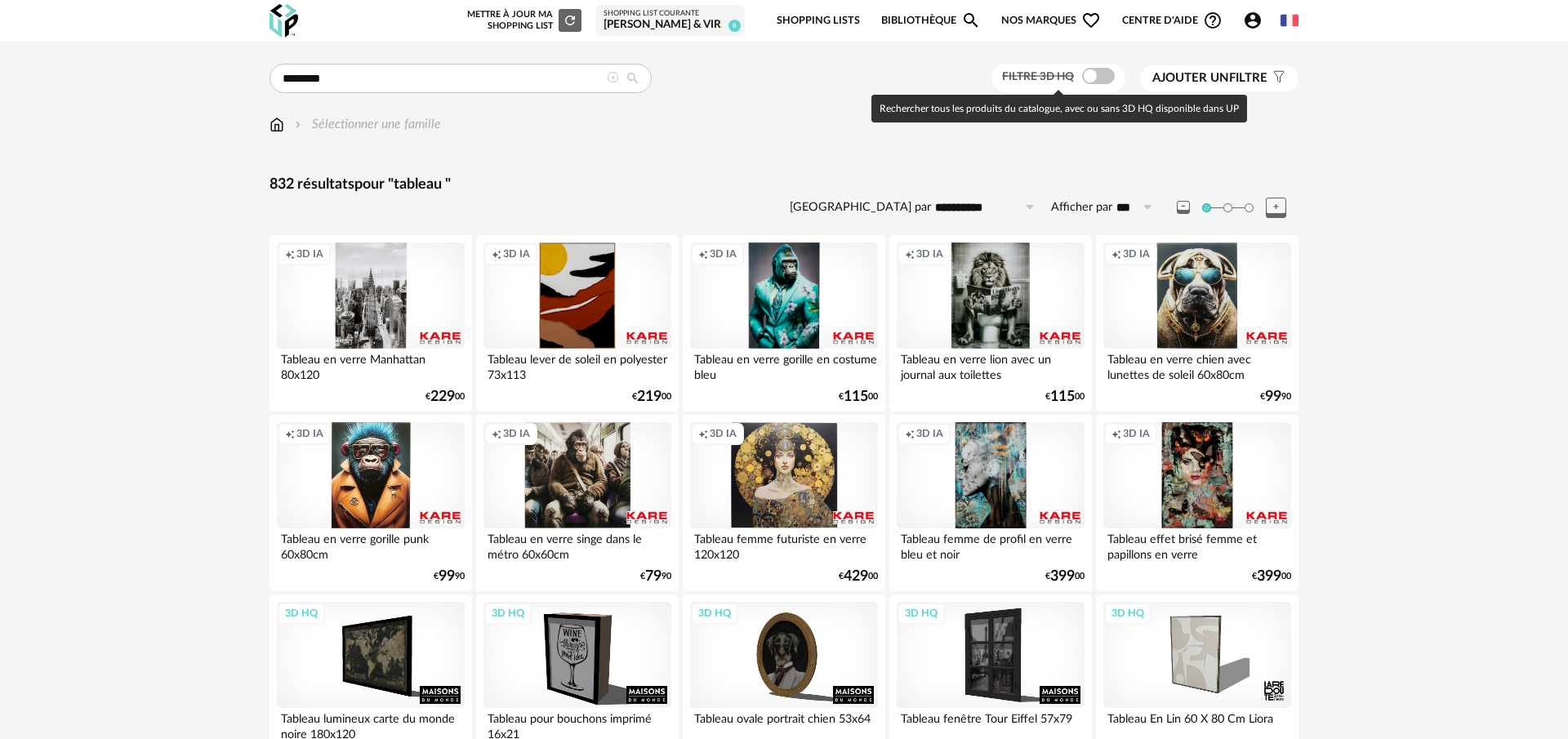
click at [1083, 77] on span at bounding box center [1098, 76] width 33 height 17
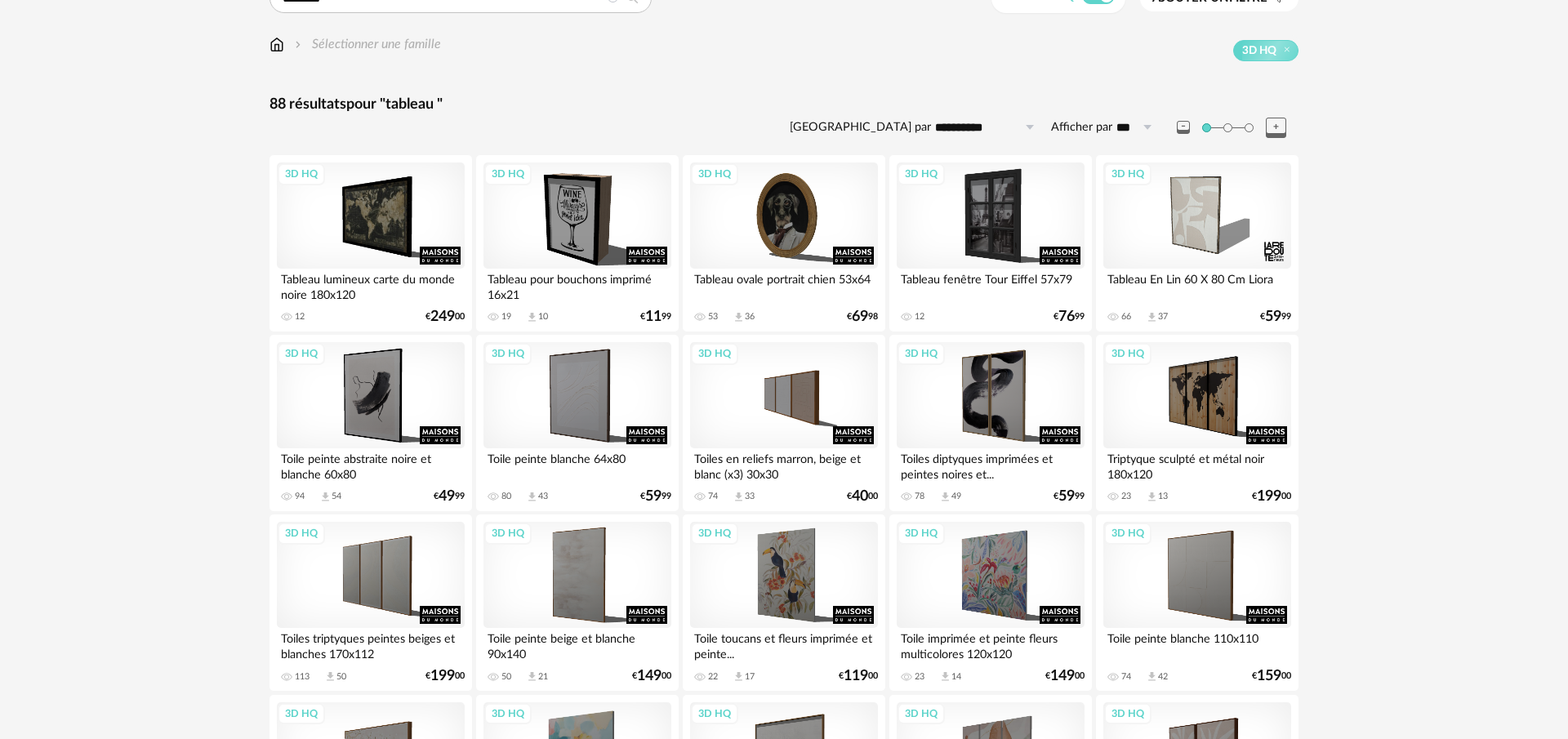
scroll to position [84, 0]
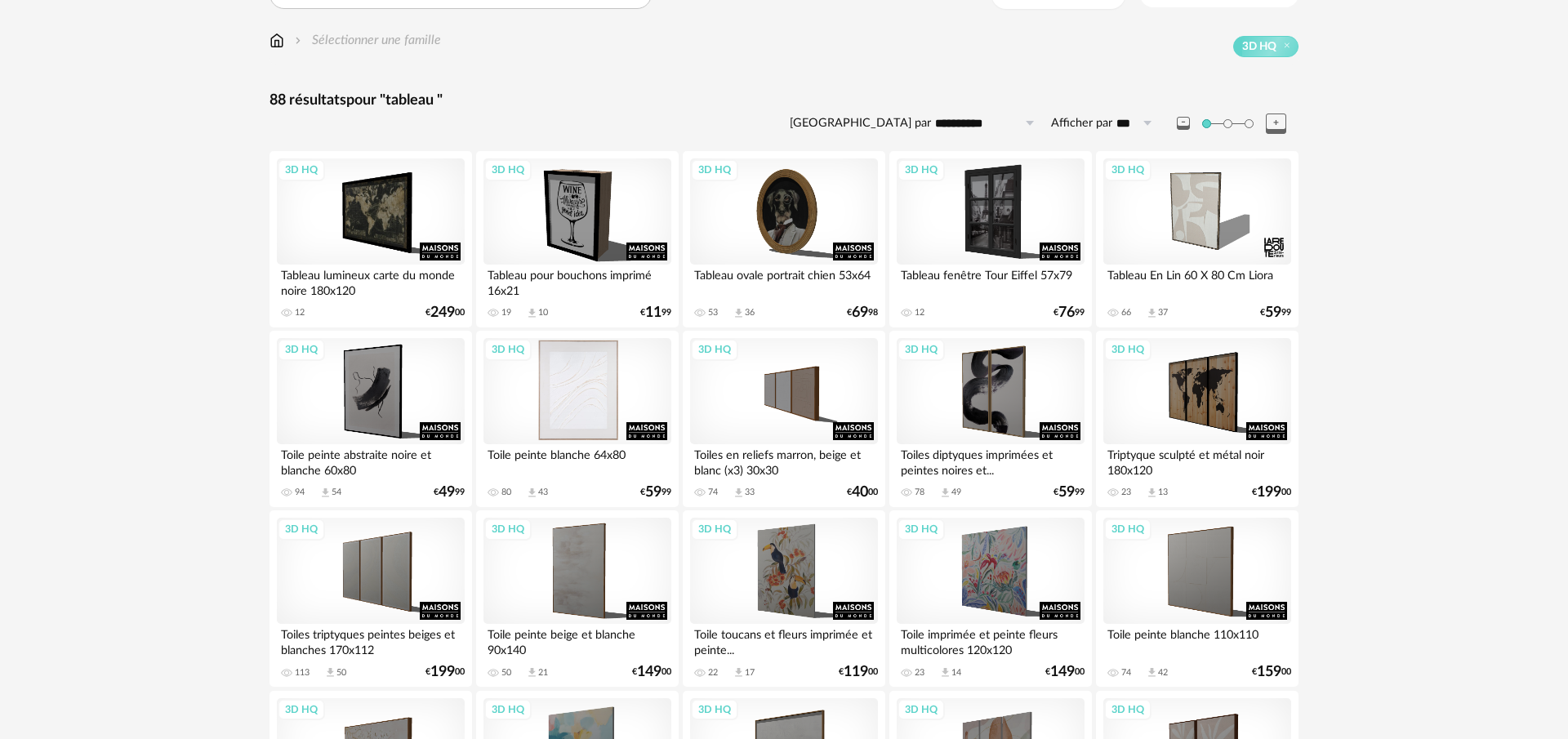
click at [590, 404] on div "3D HQ" at bounding box center [577, 391] width 188 height 106
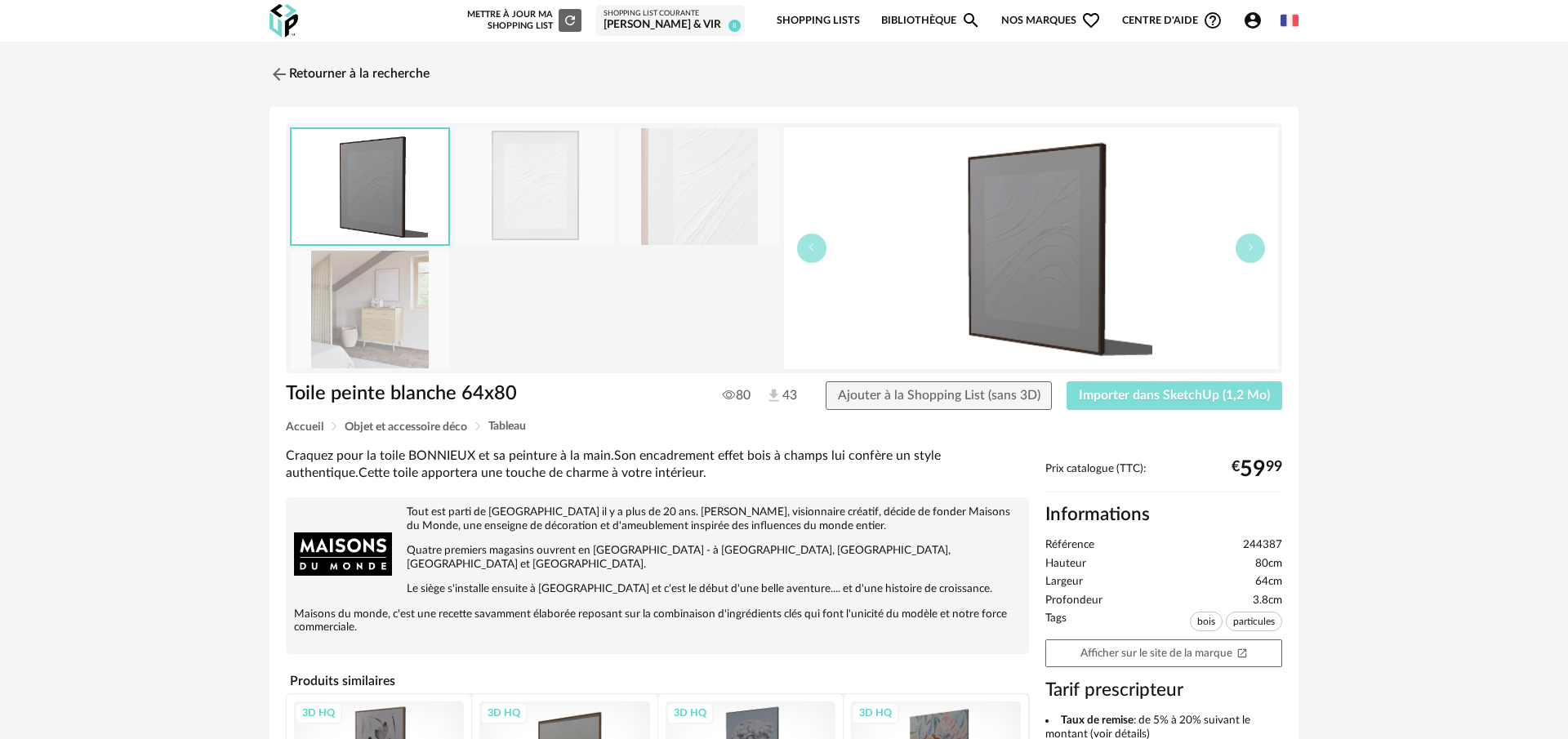
click at [1190, 391] on span "Importer dans SketchUp (1,2 Mo)" at bounding box center [1175, 395] width 191 height 13
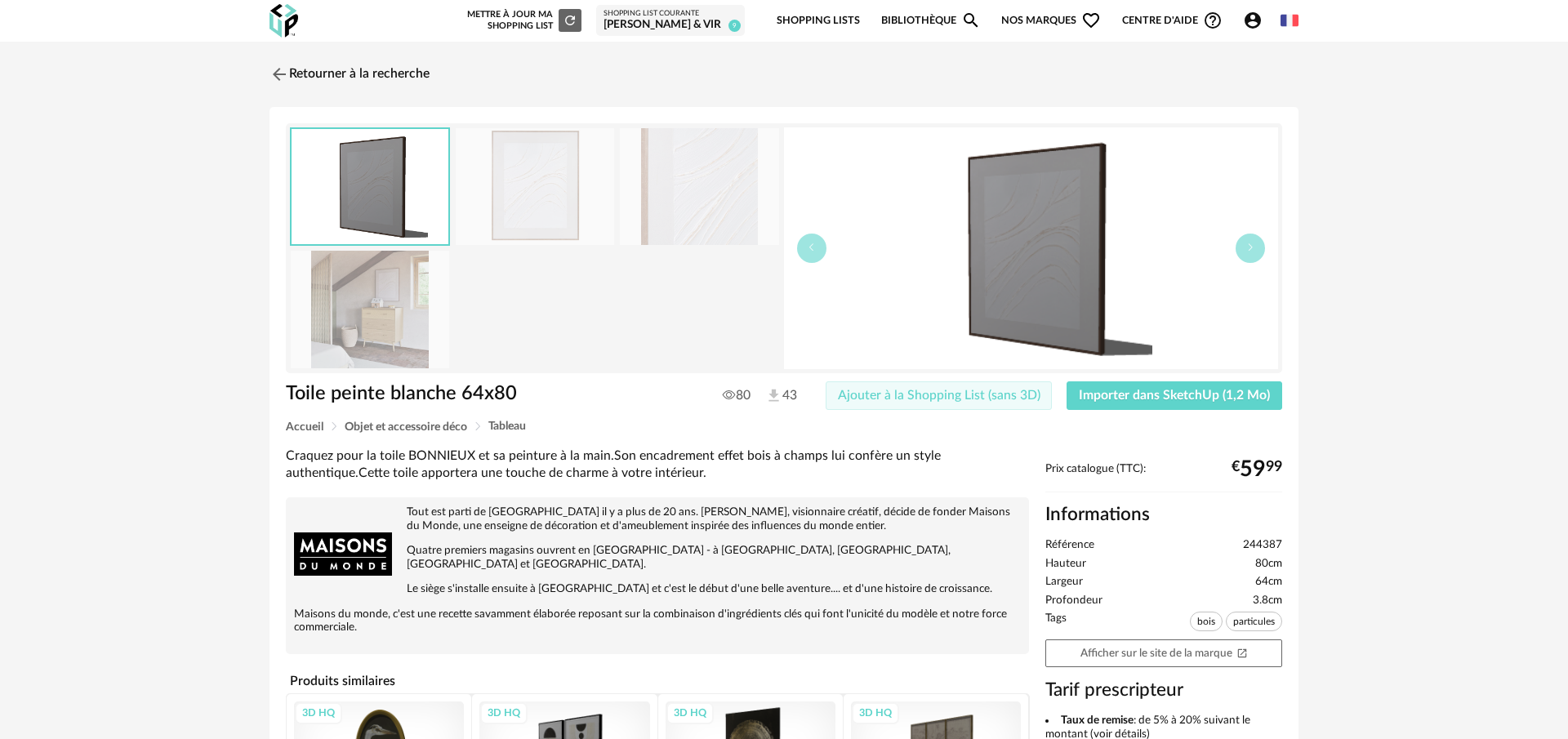
drag, startPoint x: 967, startPoint y: 395, endPoint x: 817, endPoint y: 344, distance: 158.4
click at [967, 395] on span "Ajouter à la Shopping List (sans 3D)" at bounding box center [939, 395] width 203 height 13
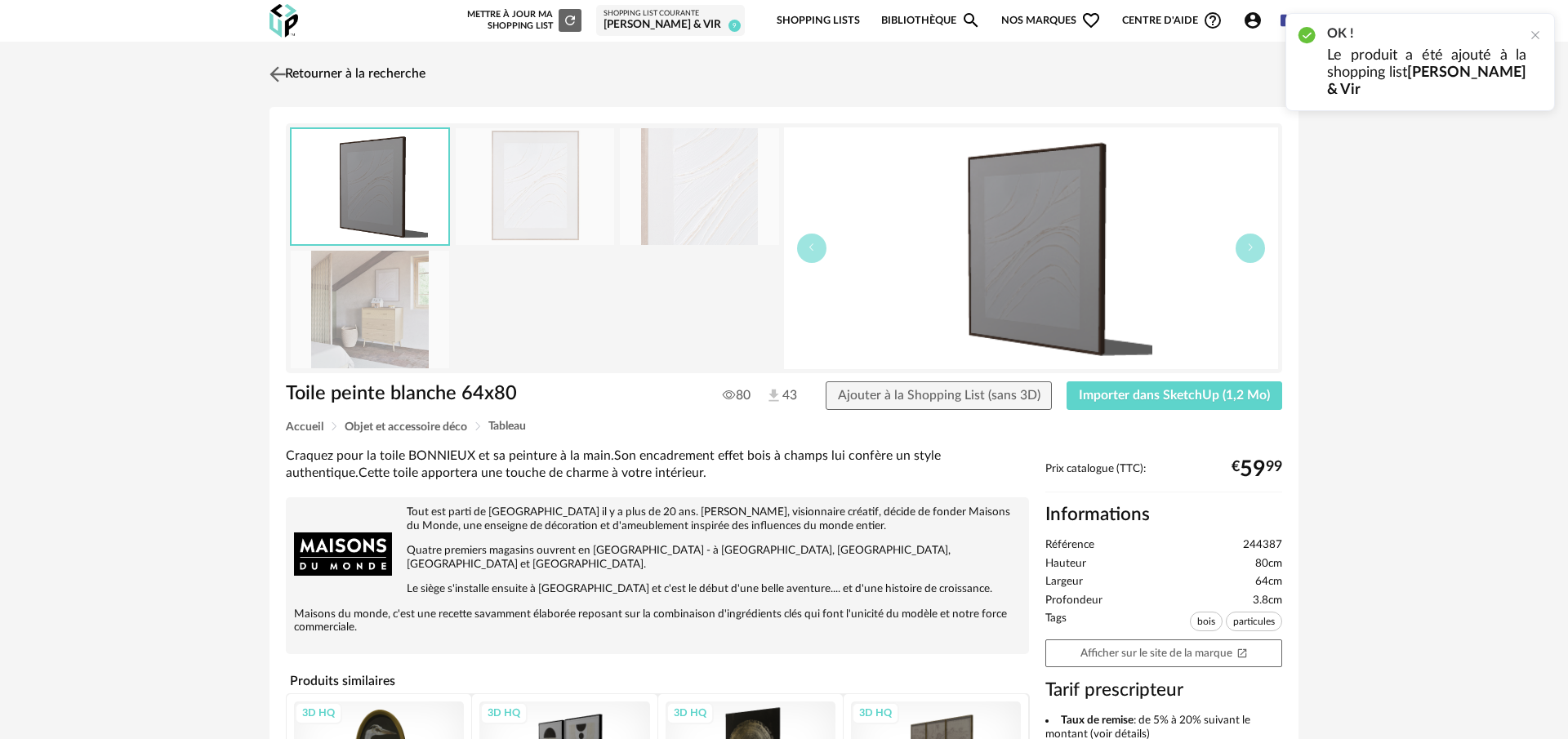
click at [276, 71] on img at bounding box center [277, 73] width 23 height 23
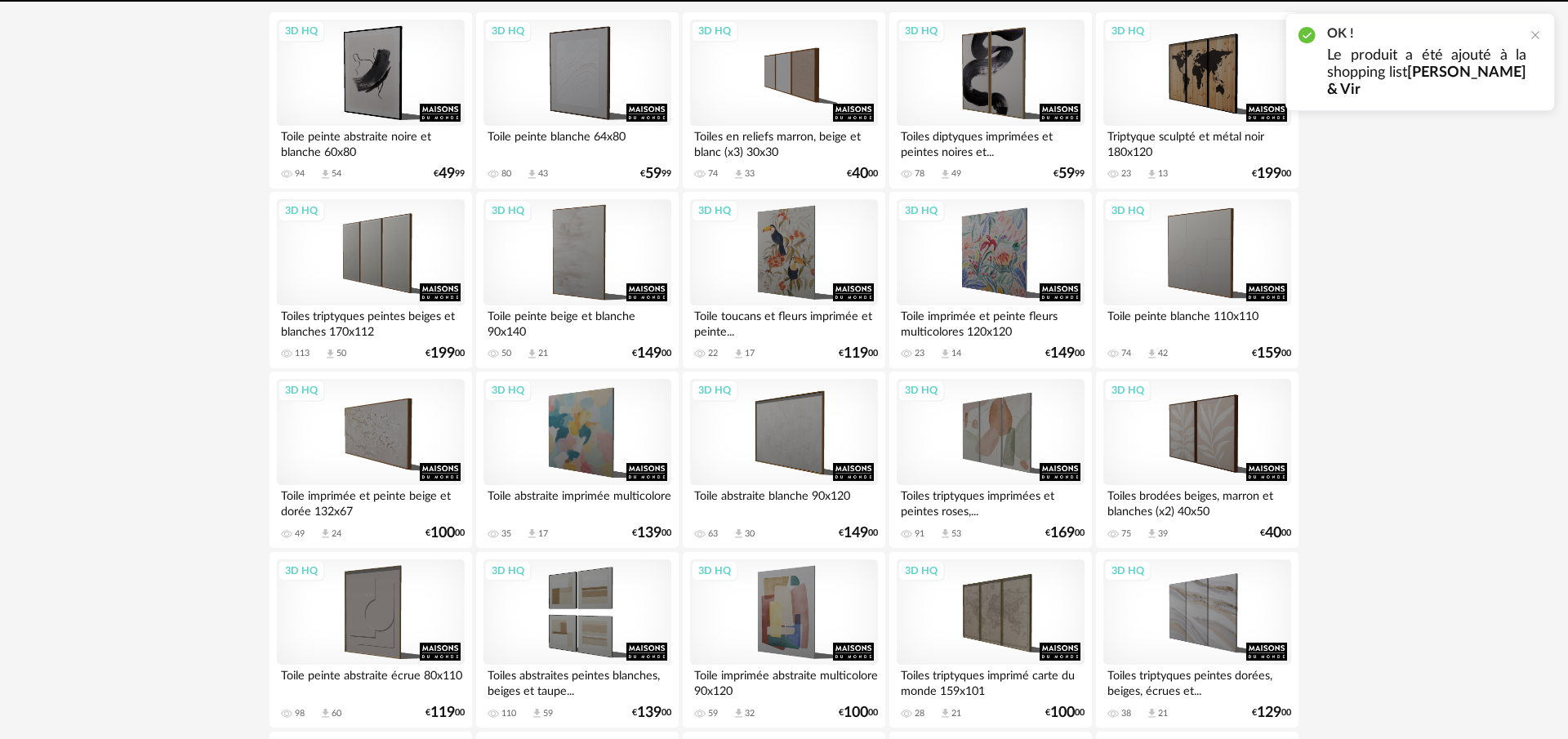
scroll to position [230, 0]
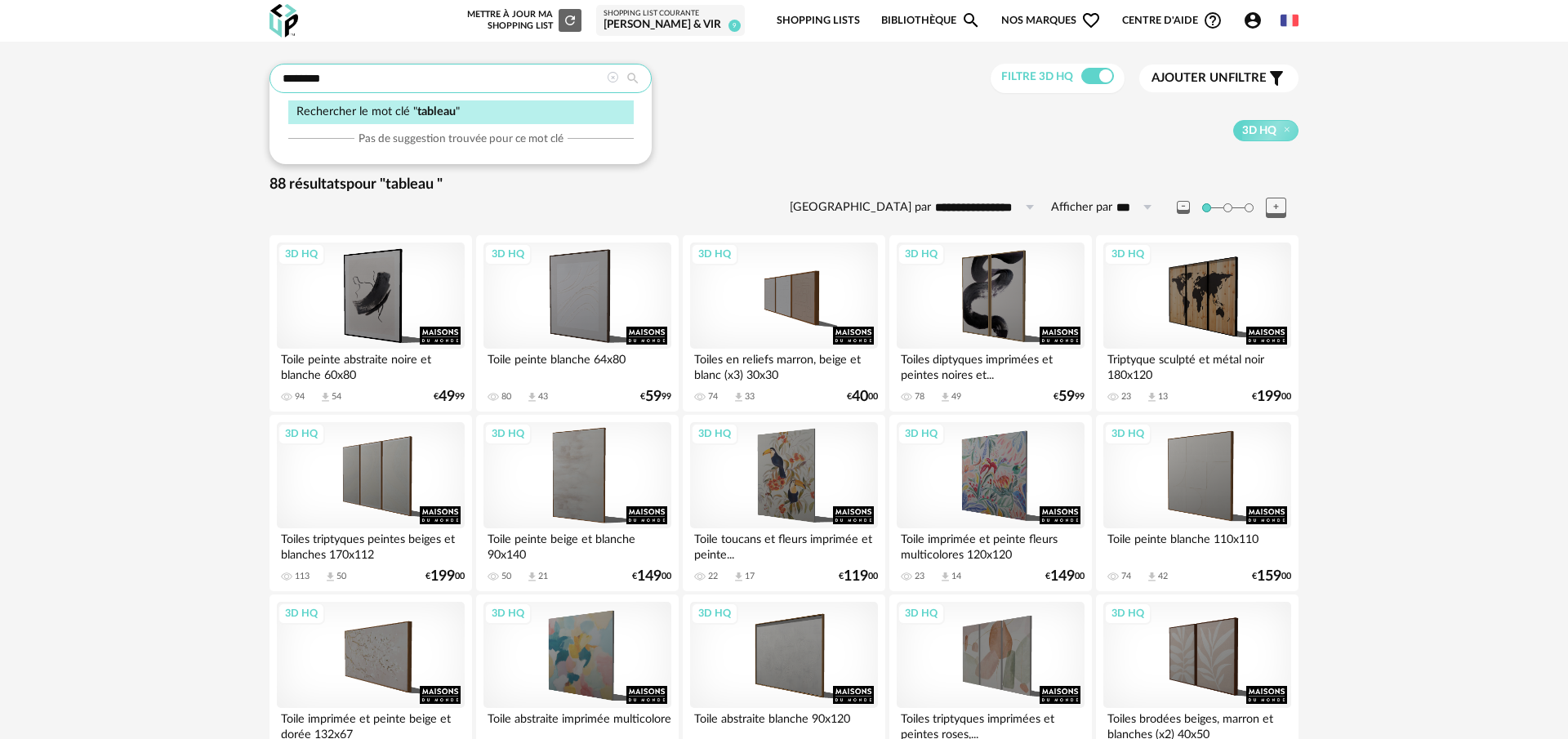
drag, startPoint x: 467, startPoint y: 85, endPoint x: 453, endPoint y: 85, distance: 14.0
click at [462, 85] on input "*******" at bounding box center [461, 78] width 383 height 30
click at [444, 85] on input "*******" at bounding box center [461, 78] width 383 height 30
type input "**********"
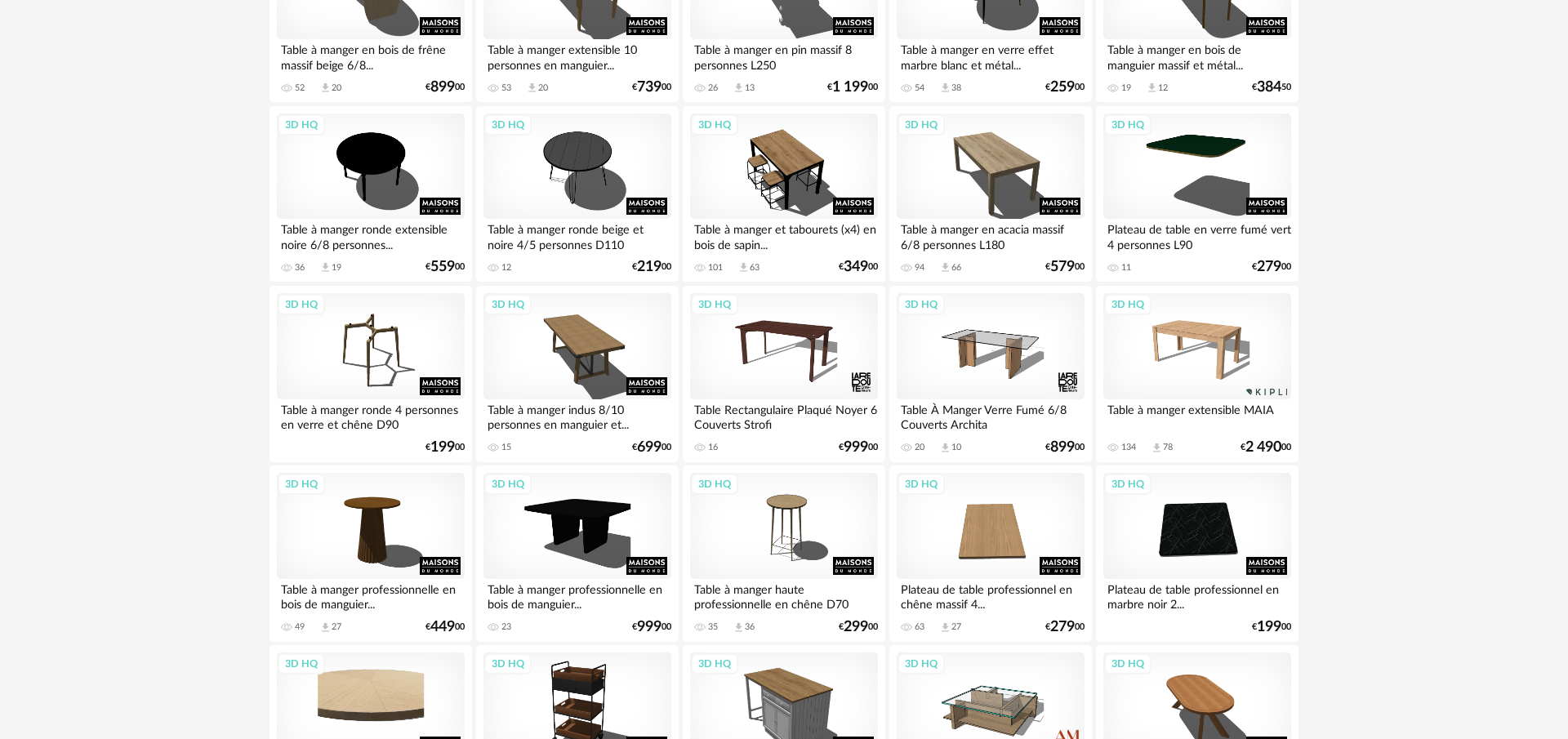
scroll to position [1210, 0]
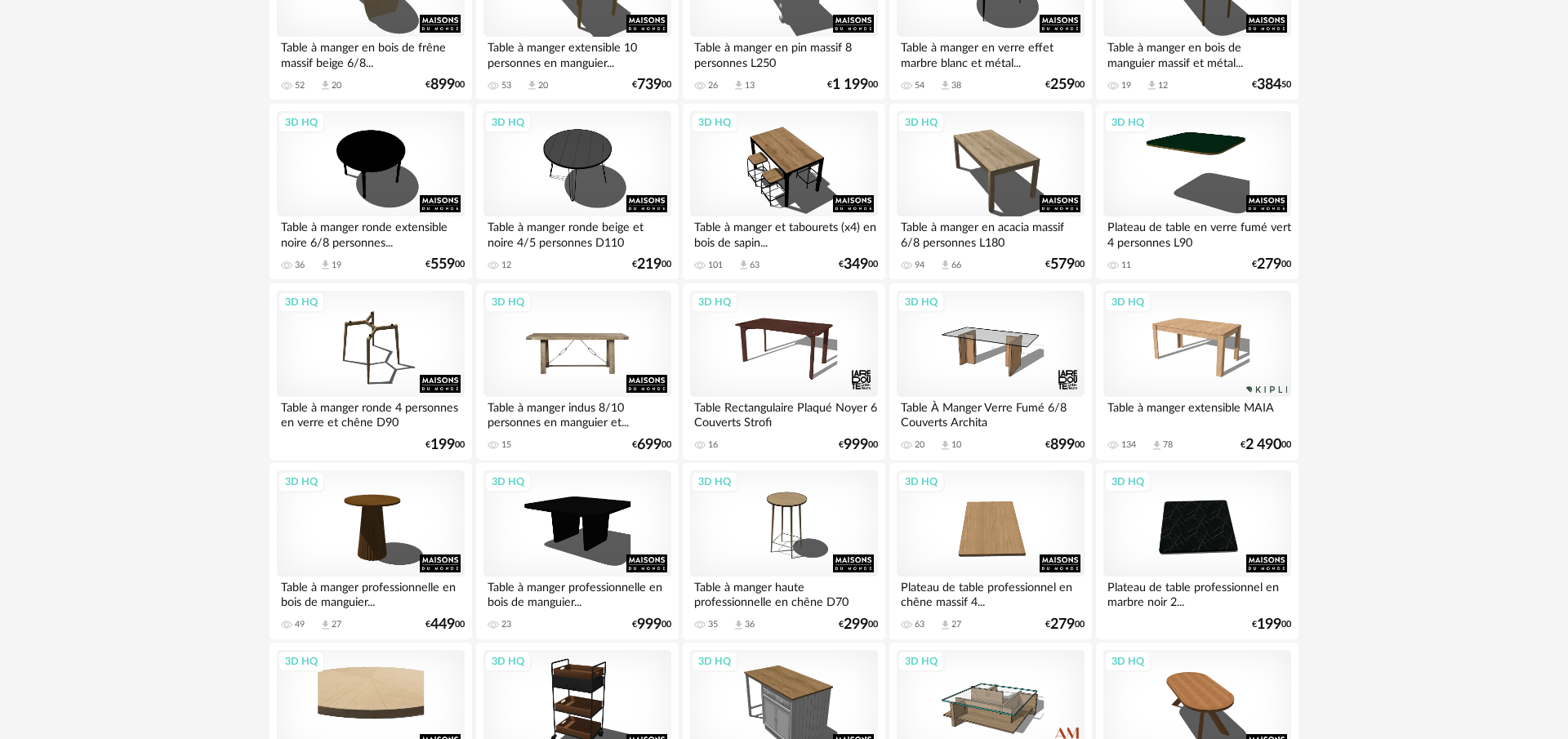
click at [633, 350] on div "3D HQ" at bounding box center [577, 343] width 188 height 106
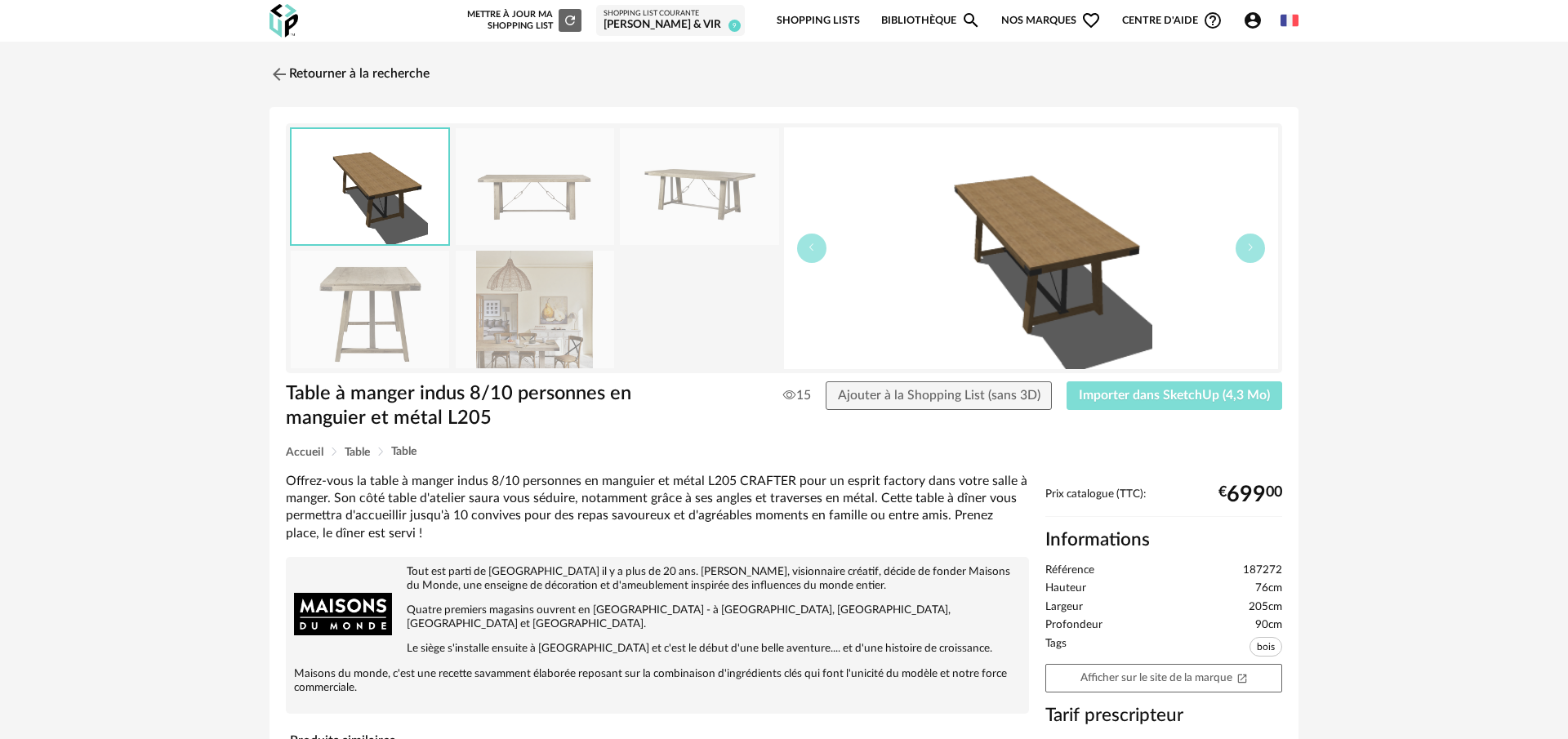
click at [1209, 402] on span "Importer dans SketchUp (4,3 Mo)" at bounding box center [1175, 395] width 191 height 13
click at [274, 74] on img at bounding box center [277, 73] width 23 height 23
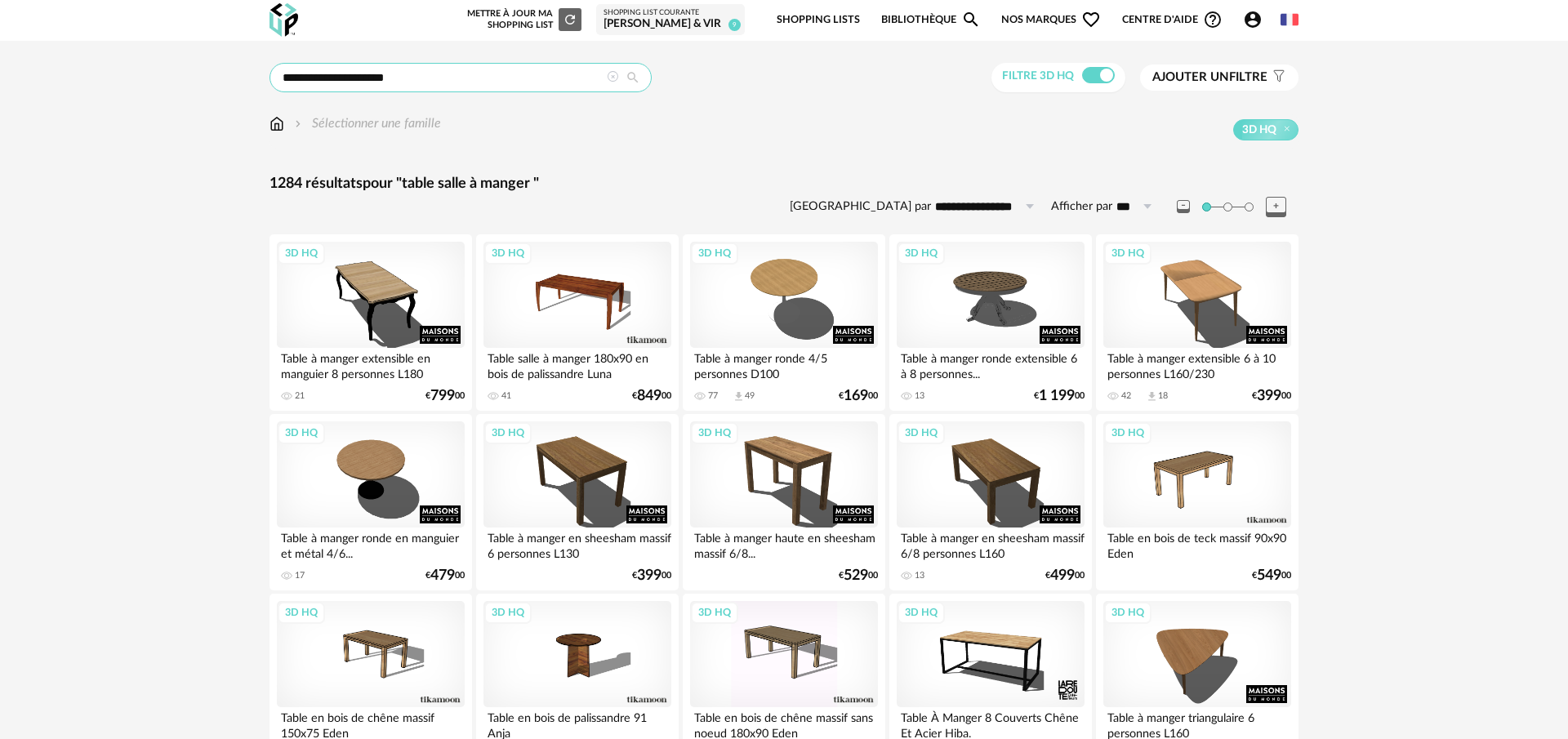
click at [475, 82] on input "**********" at bounding box center [461, 77] width 383 height 30
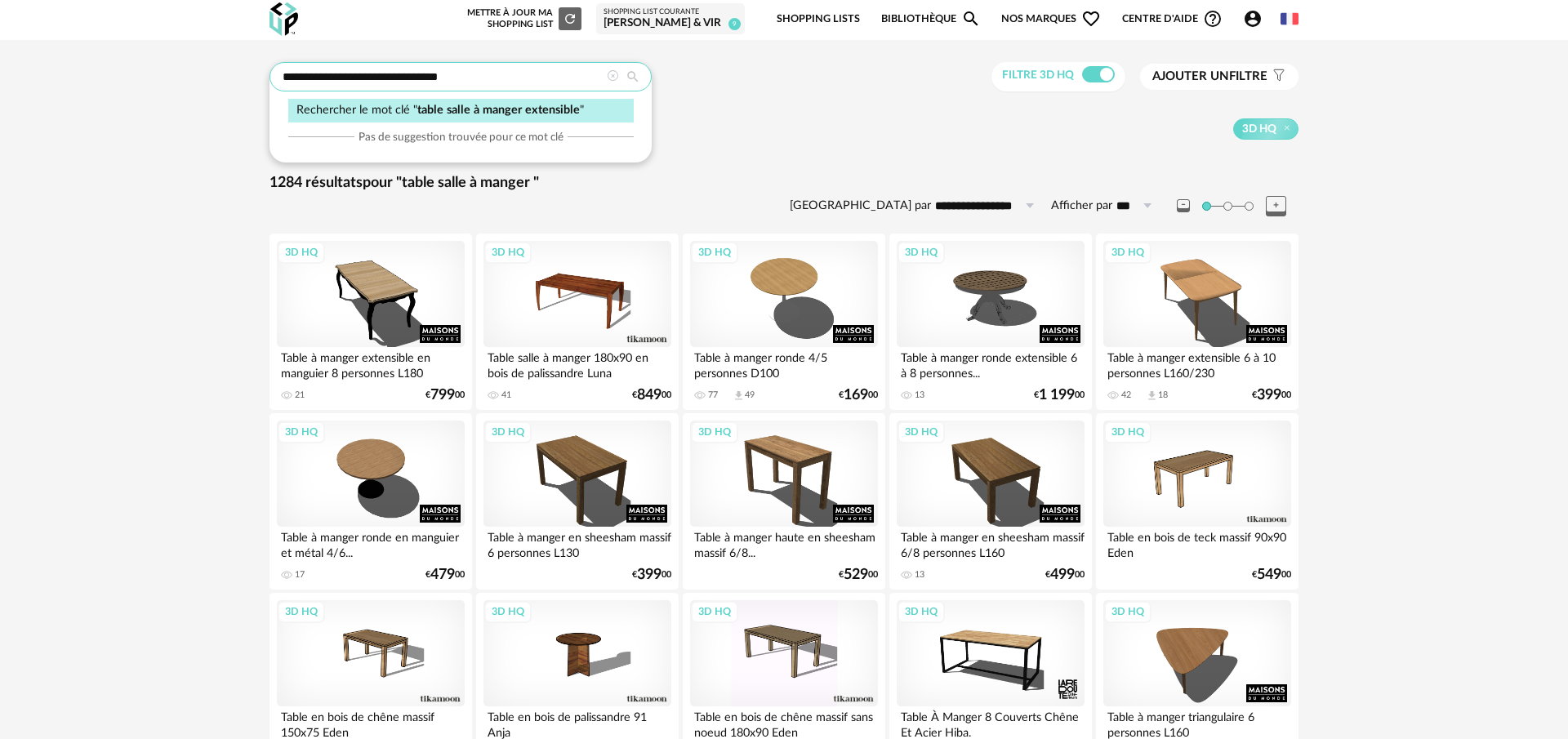
type input "**********"
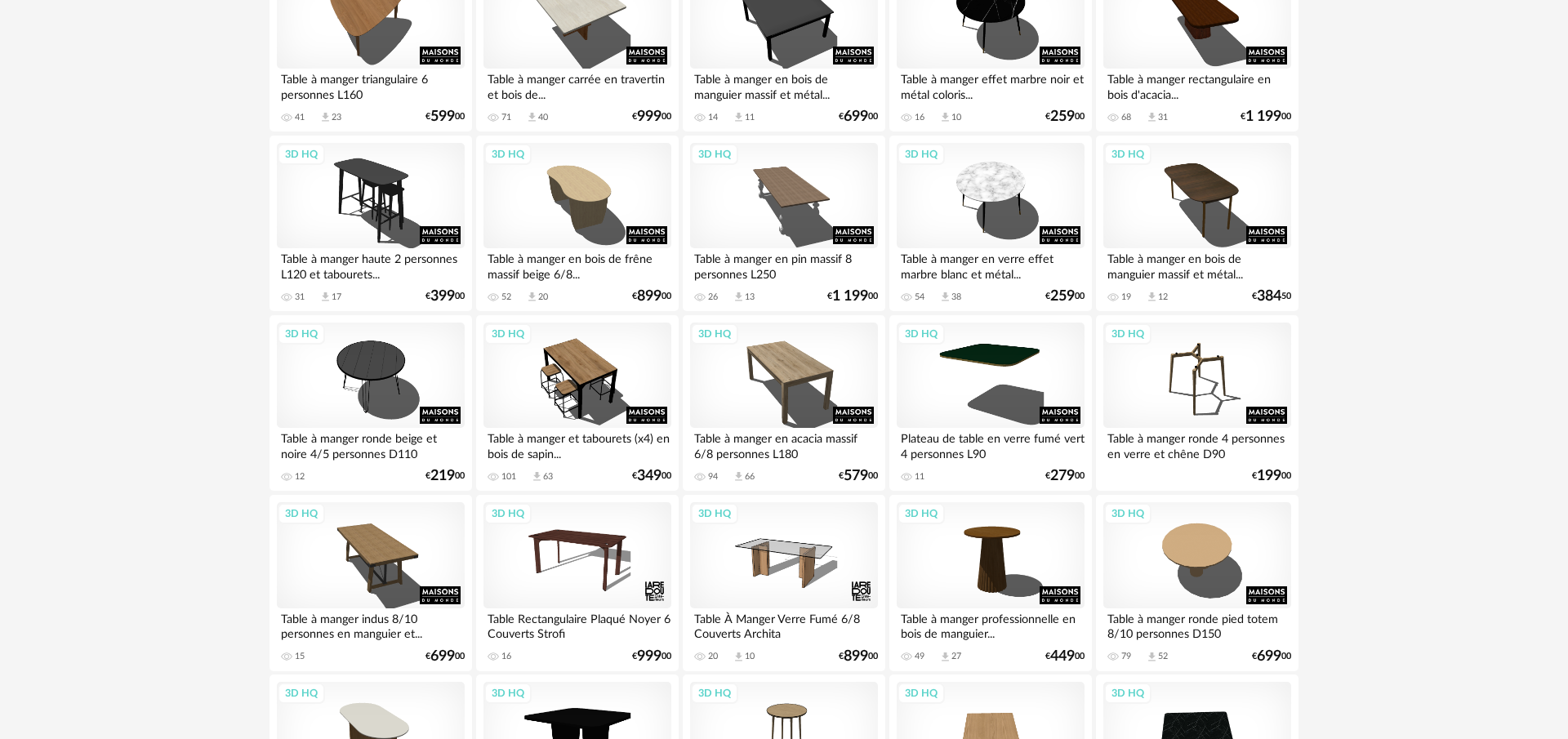
scroll to position [1000, 0]
click at [772, 353] on div "3D HQ" at bounding box center [784, 375] width 188 height 106
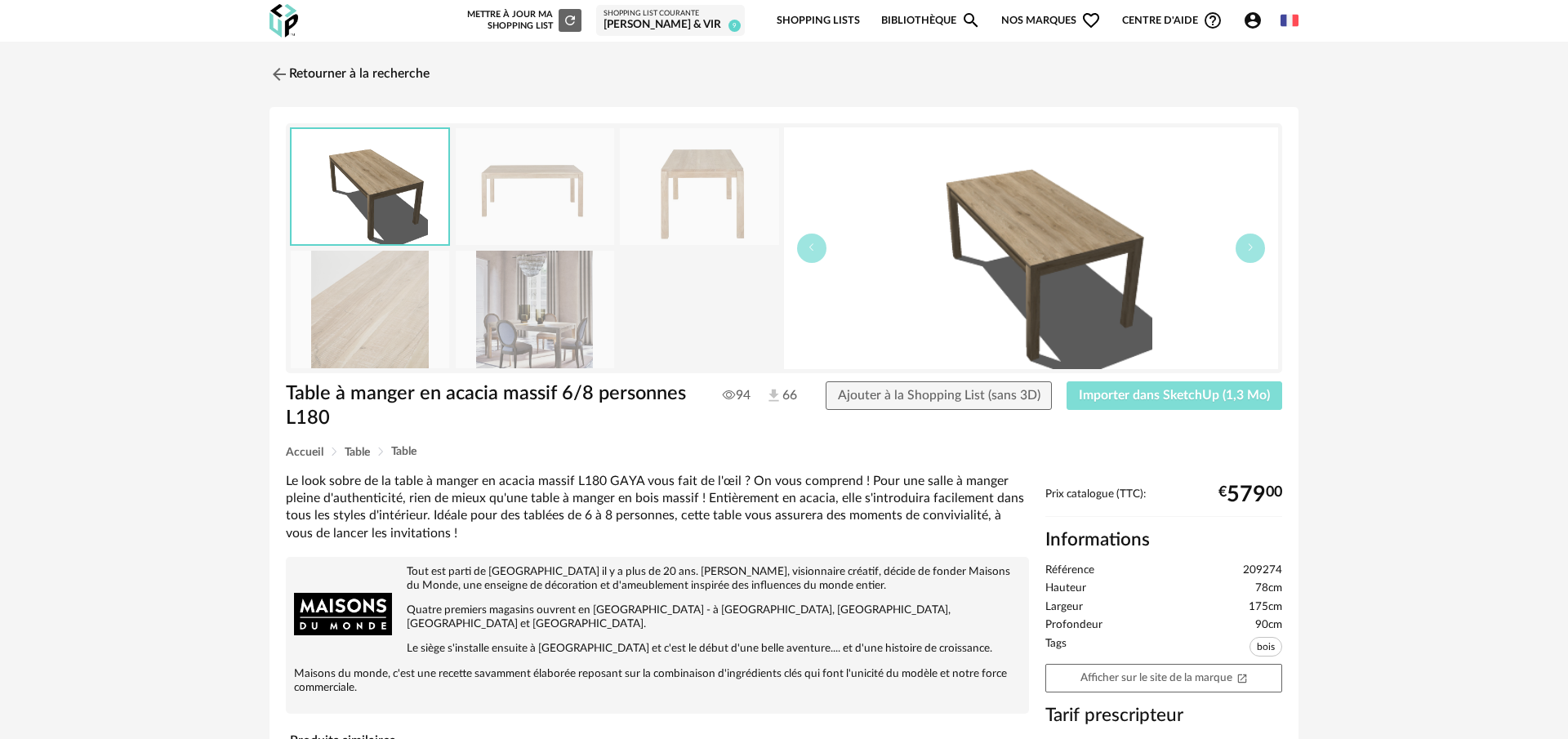
click at [1168, 394] on span "Importer dans SketchUp (1,3 Mo)" at bounding box center [1175, 395] width 191 height 13
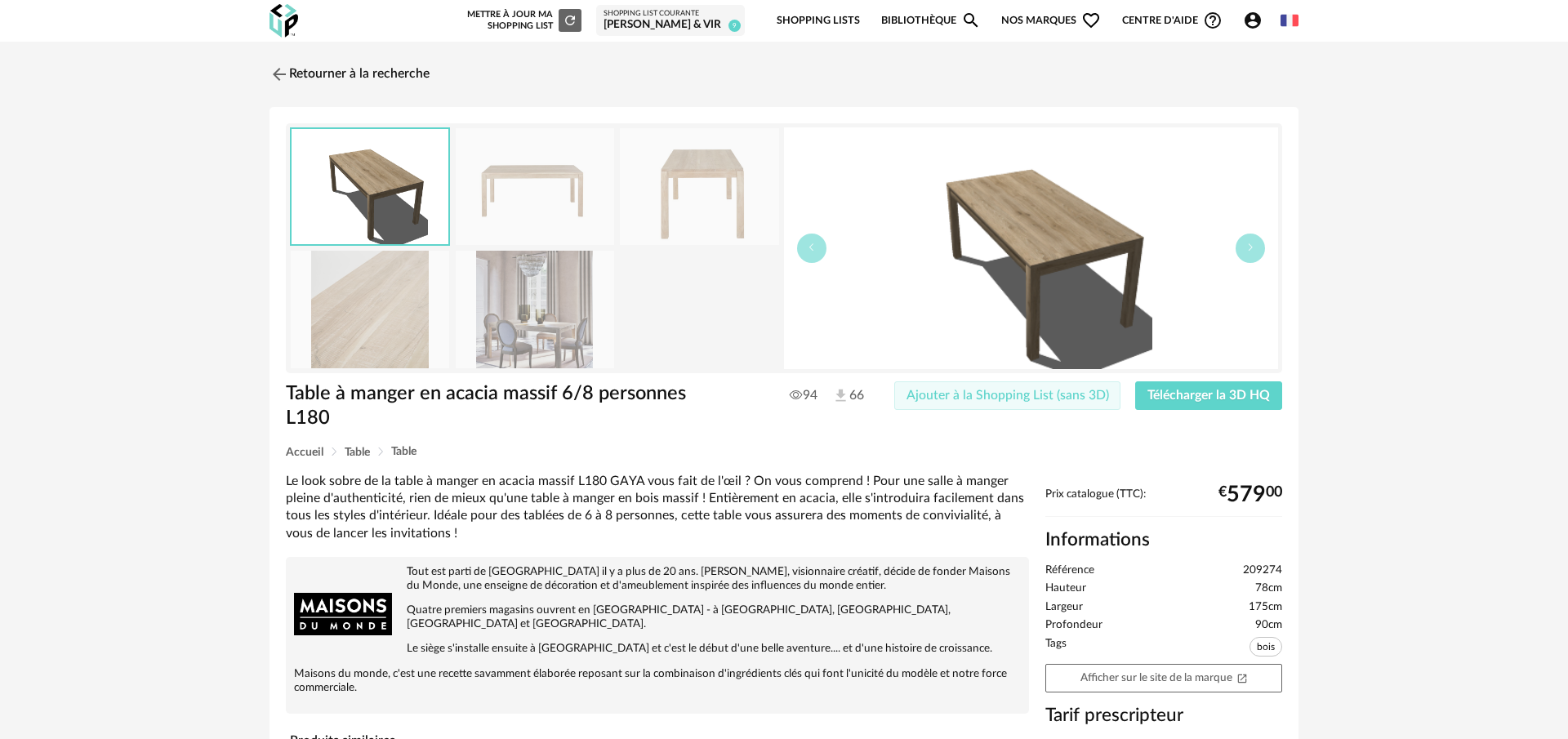
click at [1065, 396] on div "94 66 Ajouter à la Shopping List (sans 3D) Télécharger la 3D HQ" at bounding box center [995, 396] width 591 height 30
click at [512, 297] on img at bounding box center [535, 309] width 158 height 117
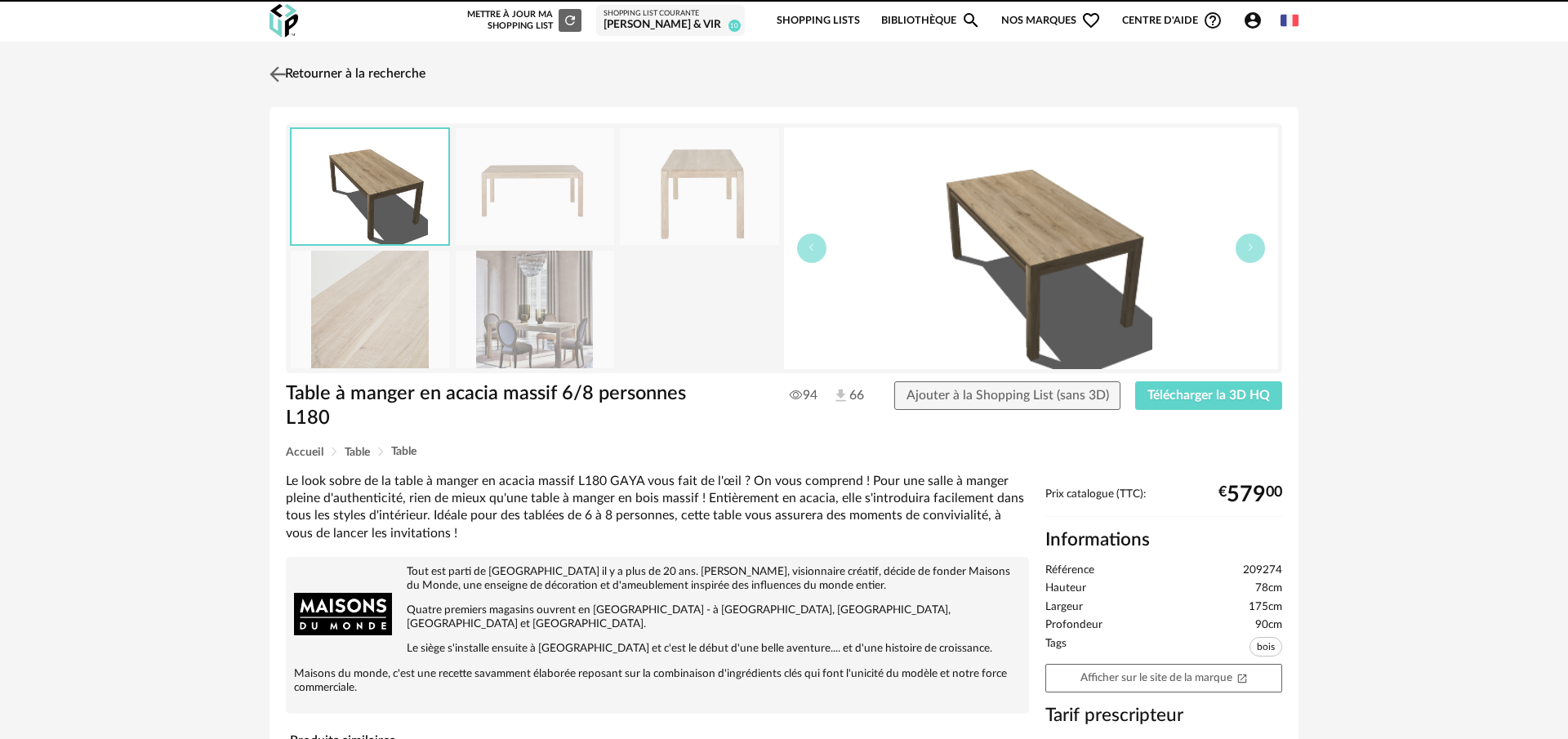
click at [276, 70] on img at bounding box center [277, 73] width 23 height 23
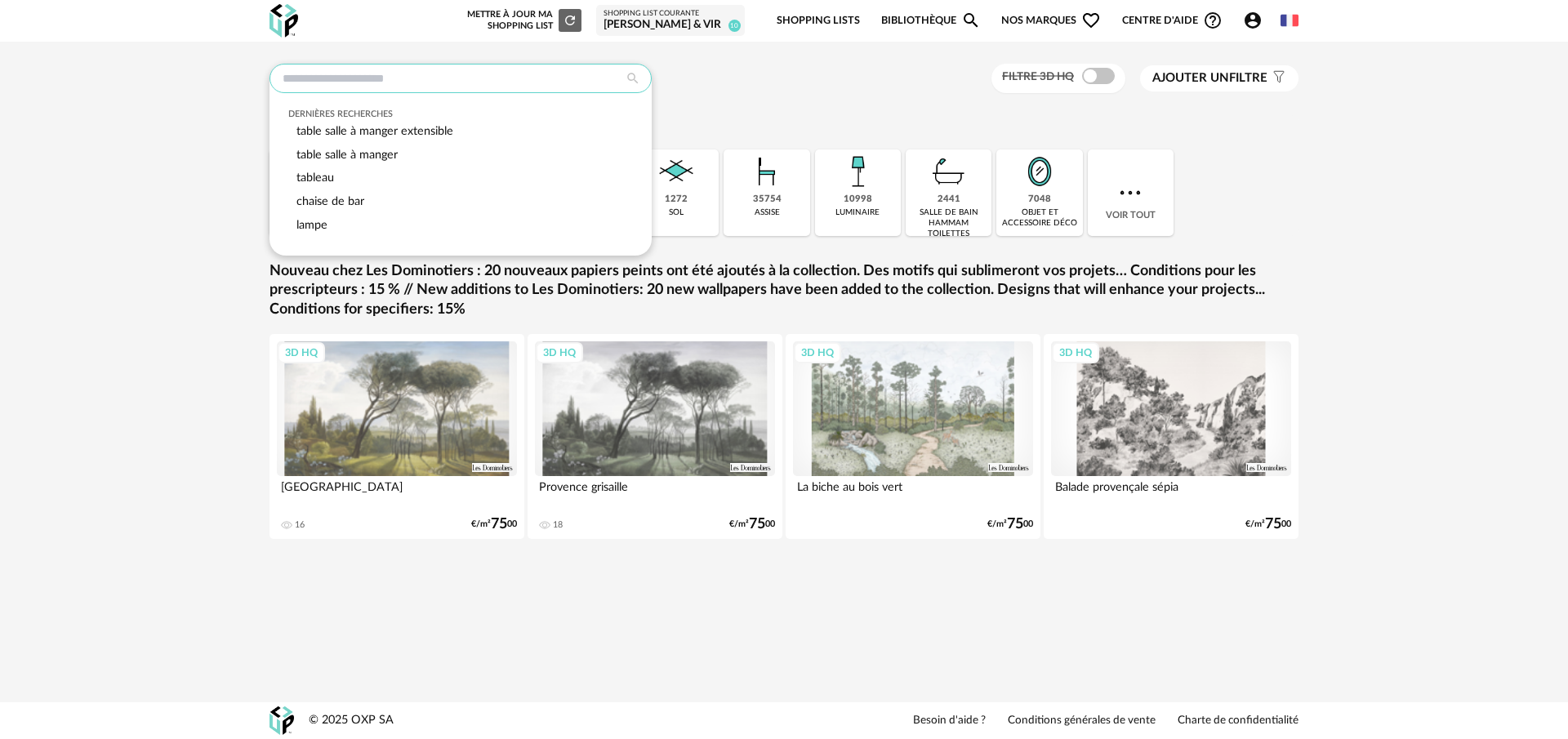
click at [369, 74] on input "text" at bounding box center [461, 78] width 383 height 30
click at [413, 129] on span "table salle à manger extensible" at bounding box center [375, 131] width 157 height 12
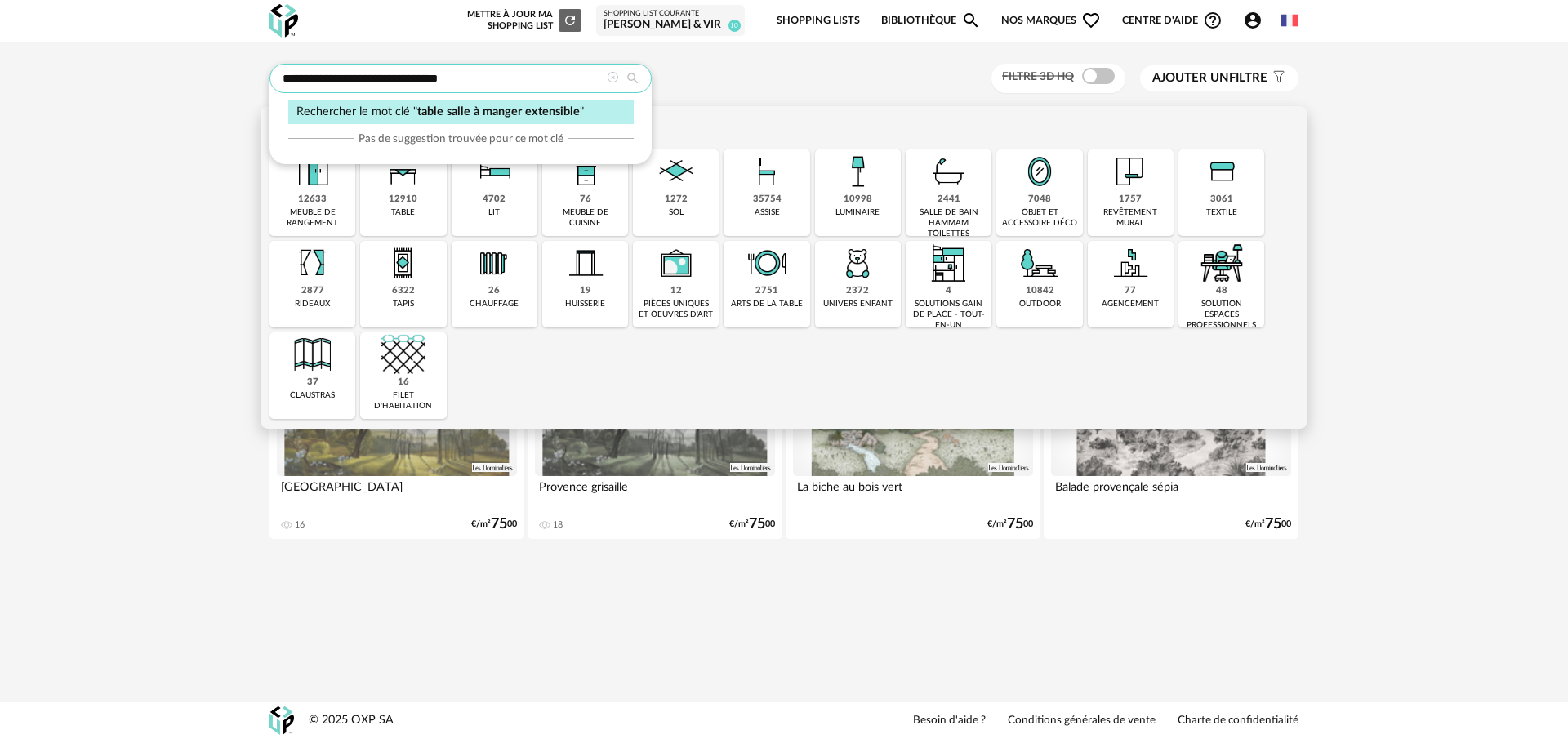
type input "**********"
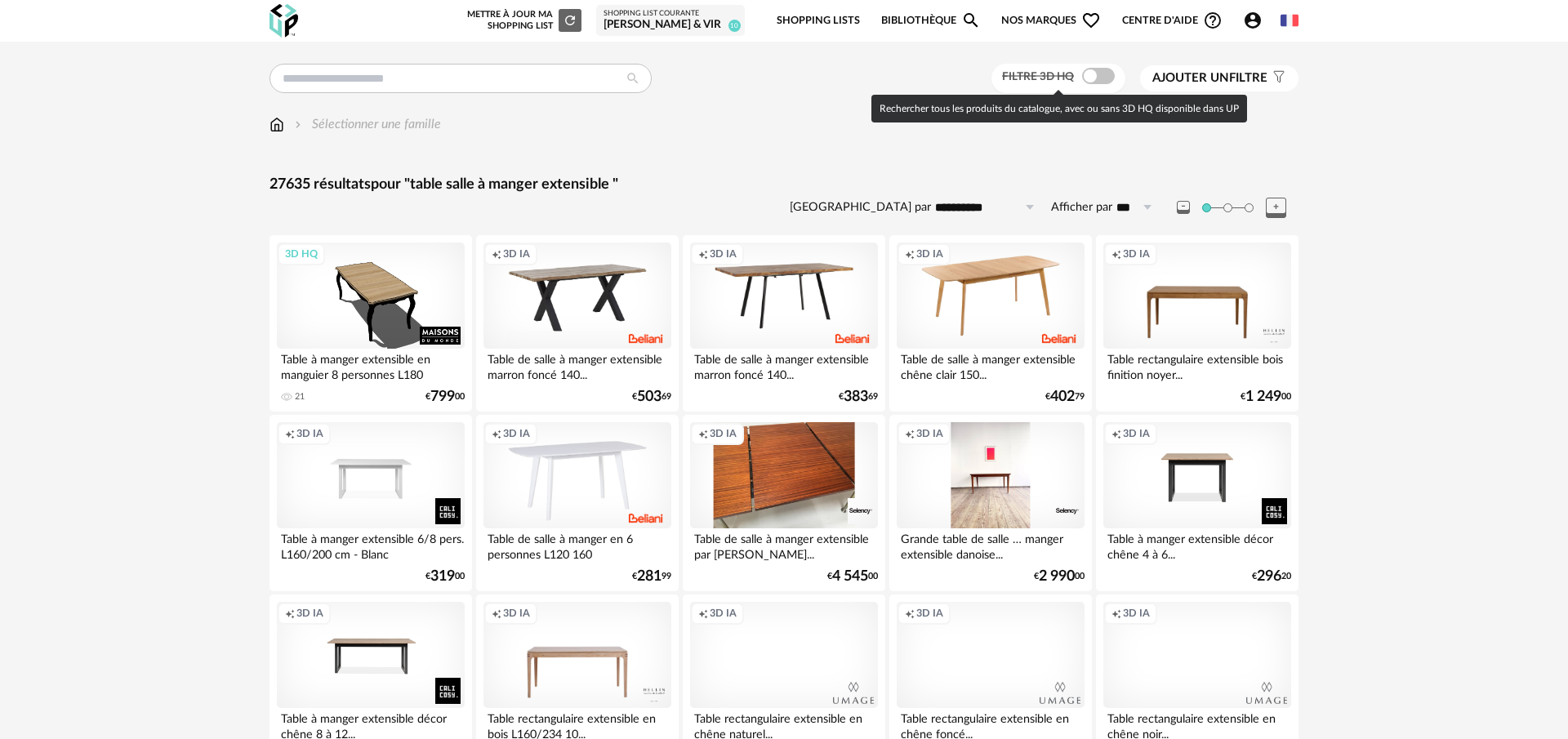
click at [1085, 83] on span at bounding box center [1098, 76] width 33 height 17
type input "**********"
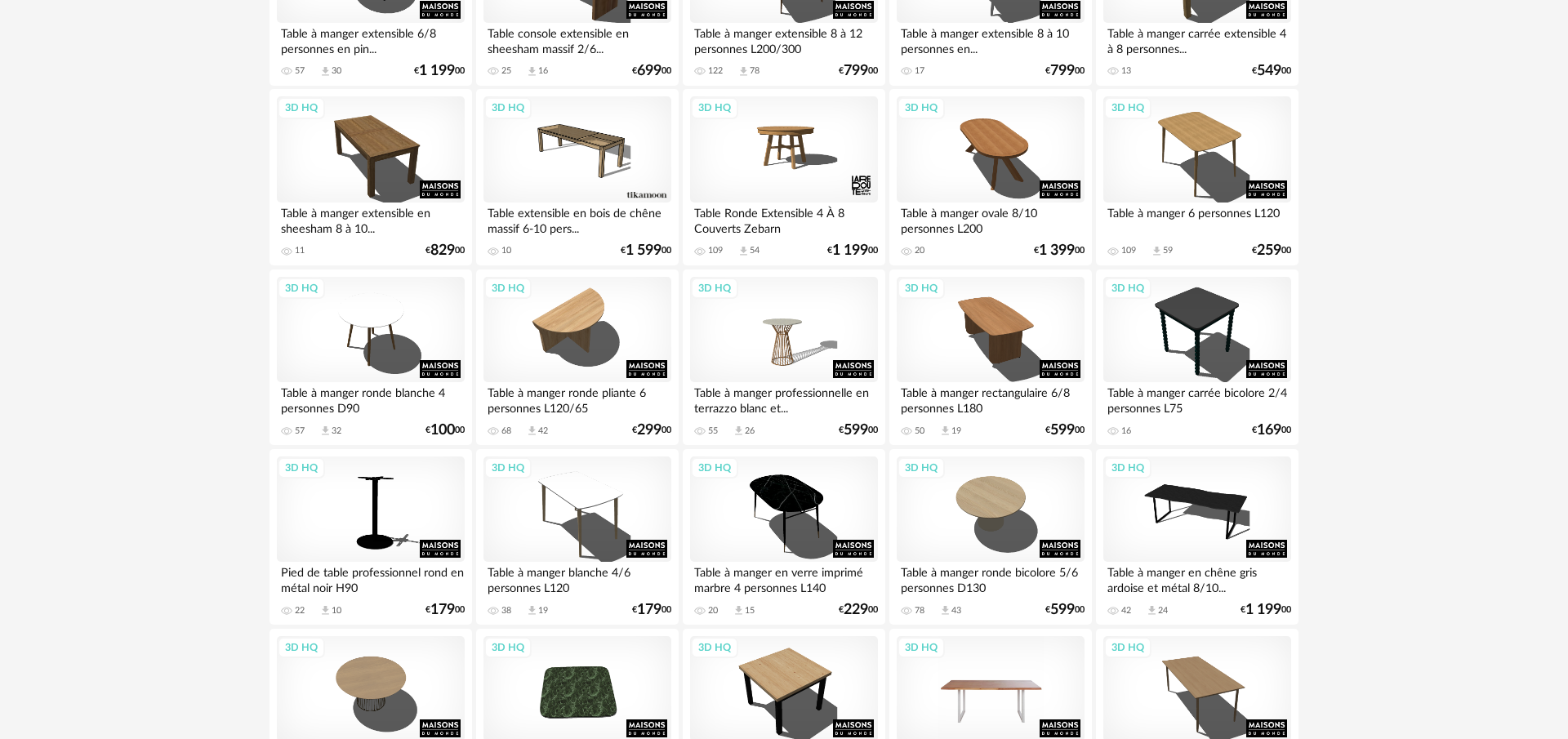
scroll to position [2320, 0]
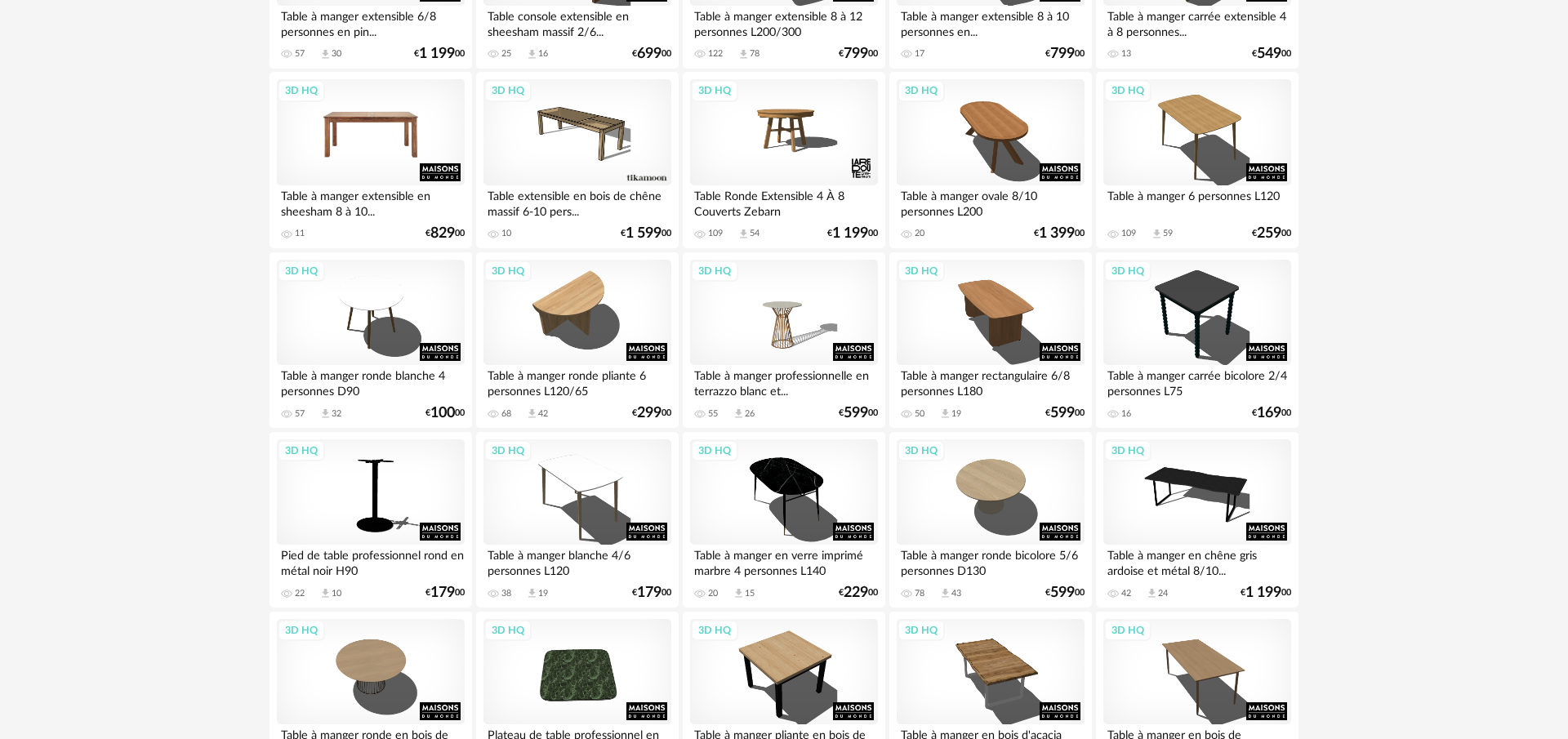
click at [390, 167] on div "3D HQ" at bounding box center [370, 132] width 188 height 106
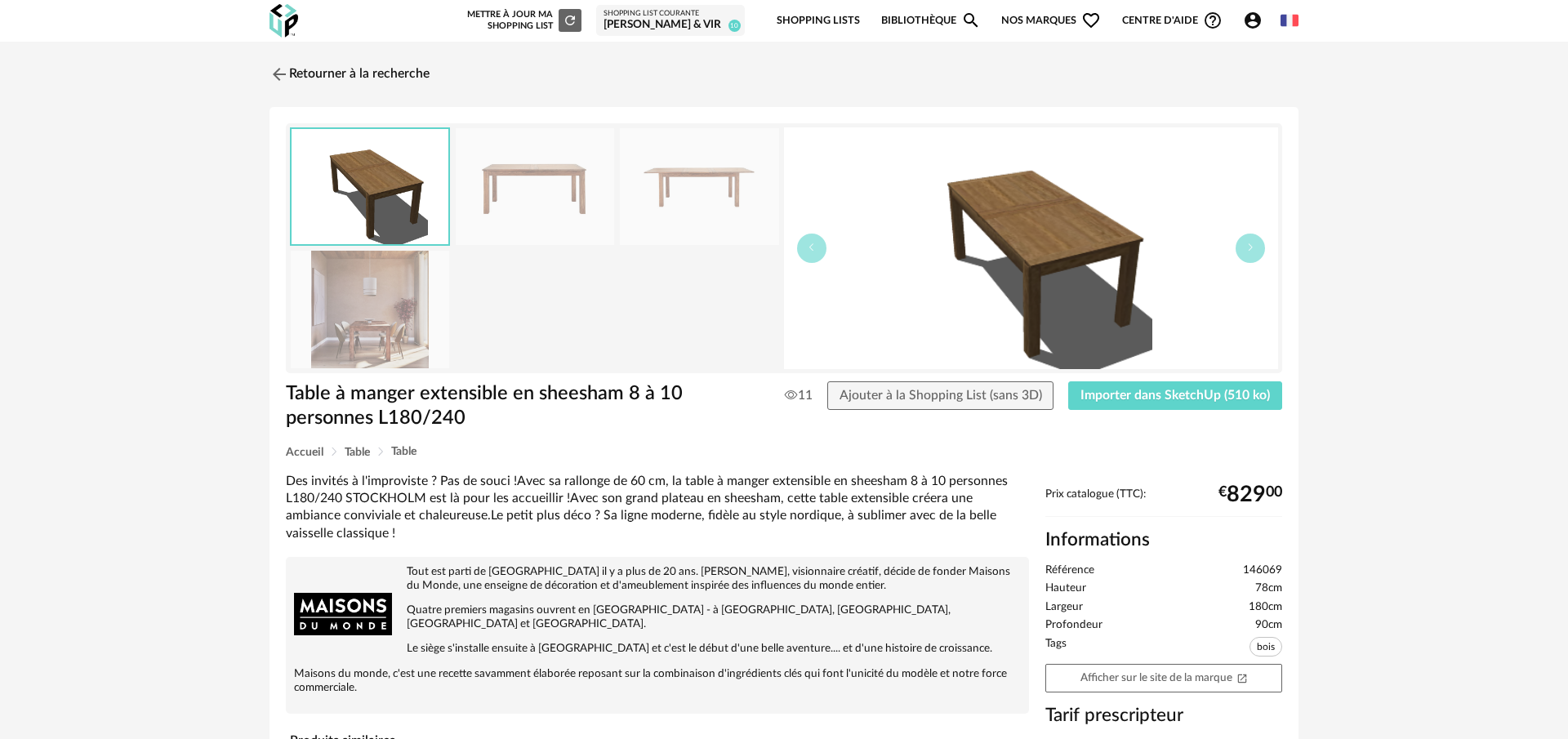
click at [406, 297] on img at bounding box center [370, 309] width 158 height 117
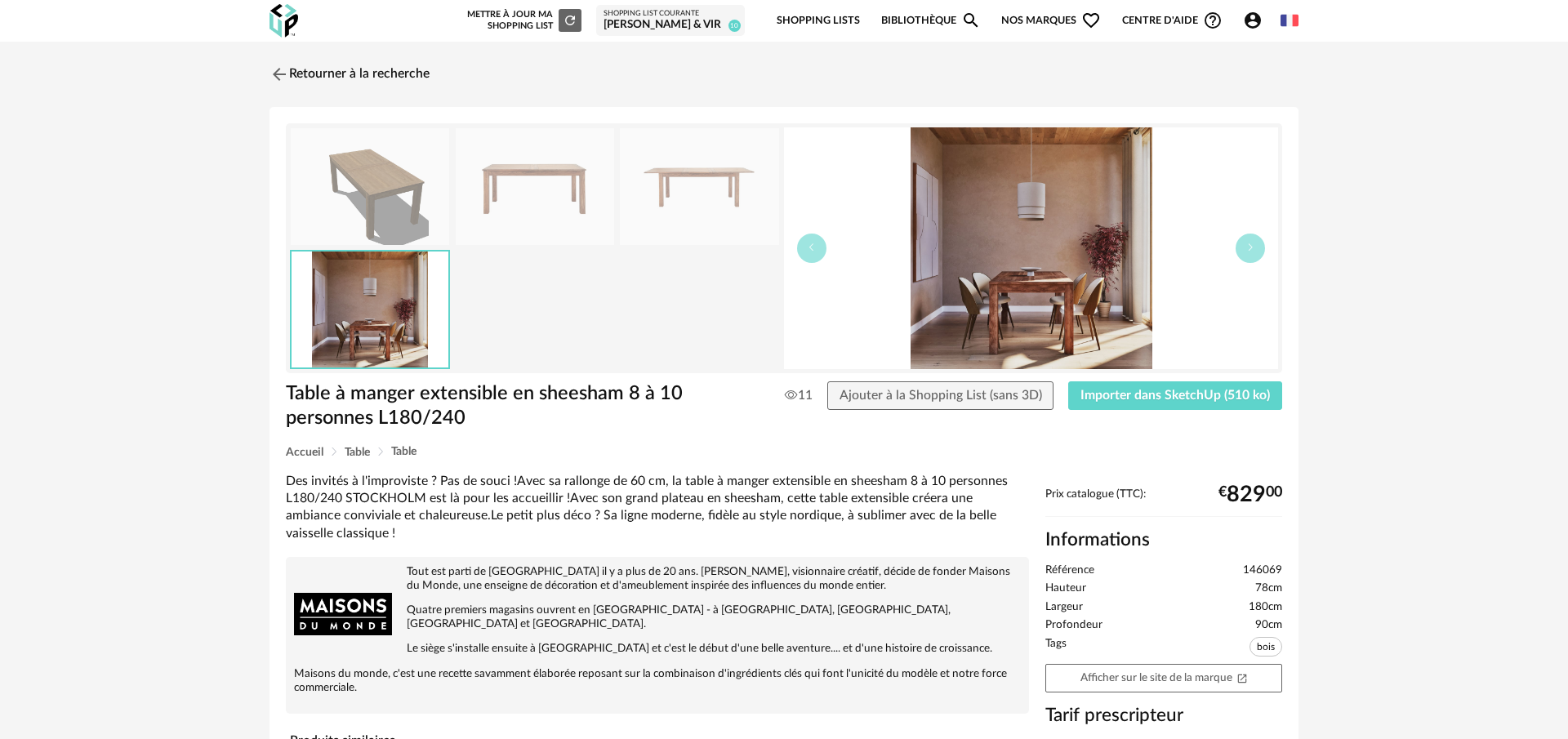
click at [566, 195] on img at bounding box center [535, 186] width 158 height 117
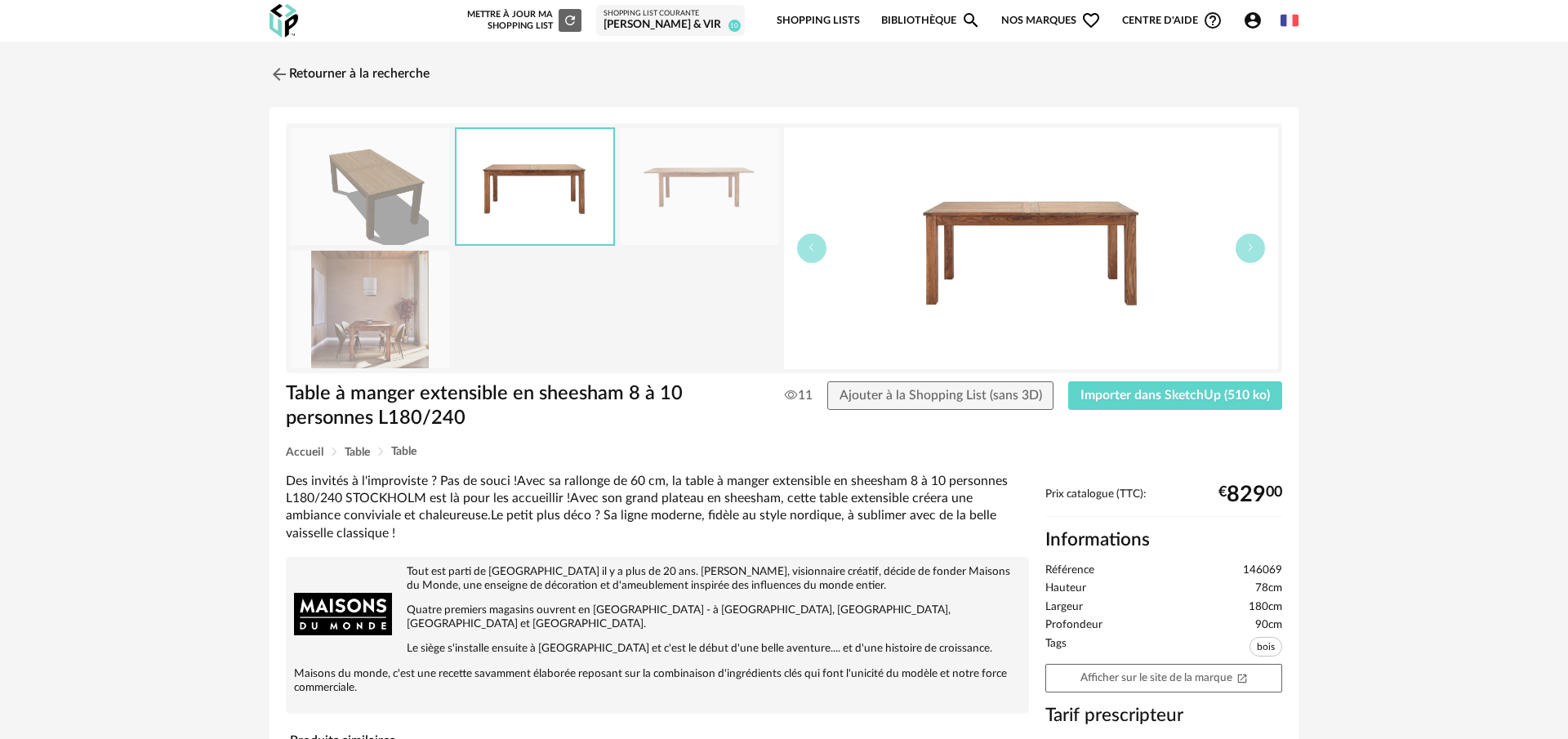
click at [743, 198] on img at bounding box center [699, 186] width 158 height 117
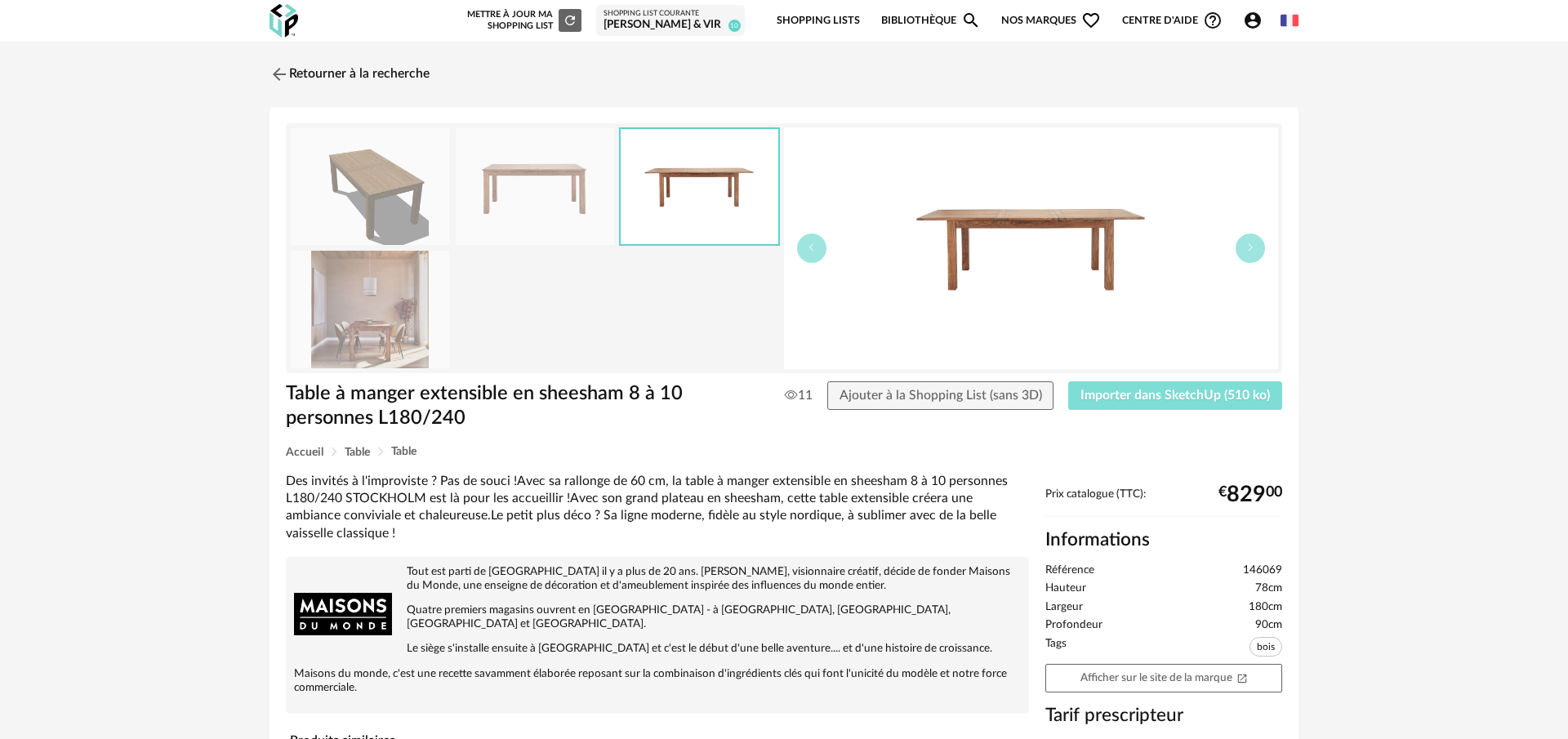
click at [1161, 392] on span "Importer dans SketchUp (510 ko)" at bounding box center [1176, 395] width 190 height 13
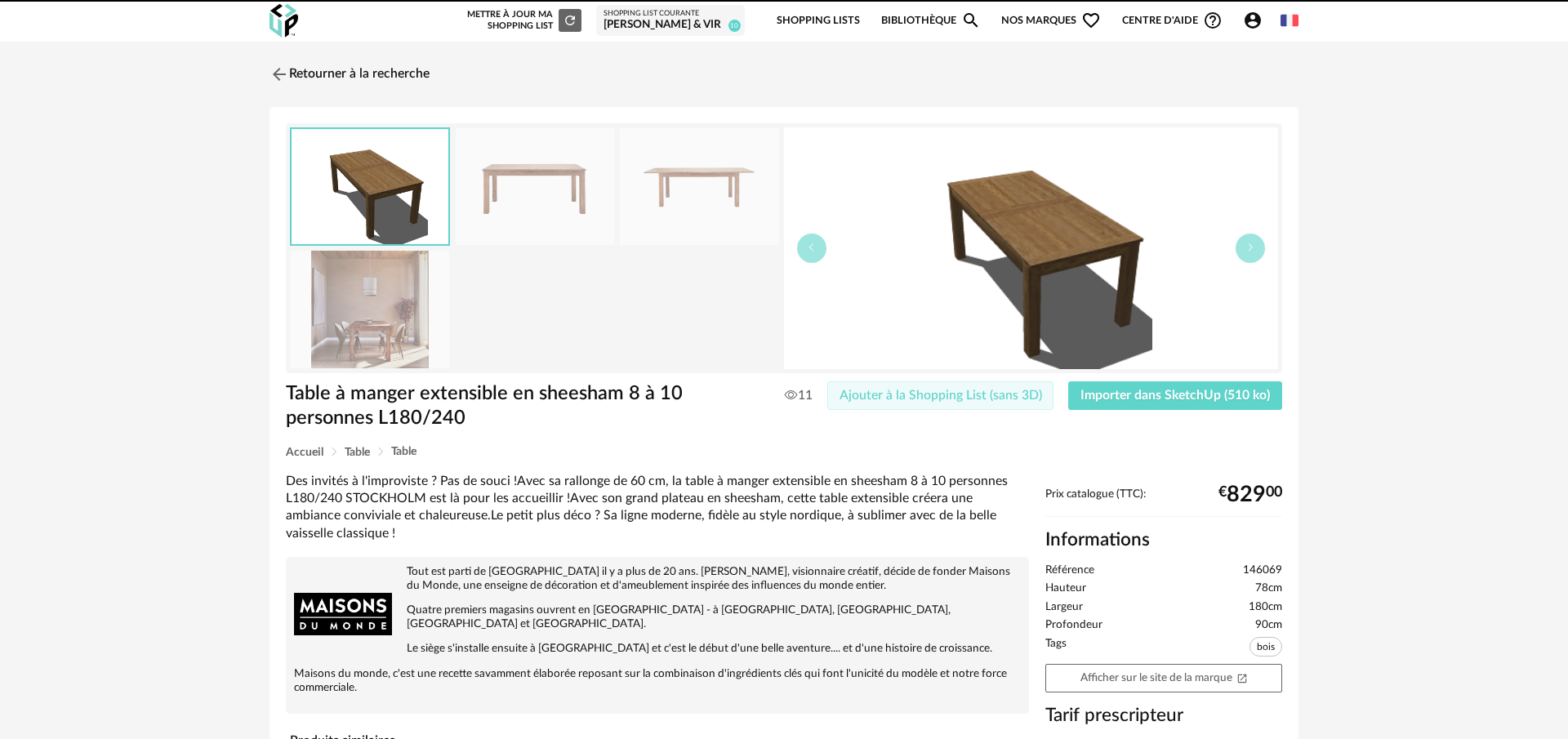
click at [979, 399] on span "Ajouter à la Shopping List (sans 3D)" at bounding box center [941, 395] width 203 height 13
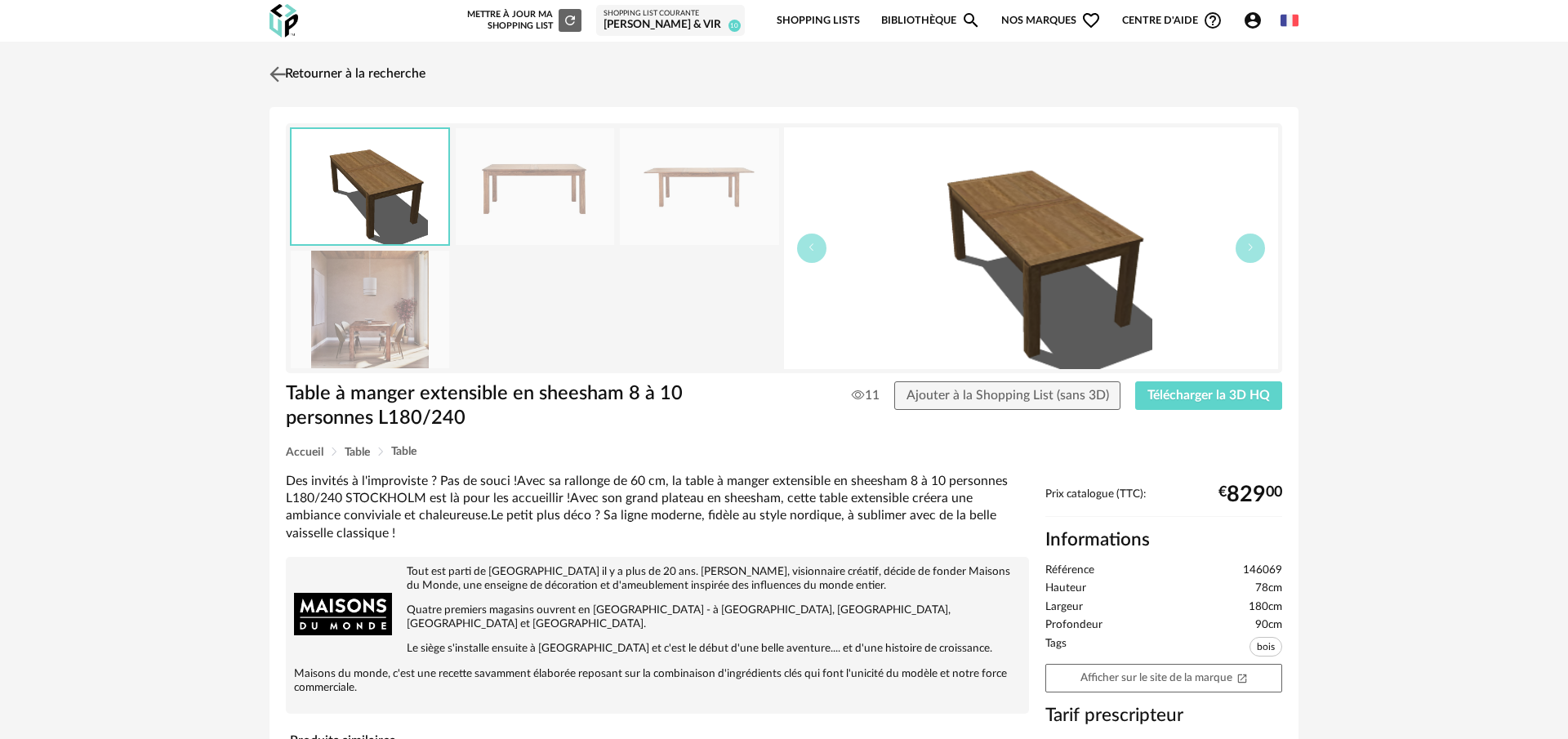
click at [280, 77] on img at bounding box center [277, 73] width 23 height 23
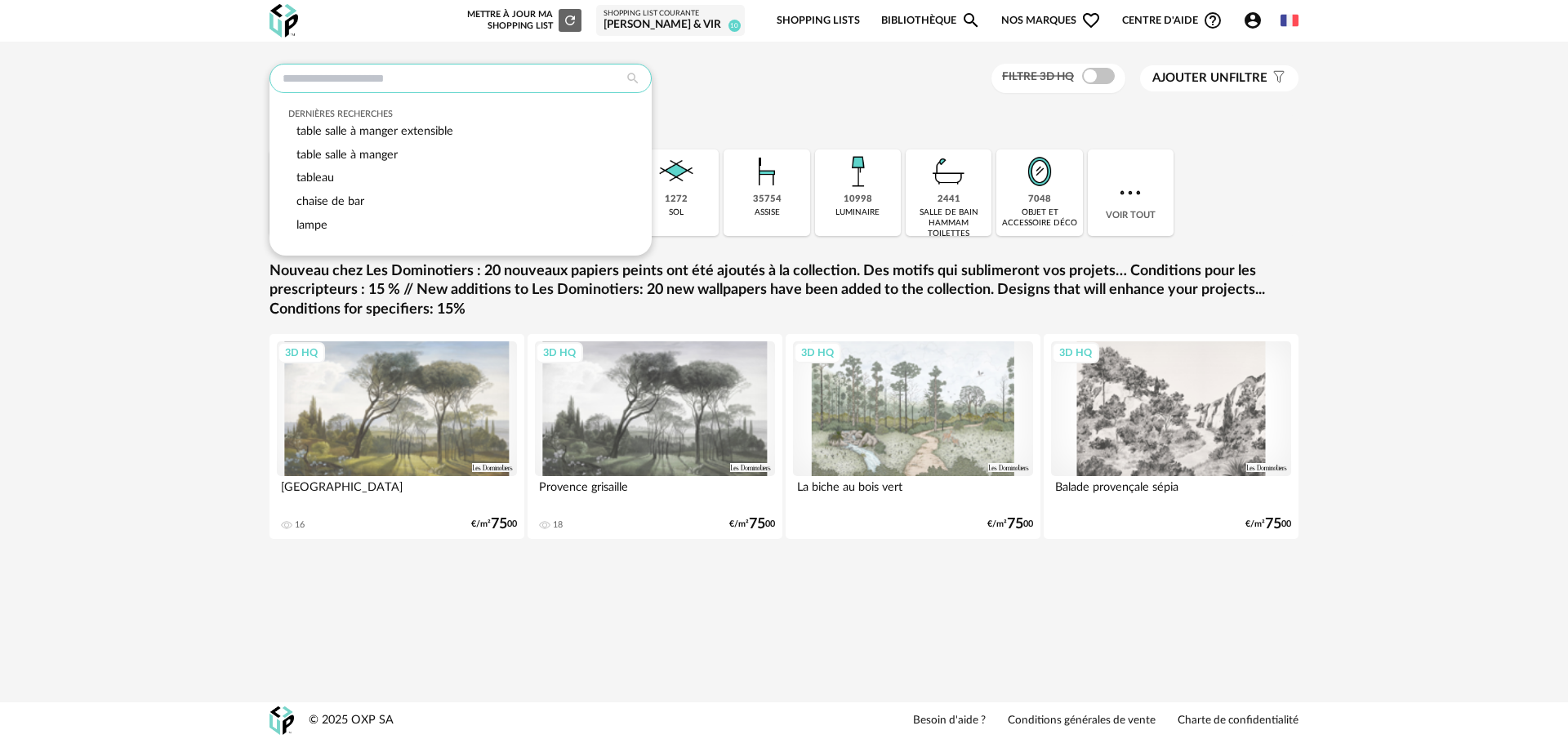
click at [461, 79] on input "text" at bounding box center [461, 78] width 383 height 30
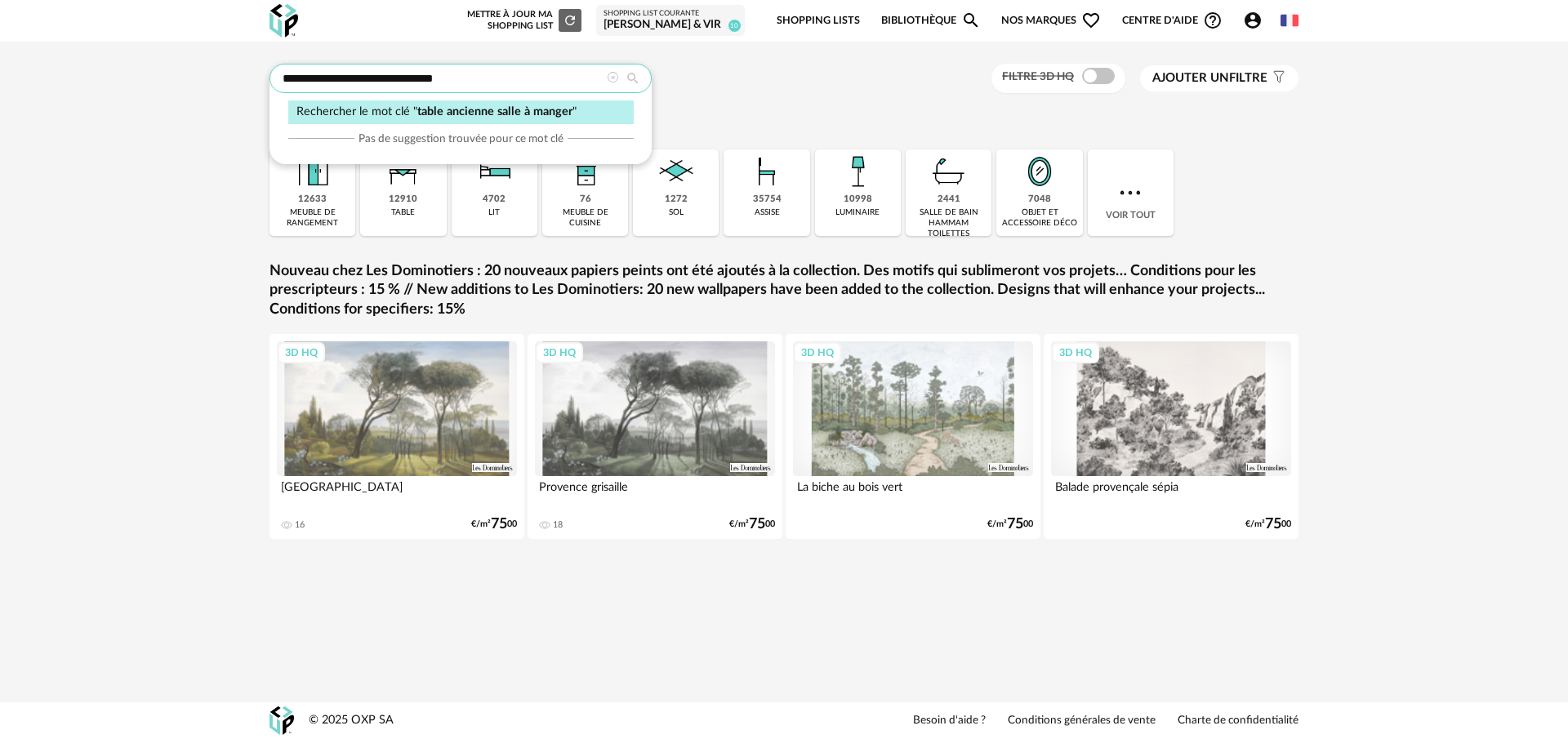
type input "**********"
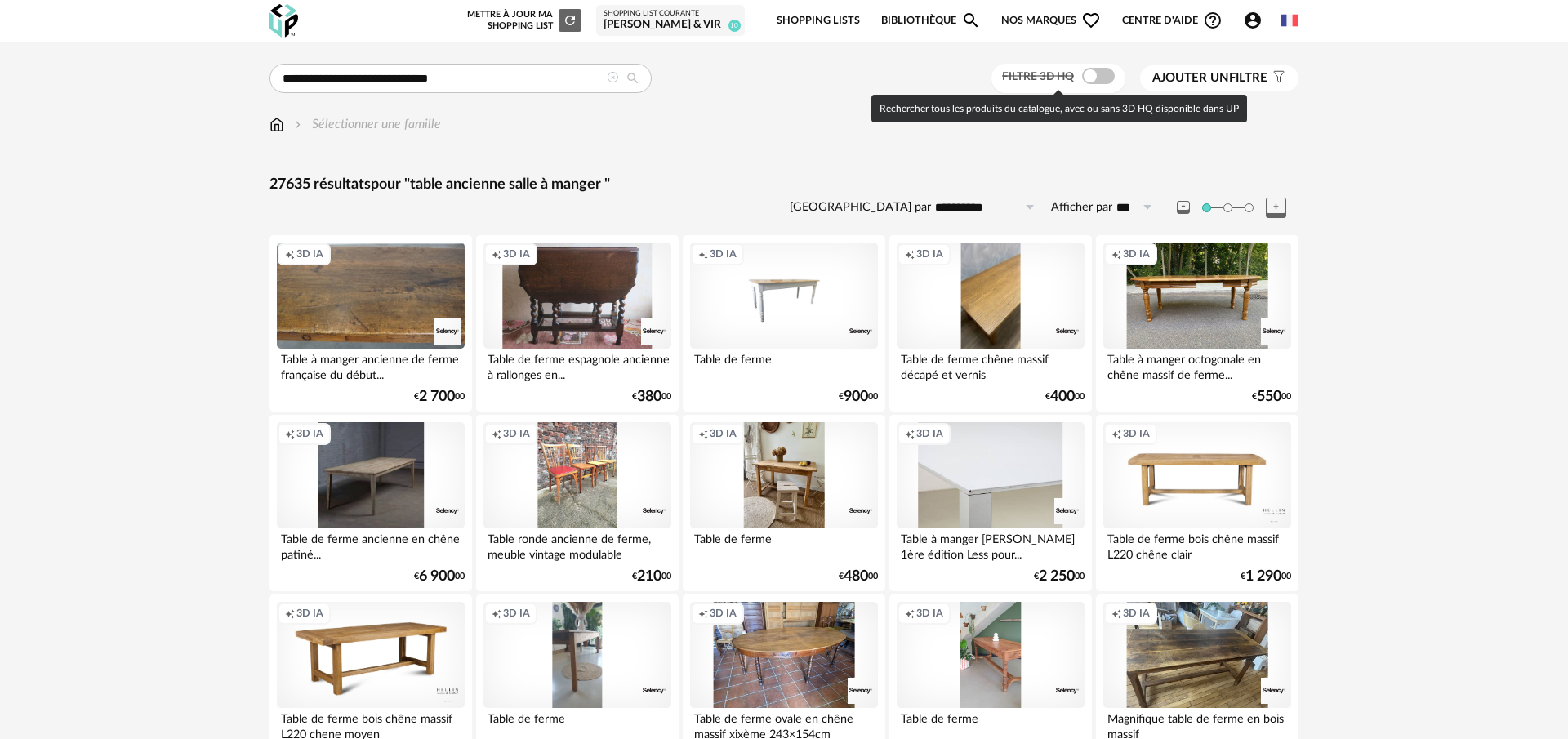
click at [1087, 74] on span at bounding box center [1098, 76] width 33 height 17
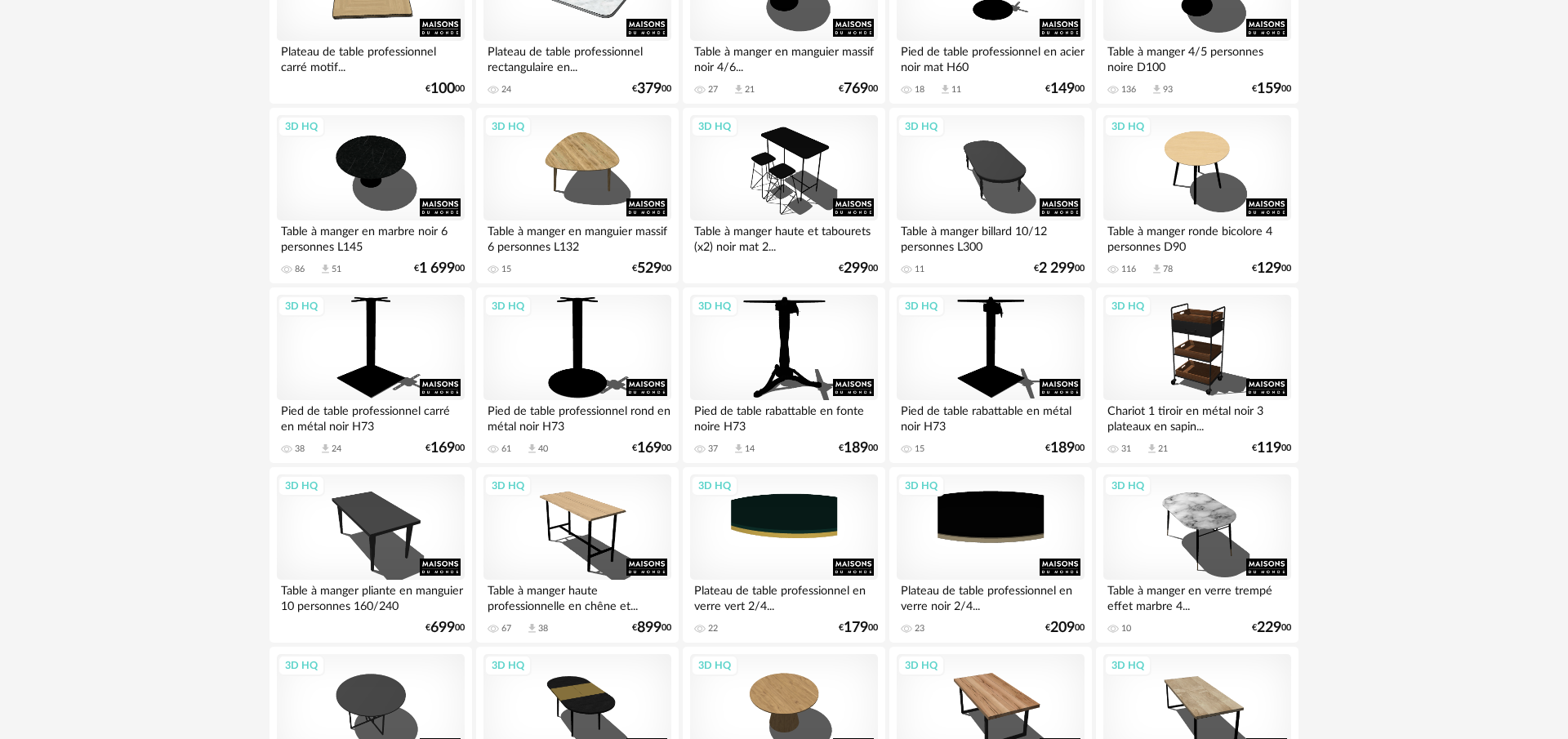
scroll to position [3210, 0]
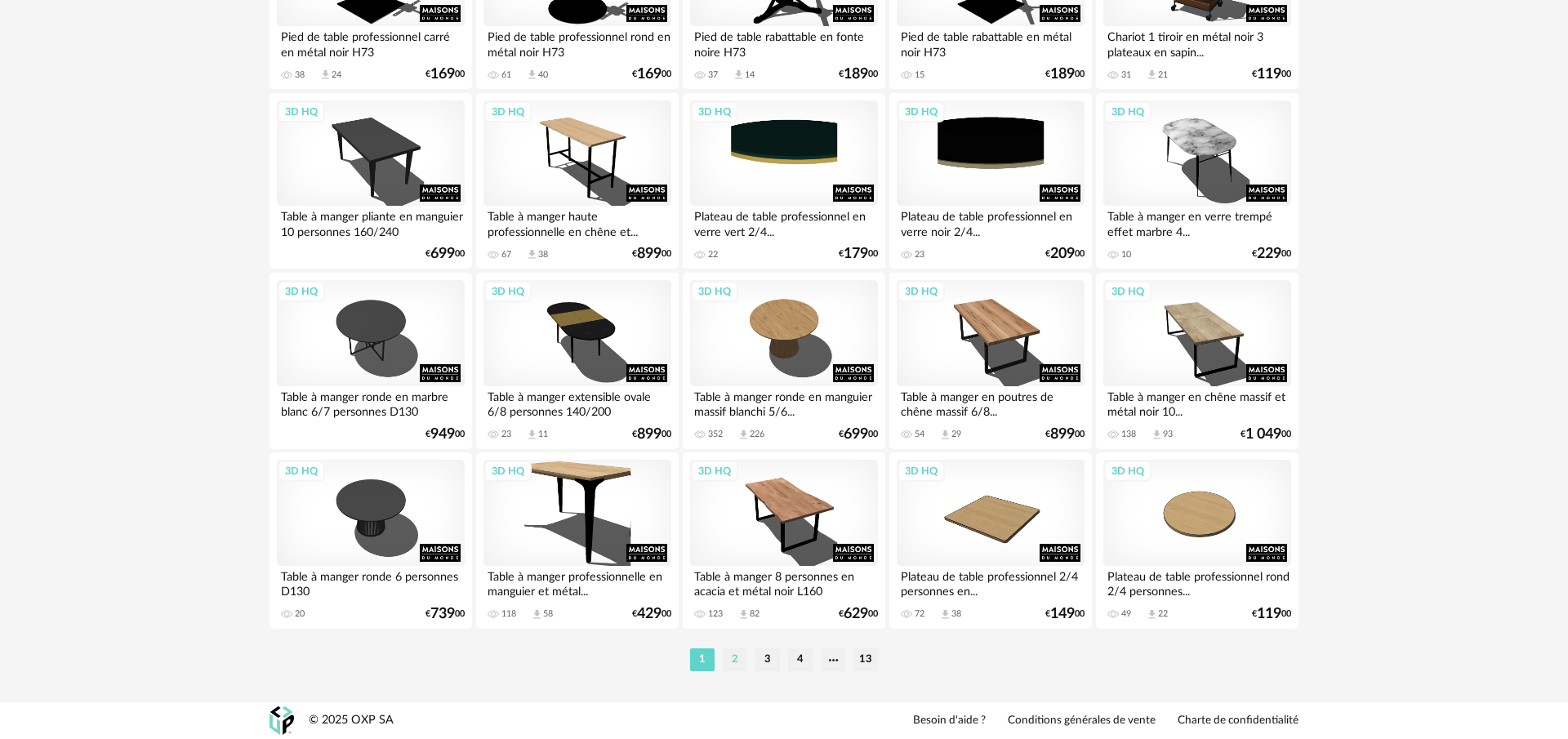
click at [731, 662] on li "2" at bounding box center [735, 660] width 24 height 23
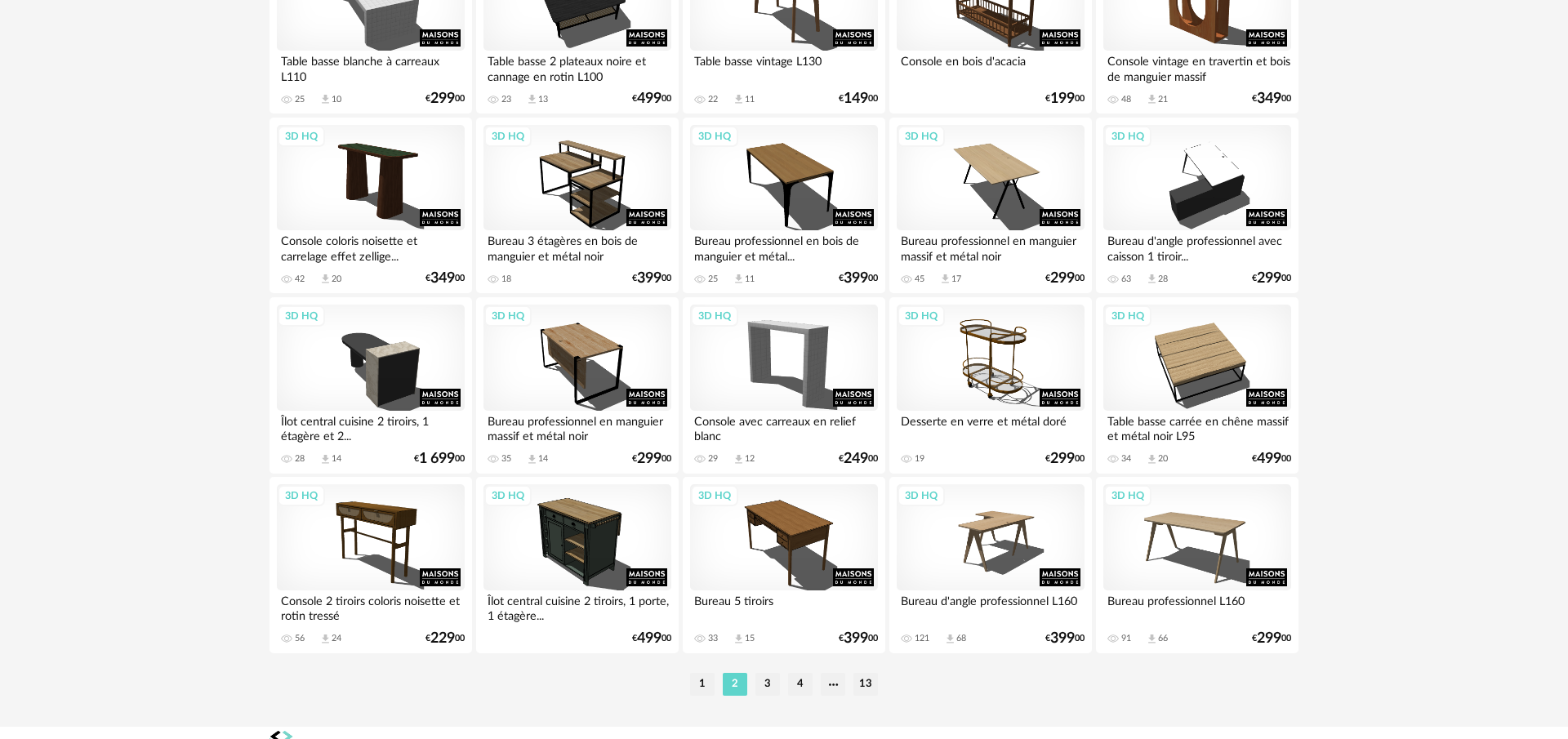
scroll to position [3210, 0]
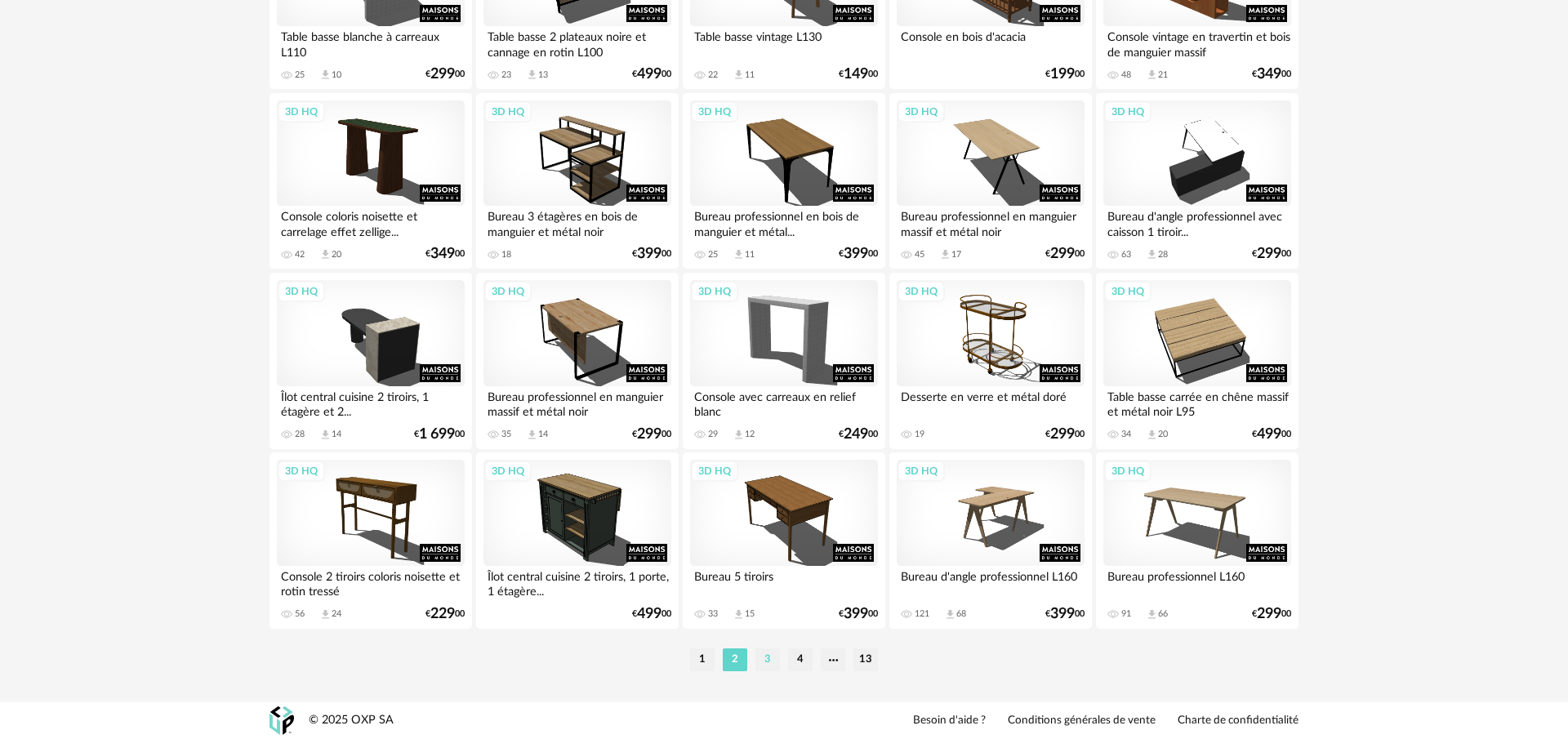
click at [774, 658] on li "3" at bounding box center [768, 660] width 24 height 23
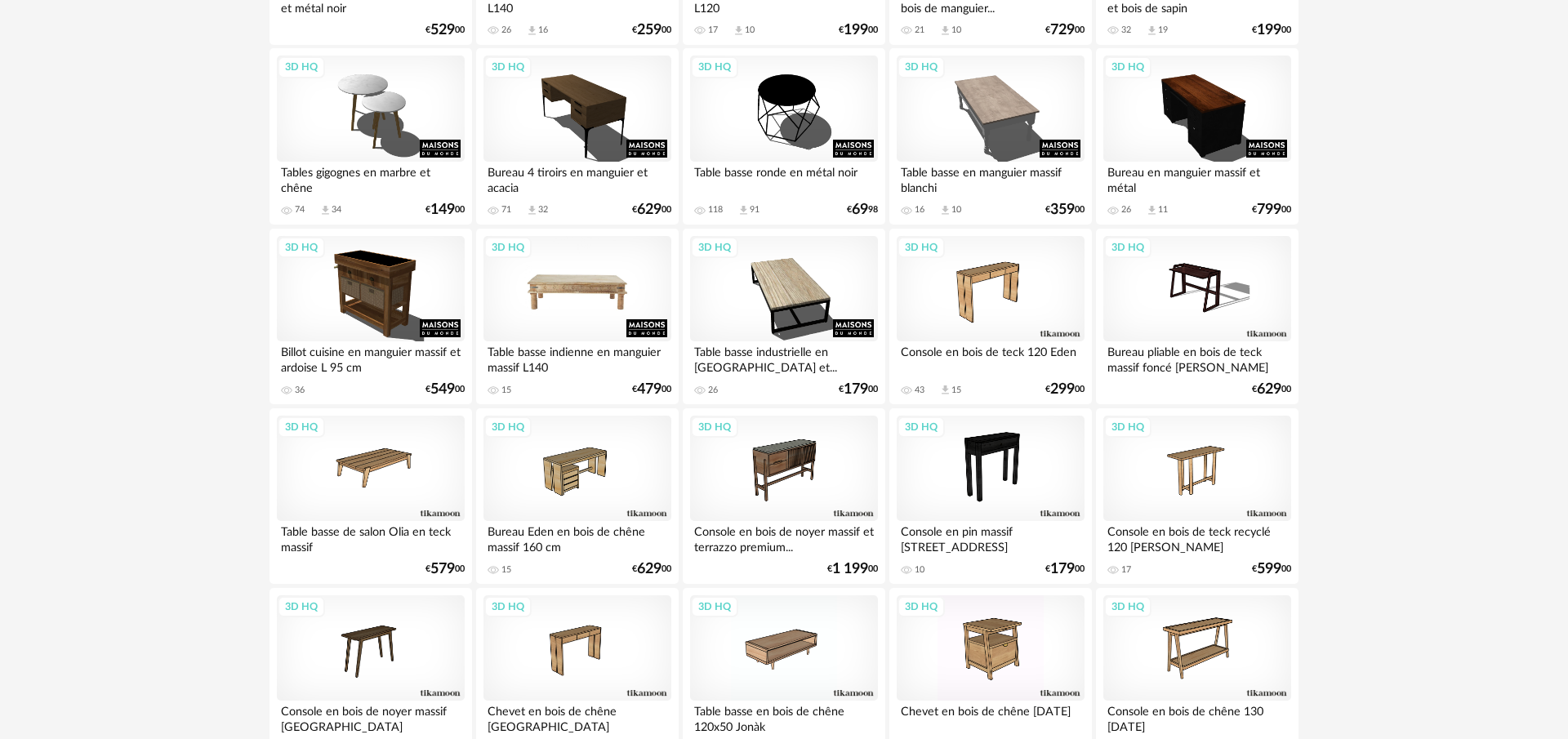
scroll to position [3210, 0]
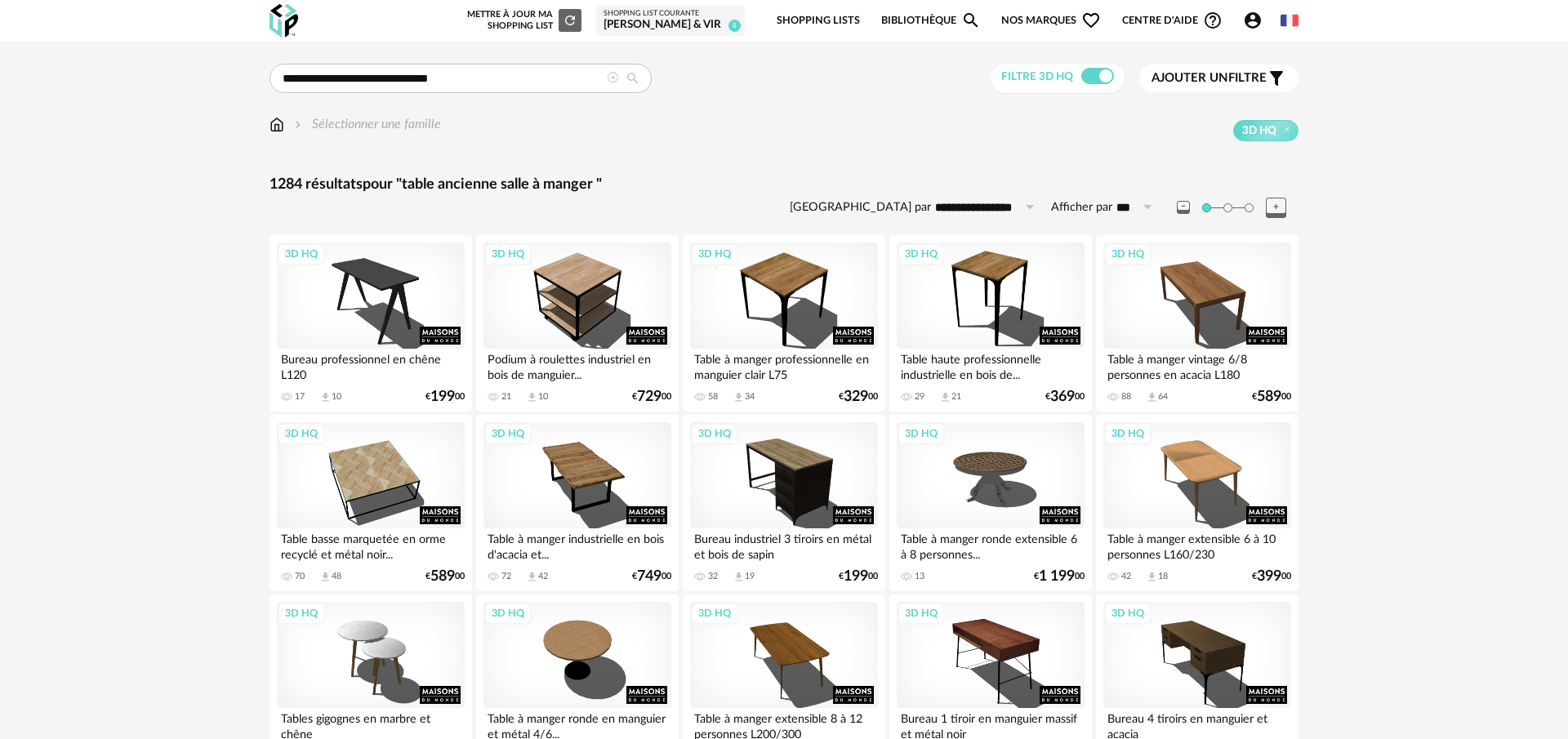
drag, startPoint x: 427, startPoint y: 82, endPoint x: 368, endPoint y: 83, distance: 59.0
click at [368, 83] on input "**********" at bounding box center [461, 78] width 383 height 30
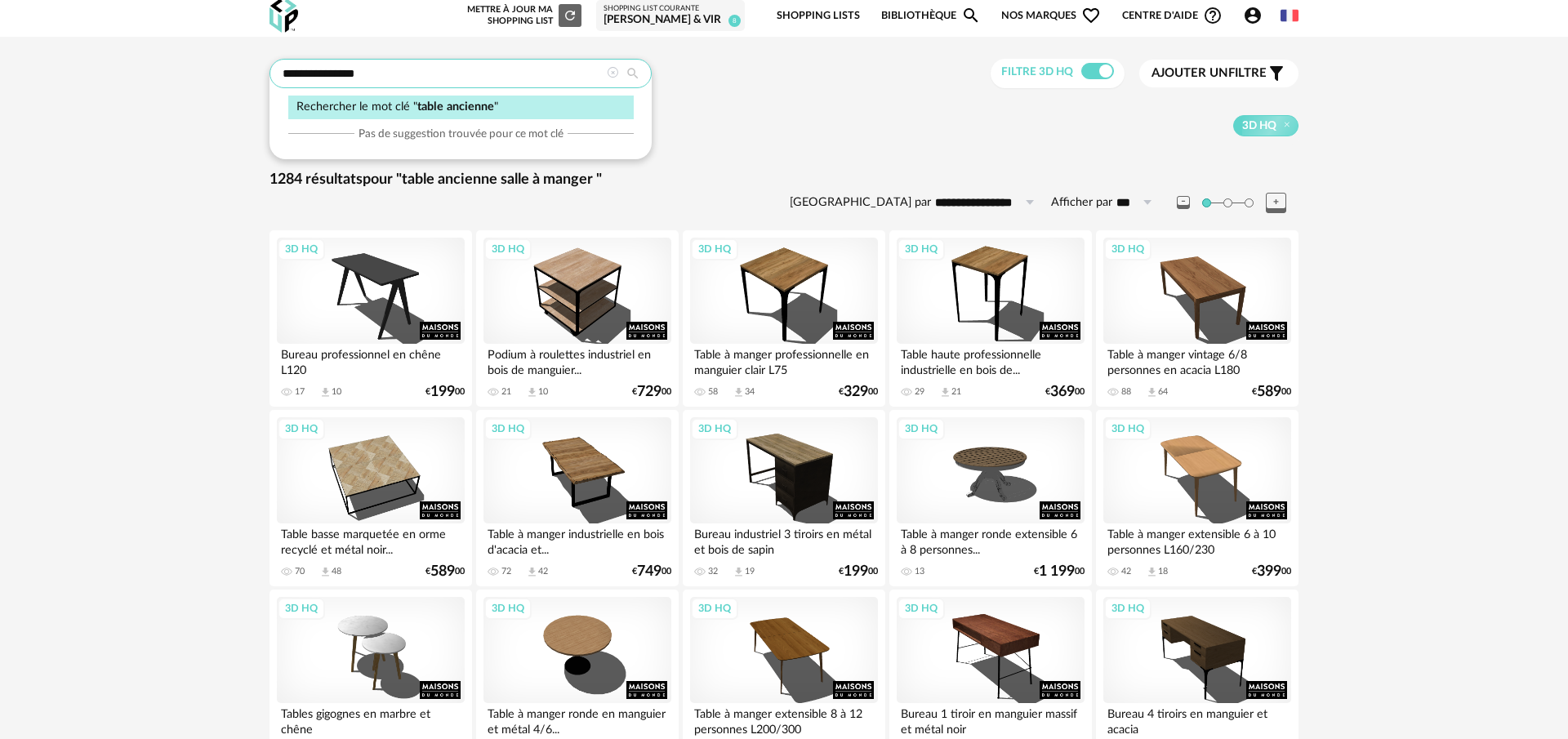
type input "**********"
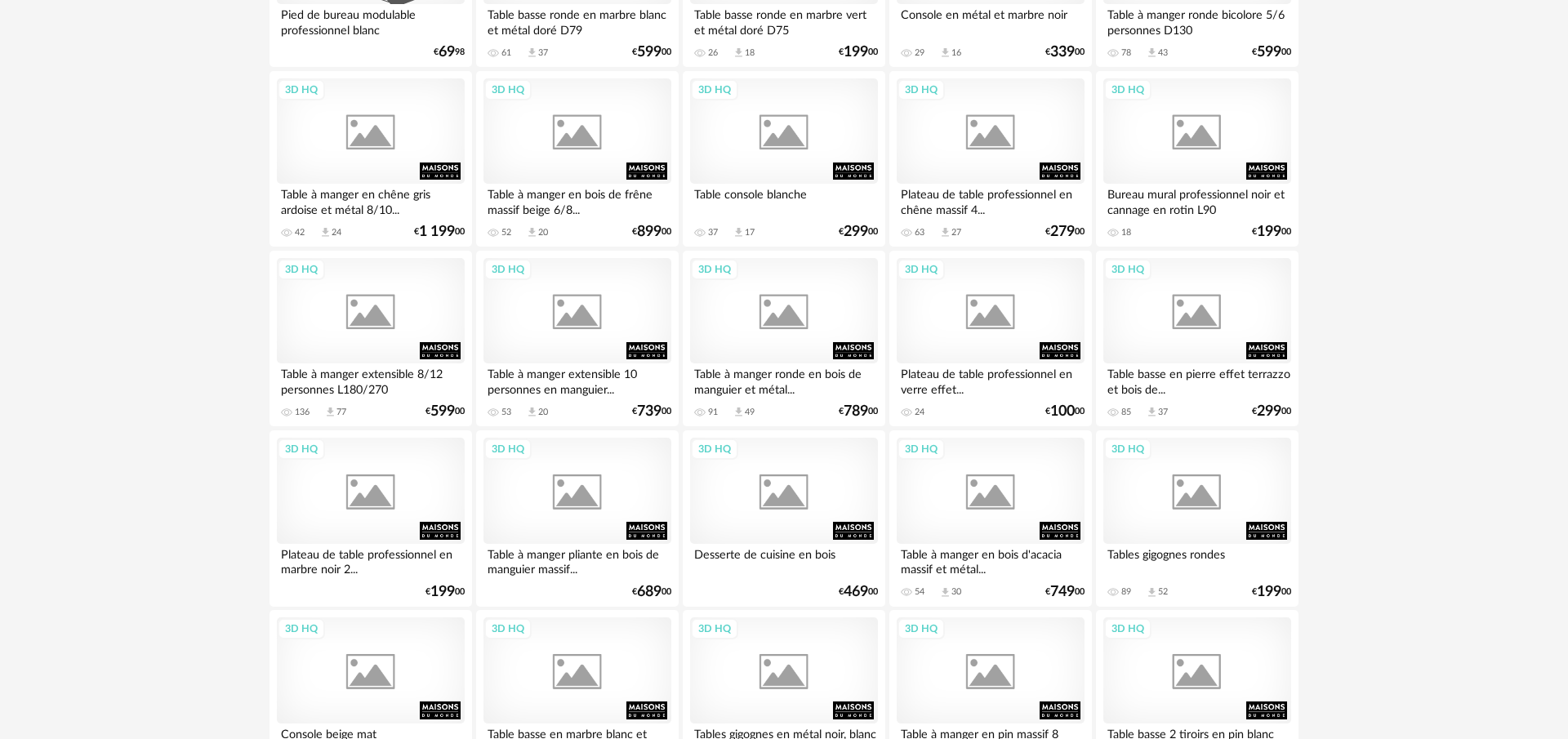
scroll to position [3210, 0]
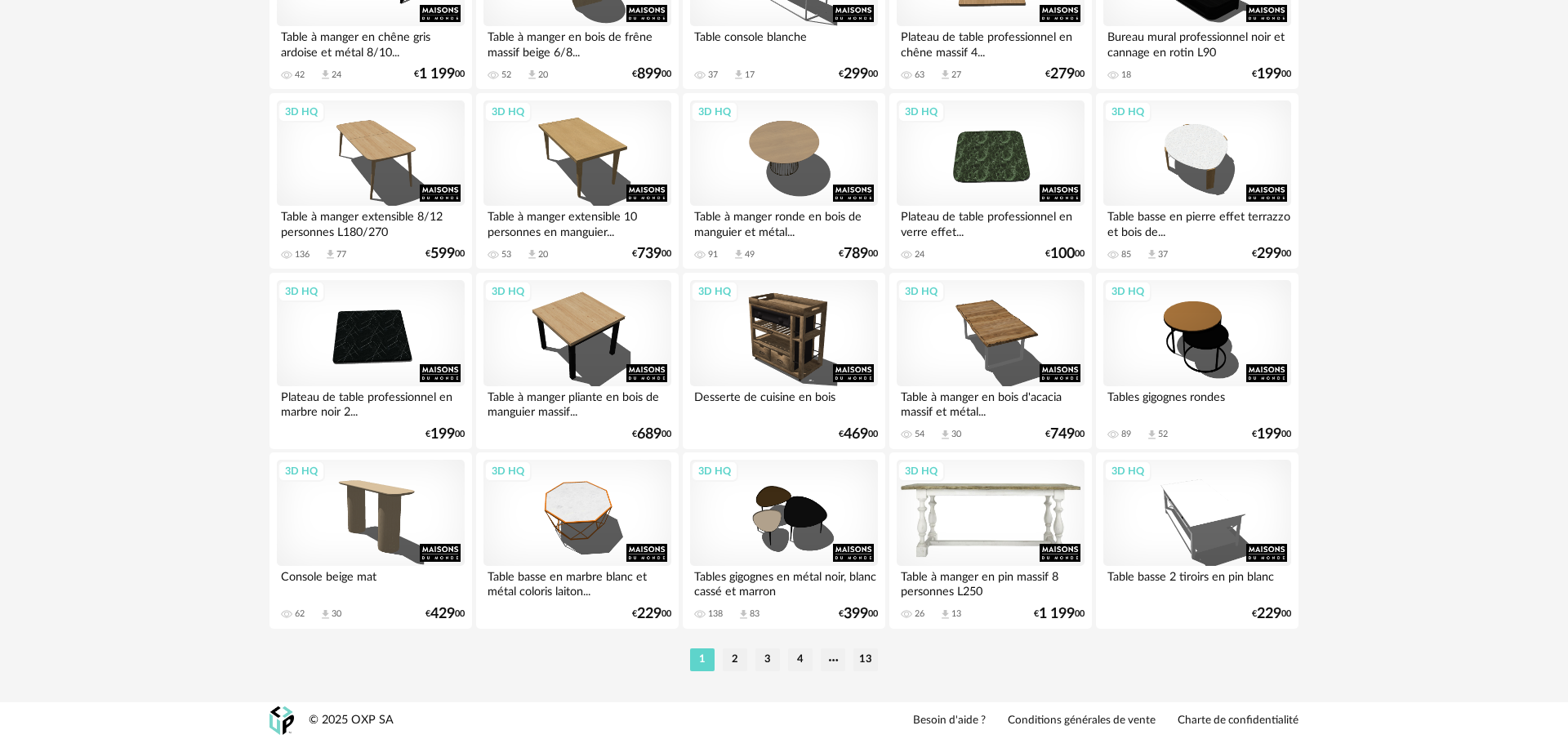
click at [959, 543] on div "3D HQ" at bounding box center [991, 513] width 188 height 106
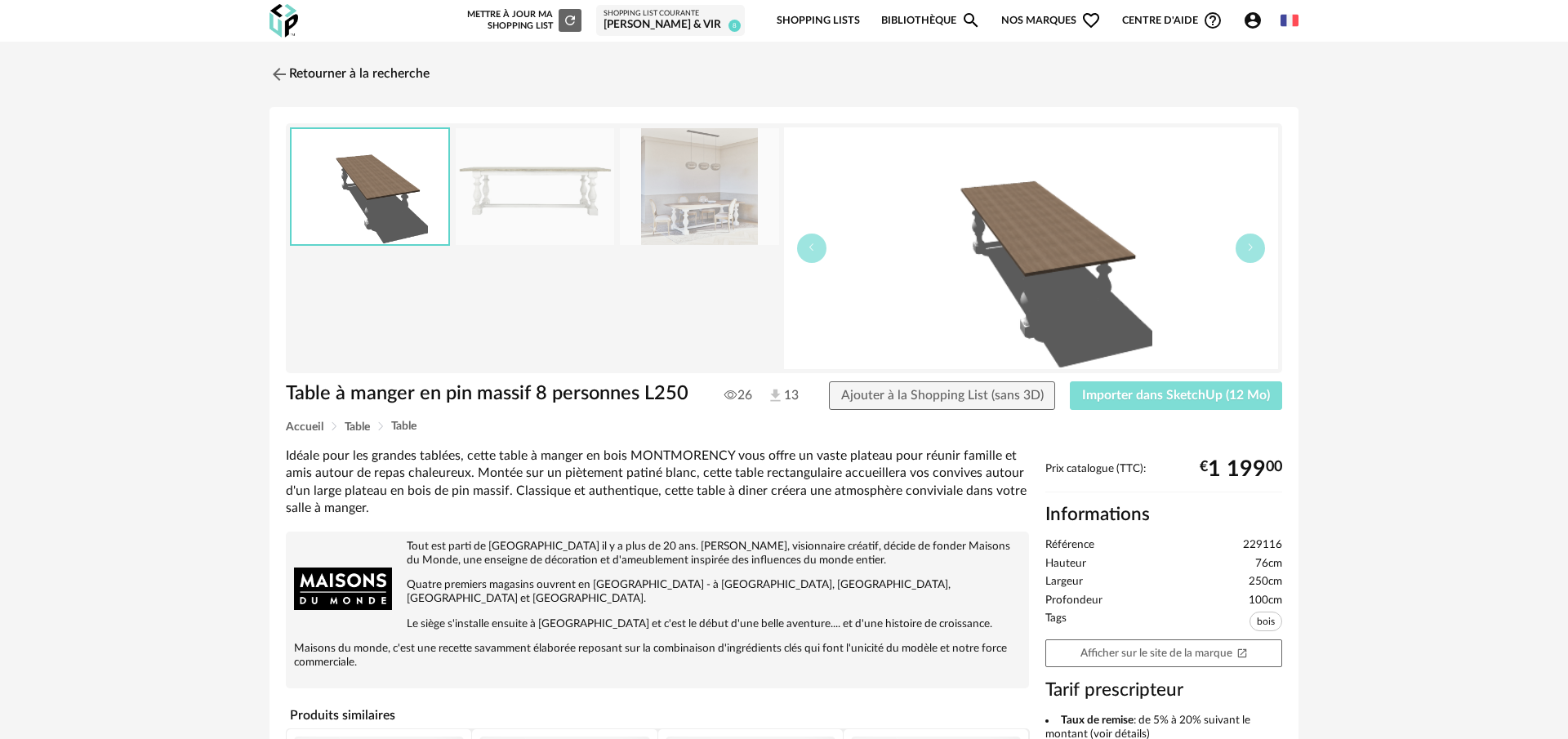
click at [1163, 397] on span "Importer dans SketchUp (12 Mo)" at bounding box center [1176, 395] width 188 height 13
click at [272, 72] on img at bounding box center [277, 73] width 23 height 23
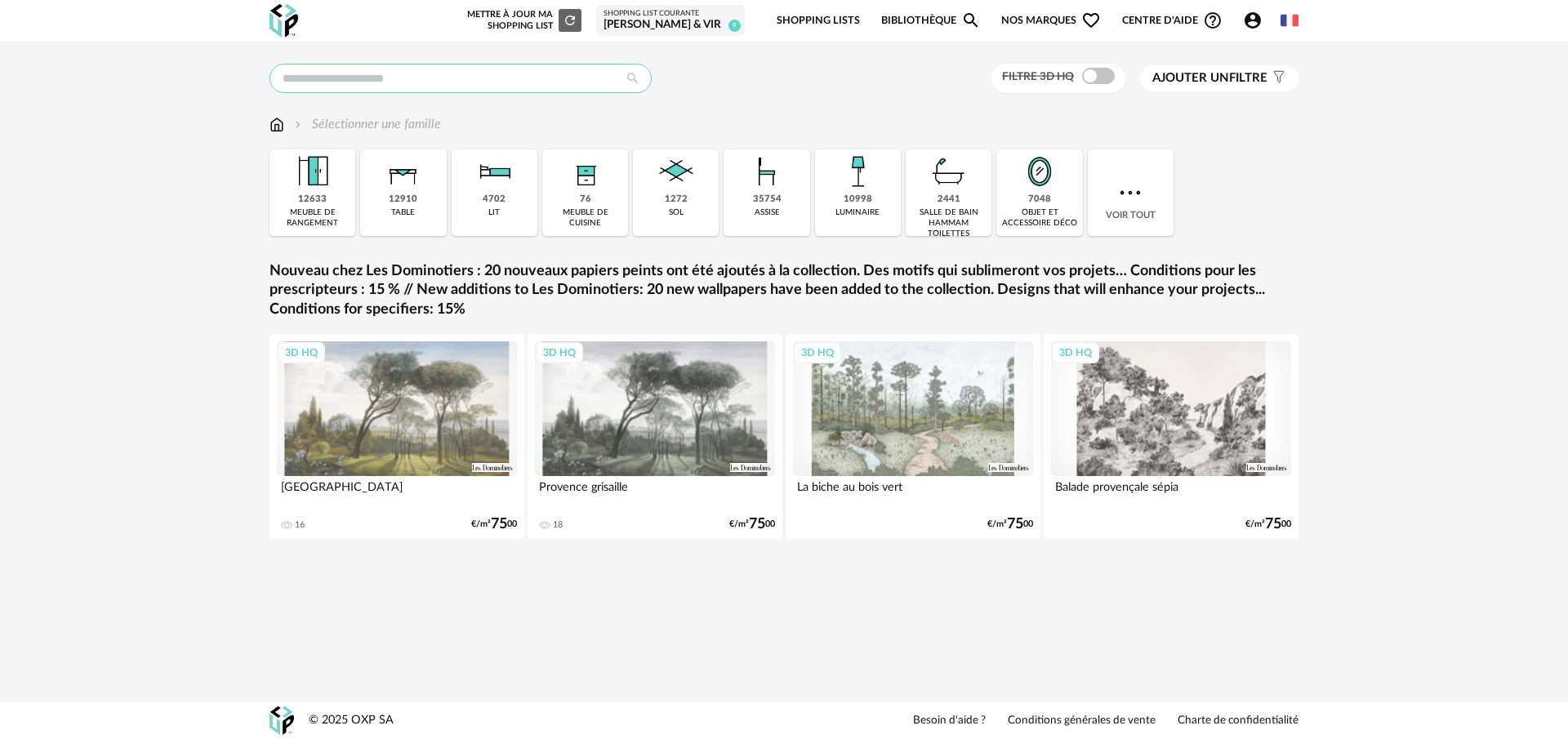
click at [364, 76] on input "text" at bounding box center [461, 78] width 383 height 30
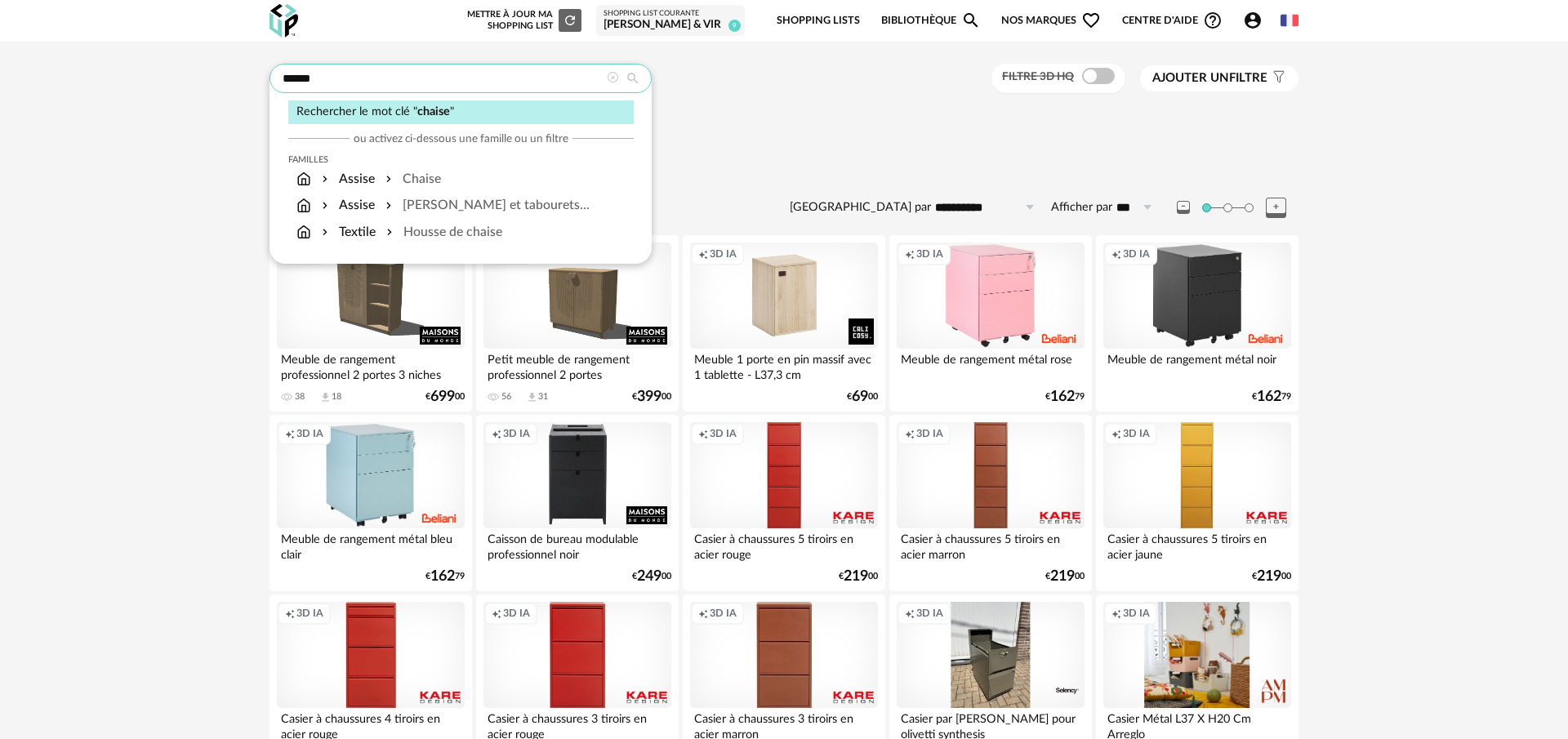
type input "******"
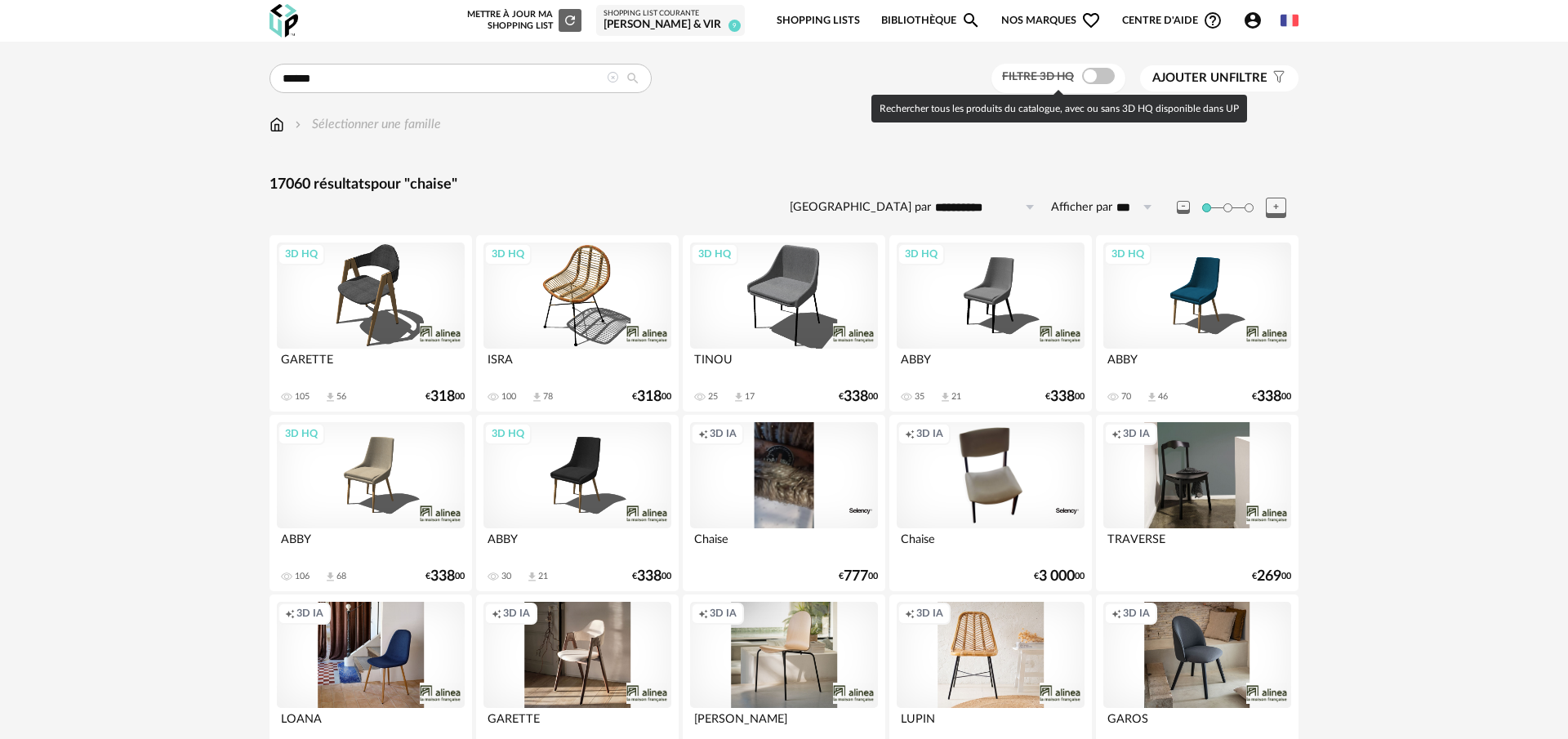
click at [1088, 81] on span at bounding box center [1098, 76] width 33 height 17
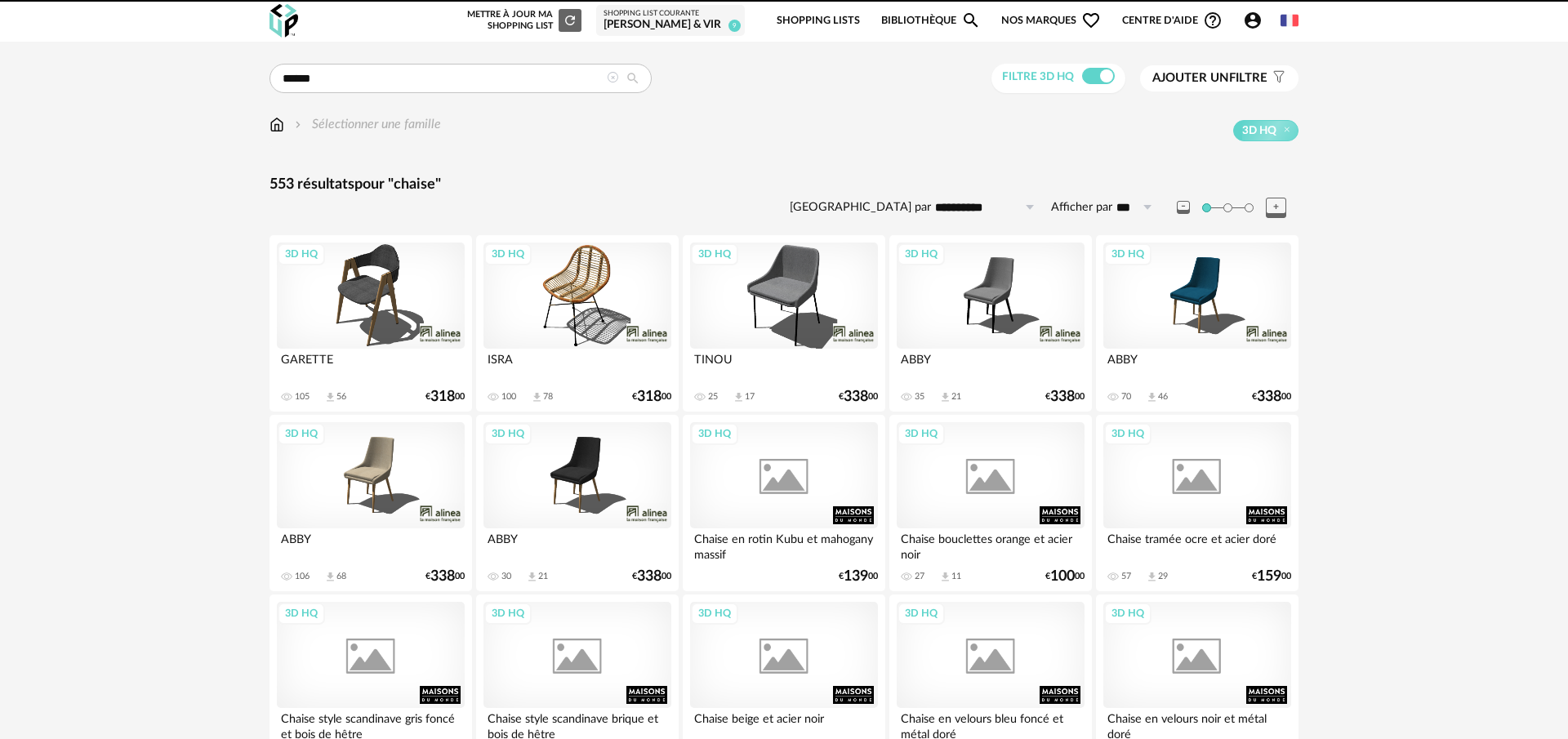
click at [1203, 86] on span "Ajouter un filtre" at bounding box center [1210, 78] width 115 height 17
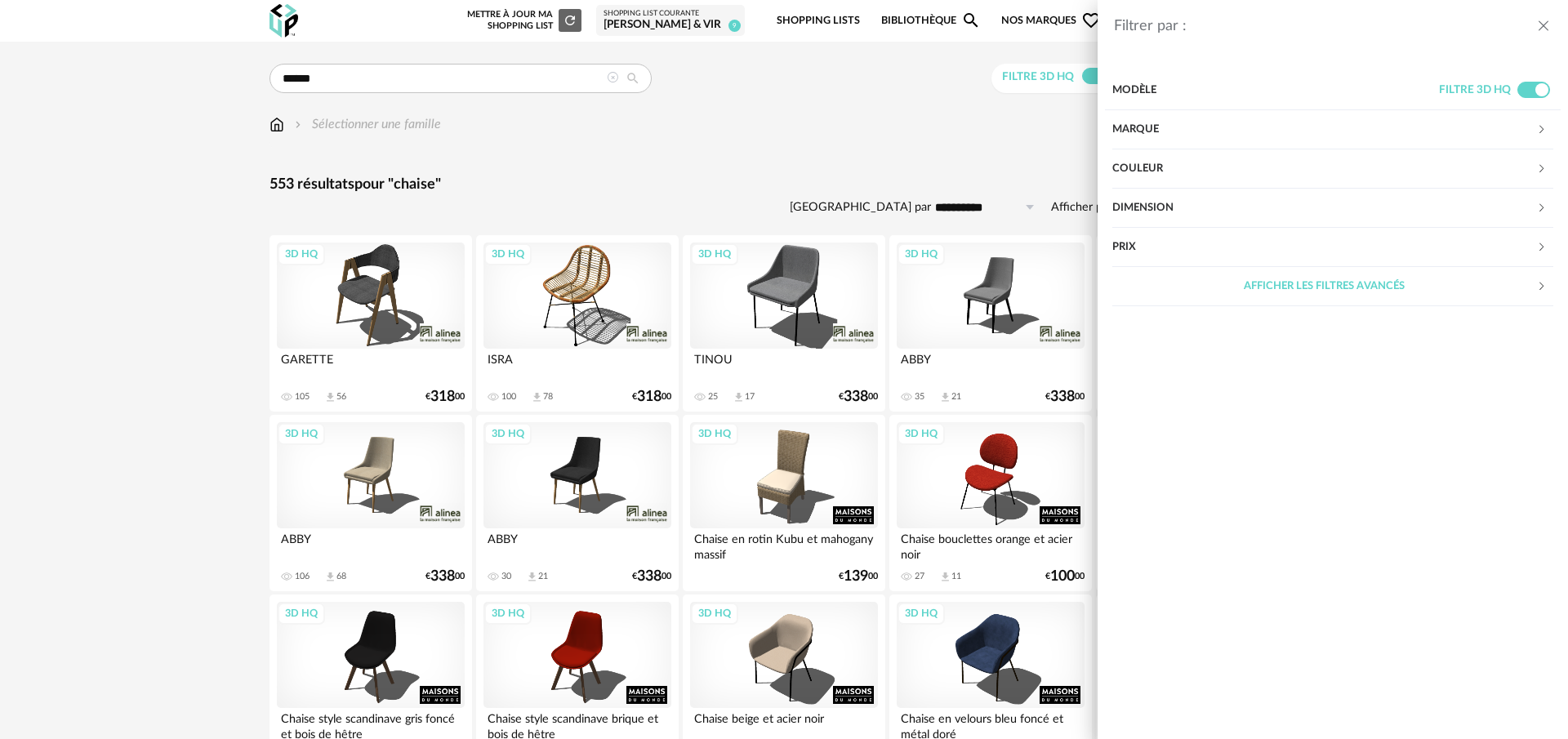
drag, startPoint x: 1178, startPoint y: 240, endPoint x: 1177, endPoint y: 252, distance: 12.0
click at [1178, 239] on div "Prix" at bounding box center [1324, 247] width 424 height 39
click at [1511, 291] on input "text" at bounding box center [1519, 297] width 70 height 28
type input "**"
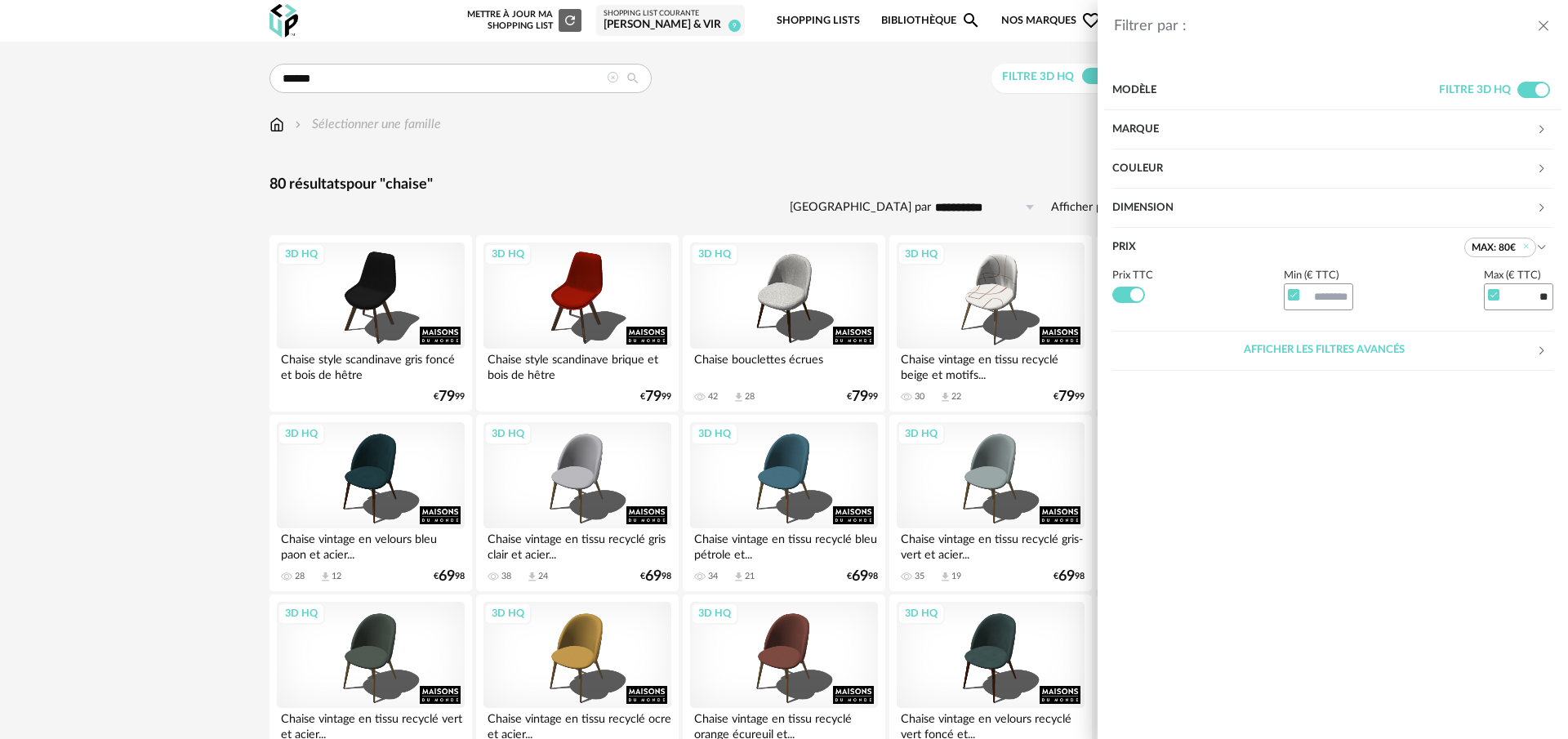
drag, startPoint x: 772, startPoint y: 157, endPoint x: 779, endPoint y: 176, distance: 20.2
click at [772, 157] on div "Filtrer par : Modèle Filtre 3D HQ Marque &tradition 0 101 Copenhagen 0 366 Conc…" at bounding box center [784, 370] width 1568 height 739
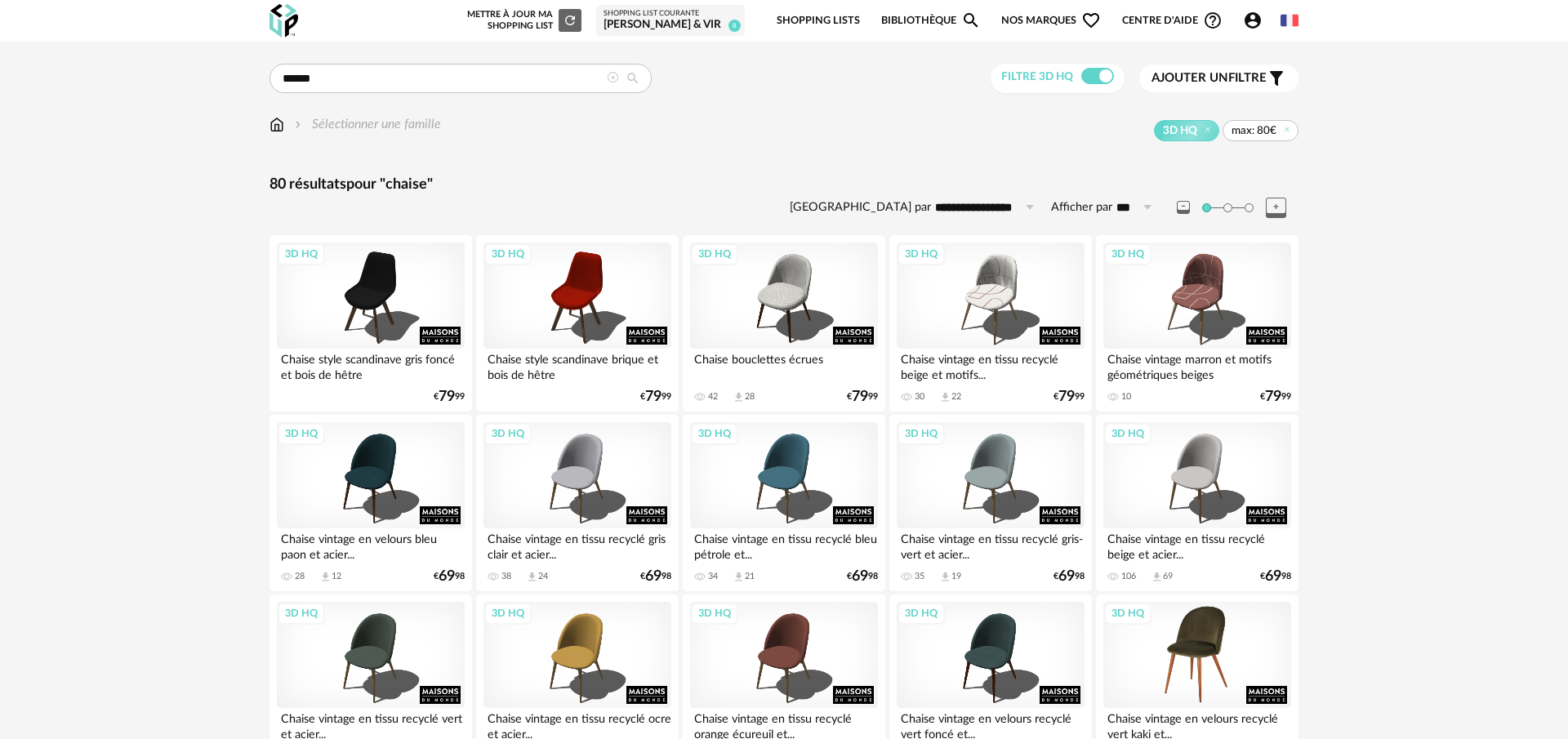
click at [1255, 657] on div "3D HQ" at bounding box center [1198, 655] width 188 height 106
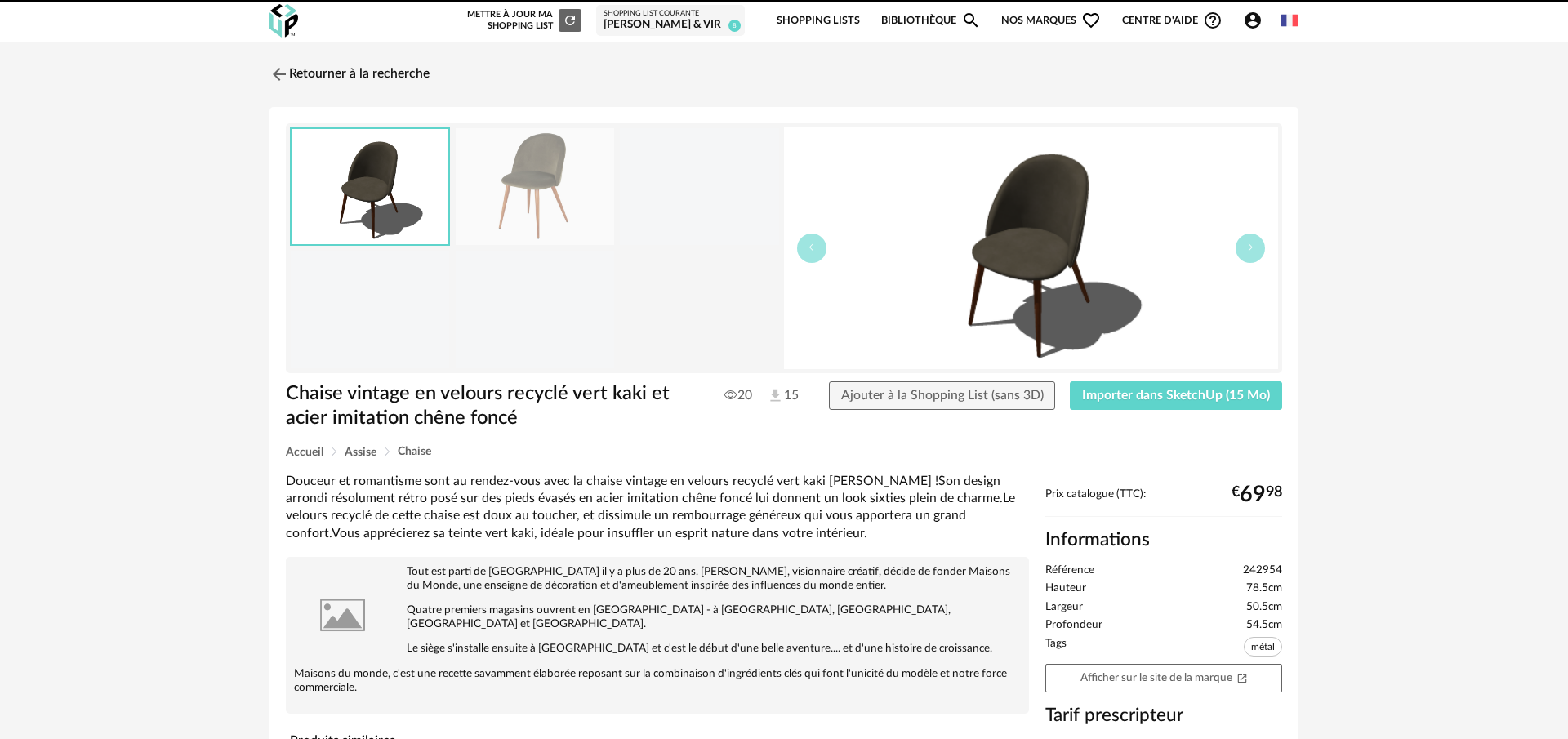
scroll to position [1, 0]
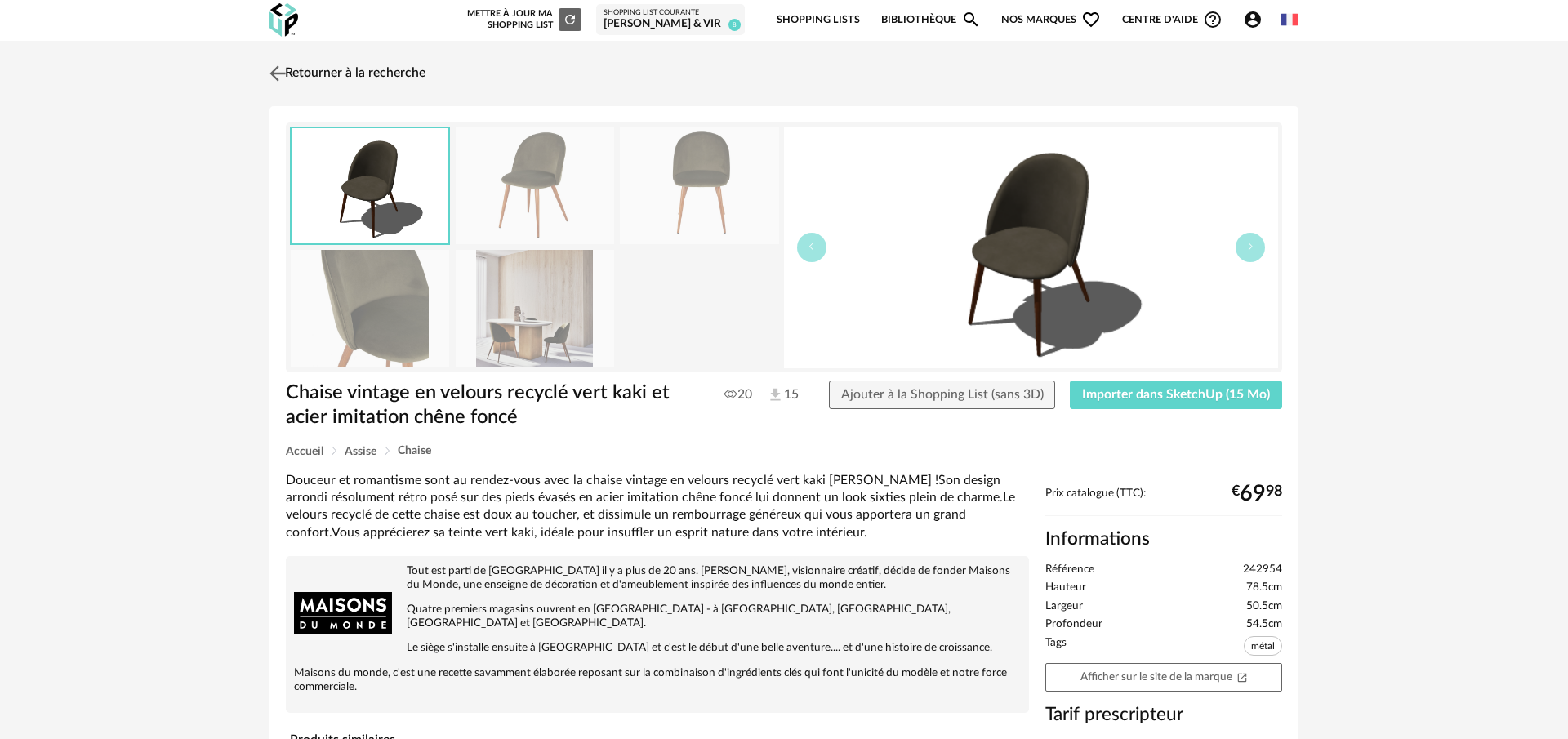
click at [274, 77] on img at bounding box center [277, 72] width 23 height 23
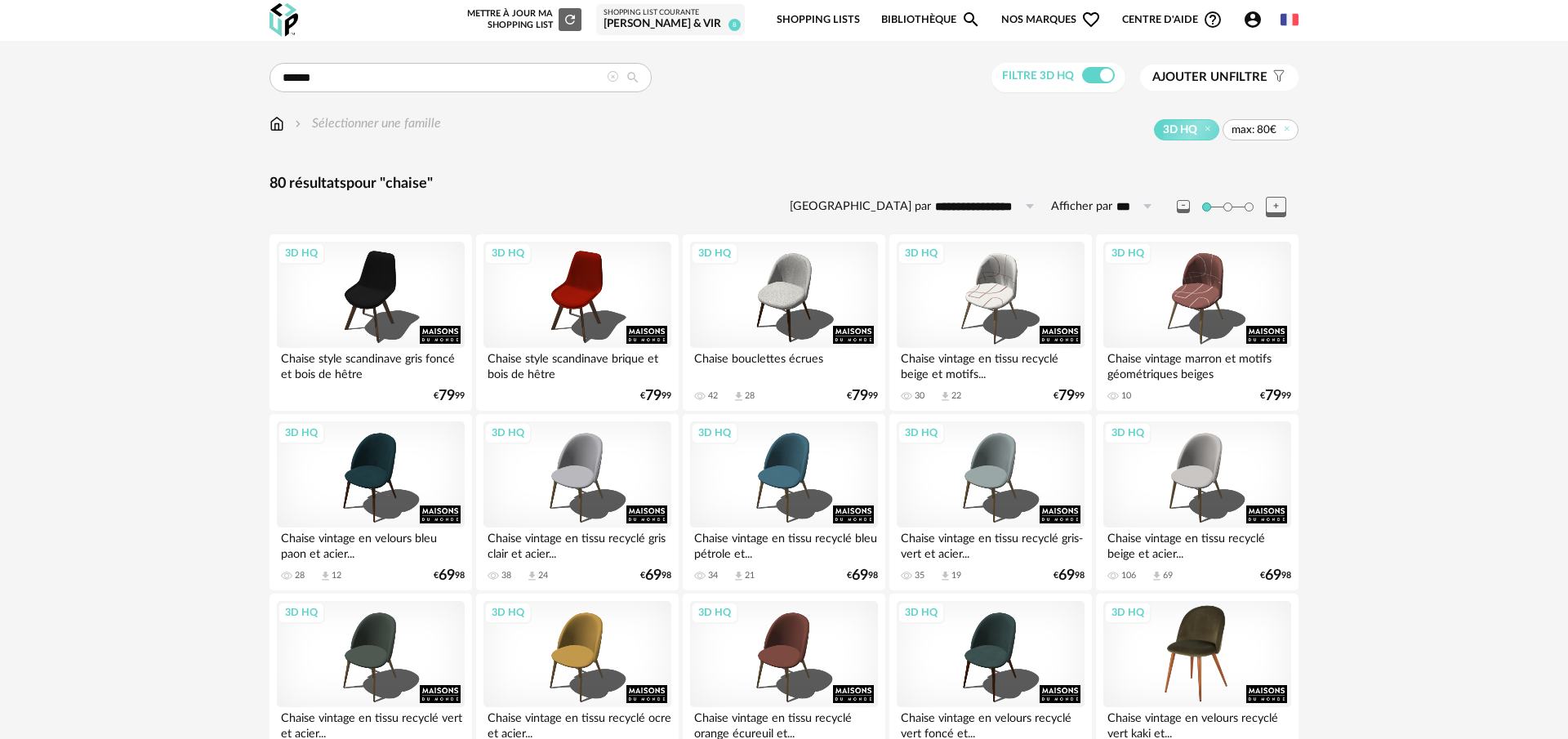
click at [1218, 662] on div "3D HQ" at bounding box center [1198, 654] width 188 height 106
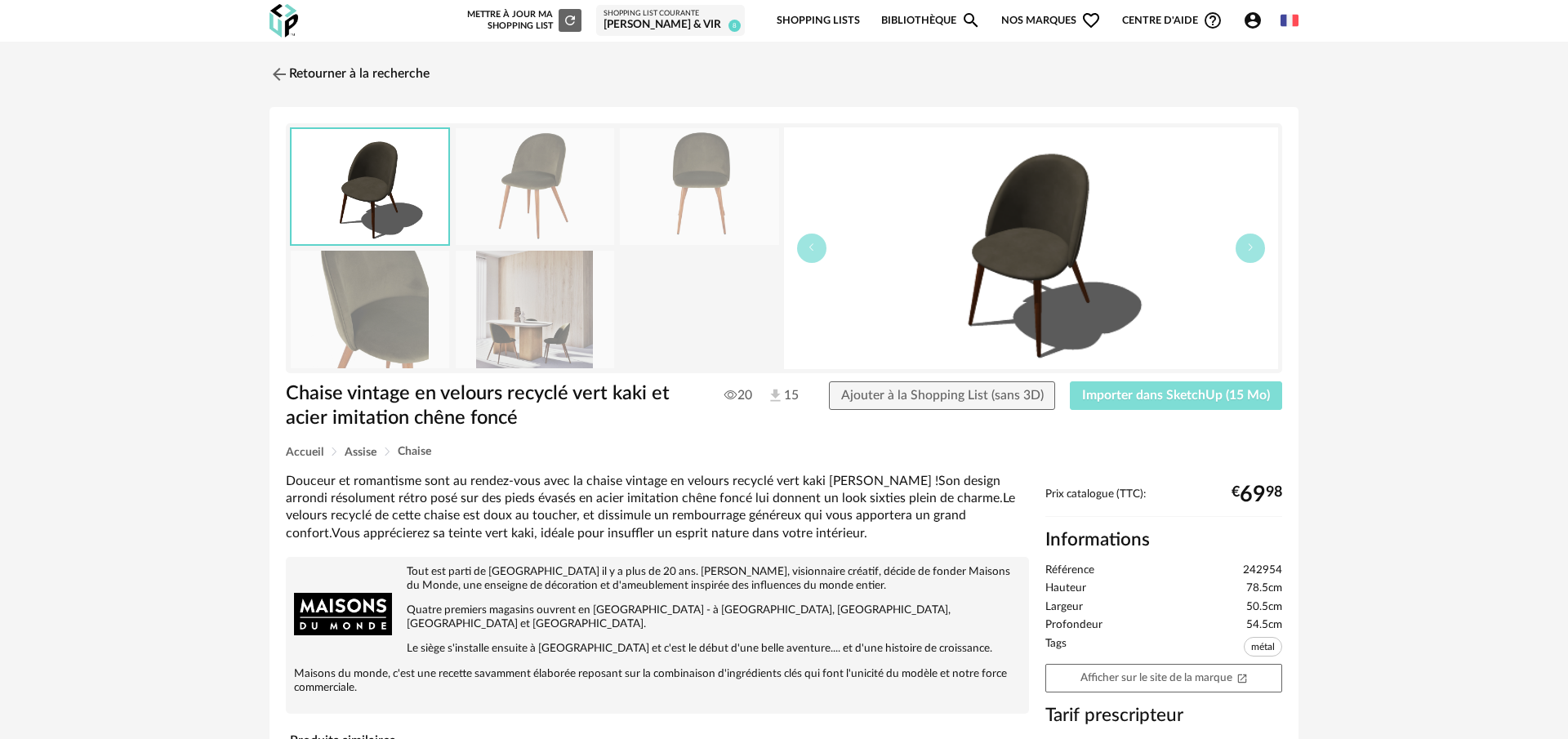
drag, startPoint x: 1145, startPoint y: 395, endPoint x: 1100, endPoint y: 395, distance: 45.0
click at [1145, 395] on span "Importer dans SketchUp (15 Mo)" at bounding box center [1176, 395] width 188 height 13
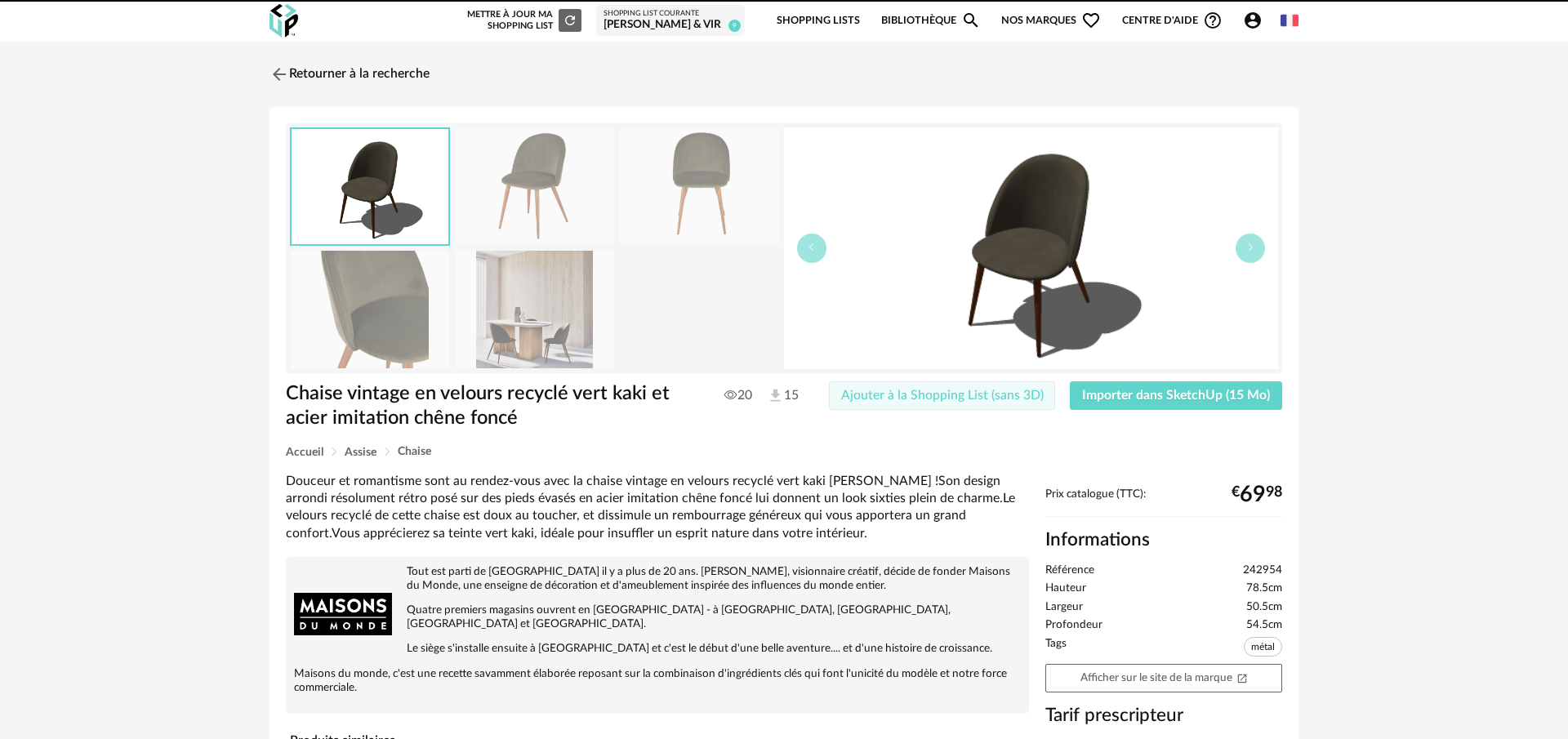
drag, startPoint x: 1029, startPoint y: 389, endPoint x: 731, endPoint y: 354, distance: 300.0
click at [1026, 389] on span "Ajouter à la Shopping List (sans 3D)" at bounding box center [942, 395] width 203 height 13
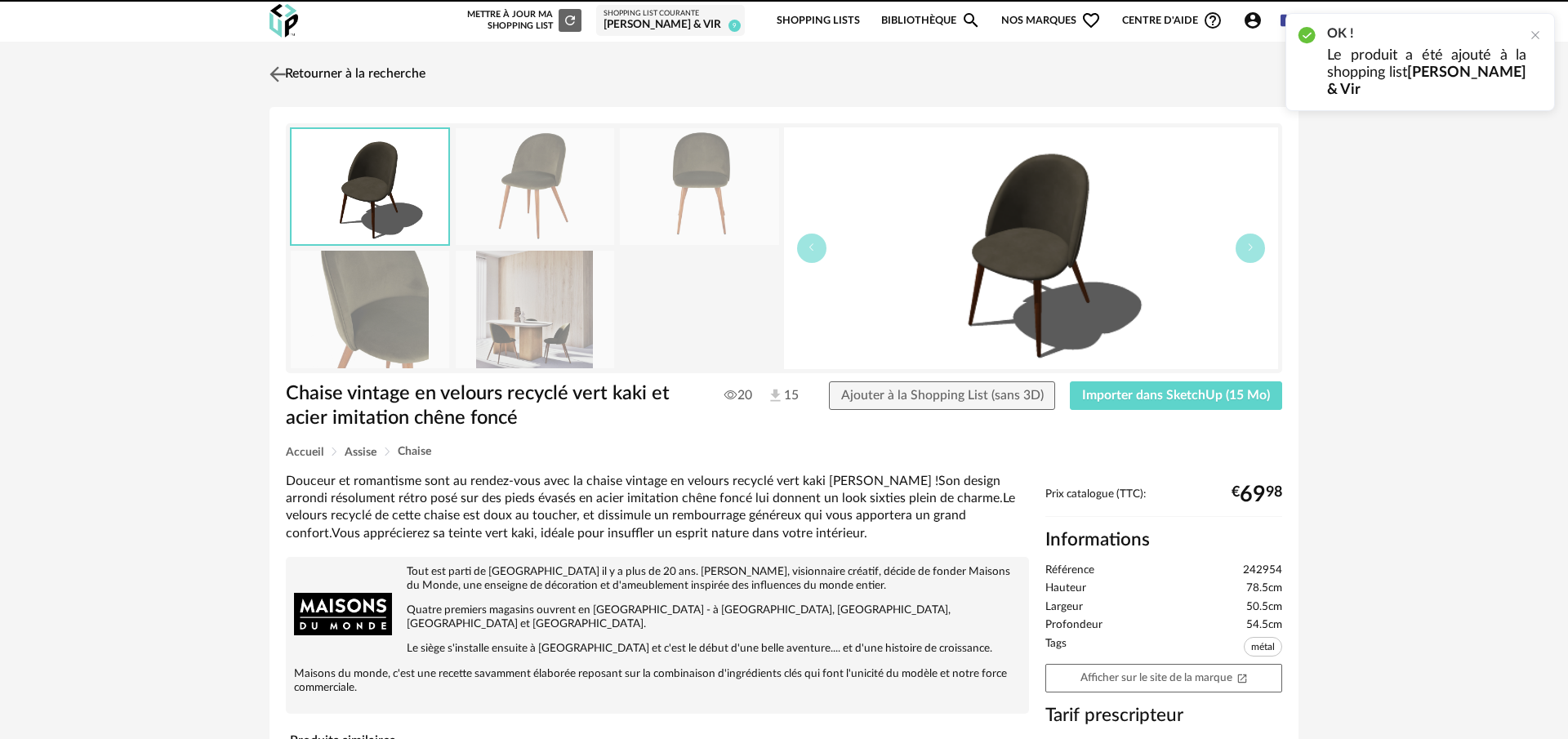
click at [284, 72] on img at bounding box center [277, 73] width 23 height 23
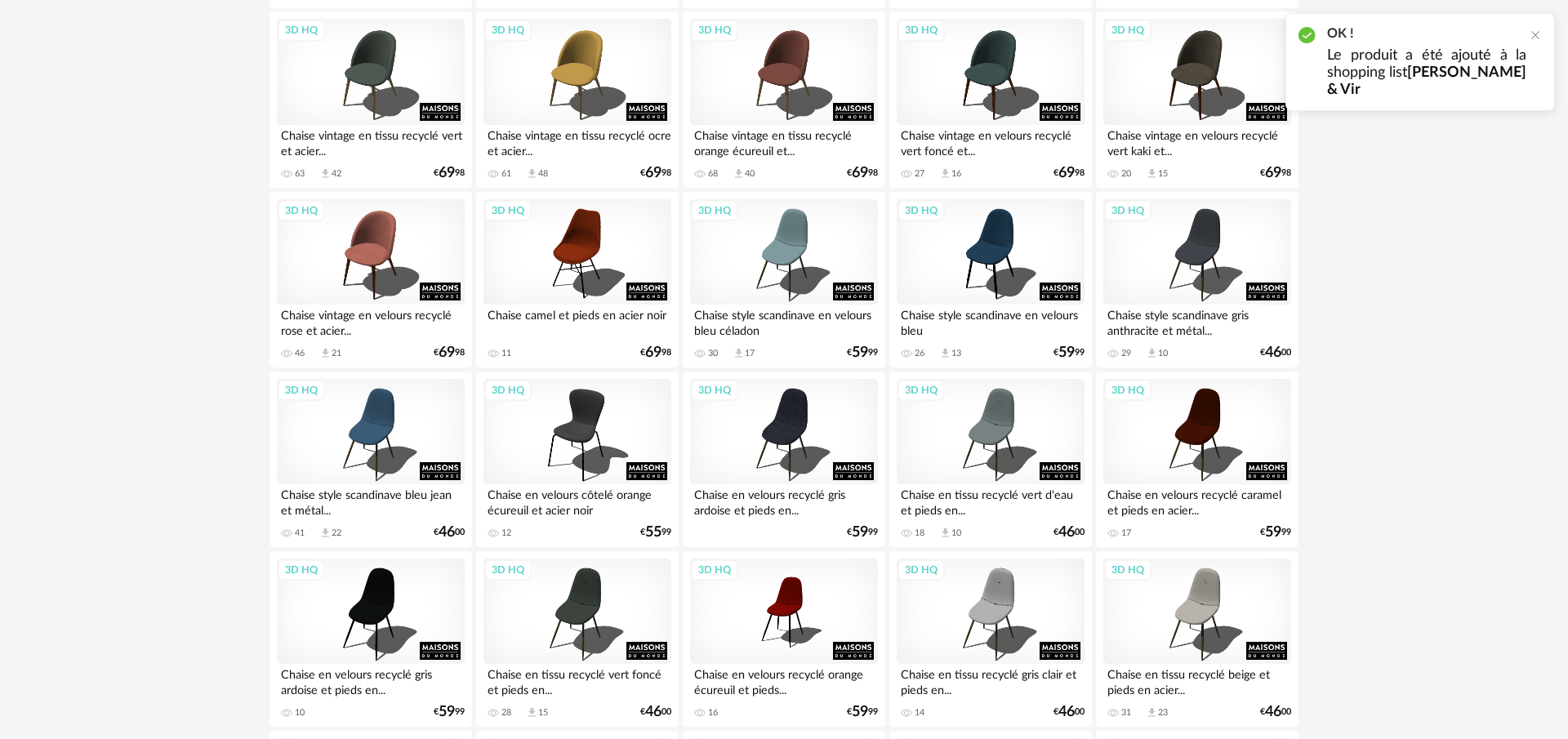
scroll to position [590, 0]
